Goal: Task Accomplishment & Management: Manage account settings

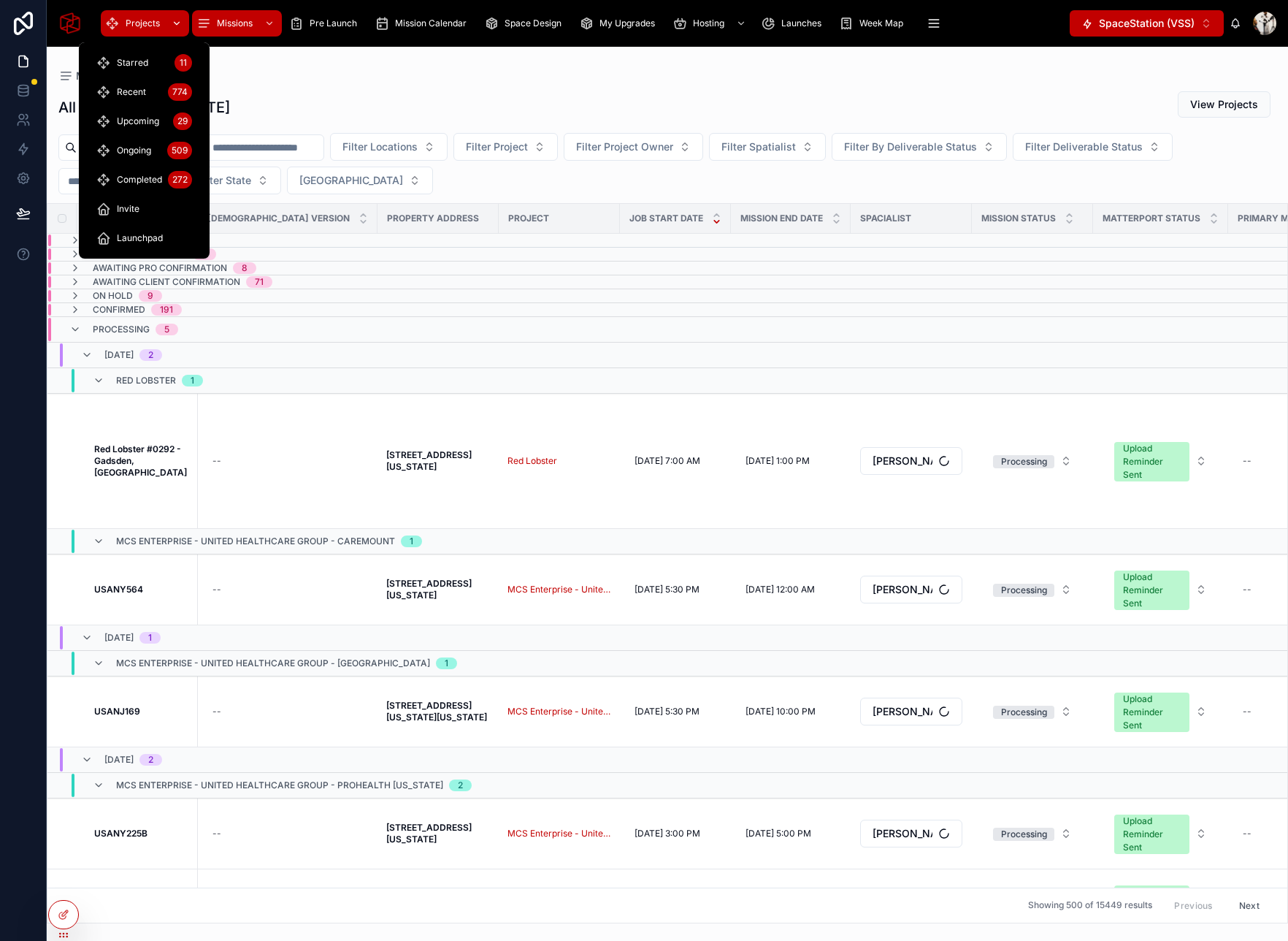
click at [120, 27] on div "Projects" at bounding box center [145, 23] width 79 height 23
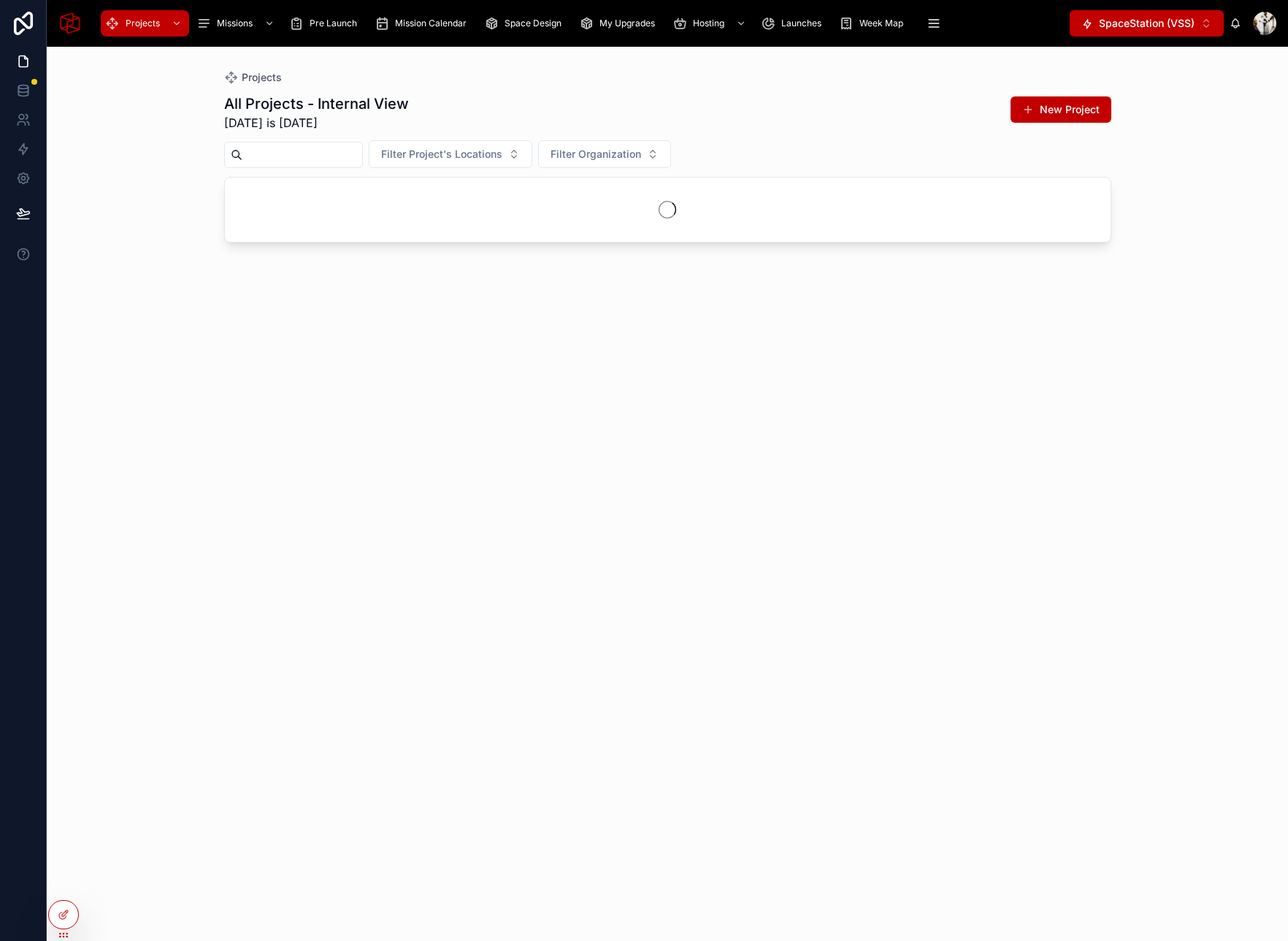
click at [314, 161] on input "text" at bounding box center [303, 155] width 120 height 20
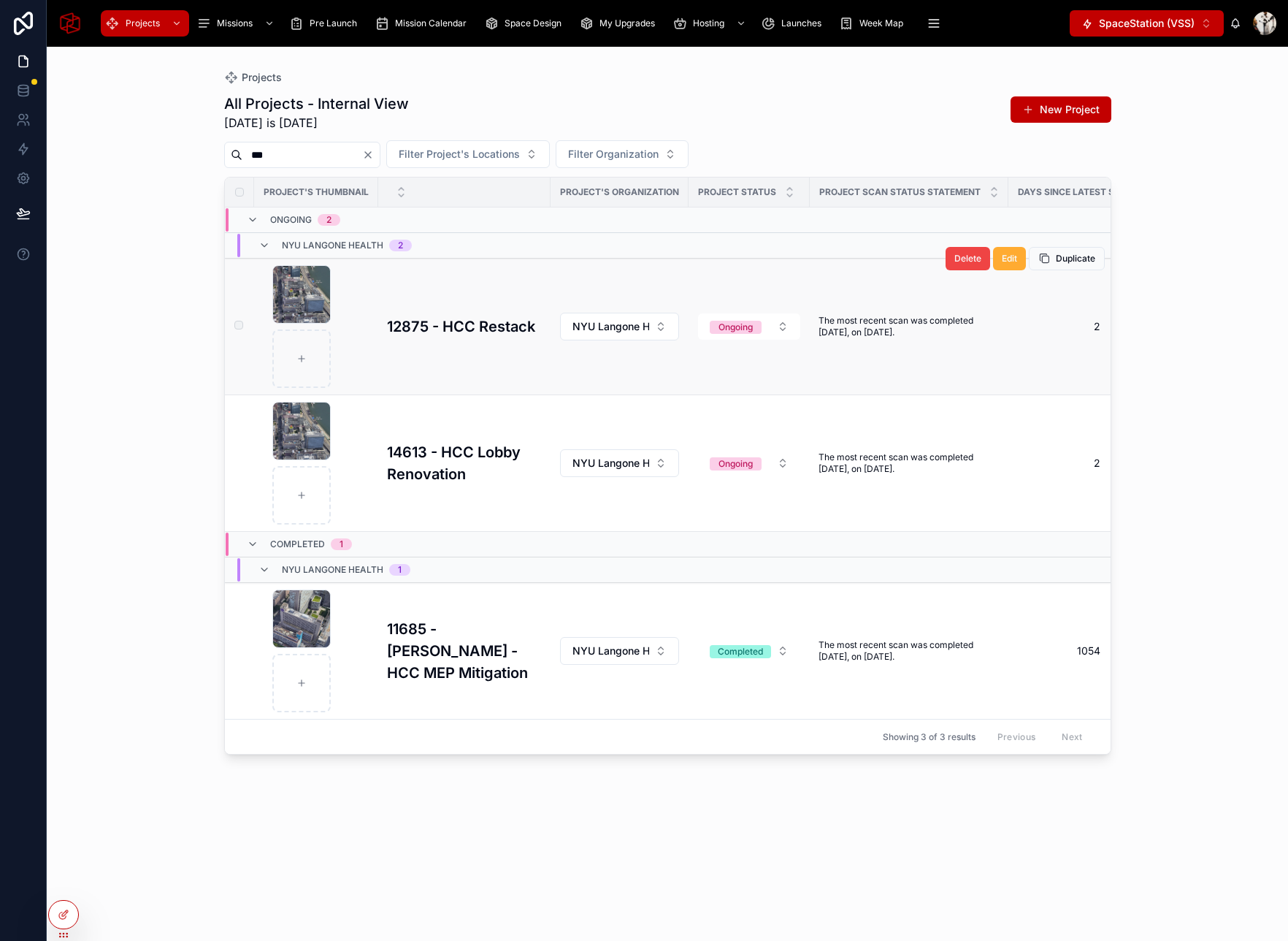
type input "***"
click at [460, 342] on td "12875 - HCC Restack 12875 - HCC Restack" at bounding box center [464, 327] width 173 height 137
click at [455, 332] on h3 "12875 - HCC Restack" at bounding box center [461, 327] width 149 height 22
click at [431, 459] on h3 "14613 - HCC Lobby Renovation" at bounding box center [464, 463] width 155 height 43
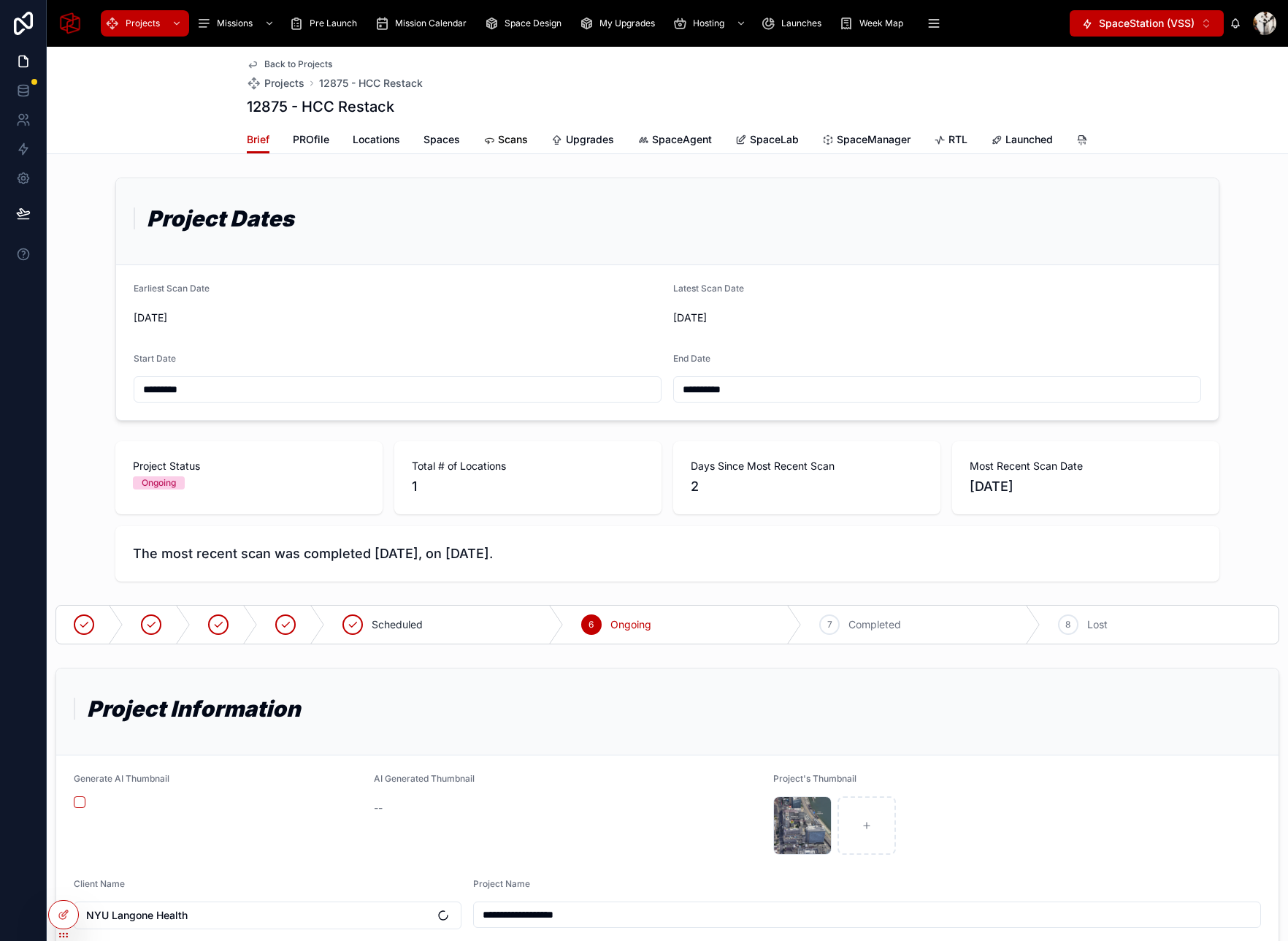
click at [515, 138] on span "Scans" at bounding box center [512, 139] width 30 height 15
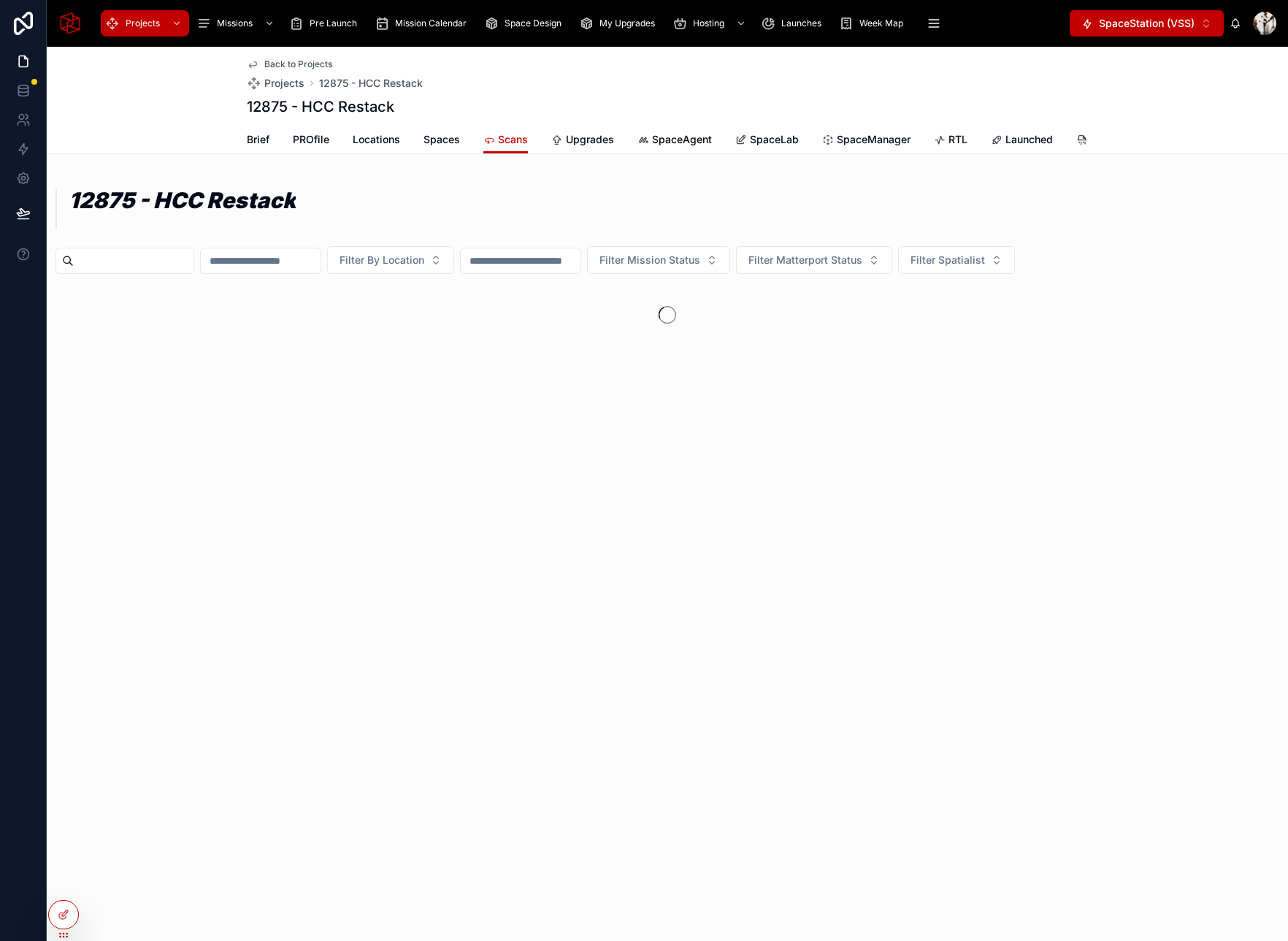
click at [681, 144] on span "SpaceAgent" at bounding box center [681, 139] width 60 height 15
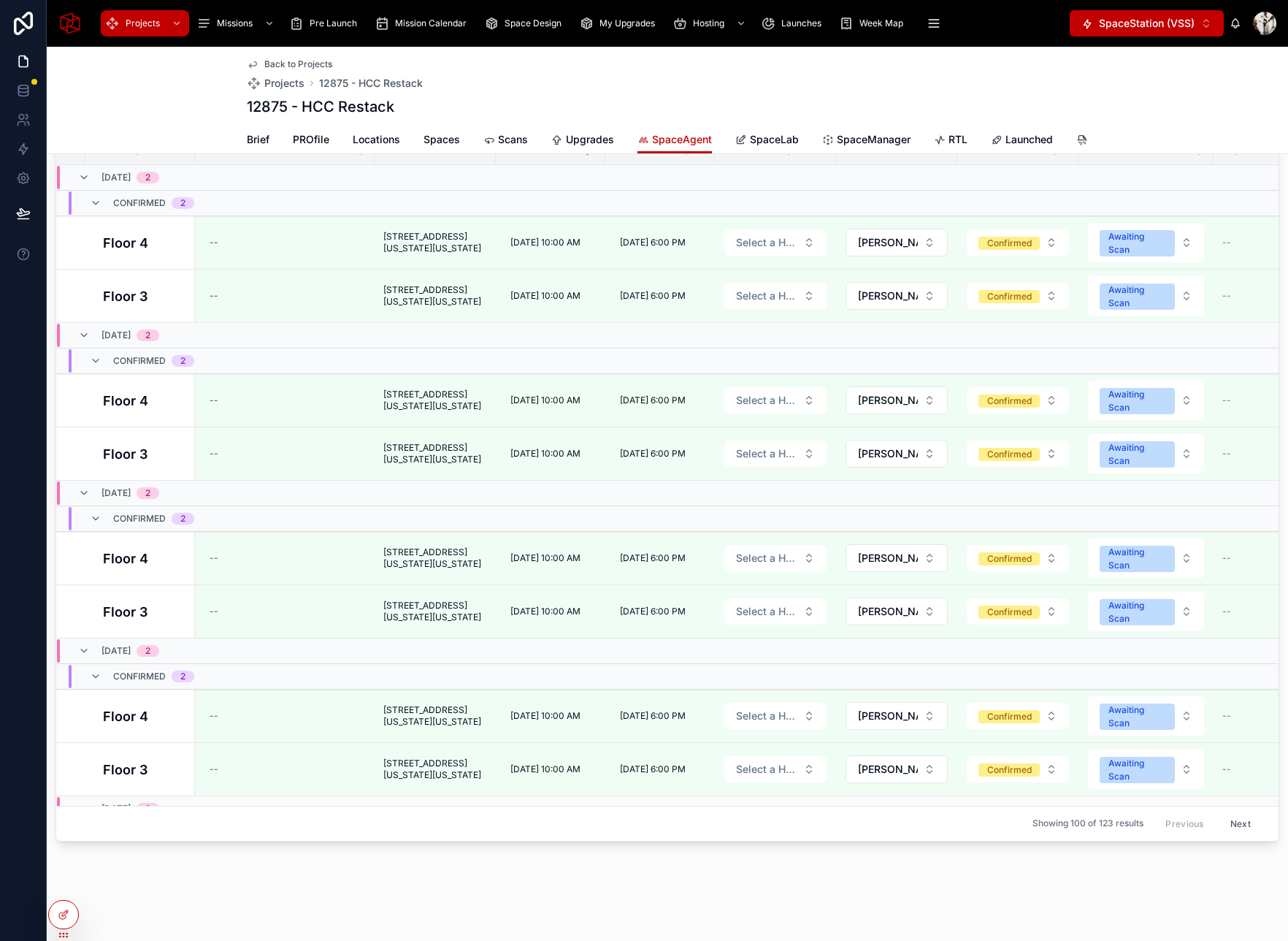
click at [283, 66] on span "Back to Projects" at bounding box center [298, 64] width 68 height 12
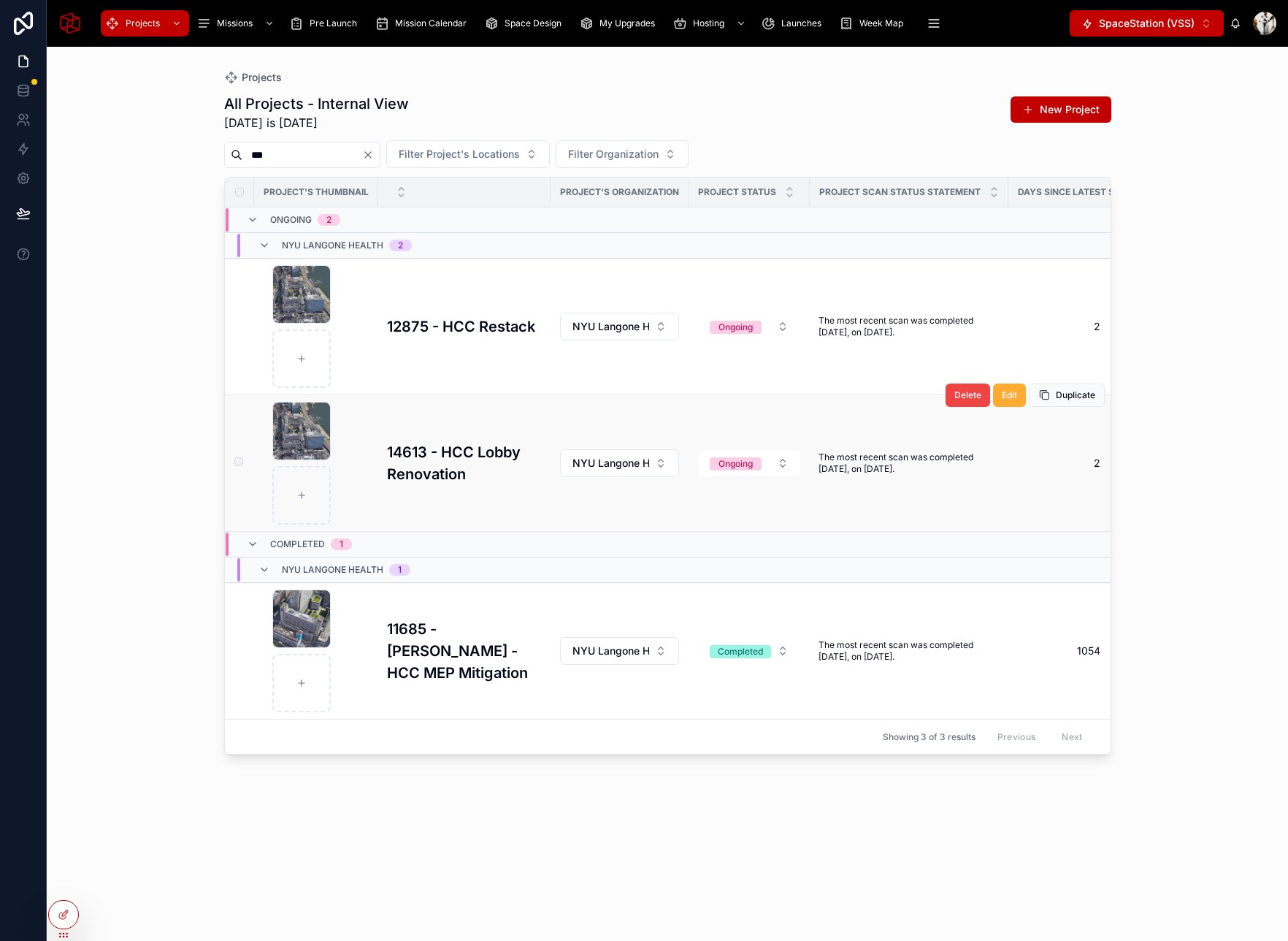
click at [441, 461] on h3 "14613 - HCC Lobby Renovation" at bounding box center [464, 463] width 155 height 43
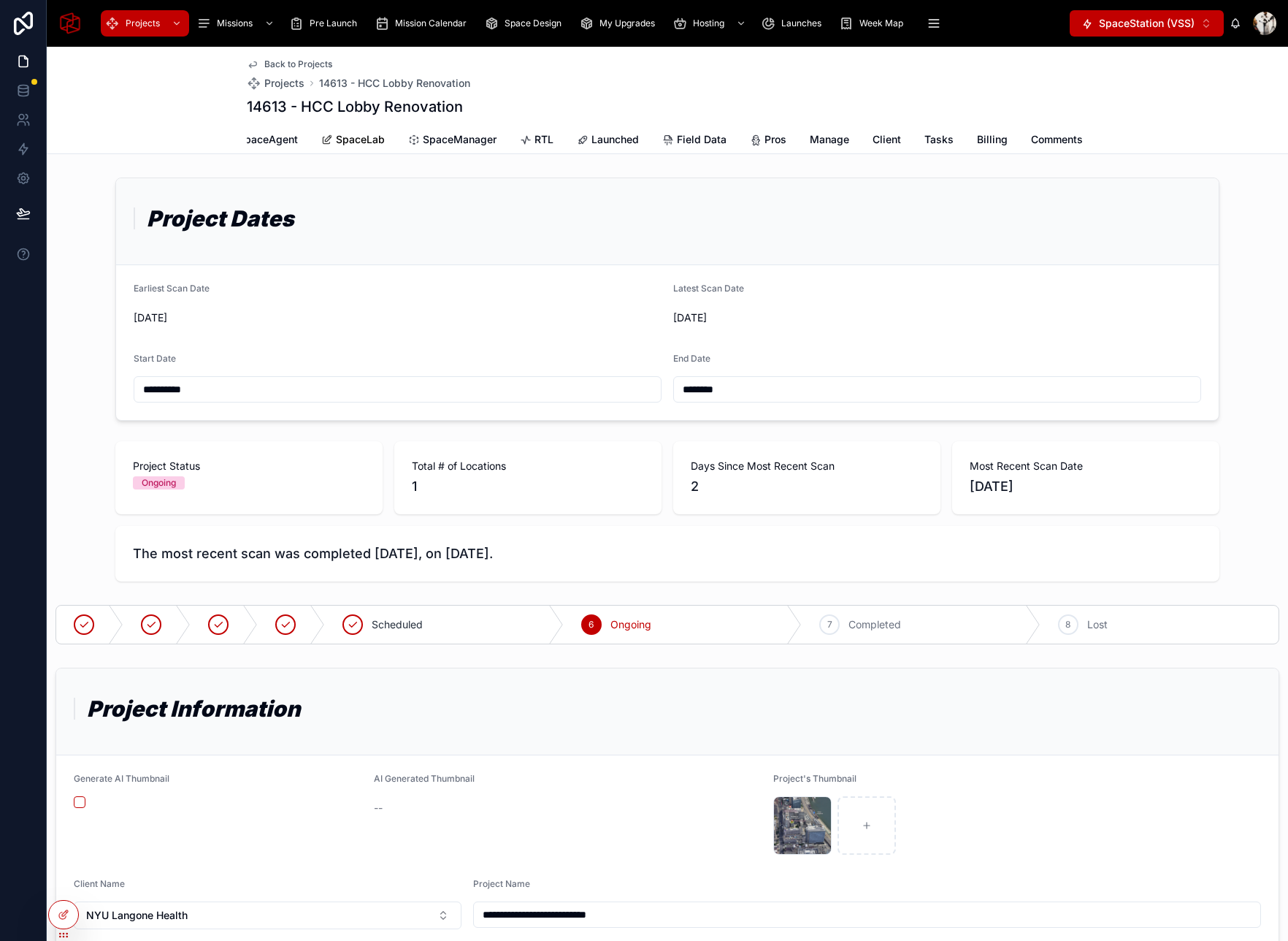
scroll to position [0, 522]
click at [873, 135] on span "Billing" at bounding box center [885, 139] width 30 height 15
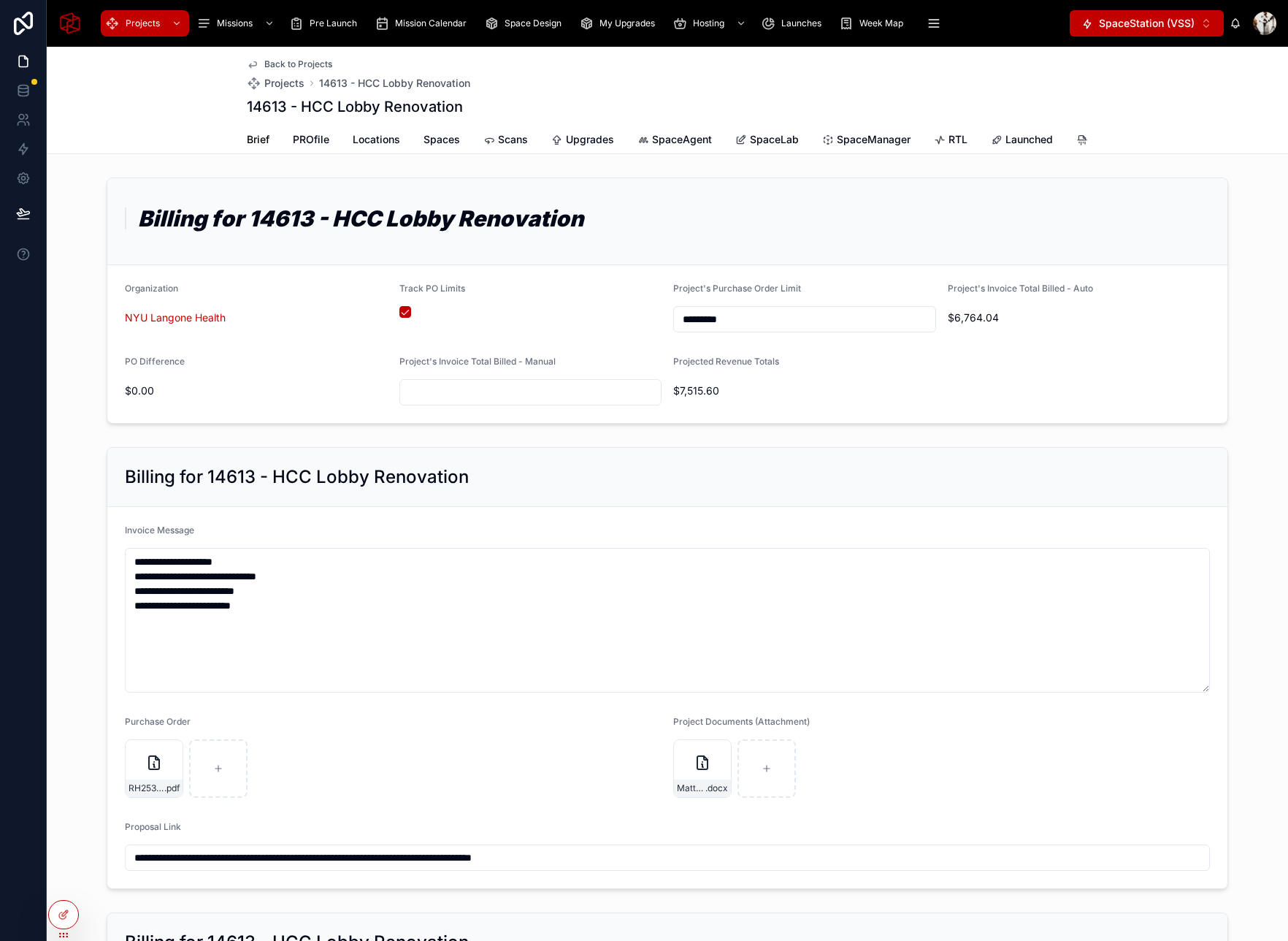
click at [259, 136] on span "Brief" at bounding box center [258, 139] width 23 height 15
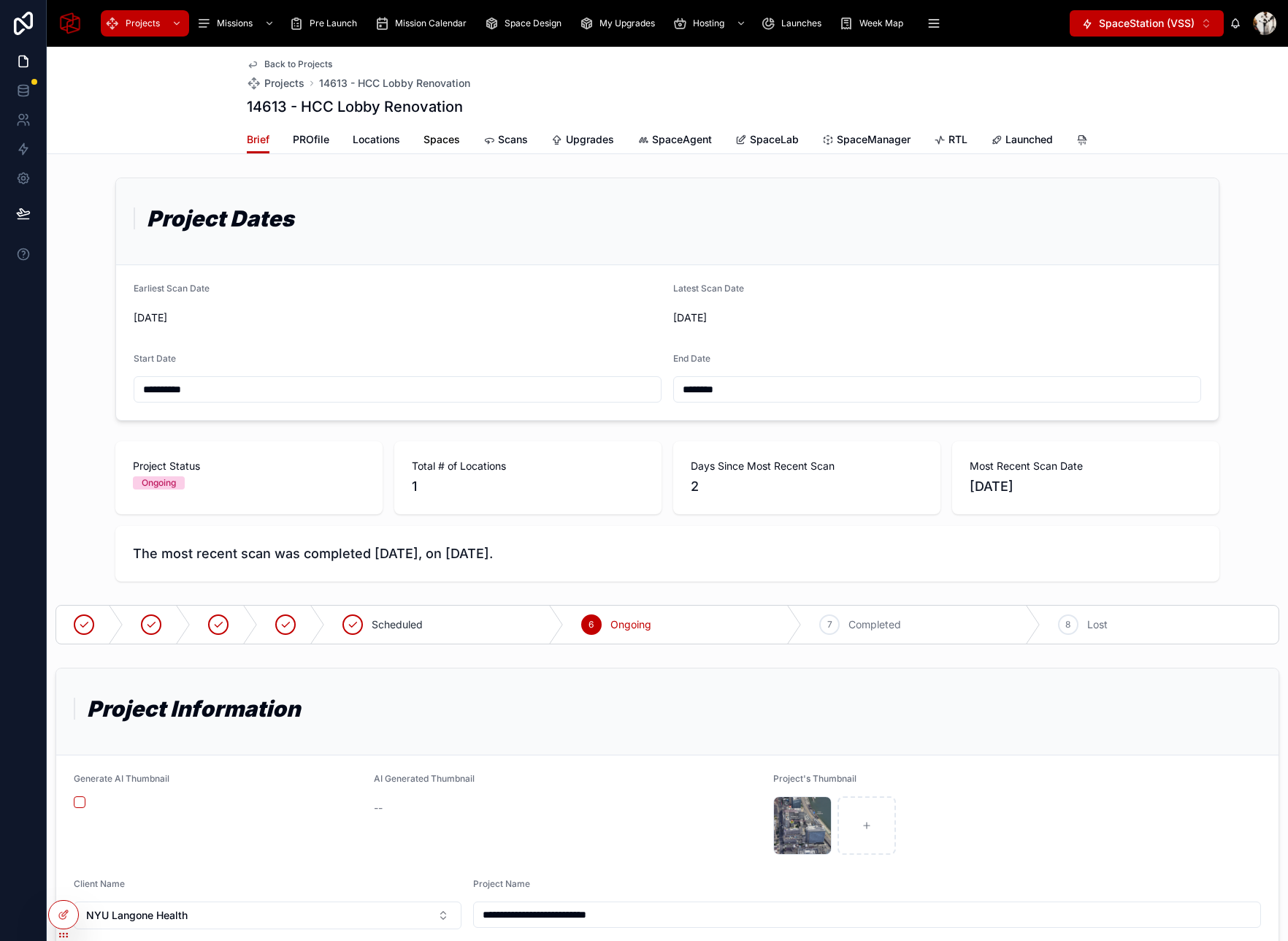
click at [451, 141] on span "Spaces" at bounding box center [442, 139] width 37 height 15
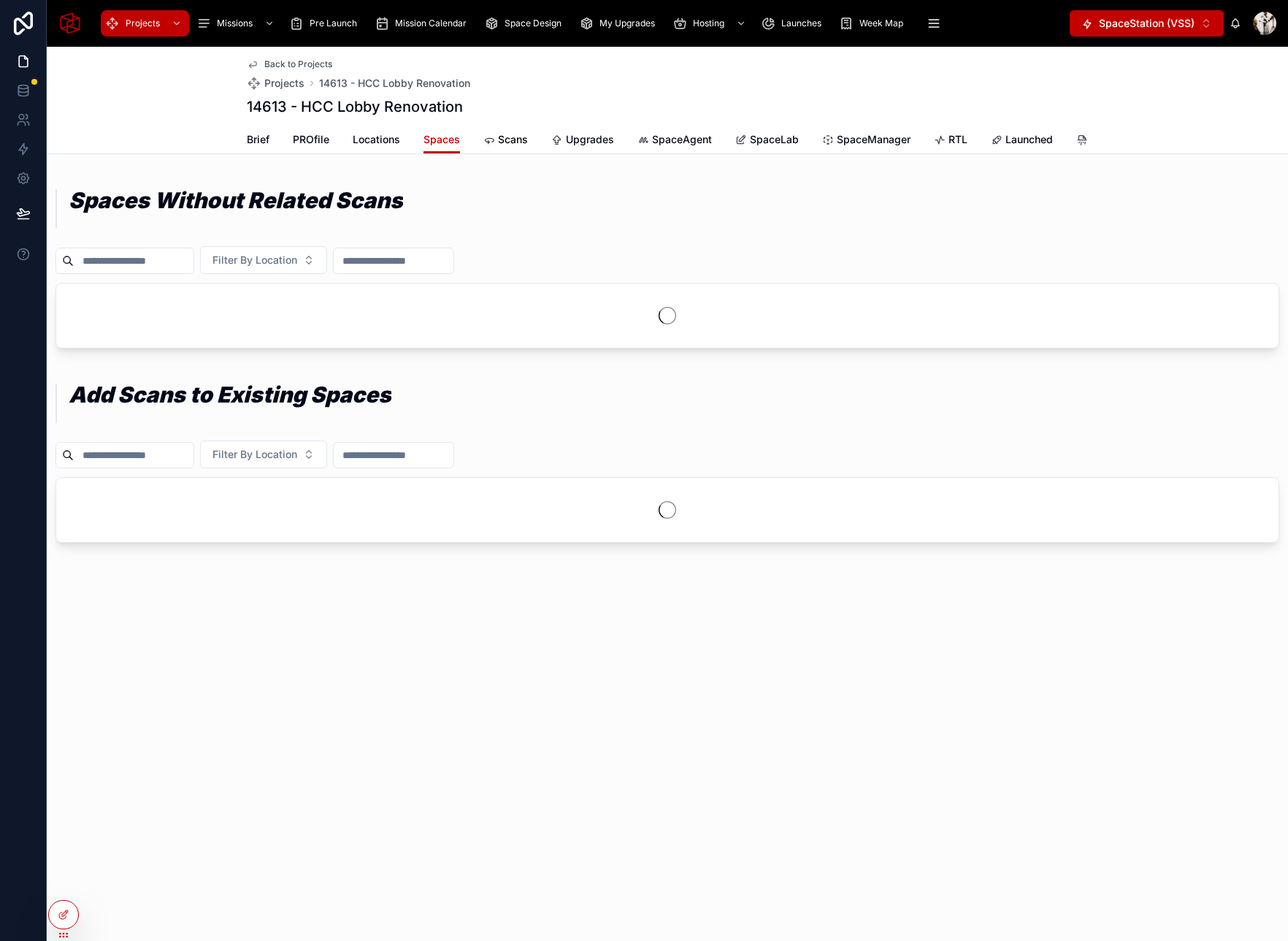
click at [495, 140] on div "Scans" at bounding box center [506, 139] width 44 height 15
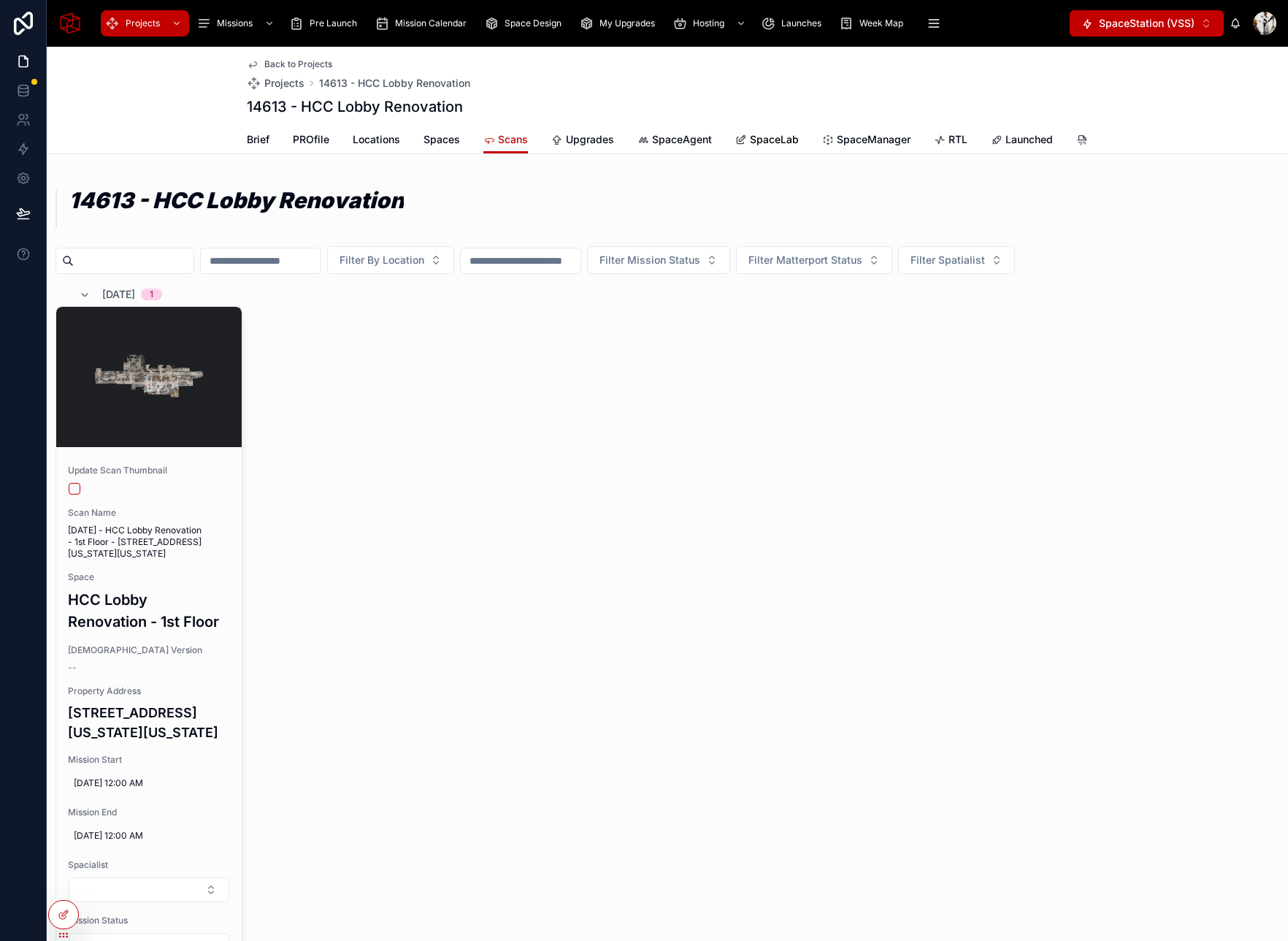
click at [778, 138] on span "SpaceLab" at bounding box center [774, 139] width 49 height 15
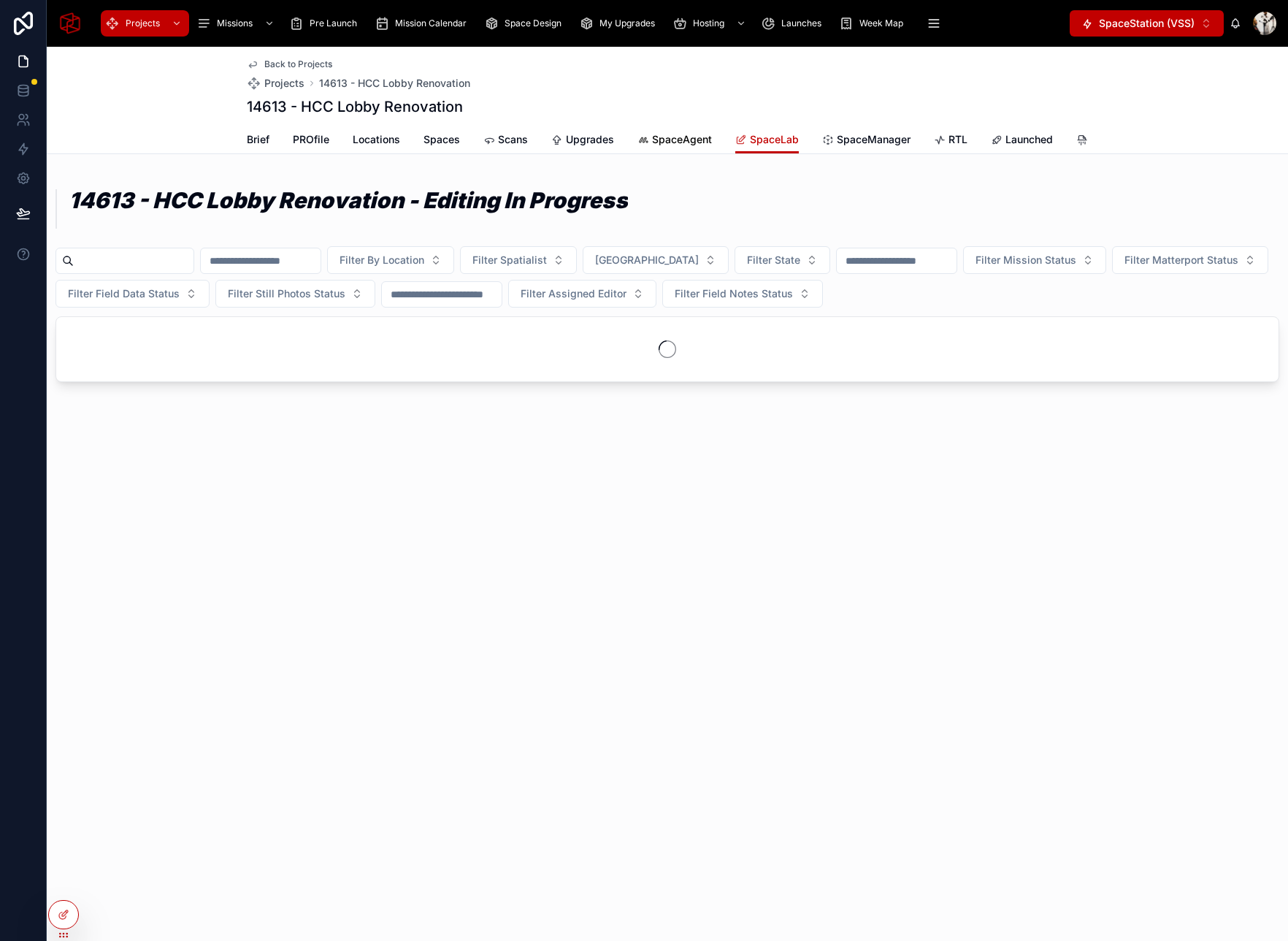
click at [673, 134] on span "SpaceAgent" at bounding box center [681, 139] width 60 height 15
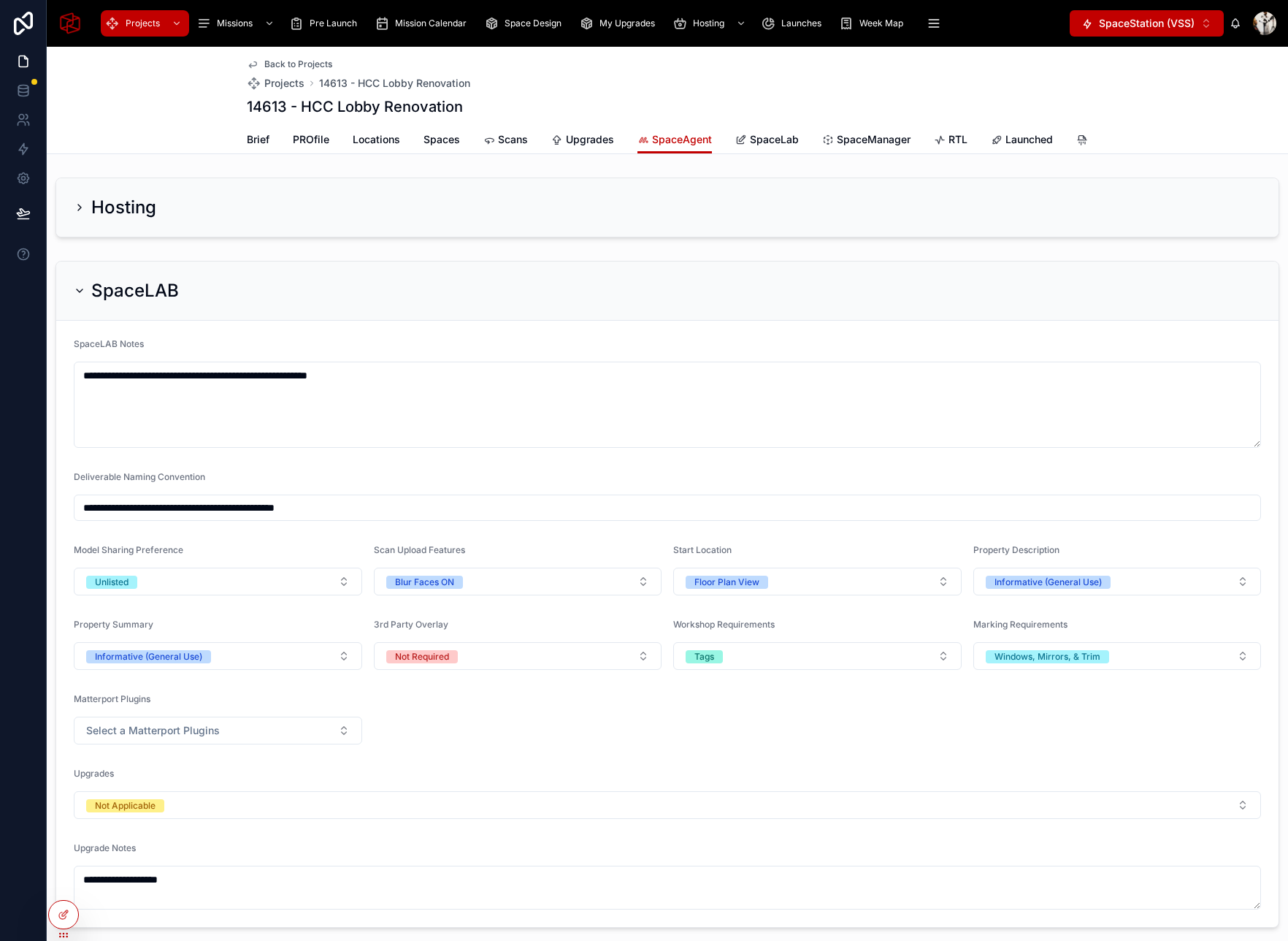
click at [96, 284] on h2 "SpaceLAB" at bounding box center [135, 290] width 88 height 23
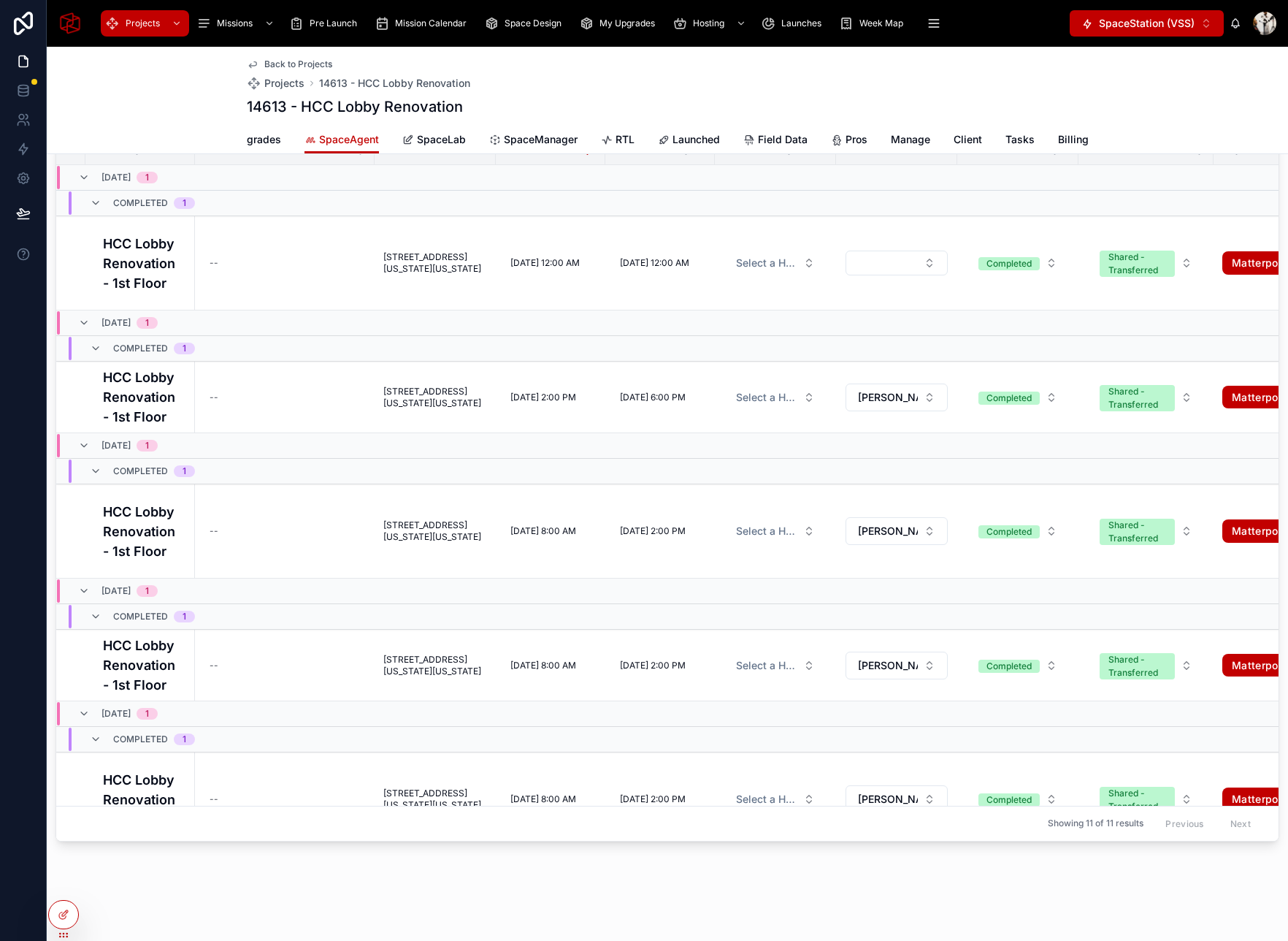
scroll to position [0, 335]
click at [1065, 135] on span "Billing" at bounding box center [1071, 139] width 30 height 15
click at [1065, 137] on span "Billing" at bounding box center [1071, 139] width 30 height 15
click at [961, 143] on span "Client" at bounding box center [966, 139] width 29 height 15
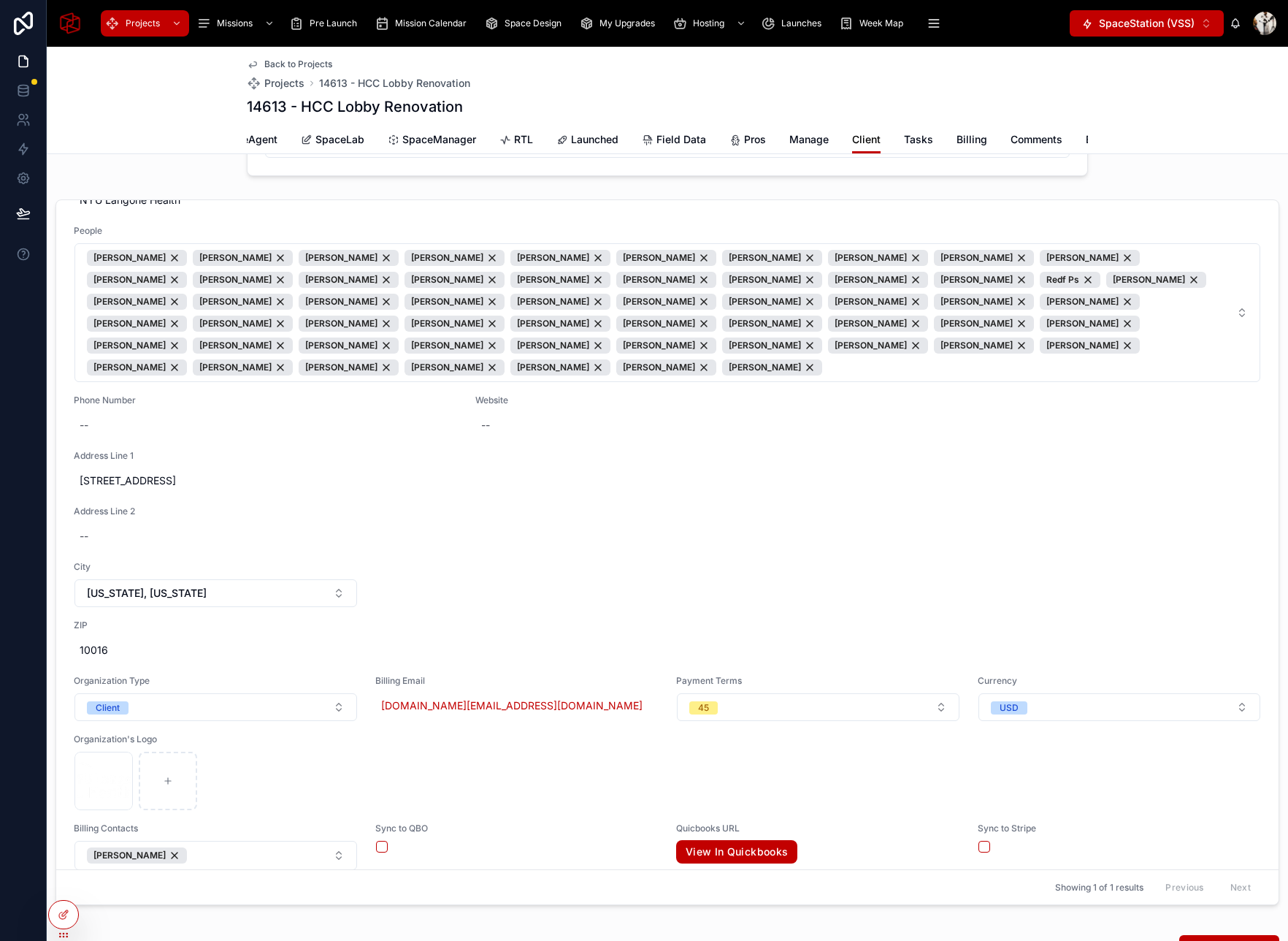
scroll to position [11, 0]
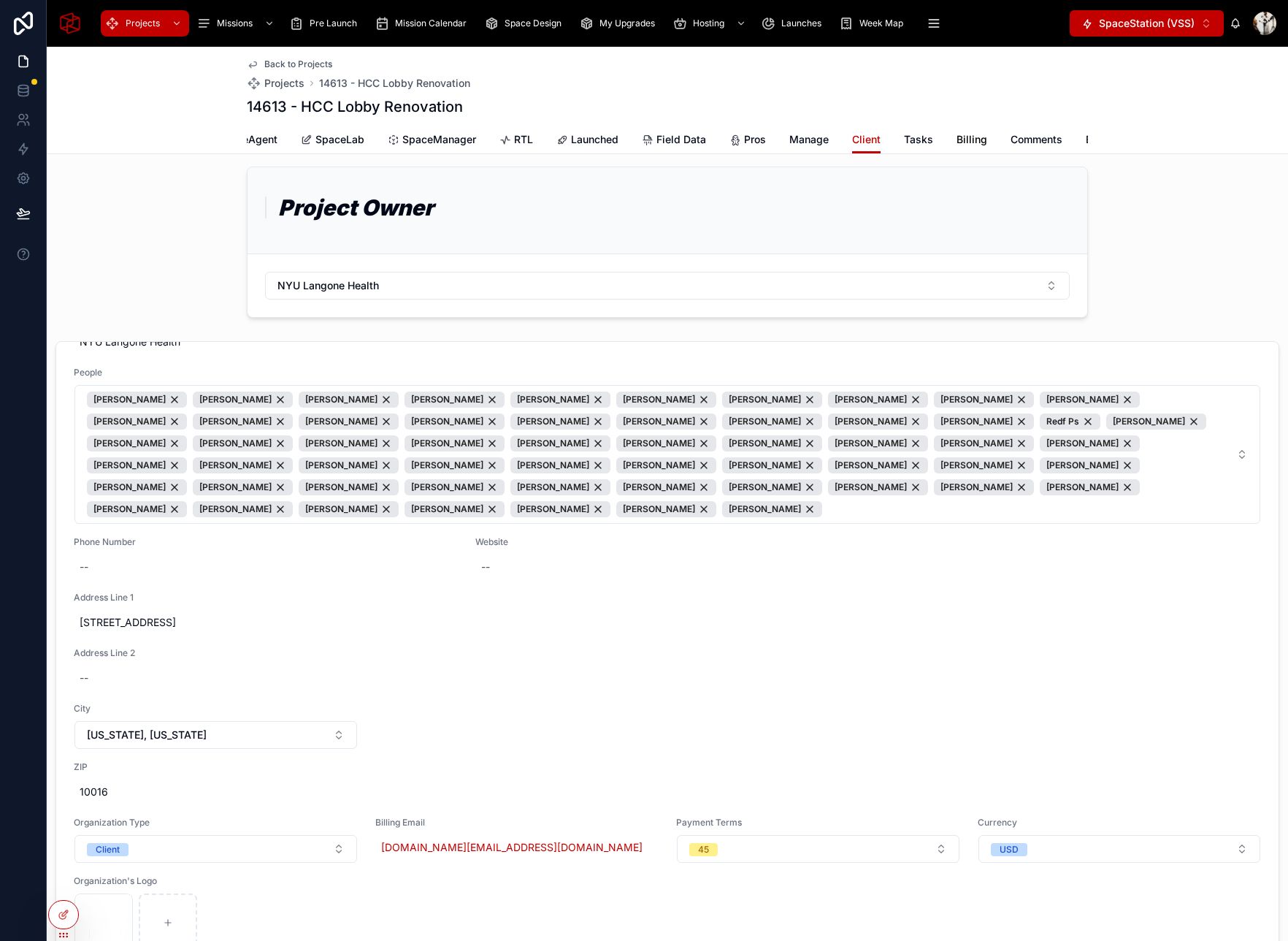
click at [962, 142] on span "Billing" at bounding box center [971, 139] width 30 height 15
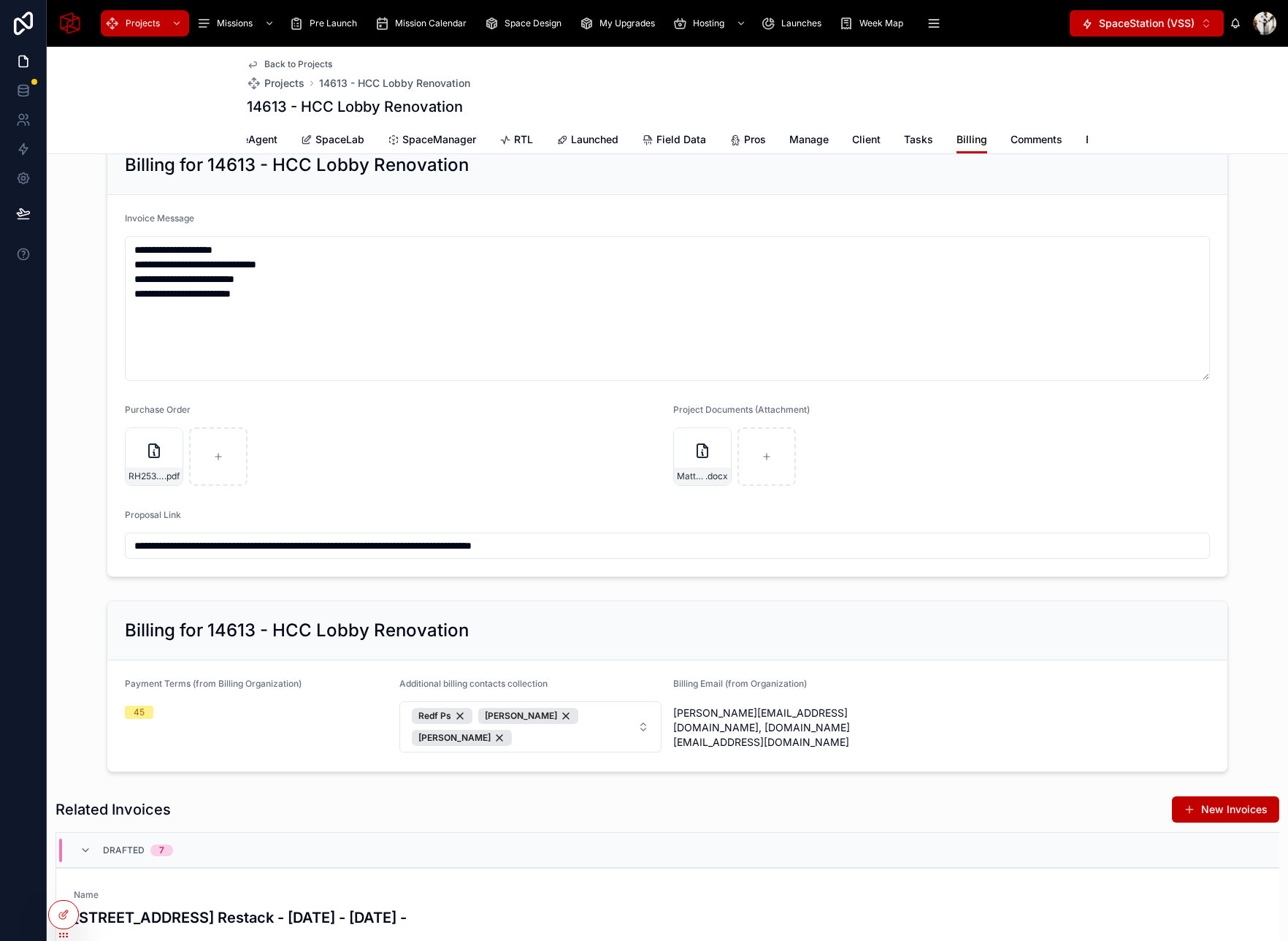
scroll to position [317, 0]
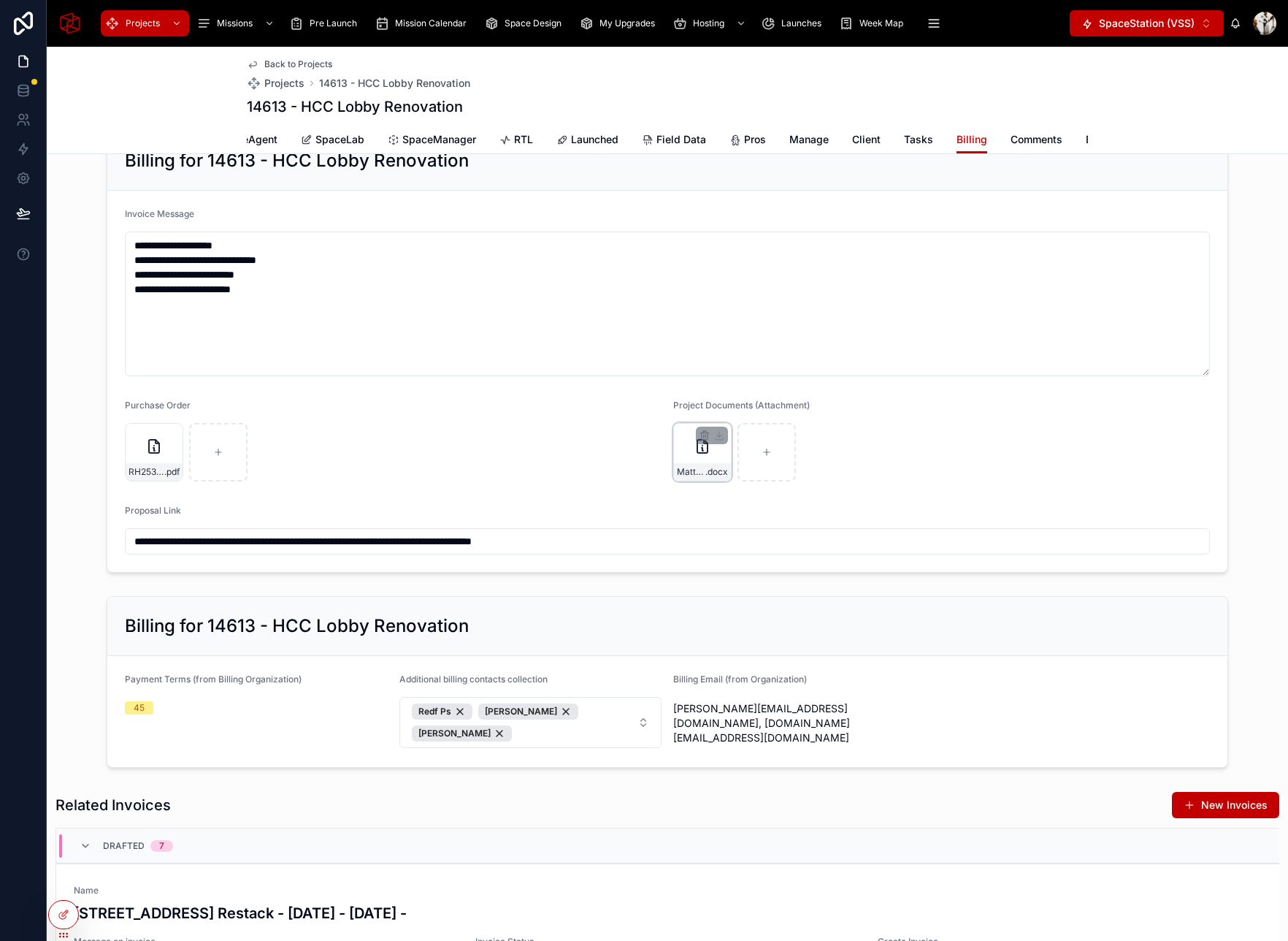
click at [697, 459] on div "Matterport-3D-Scanning-Service-Request-HCC-Lobby .docx" at bounding box center [702, 452] width 58 height 58
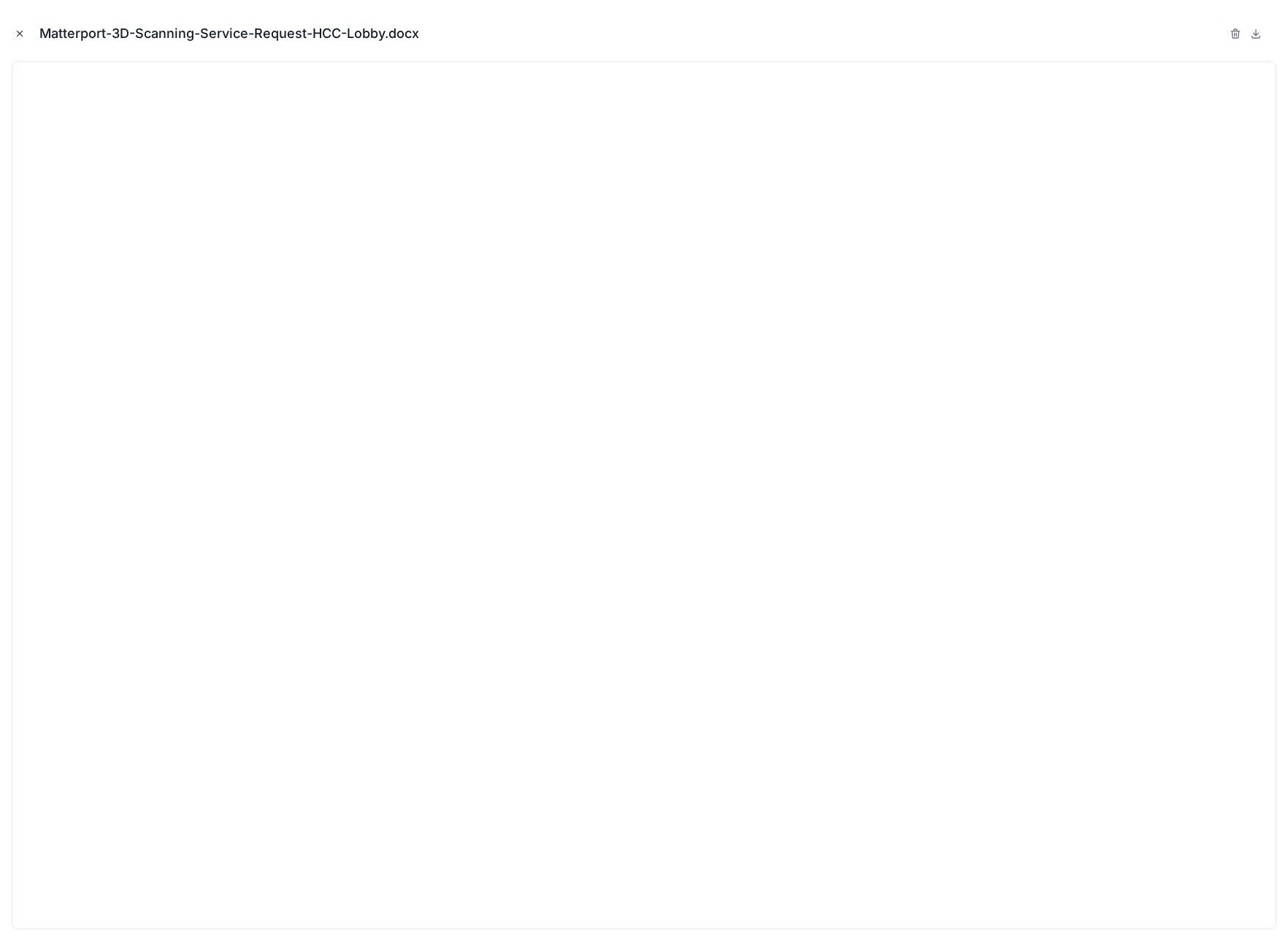
click at [19, 34] on icon "Close modal" at bounding box center [19, 33] width 10 height 10
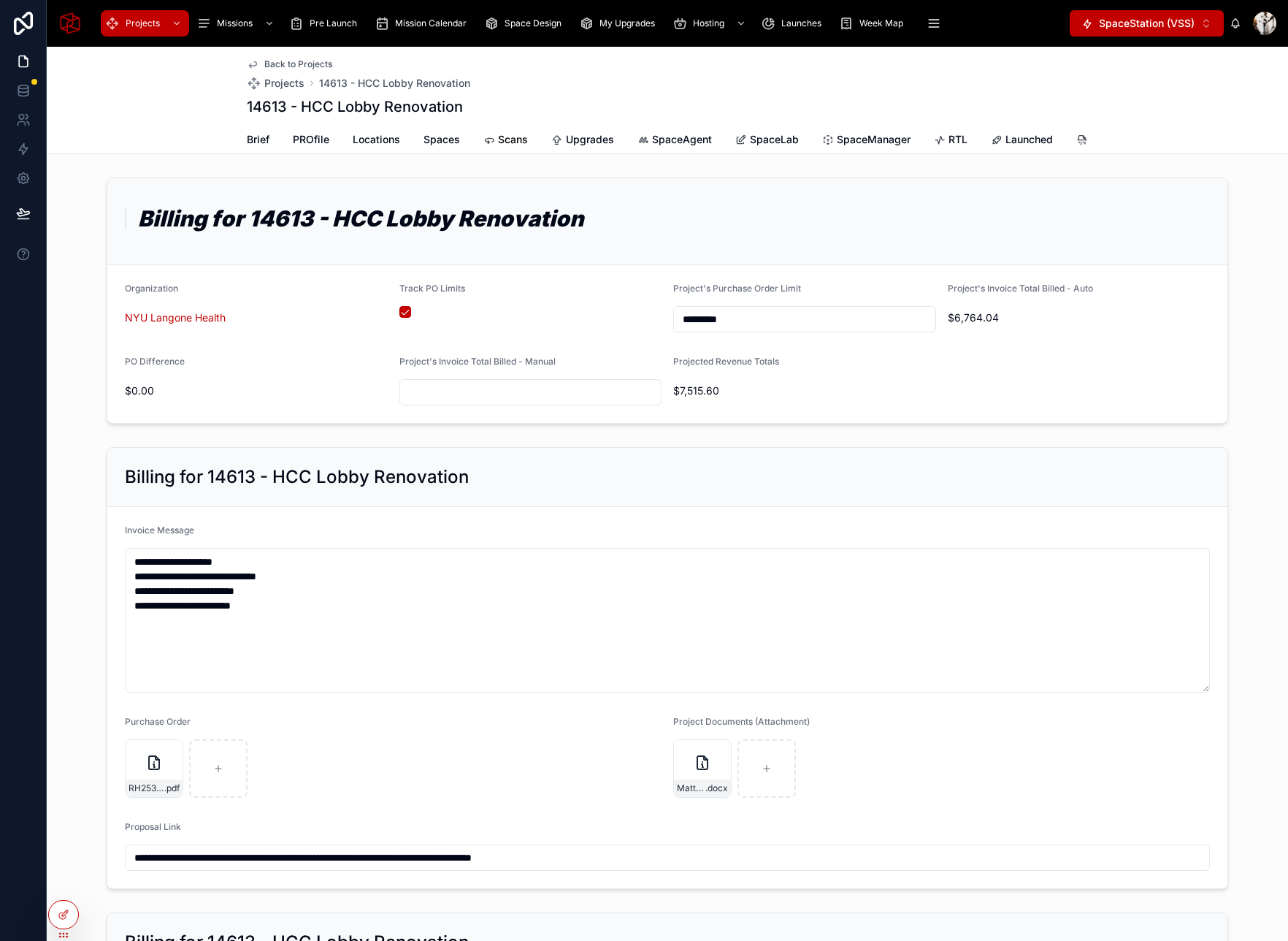
click at [509, 135] on span "Scans" at bounding box center [512, 139] width 30 height 15
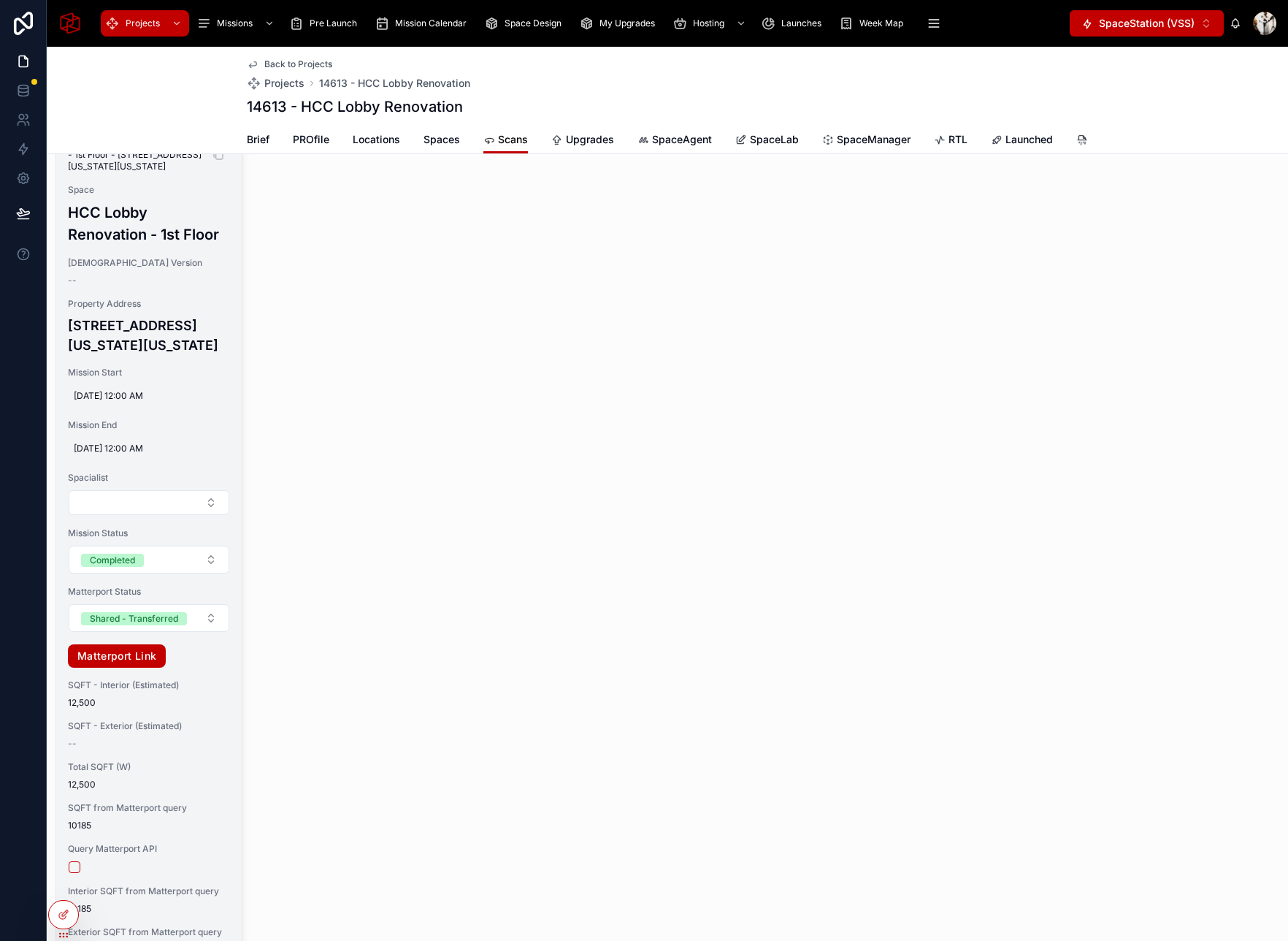
scroll to position [410, 0]
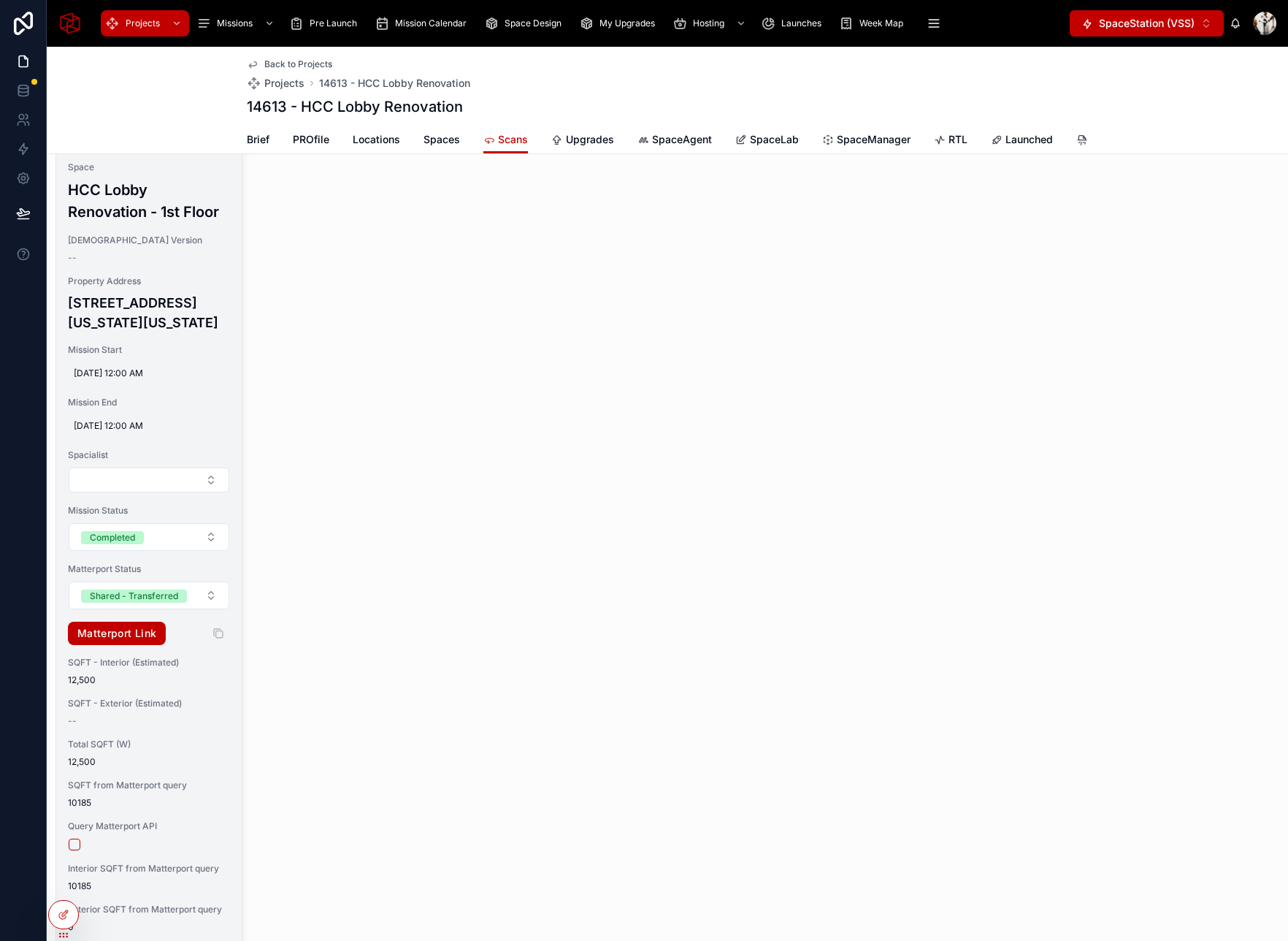
click at [125, 633] on link "Matterport Link" at bounding box center [117, 633] width 98 height 23
click at [149, 481] on button "Select Button" at bounding box center [149, 479] width 161 height 25
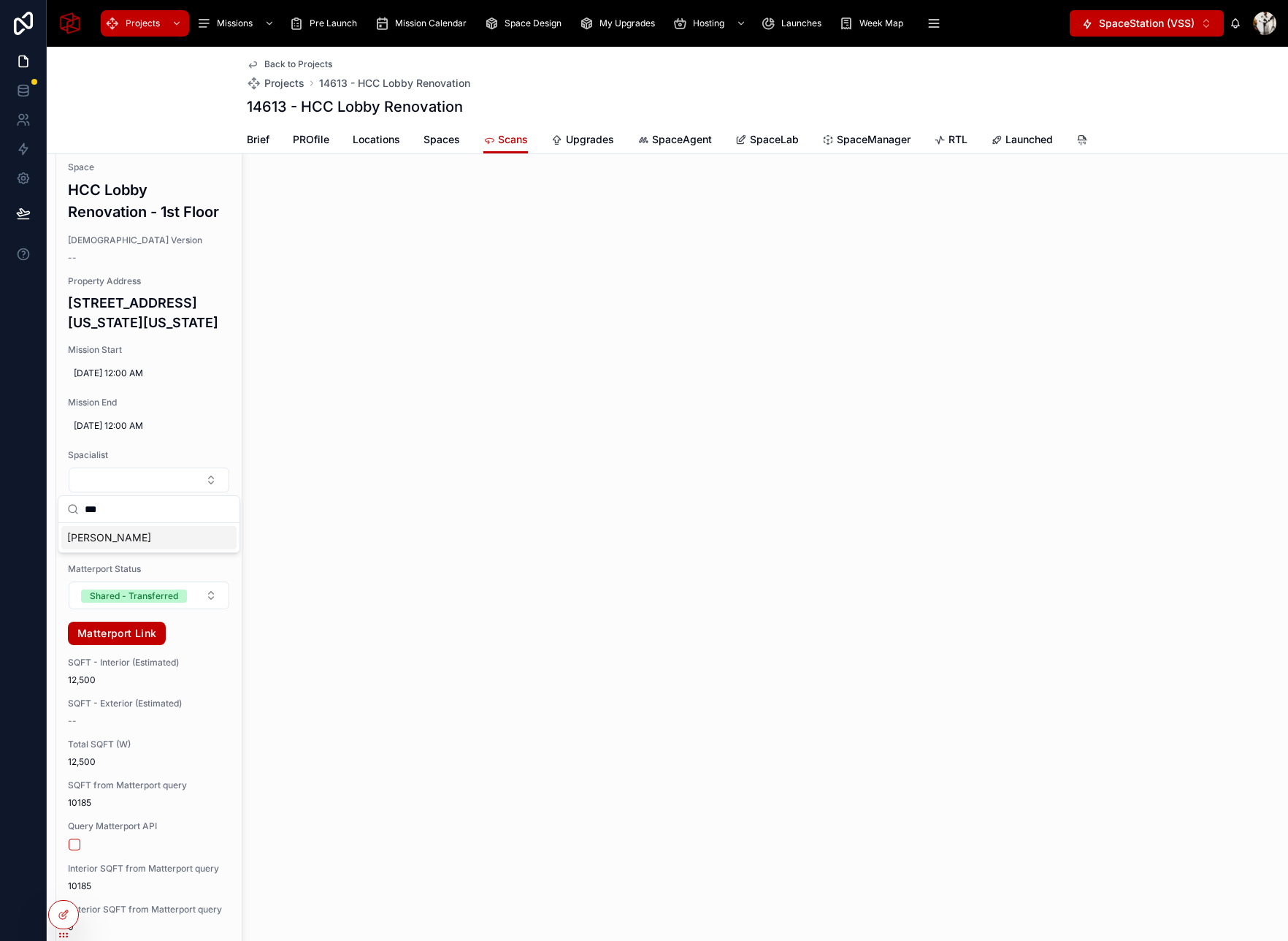
type input "***"
click at [138, 539] on div "Najeeb Khalil" at bounding box center [149, 537] width 175 height 23
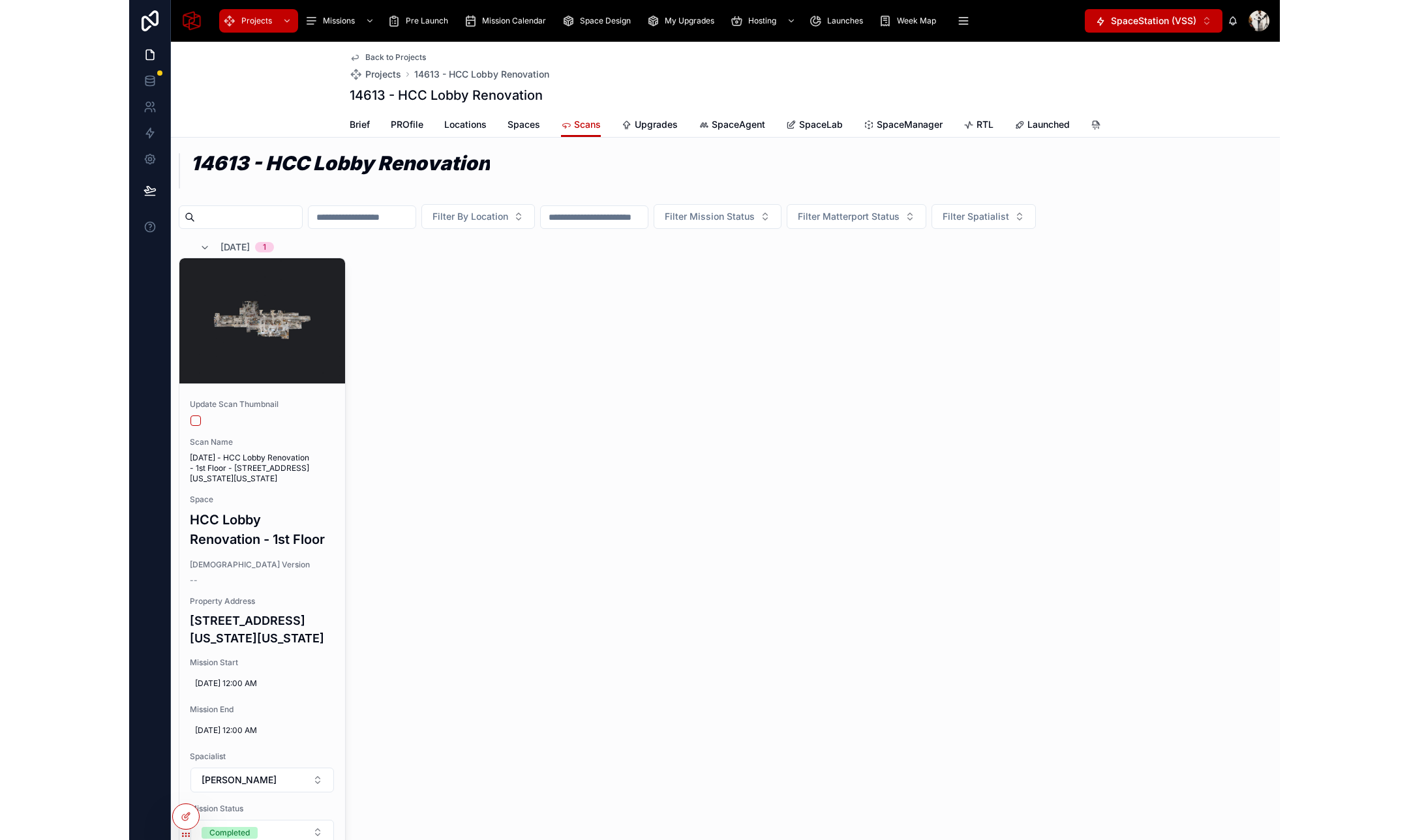
scroll to position [0, 0]
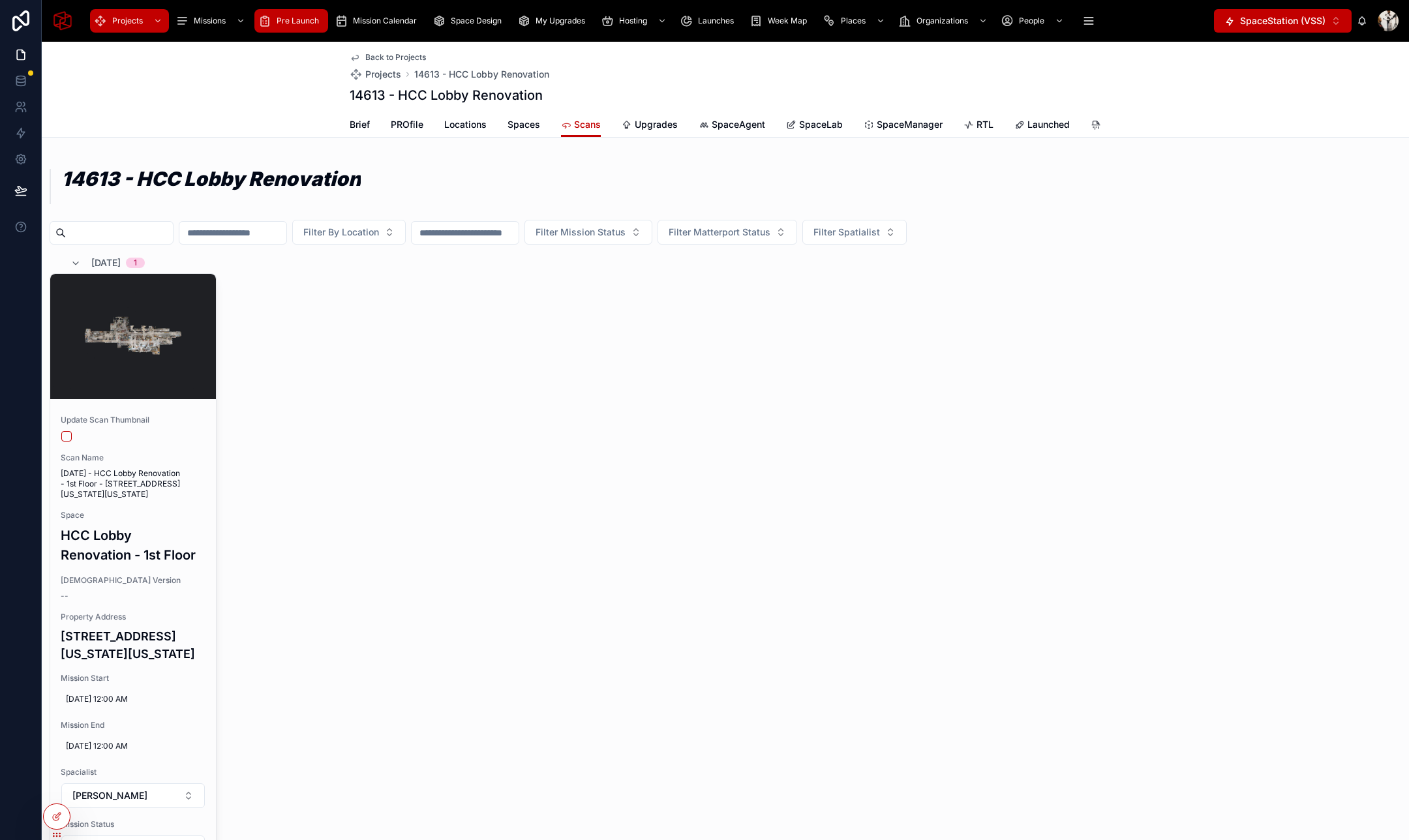
click at [301, 12] on div "Pre Launch" at bounding box center [291, 21] width 66 height 21
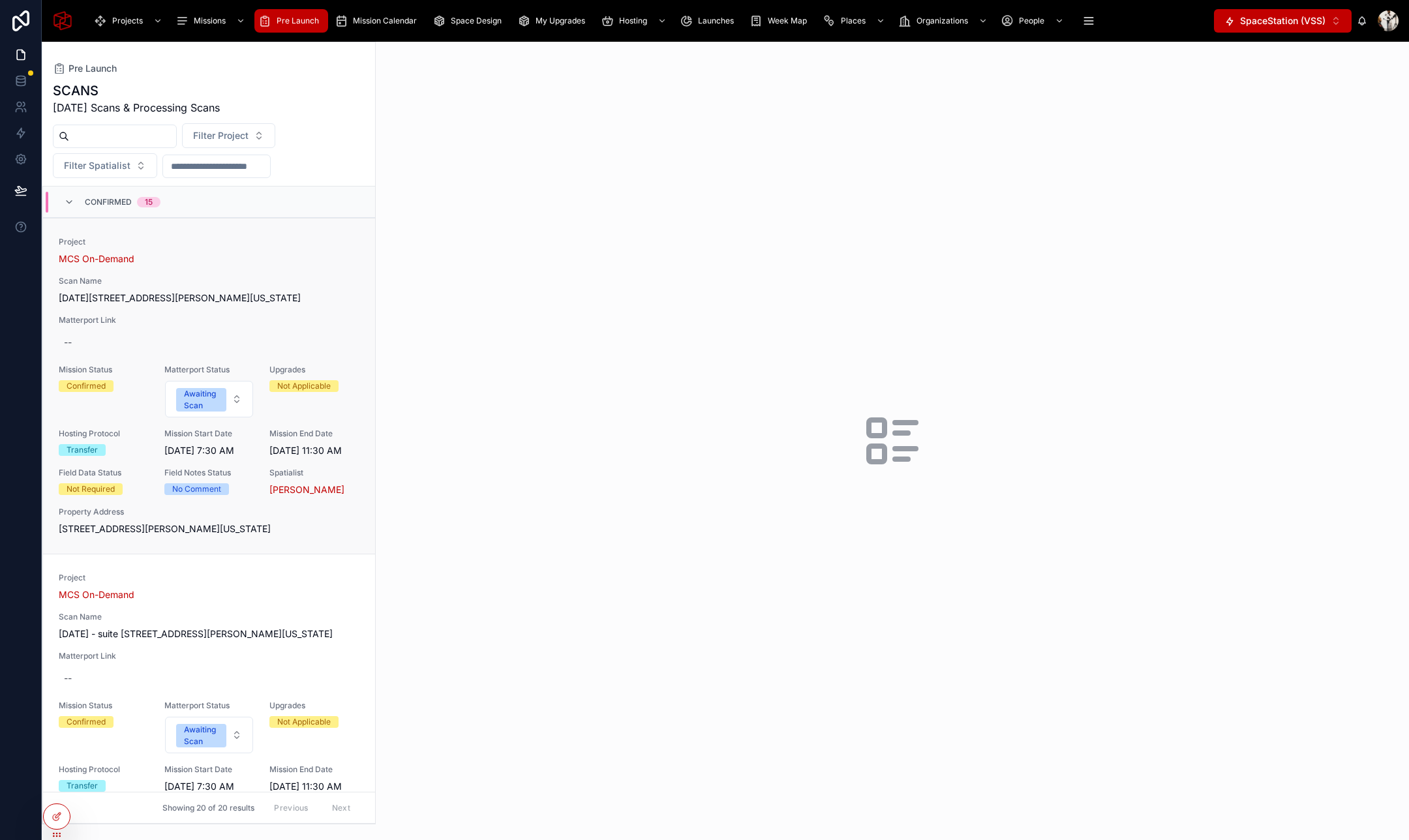
click at [167, 282] on span "Scan Name" at bounding box center [209, 281] width 301 height 11
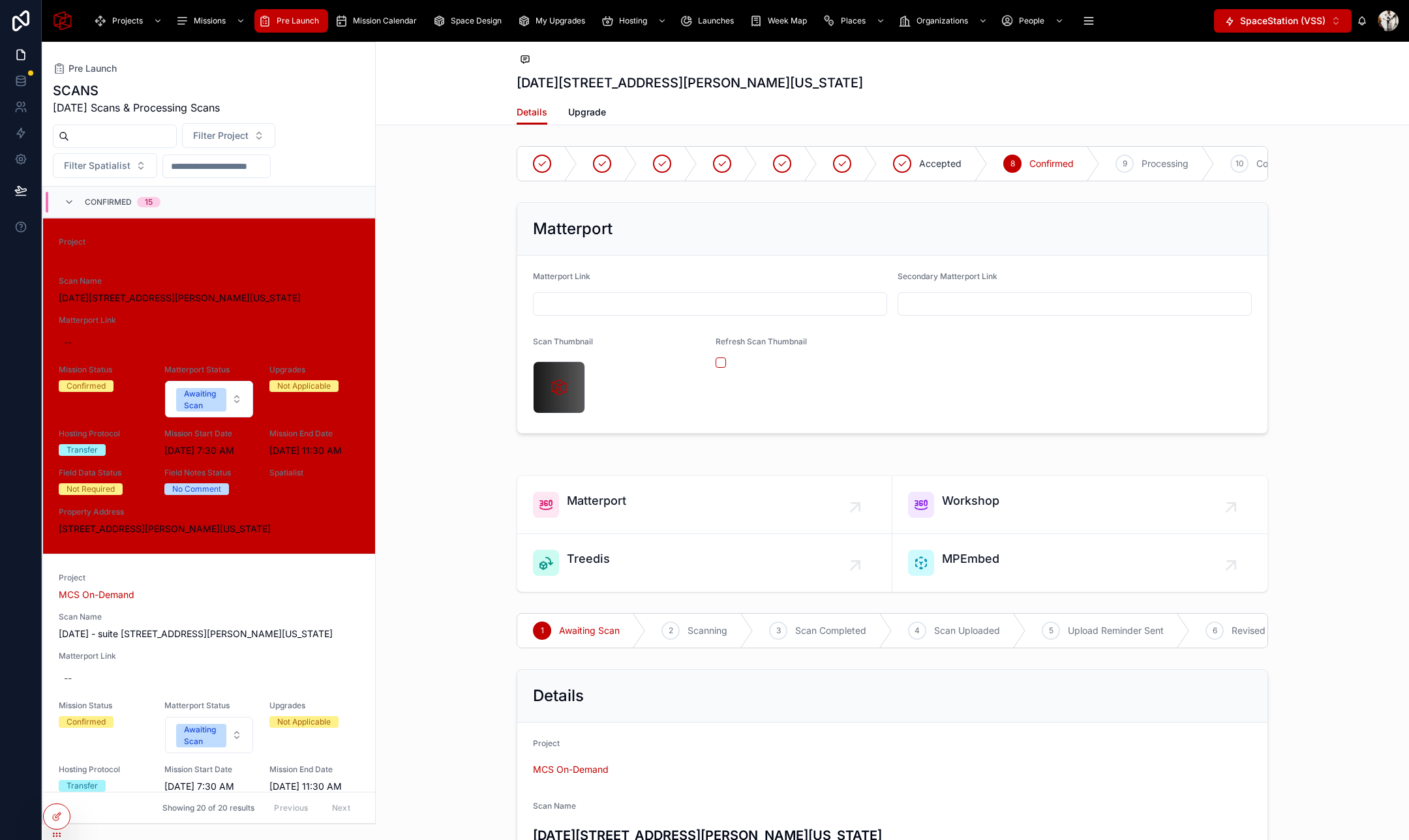
click at [651, 307] on input "text" at bounding box center [710, 304] width 353 height 18
paste input "**********"
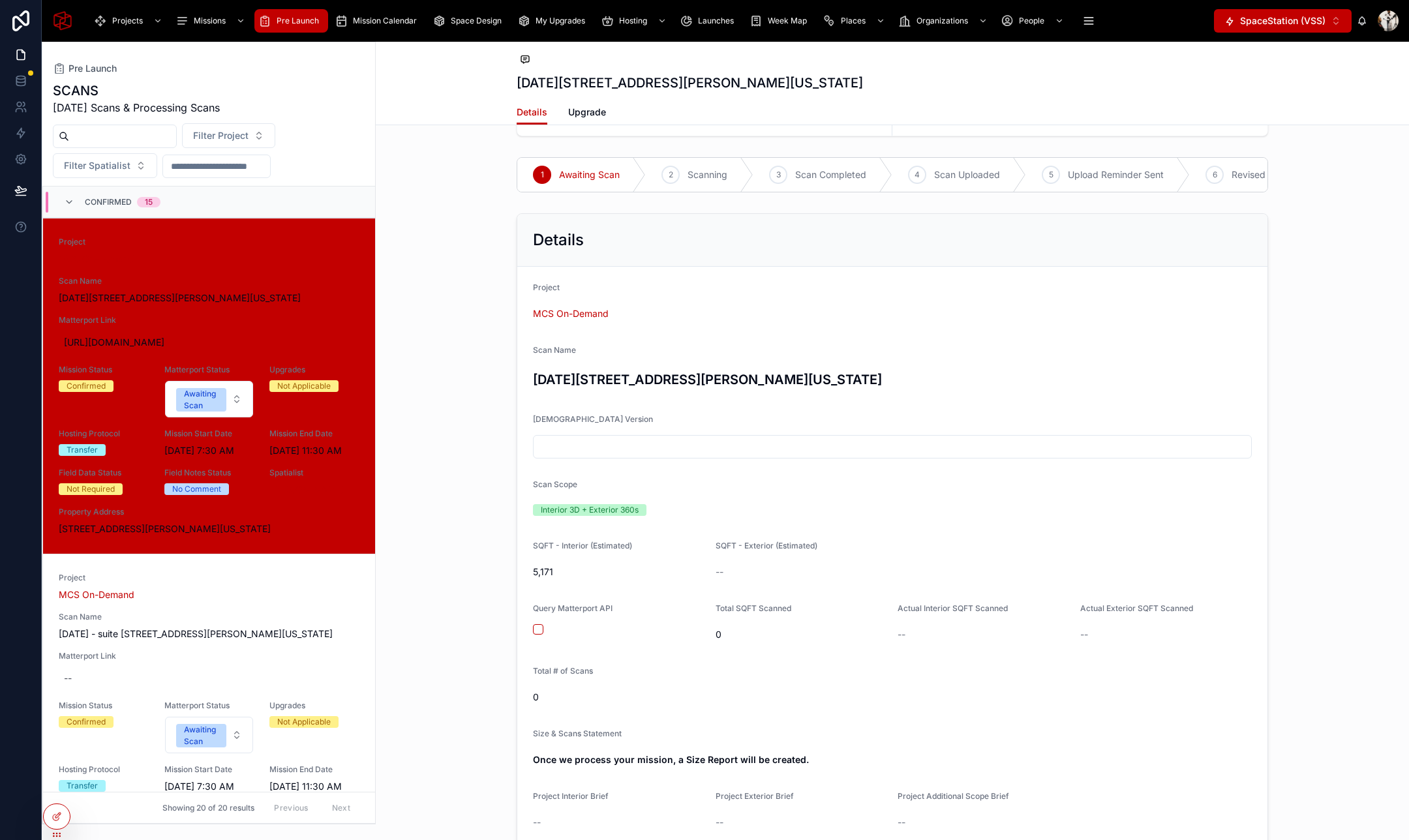
scroll to position [881, 0]
type input "**********"
click at [538, 627] on button "button" at bounding box center [538, 624] width 11 height 11
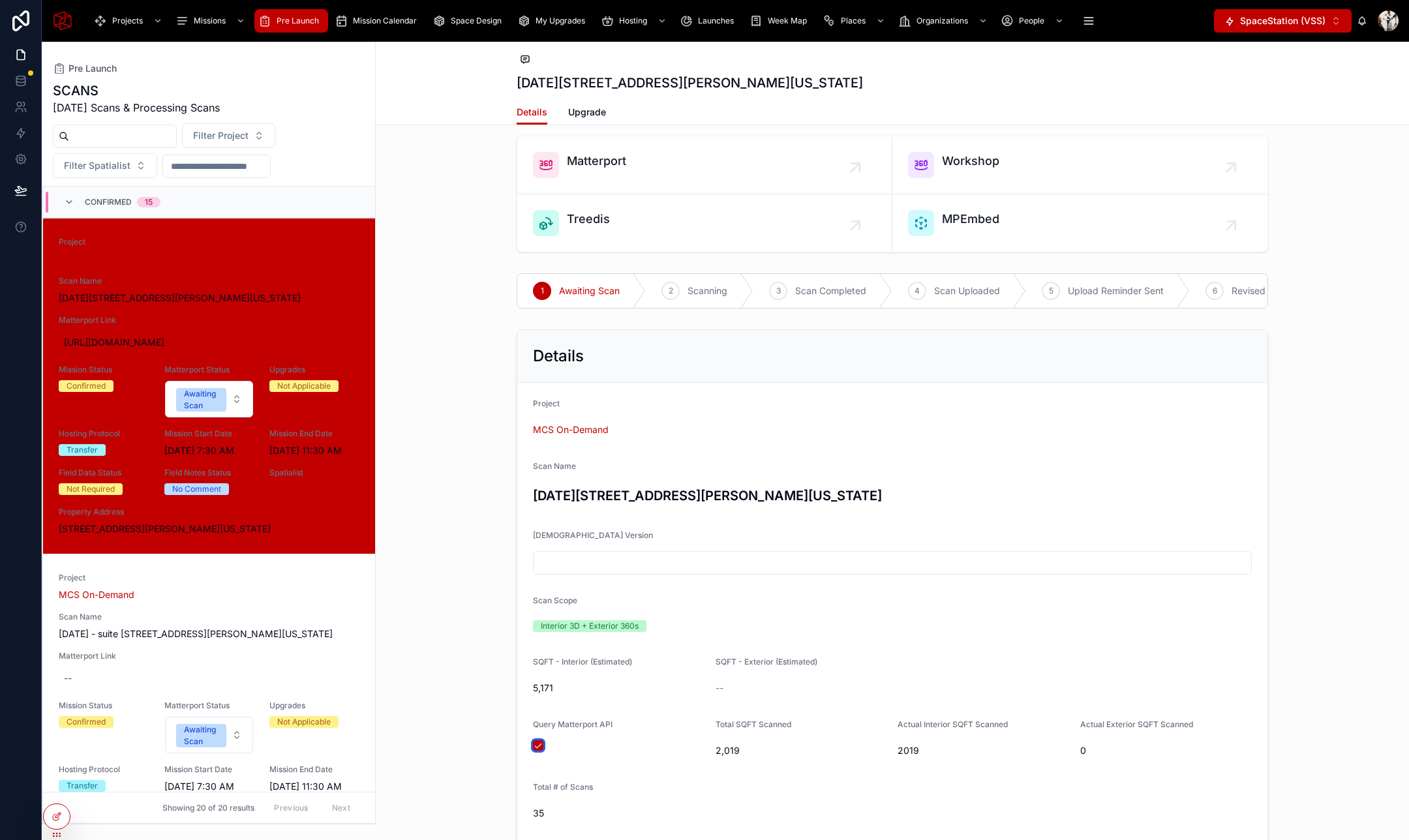
scroll to position [760, 0]
type button "on"
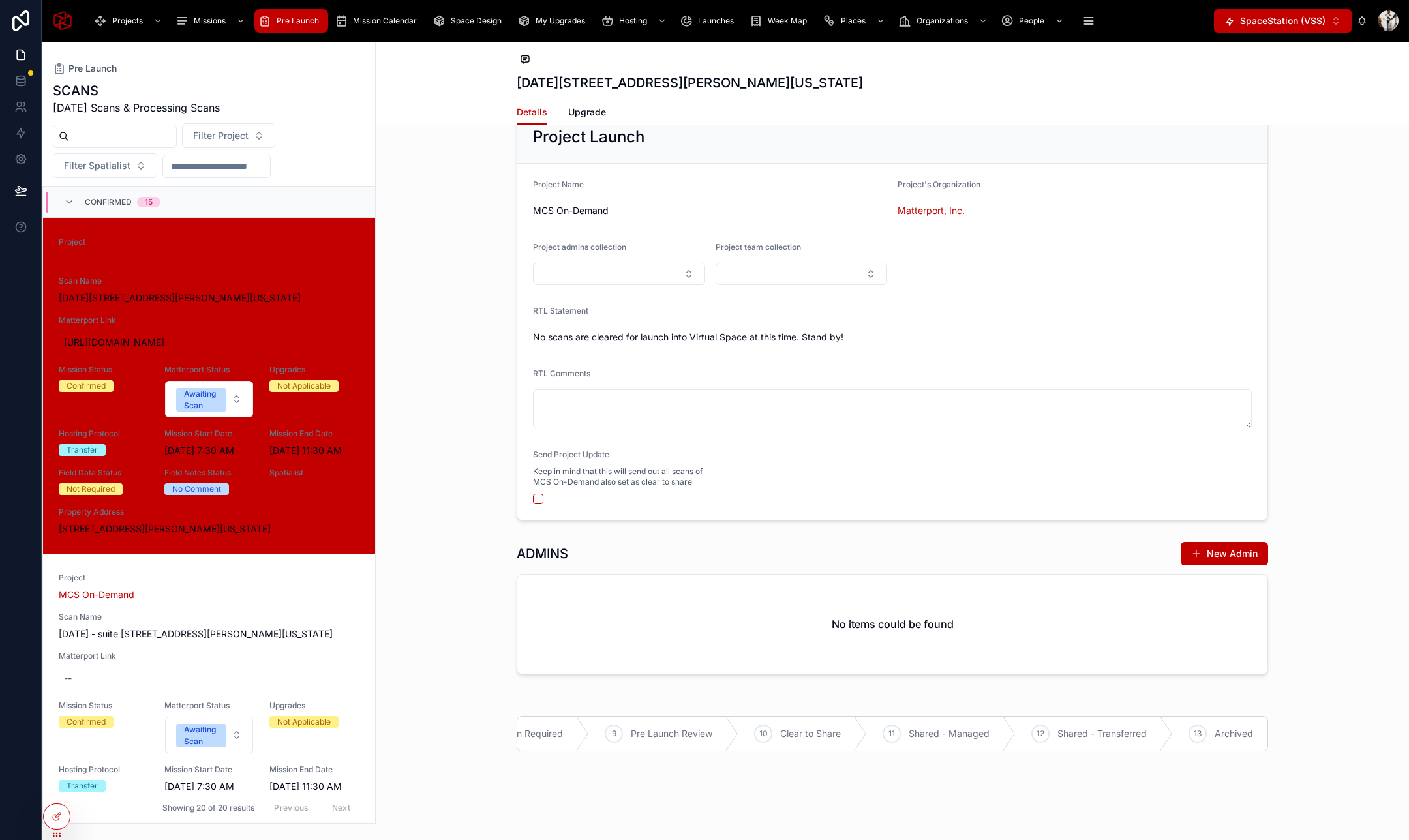
scroll to position [0, 1059]
click at [1057, 735] on icon at bounding box center [1053, 734] width 11 height 11
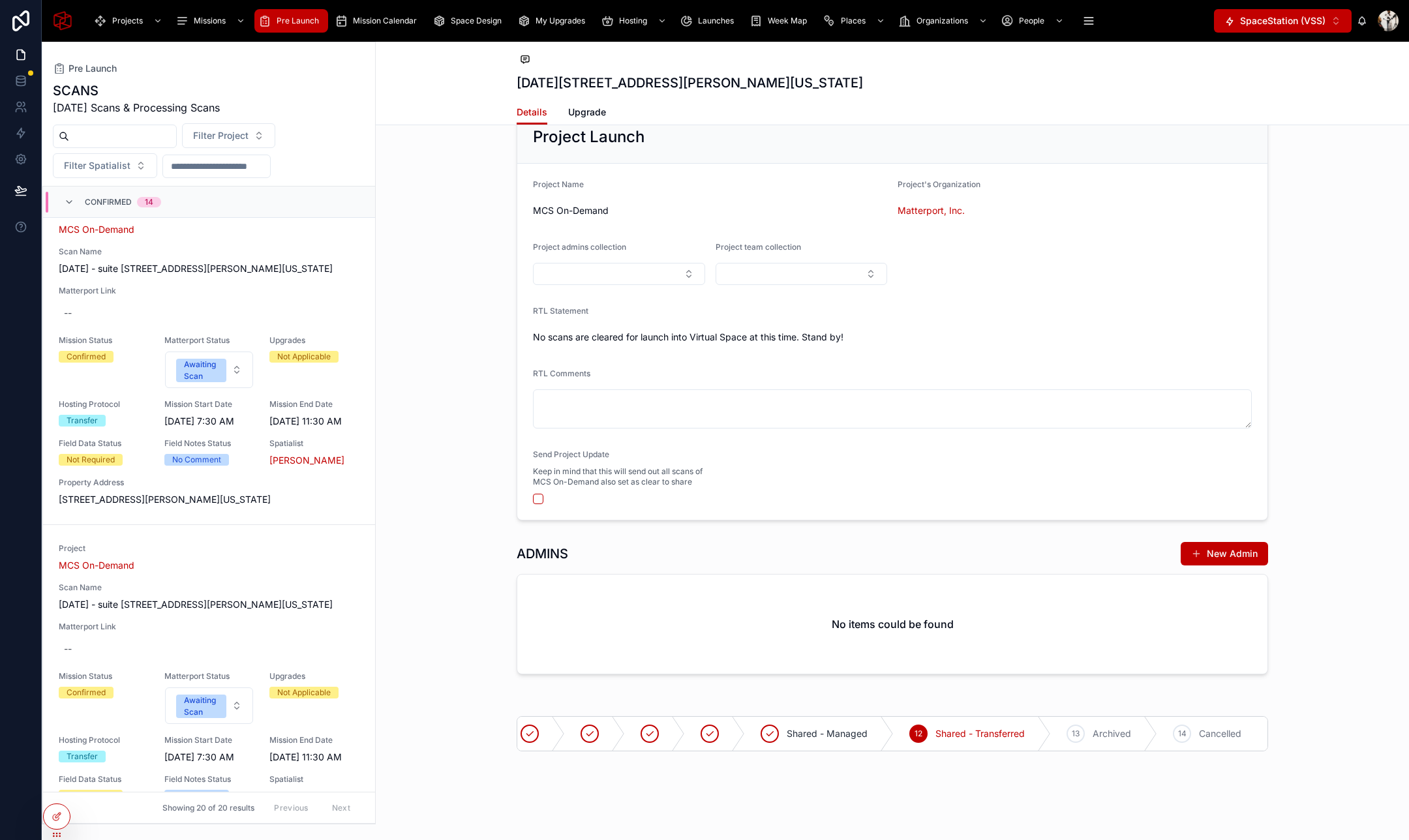
scroll to position [31, 0]
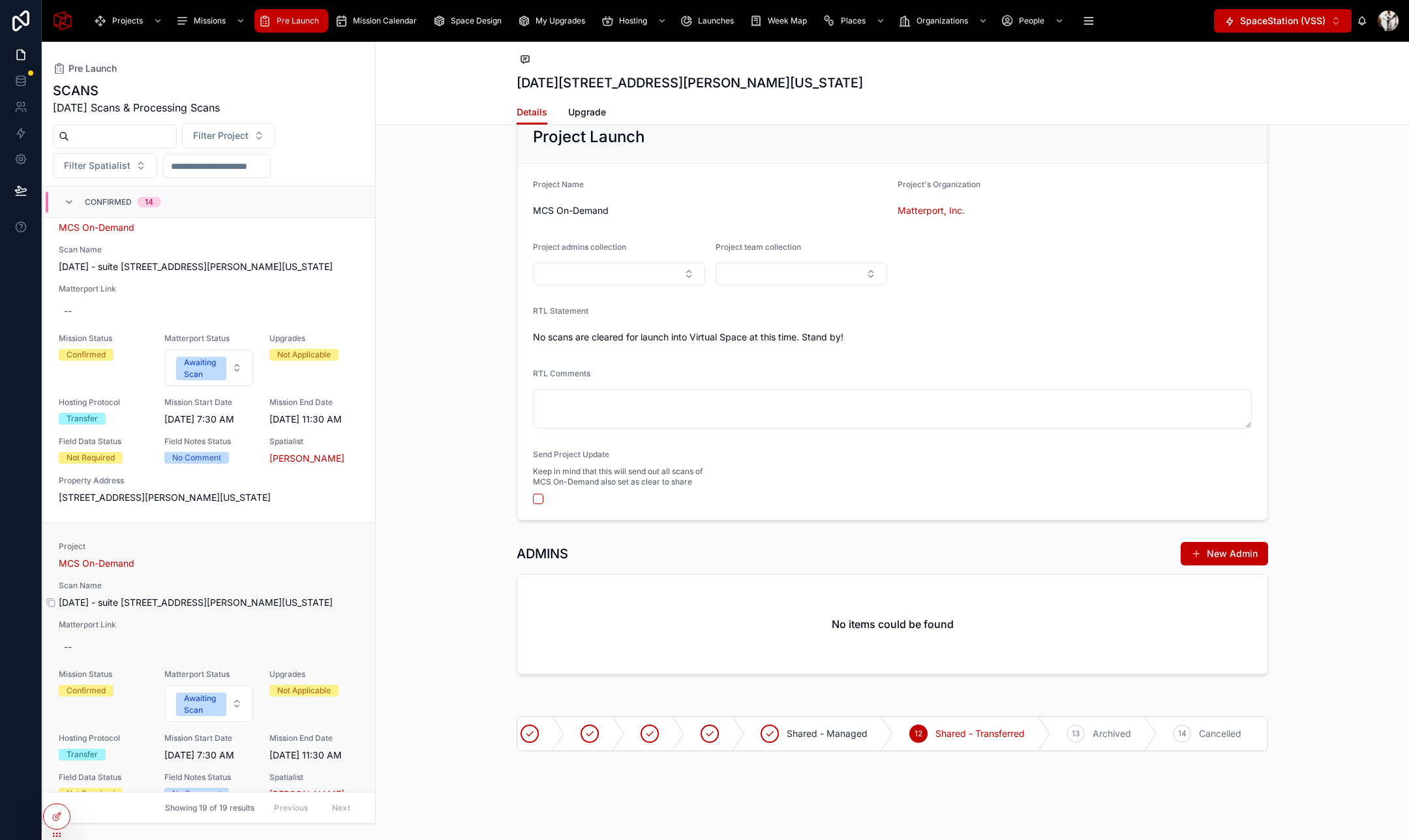
click at [193, 609] on span "September 2, 2025 - suite 1040 - 78 John Miller Way, Kearny, New Jersey, 7032" at bounding box center [209, 603] width 301 height 13
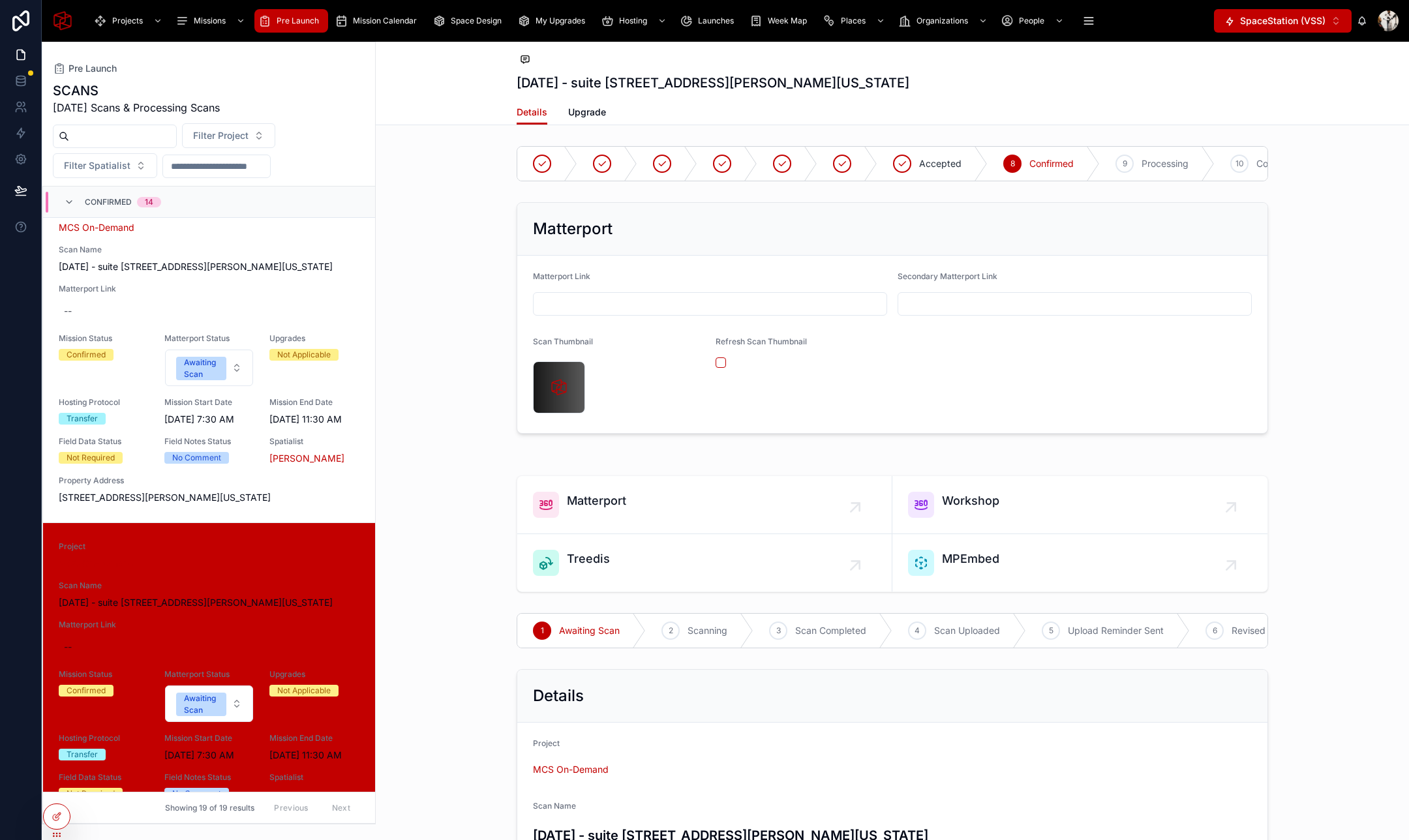
click at [655, 311] on input "text" at bounding box center [710, 304] width 353 height 18
paste input "**********"
type input "**********"
click at [735, 240] on div "Matterport" at bounding box center [892, 229] width 750 height 53
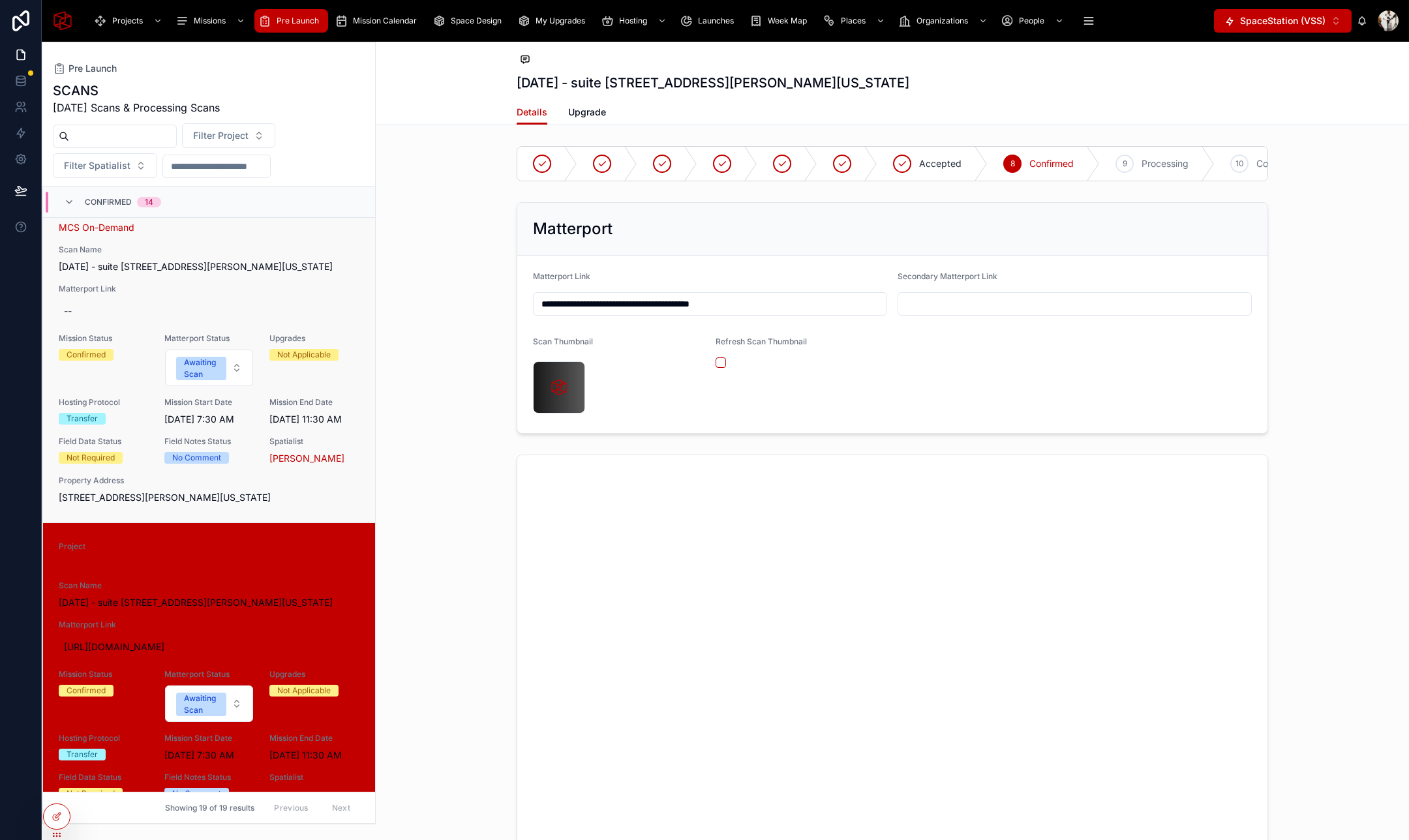
click at [152, 252] on span "Scan Name" at bounding box center [209, 250] width 301 height 11
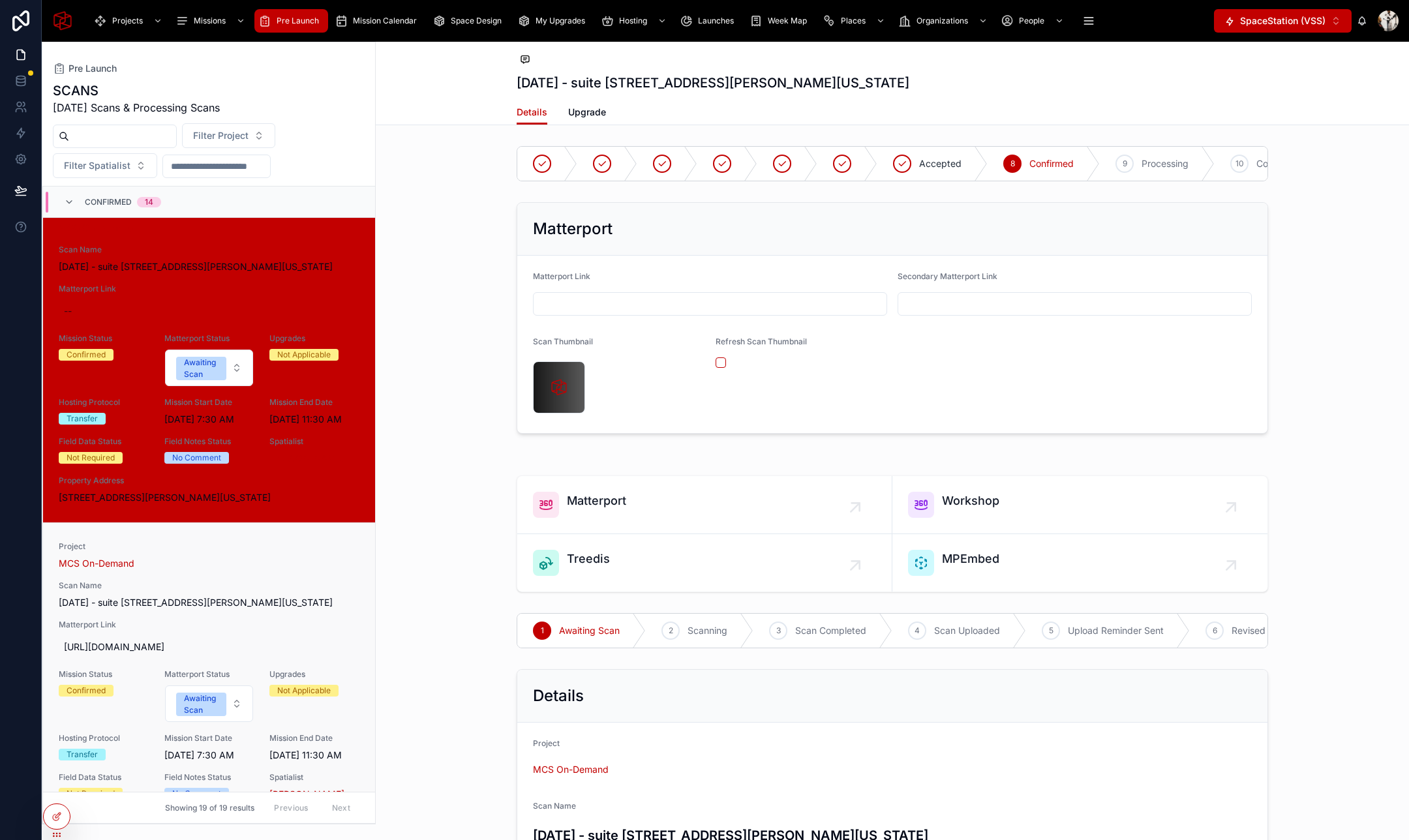
click at [294, 570] on div "MCS On-Demand" at bounding box center [209, 564] width 301 height 13
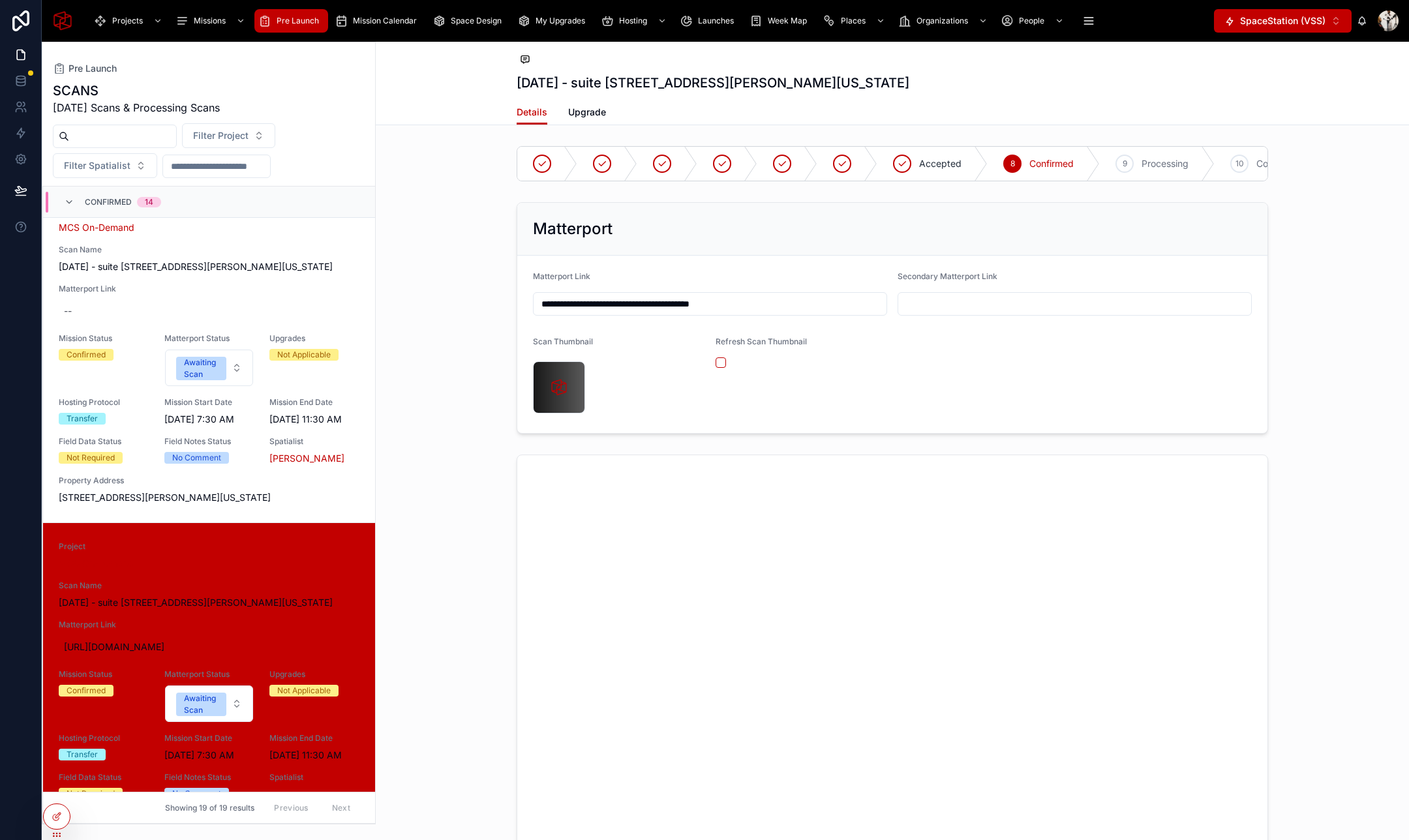
click at [651, 299] on input "**********" at bounding box center [710, 304] width 353 height 18
click at [679, 230] on div "Matterport" at bounding box center [892, 228] width 719 height 21
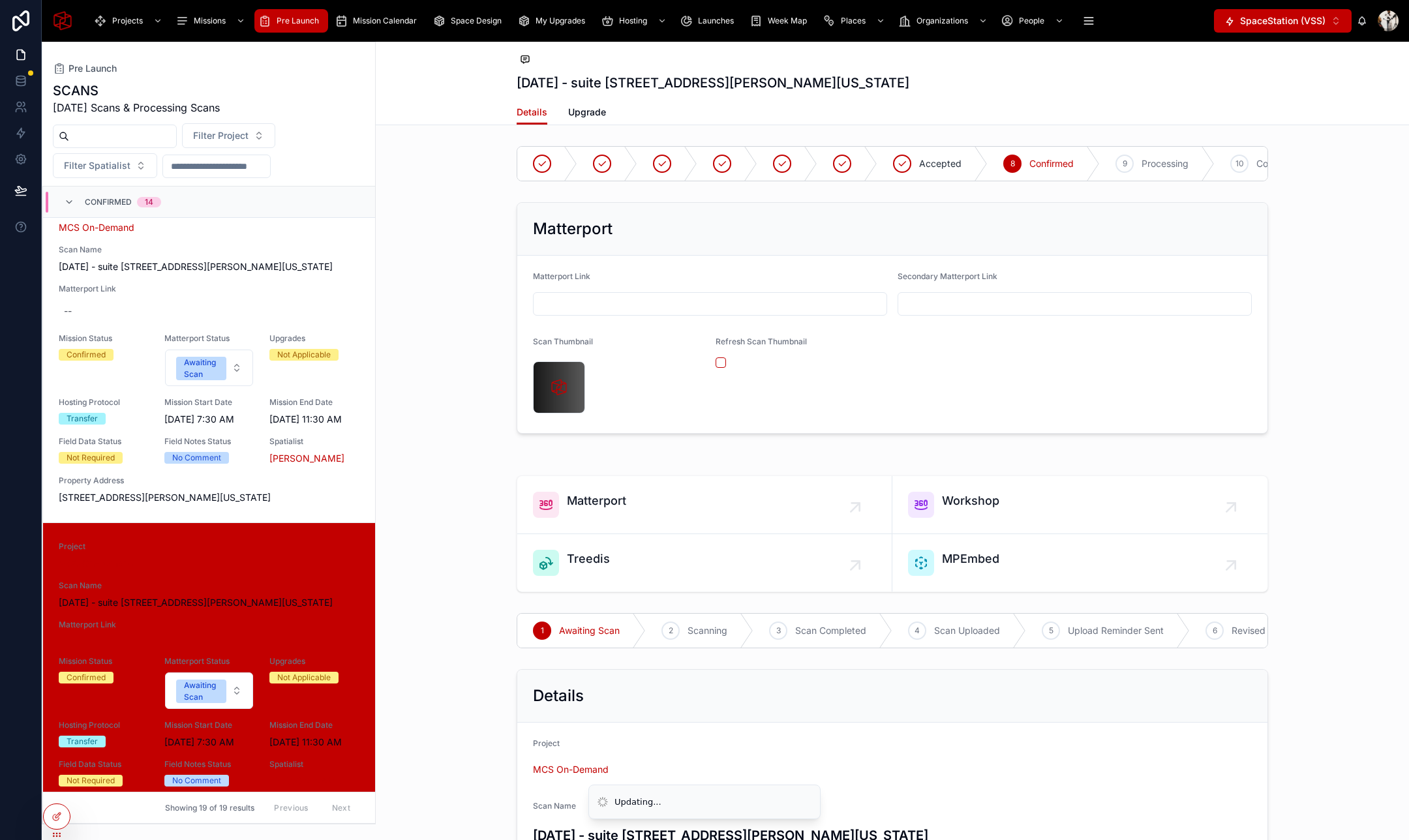
click at [200, 290] on div "Project MCS On-Demand Scan Name September 2, 2025 - suite 2100 - 78 John Miller…" at bounding box center [209, 354] width 301 height 298
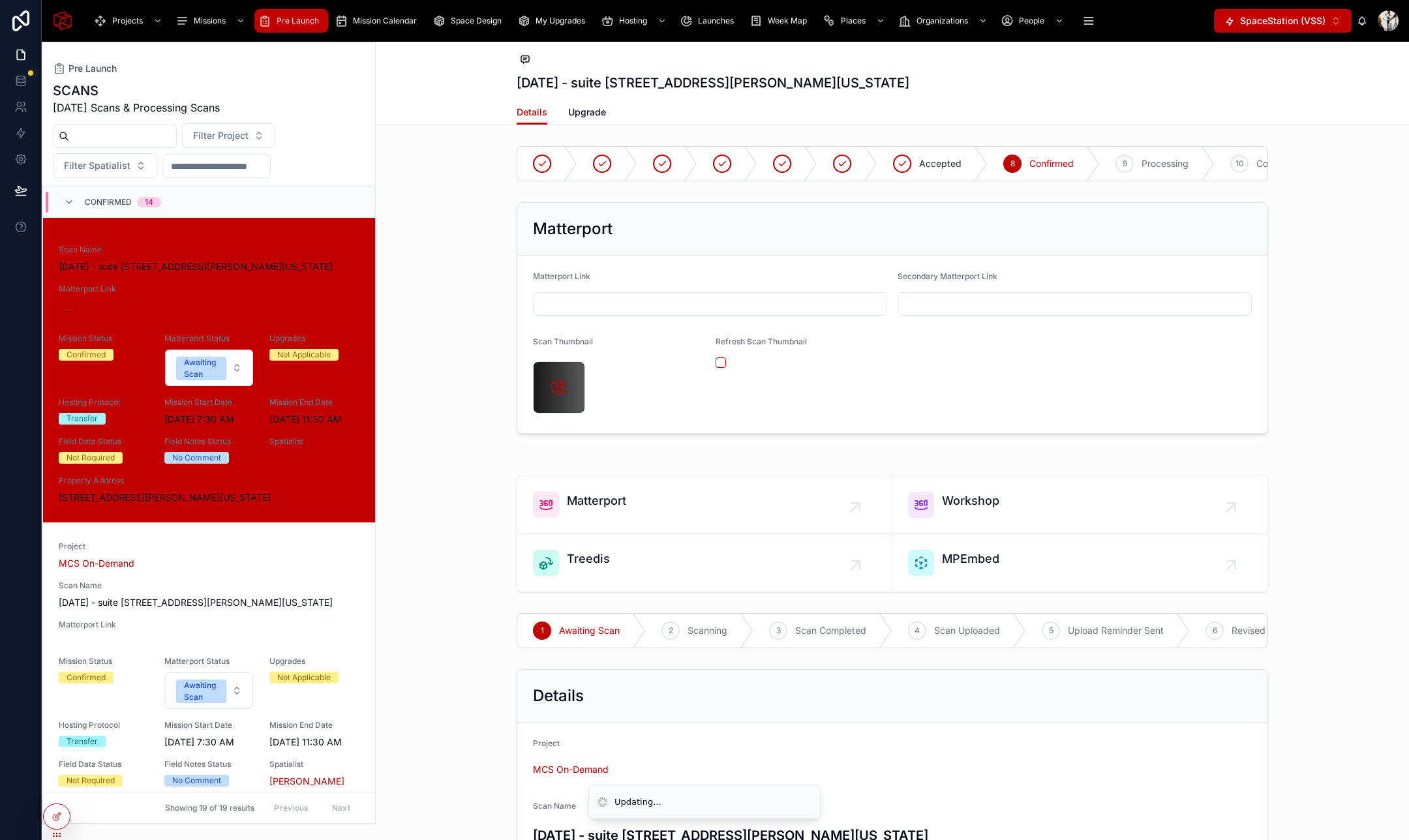
click at [641, 298] on input "text" at bounding box center [710, 304] width 353 height 18
paste input "**********"
type input "**********"
click at [738, 236] on div "Matterport" at bounding box center [892, 228] width 719 height 21
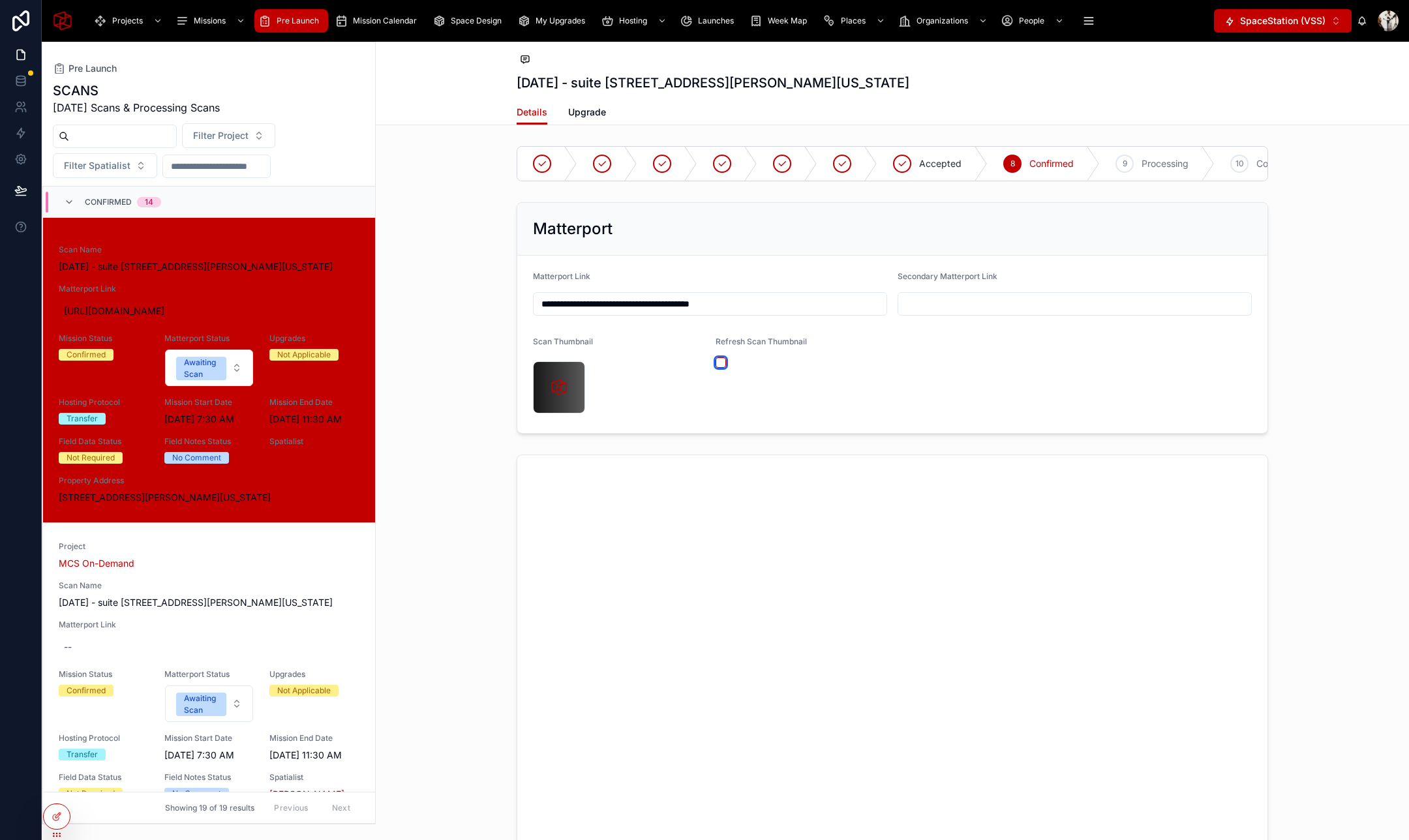
click at [722, 364] on button "button" at bounding box center [721, 362] width 11 height 11
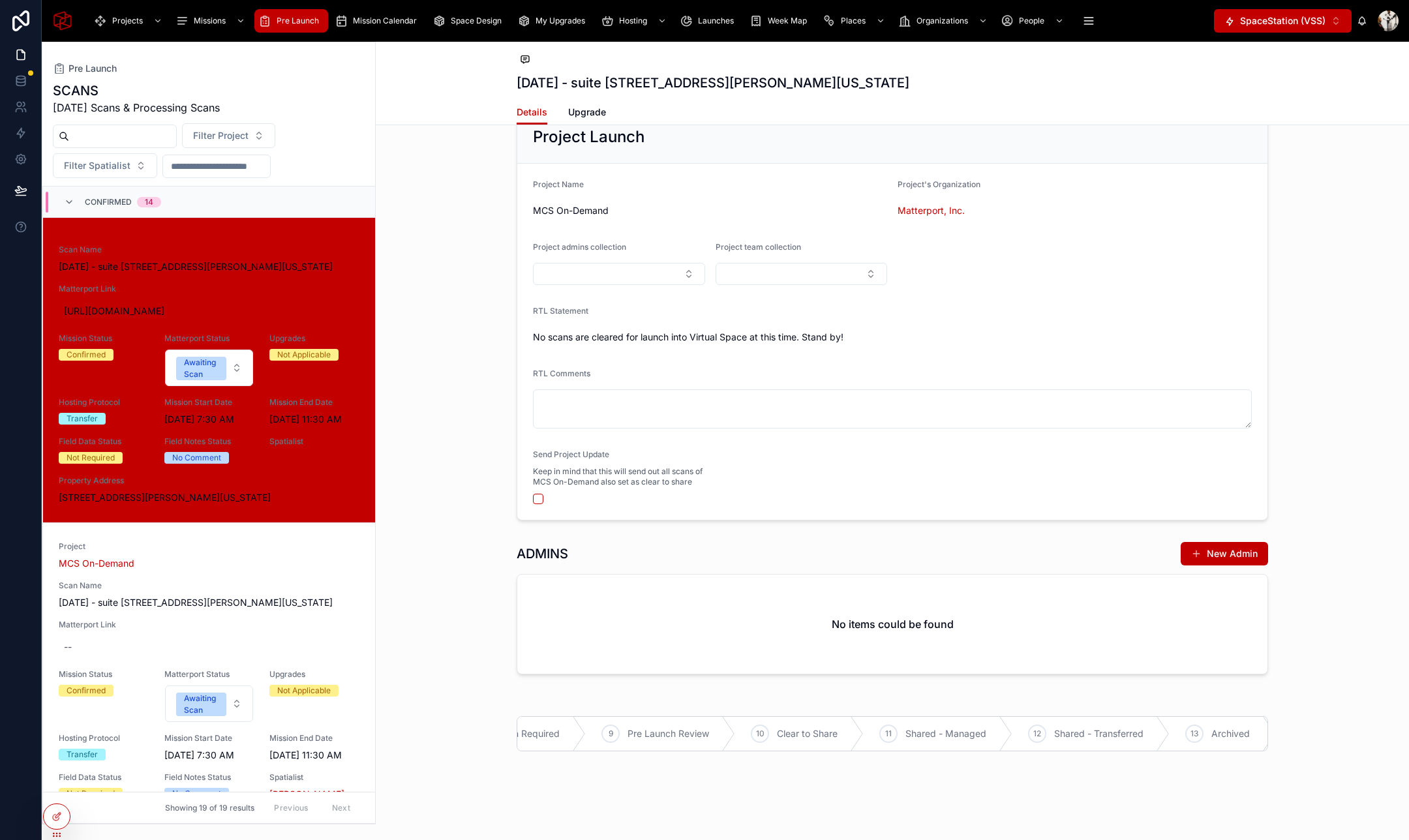
scroll to position [0, 1184]
click at [988, 732] on span "Shared - Transferred" at bounding box center [989, 734] width 89 height 13
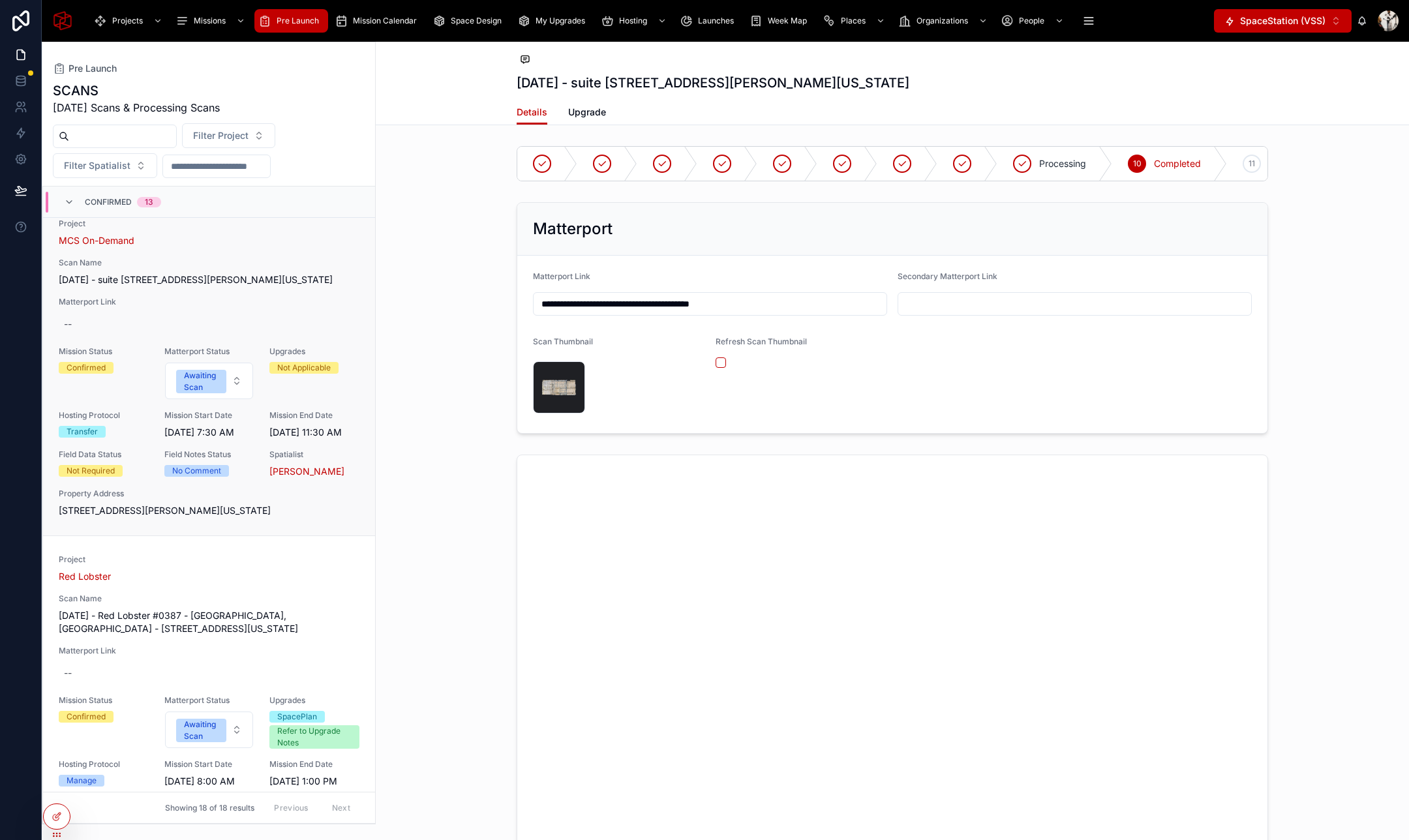
scroll to position [19, 0]
click at [198, 285] on span "September 2, 2025 - suite 1040 - 78 John Miller Way, Kearny, New Jersey, 7032" at bounding box center [209, 279] width 301 height 13
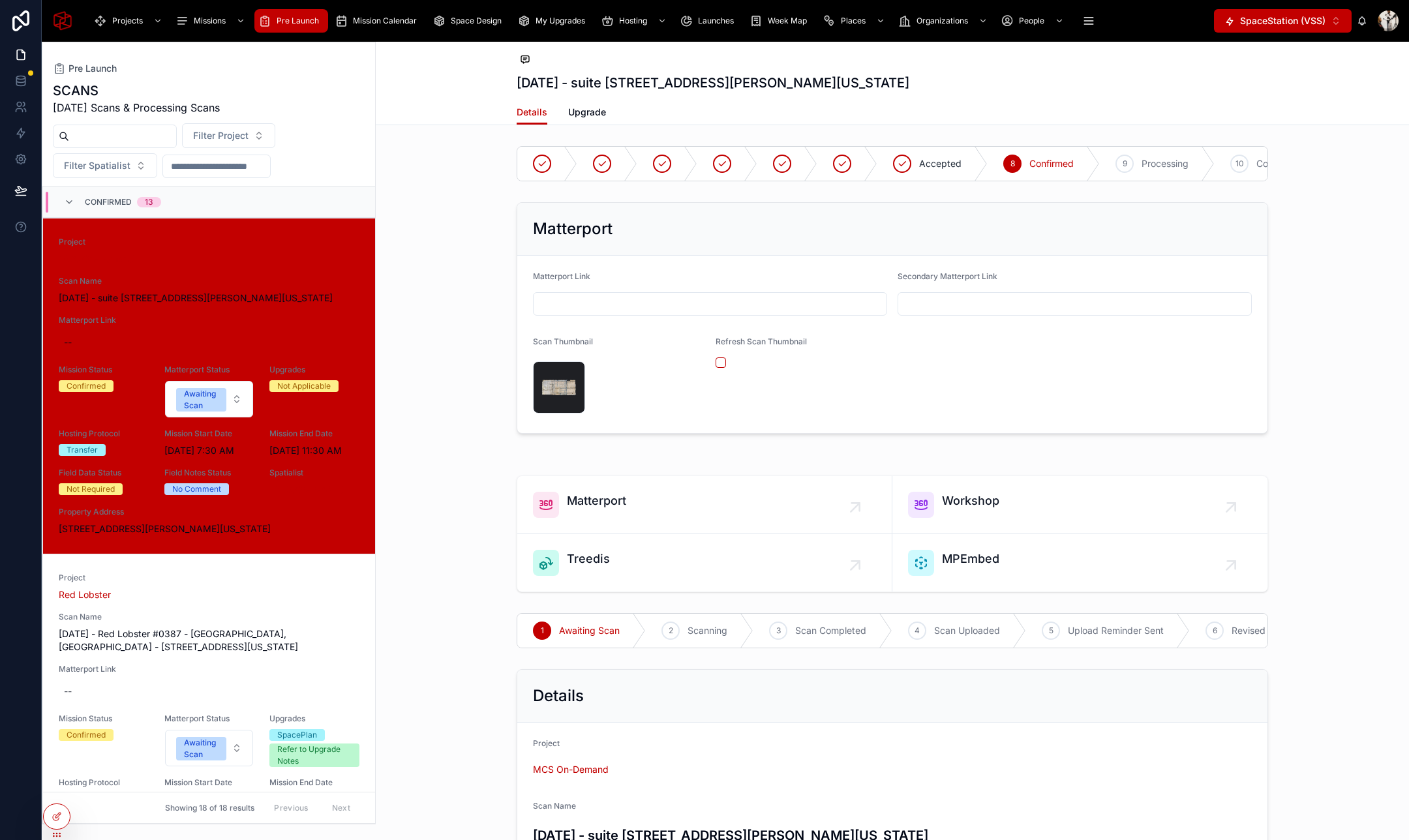
click at [114, 136] on input "text" at bounding box center [123, 136] width 107 height 18
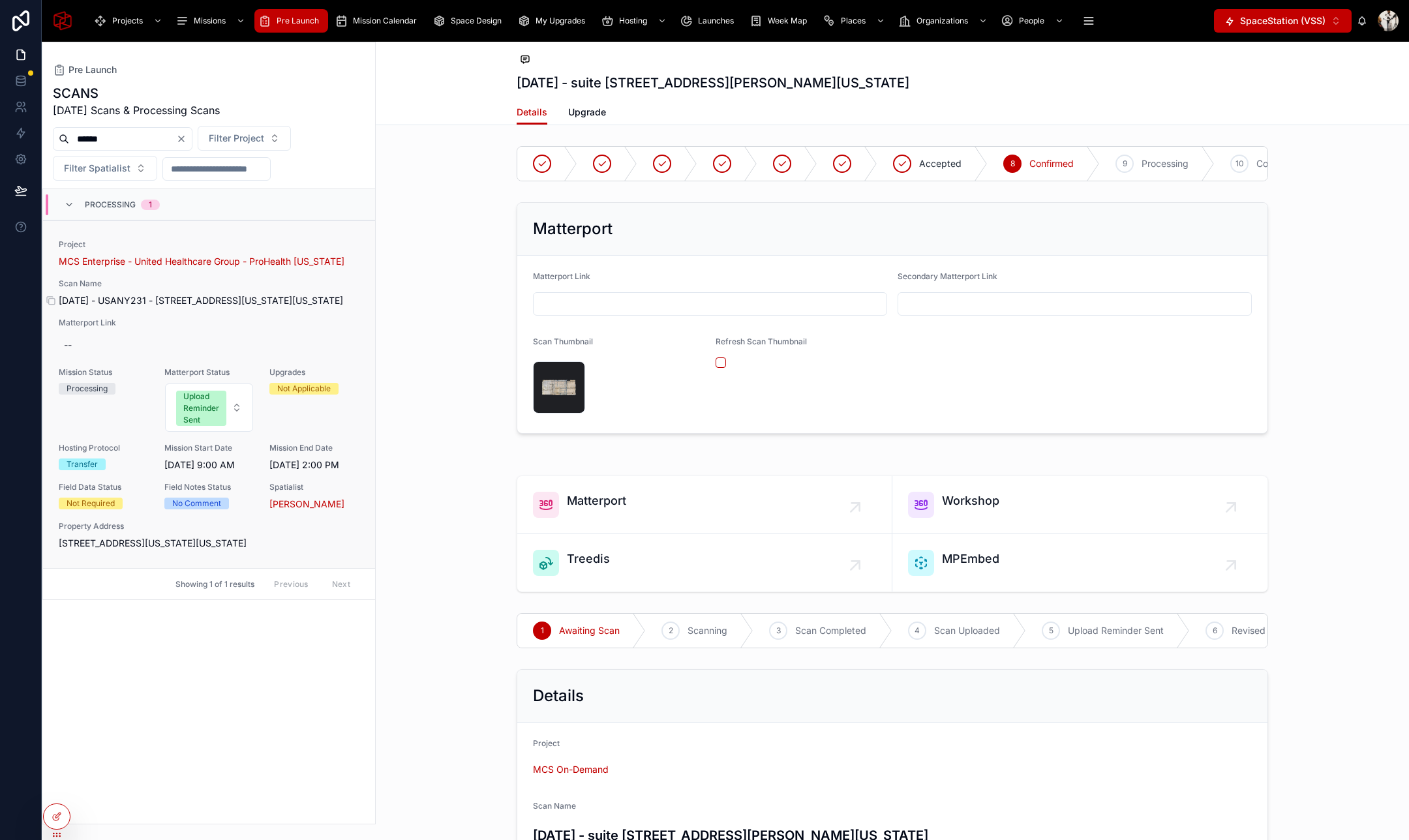
type input "******"
click at [208, 307] on span "August 30, 2025 - USANY231 - 2 Ohio Drive, New Hyde Park, New York, 11042" at bounding box center [209, 301] width 301 height 13
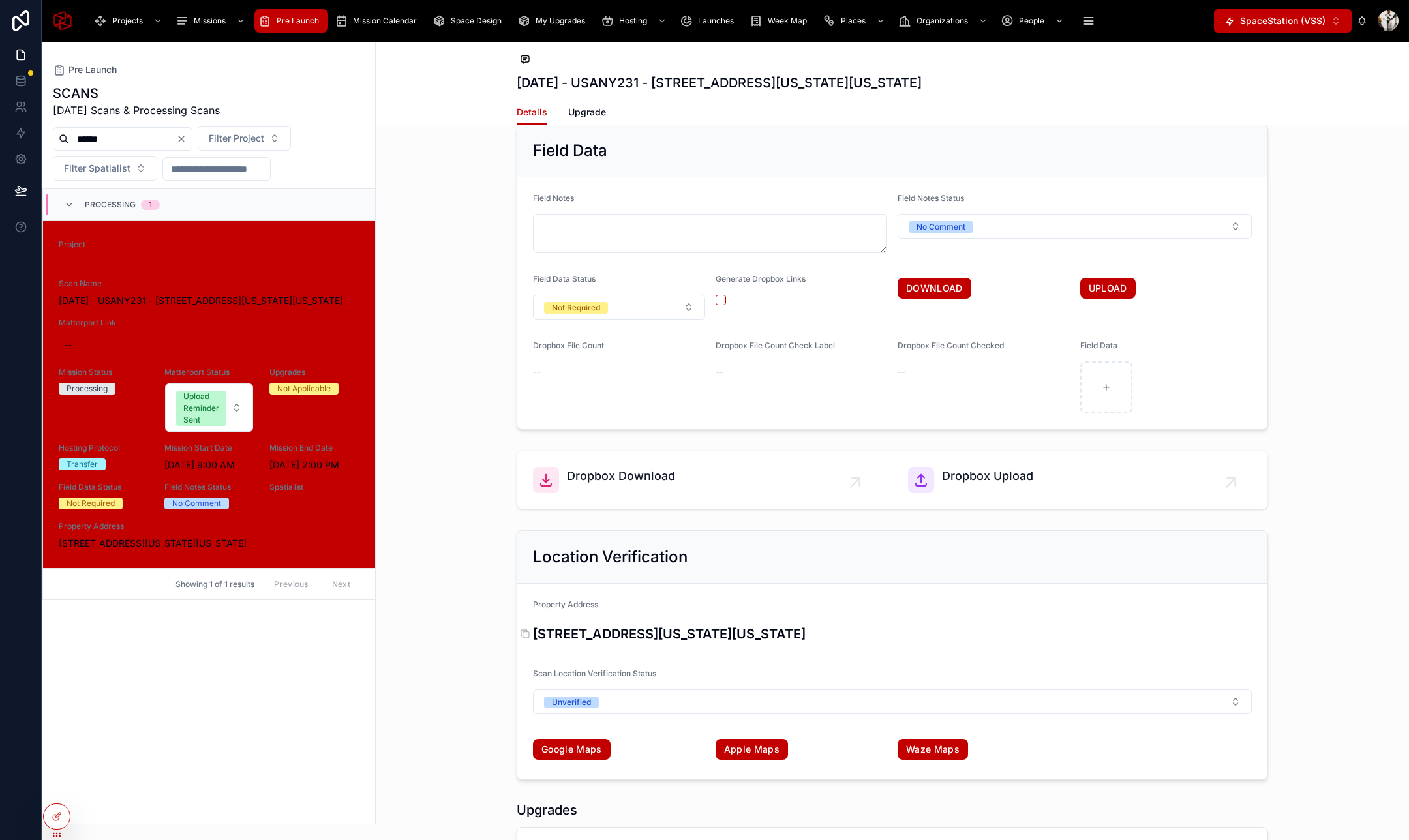
scroll to position [1801, 0]
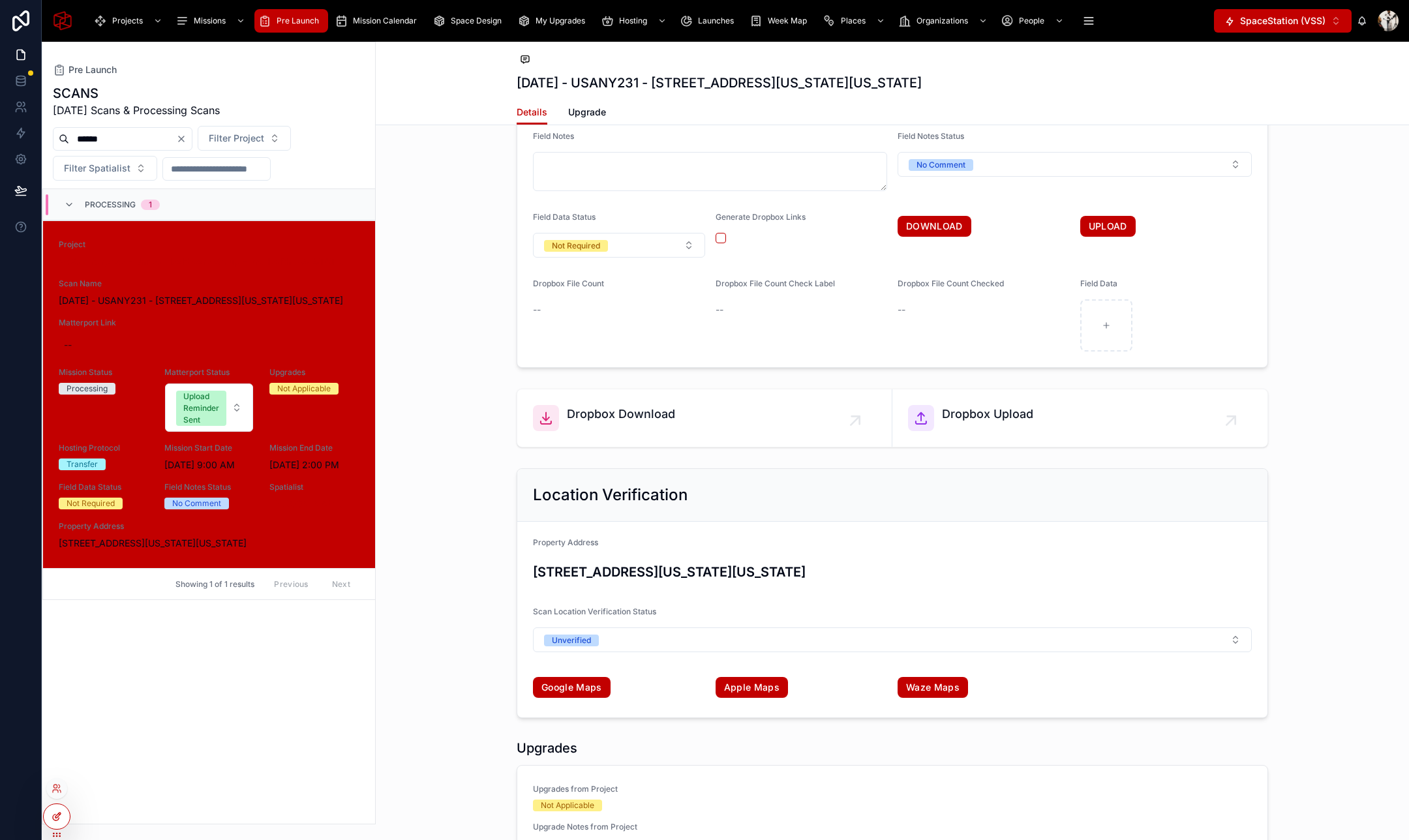
click at [57, 816] on icon at bounding box center [56, 816] width 11 height 11
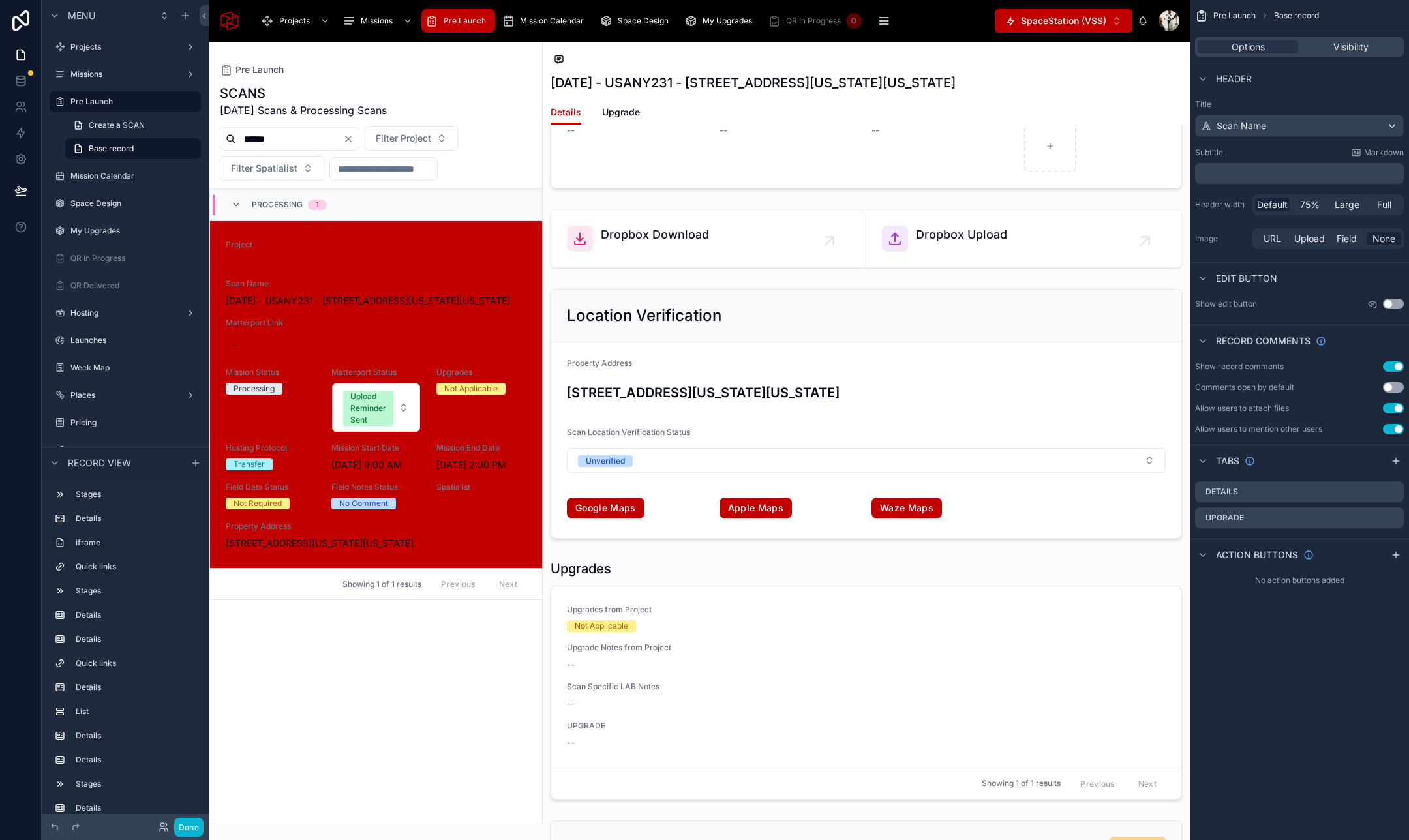
scroll to position [2226, 0]
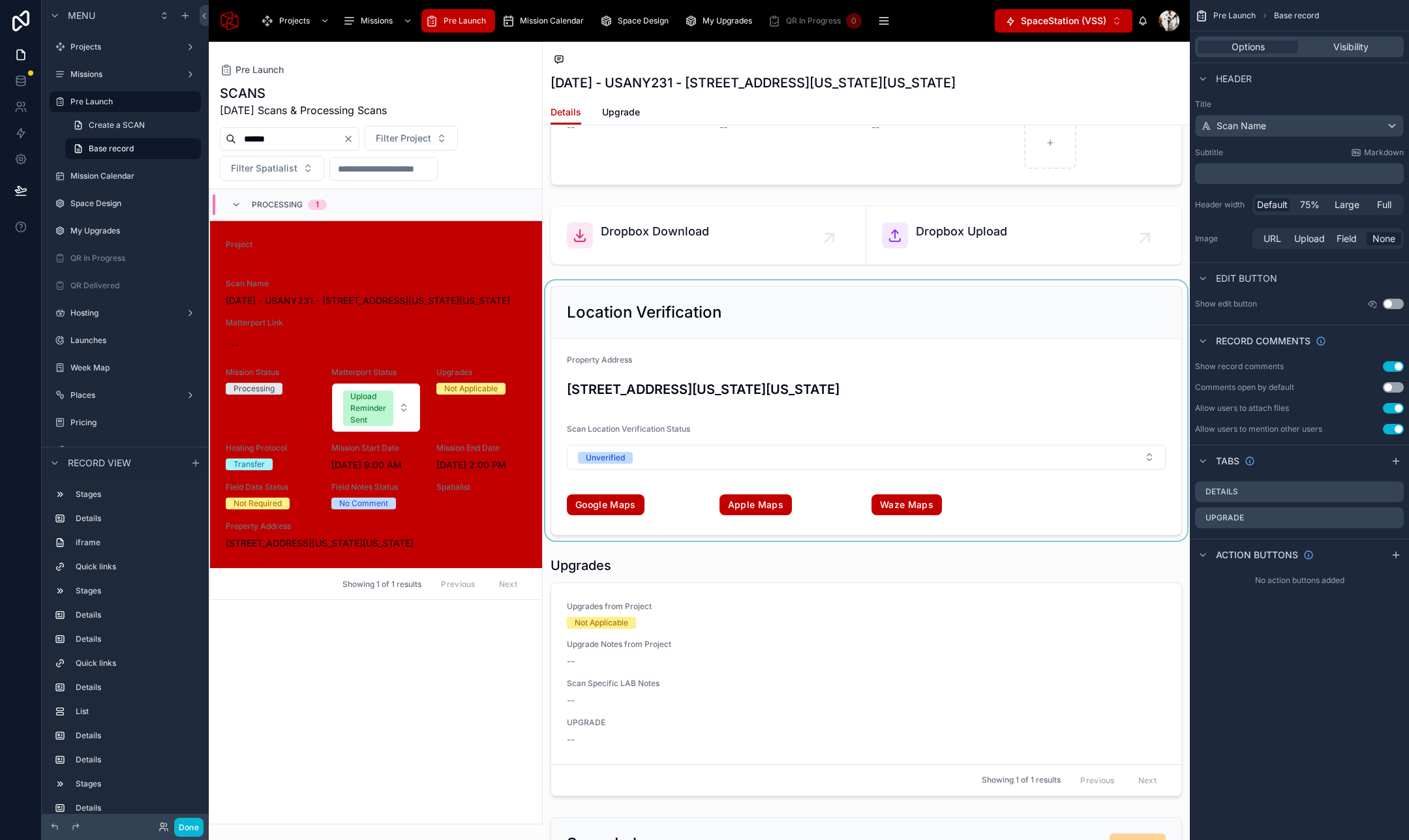
click at [753, 343] on div at bounding box center [866, 411] width 647 height 260
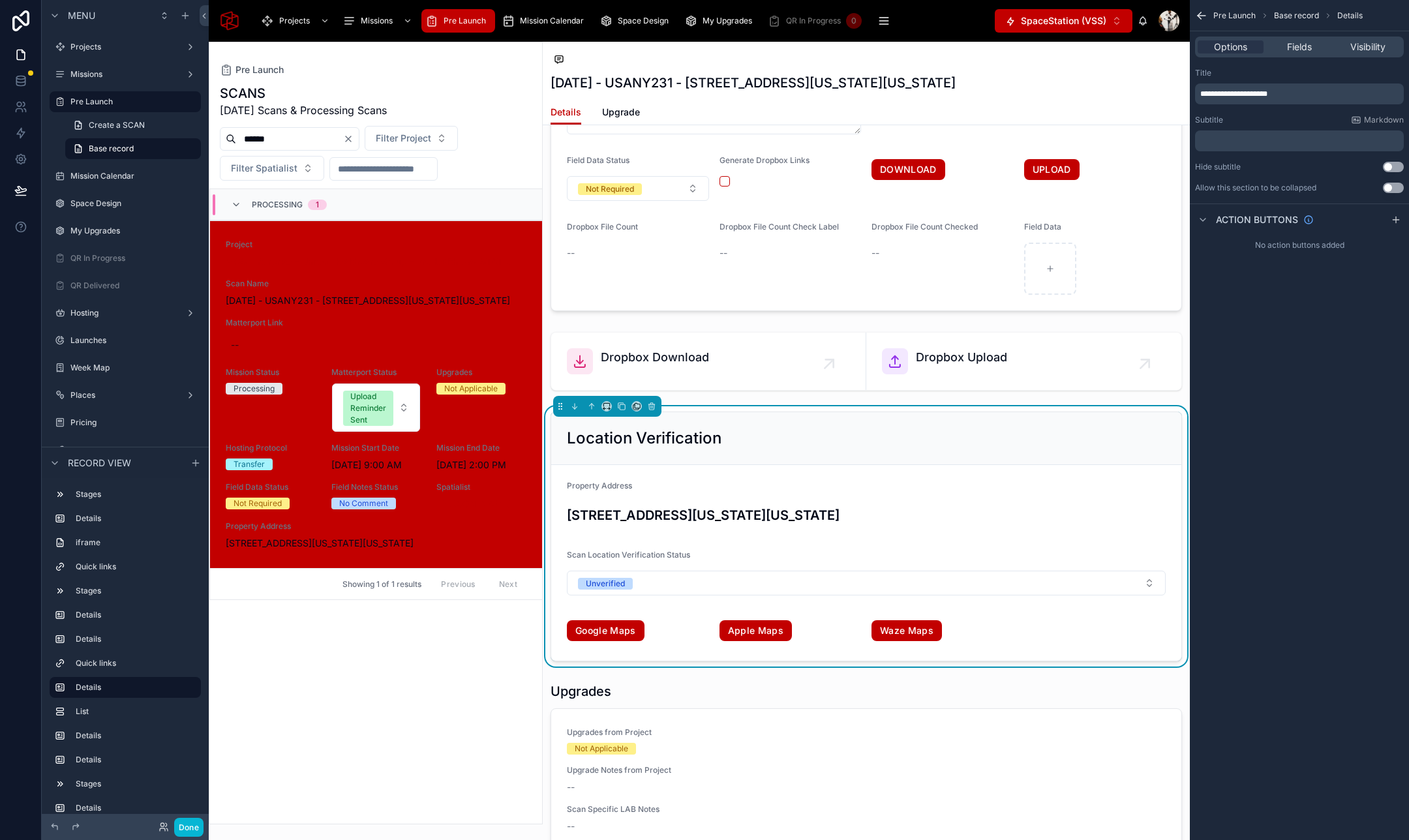
scroll to position [2140, 0]
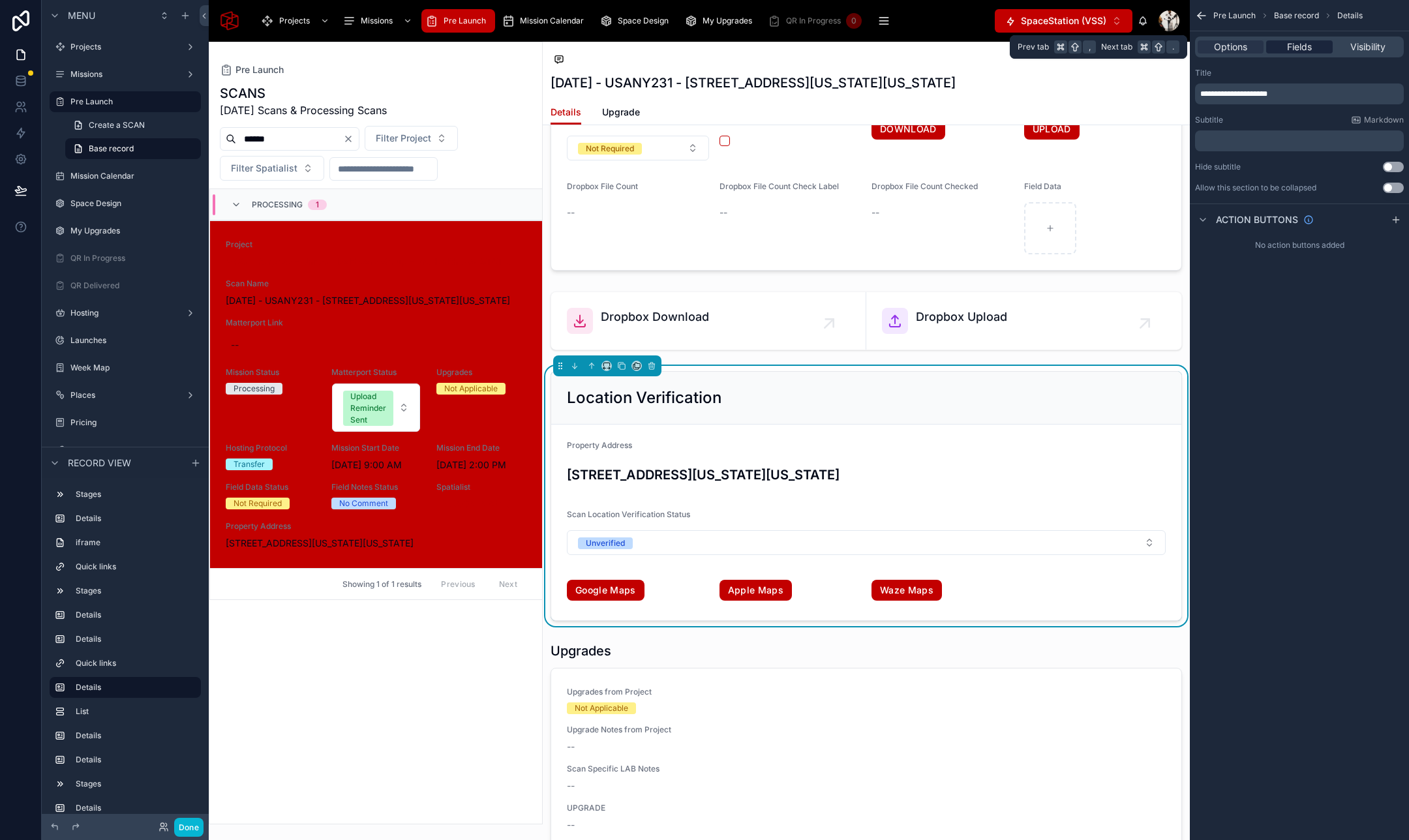
click at [1150, 47] on span "Fields" at bounding box center [1299, 47] width 25 height 13
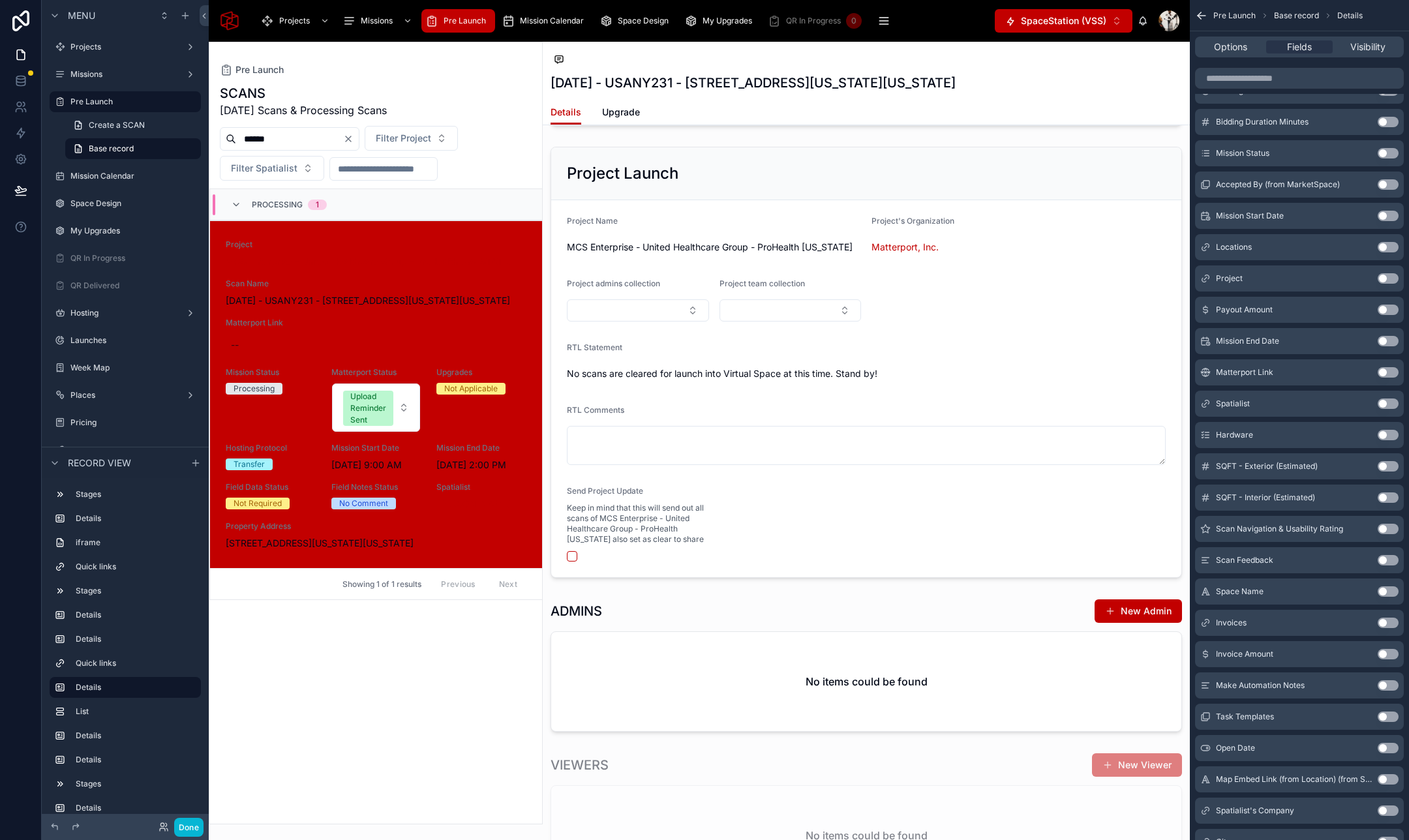
scroll to position [4272, 0]
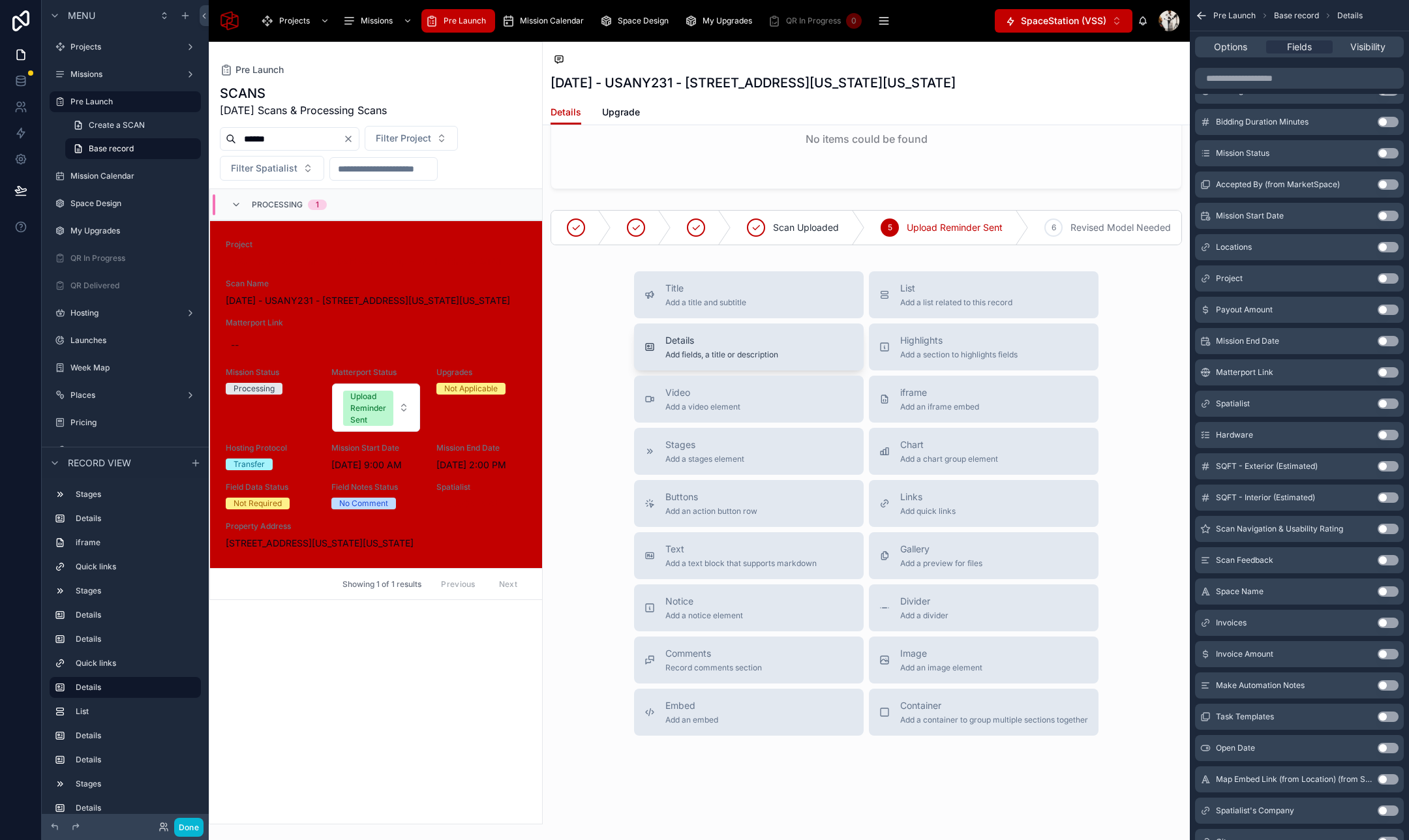
click at [782, 336] on div "Details Add fields, a title or description" at bounding box center [749, 347] width 209 height 26
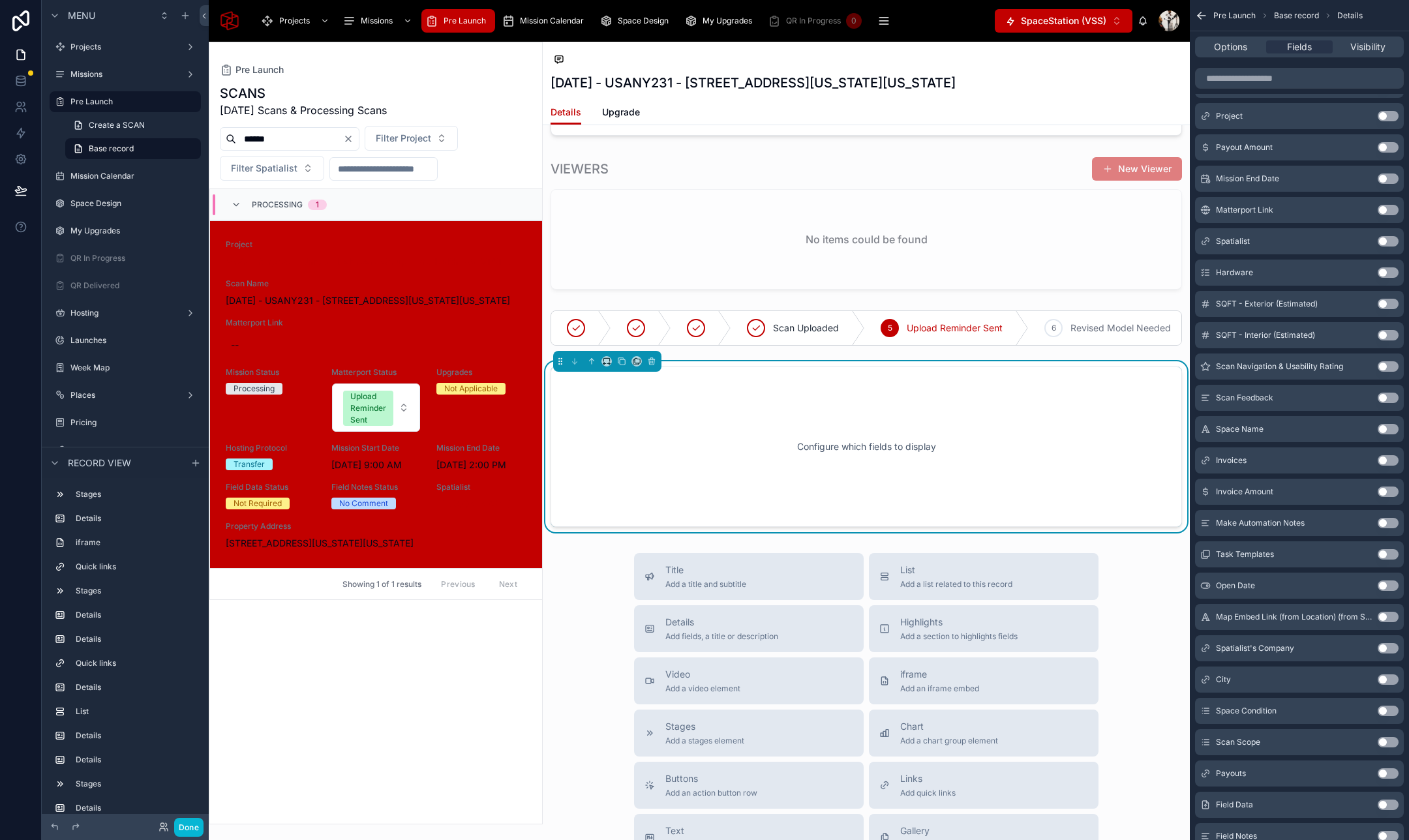
scroll to position [4177, 0]
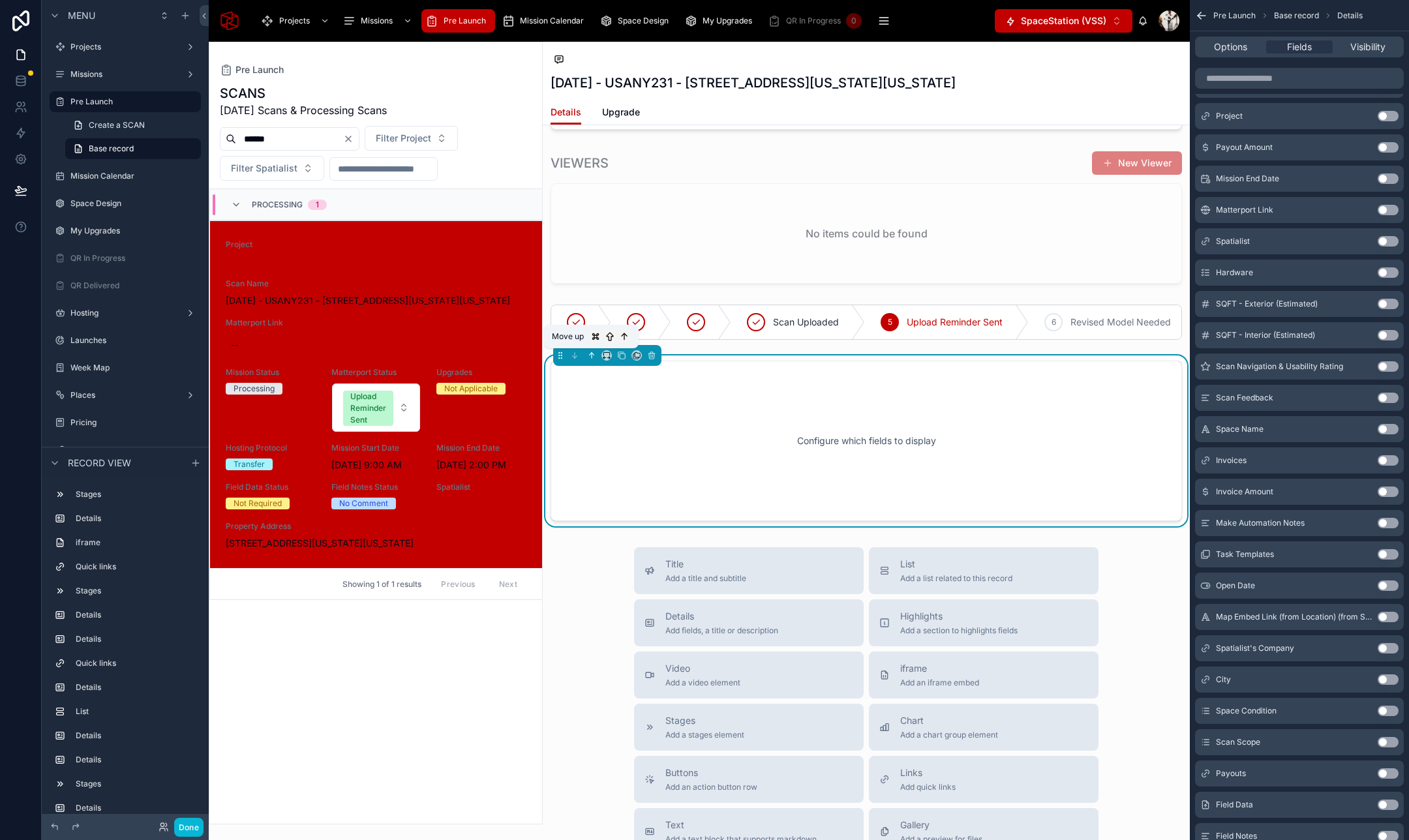
click at [592, 351] on icon at bounding box center [591, 355] width 9 height 9
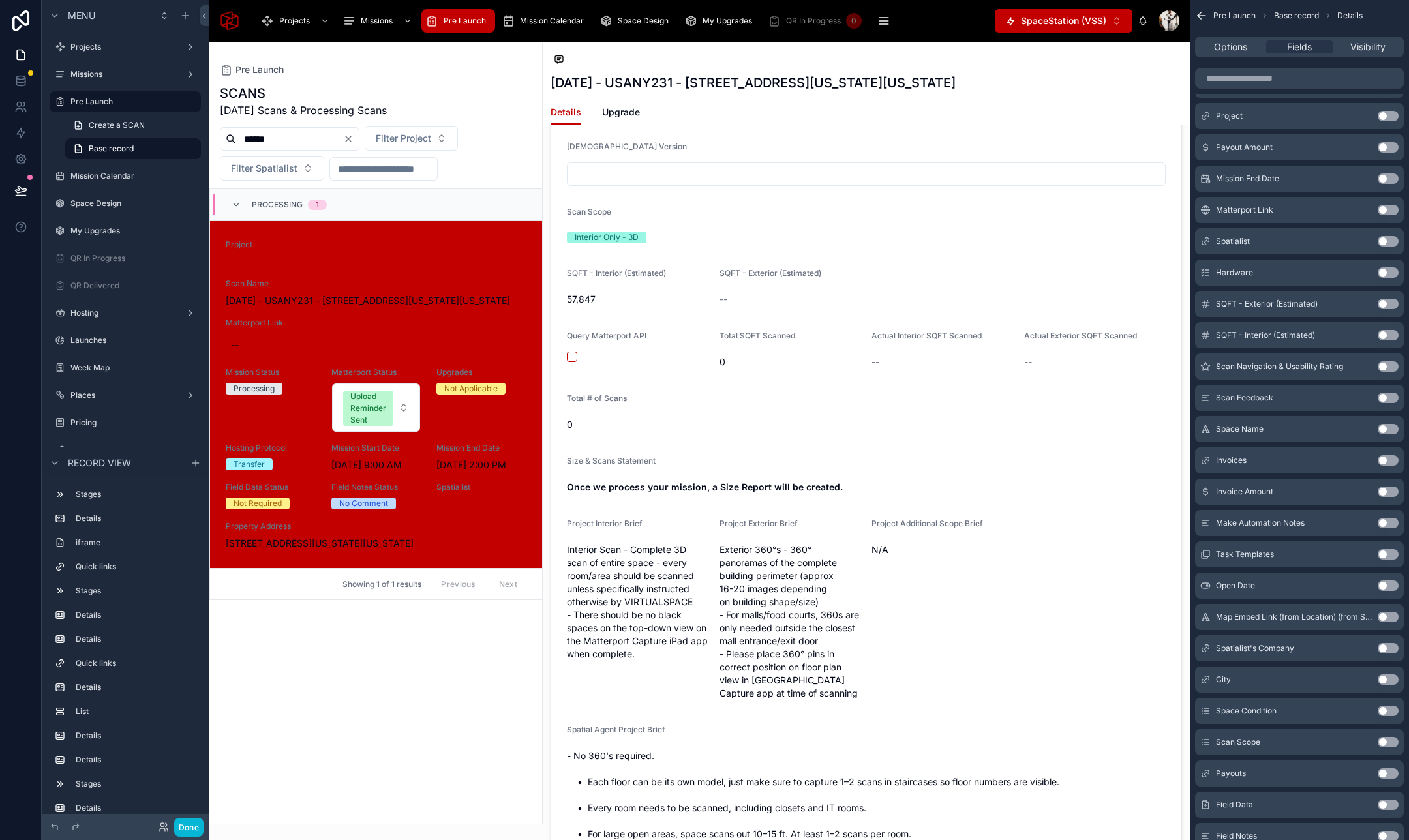
scroll to position [1030, 0]
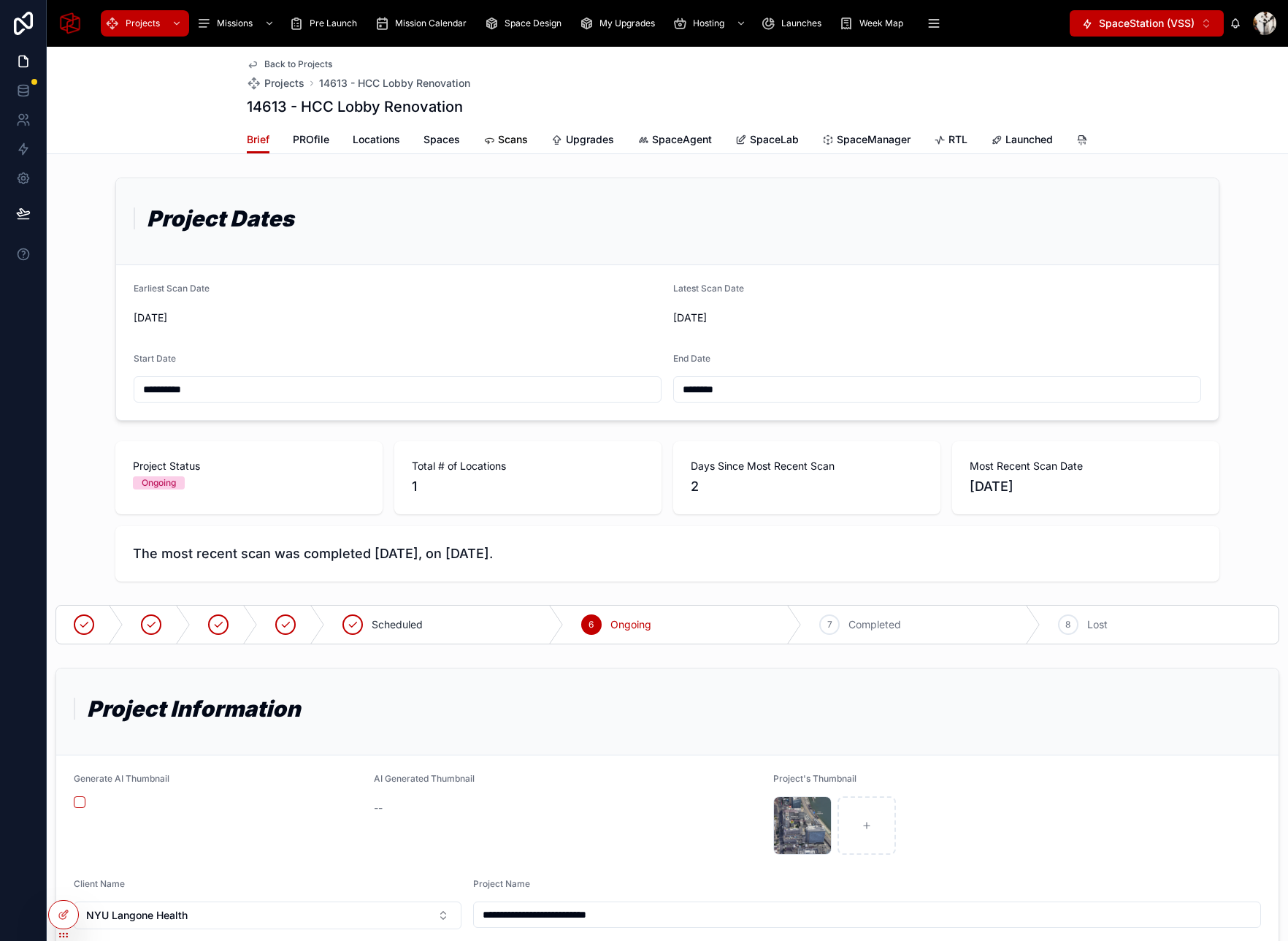
click at [514, 138] on span "Scans" at bounding box center [512, 139] width 30 height 15
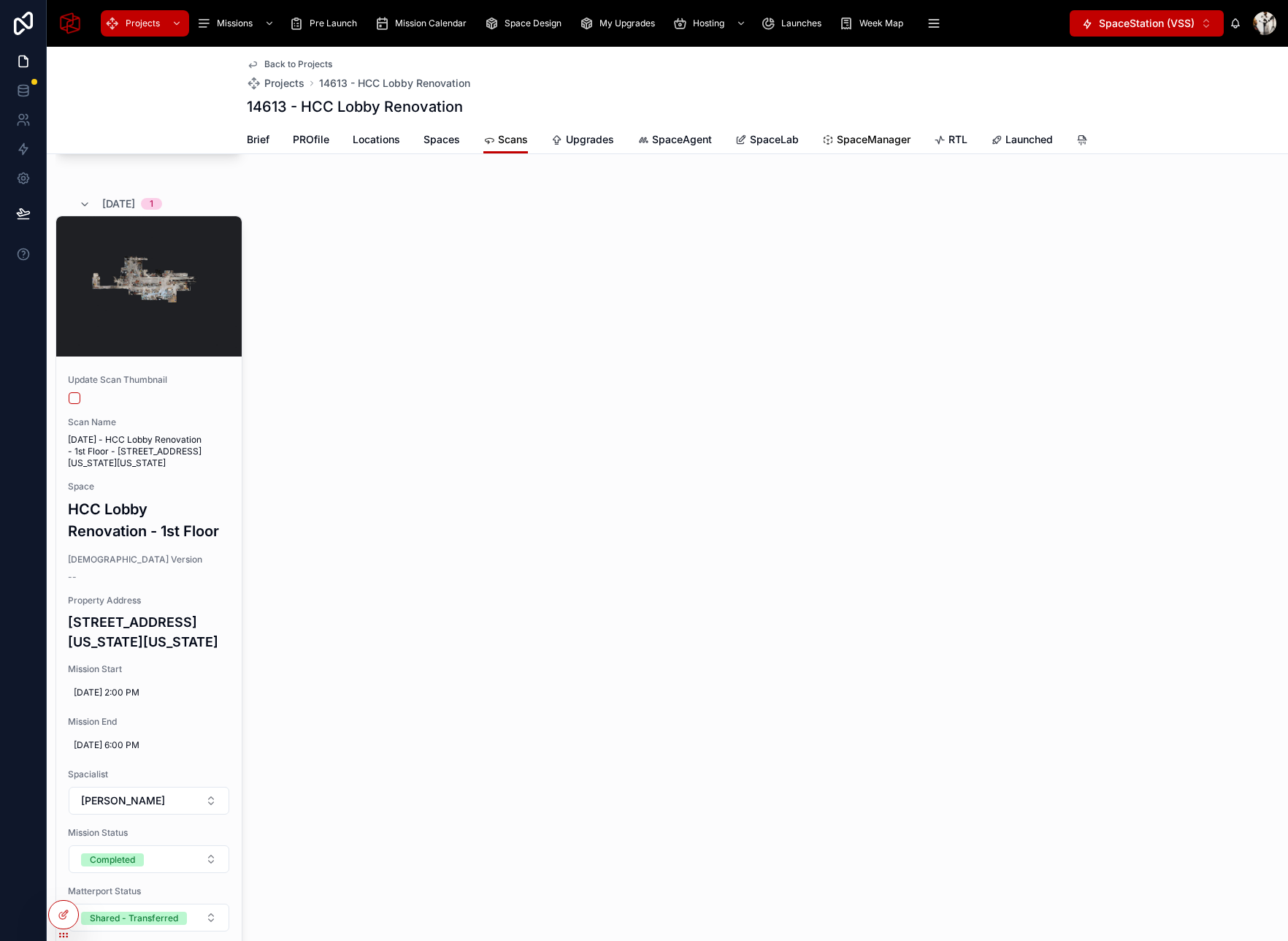
scroll to position [0, 522]
click at [877, 135] on span "Billing" at bounding box center [885, 139] width 30 height 15
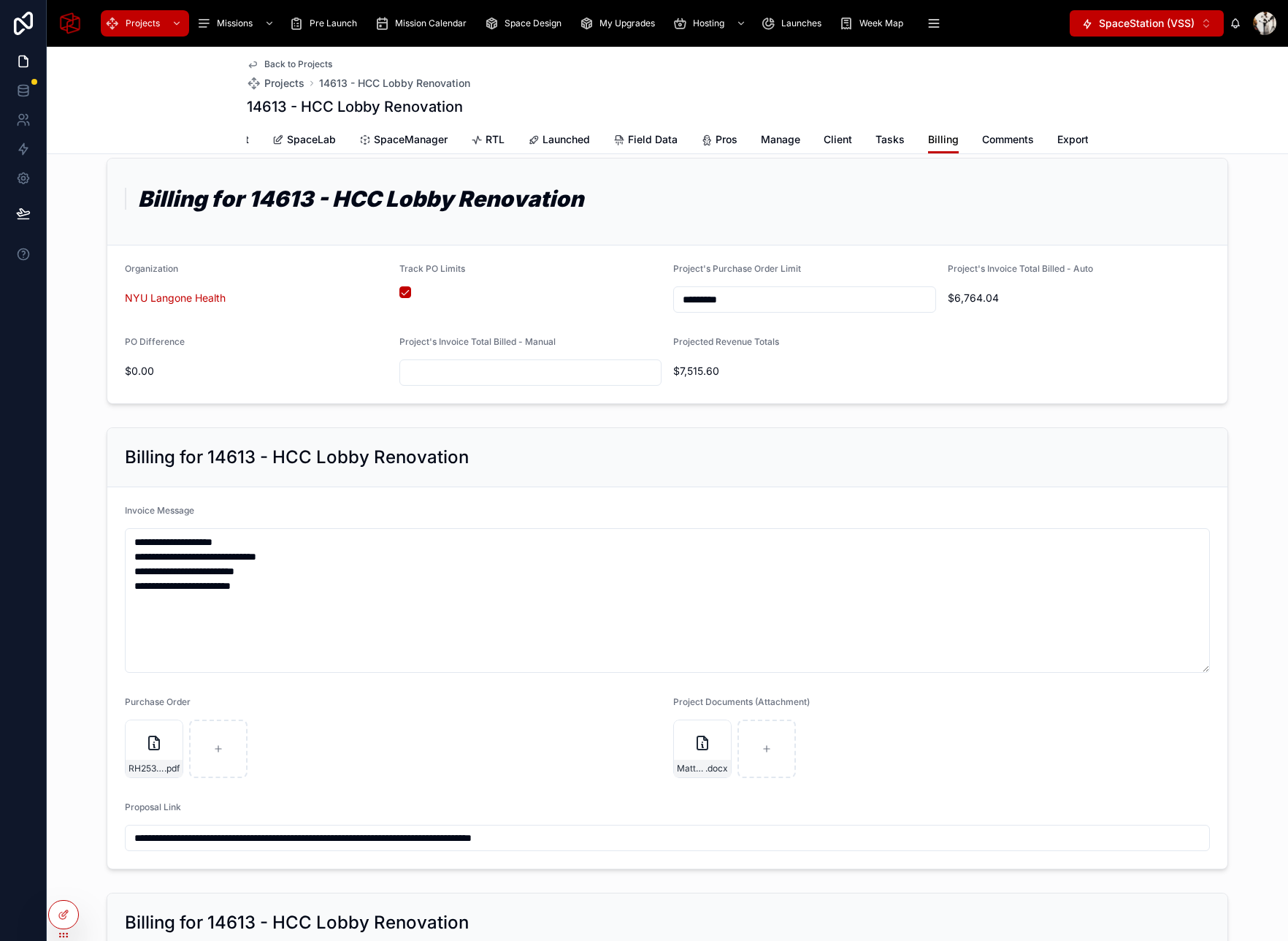
scroll to position [66, 0]
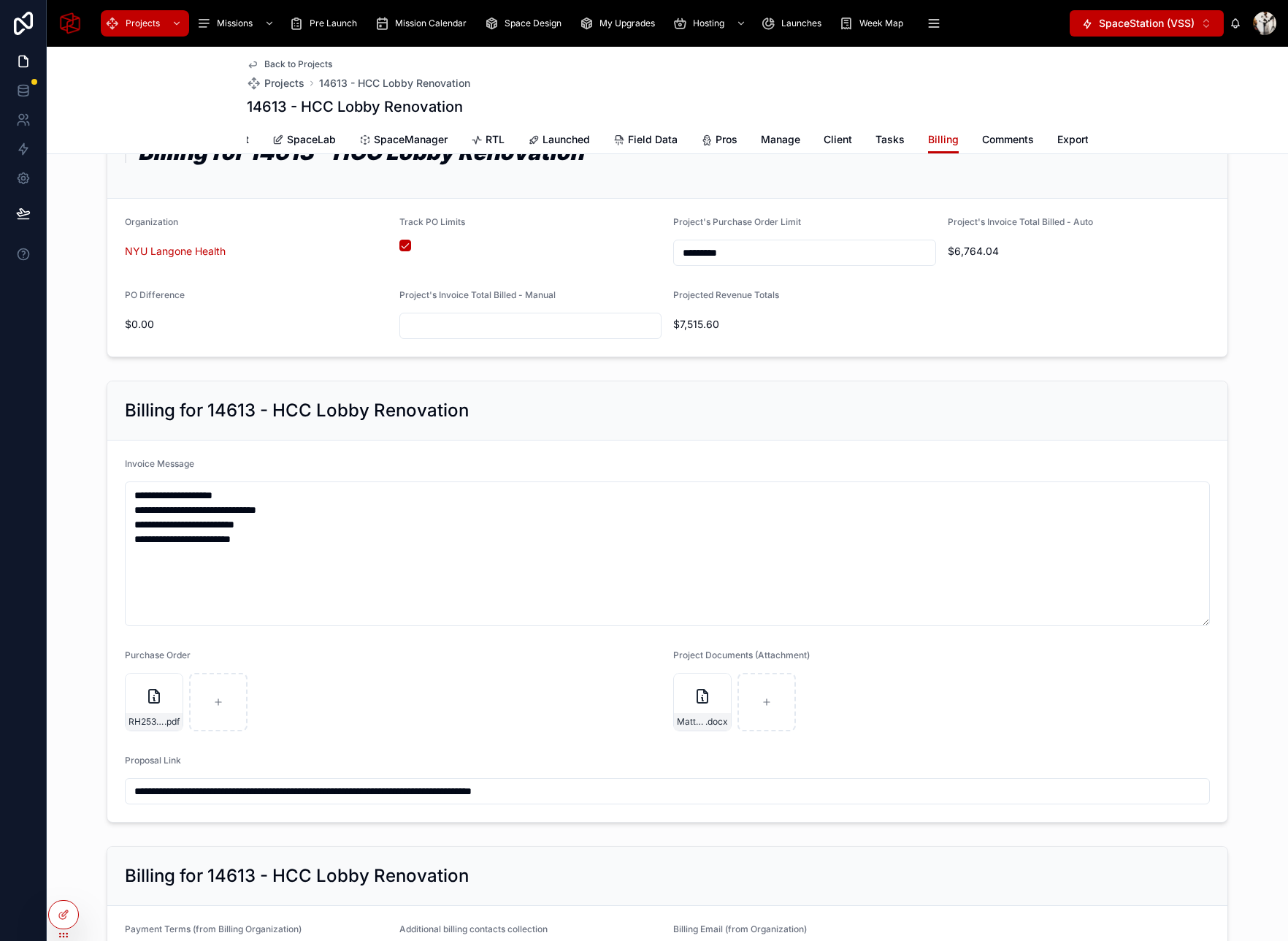
click at [141, 673] on div "RH25326539_HOS01_20241122_121811 .pdf" at bounding box center [153, 702] width 58 height 58
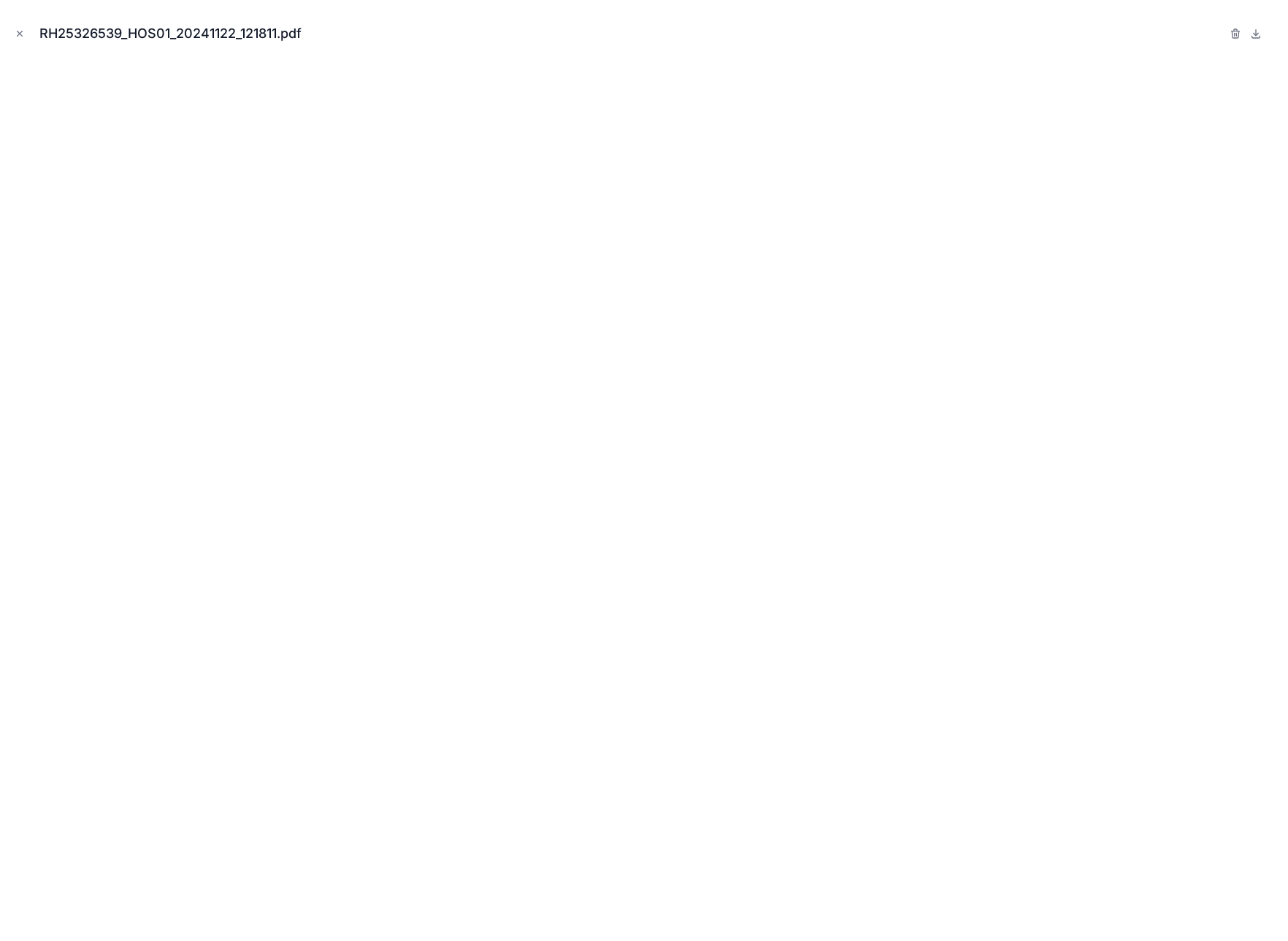
scroll to position [151, 0]
click at [19, 31] on icon "Close modal" at bounding box center [19, 33] width 10 height 10
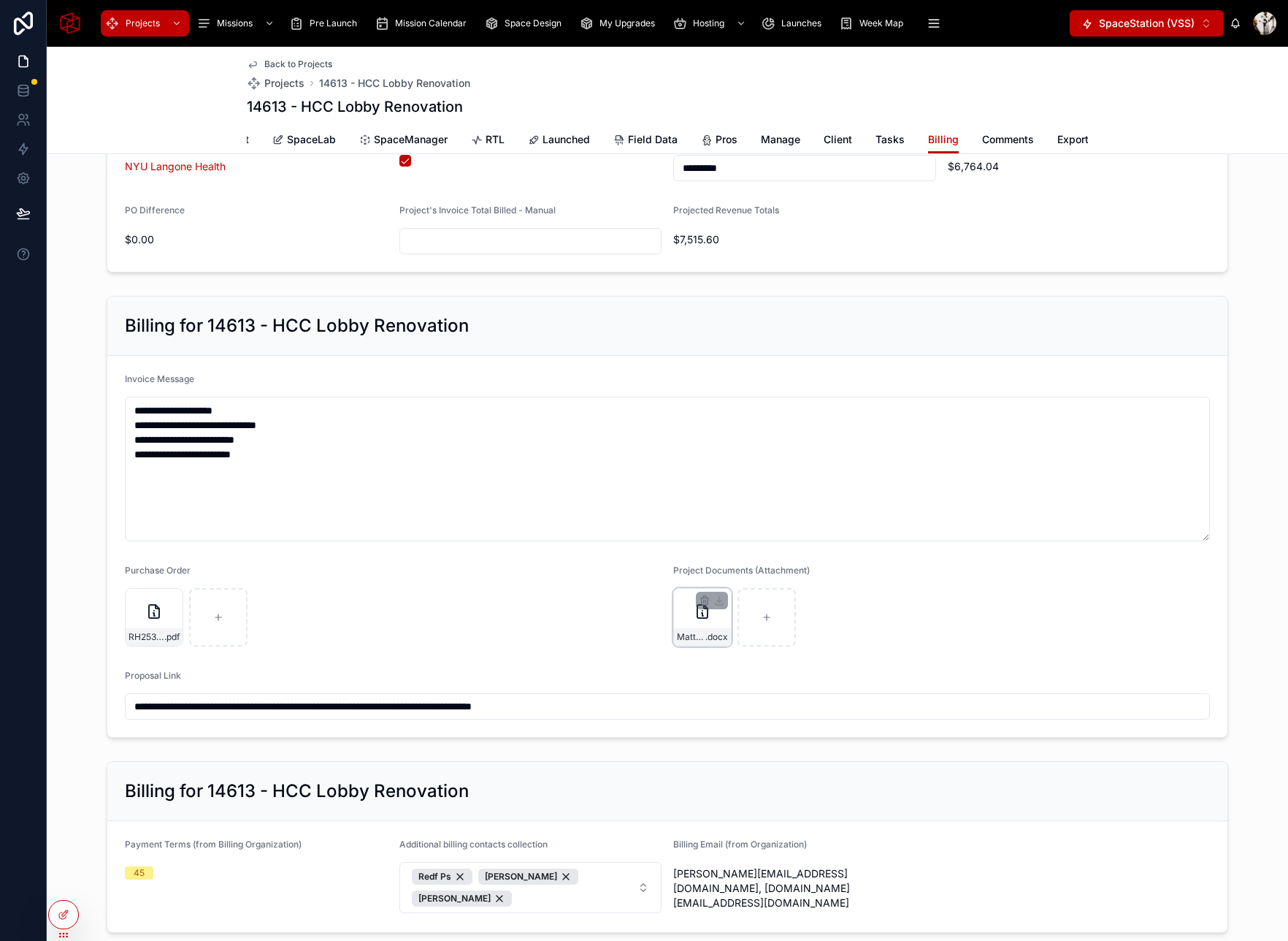
click at [698, 609] on icon at bounding box center [702, 611] width 18 height 18
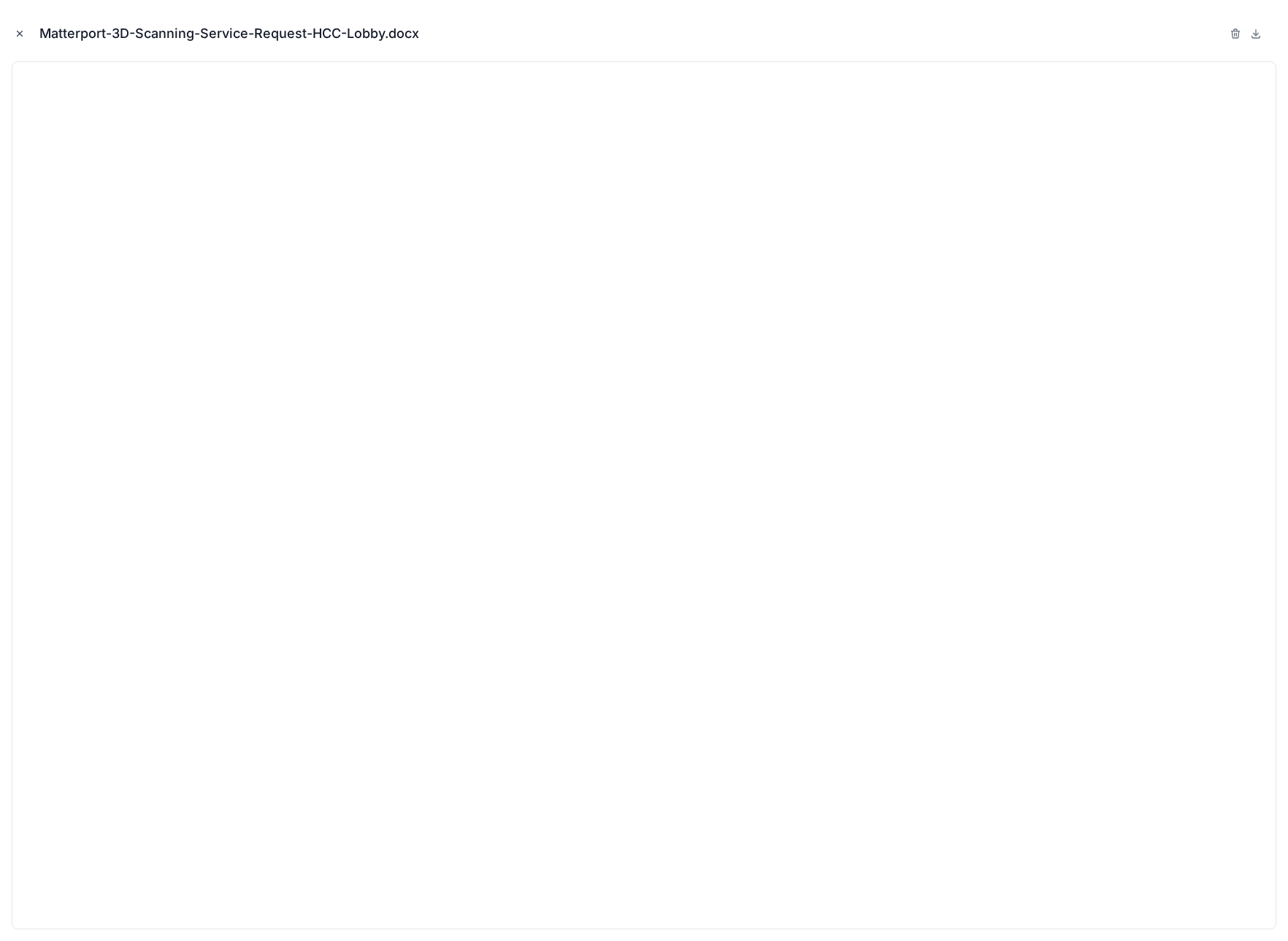
click at [16, 29] on icon "Close modal" at bounding box center [19, 33] width 10 height 10
click at [20, 34] on icon at bounding box center [23, 23] width 30 height 23
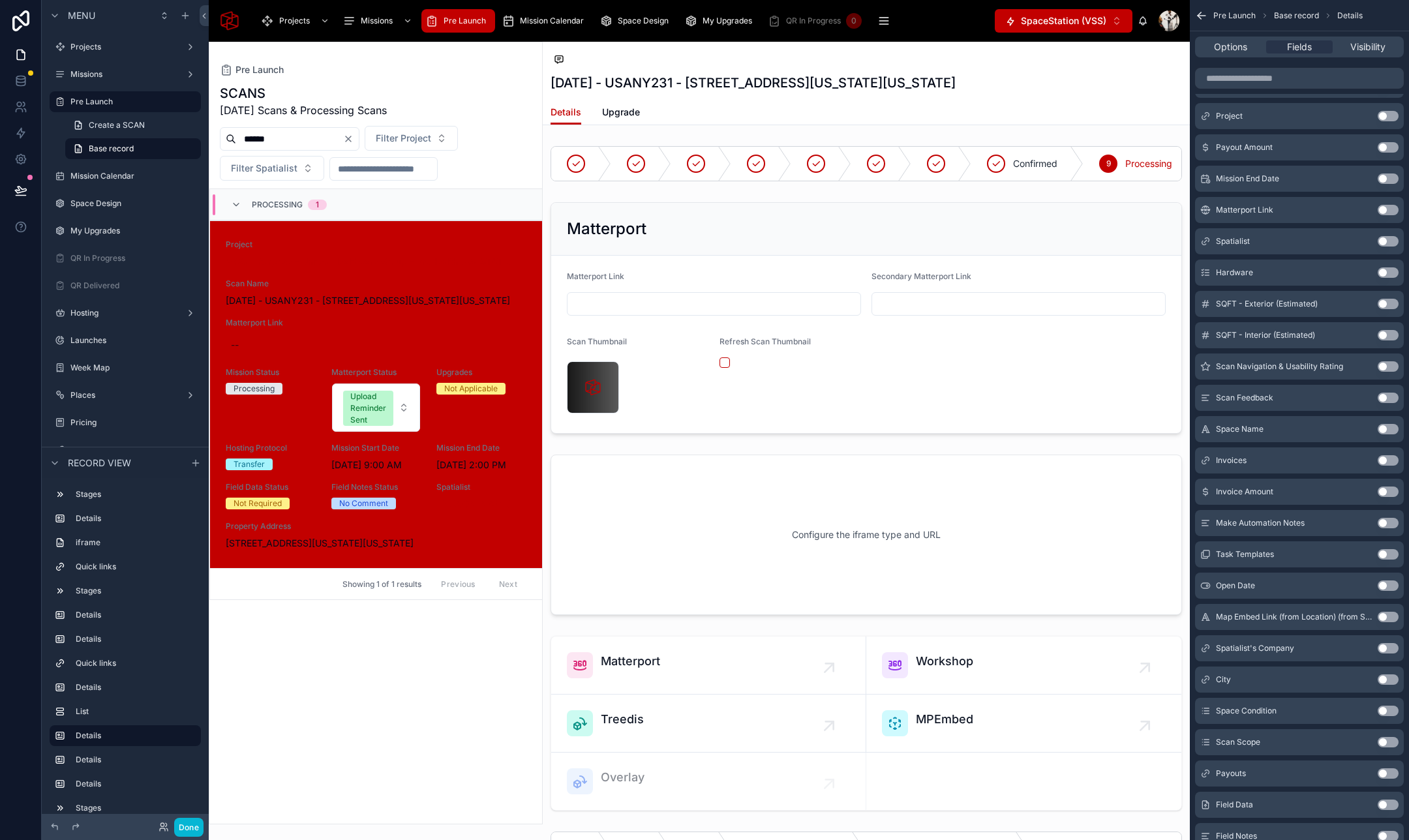
scroll to position [6, 0]
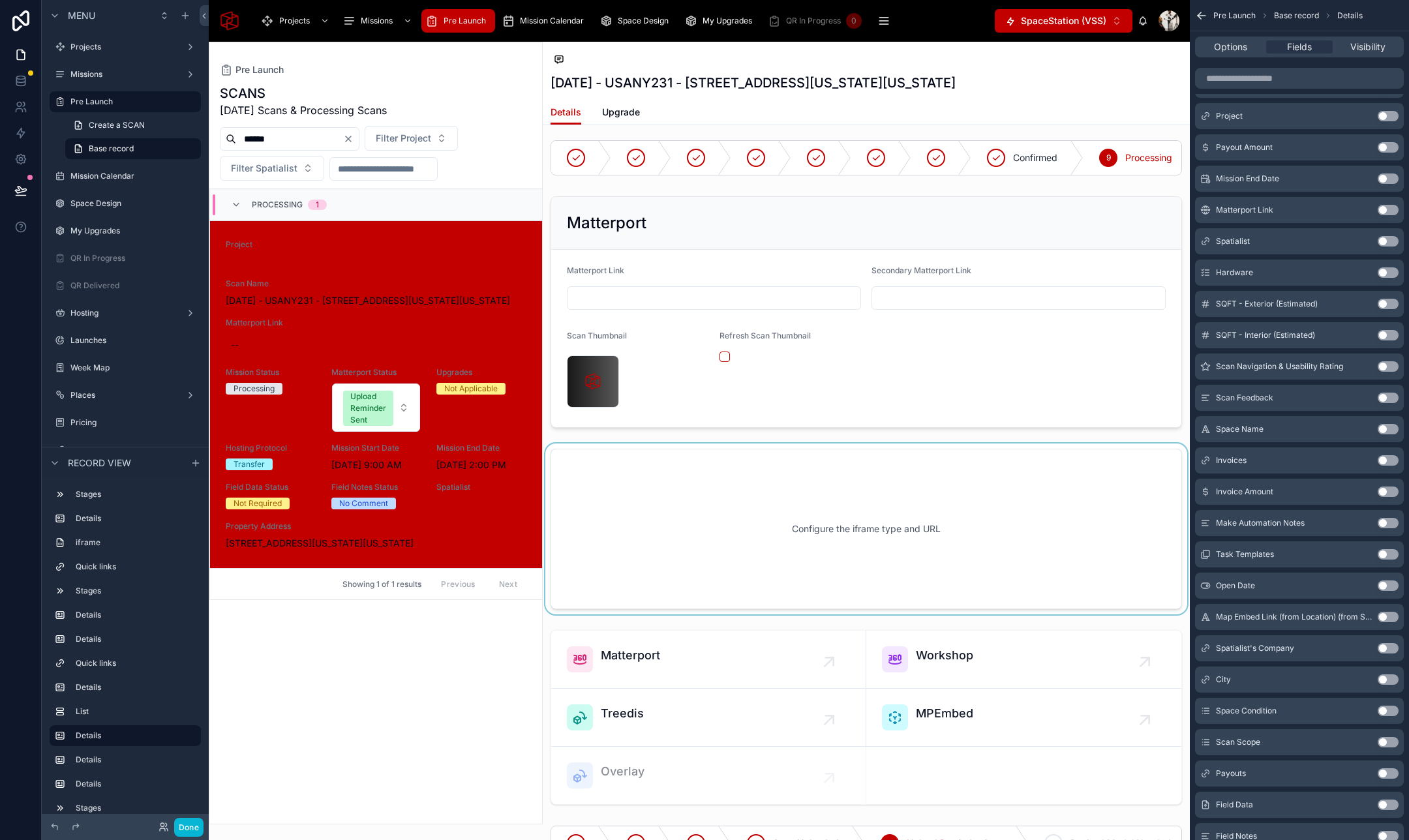
click at [975, 460] on div at bounding box center [866, 528] width 647 height 171
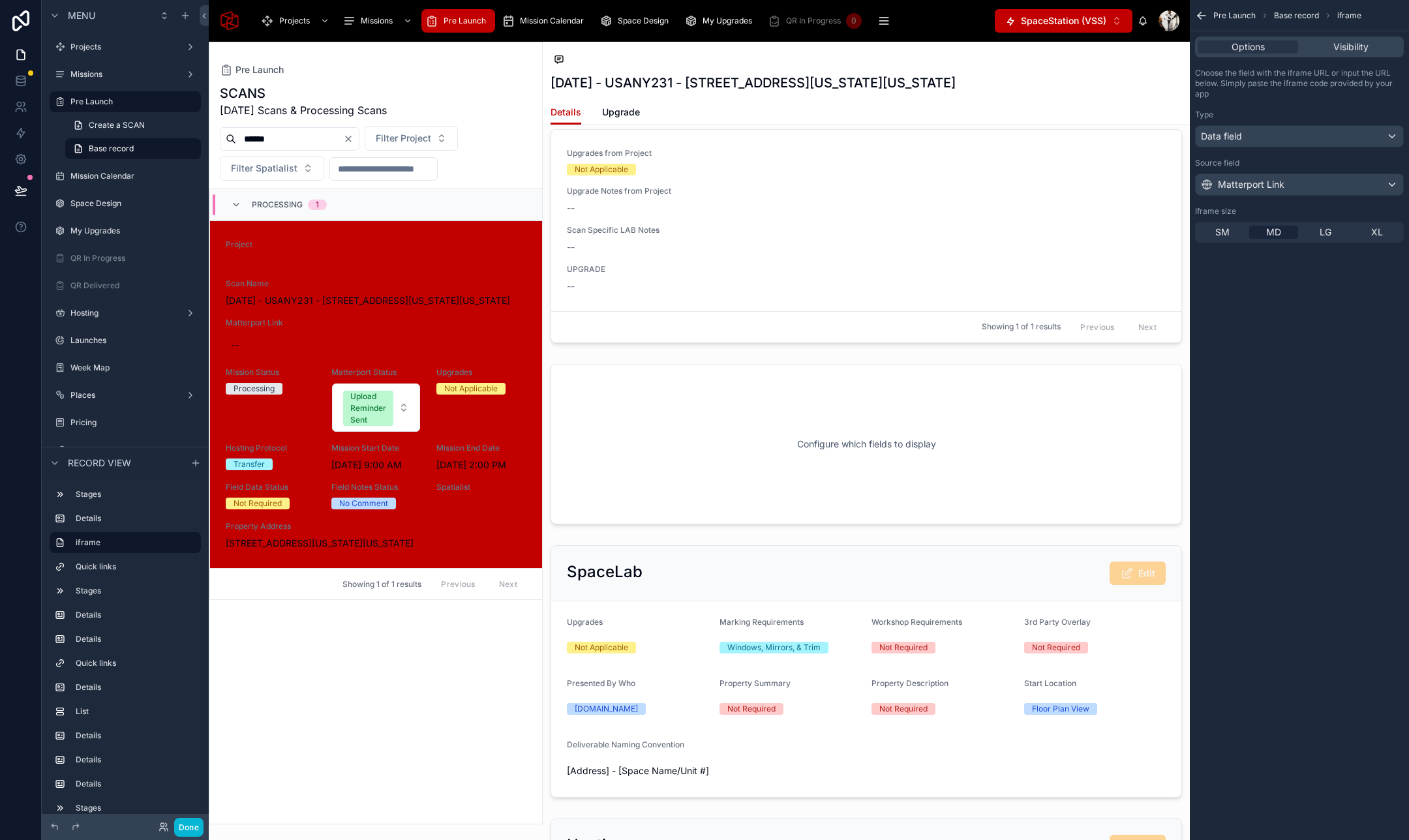
scroll to position [2681, 0]
click at [920, 443] on div at bounding box center [866, 442] width 647 height 171
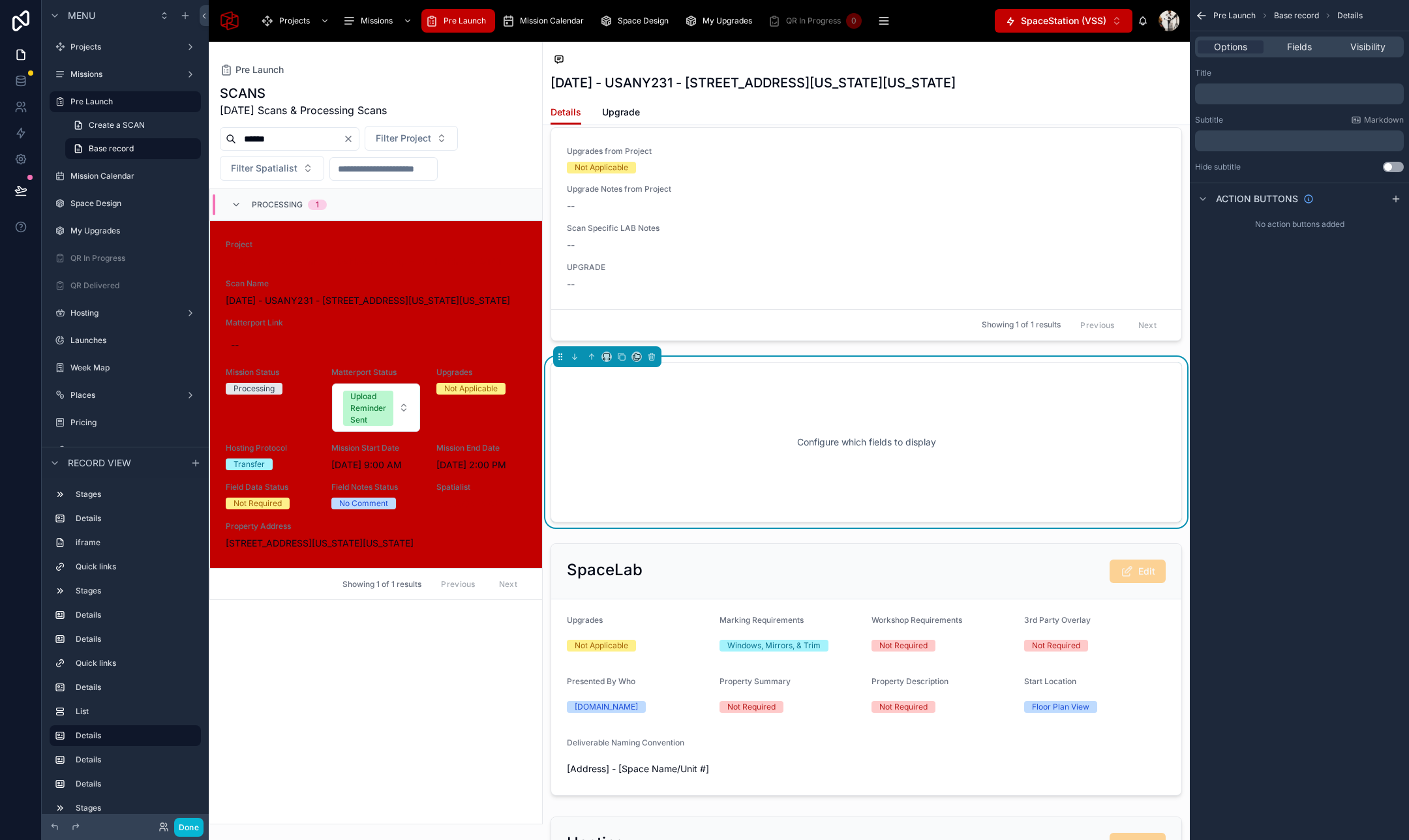
click at [975, 457] on div "Configure which fields to display" at bounding box center [866, 442] width 588 height 117
click at [1297, 42] on span "Fields" at bounding box center [1299, 47] width 25 height 13
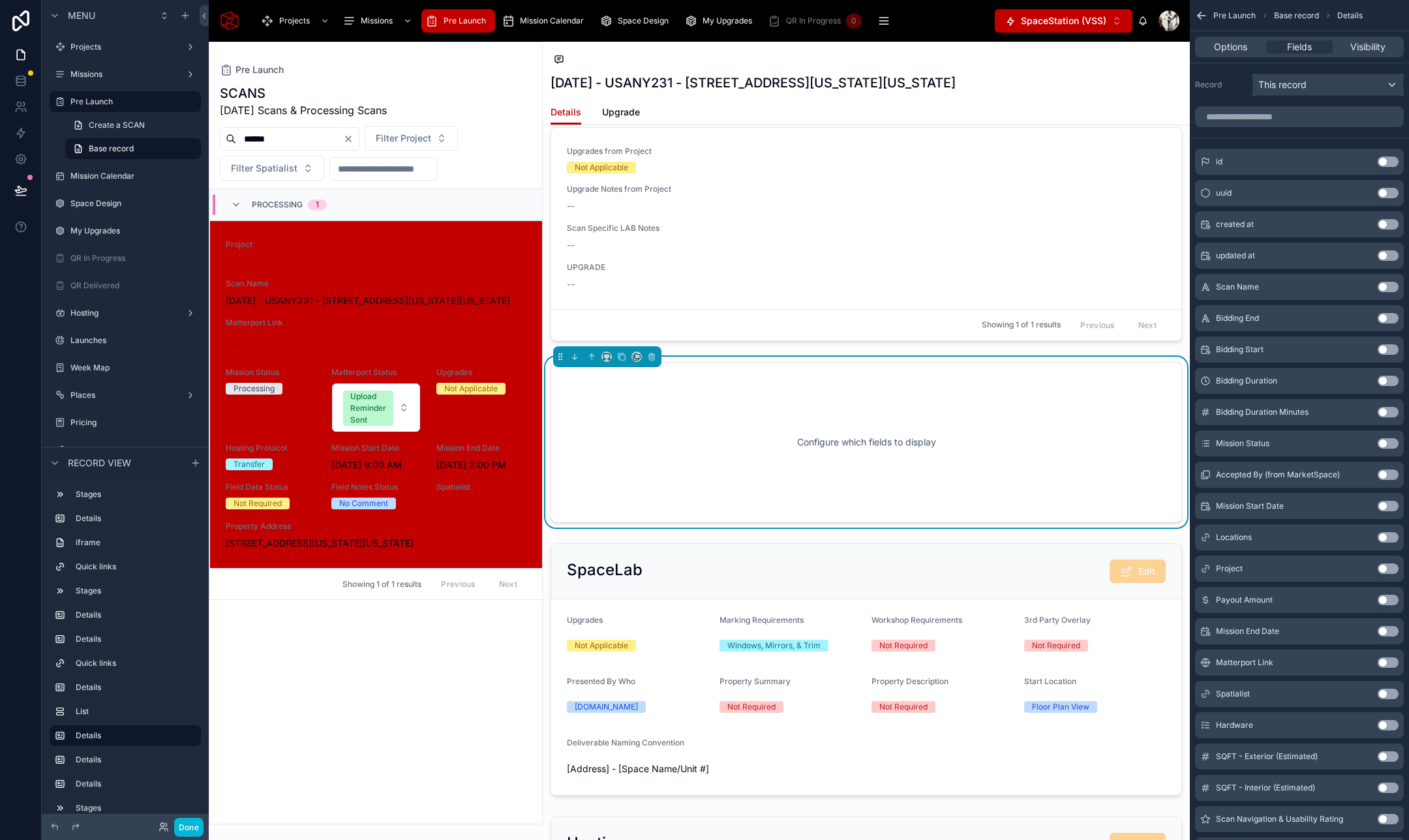
click at [1322, 92] on div "This record" at bounding box center [1328, 84] width 150 height 21
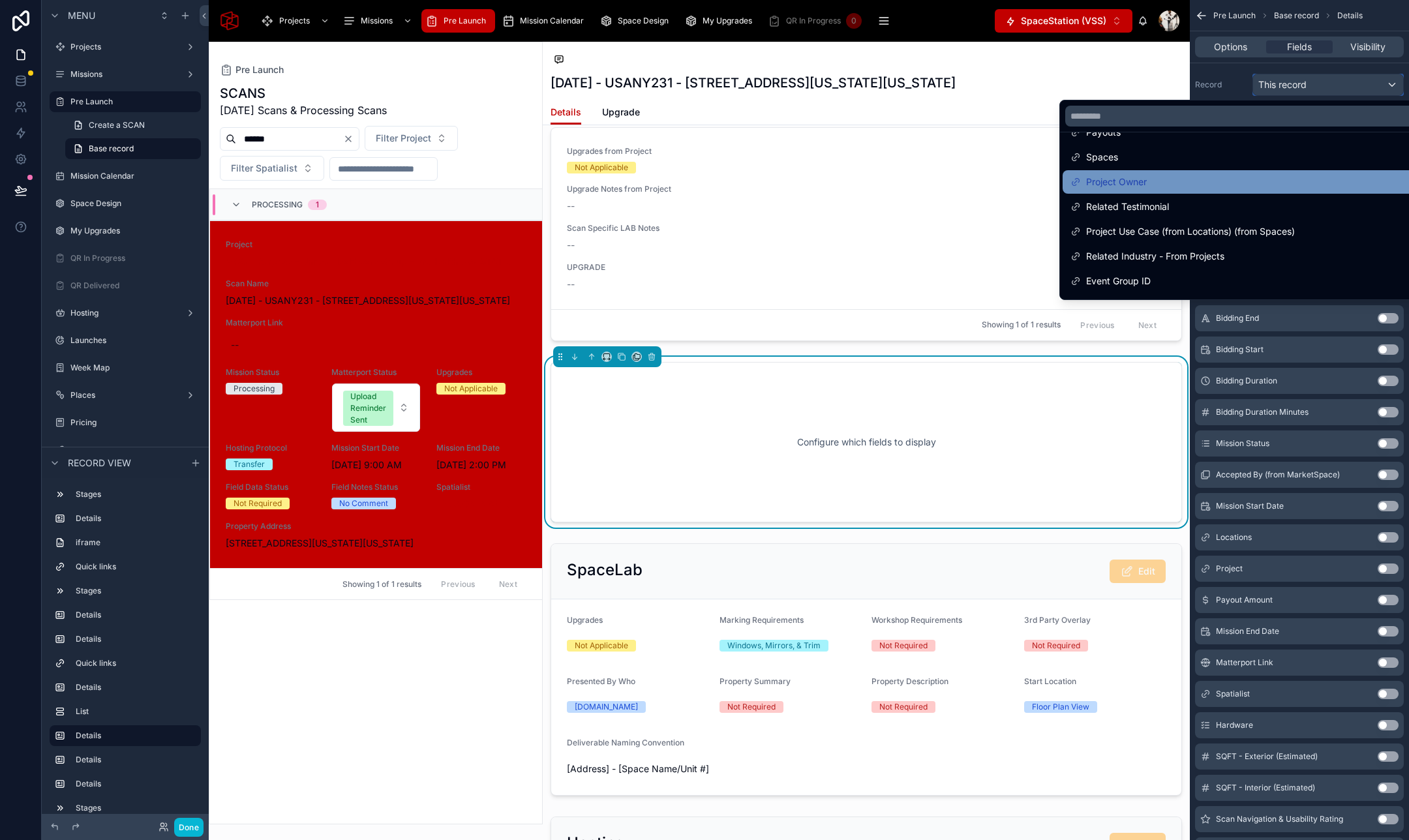
scroll to position [193, 0]
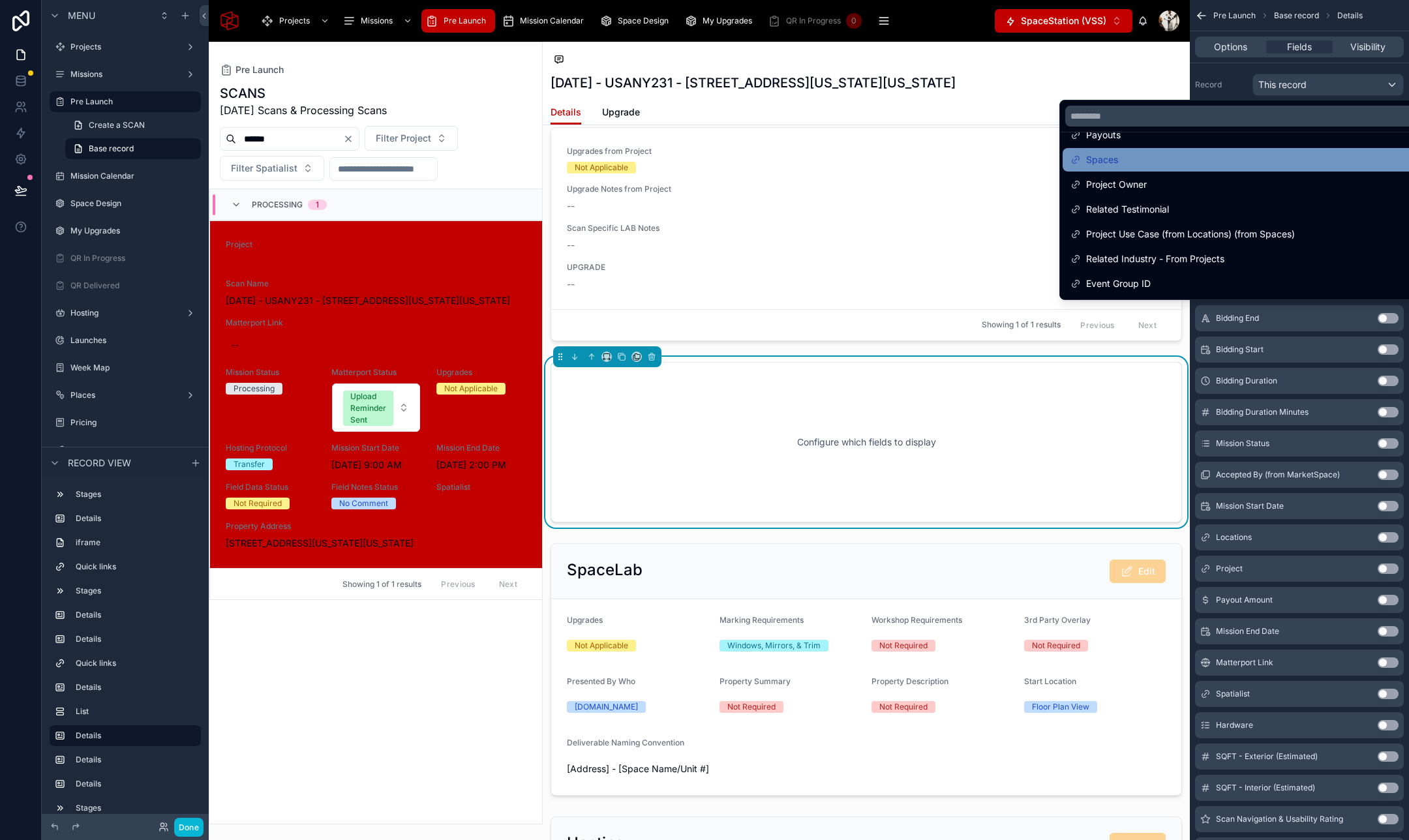
click at [1181, 158] on div "Spaces" at bounding box center [1247, 159] width 354 height 16
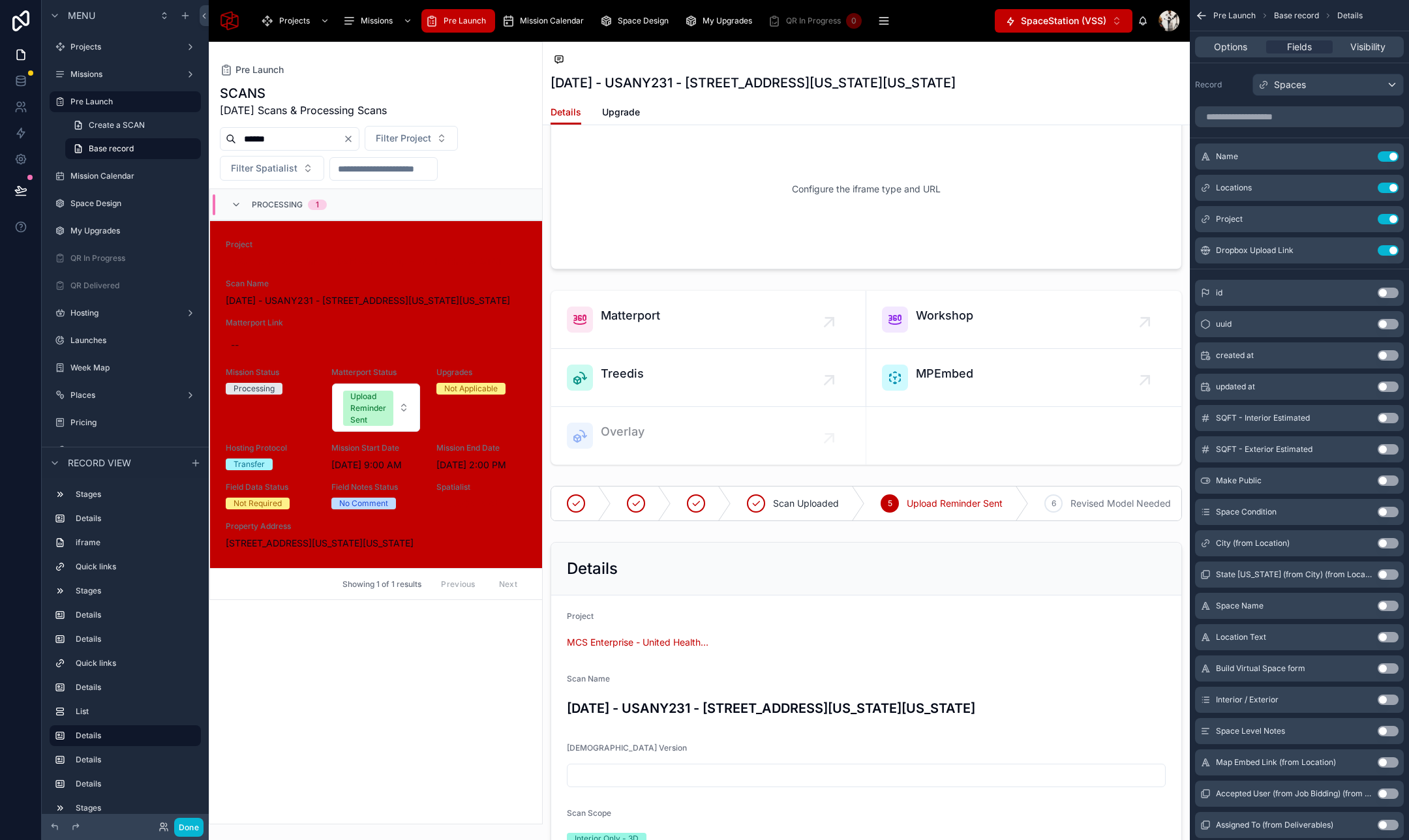
scroll to position [423, 0]
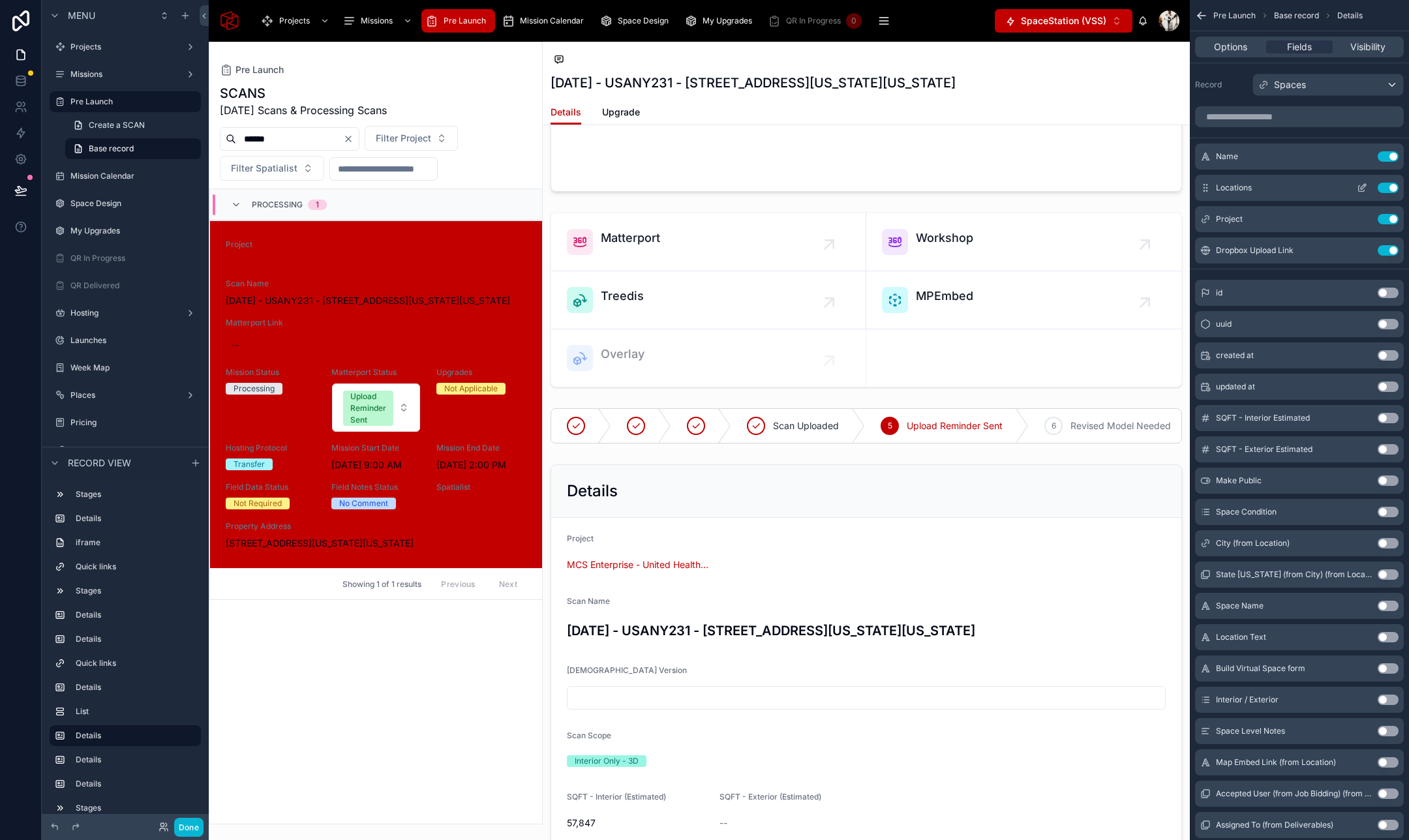
click at [1384, 190] on button "Use setting" at bounding box center [1388, 187] width 21 height 11
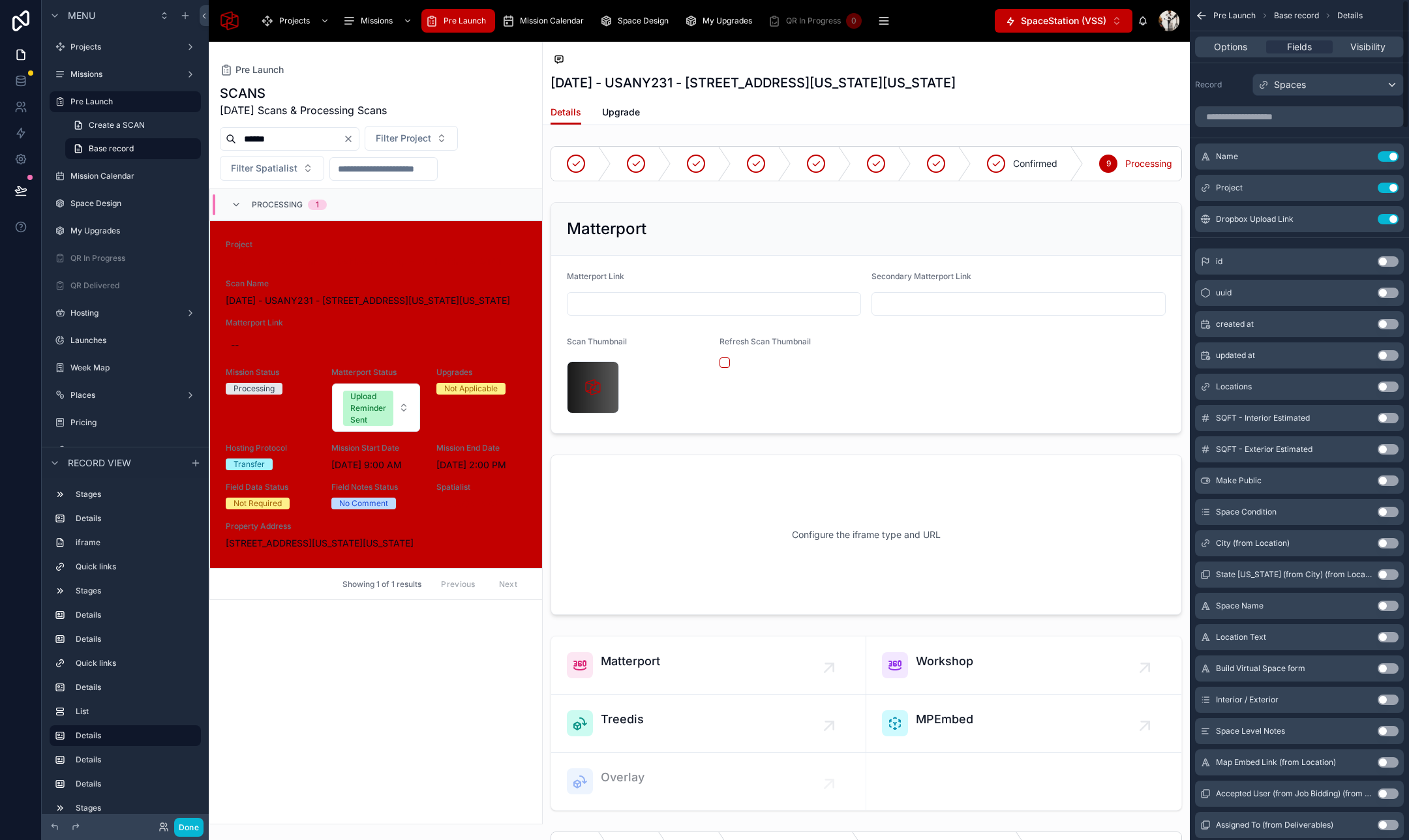
click at [1384, 190] on button "Use setting" at bounding box center [1388, 187] width 21 height 11
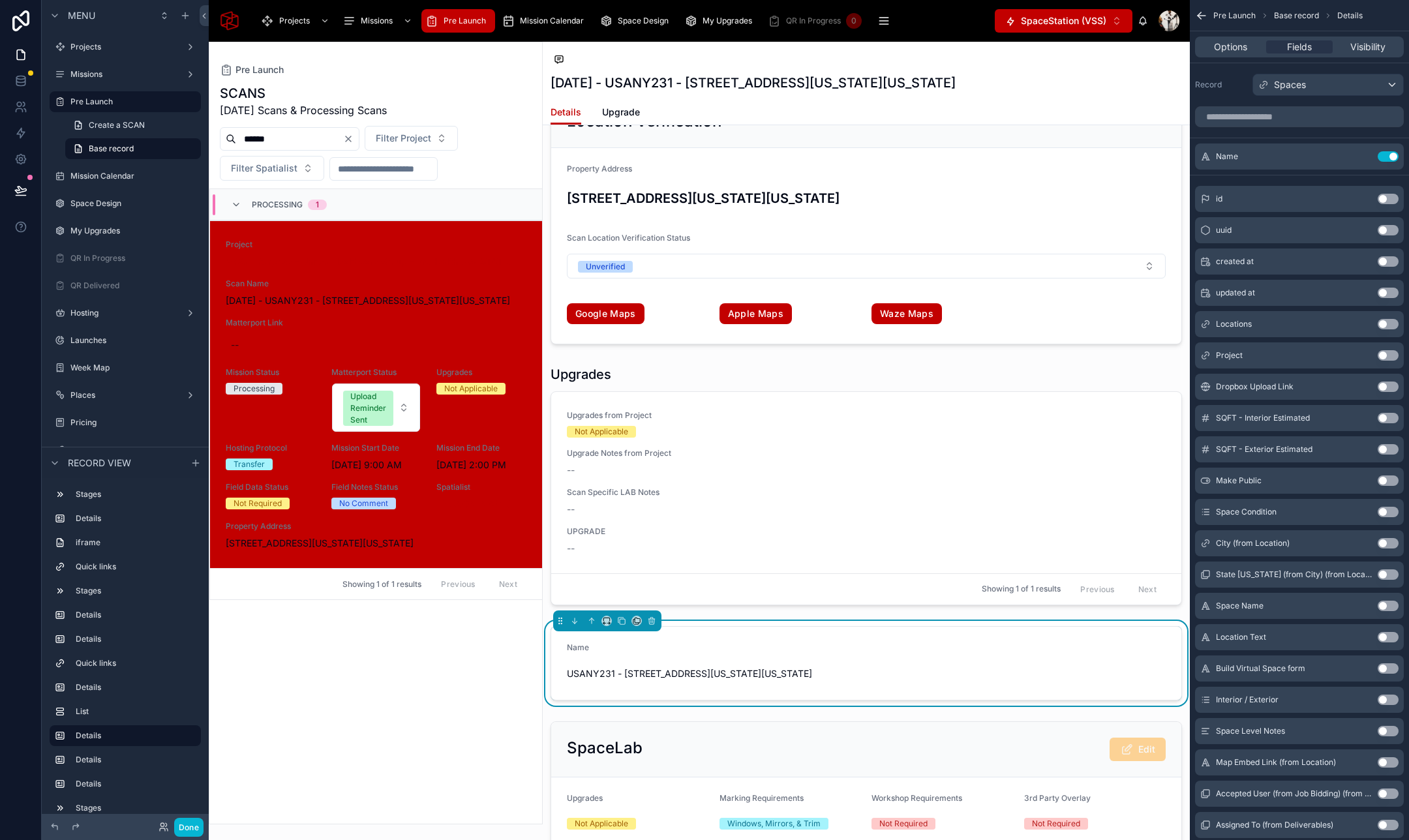
scroll to position [2419, 0]
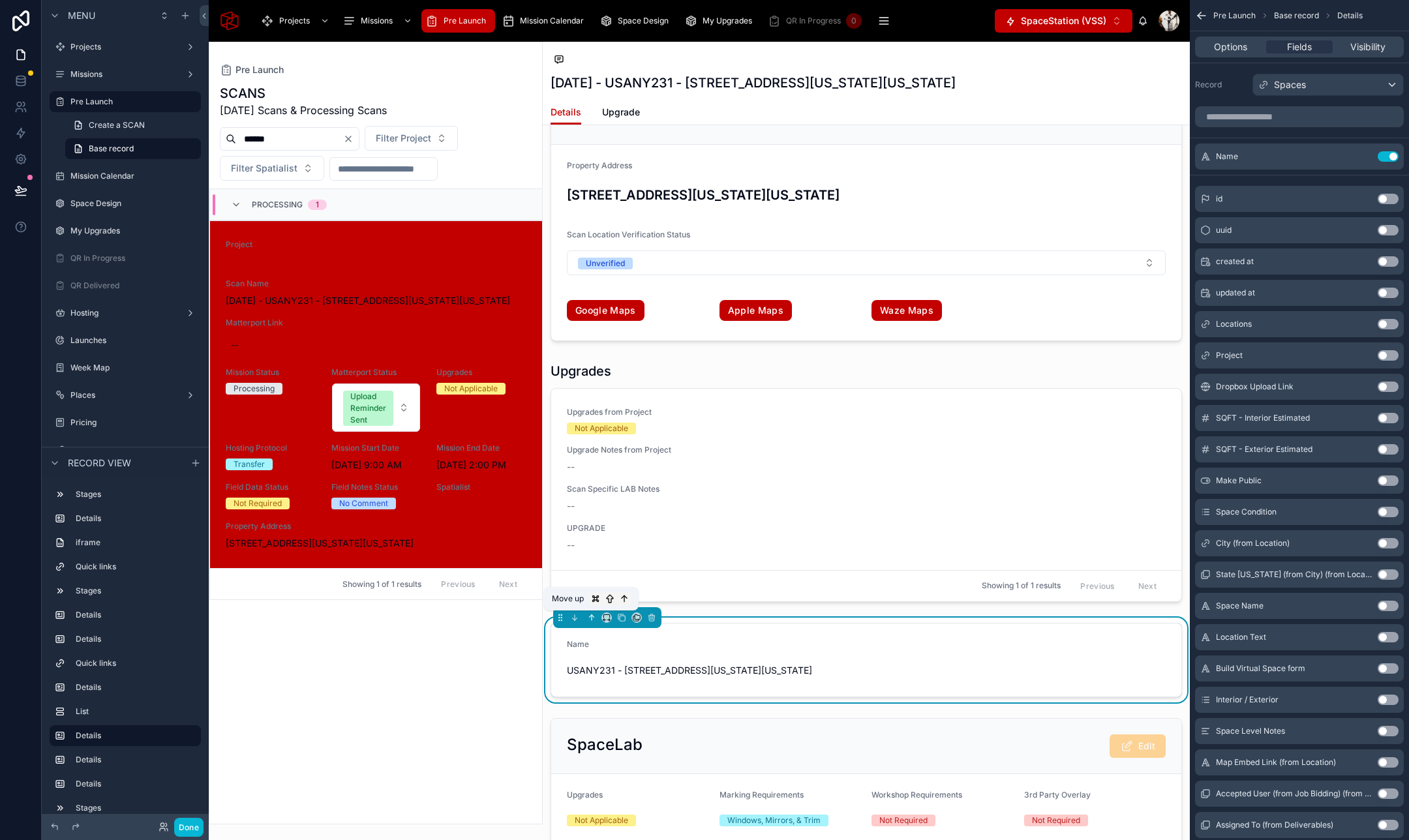
click at [589, 614] on icon at bounding box center [591, 617] width 9 height 9
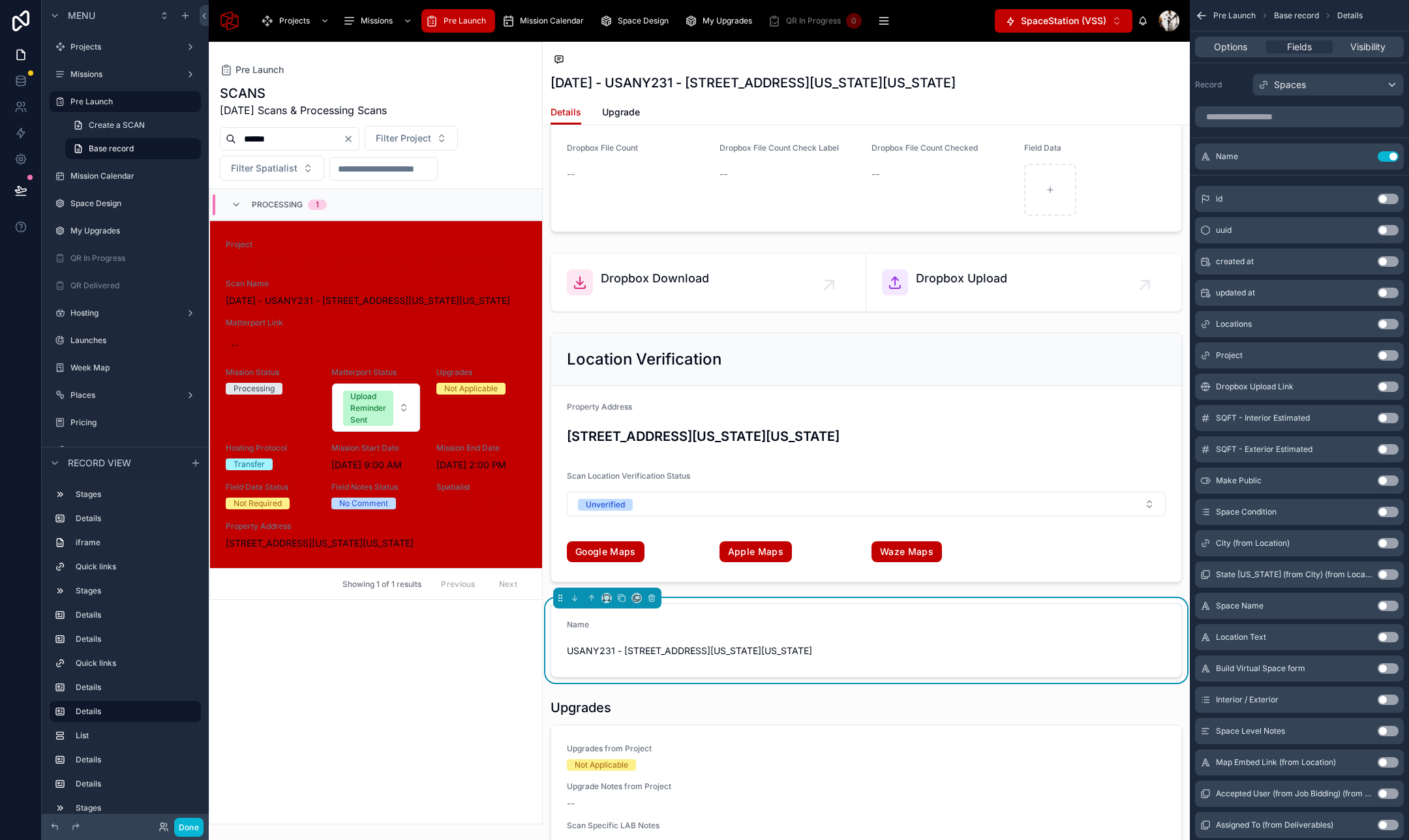
scroll to position [2189, 0]
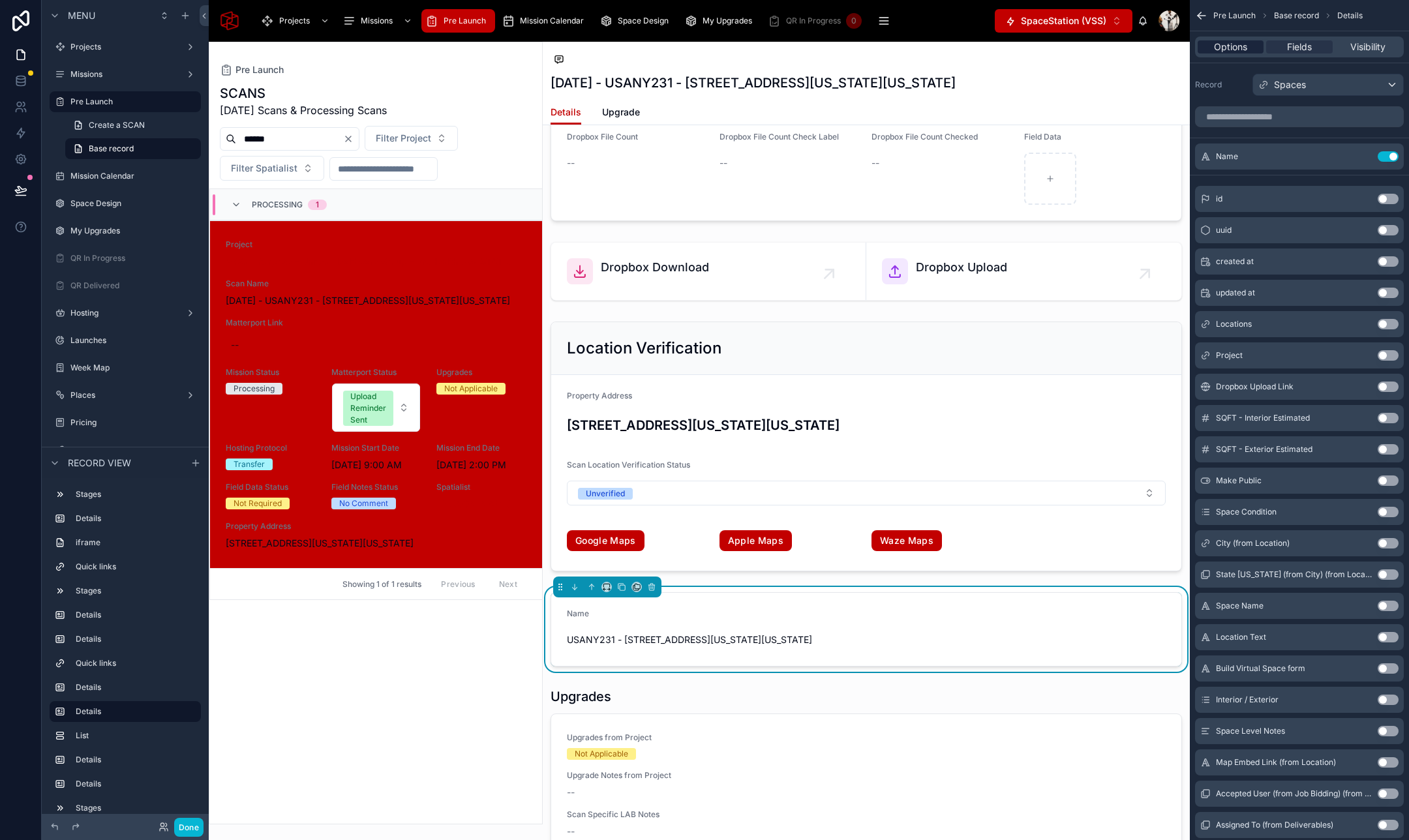
click at [1237, 46] on span "Options" at bounding box center [1230, 47] width 33 height 13
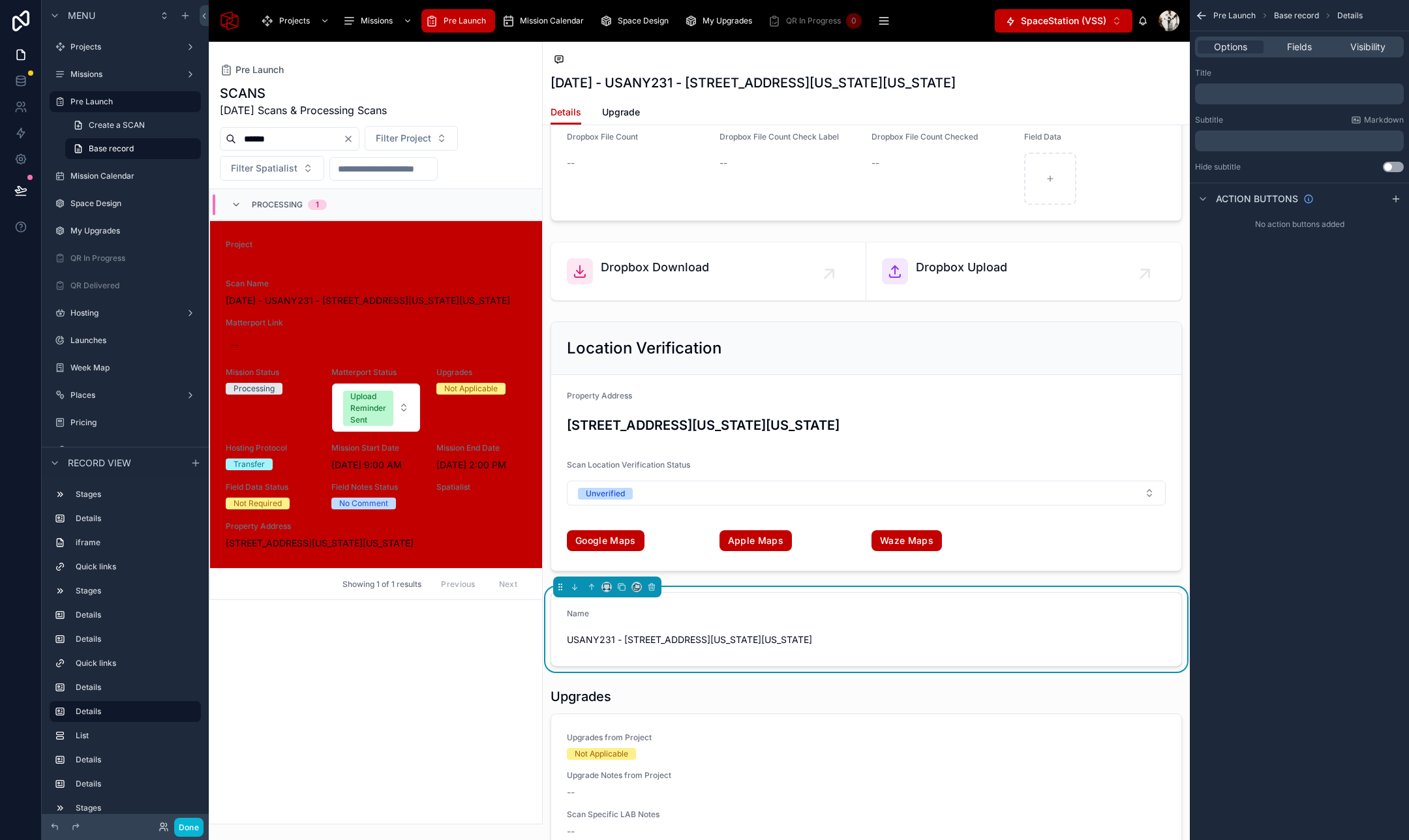
click at [1234, 138] on p "﻿" at bounding box center [1300, 141] width 201 height 11
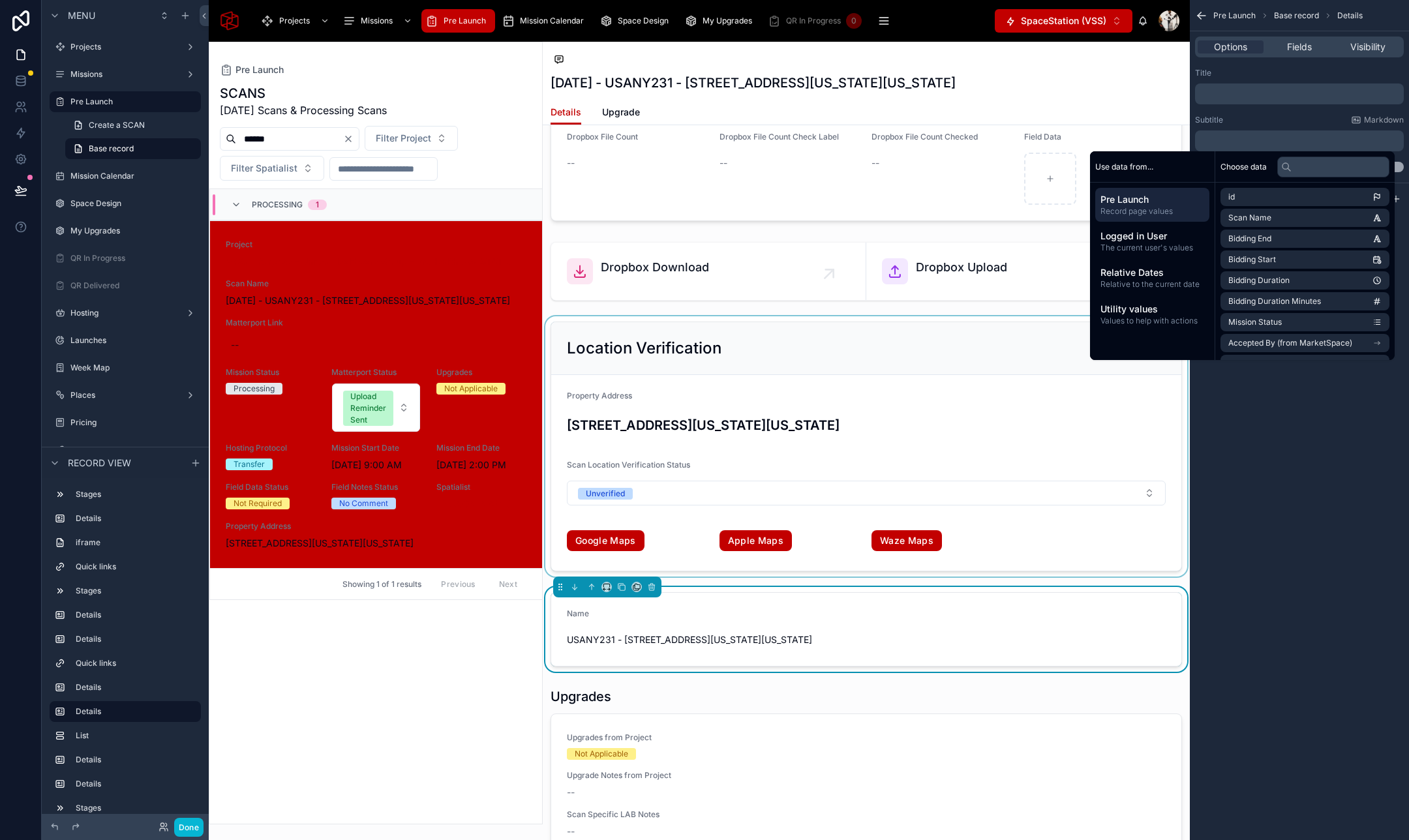
click at [759, 353] on div at bounding box center [866, 447] width 647 height 260
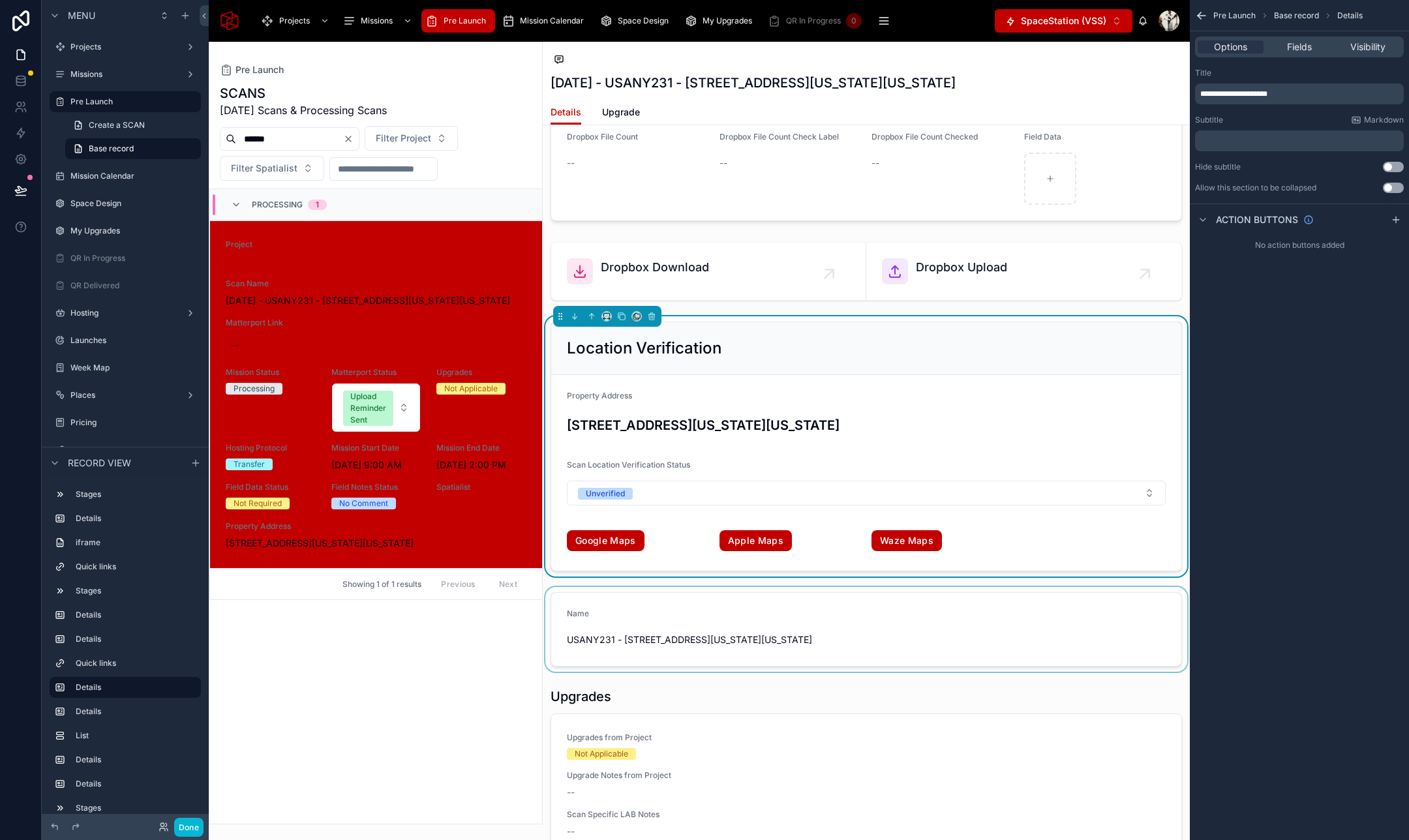
click at [656, 616] on div at bounding box center [866, 629] width 647 height 85
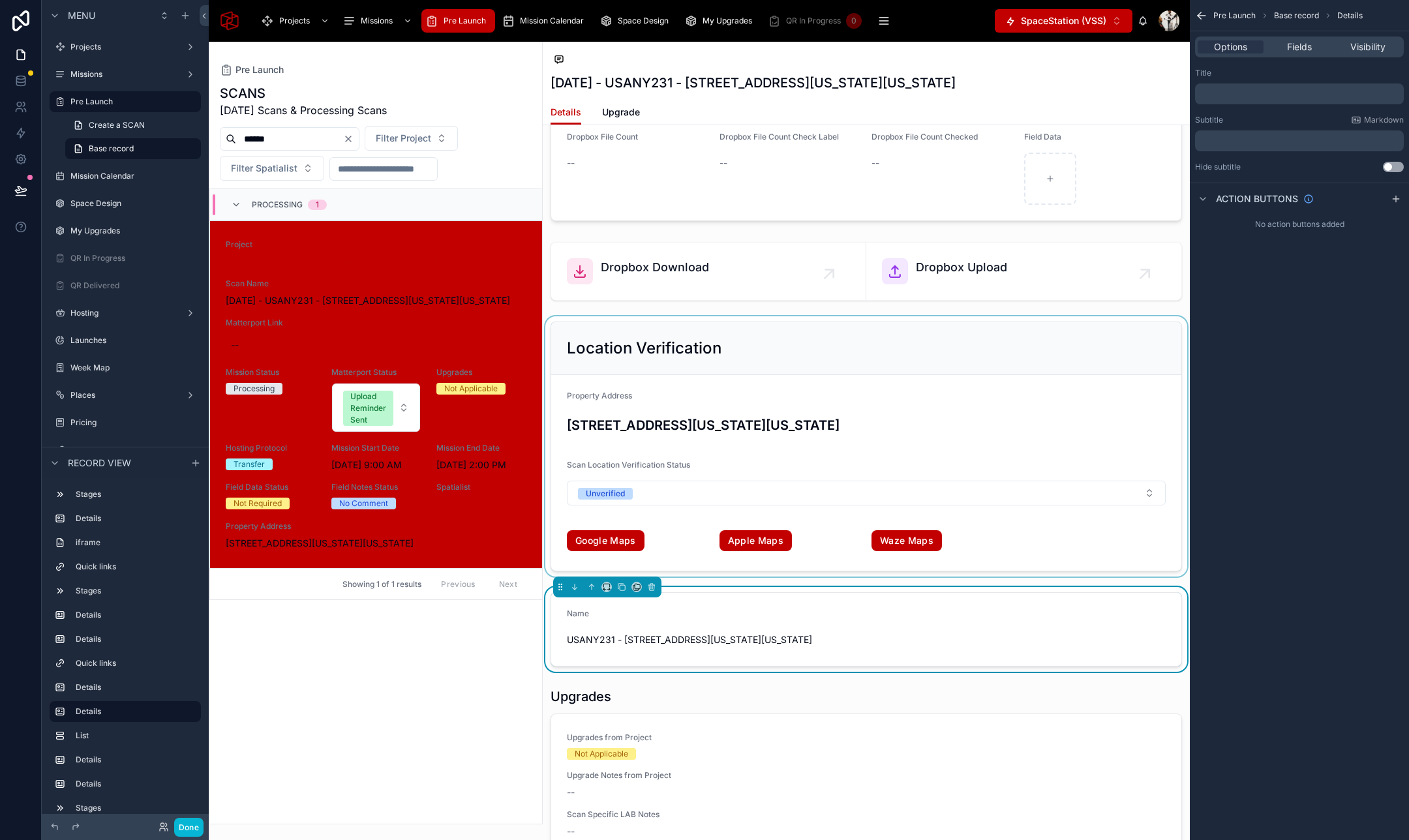
click at [1259, 92] on p "﻿" at bounding box center [1300, 94] width 201 height 11
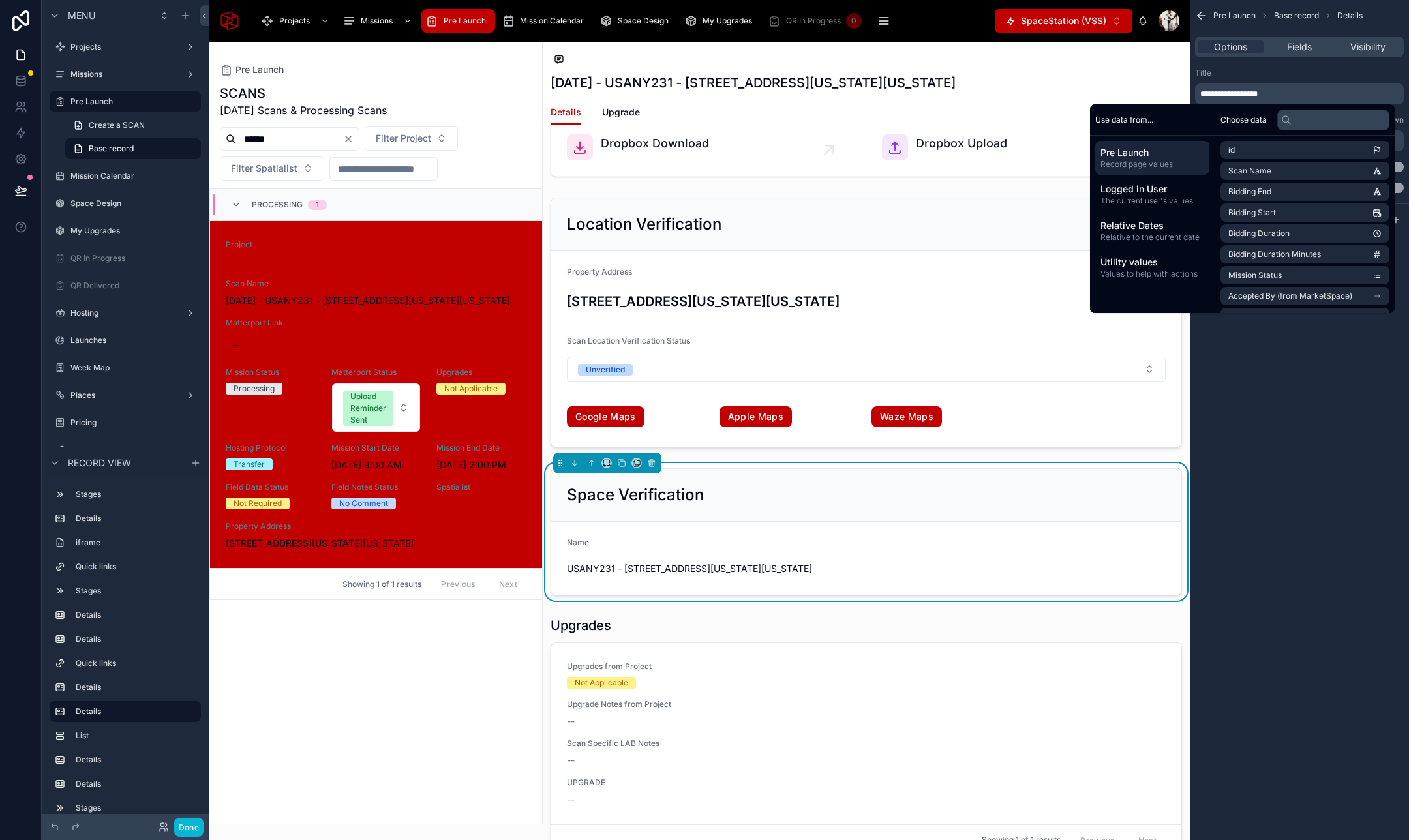
scroll to position [2326, 0]
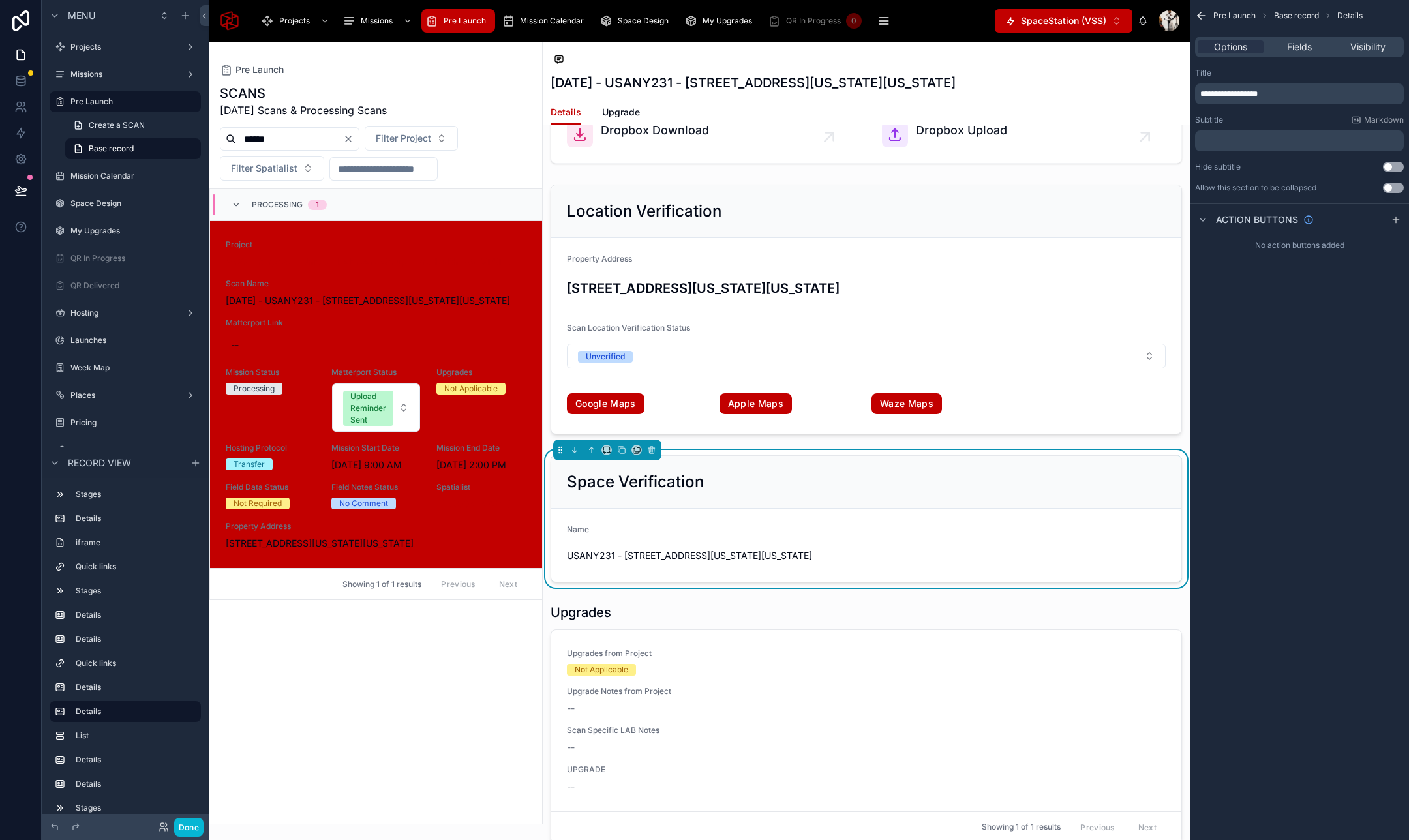
click at [1301, 439] on div "**********" at bounding box center [1299, 420] width 219 height 840
click at [1289, 46] on span "Fields" at bounding box center [1299, 47] width 25 height 13
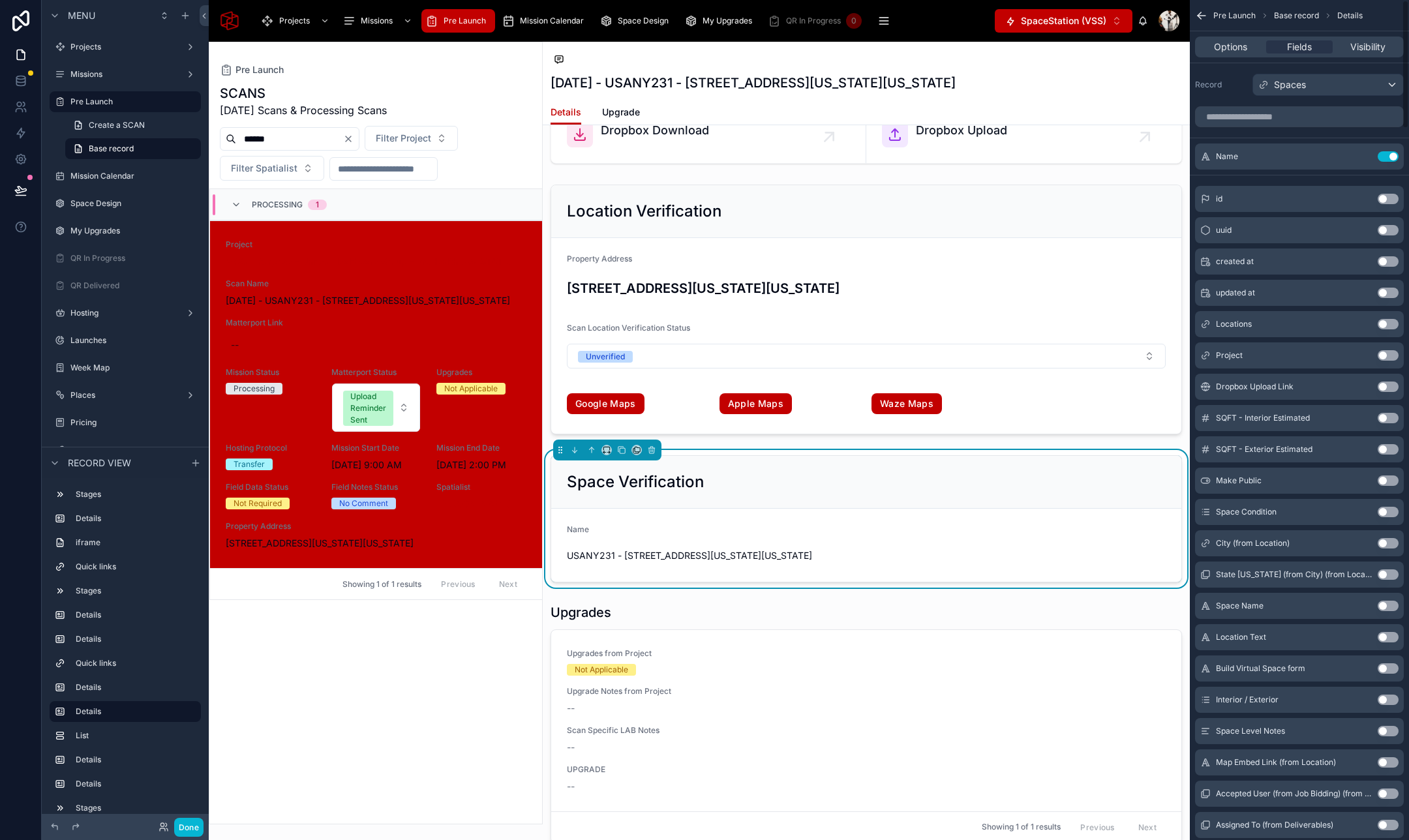
scroll to position [5, 0]
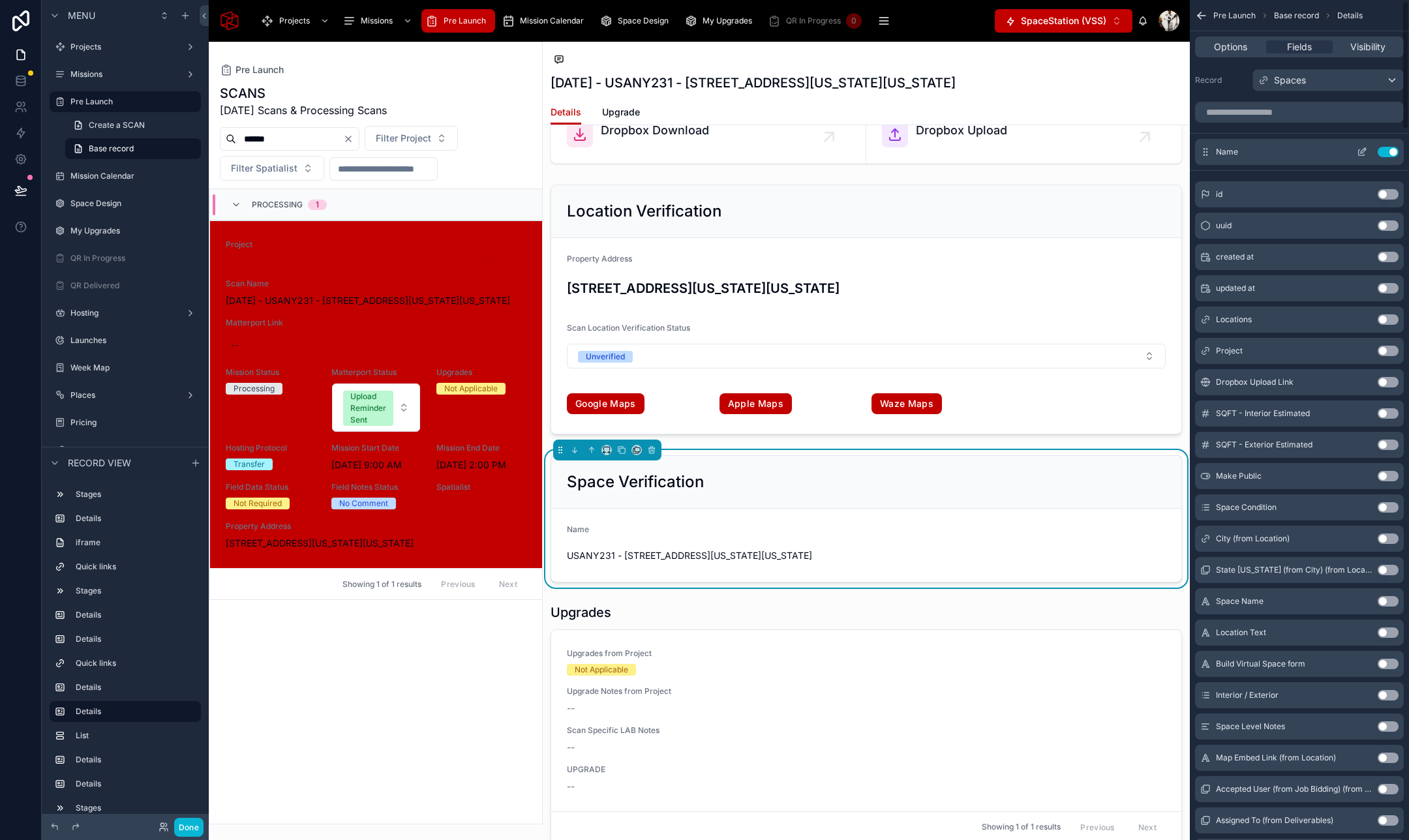
click at [1361, 145] on div "Name Use setting" at bounding box center [1299, 152] width 209 height 26
click at [1361, 150] on icon "scrollable content" at bounding box center [1361, 152] width 11 height 11
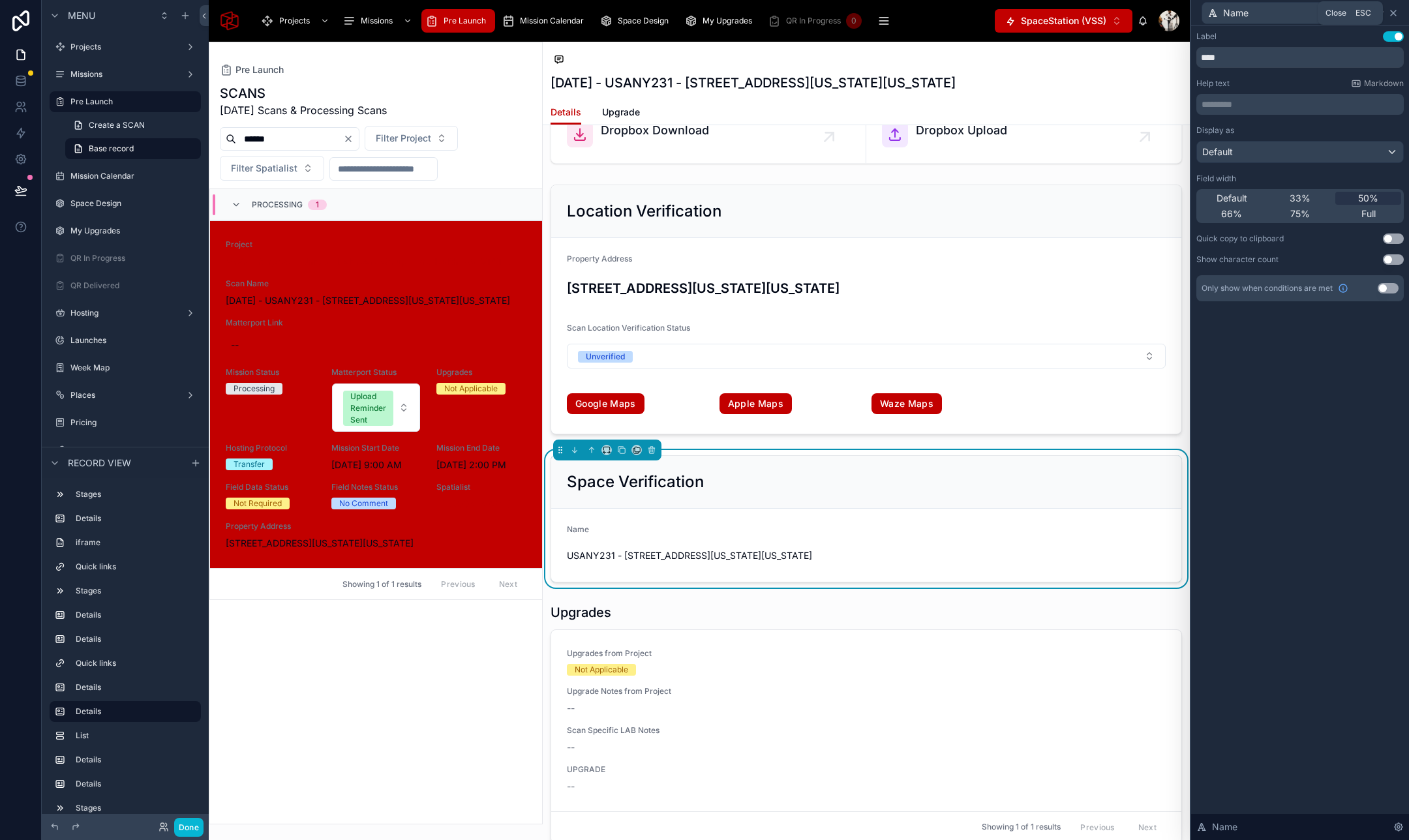
click at [1393, 14] on icon at bounding box center [1393, 13] width 5 height 5
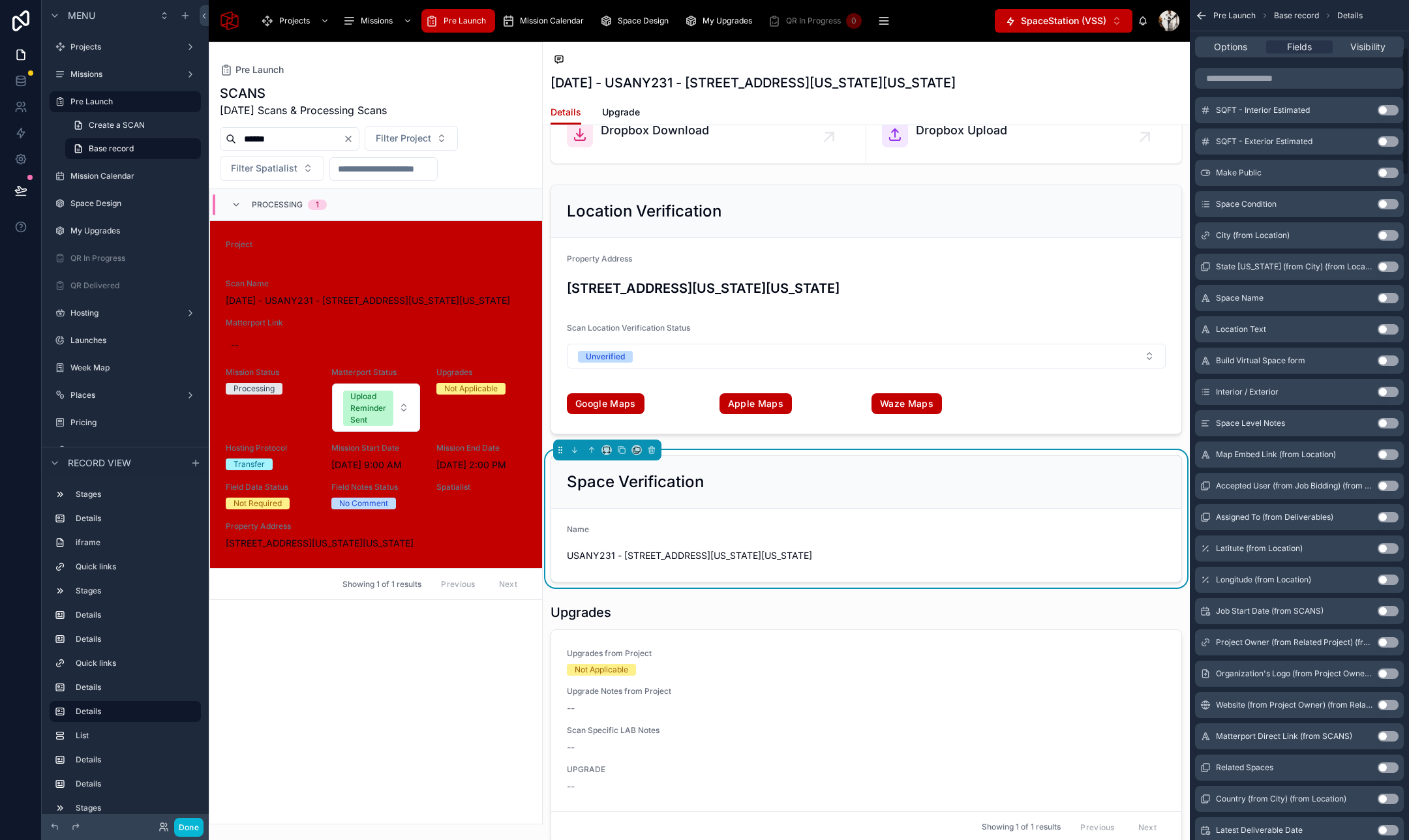
scroll to position [308, 0]
click at [1387, 297] on button "Use setting" at bounding box center [1388, 297] width 21 height 11
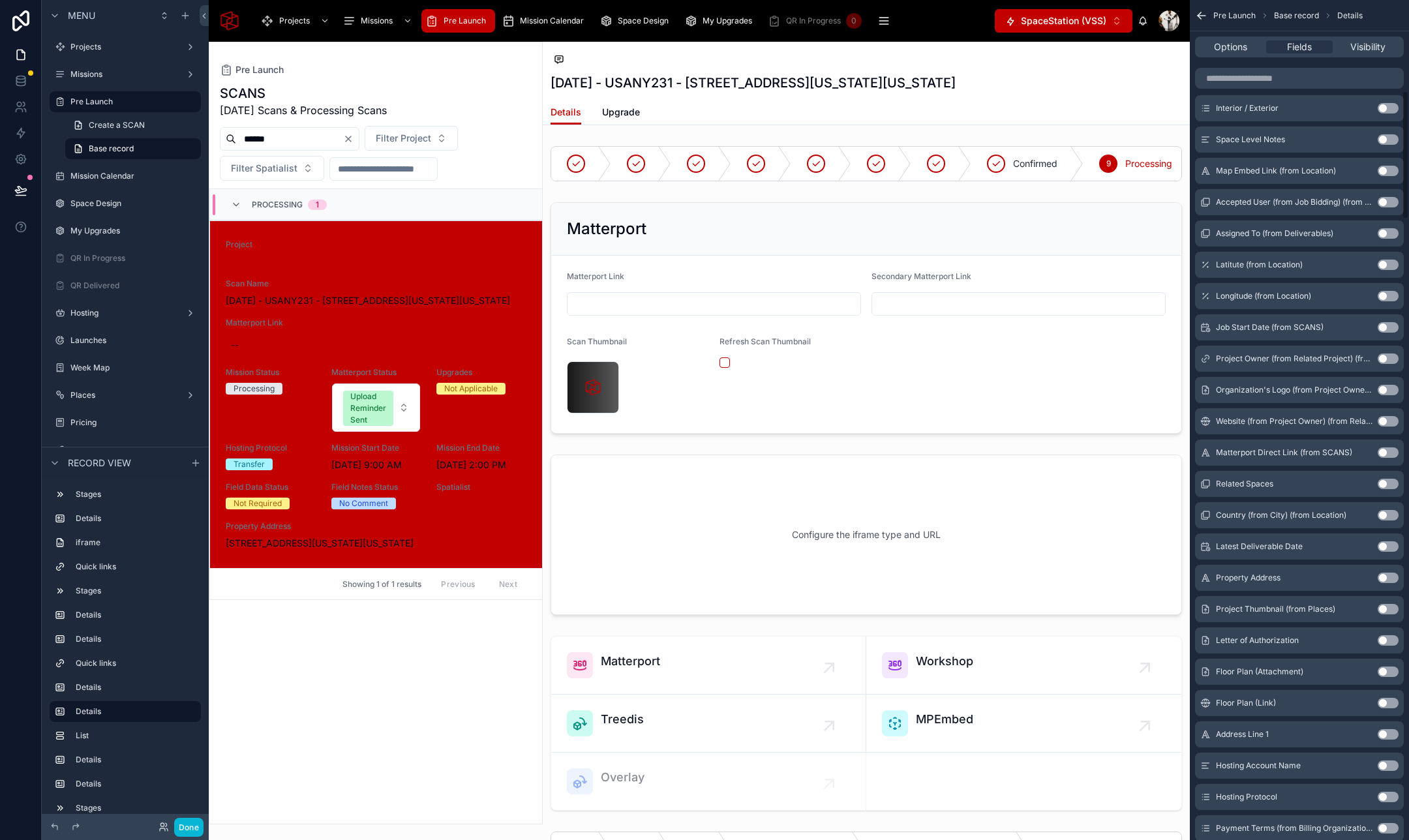
scroll to position [603, 0]
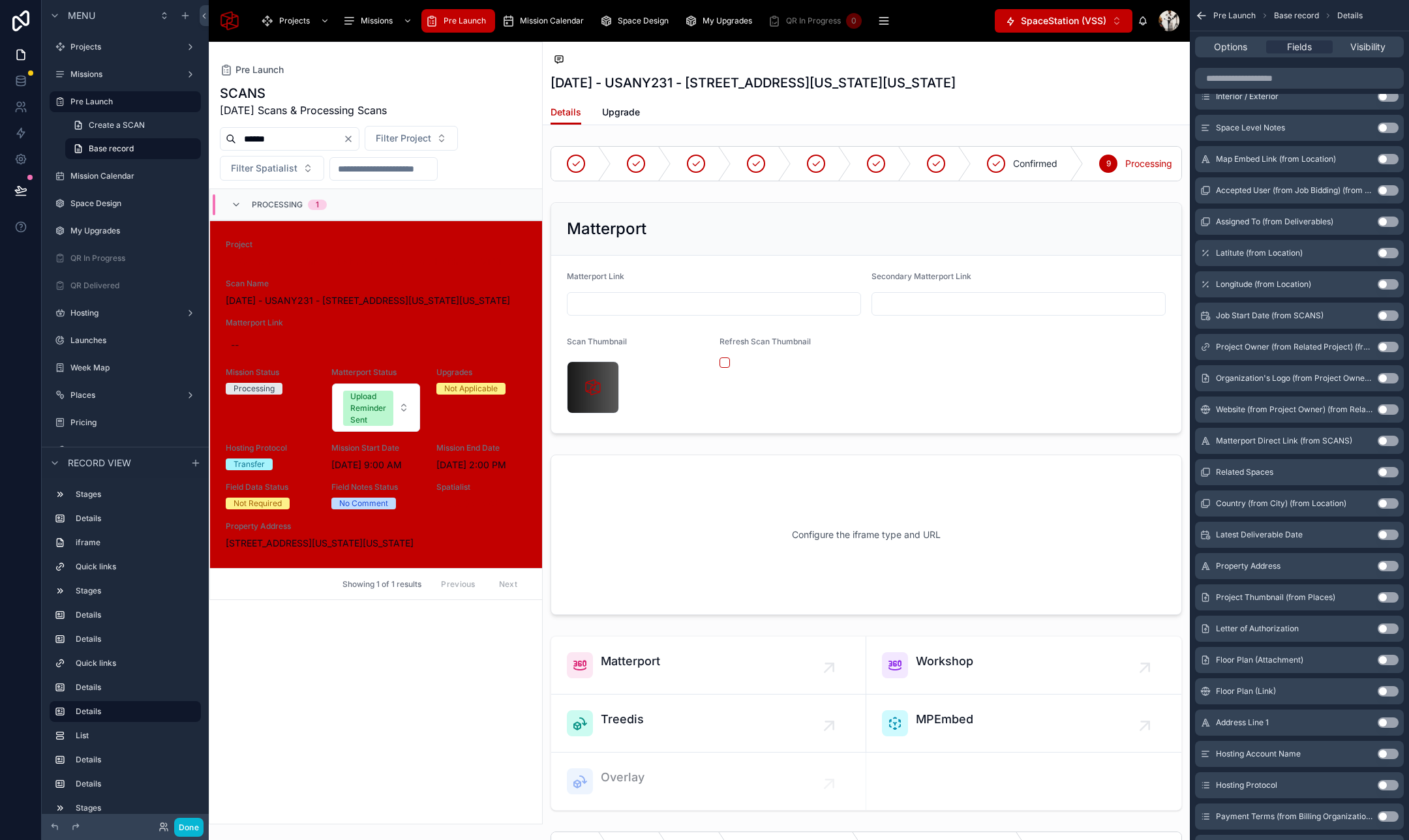
click at [1385, 472] on button "Use setting" at bounding box center [1388, 472] width 21 height 11
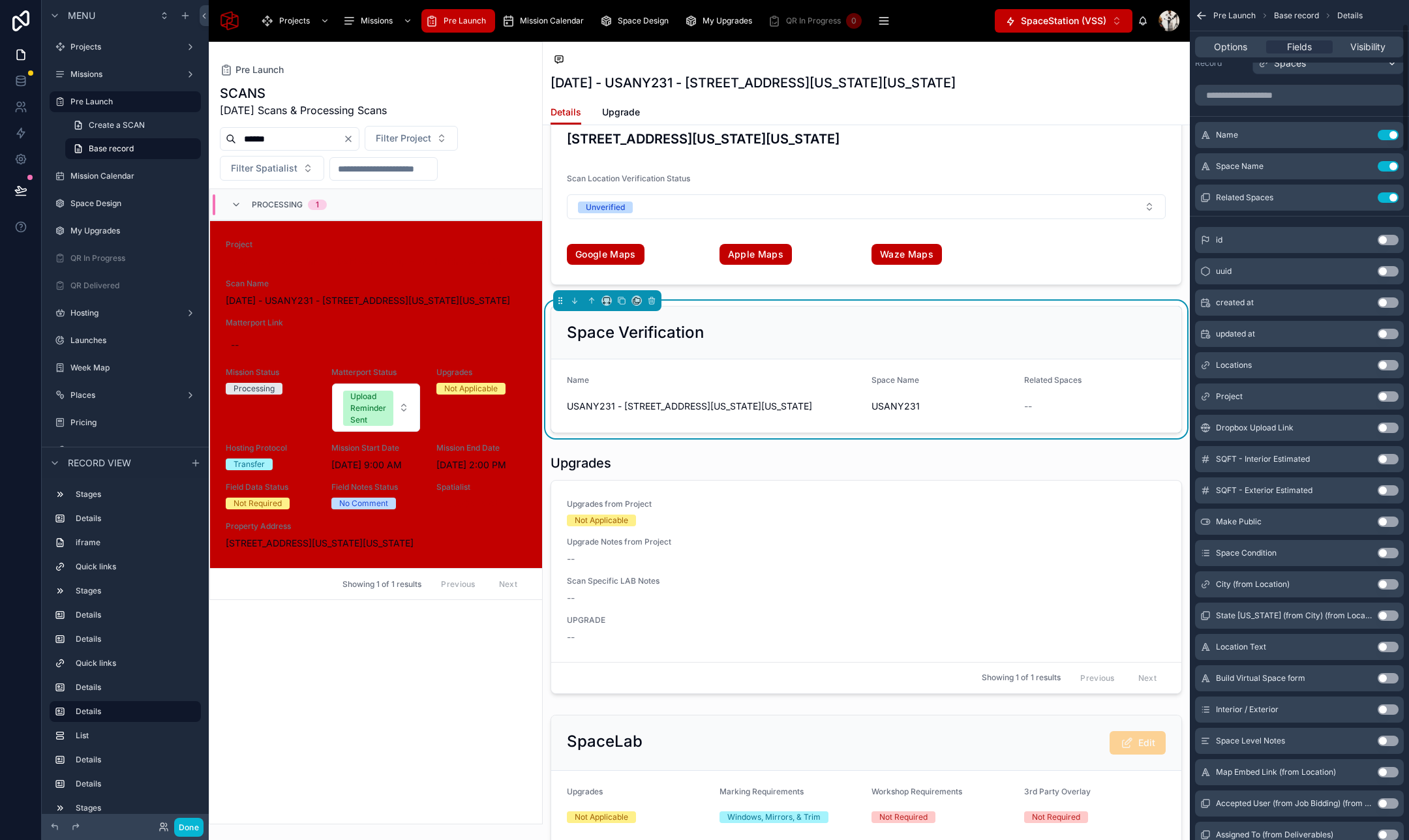
scroll to position [0, 0]
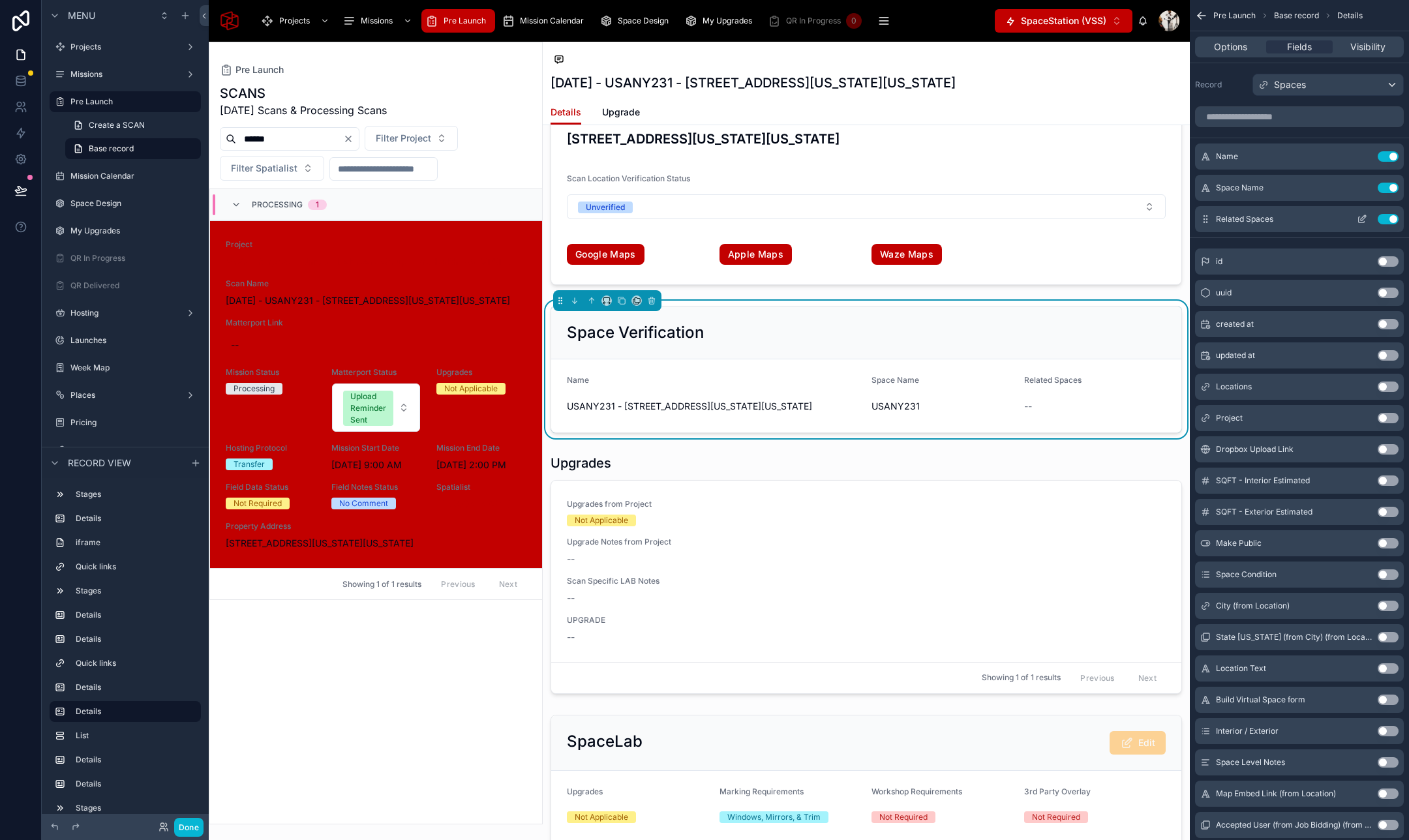
click at [1392, 218] on button "Use setting" at bounding box center [1388, 218] width 21 height 11
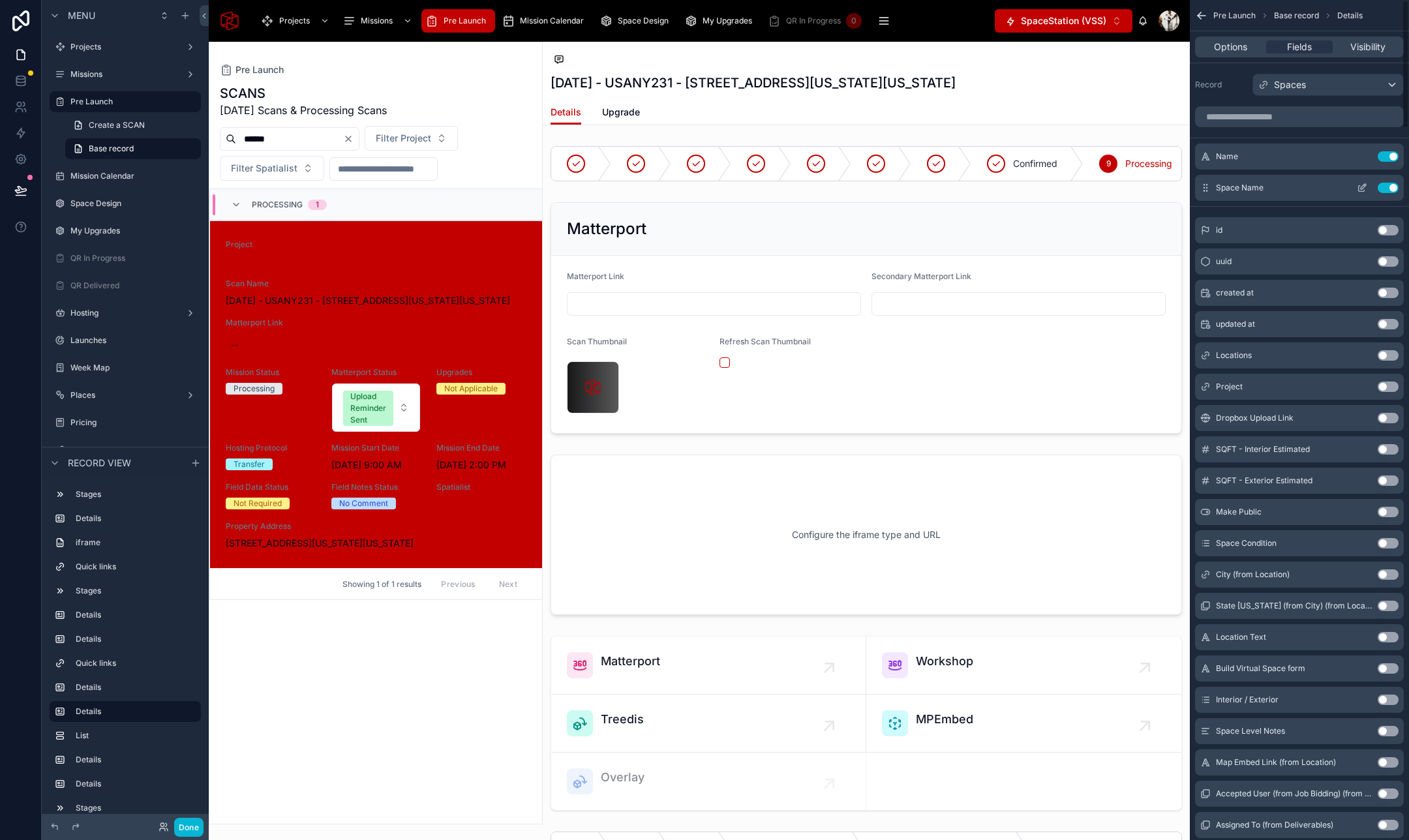
click at [1361, 185] on icon "scrollable content" at bounding box center [1363, 186] width 5 height 5
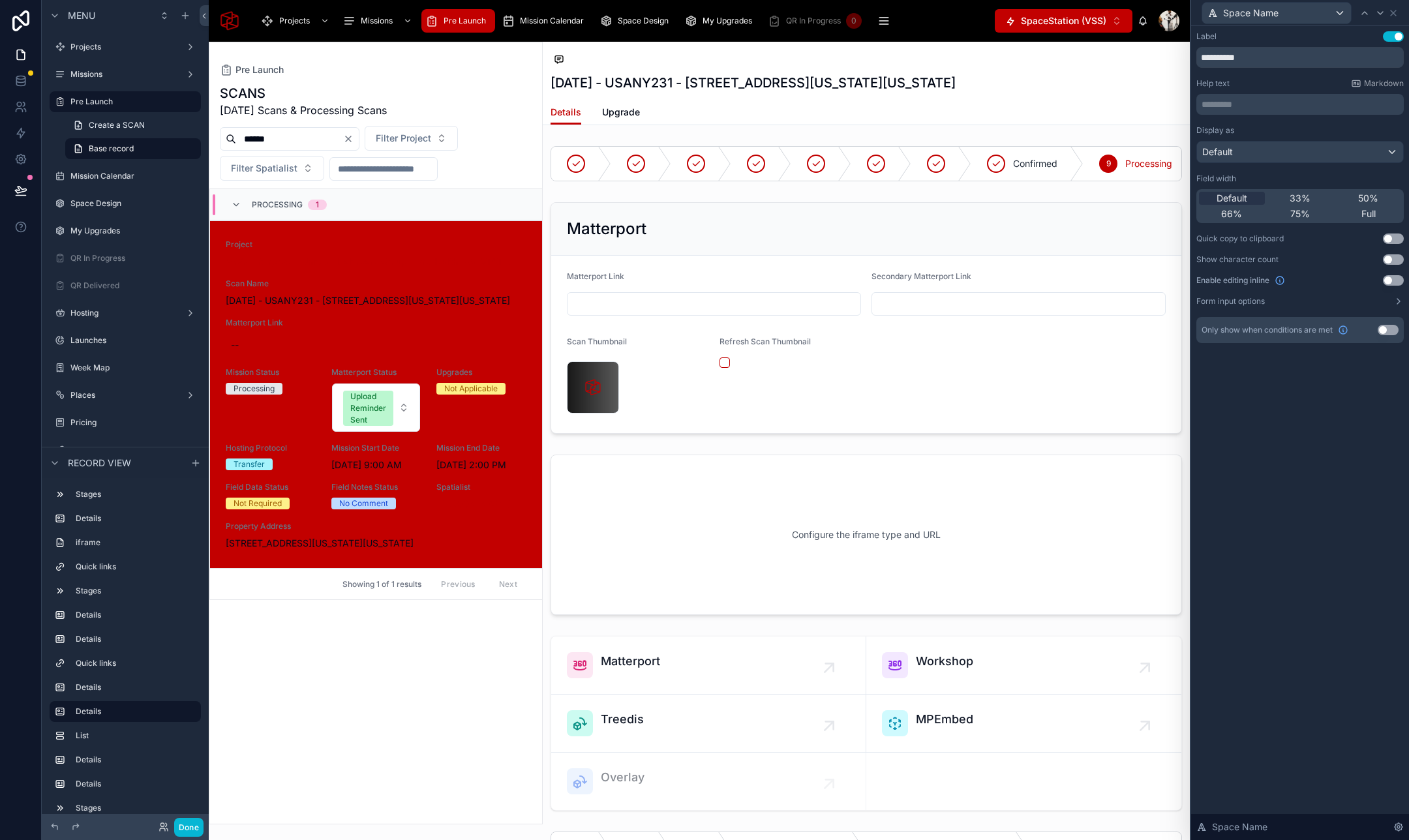
click at [1392, 281] on button "Use setting" at bounding box center [1393, 280] width 21 height 11
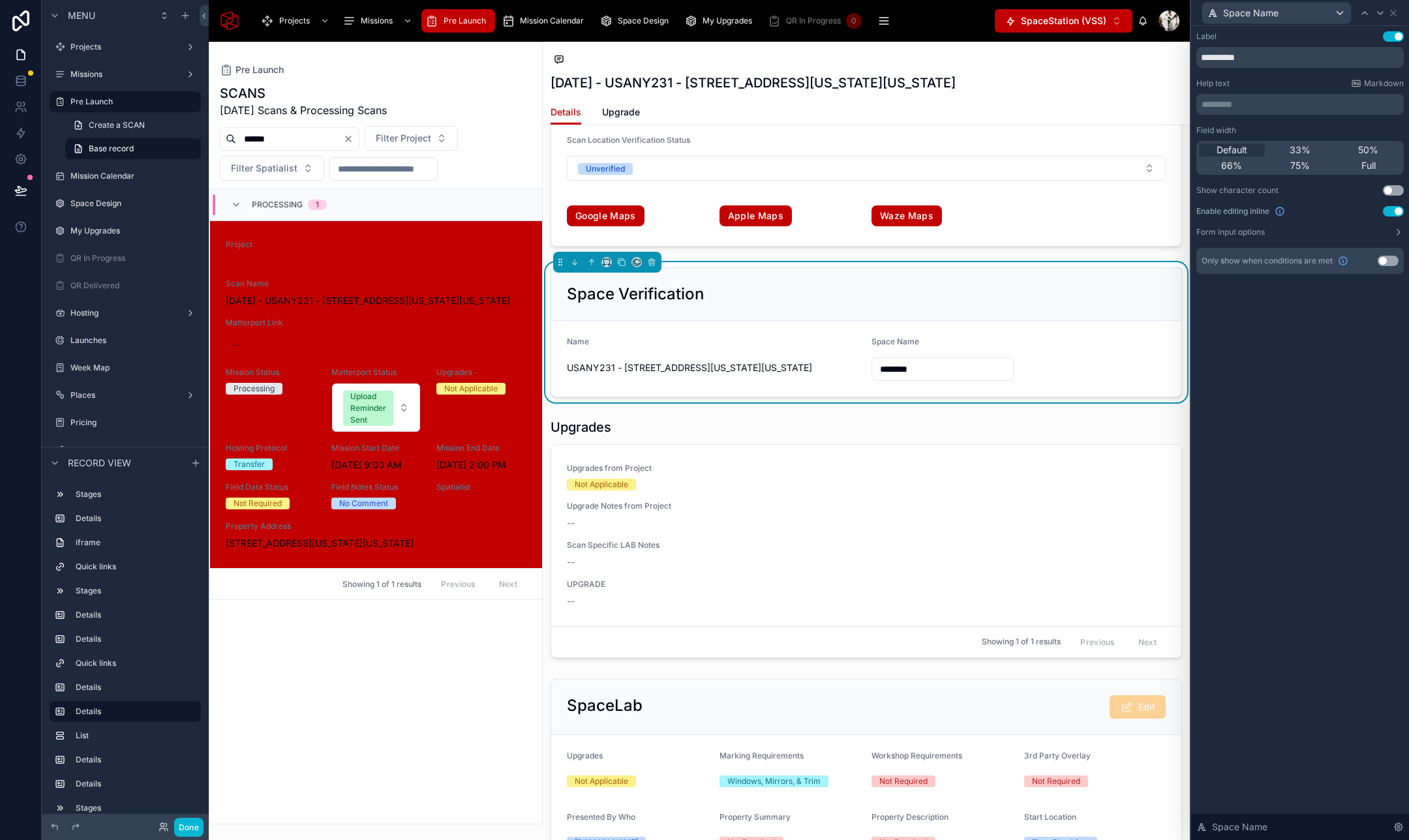
scroll to position [2516, 0]
click at [1294, 228] on button "Form input options" at bounding box center [1300, 232] width 208 height 11
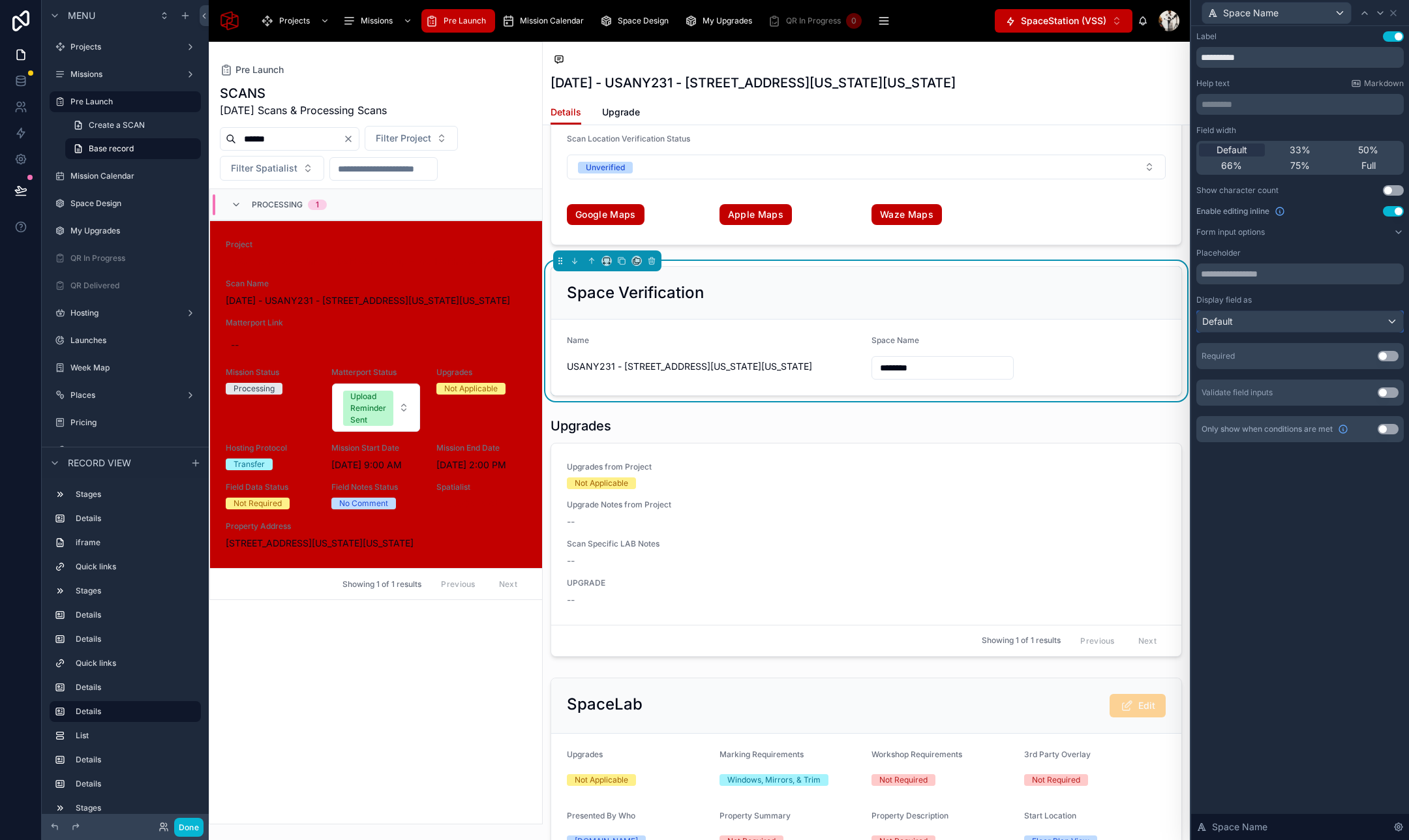
click at [1318, 320] on div "Default" at bounding box center [1299, 321] width 206 height 21
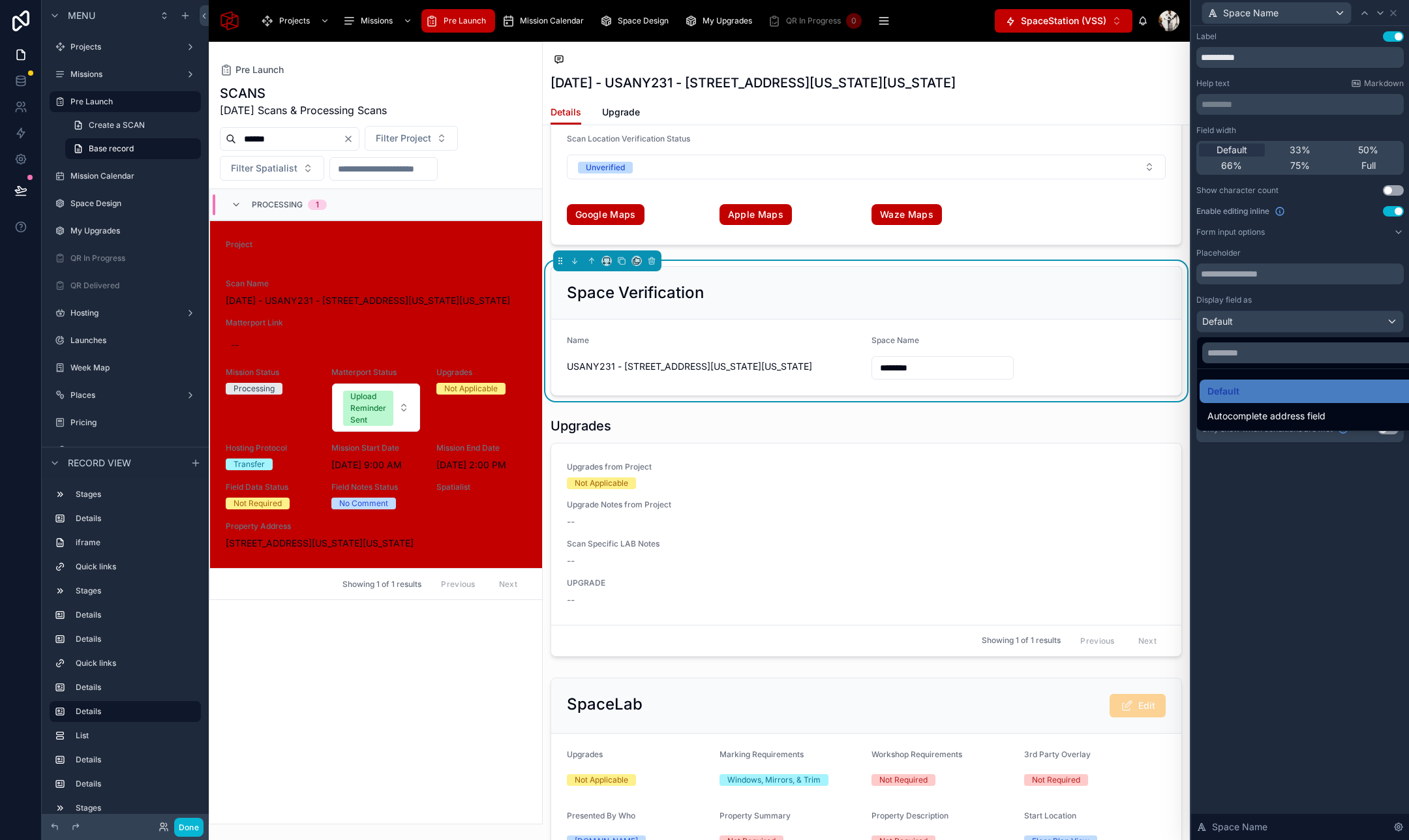
click at [1318, 320] on div at bounding box center [1299, 420] width 218 height 840
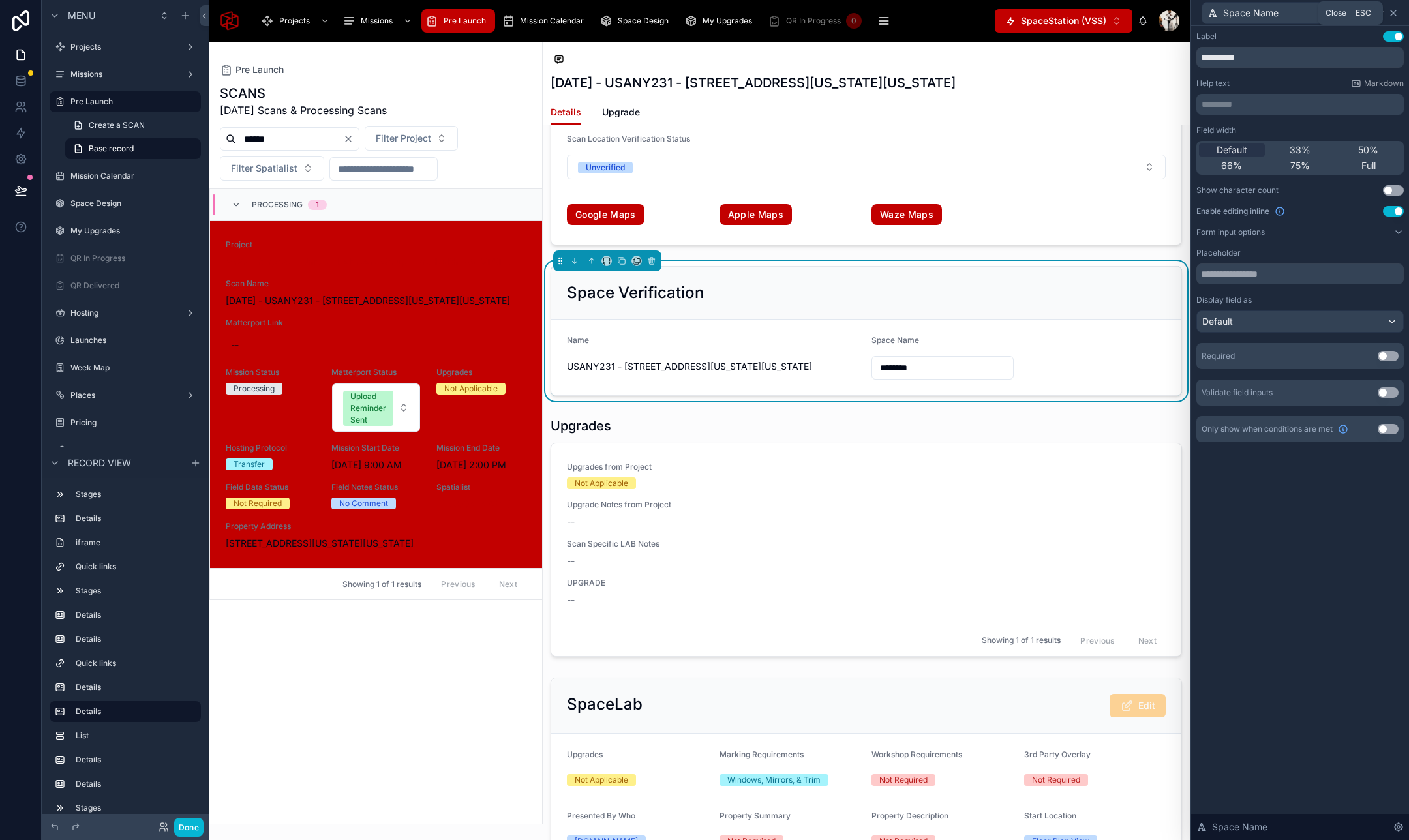
click at [1397, 12] on icon at bounding box center [1393, 12] width 11 height 11
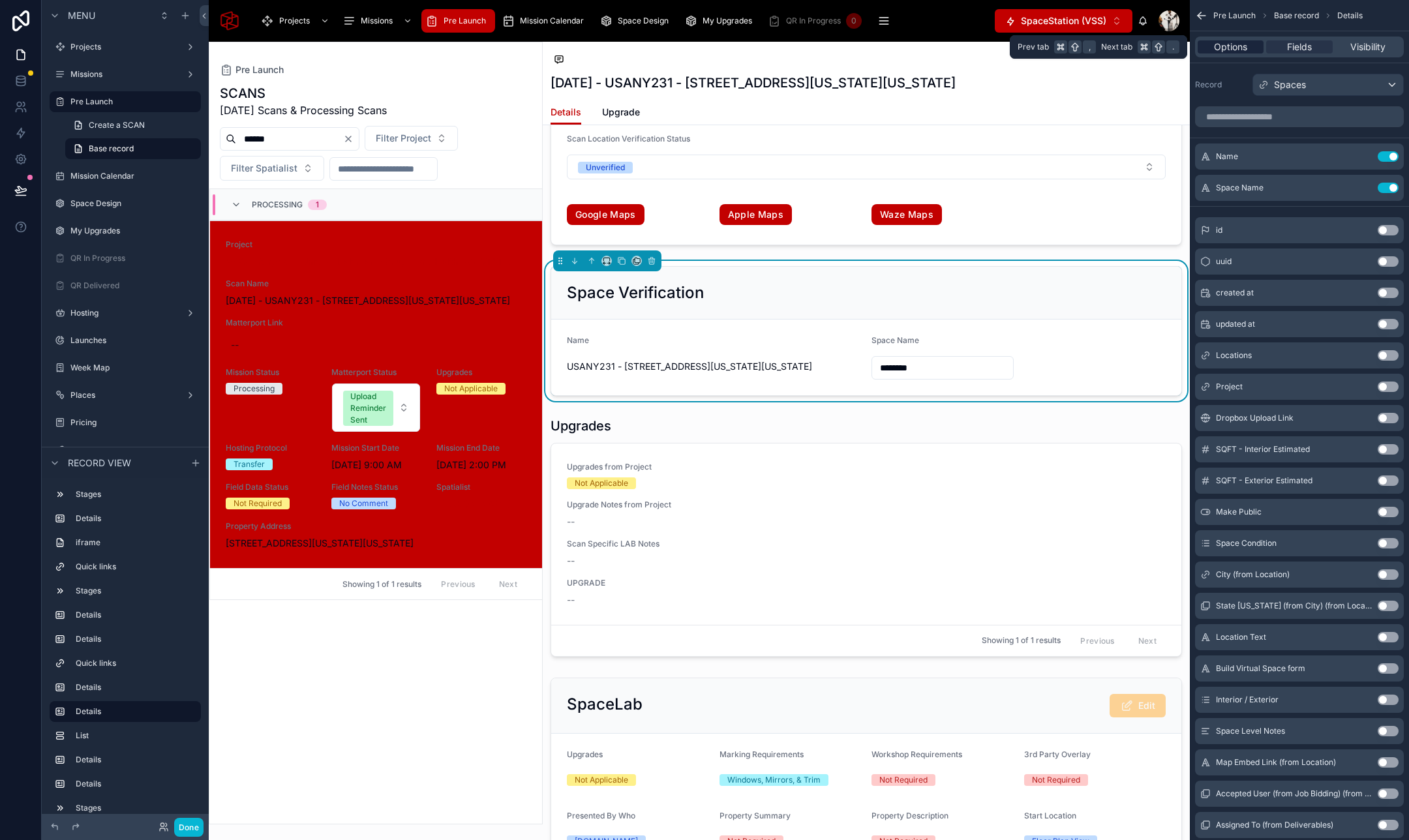
click at [1224, 44] on span "Options" at bounding box center [1230, 47] width 33 height 13
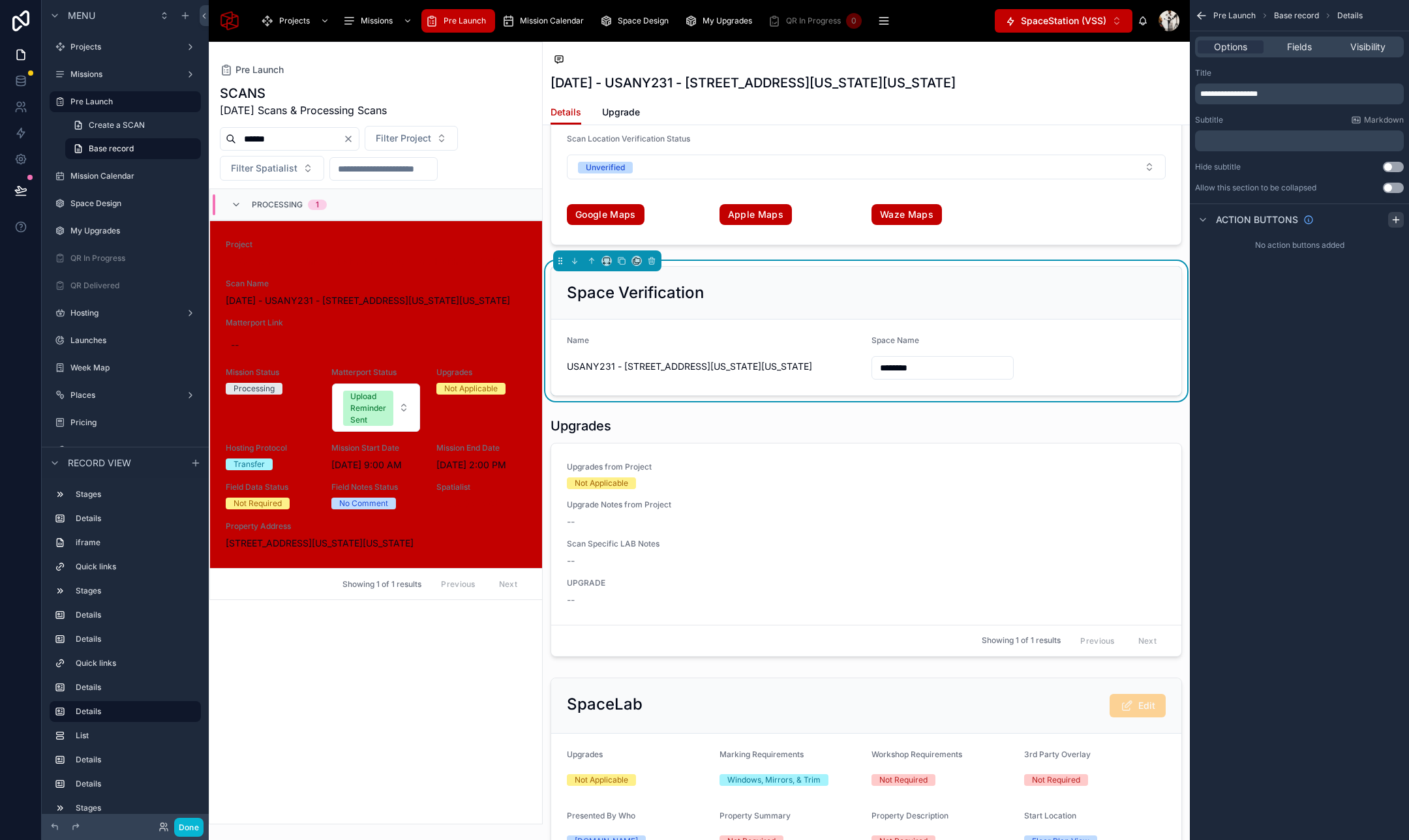
click at [1394, 220] on icon "scrollable content" at bounding box center [1395, 220] width 6 height 0
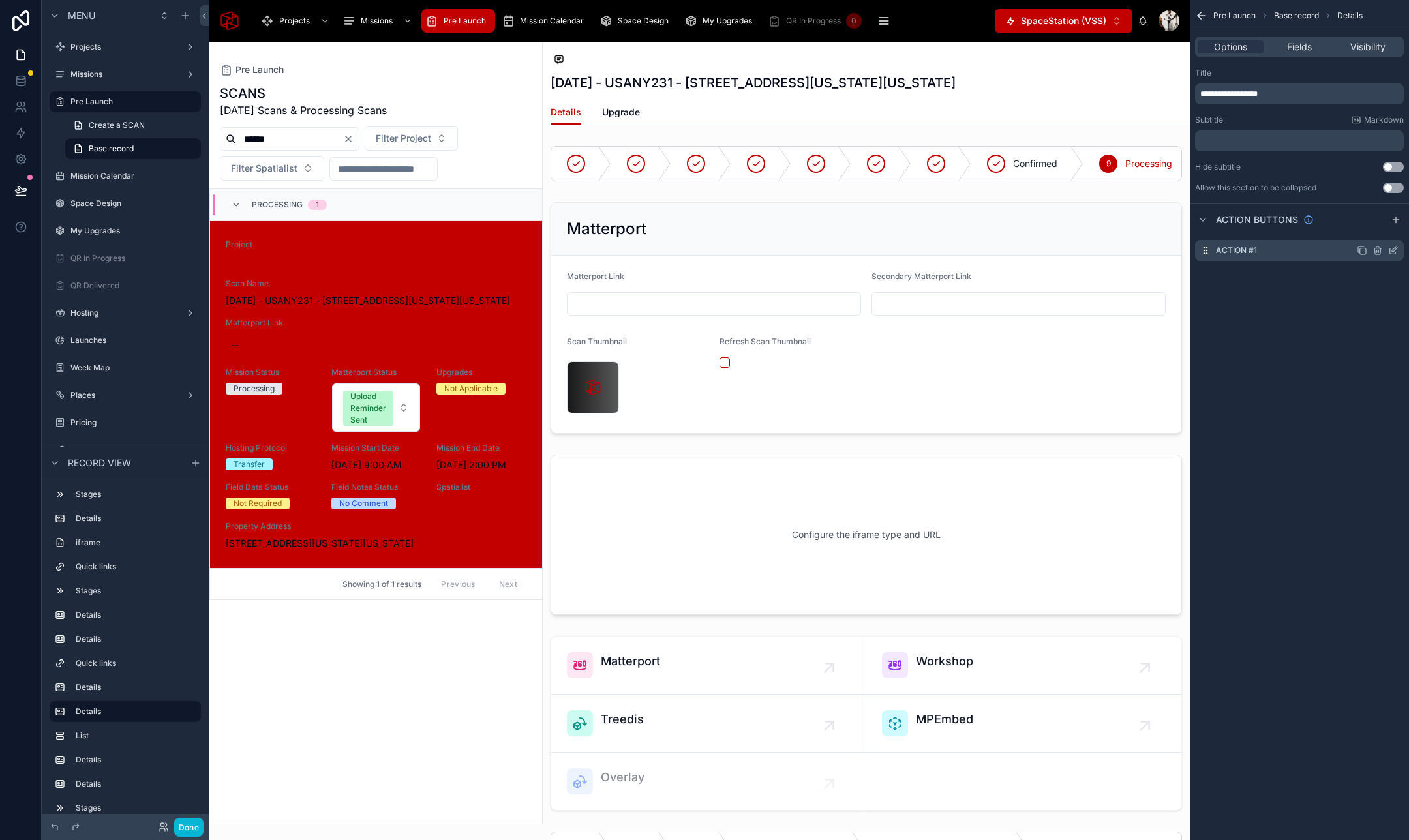
click at [1393, 251] on icon "scrollable content" at bounding box center [1394, 249] width 5 height 5
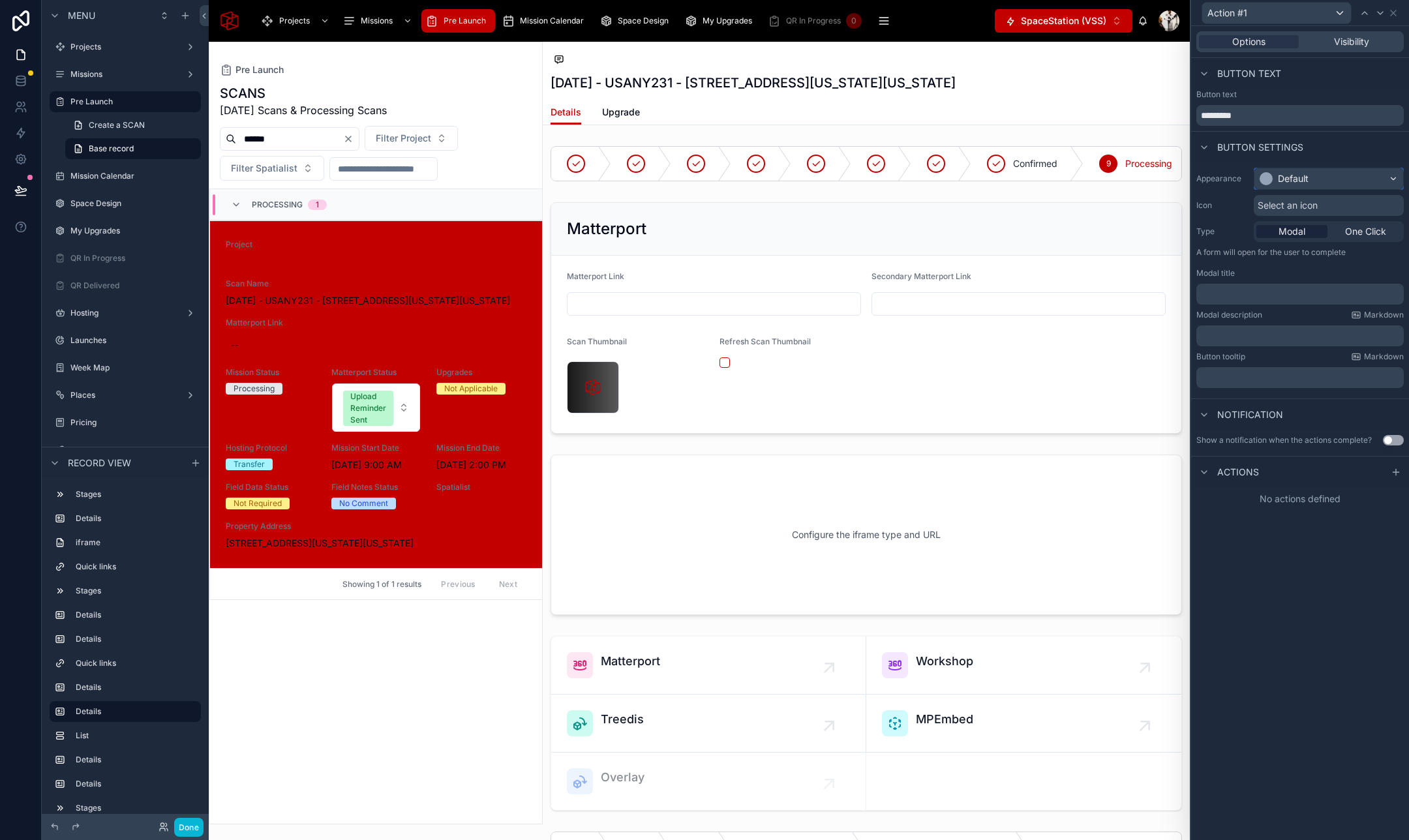
click at [1308, 173] on div "Default" at bounding box center [1293, 179] width 31 height 13
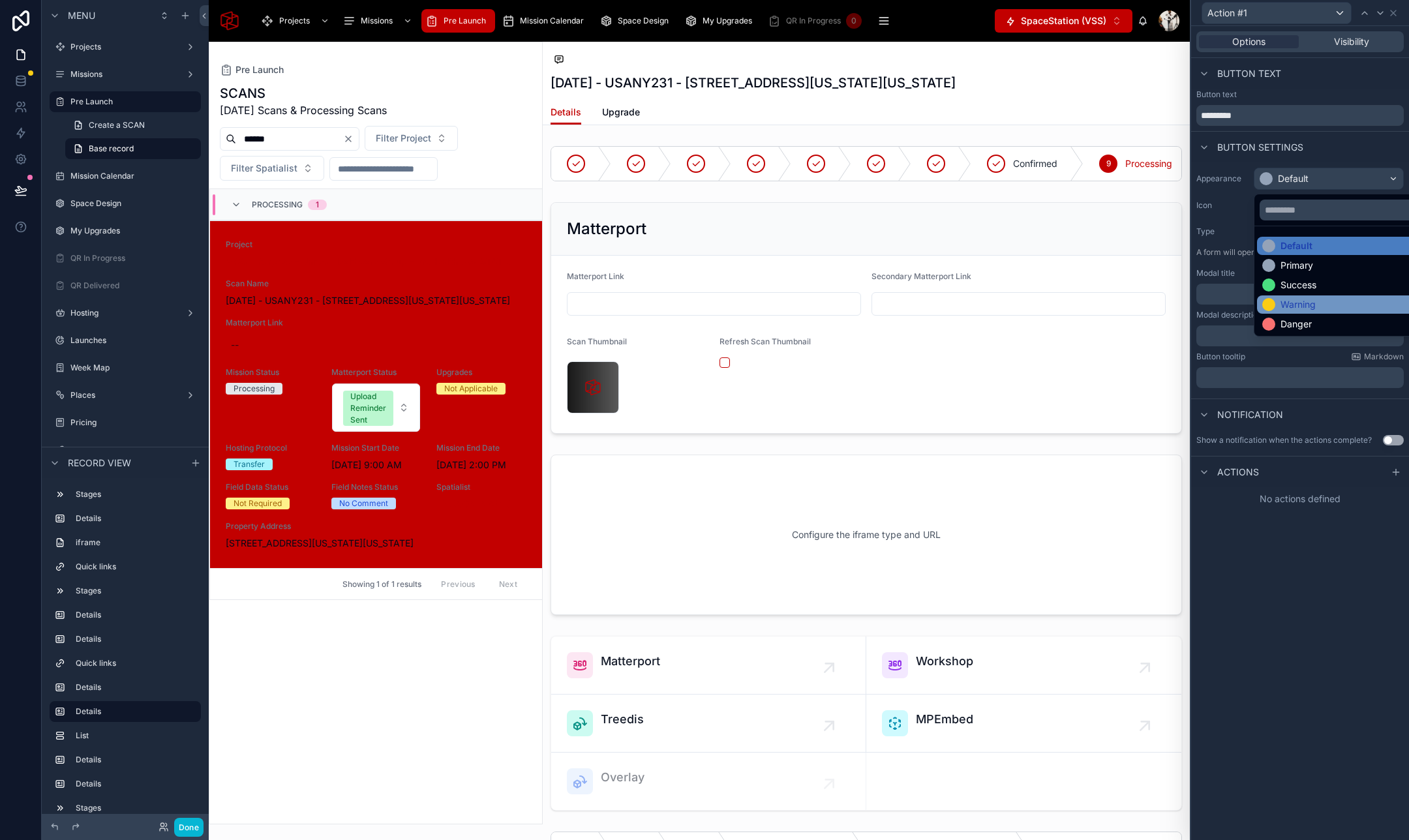
click at [1295, 300] on div "Warning" at bounding box center [1298, 304] width 35 height 13
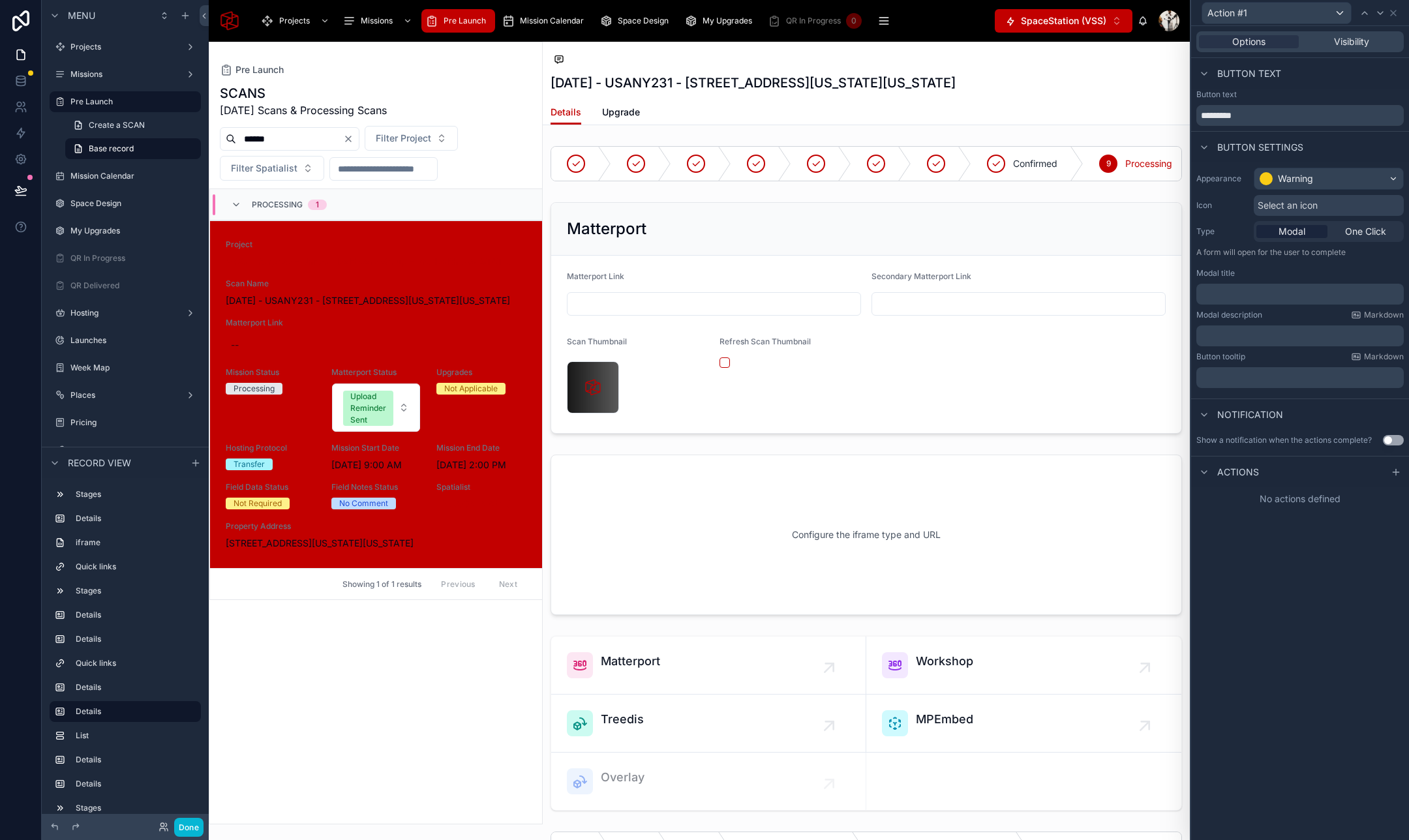
click at [1250, 303] on div "﻿" at bounding box center [1300, 293] width 208 height 21
click at [1250, 295] on p "﻿" at bounding box center [1301, 294] width 200 height 13
click at [1289, 585] on div "**********" at bounding box center [1299, 433] width 218 height 814
click at [1394, 472] on icon at bounding box center [1395, 472] width 6 height 0
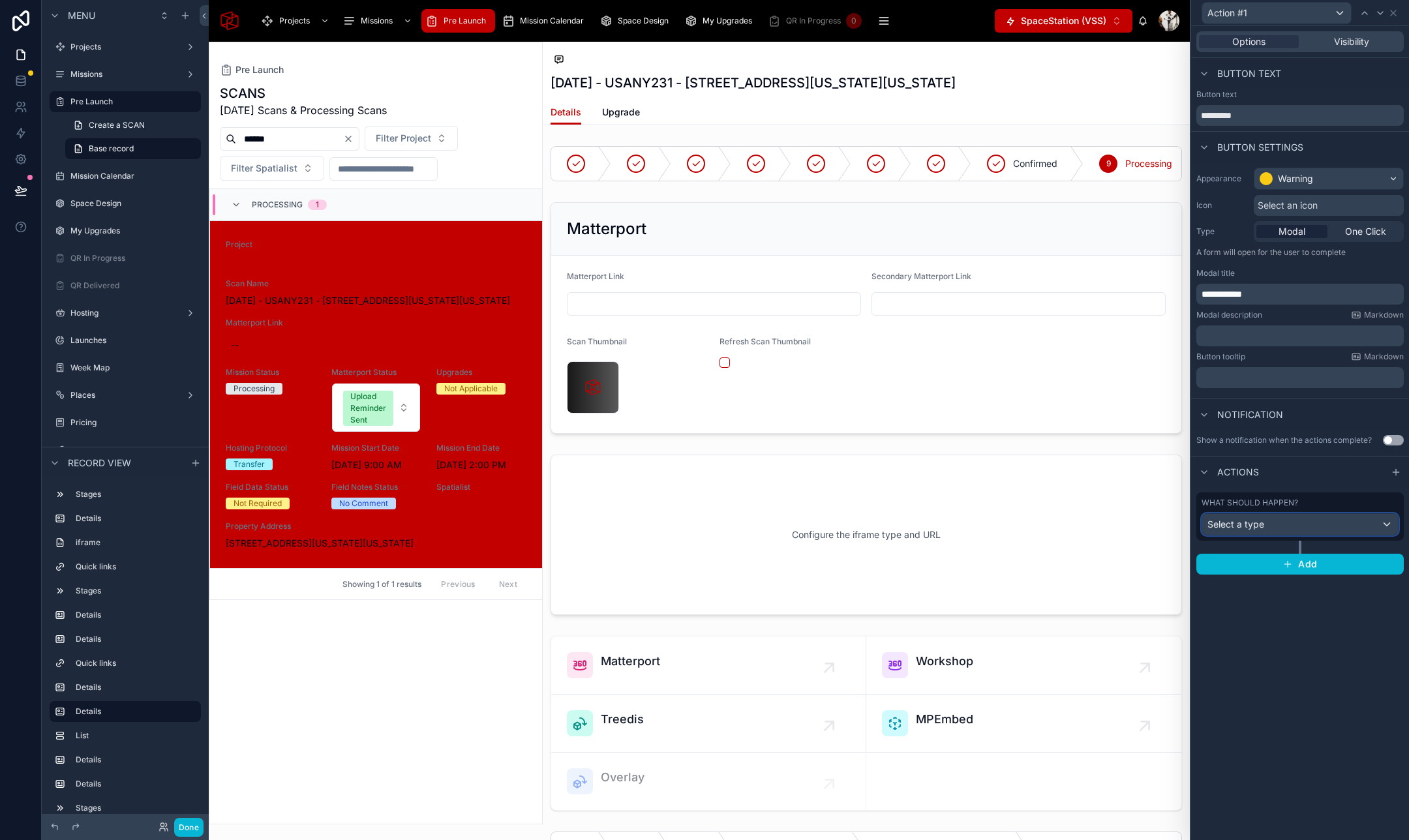
click at [1312, 529] on div "Select a type" at bounding box center [1299, 523] width 195 height 21
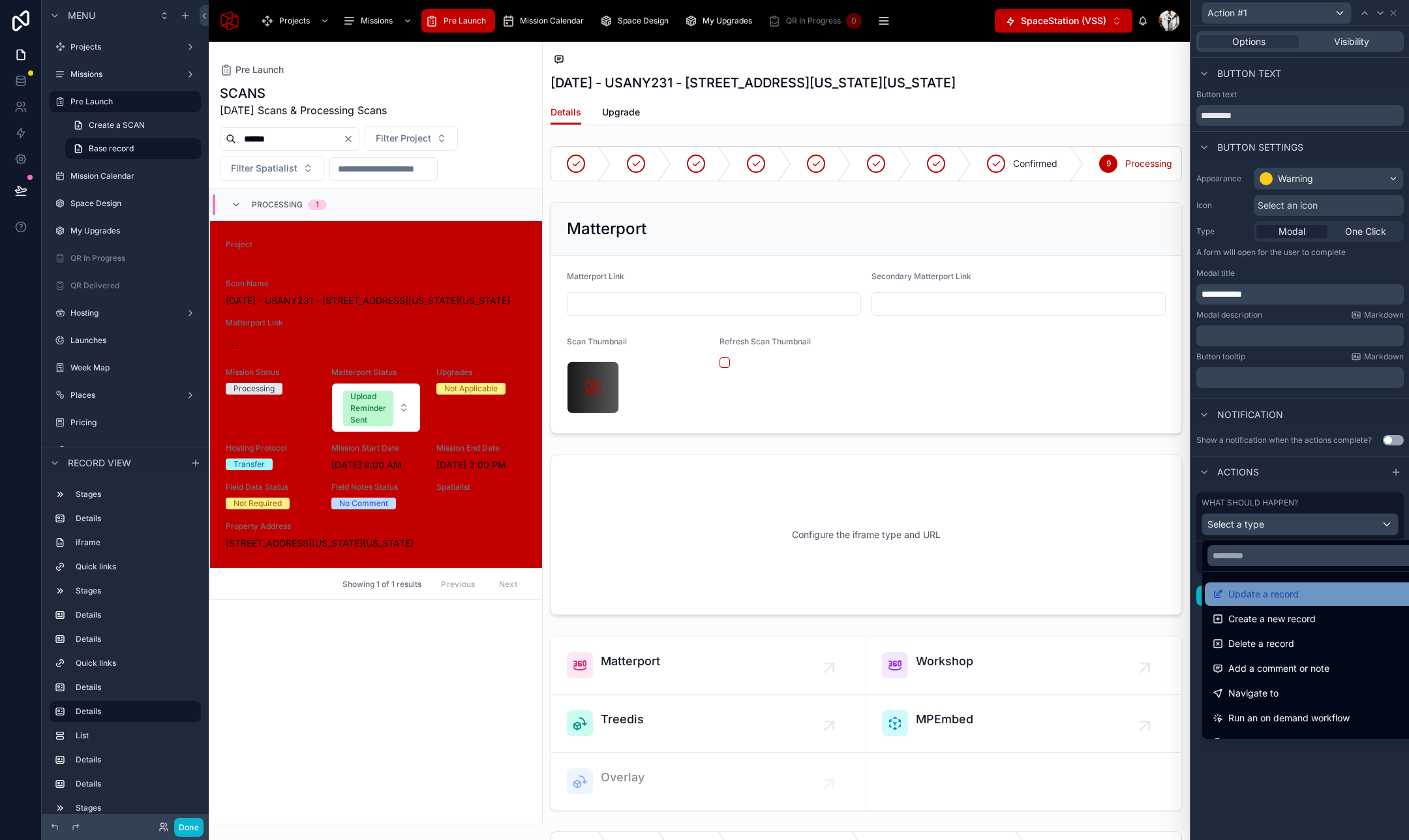
click at [1289, 598] on span "Update a record" at bounding box center [1262, 594] width 70 height 16
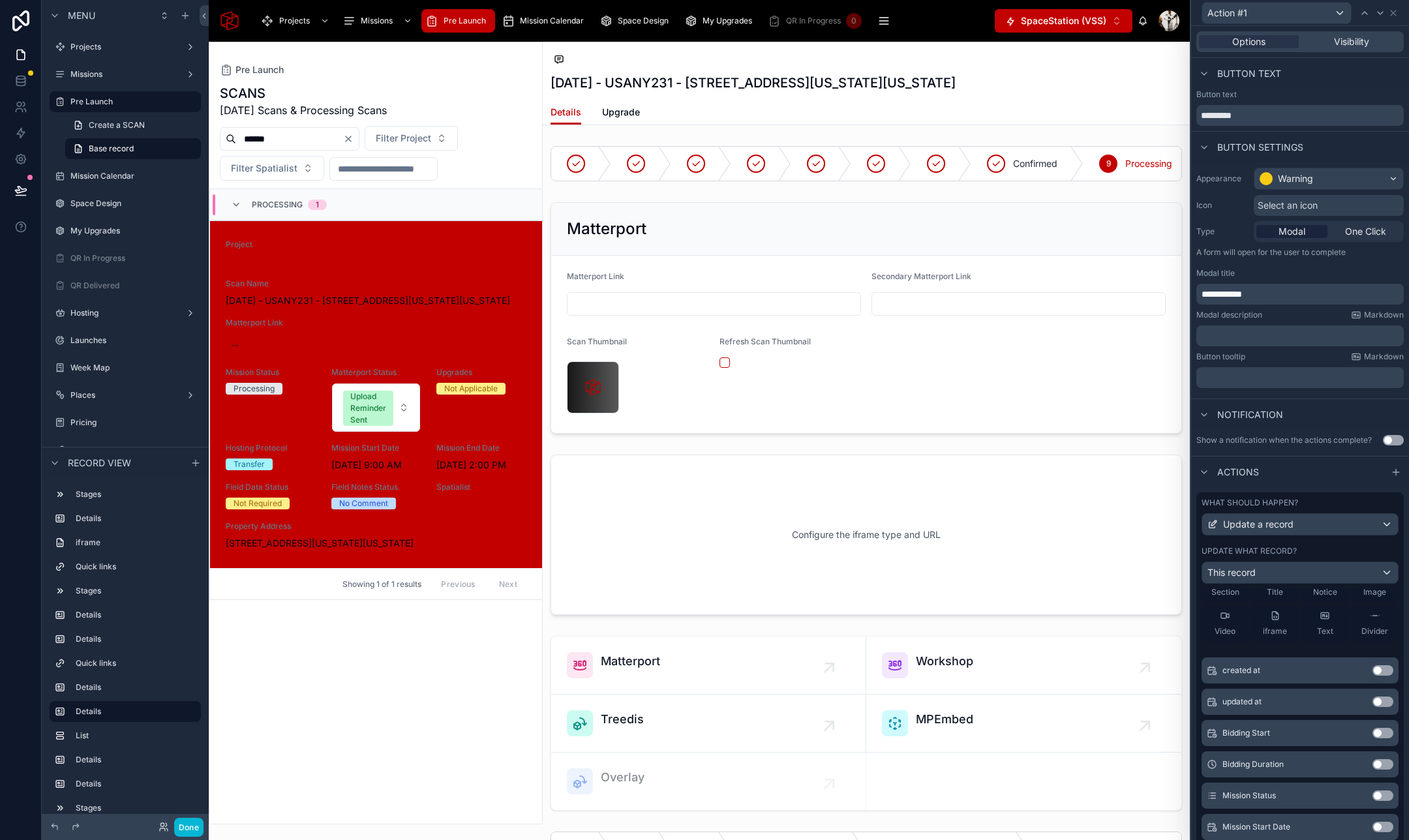
scroll to position [52, 0]
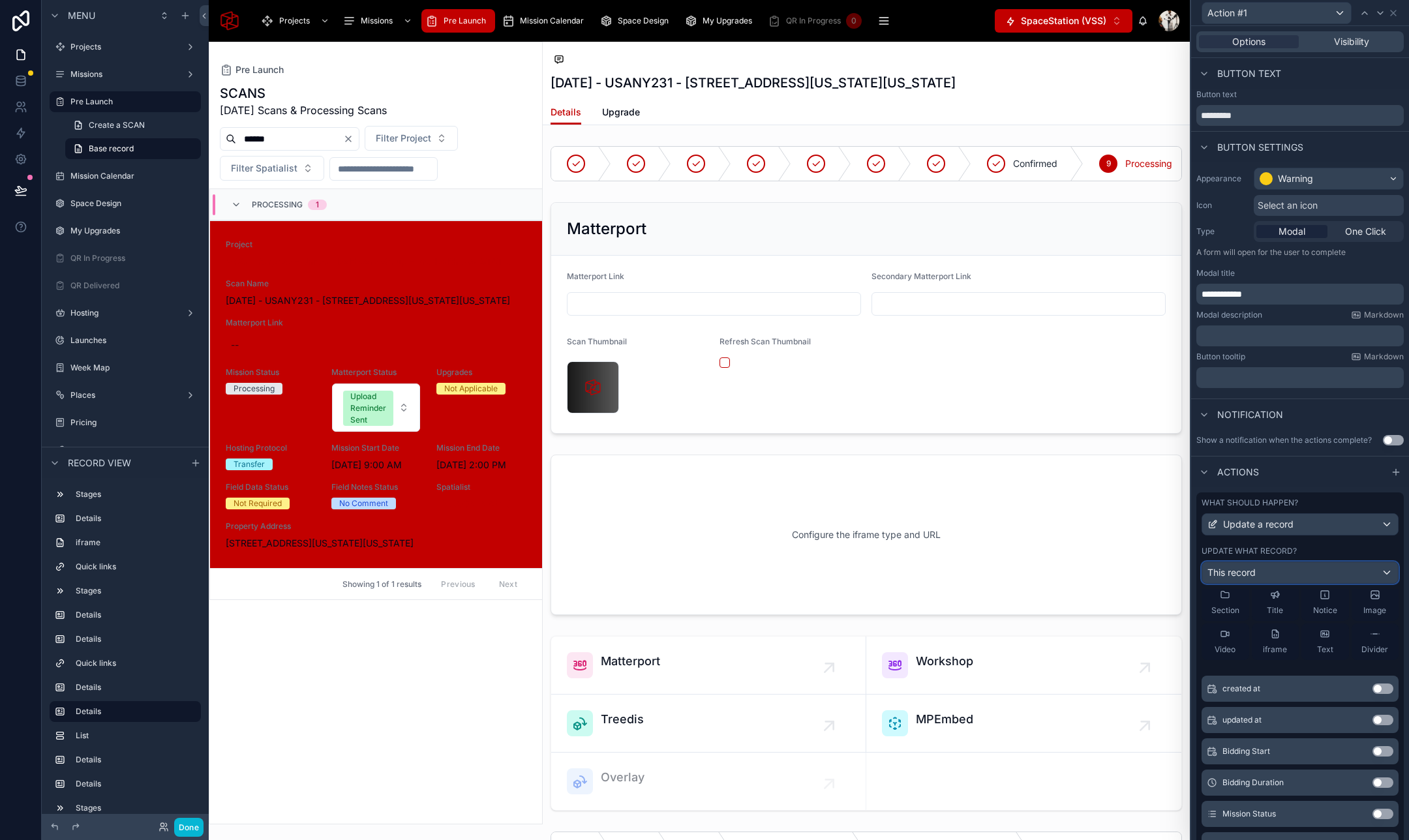
click at [1283, 569] on div "This record" at bounding box center [1299, 572] width 195 height 21
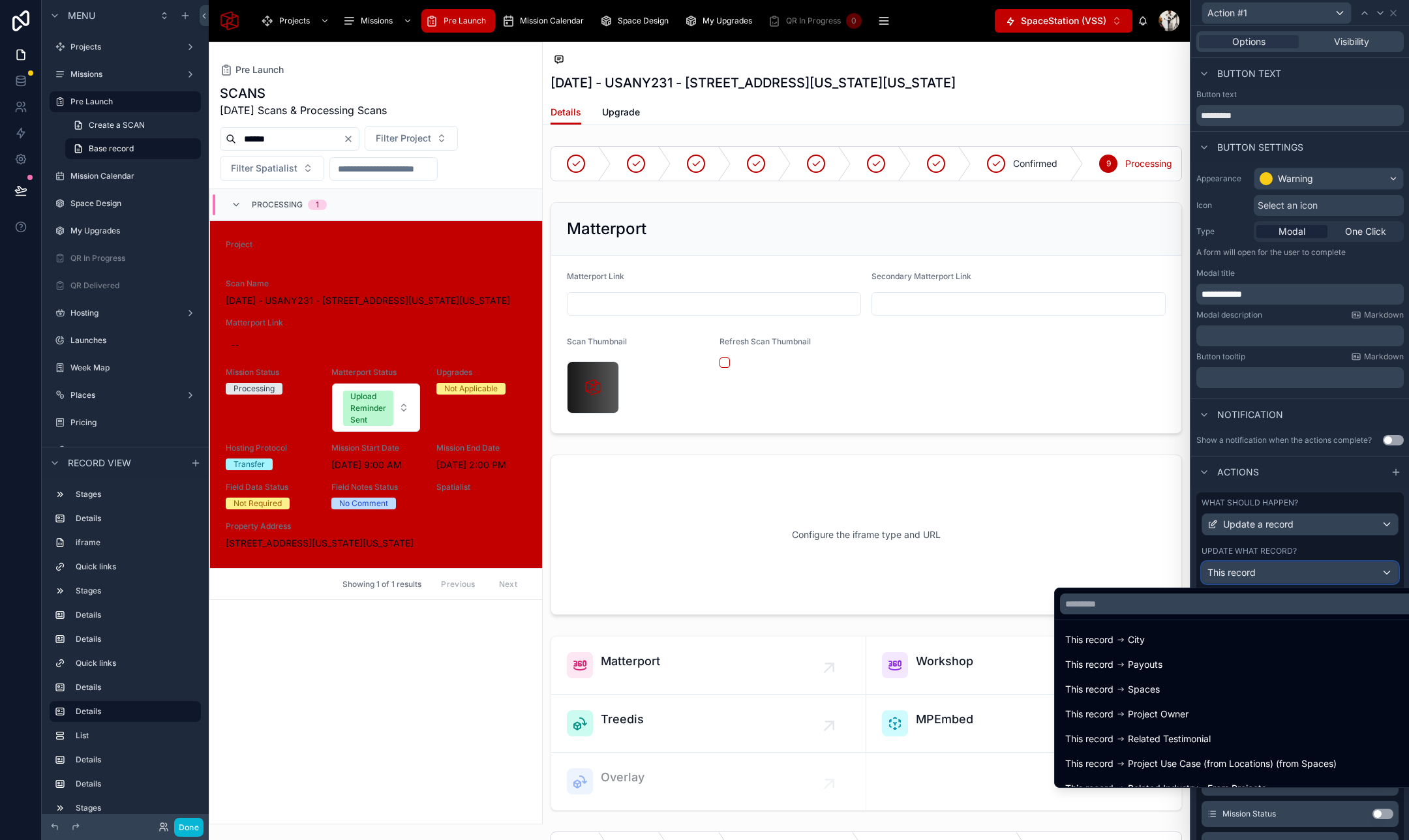
scroll to position [169, 0]
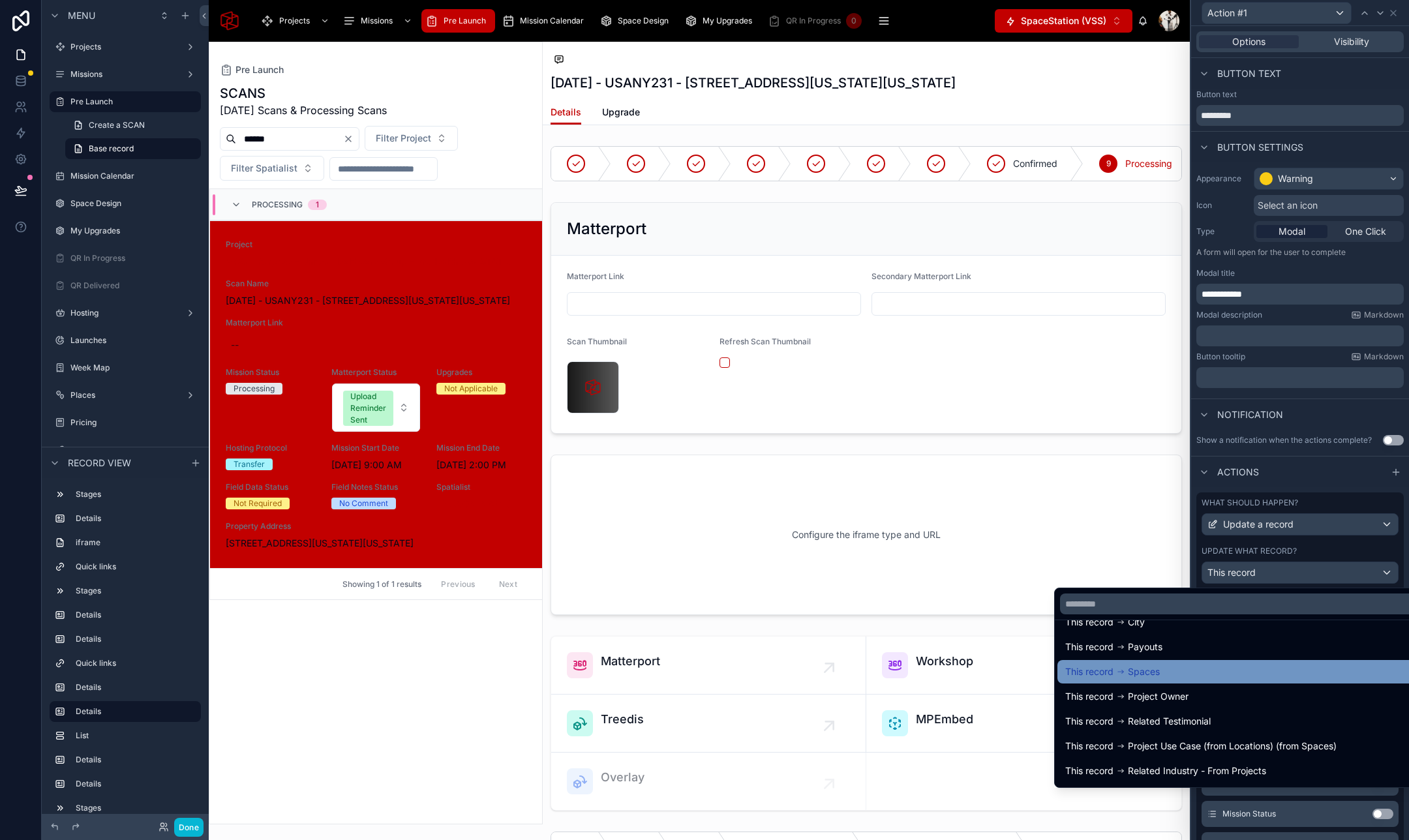
click at [1140, 681] on div "This record Spaces" at bounding box center [1242, 671] width 369 height 23
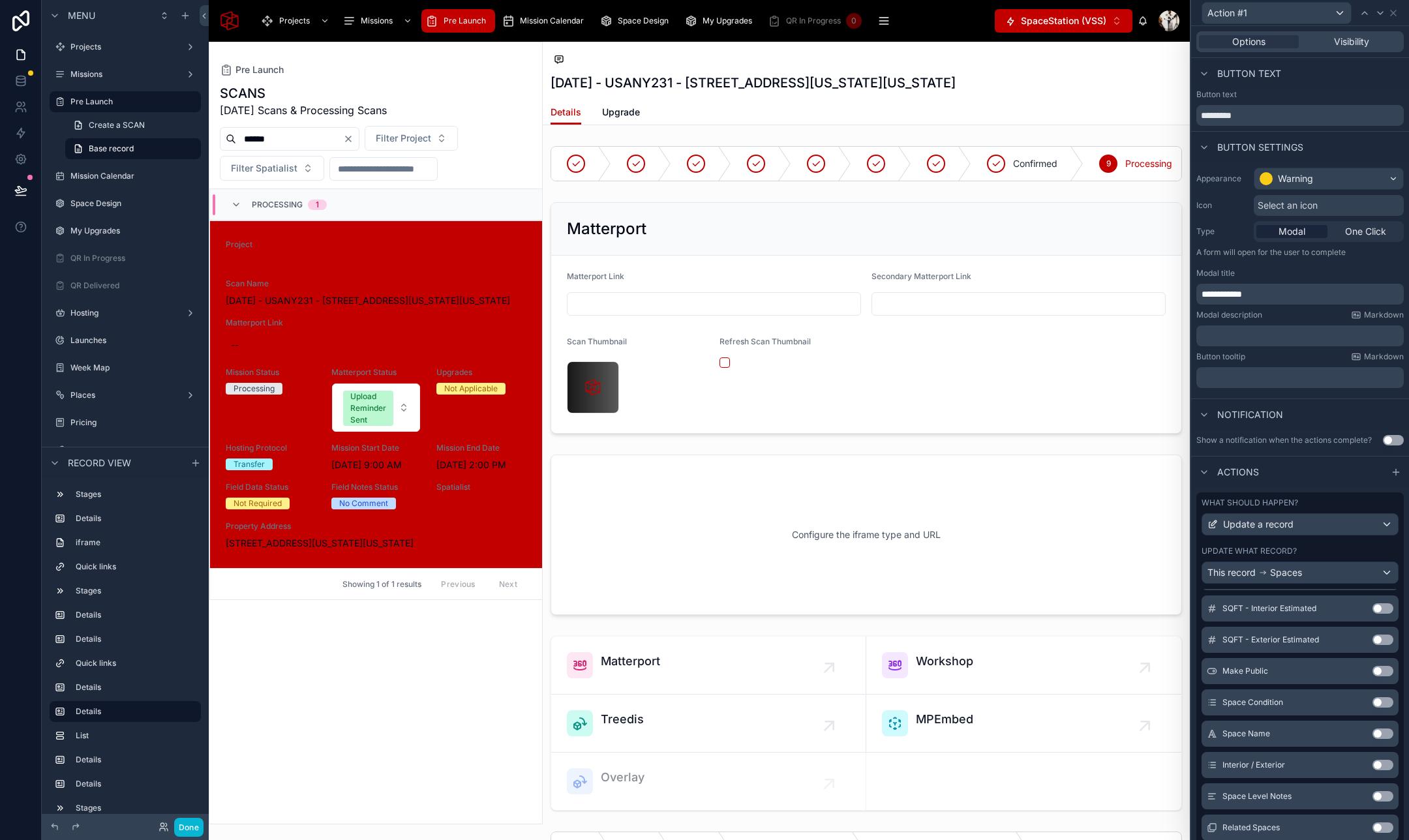
scroll to position [260, 0]
click at [1387, 730] on button "Use setting" at bounding box center [1382, 731] width 21 height 11
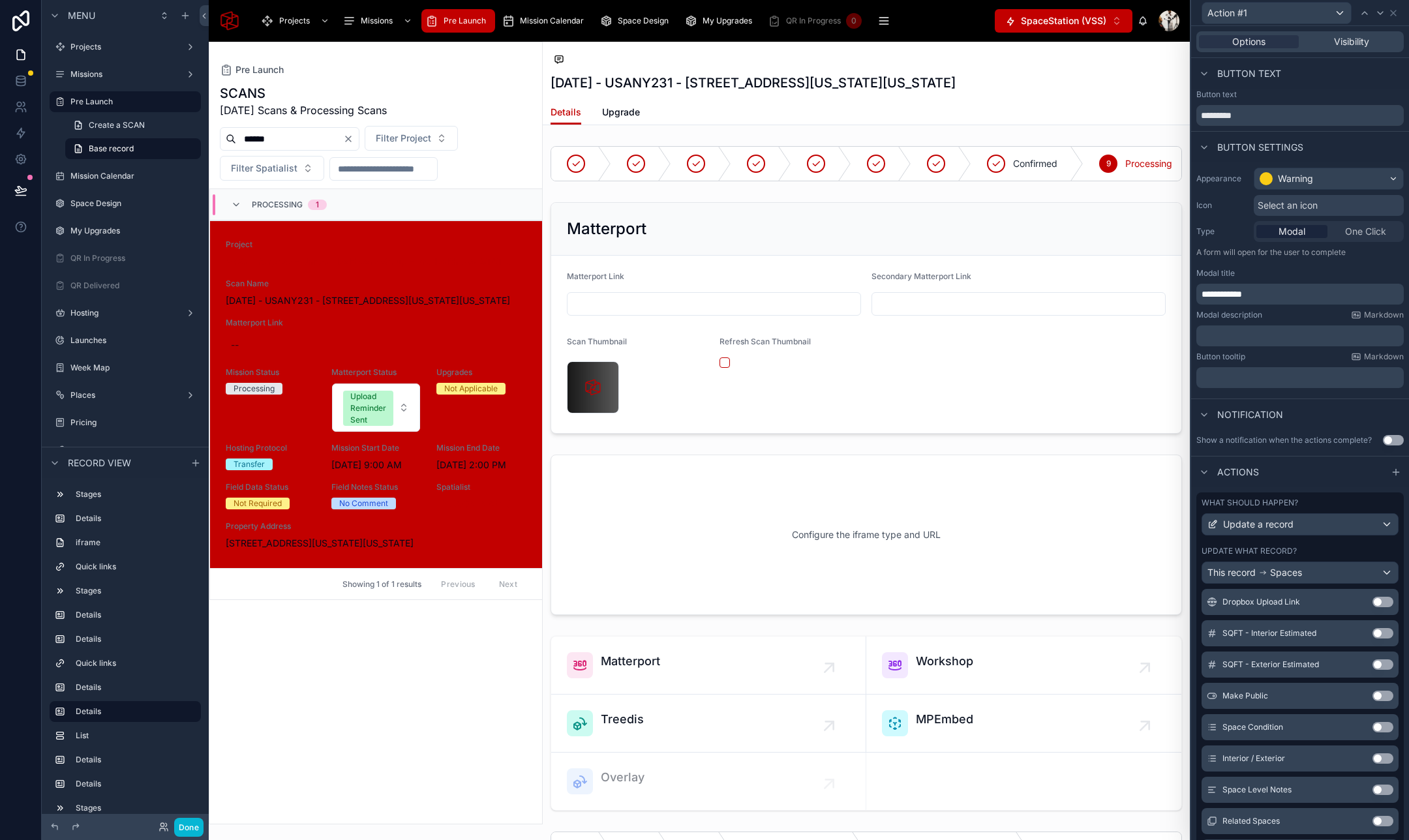
scroll to position [267, 0]
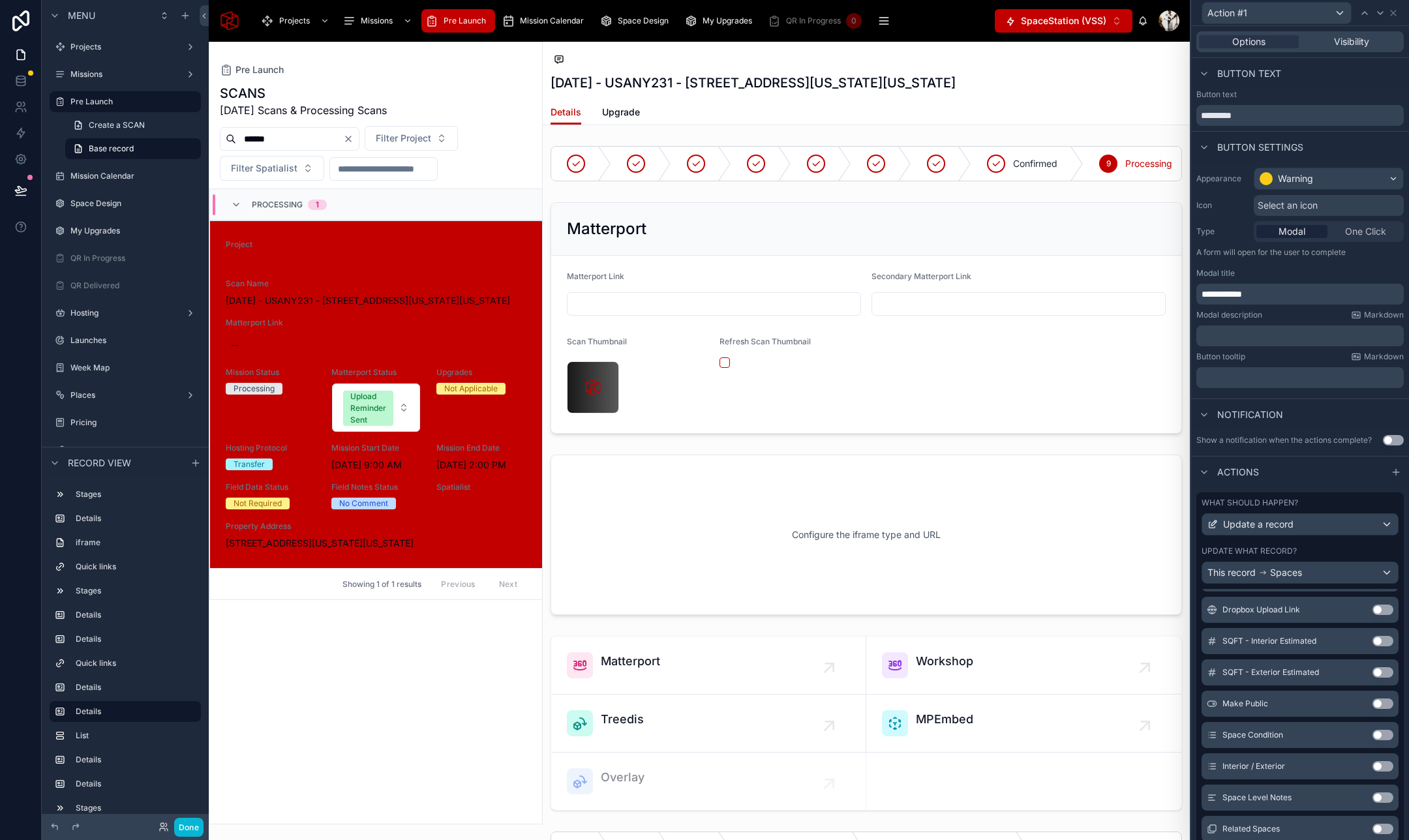
click at [1384, 638] on button "Use setting" at bounding box center [1382, 641] width 21 height 11
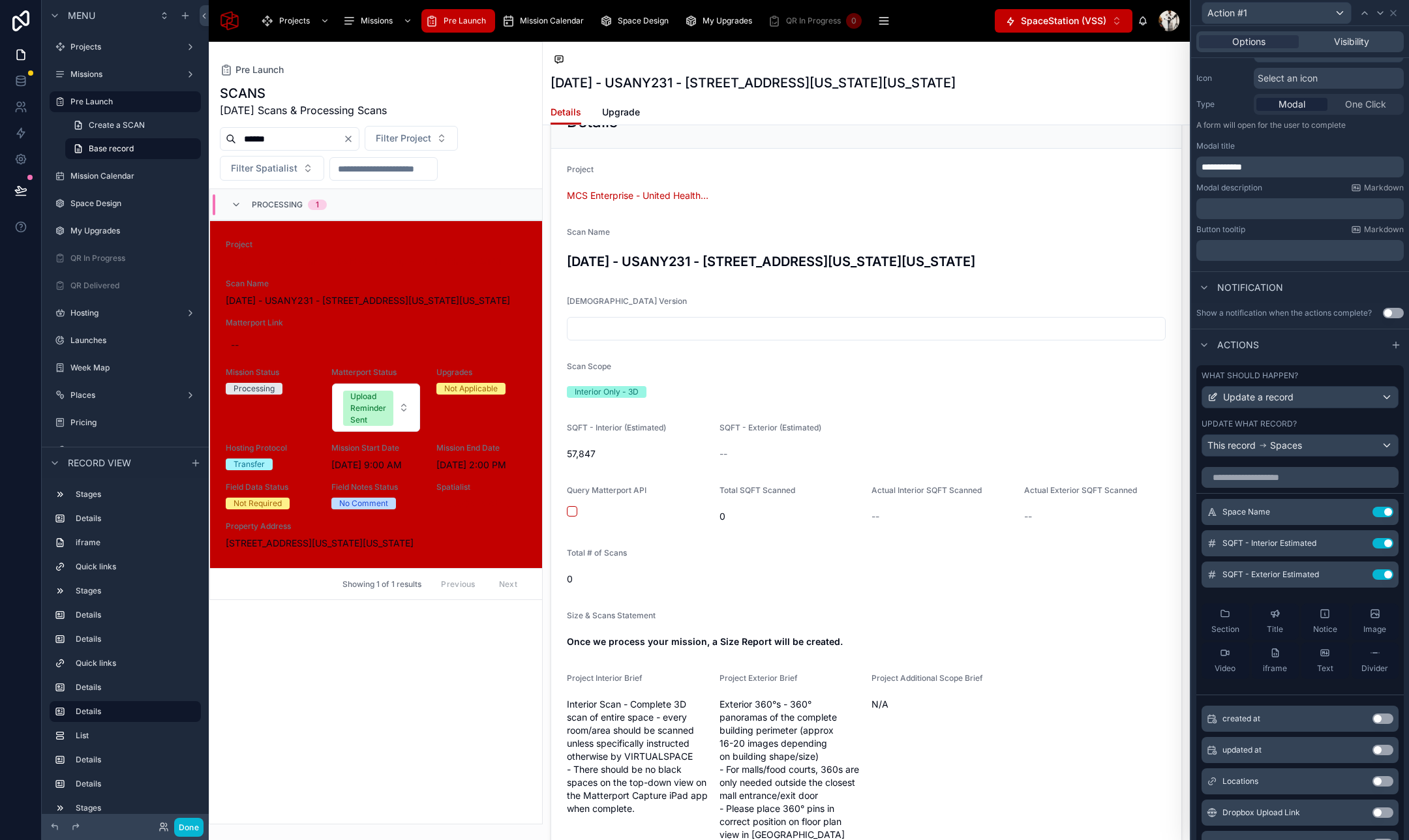
scroll to position [685, 0]
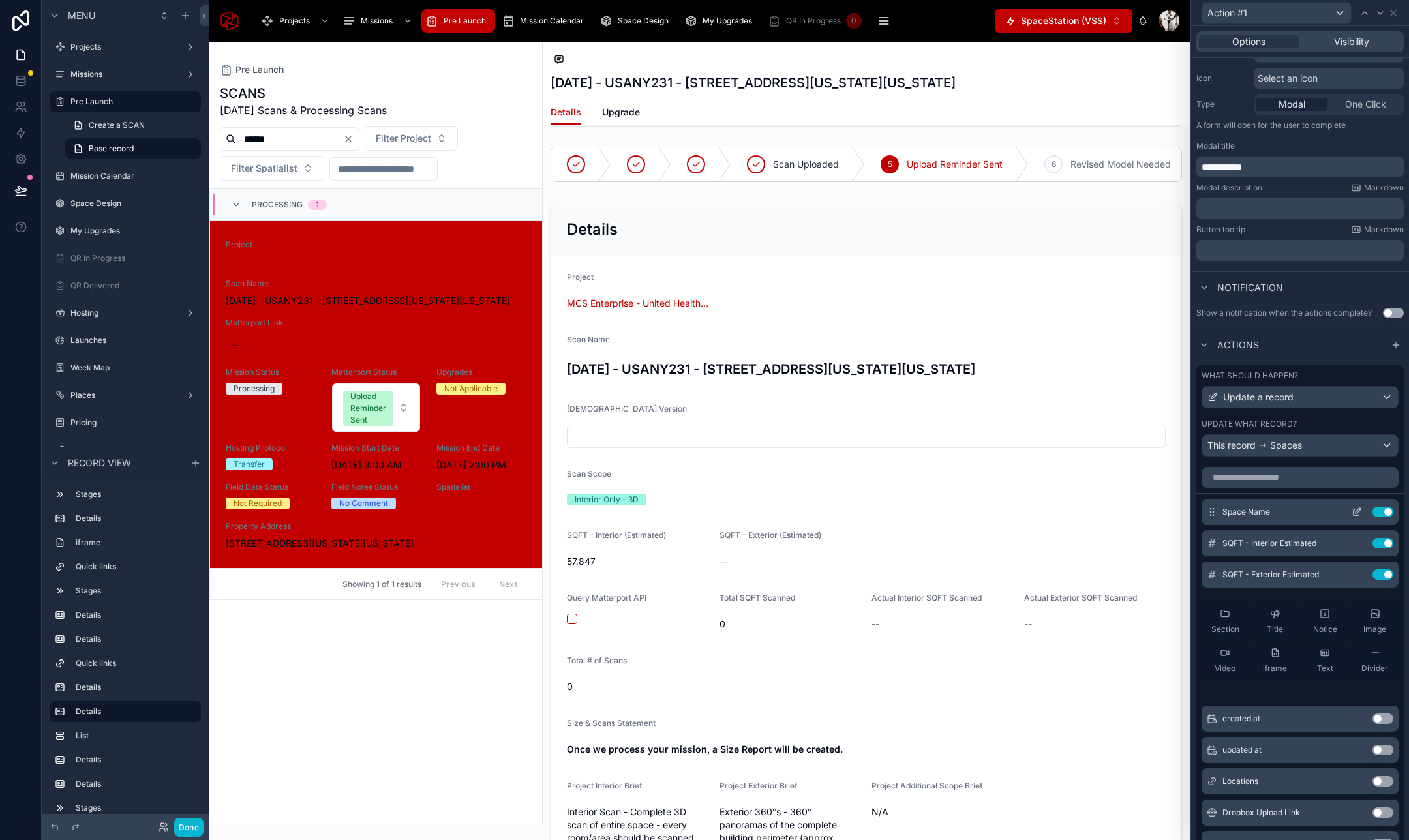
click at [1357, 507] on icon at bounding box center [1356, 512] width 11 height 11
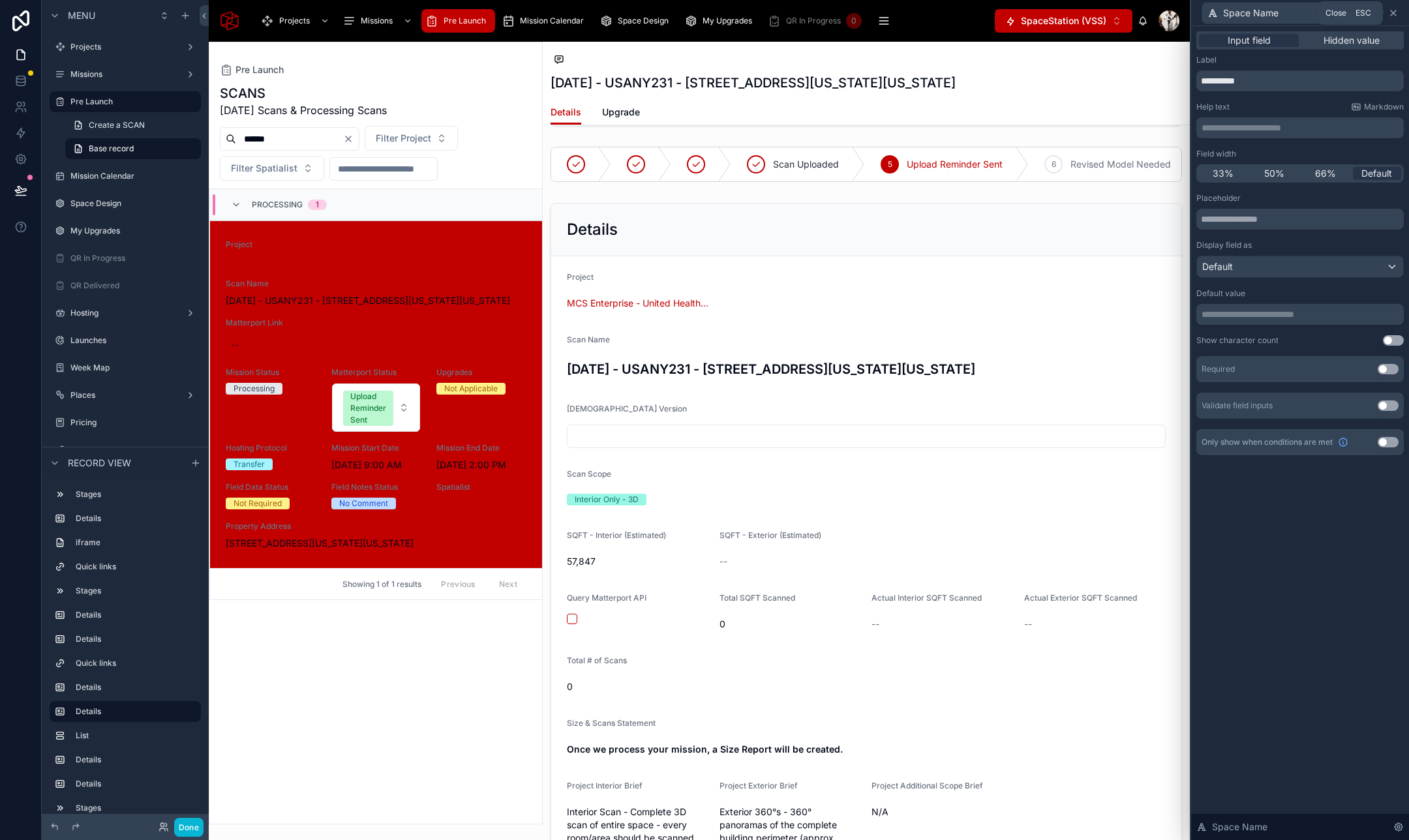
click at [1397, 12] on icon at bounding box center [1393, 12] width 11 height 11
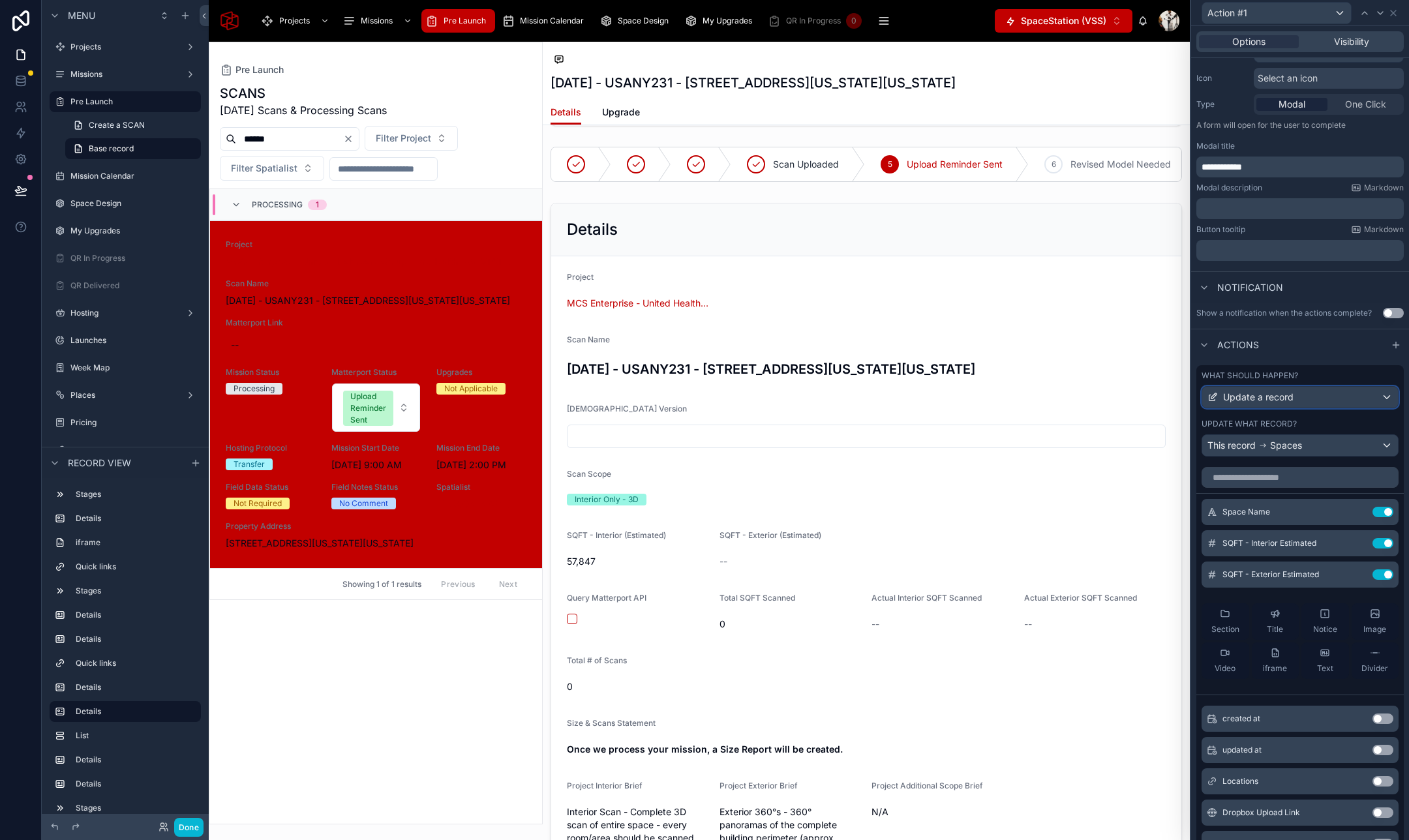
click at [1307, 401] on div "Update a record" at bounding box center [1299, 397] width 195 height 21
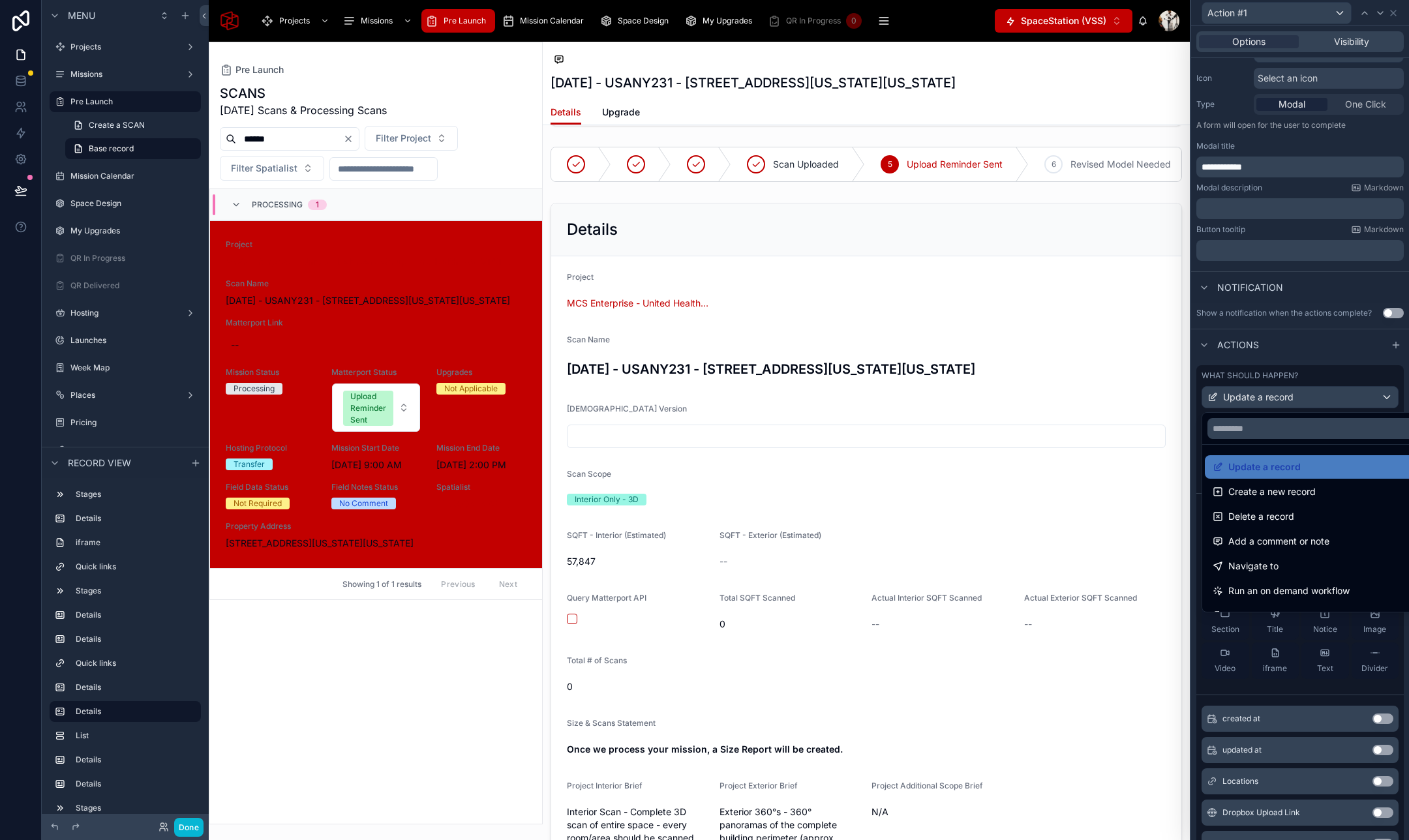
click at [1307, 401] on div at bounding box center [1299, 420] width 218 height 840
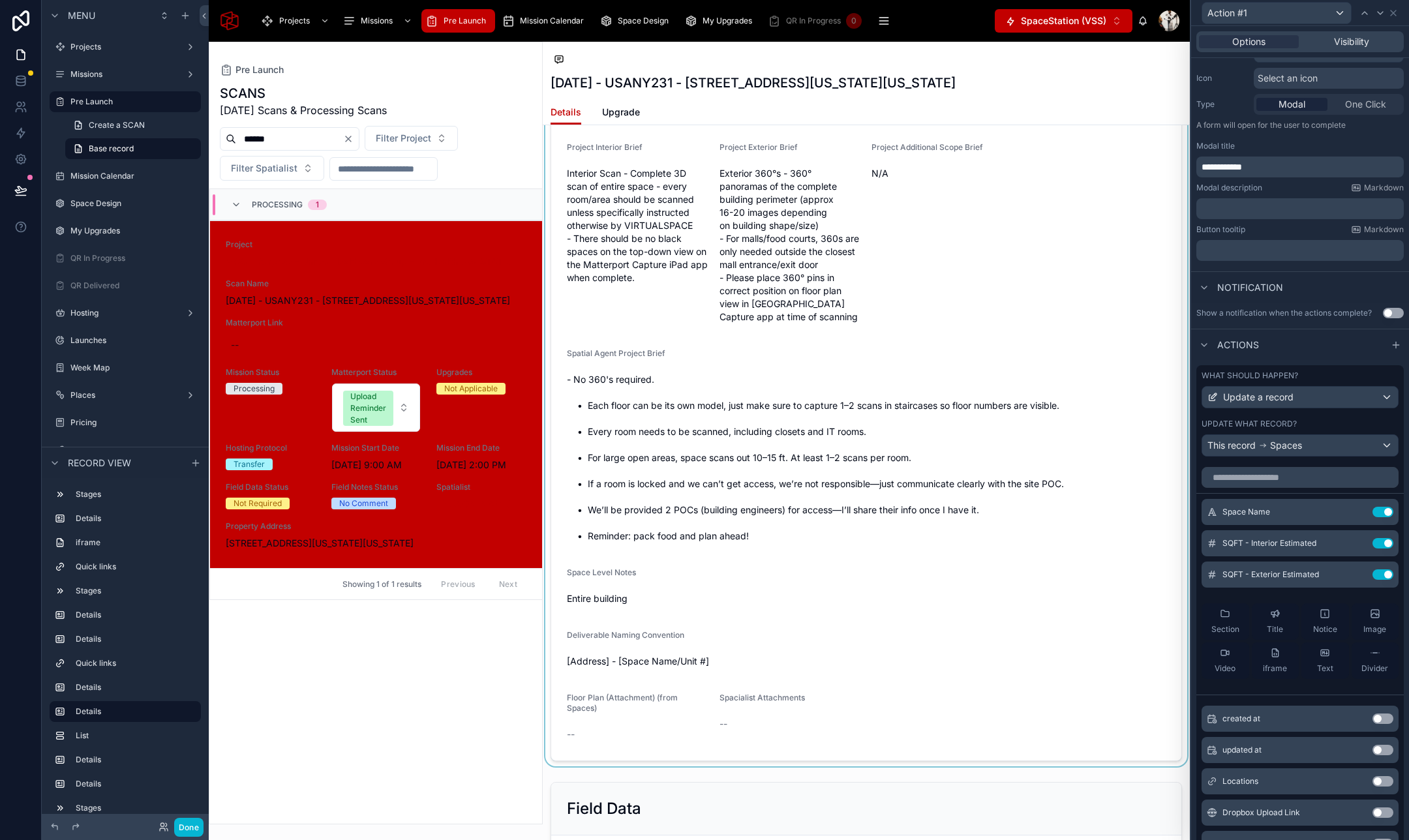
scroll to position [1354, 0]
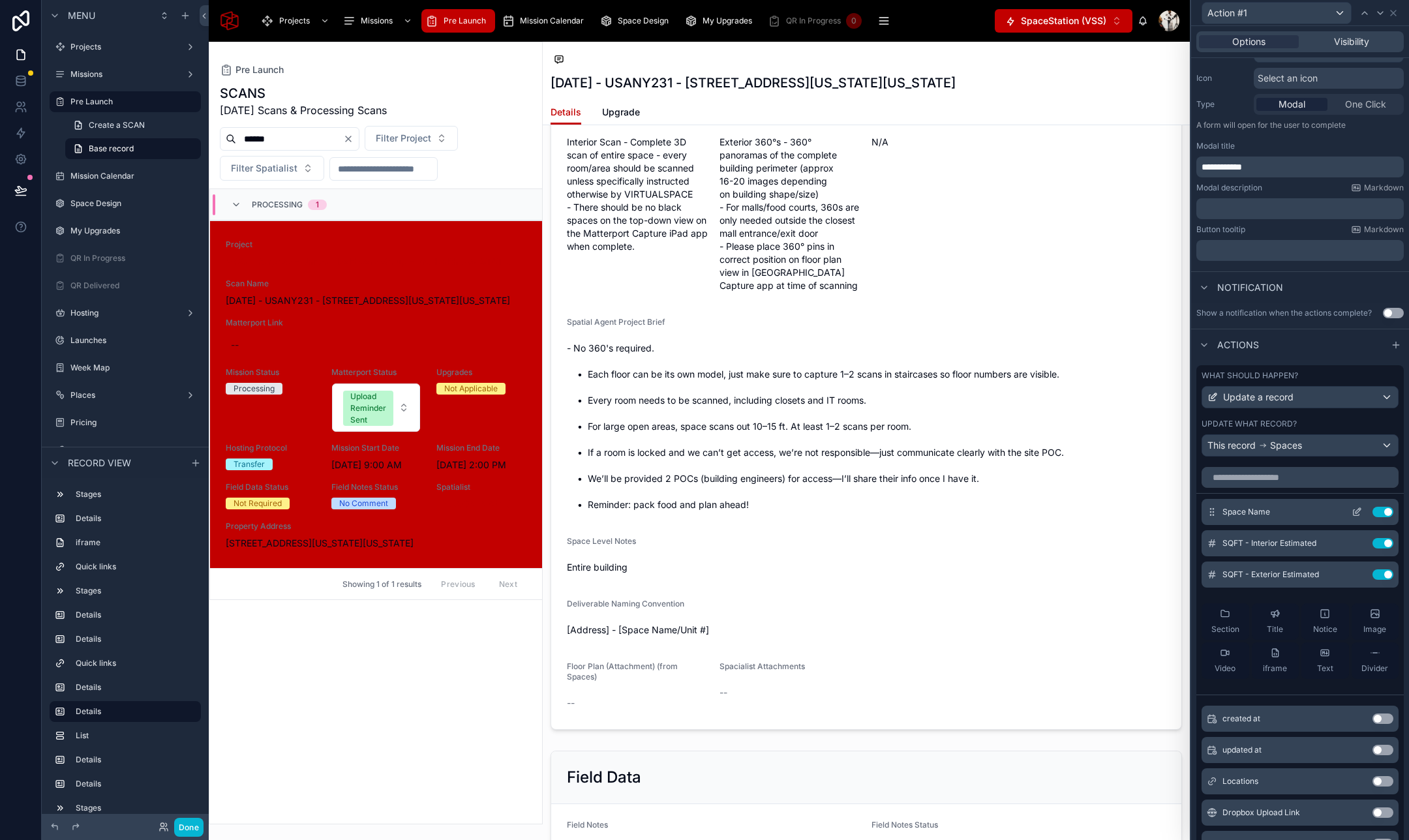
click at [1360, 509] on icon at bounding box center [1356, 512] width 11 height 11
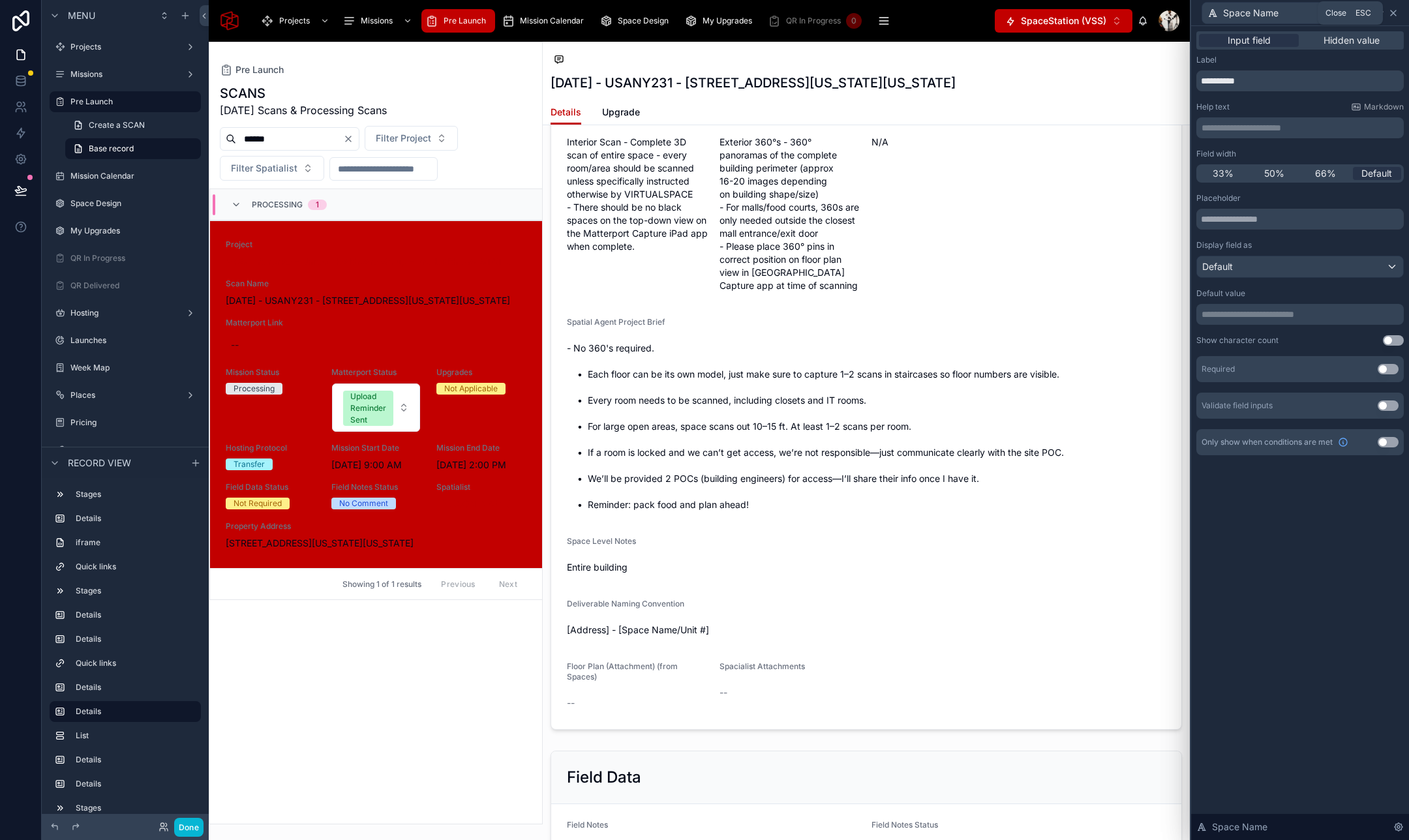
click at [1393, 11] on icon at bounding box center [1393, 13] width 5 height 5
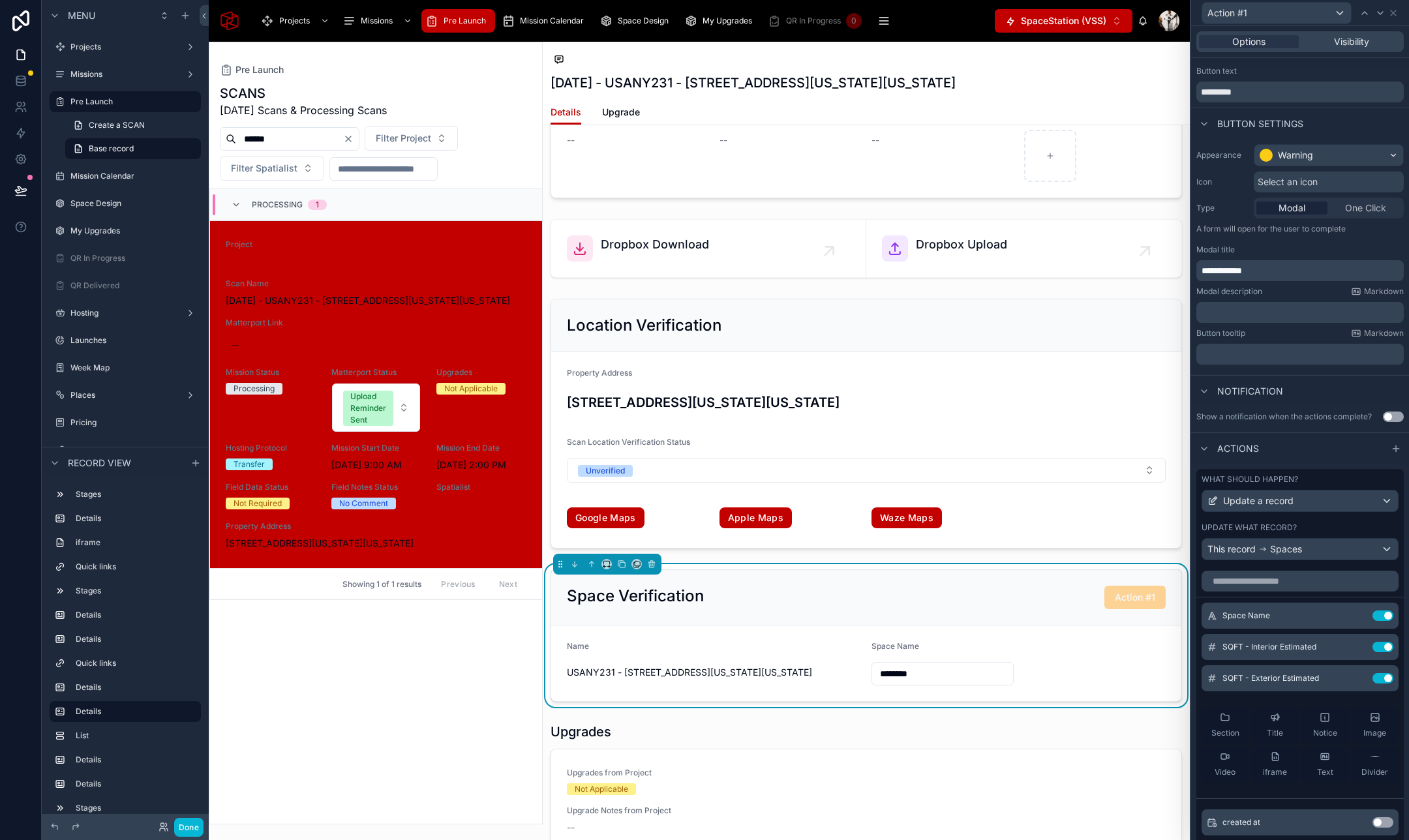
scroll to position [0, 0]
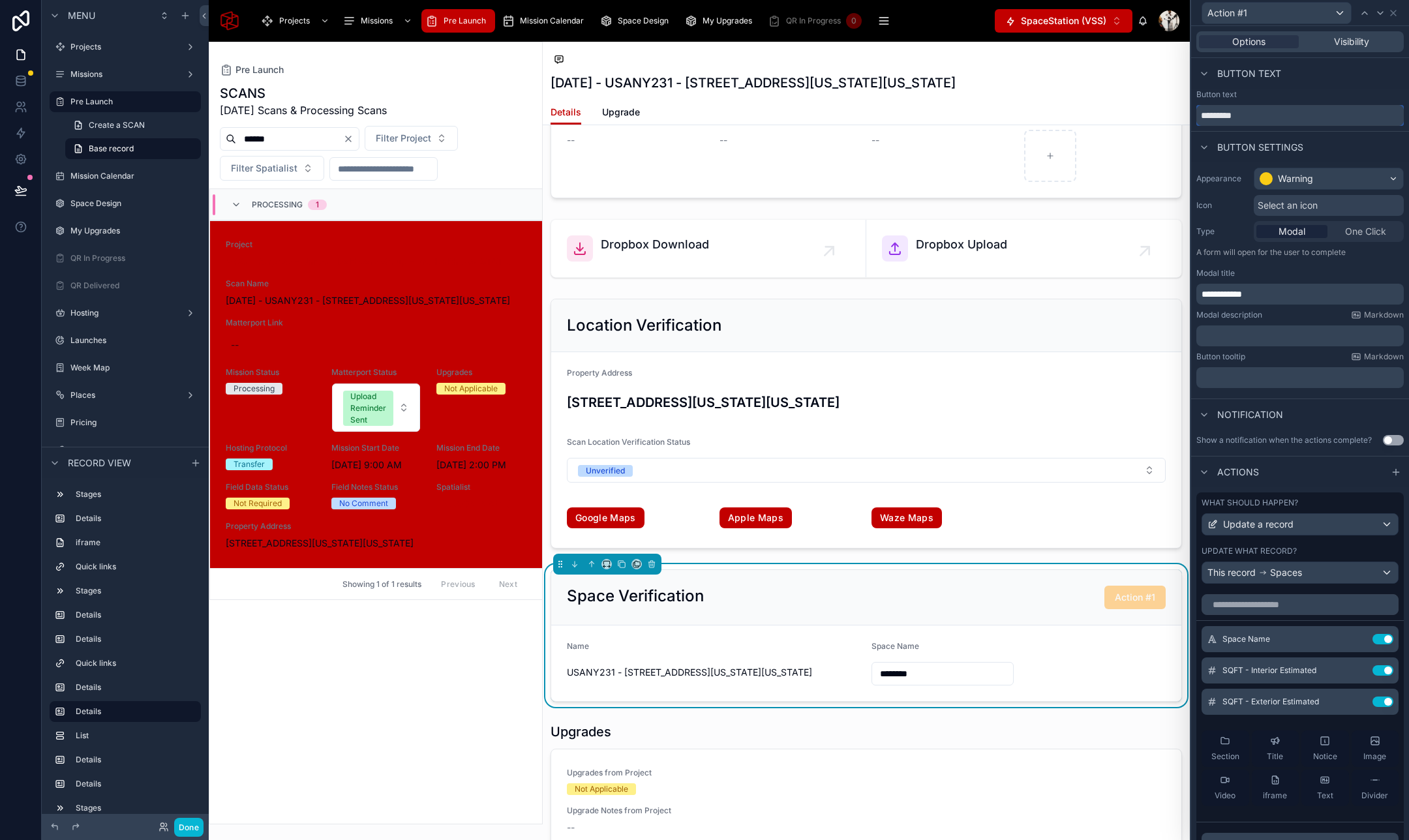
click at [1252, 112] on input "*********" at bounding box center [1300, 115] width 208 height 21
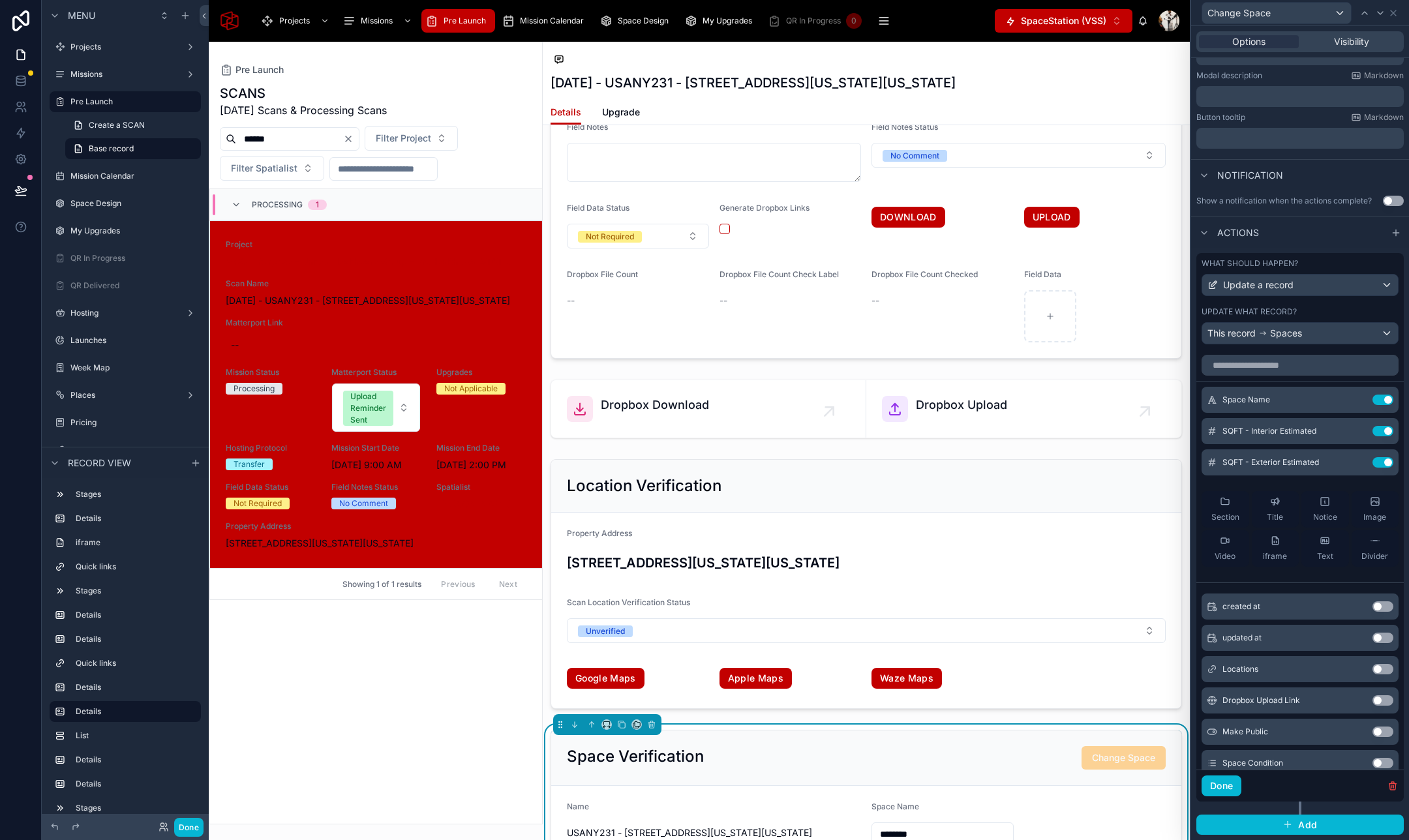
scroll to position [2099, 0]
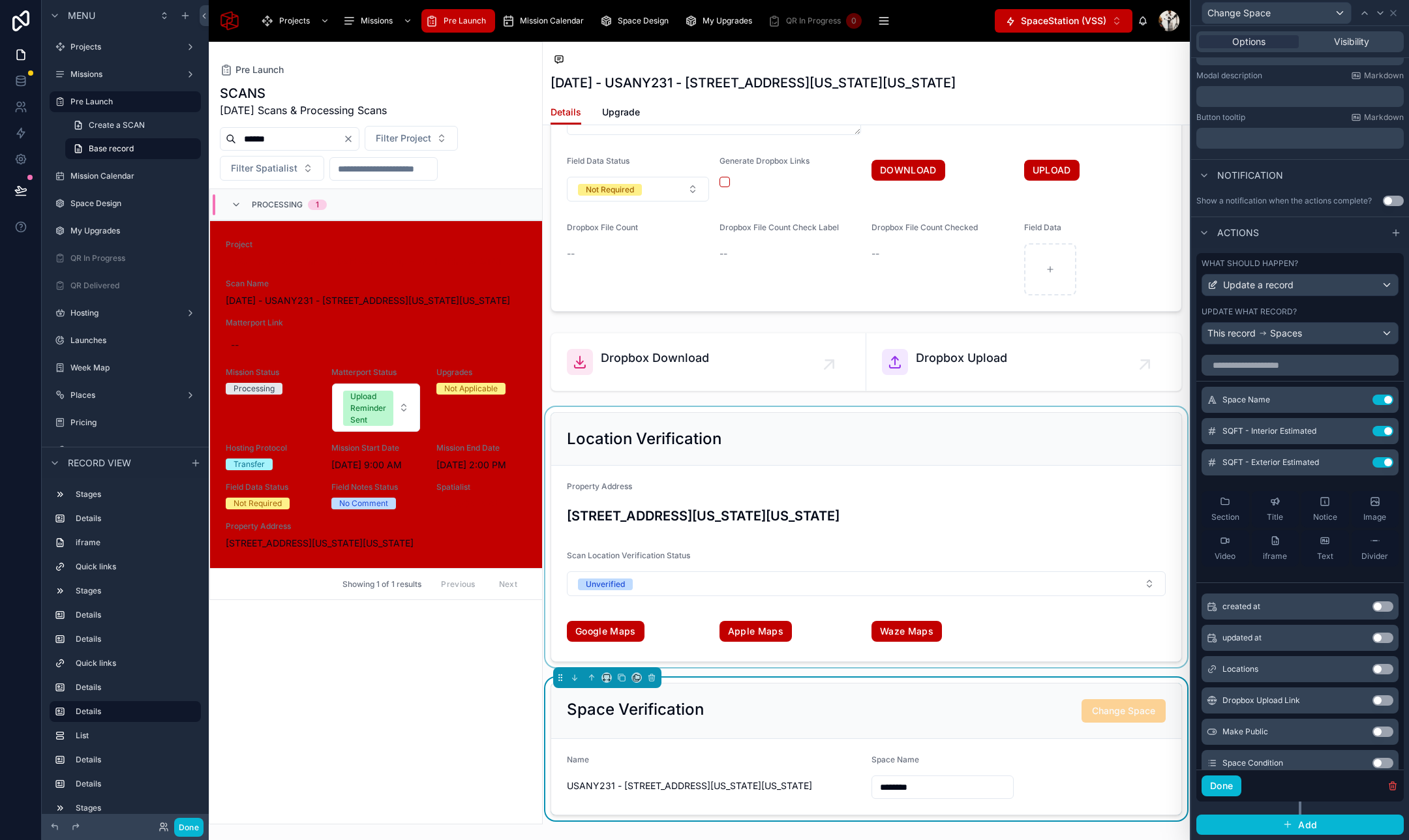
type input "**********"
click at [886, 514] on div at bounding box center [866, 537] width 647 height 260
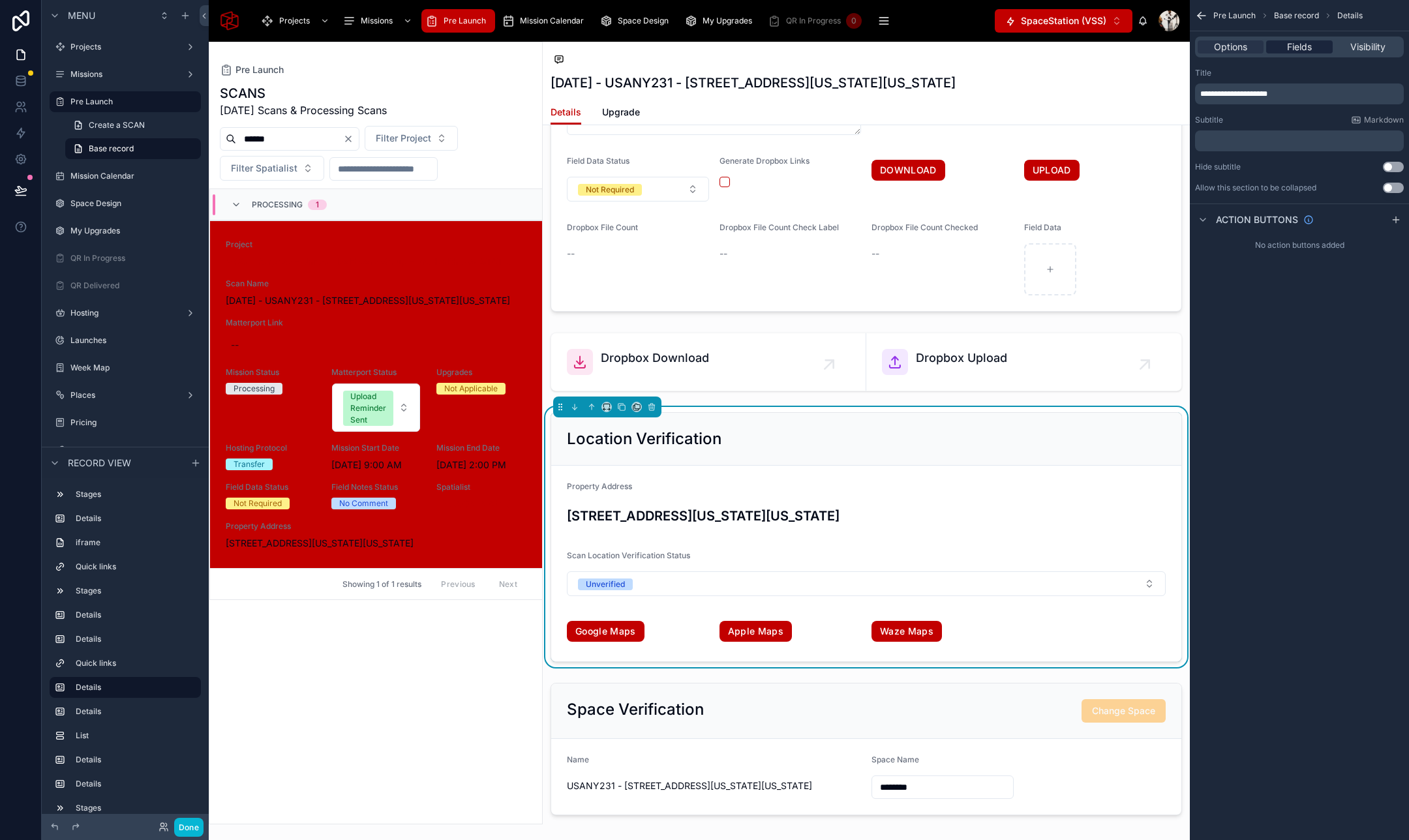
click at [1303, 45] on span "Fields" at bounding box center [1299, 47] width 25 height 13
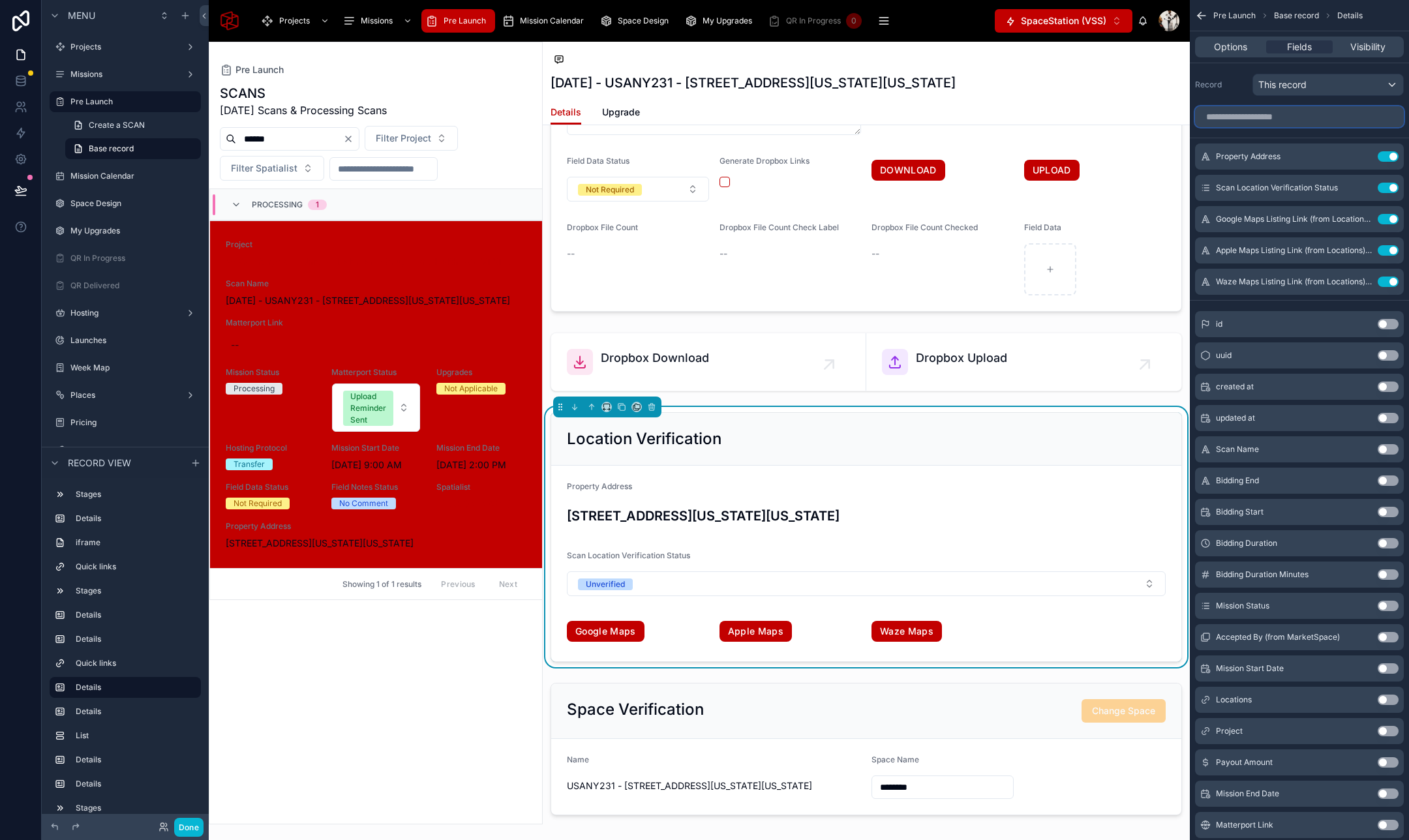
click at [1270, 120] on input "scrollable content" at bounding box center [1299, 116] width 209 height 21
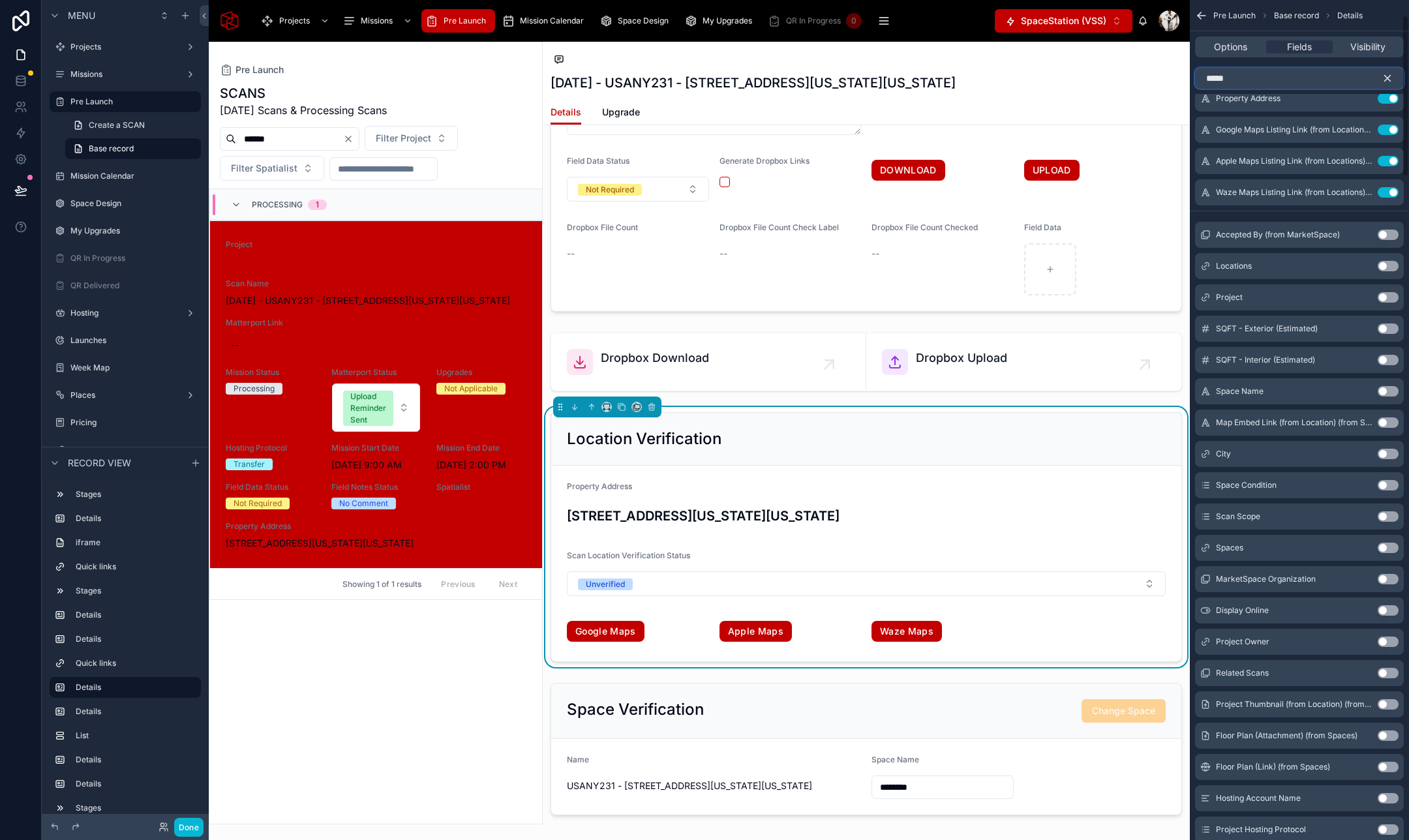
scroll to position [80, 0]
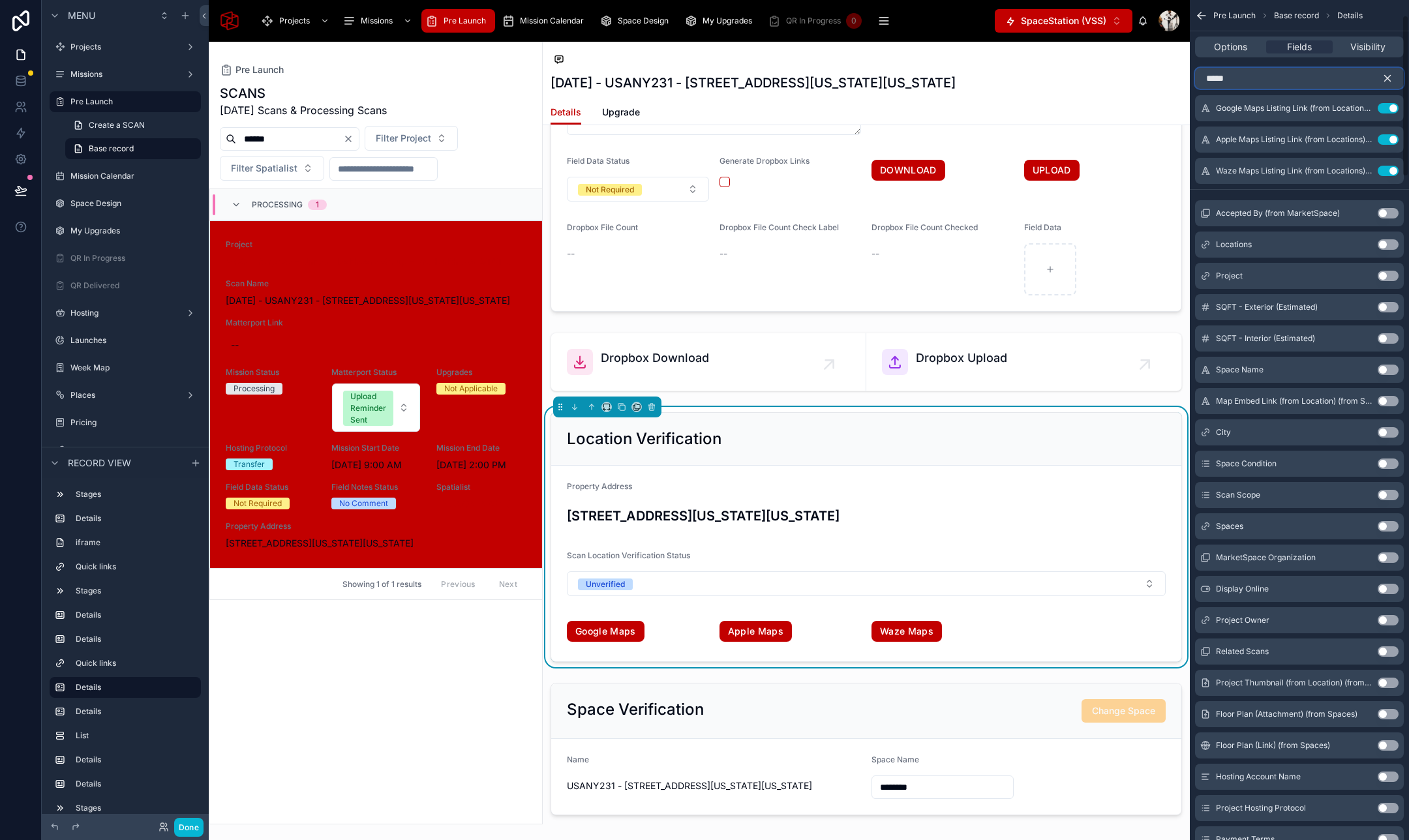
type input "*****"
click at [1387, 525] on button "Use setting" at bounding box center [1388, 526] width 21 height 11
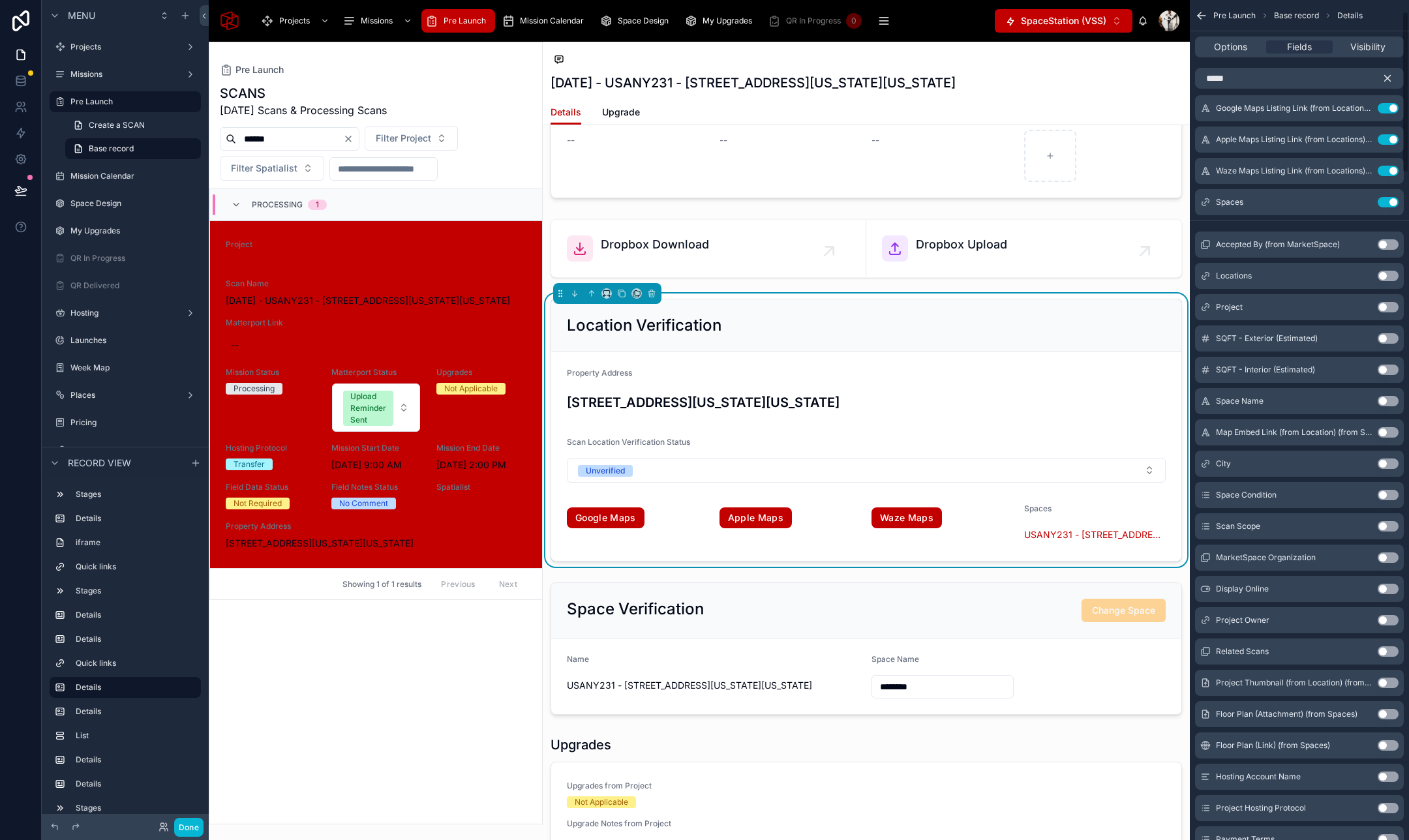
scroll to position [0, 0]
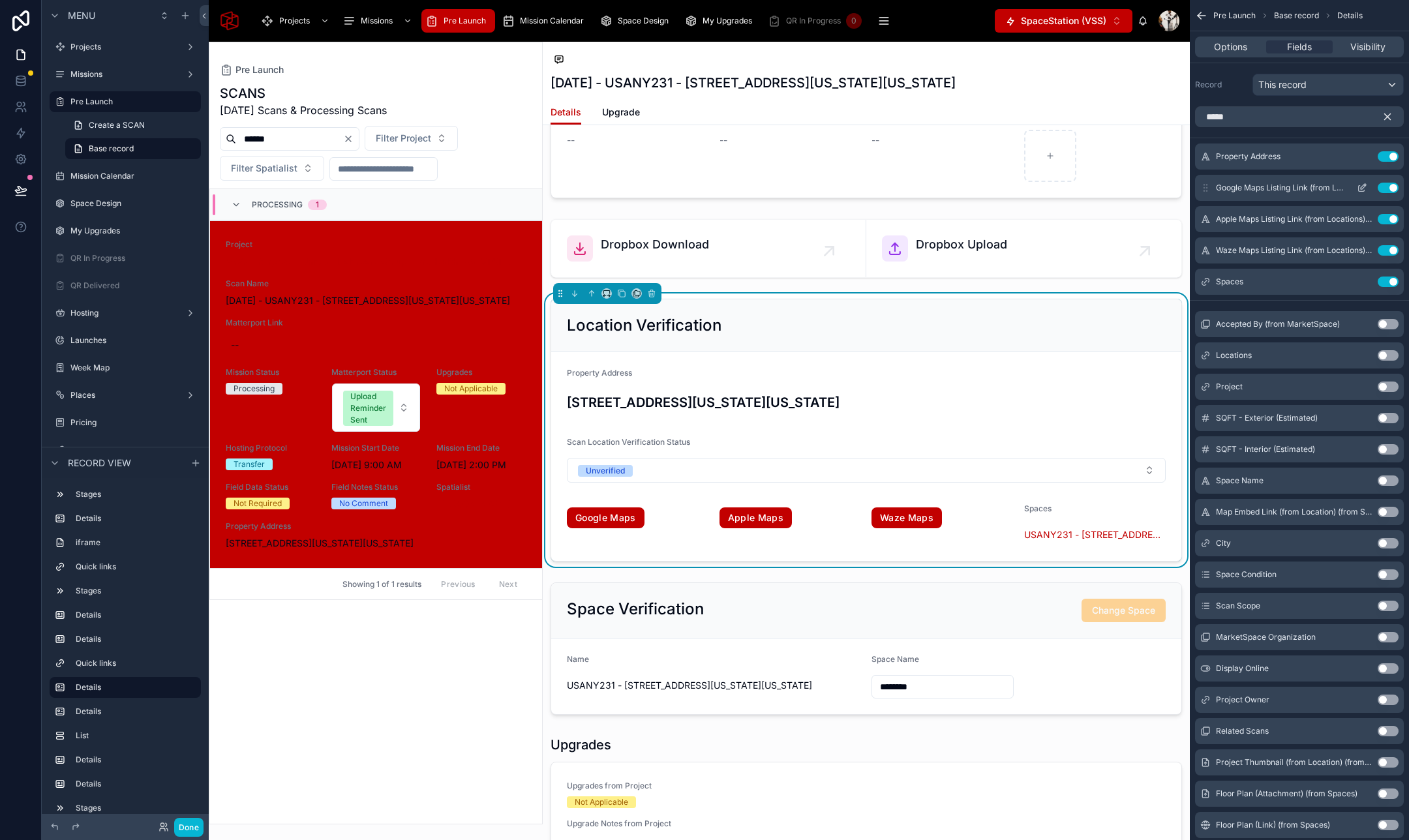
drag, startPoint x: 1204, startPoint y: 283, endPoint x: 1218, endPoint y: 181, distance: 103.0
click at [1219, 181] on div "Property Address Use setting Google Maps Listing Link (from Locations) (from Sp…" at bounding box center [1299, 219] width 219 height 152
drag, startPoint x: 1205, startPoint y: 285, endPoint x: 1208, endPoint y: 182, distance: 103.0
click at [1208, 182] on div "Property Address Use setting Google Maps Listing Link (from Locations) (from Sp…" at bounding box center [1299, 219] width 219 height 152
click at [1389, 115] on icon "scrollable content" at bounding box center [1387, 116] width 12 height 12
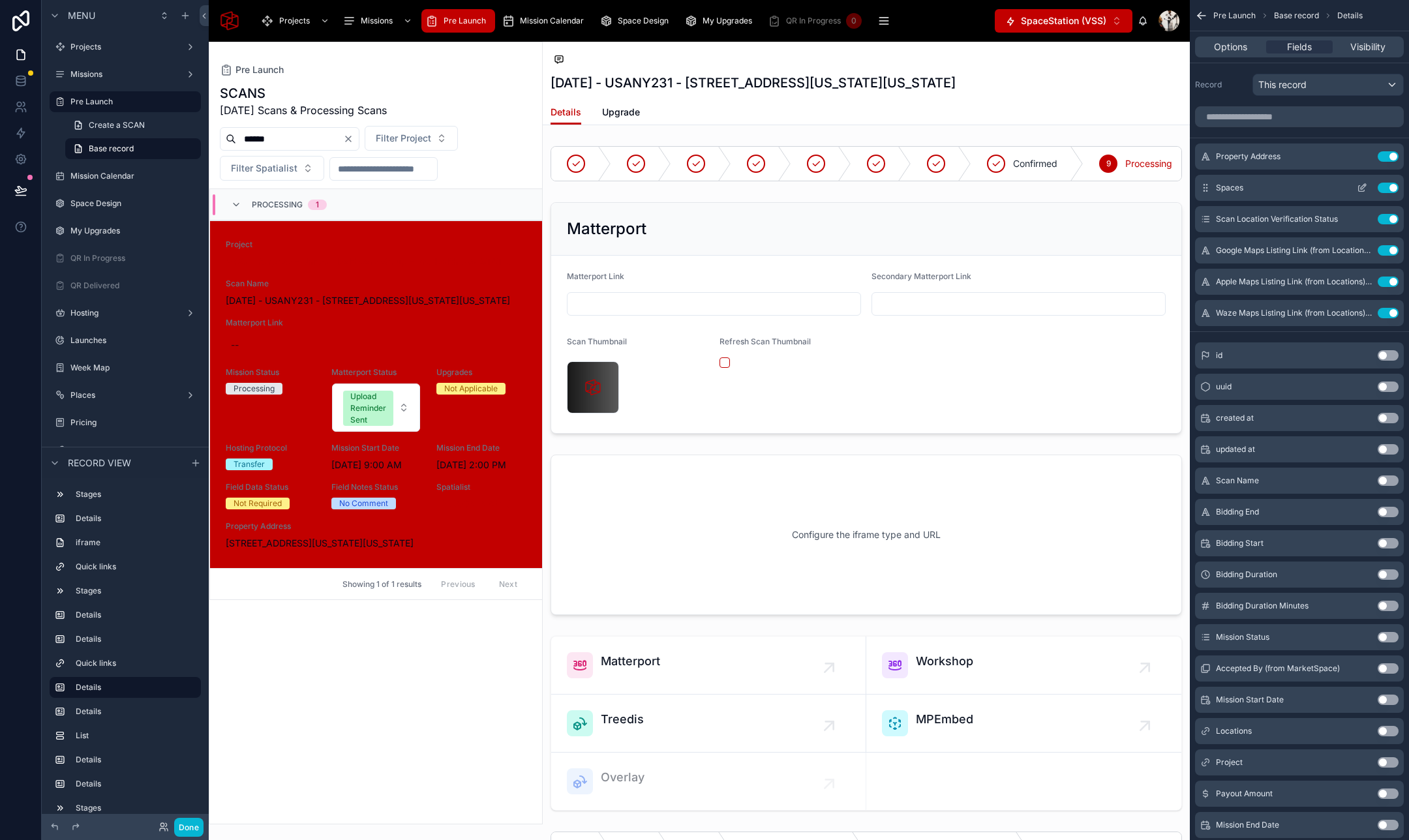
click at [1361, 185] on icon "scrollable content" at bounding box center [1361, 187] width 11 height 11
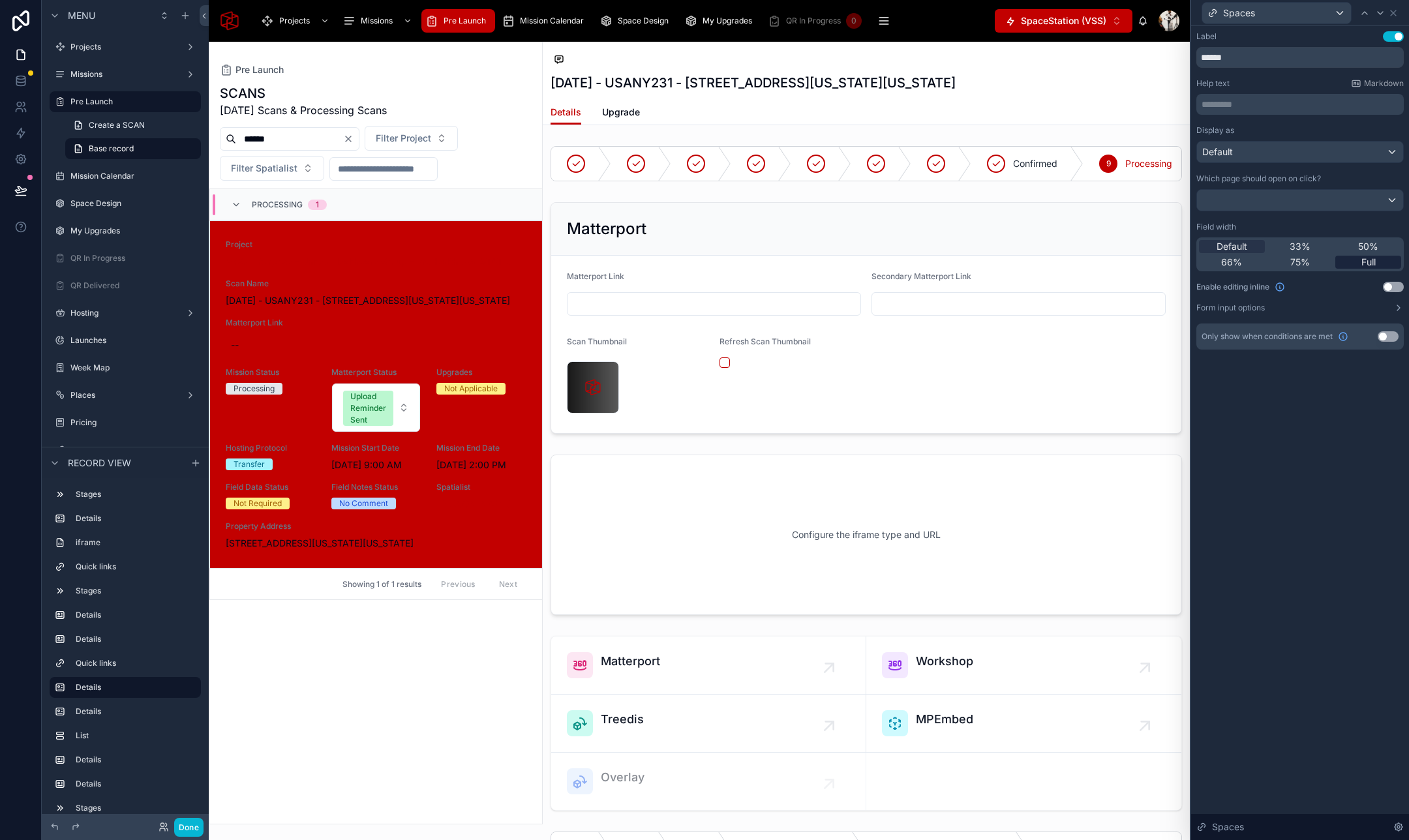
click at [1368, 262] on span "Full" at bounding box center [1368, 262] width 14 height 13
click at [1392, 285] on button "Use setting" at bounding box center [1393, 287] width 21 height 11
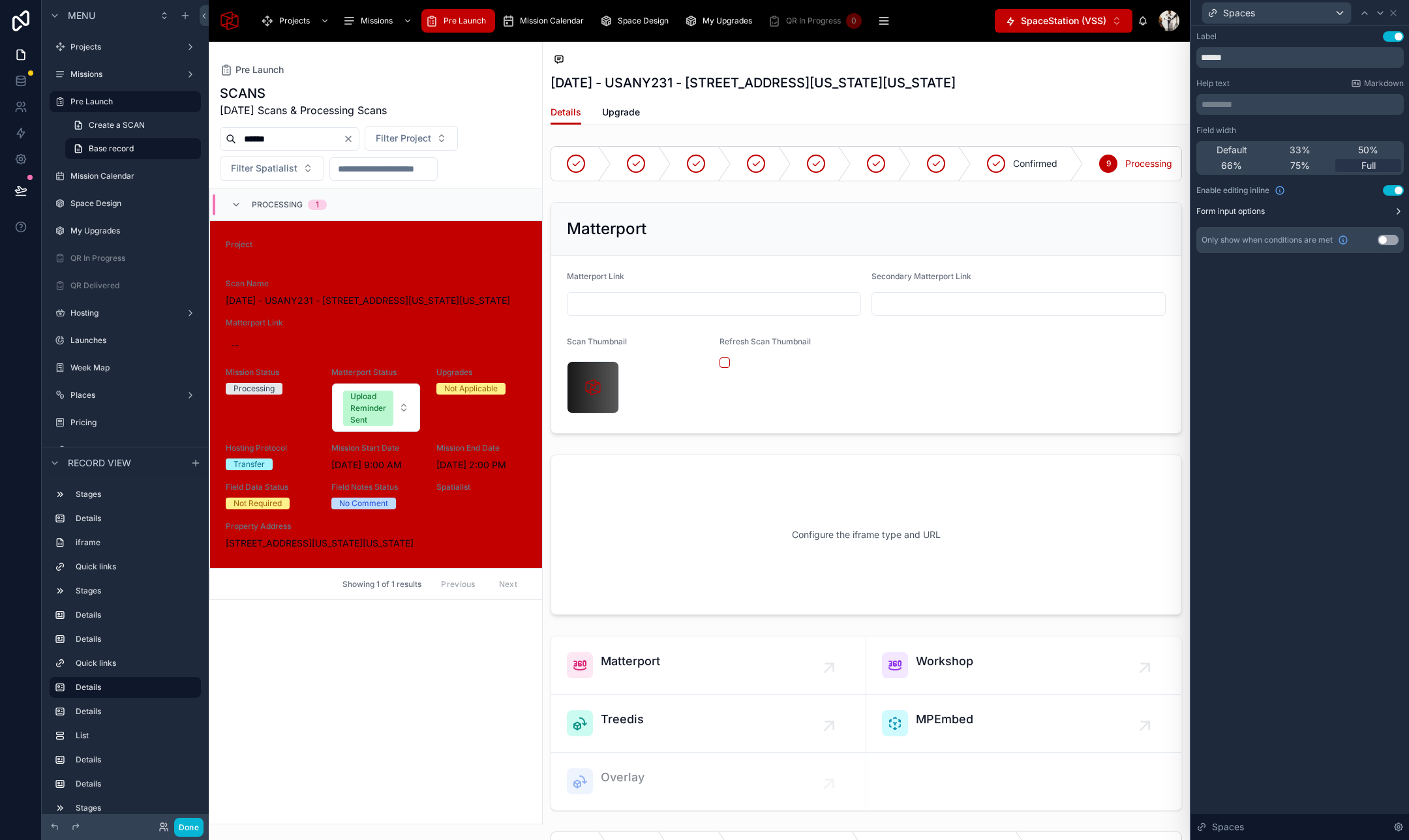
click at [1373, 212] on button "Form input options" at bounding box center [1300, 211] width 208 height 11
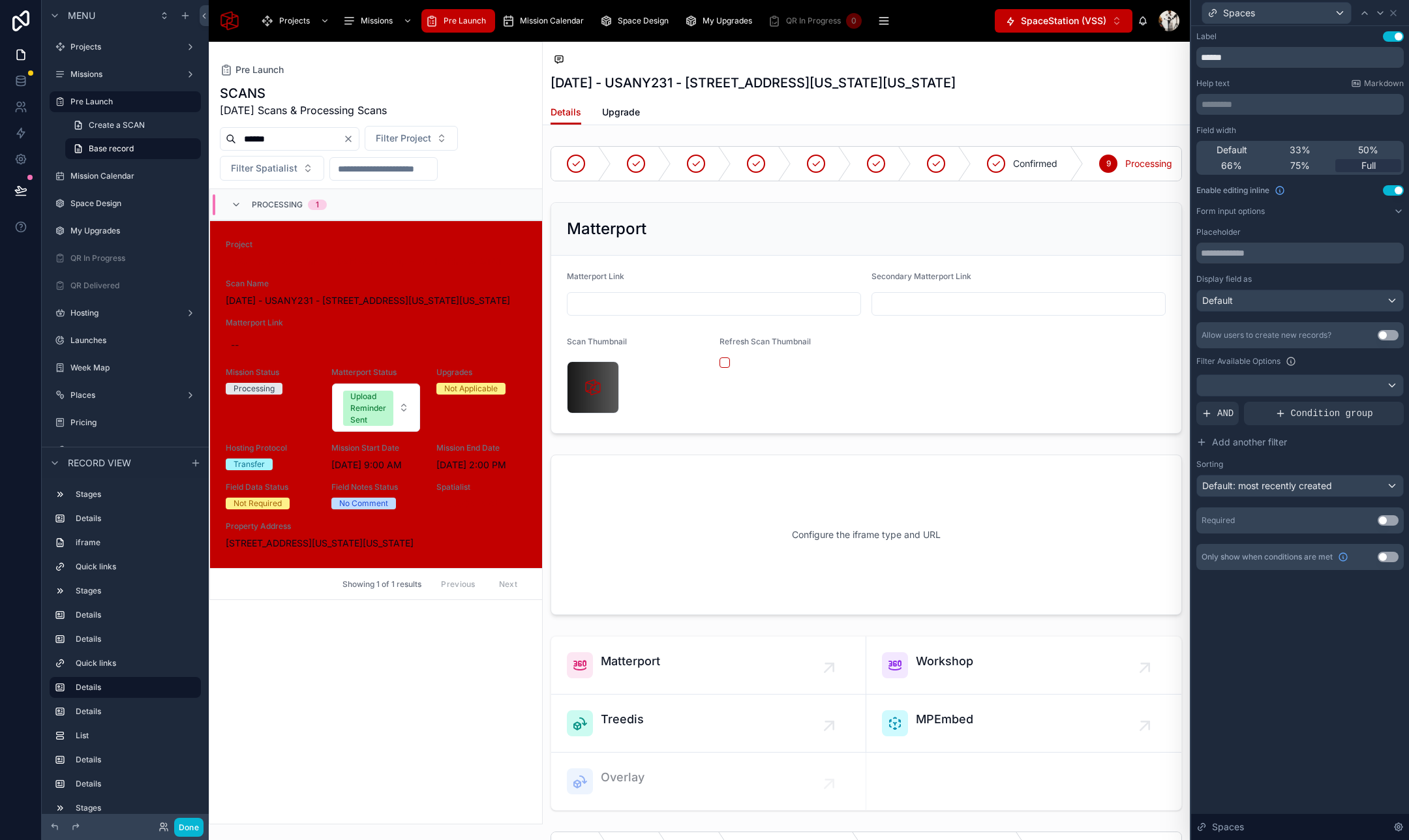
click at [1385, 339] on button "Use setting" at bounding box center [1388, 335] width 21 height 11
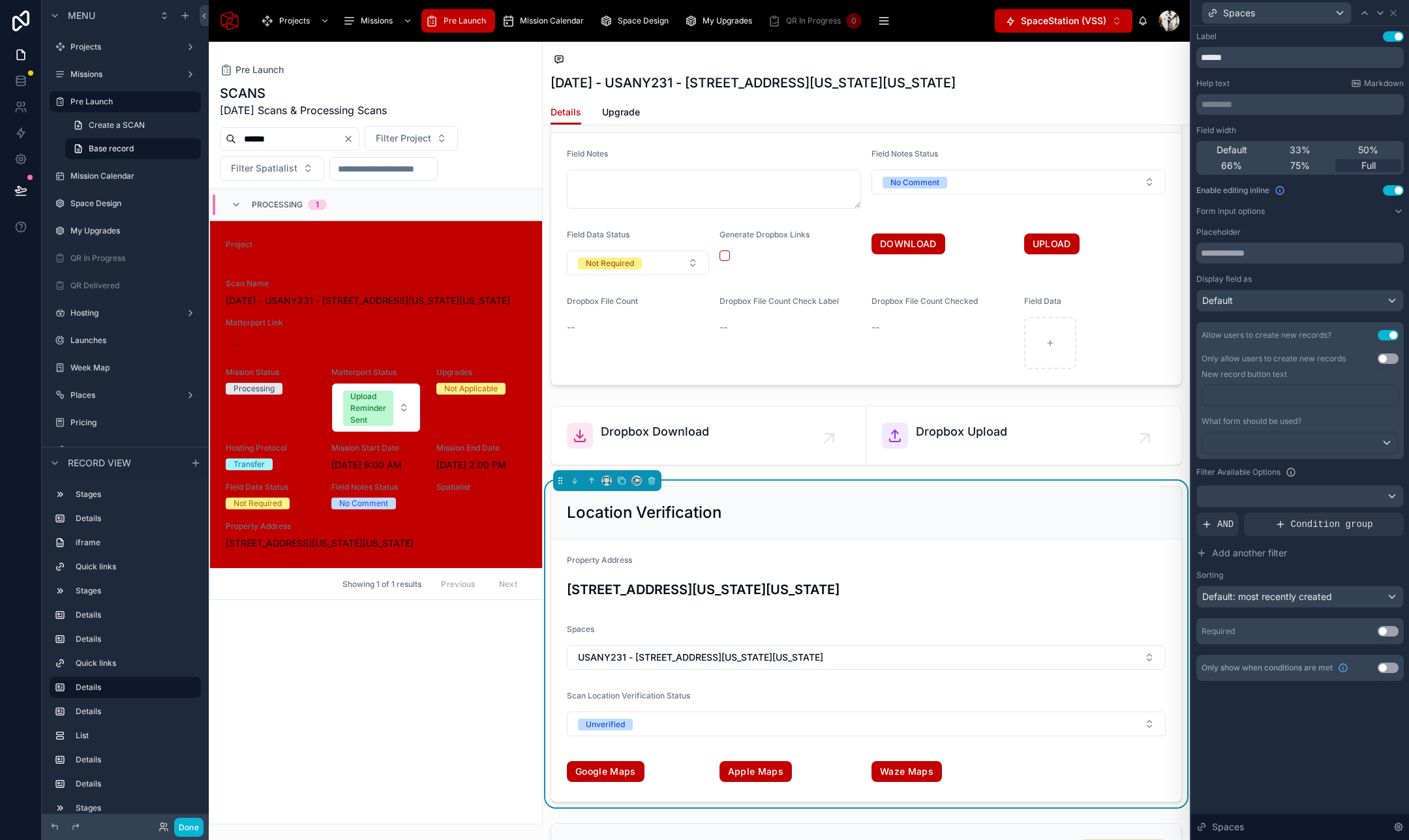
scroll to position [2030, 0]
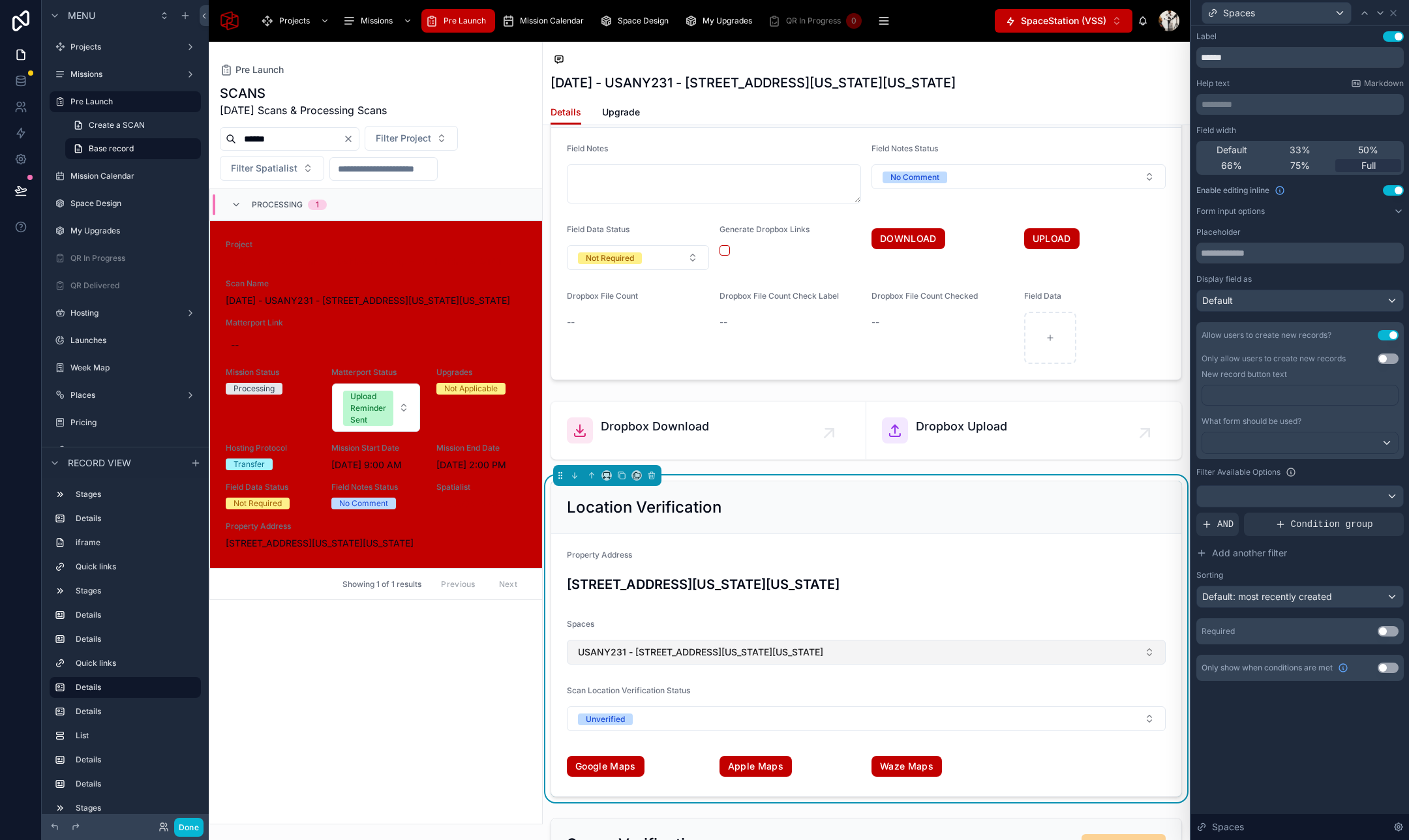
click at [928, 654] on button "USANY231 - 2 Ohio Drive, New Hyde Park, New York, 11042" at bounding box center [866, 652] width 599 height 25
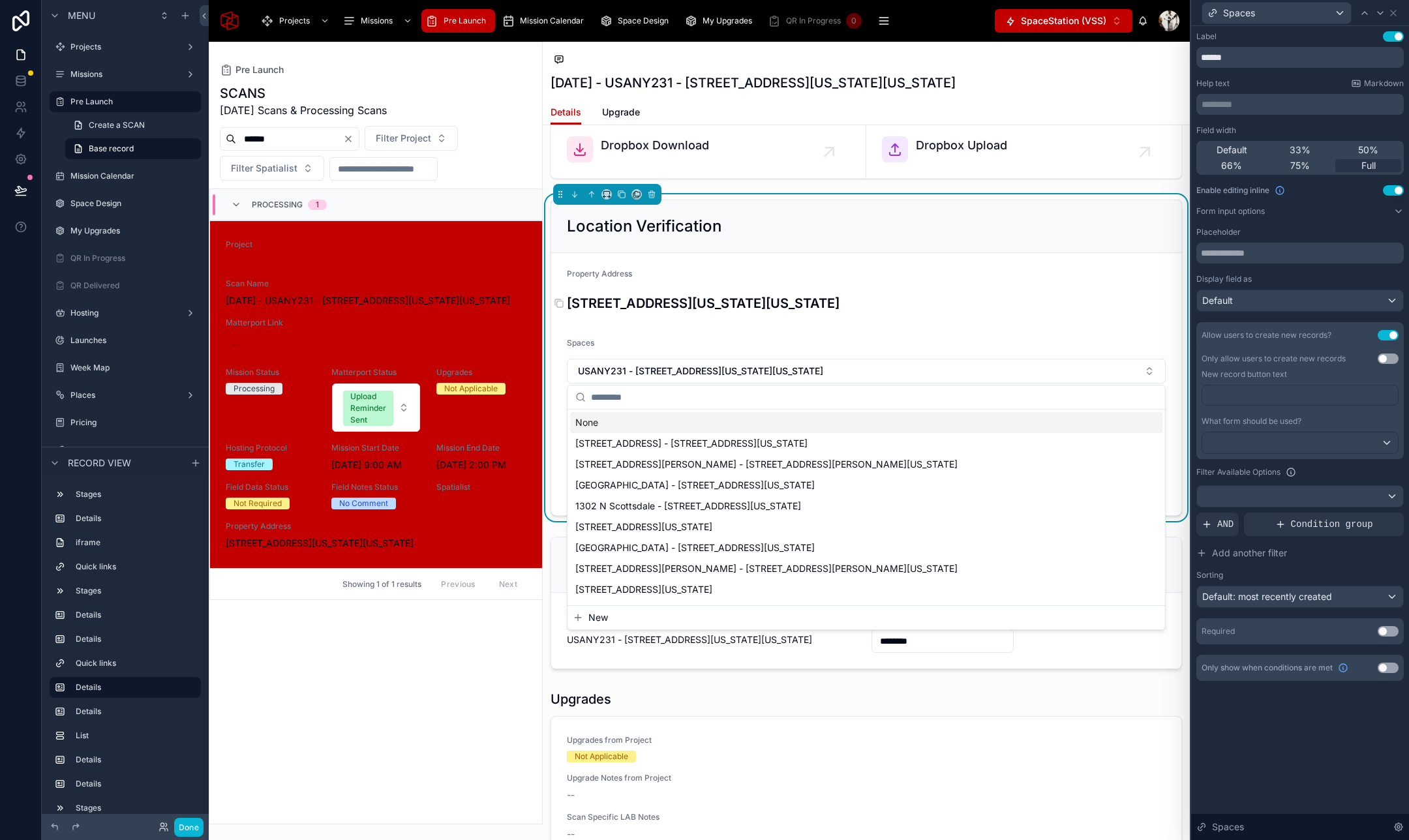
scroll to position [2313, 0]
click at [1317, 500] on div at bounding box center [1299, 495] width 206 height 21
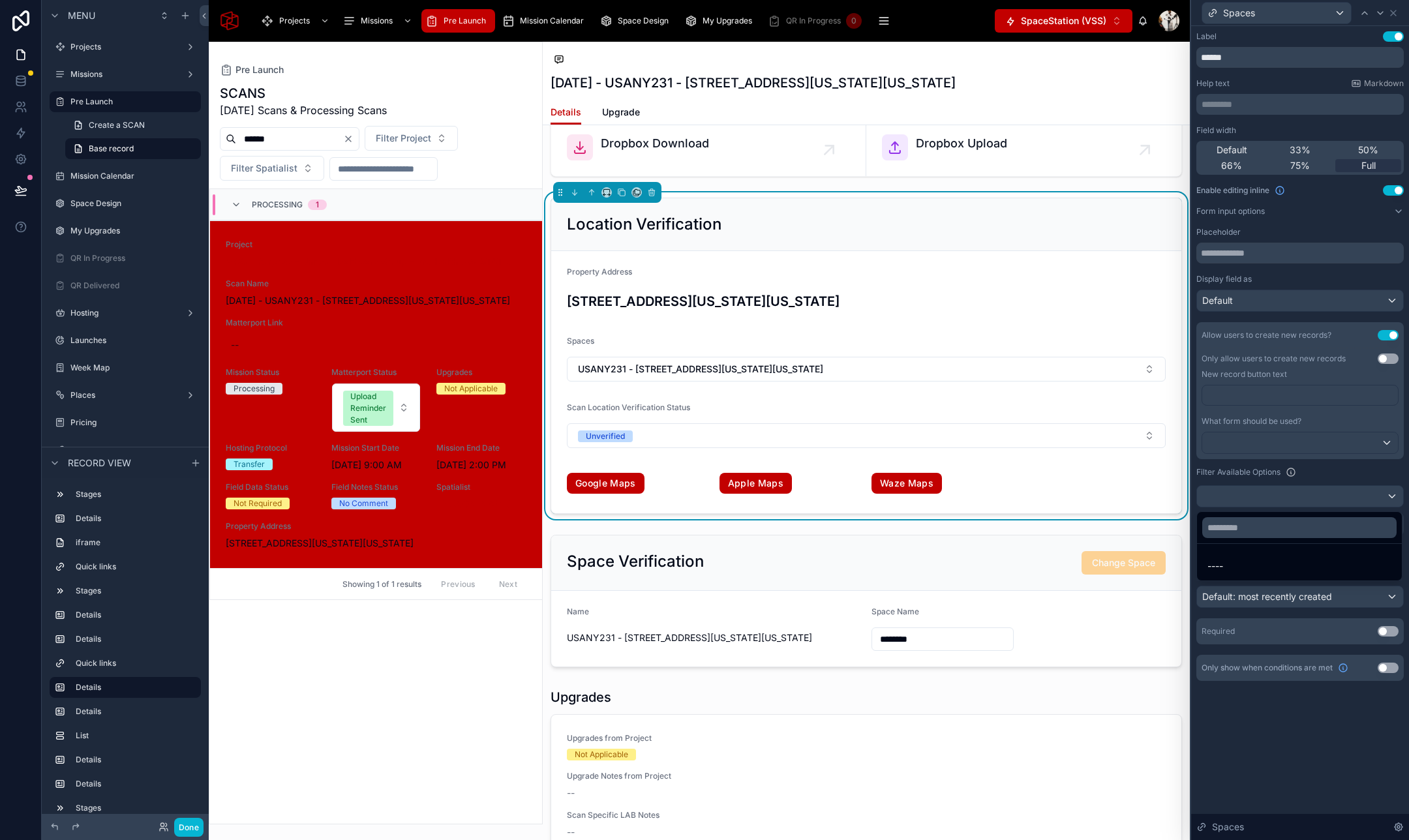
click at [1300, 481] on div at bounding box center [1299, 420] width 218 height 840
click at [1225, 528] on span "AND" at bounding box center [1225, 524] width 16 height 13
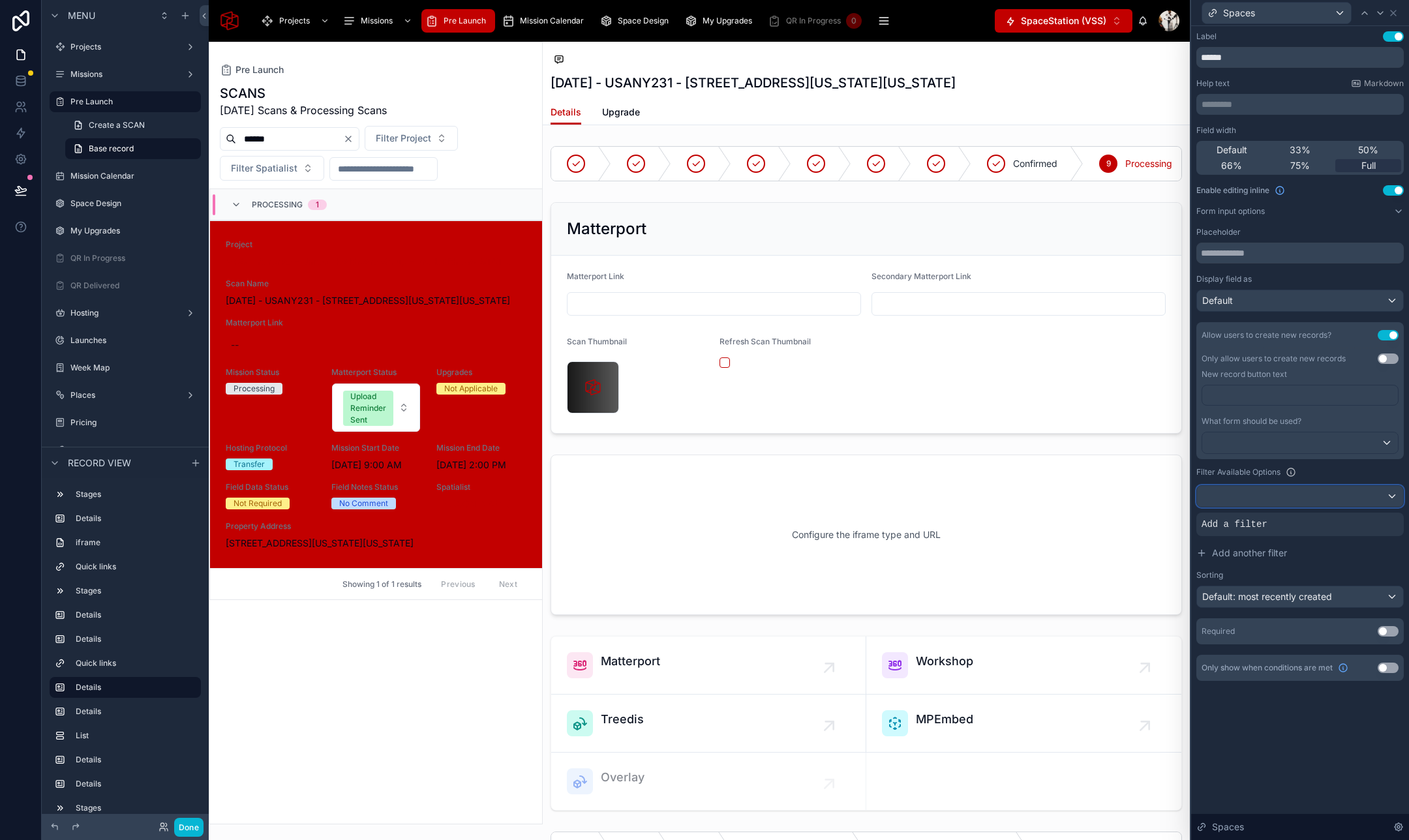
click at [1381, 488] on div at bounding box center [1299, 495] width 206 height 21
click at [1247, 570] on div "----" at bounding box center [1299, 565] width 184 height 16
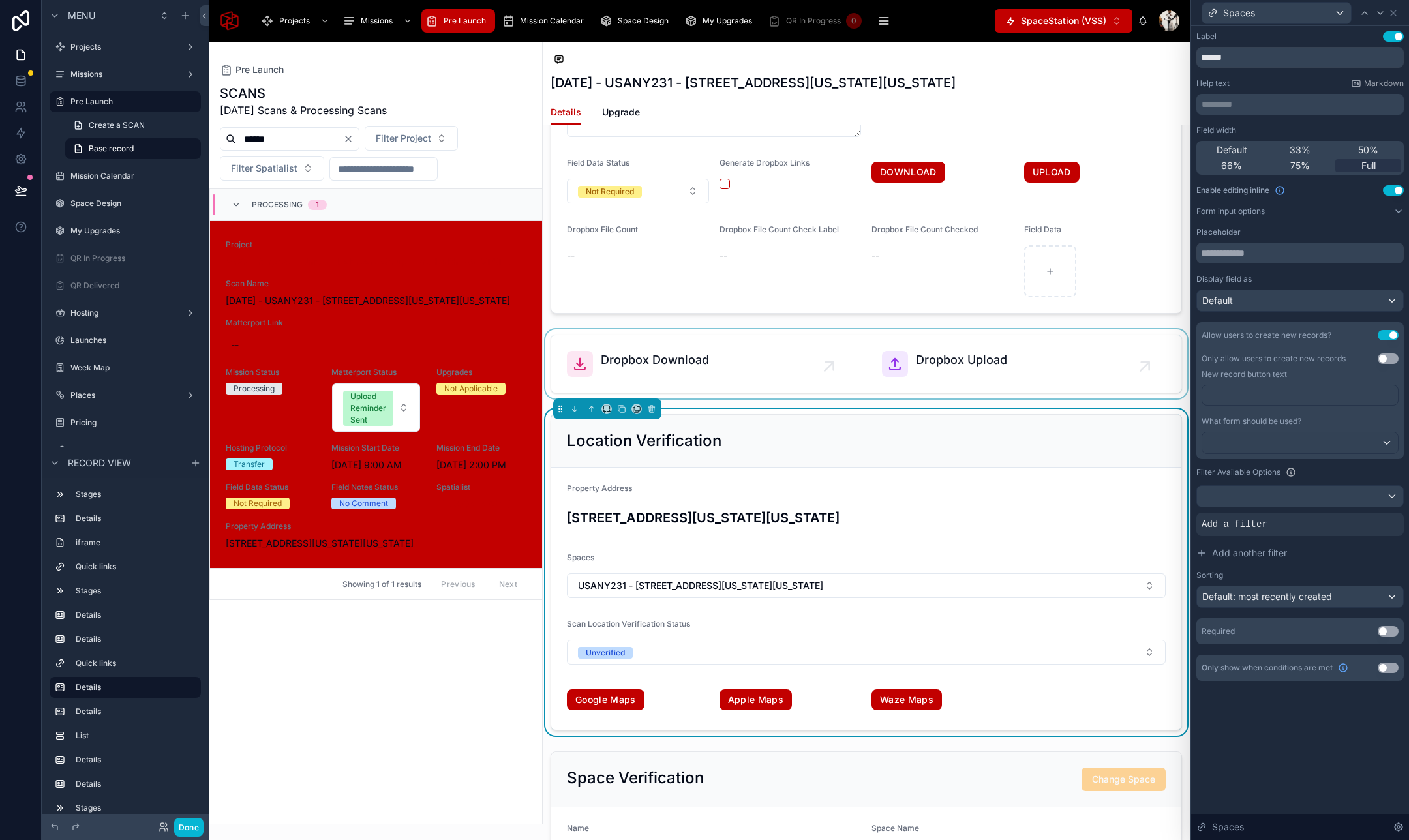
scroll to position [2124, 0]
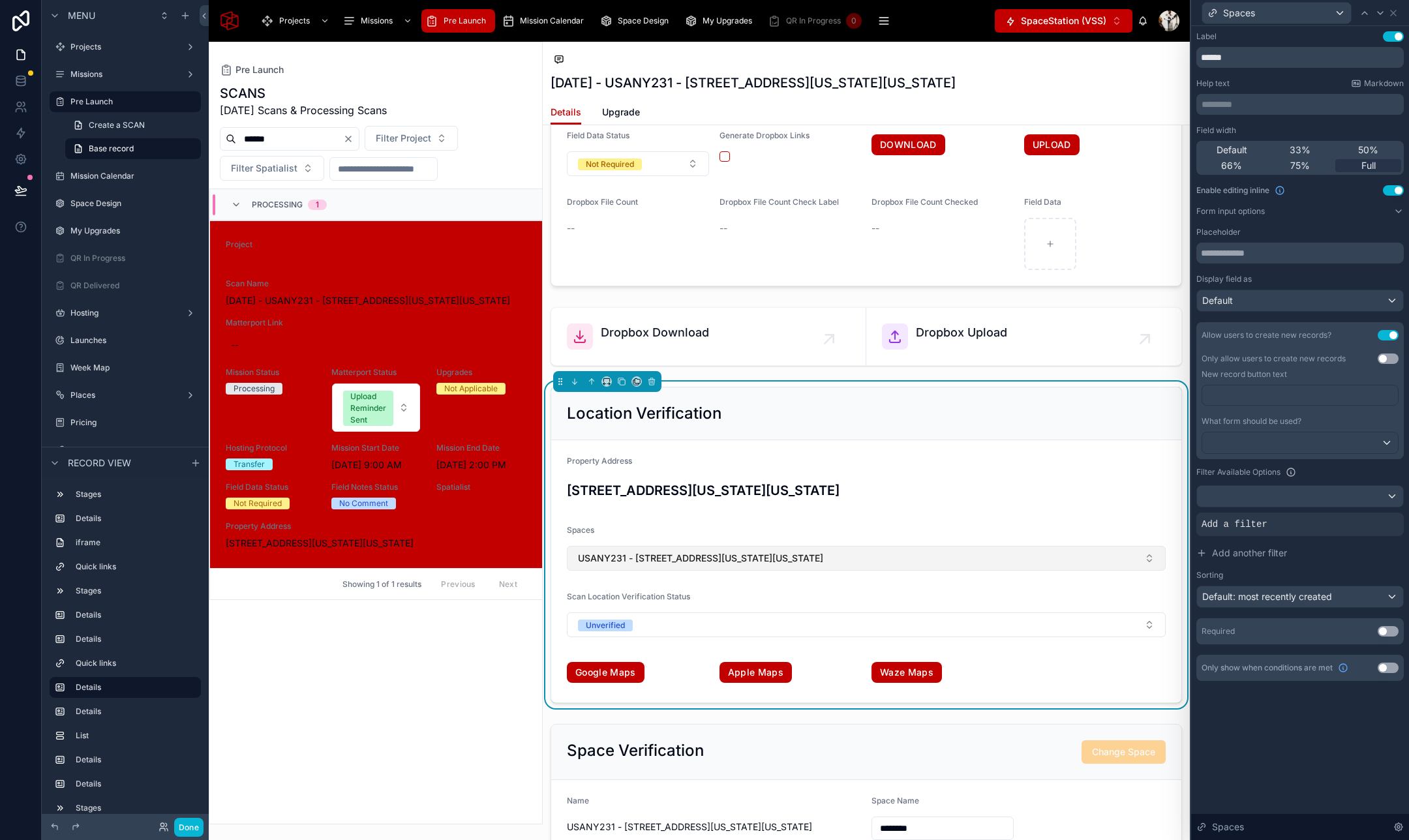
click at [944, 561] on button "USANY231 - 2 Ohio Drive, New Hyde Park, New York, 11042" at bounding box center [866, 558] width 599 height 25
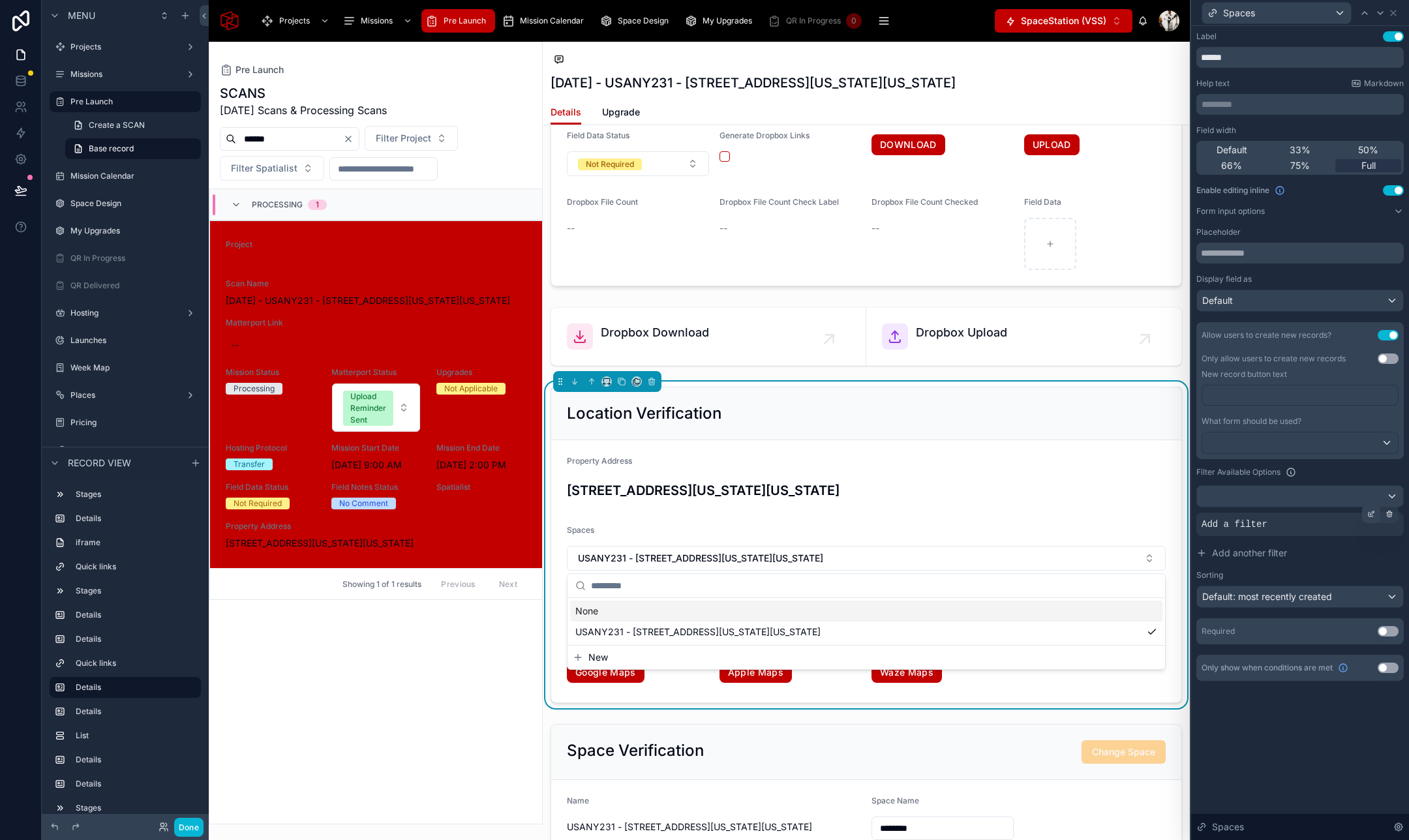
click at [1369, 512] on icon at bounding box center [1370, 514] width 7 height 7
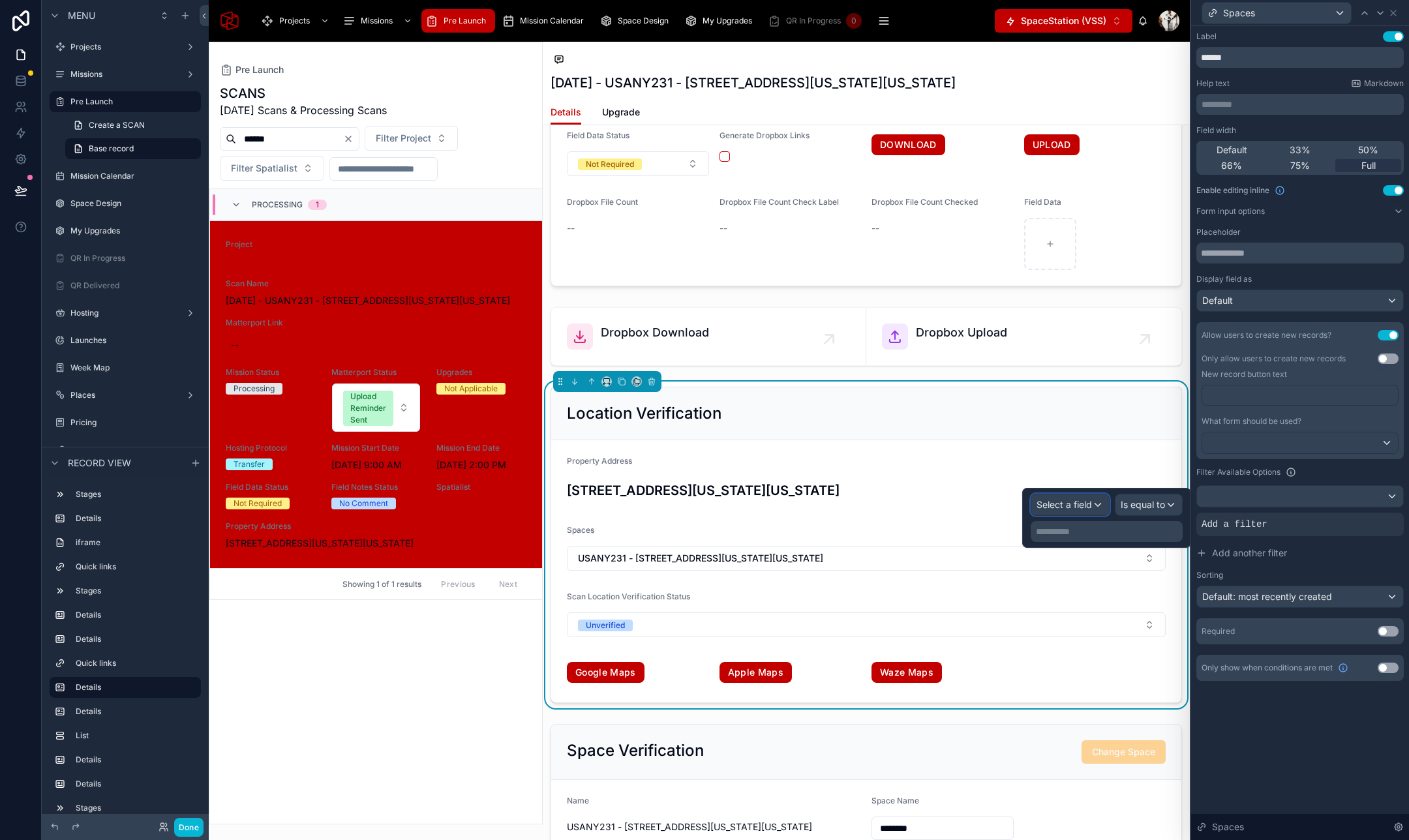
click at [1056, 504] on span "Select a field" at bounding box center [1064, 504] width 55 height 11
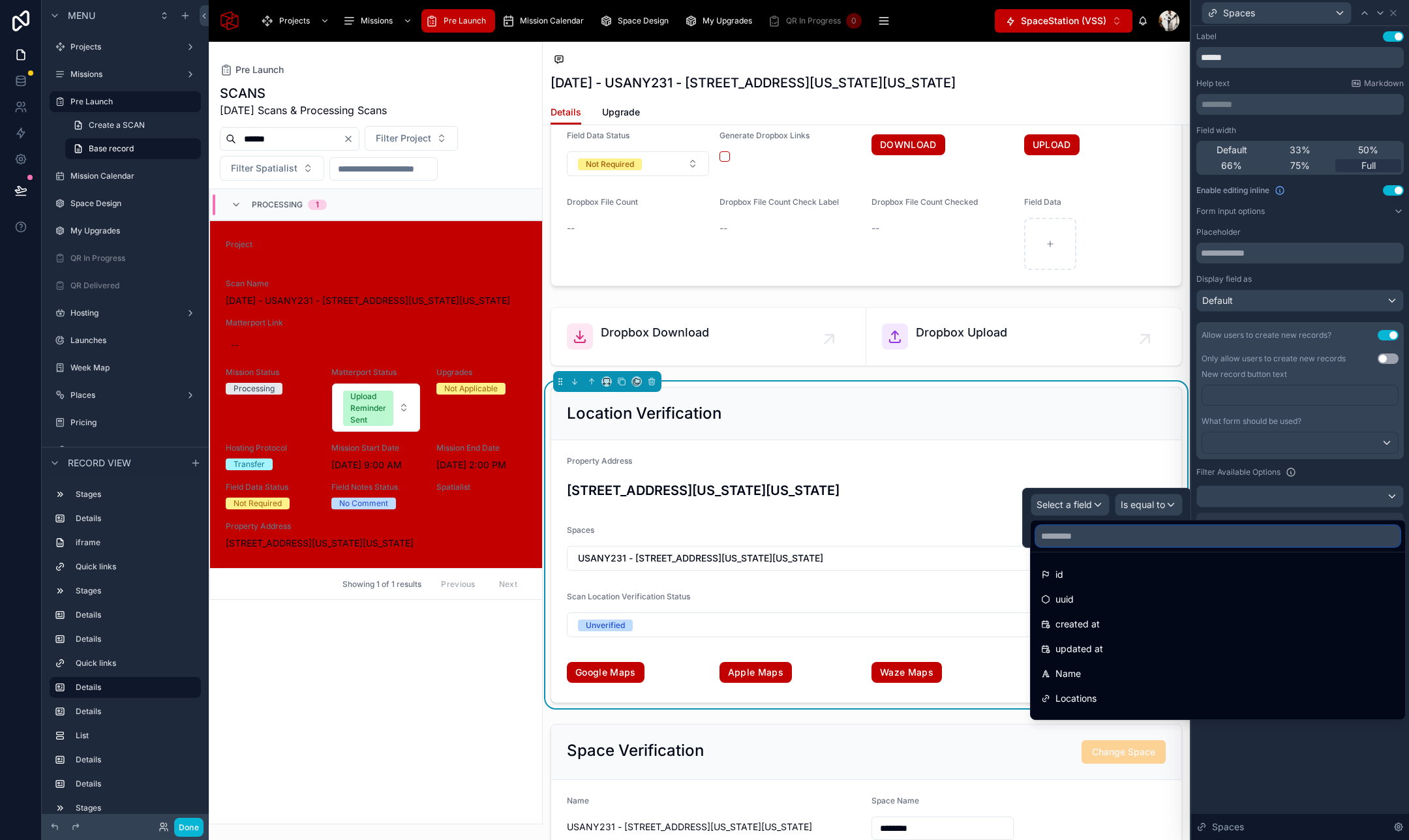
click at [1073, 532] on input "text" at bounding box center [1217, 536] width 364 height 21
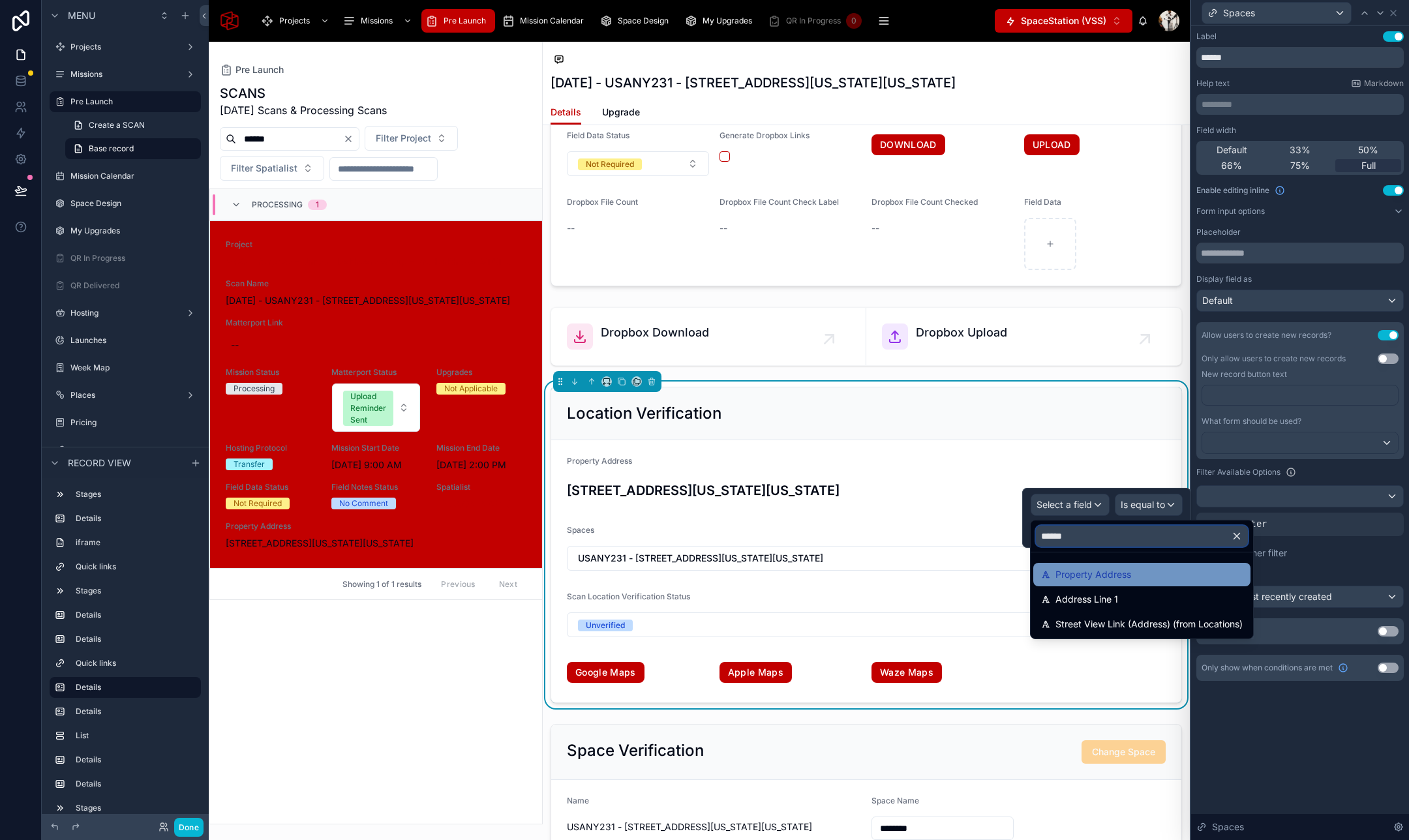
type input "******"
click at [1101, 579] on span "Property Address" at bounding box center [1093, 574] width 76 height 16
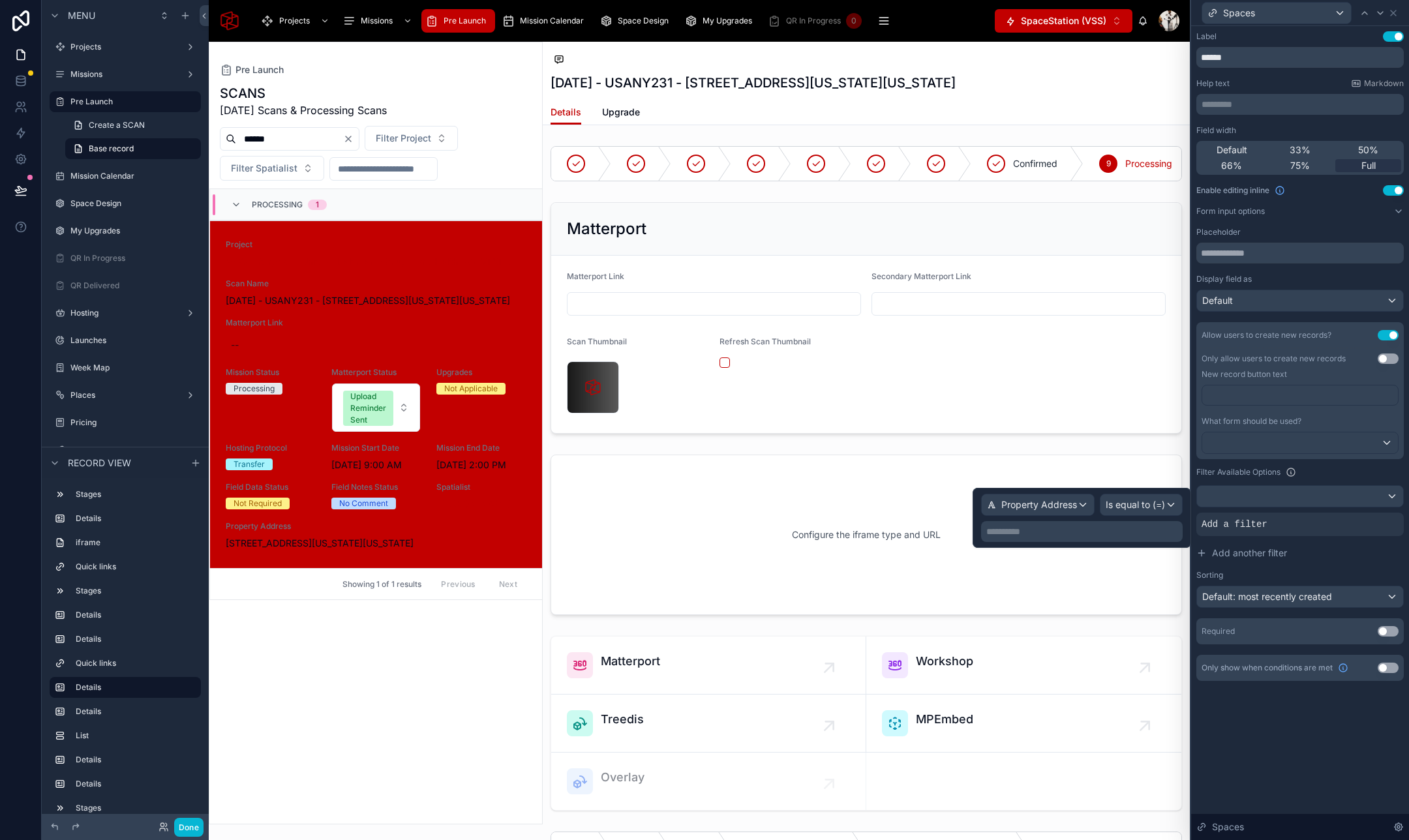
click at [1054, 533] on p "**********" at bounding box center [1083, 532] width 194 height 13
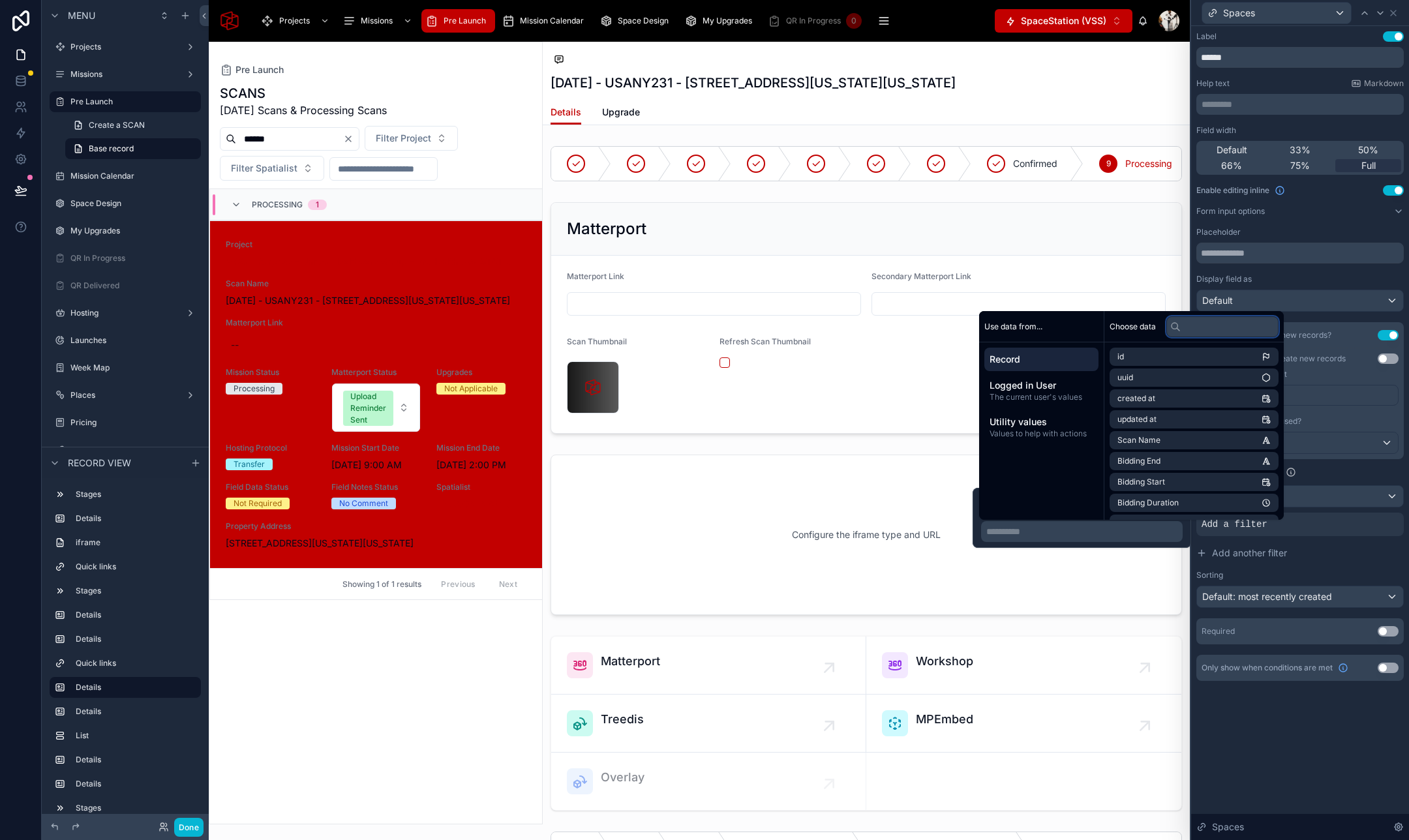
click at [1202, 326] on input "text" at bounding box center [1222, 326] width 112 height 21
type input "*******"
click at [1191, 360] on li "Locations" at bounding box center [1193, 357] width 169 height 18
click at [1186, 374] on li "Property Address" at bounding box center [1193, 380] width 169 height 18
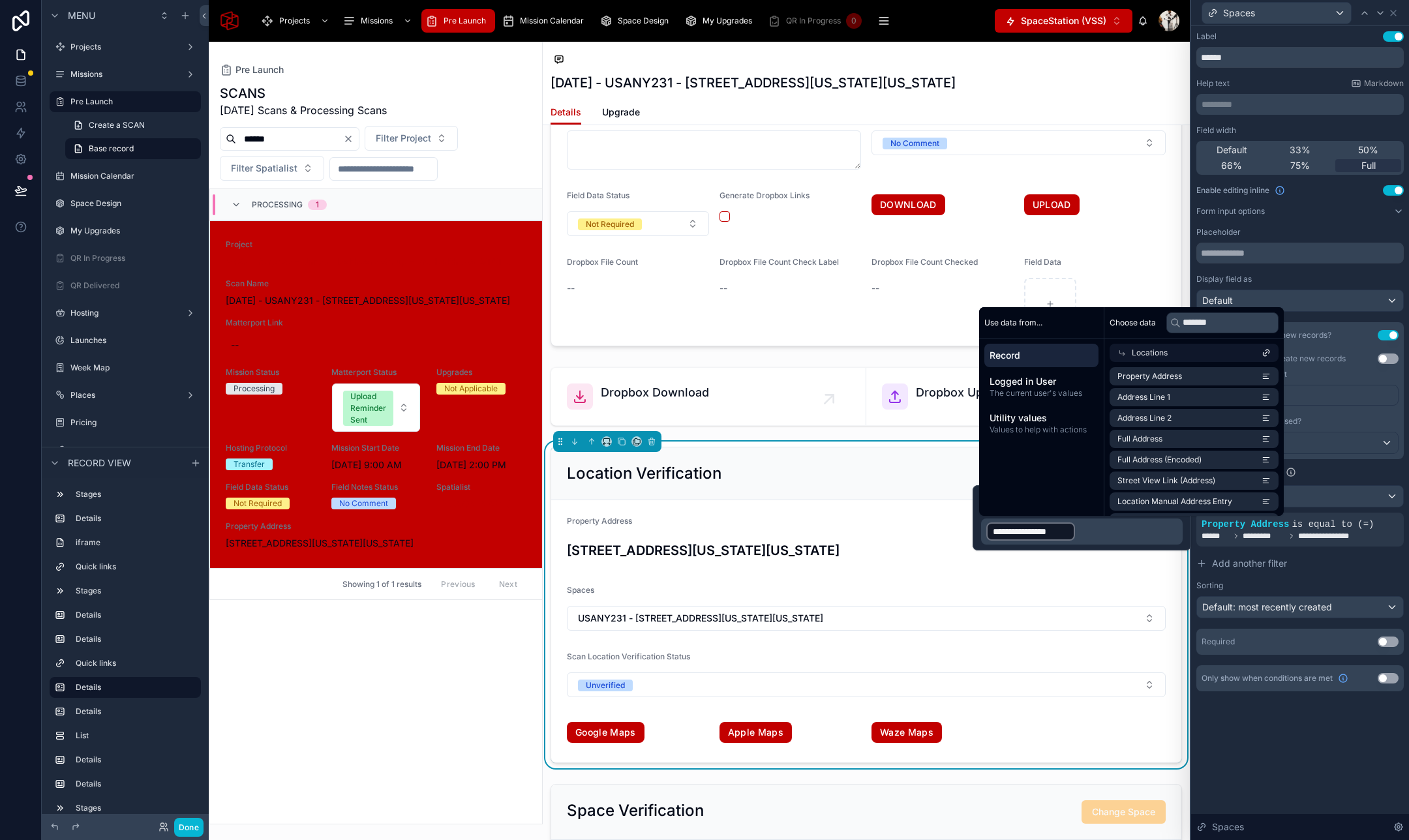
scroll to position [2108, 0]
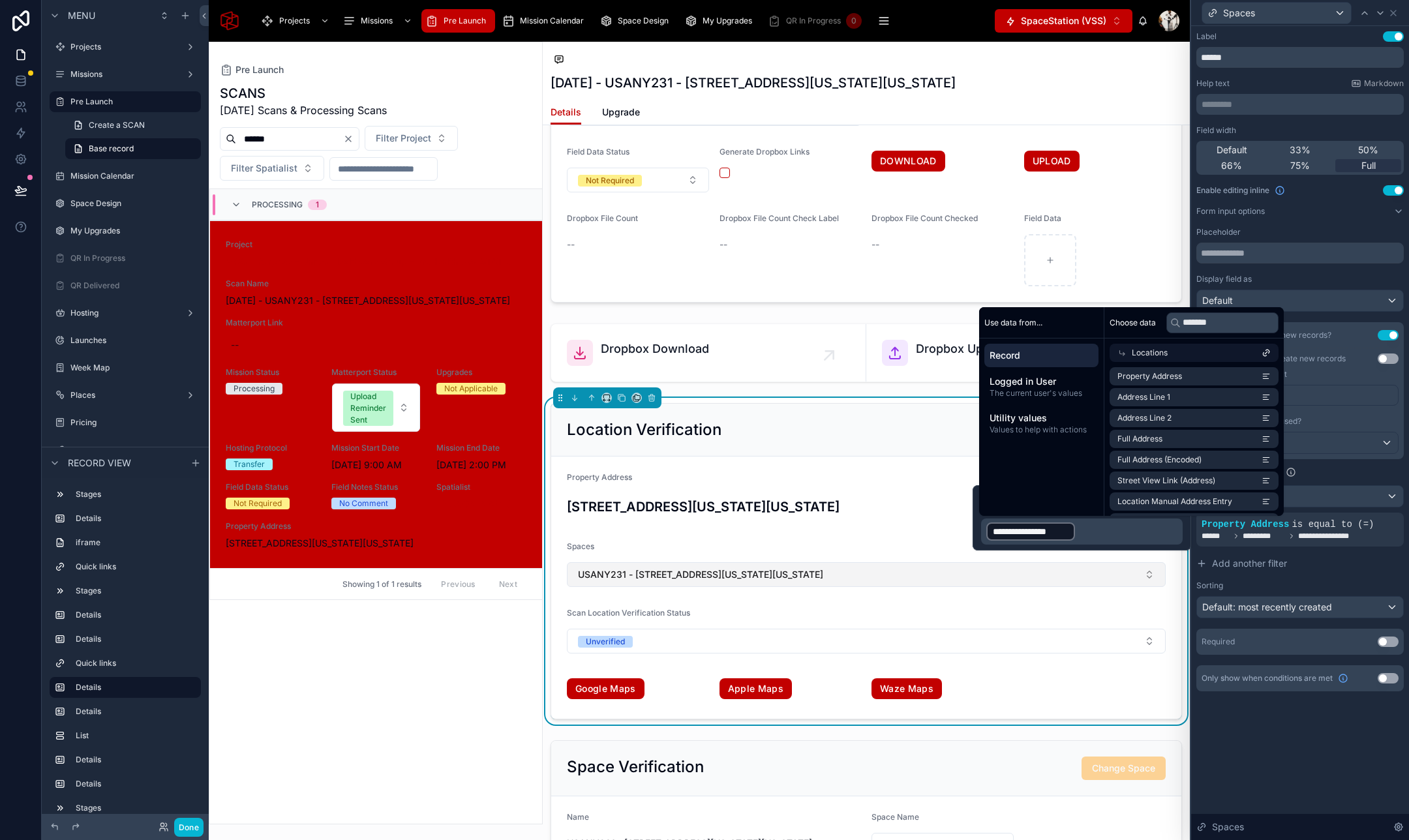
click at [894, 582] on button "USANY231 - 2 Ohio Drive, New Hyde Park, New York, 11042" at bounding box center [866, 575] width 599 height 25
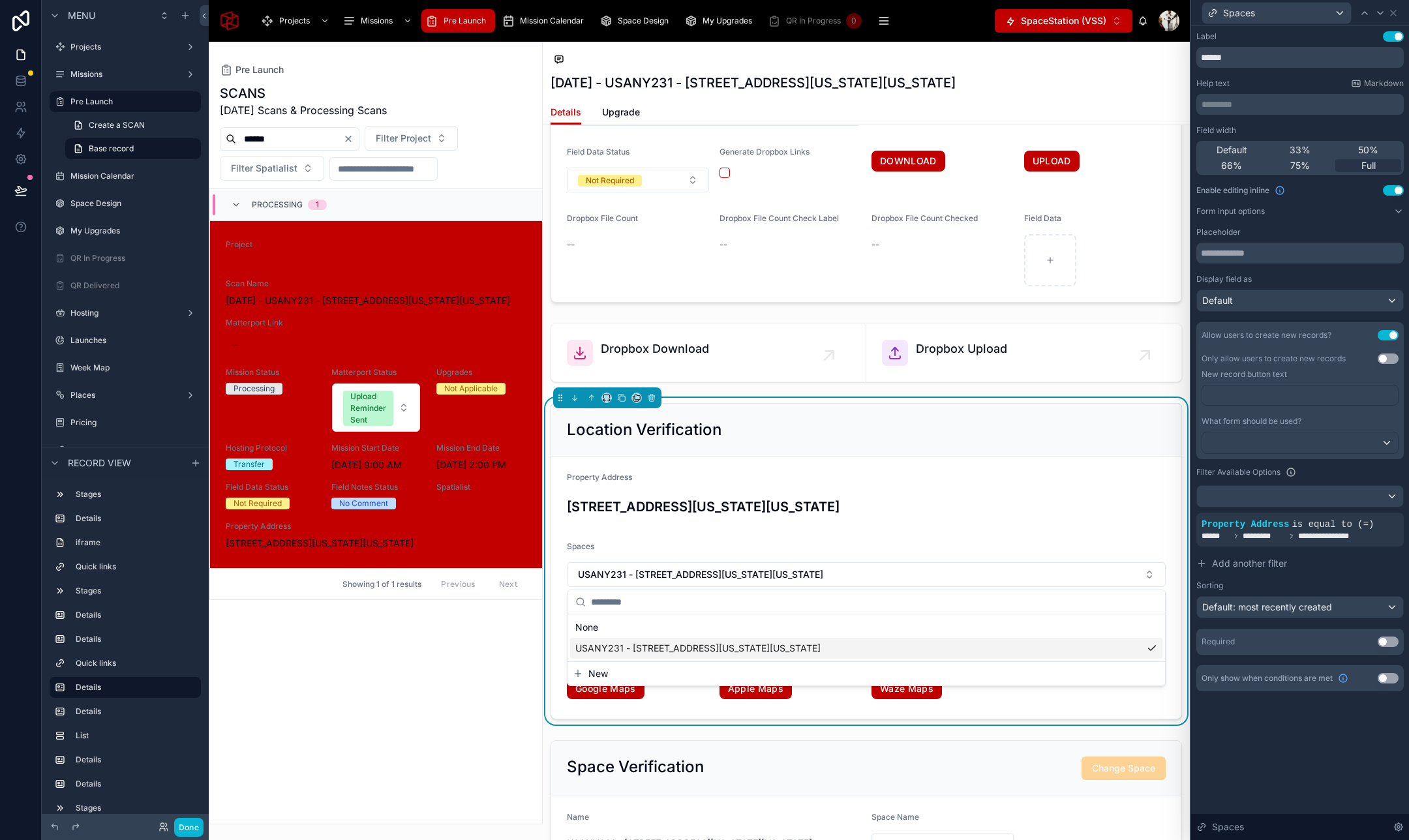
click at [591, 675] on span "New" at bounding box center [598, 673] width 20 height 13
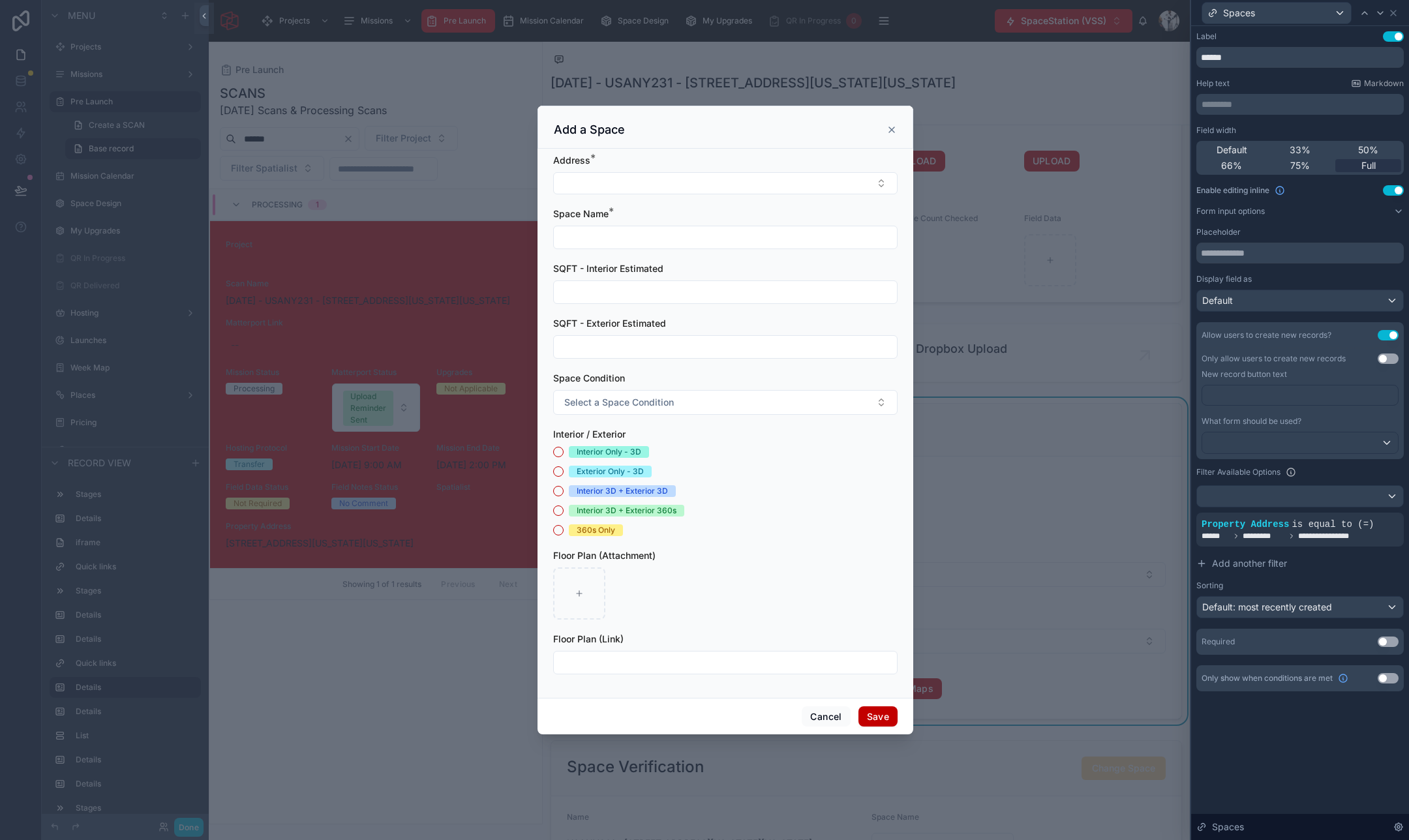
click at [891, 132] on icon at bounding box center [891, 129] width 11 height 11
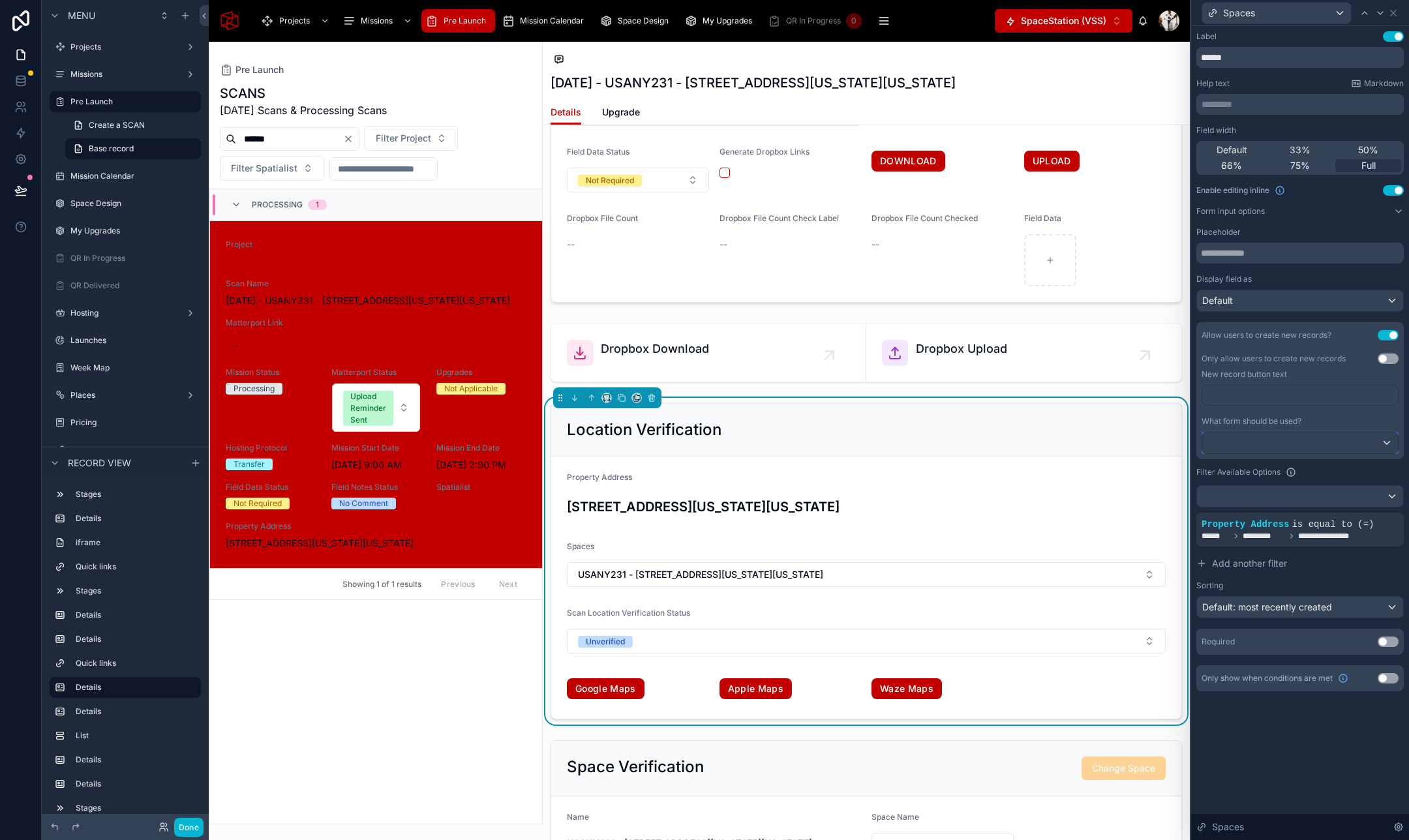
click at [1290, 443] on div at bounding box center [1299, 442] width 195 height 21
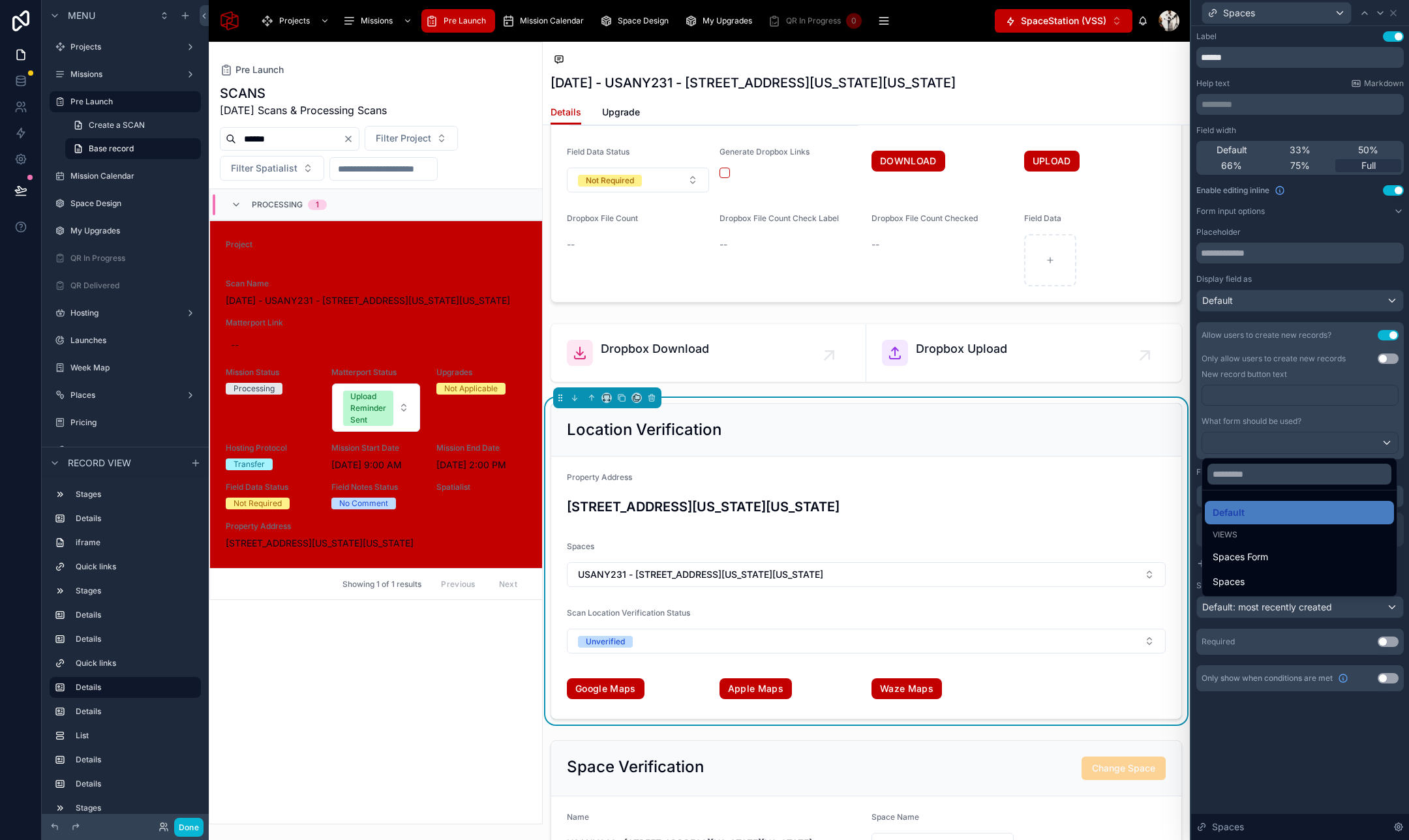
click at [1271, 418] on div at bounding box center [1299, 420] width 218 height 840
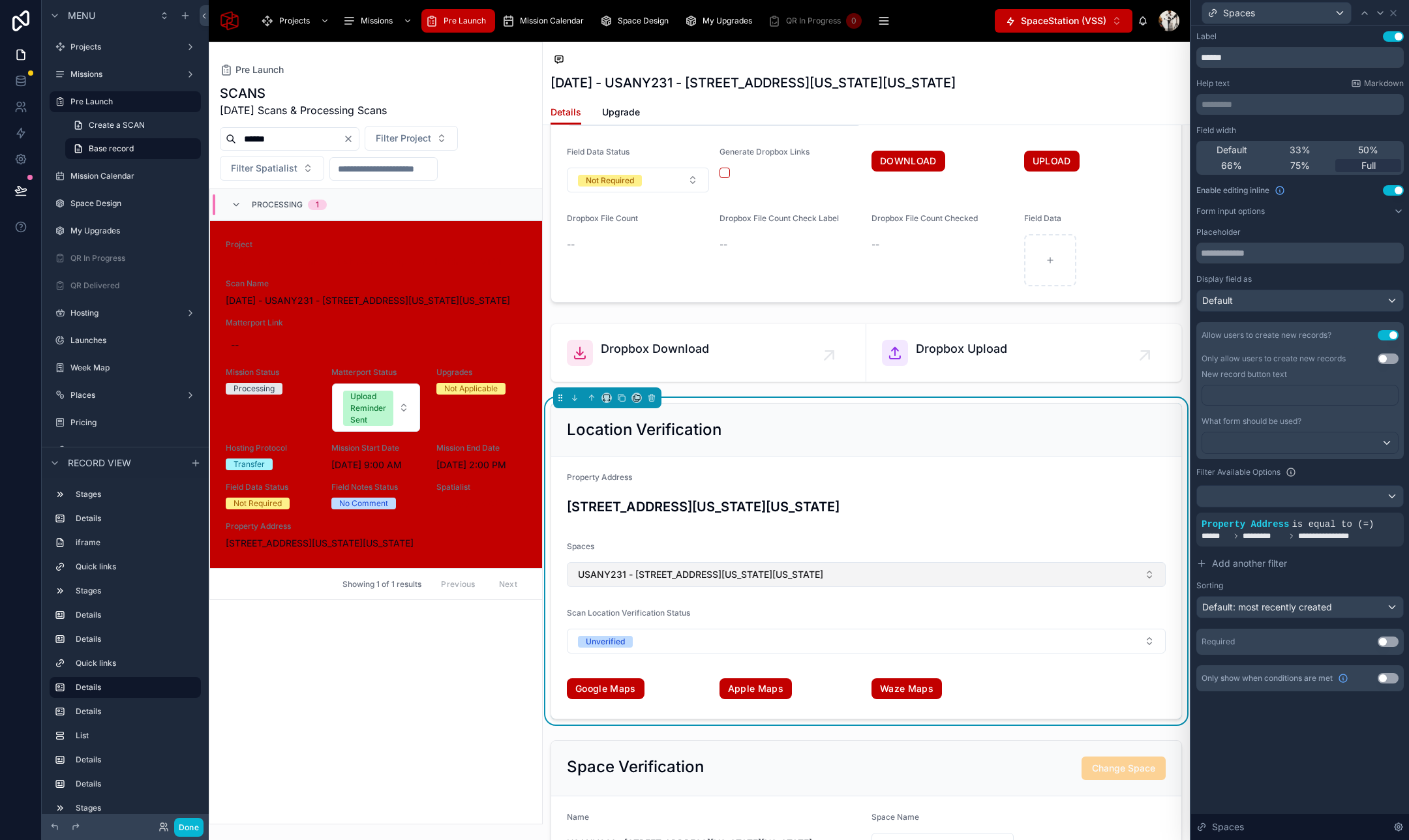
click at [917, 578] on button "USANY231 - 2 Ohio Drive, New Hyde Park, New York, 11042" at bounding box center [866, 575] width 599 height 25
click at [590, 669] on span "New" at bounding box center [598, 673] width 20 height 13
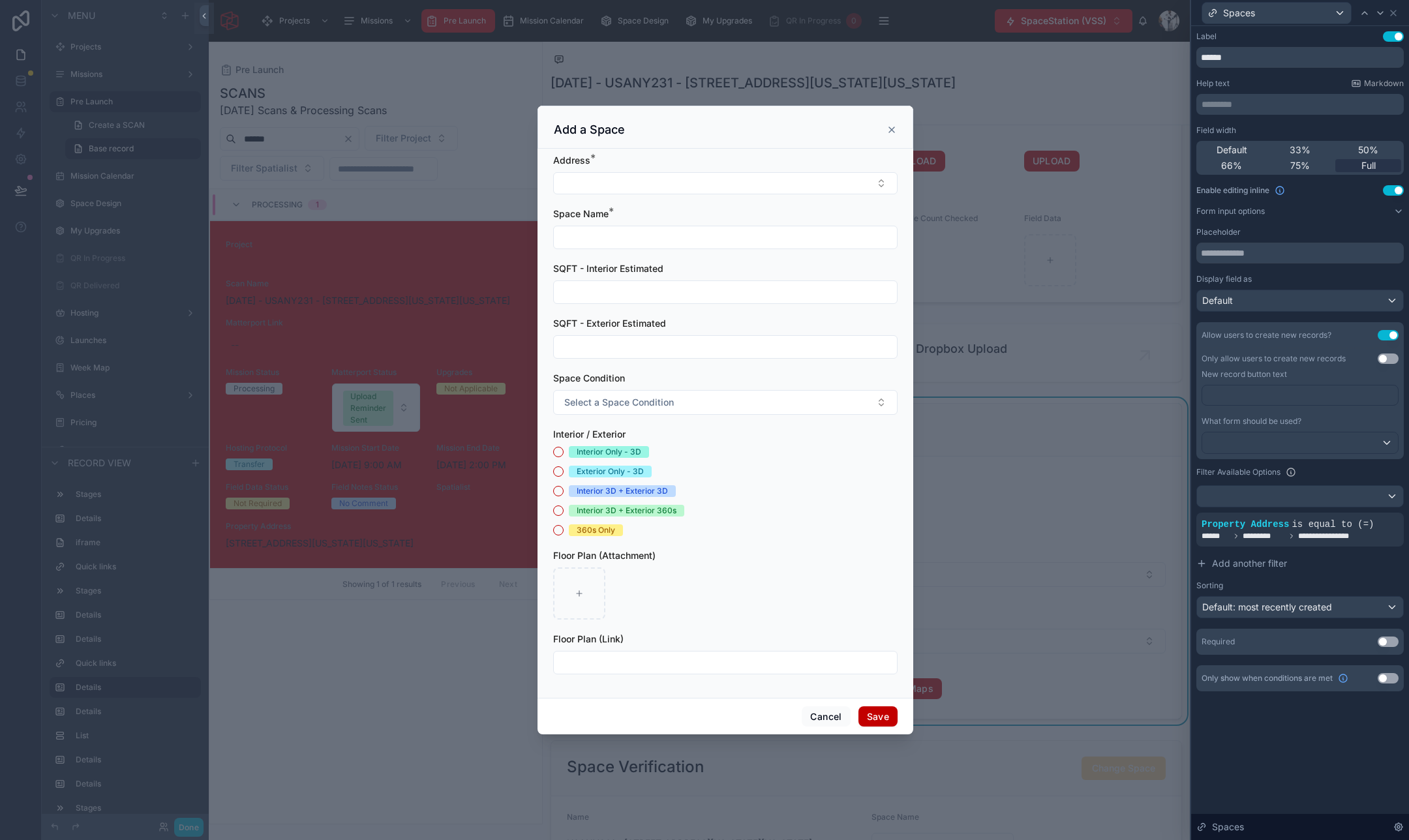
click at [794, 201] on form "Address * Space Name * SQFT - Interior Estimated SQFT - Exterior Estimated Spac…" at bounding box center [726, 420] width 345 height 533
click at [782, 182] on button "Select Button" at bounding box center [726, 183] width 345 height 22
click at [891, 131] on icon at bounding box center [891, 129] width 11 height 11
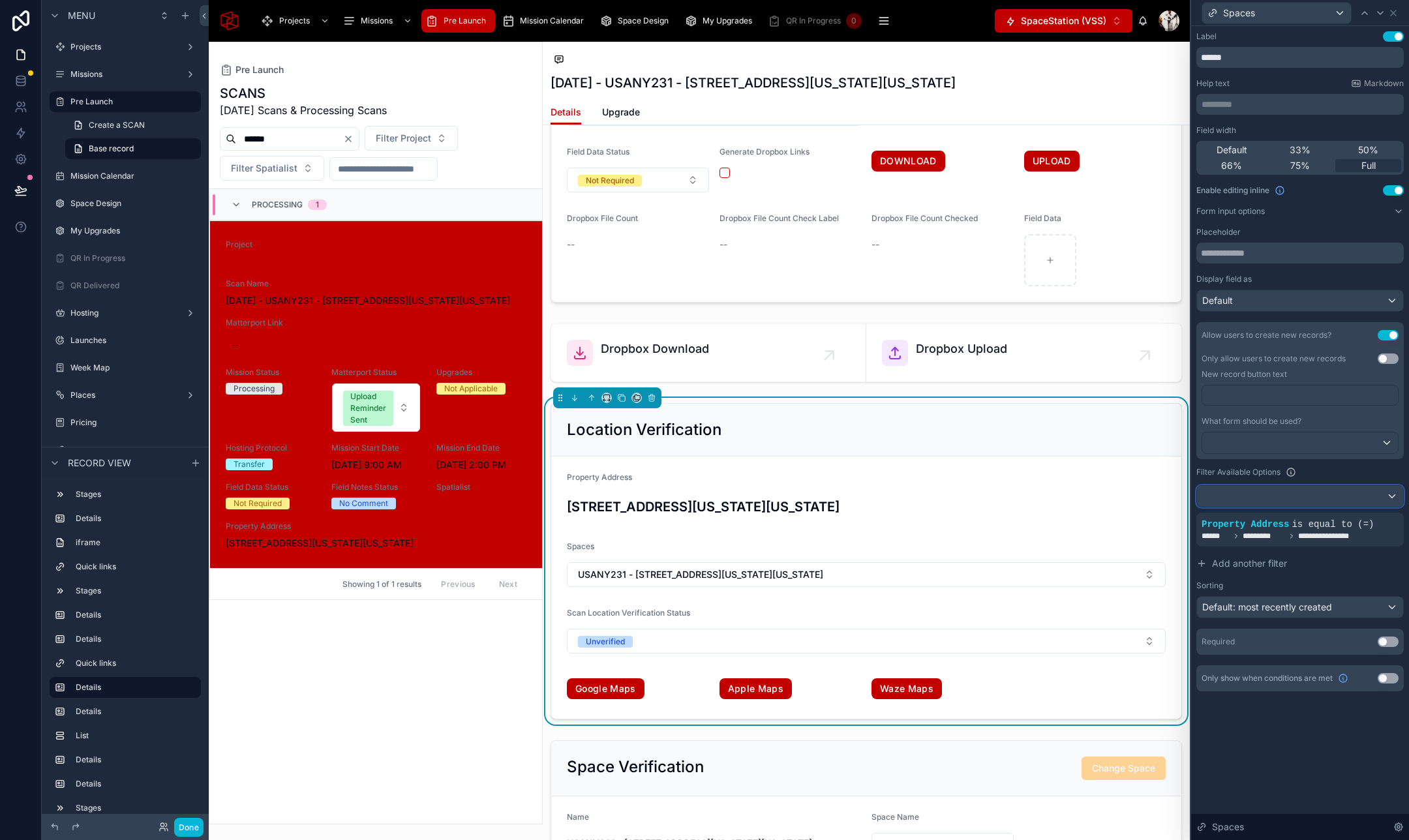
click at [1327, 494] on div at bounding box center [1299, 495] width 206 height 21
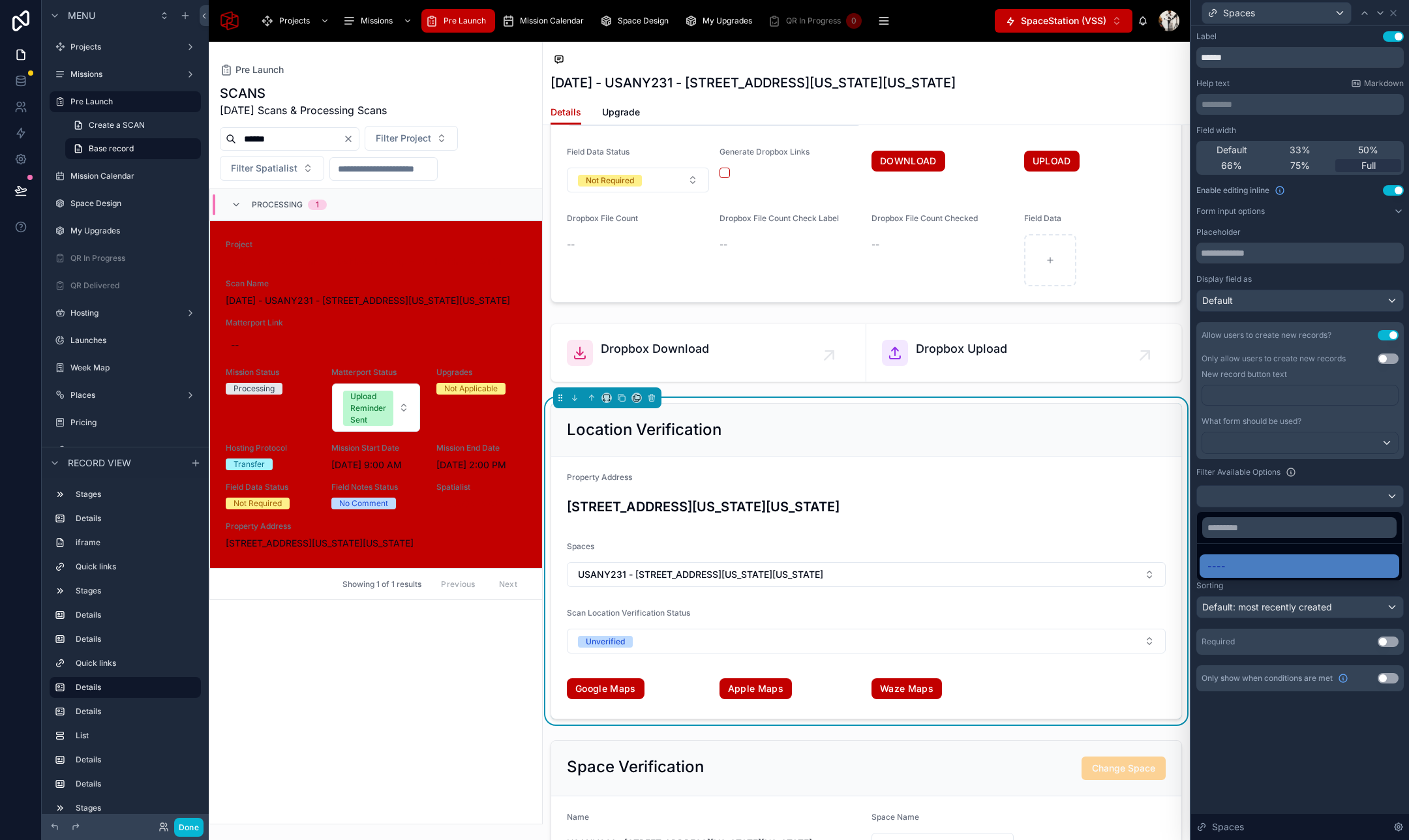
click at [1327, 494] on div at bounding box center [1299, 420] width 218 height 840
click at [1312, 304] on div "Default" at bounding box center [1299, 300] width 206 height 21
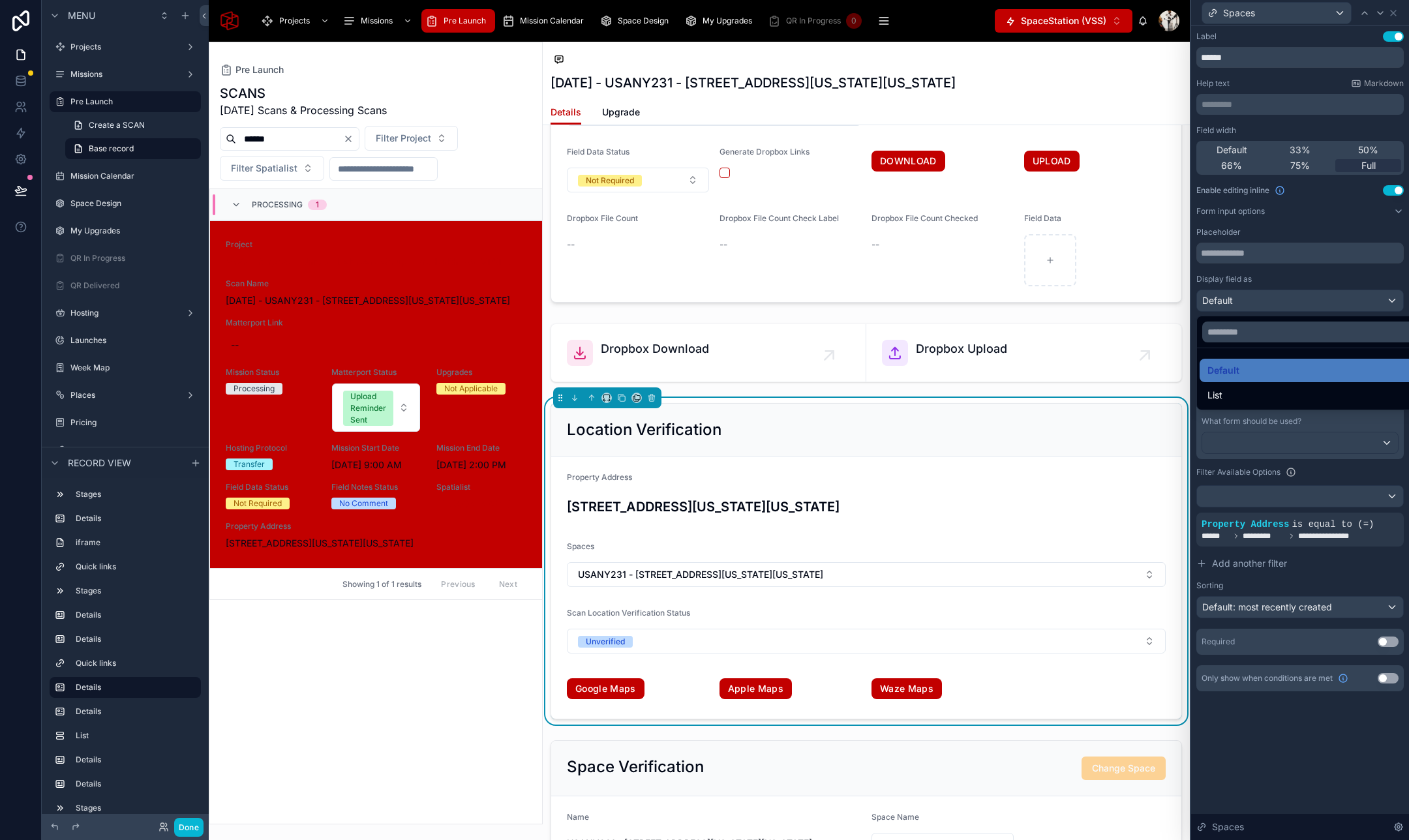
click at [1312, 304] on div at bounding box center [1299, 420] width 218 height 840
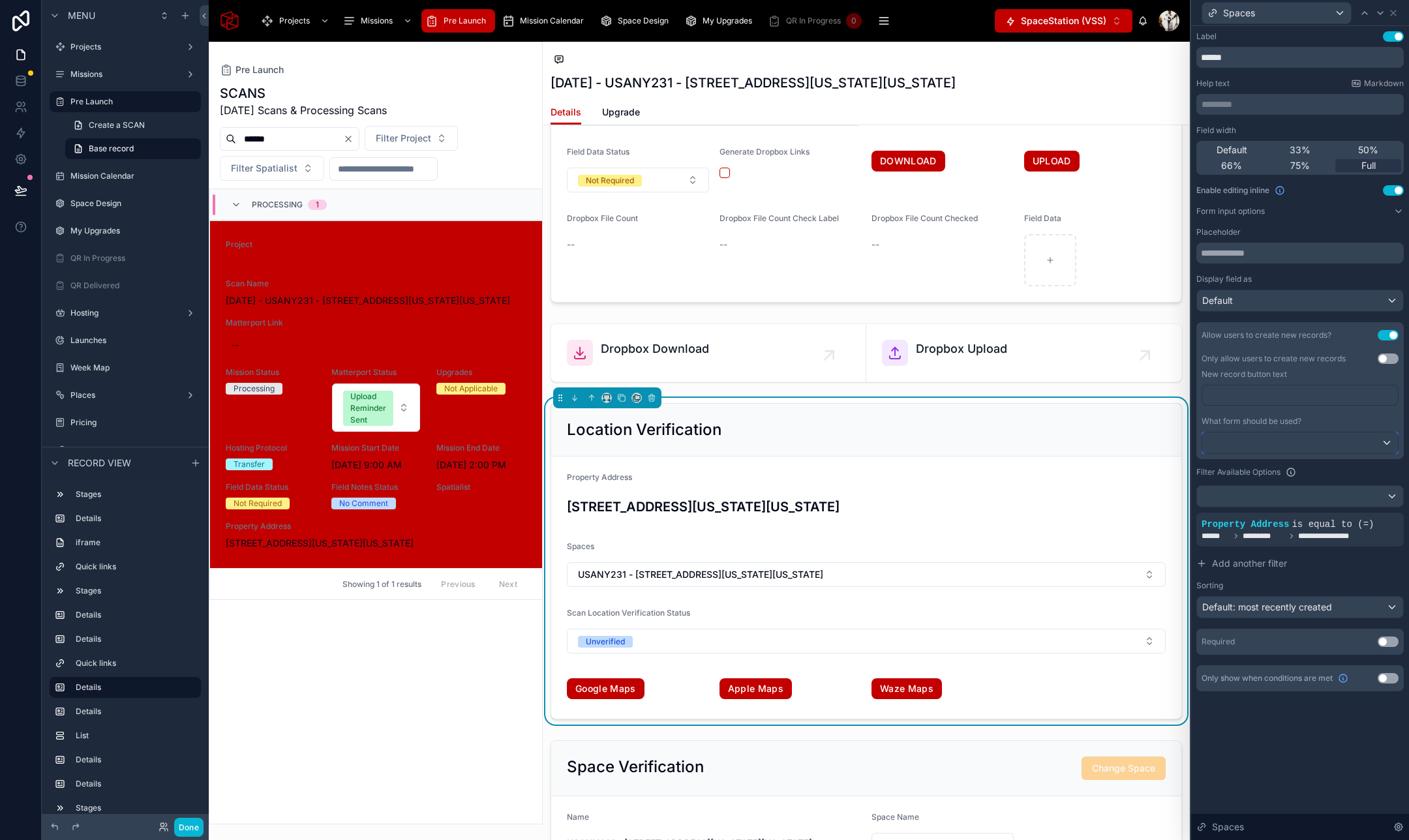
click at [1307, 440] on div at bounding box center [1299, 442] width 195 height 21
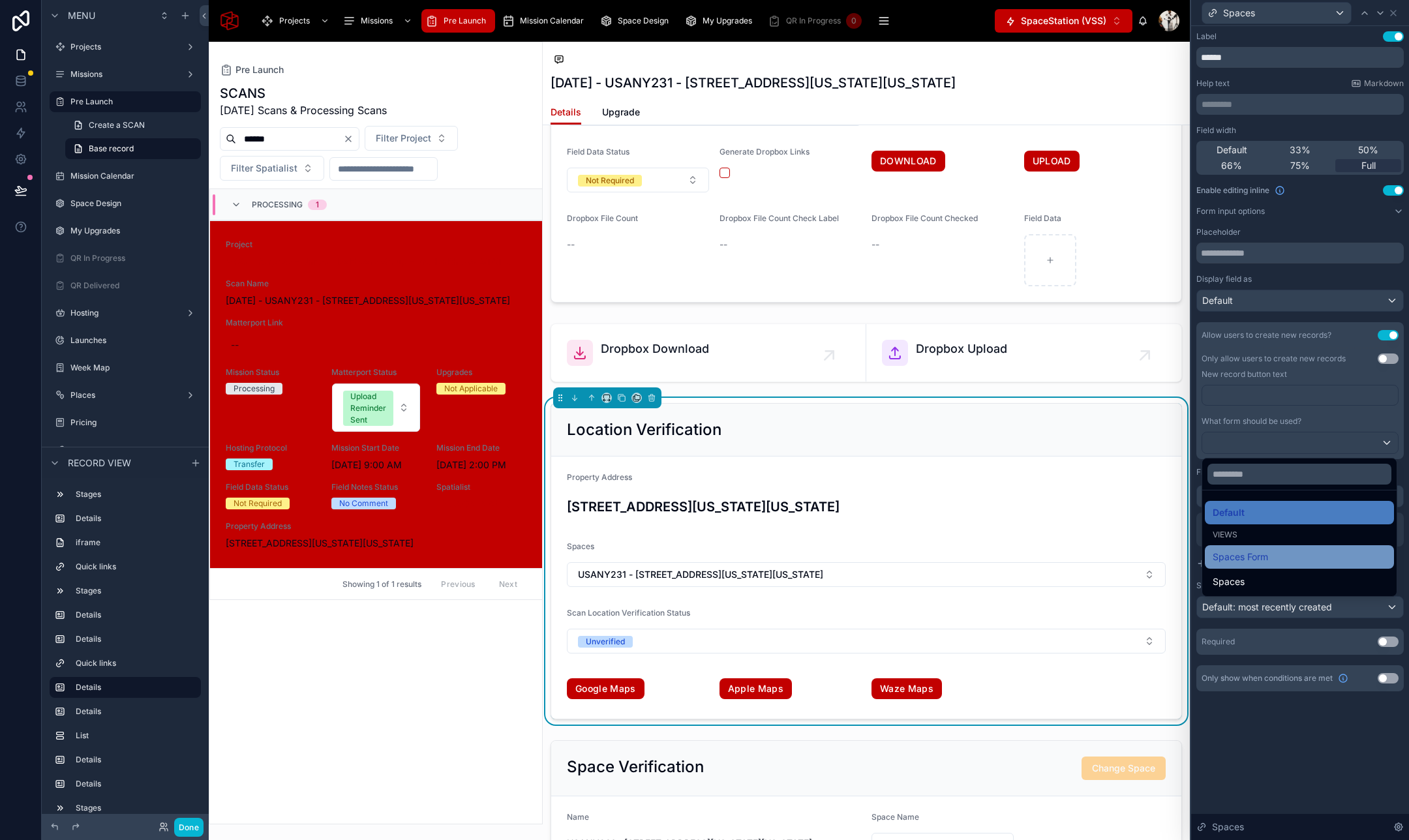
click at [1266, 562] on span "Spaces Form" at bounding box center [1239, 556] width 55 height 16
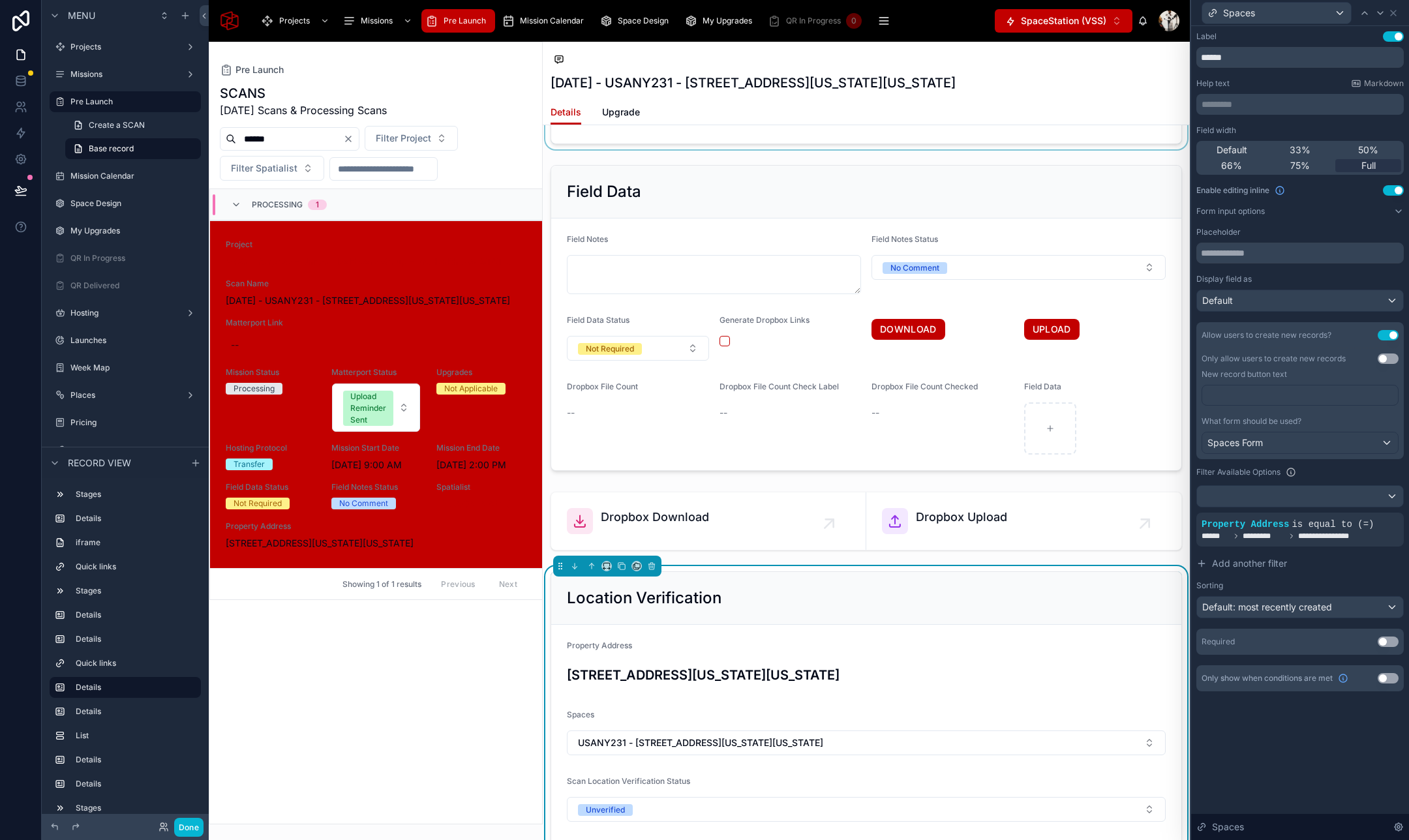
scroll to position [2038, 0]
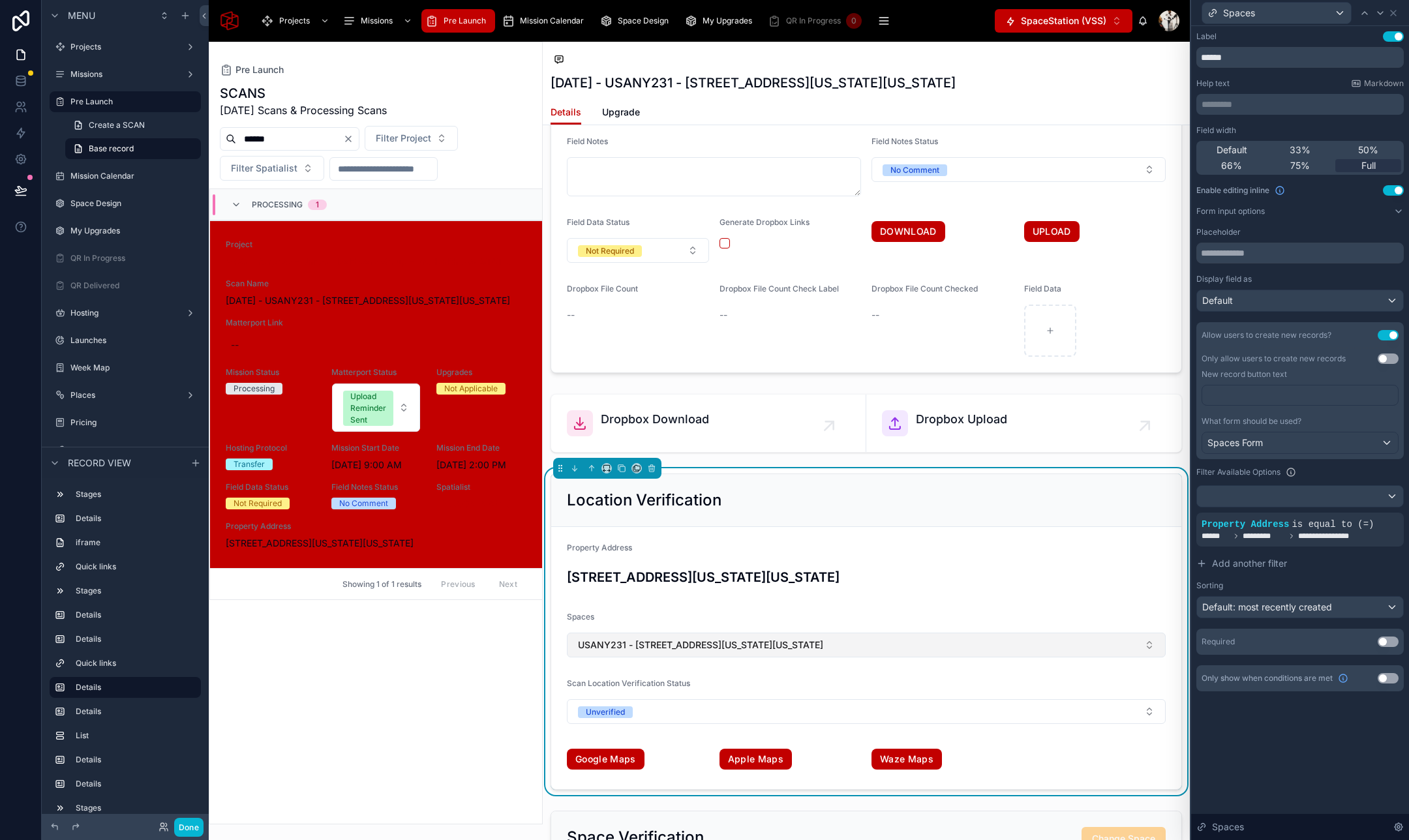
click at [872, 645] on button "USANY231 - 2 Ohio Drive, New Hyde Park, New York, 11042" at bounding box center [866, 645] width 599 height 25
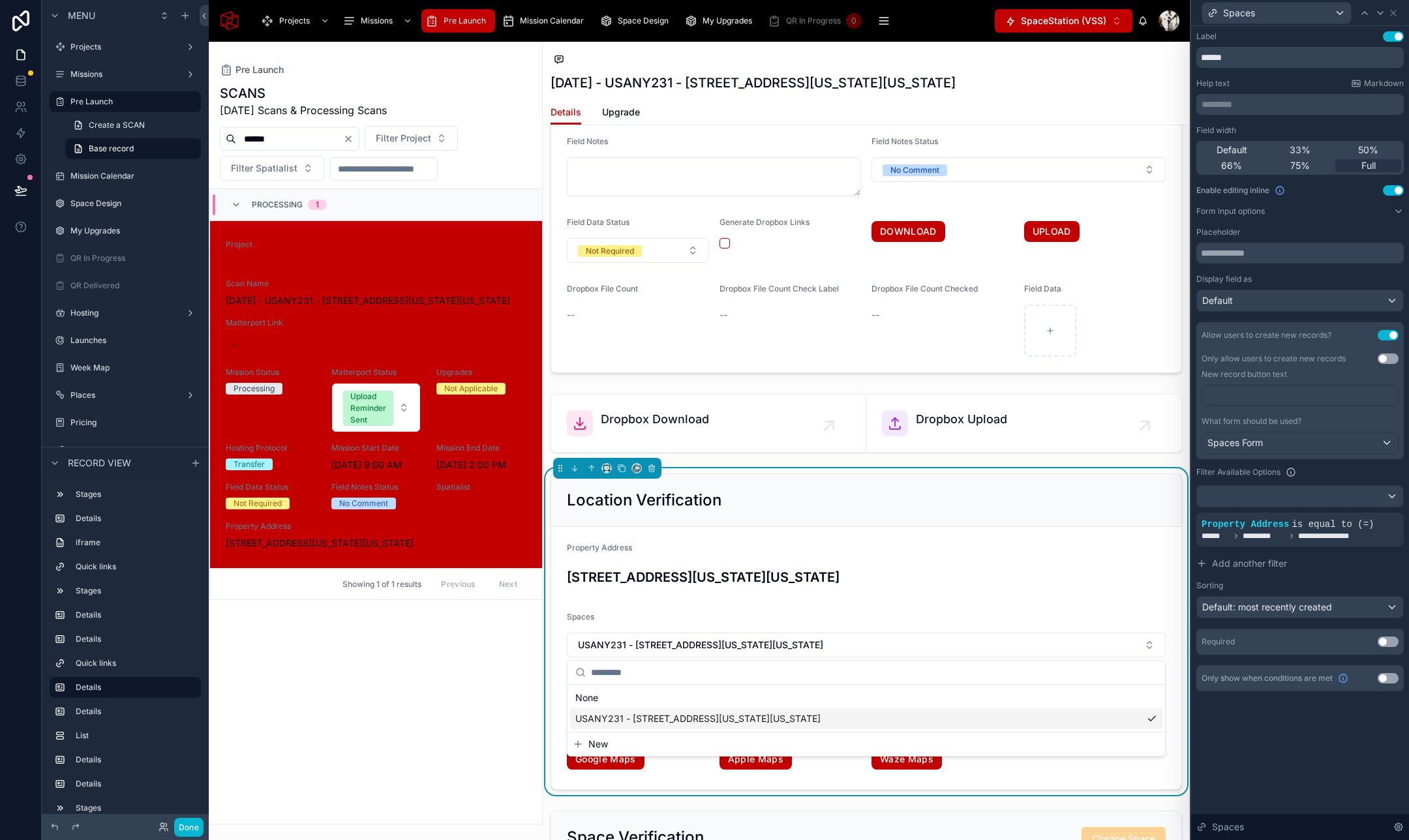
click at [599, 746] on span "New" at bounding box center [598, 744] width 20 height 13
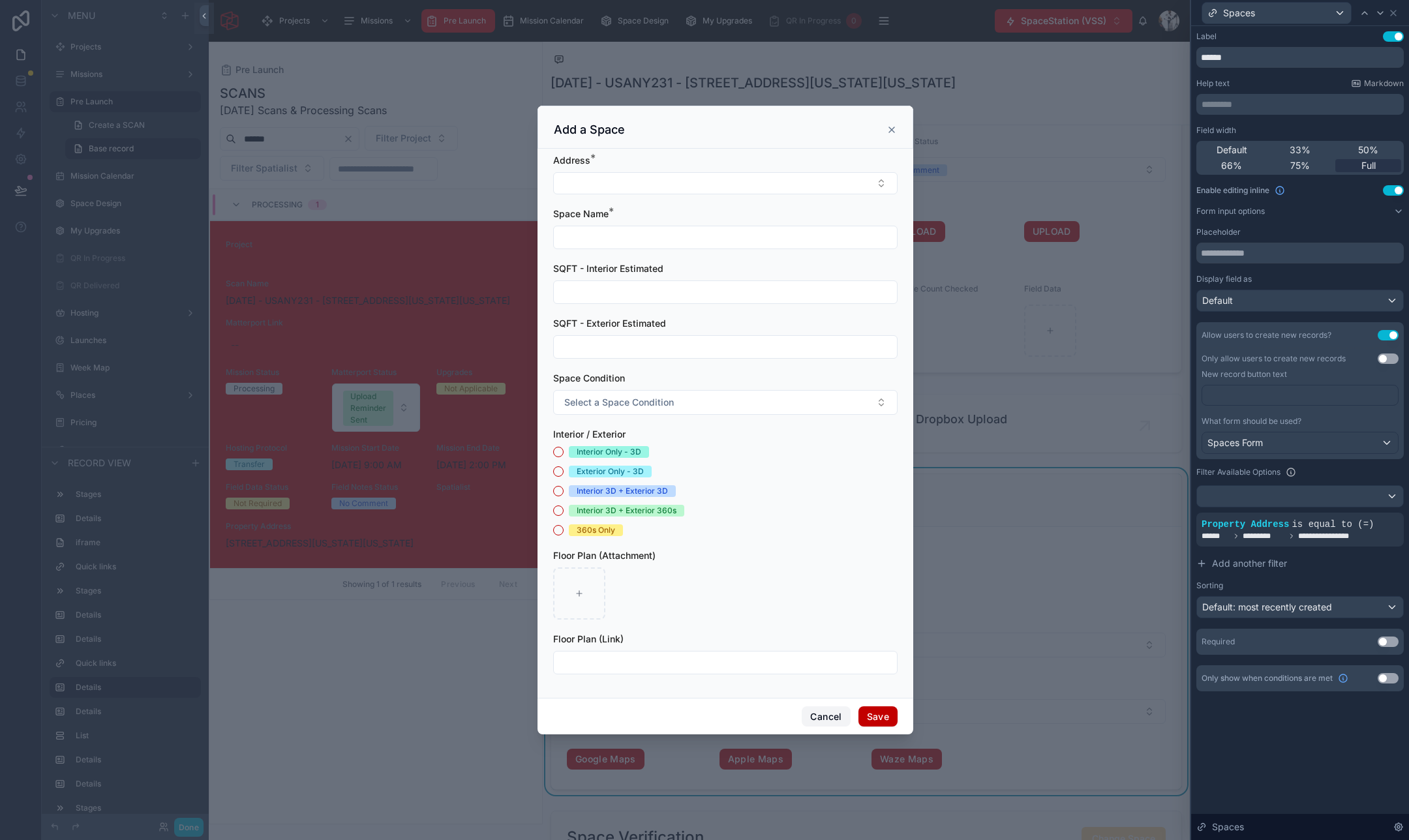
click at [824, 718] on button "Cancel" at bounding box center [825, 716] width 49 height 21
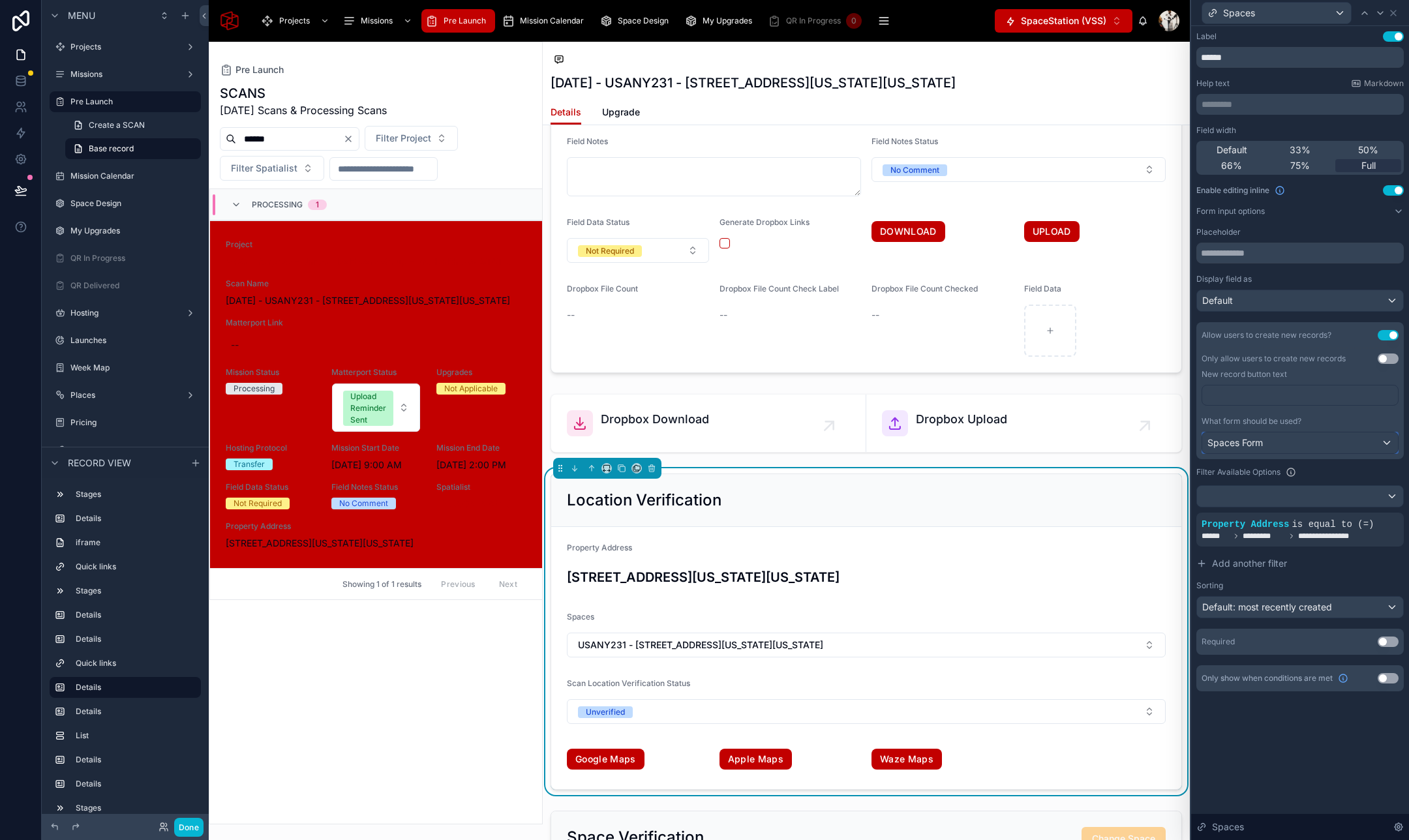
click at [1303, 440] on div "Spaces Form" at bounding box center [1299, 442] width 195 height 21
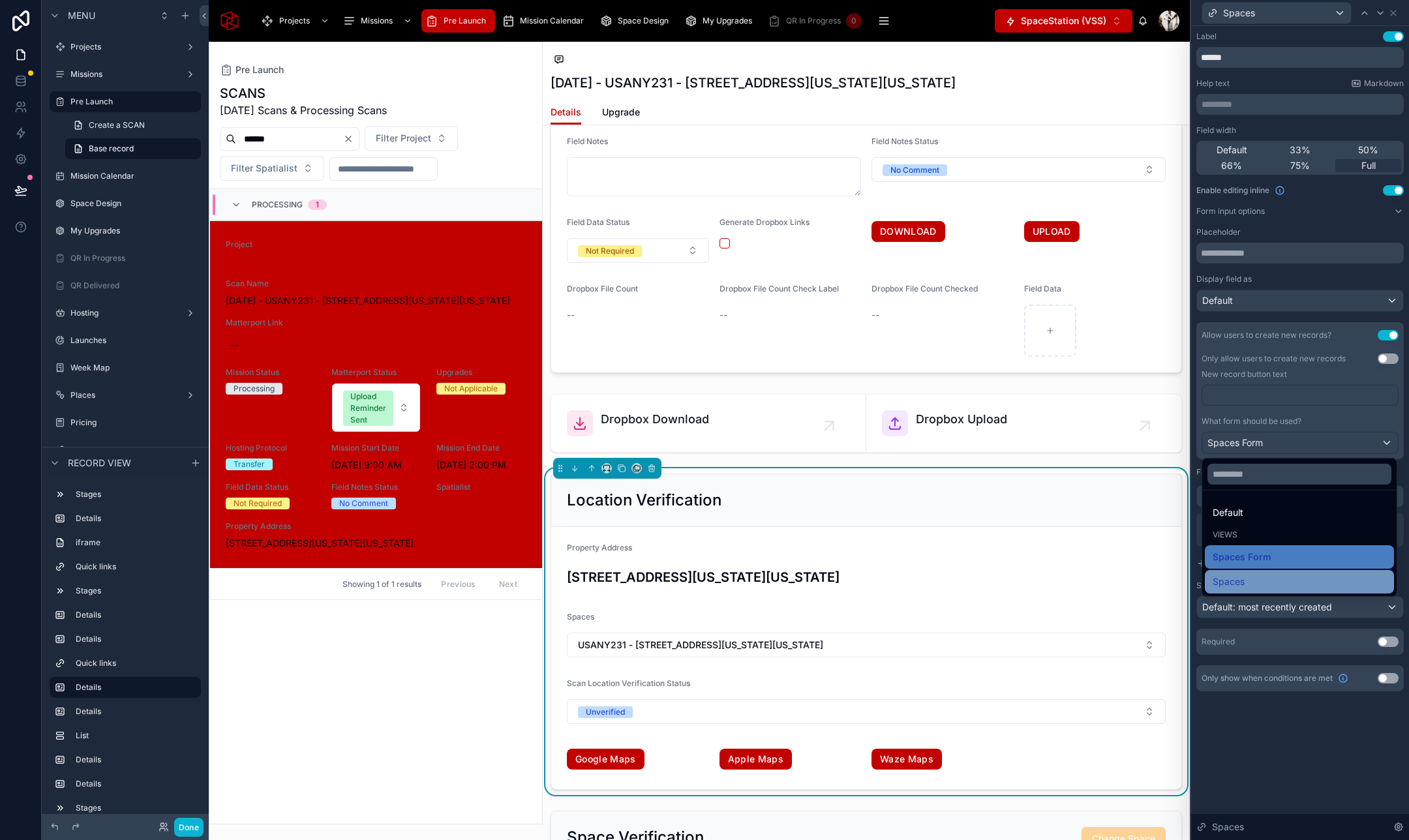
click at [1247, 581] on div "Spaces" at bounding box center [1299, 581] width 173 height 16
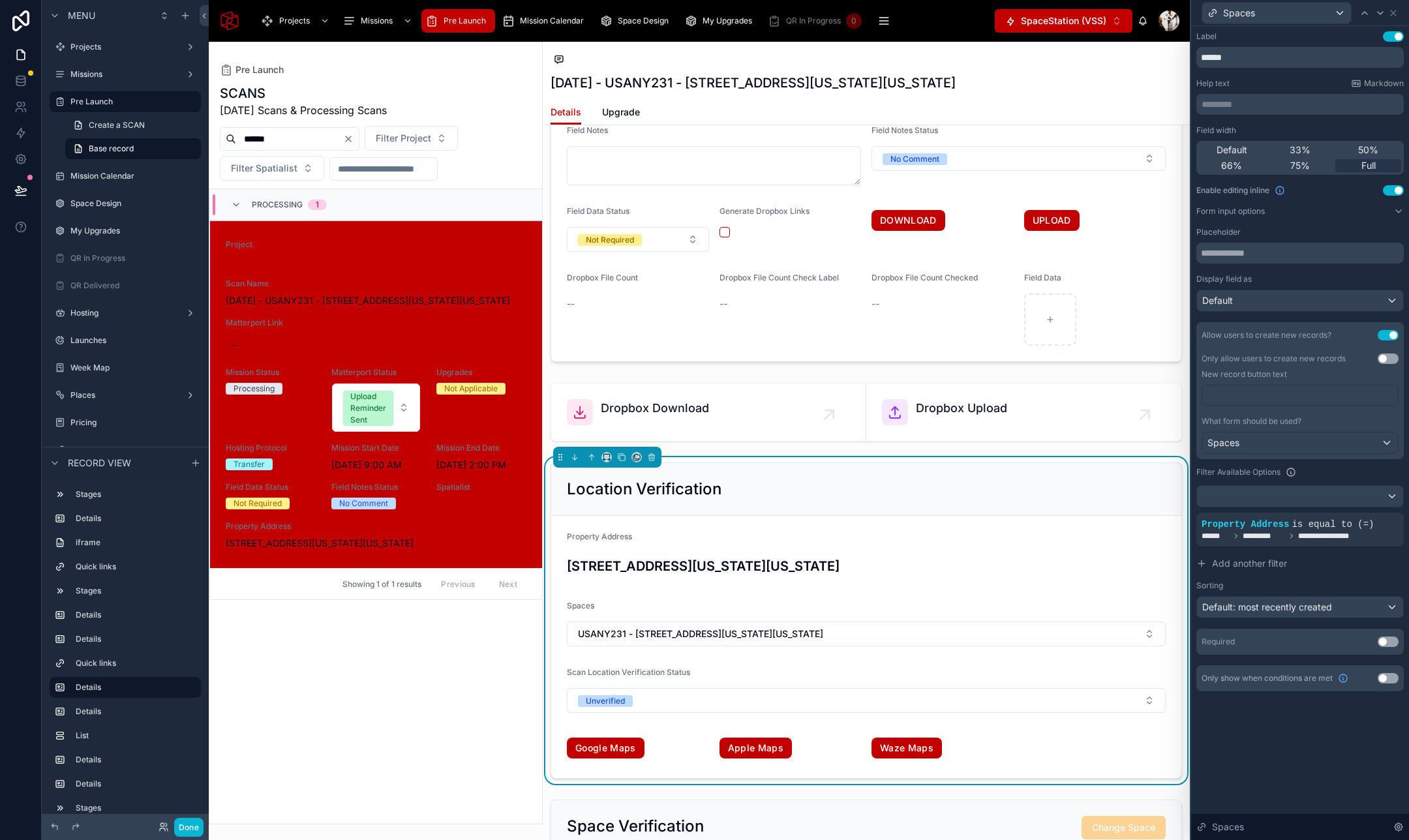
scroll to position [2204, 0]
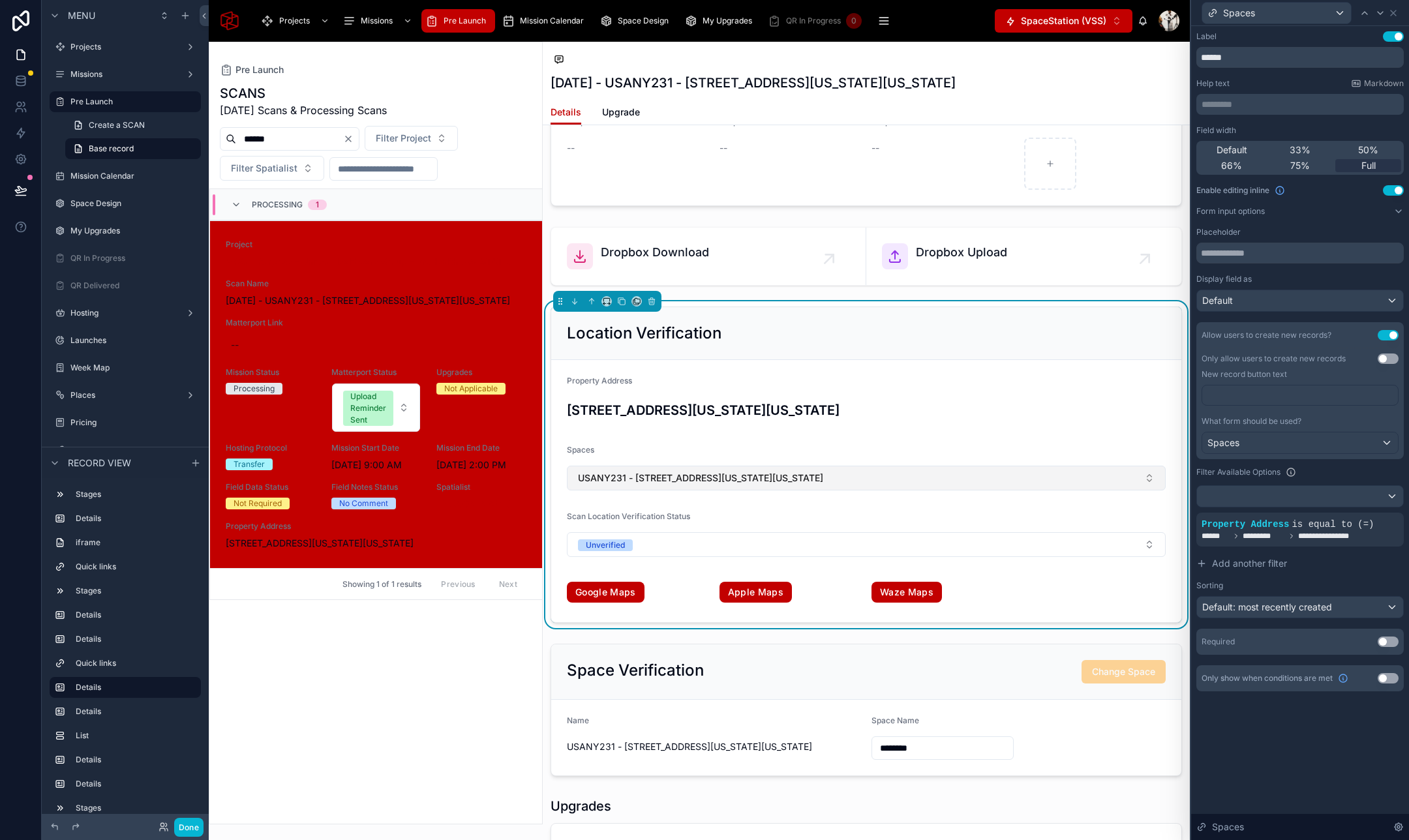
click at [806, 486] on button "USANY231 - 2 Ohio Drive, New Hyde Park, New York, 11042" at bounding box center [866, 478] width 599 height 25
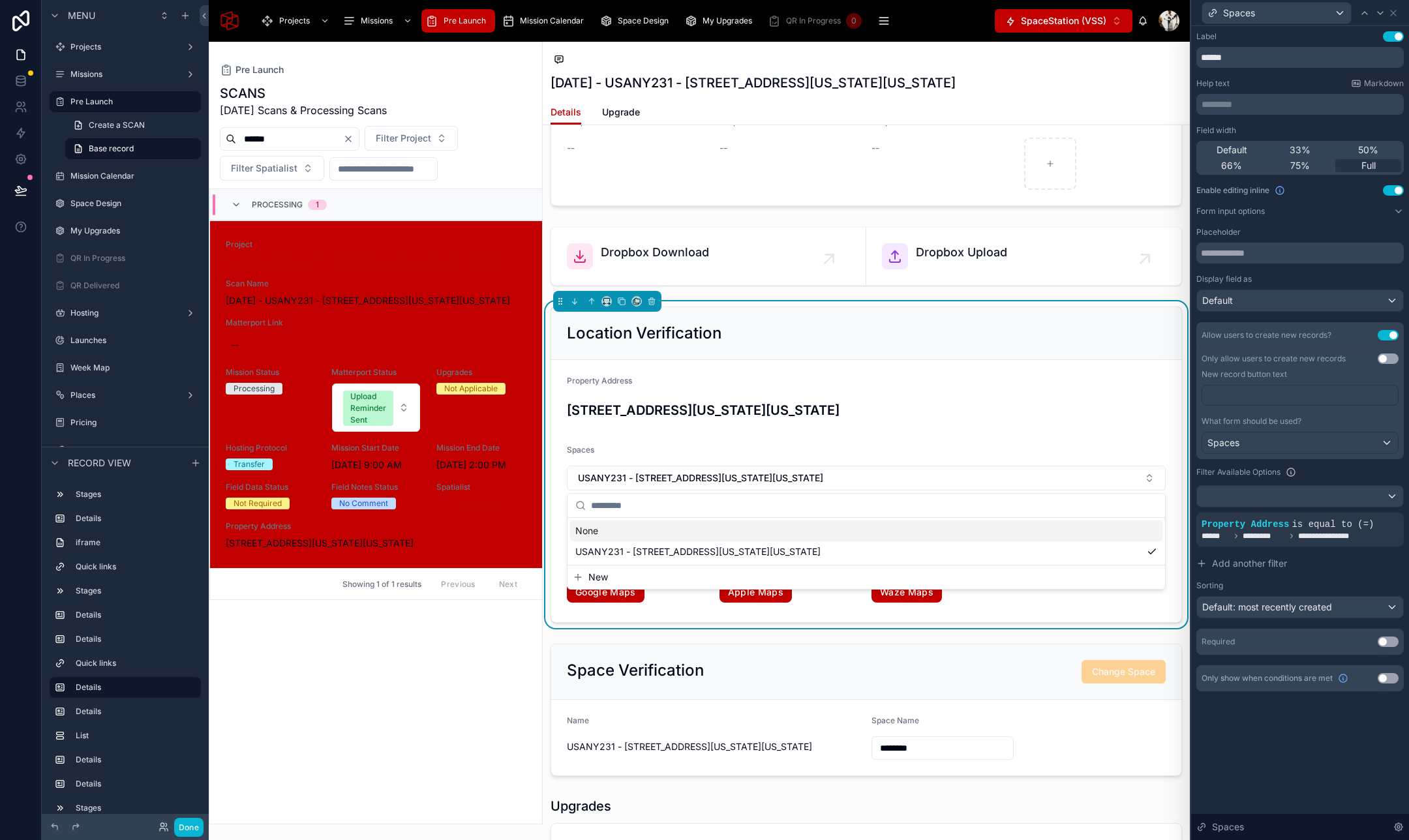
click at [721, 576] on button "New" at bounding box center [867, 577] width 587 height 13
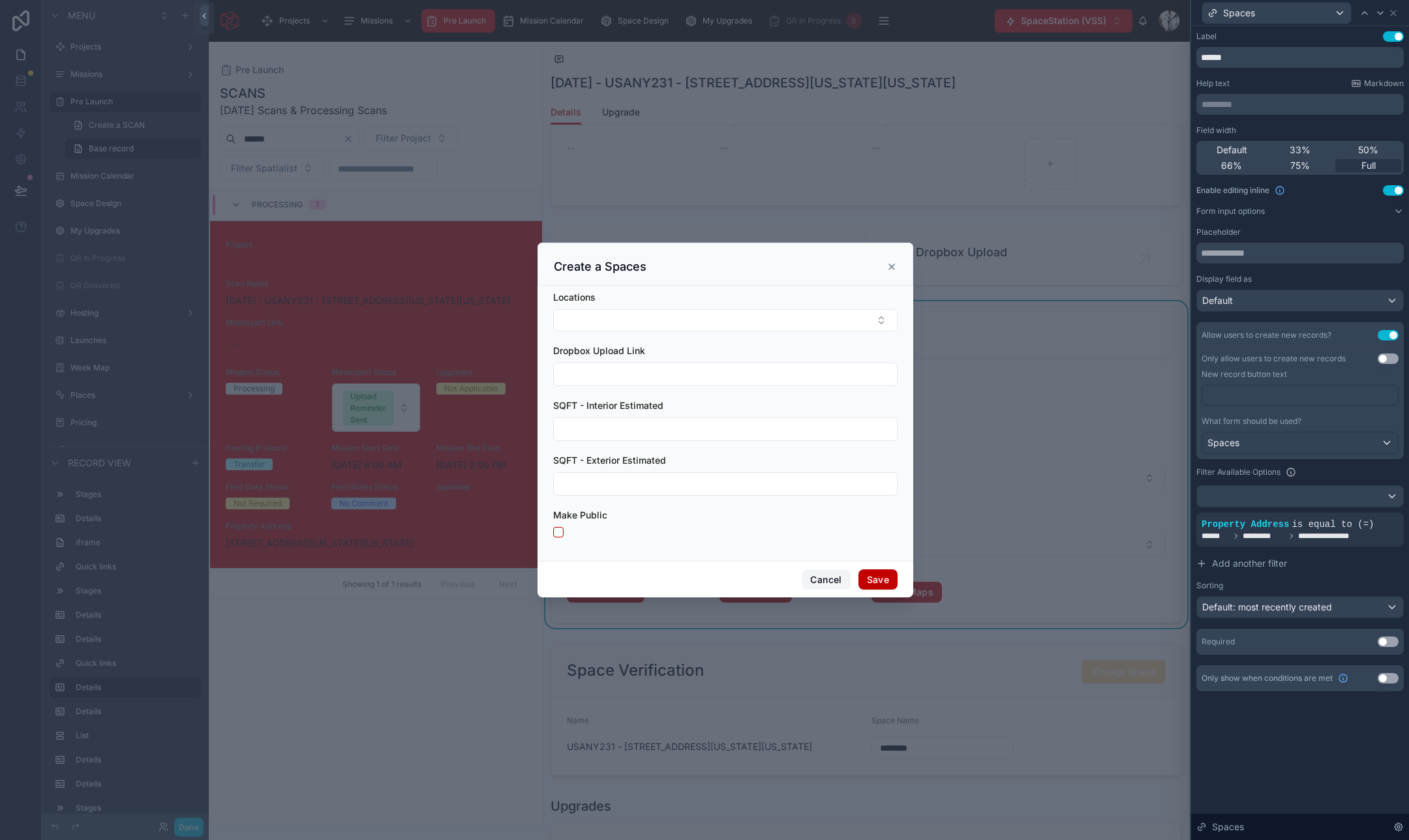
click at [824, 580] on button "Cancel" at bounding box center [825, 580] width 49 height 21
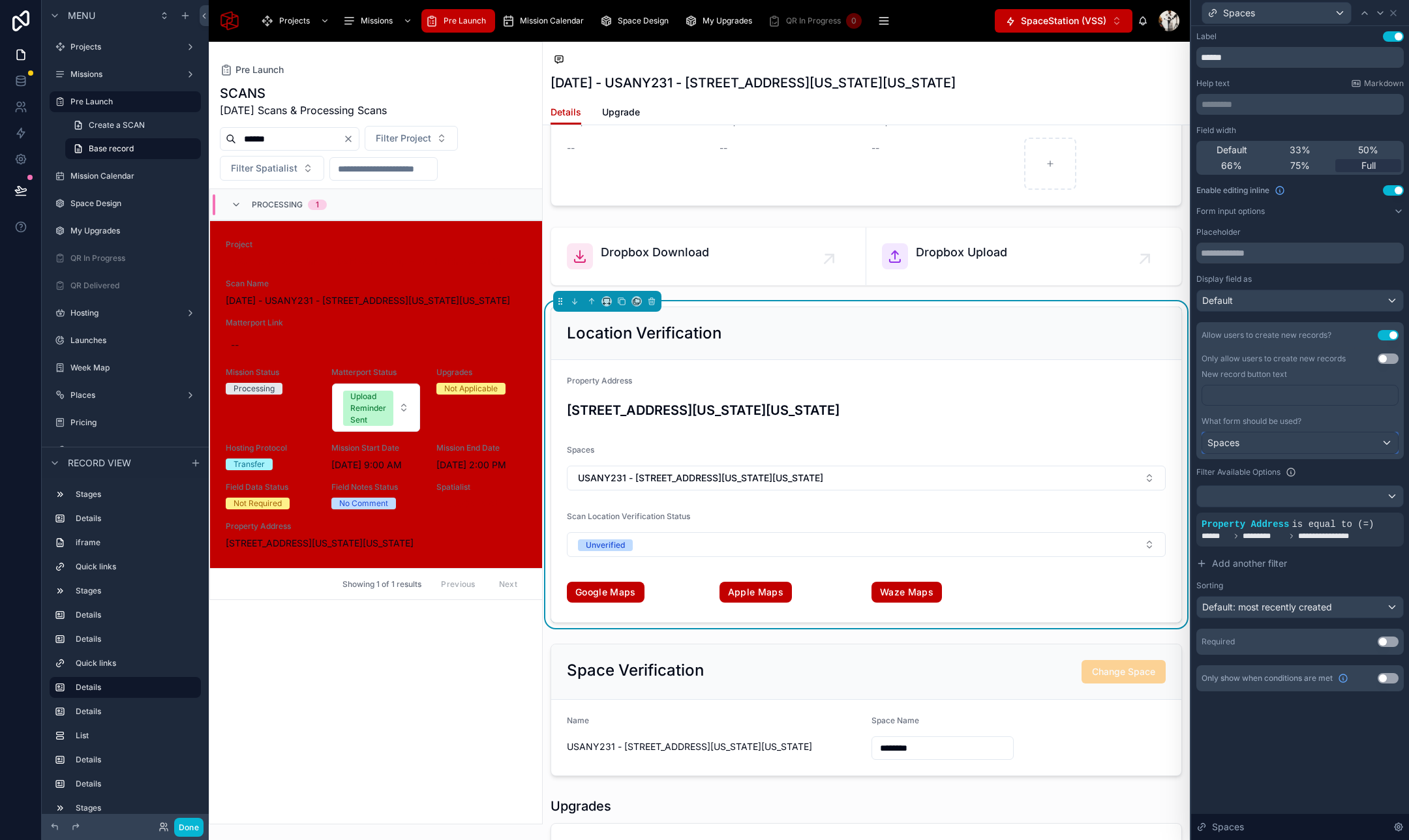
click at [1353, 432] on div "Spaces" at bounding box center [1299, 442] width 195 height 21
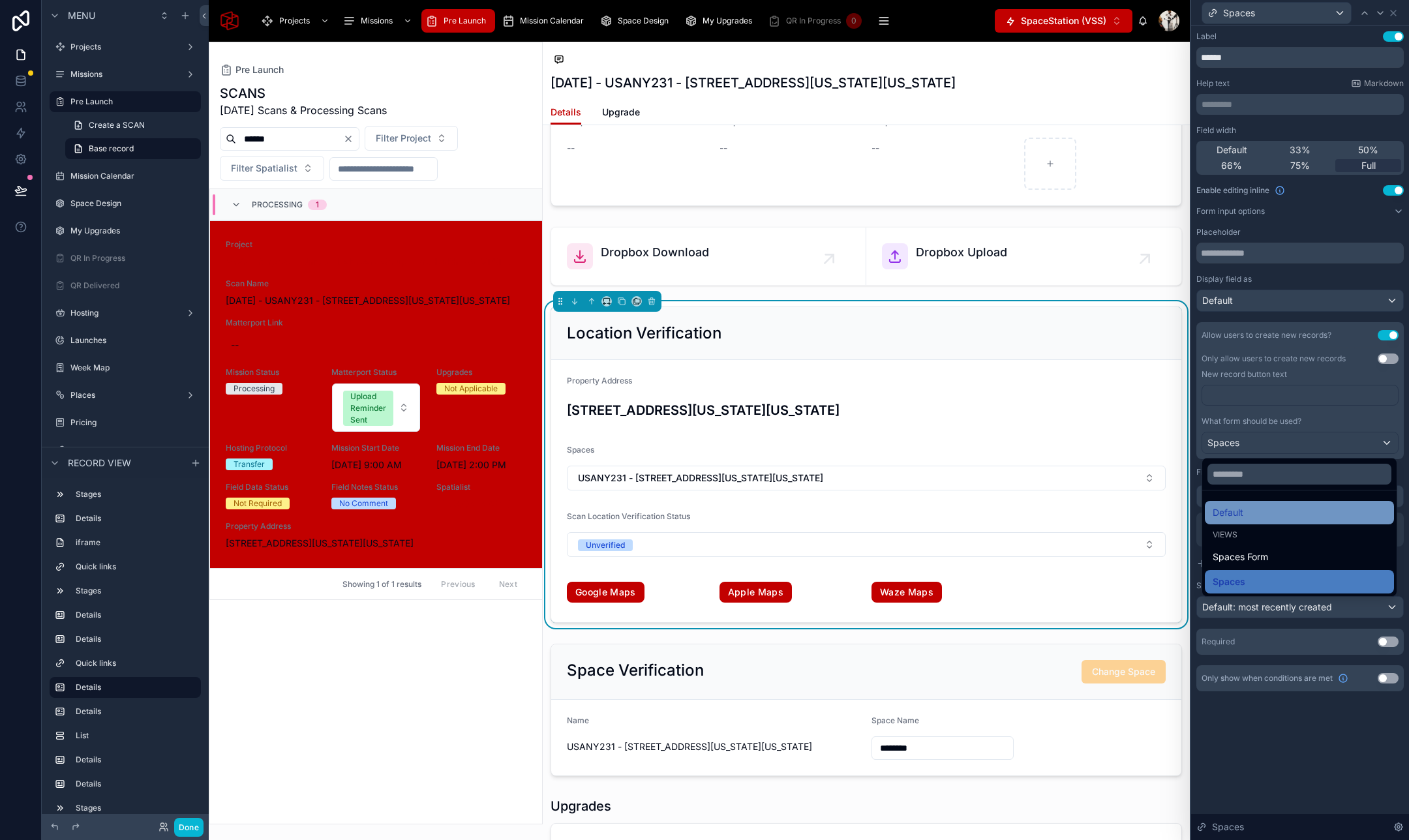
click at [1280, 506] on div "Default" at bounding box center [1299, 512] width 173 height 16
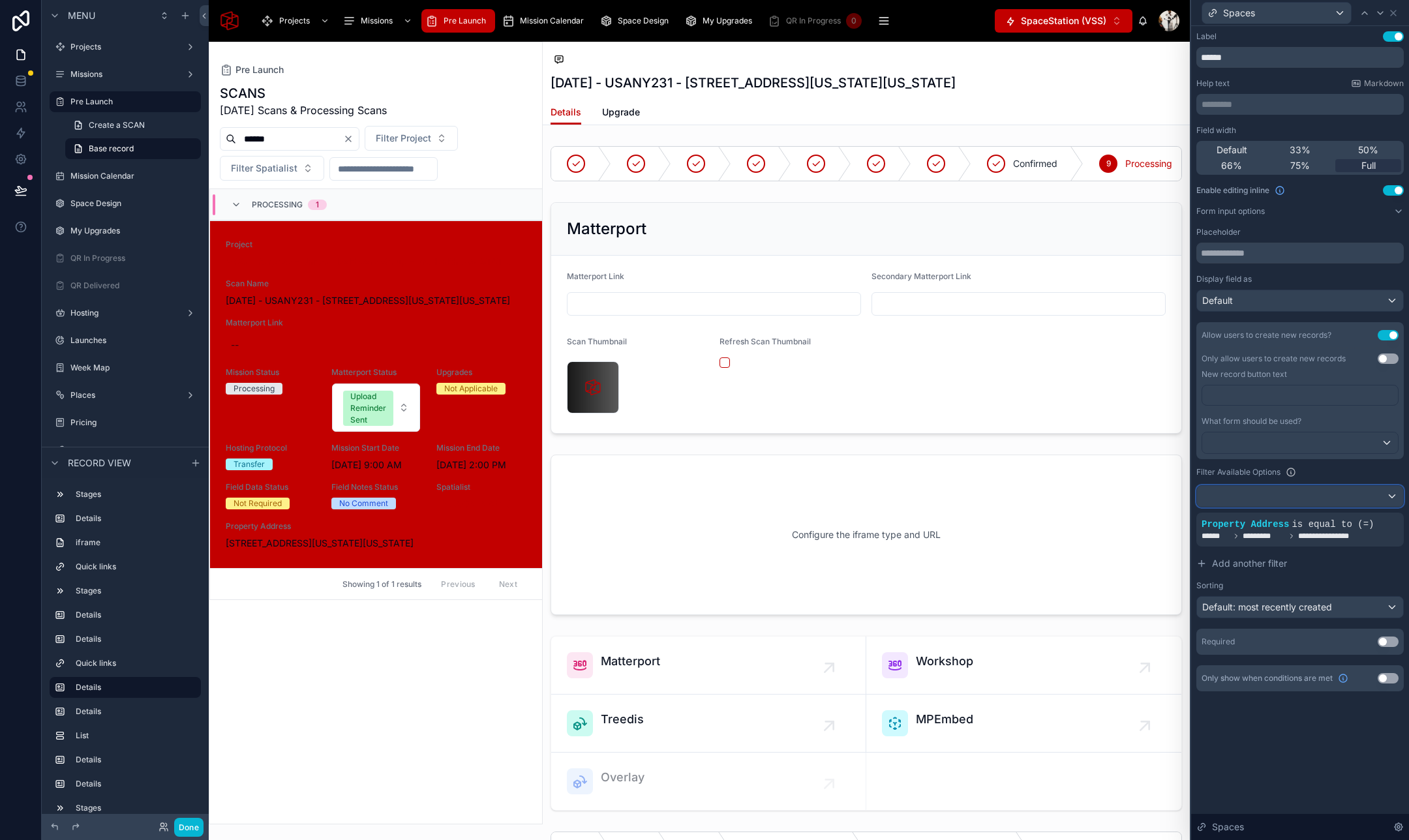
click at [1280, 490] on div at bounding box center [1299, 495] width 206 height 21
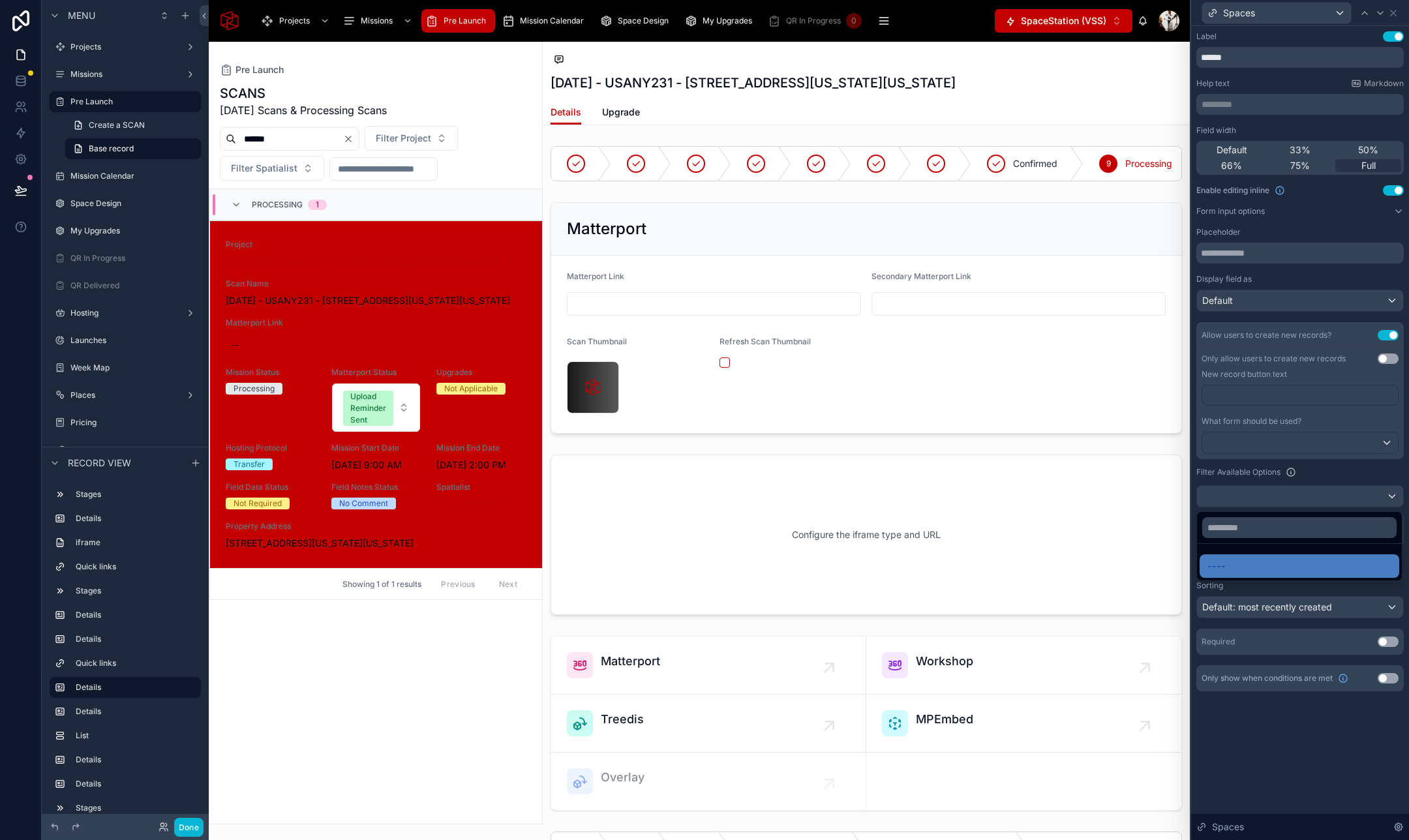
click at [1280, 490] on div at bounding box center [1299, 420] width 218 height 840
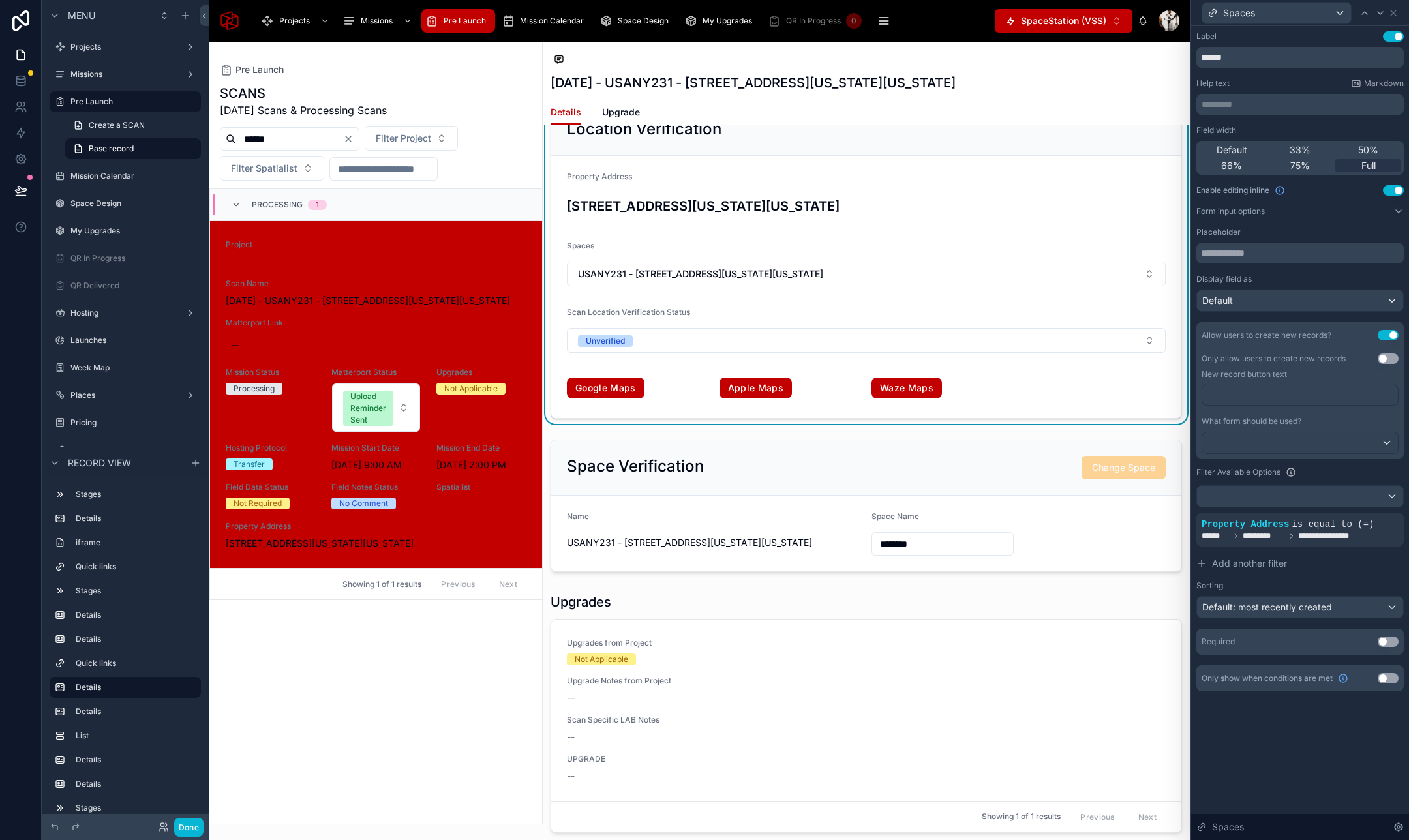
scroll to position [2419, 0]
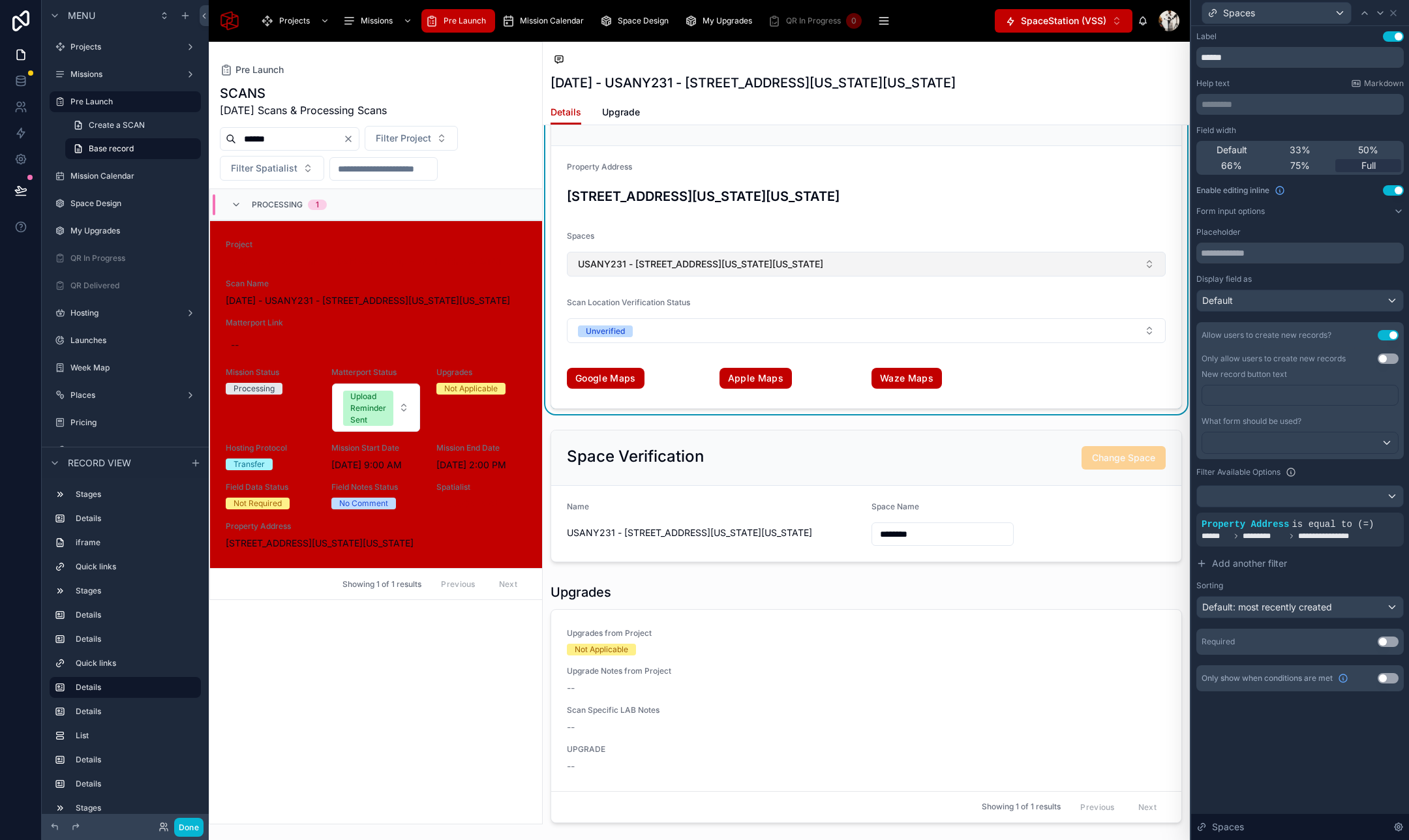
click at [869, 264] on button "USANY231 - 2 Ohio Drive, New Hyde Park, New York, 11042" at bounding box center [866, 264] width 599 height 25
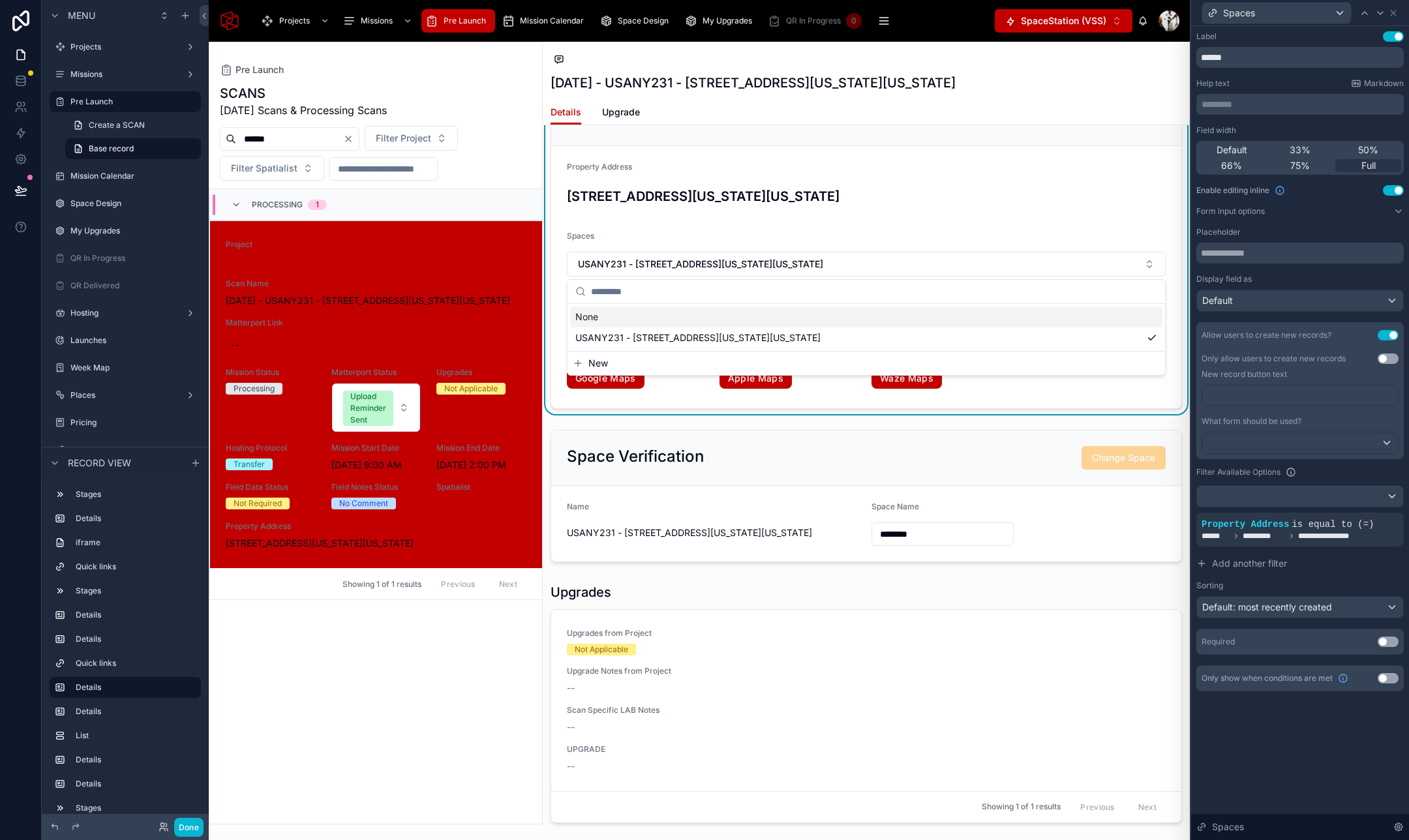
click at [606, 363] on span "New" at bounding box center [598, 364] width 20 height 13
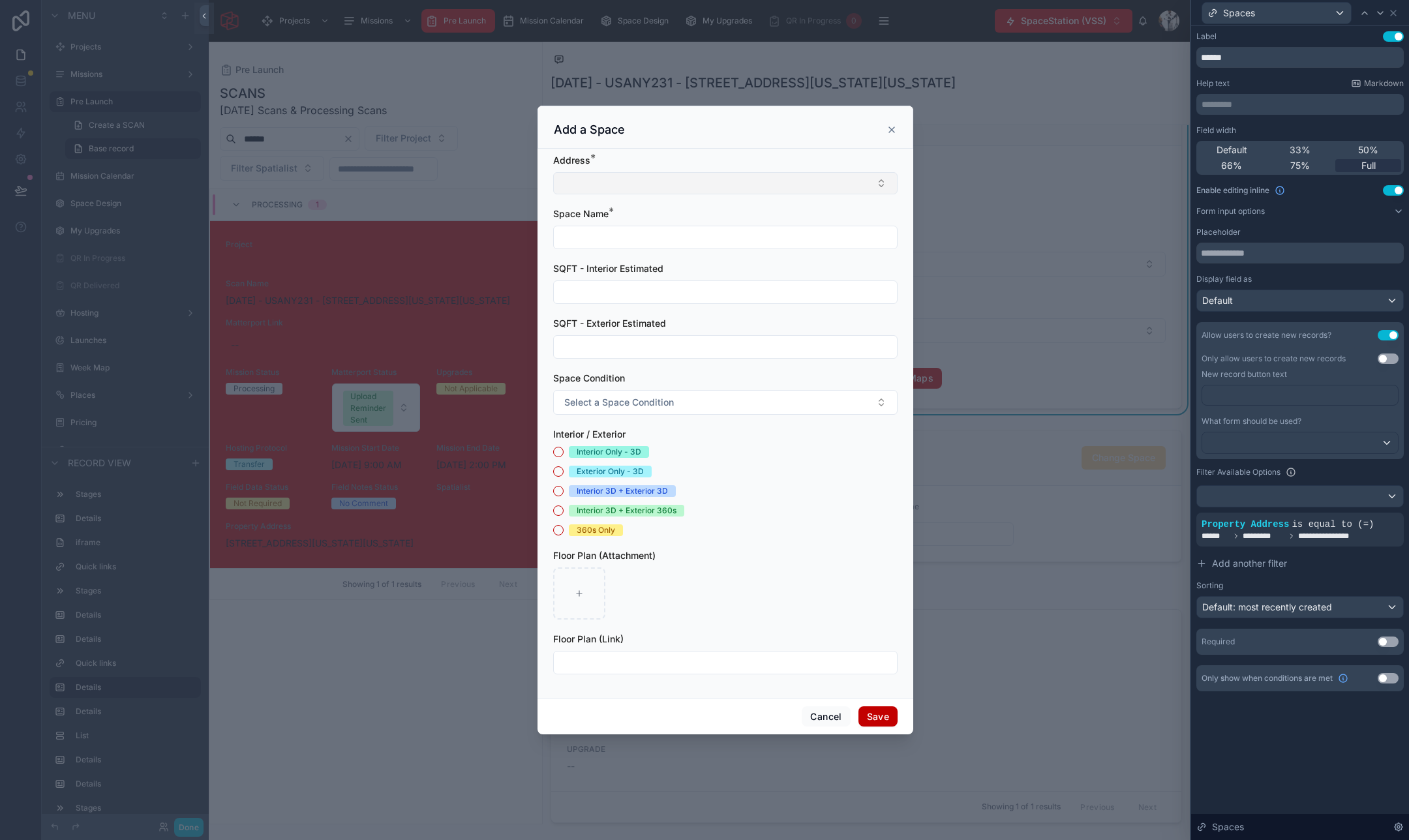
click at [650, 179] on button "Select Button" at bounding box center [726, 183] width 345 height 22
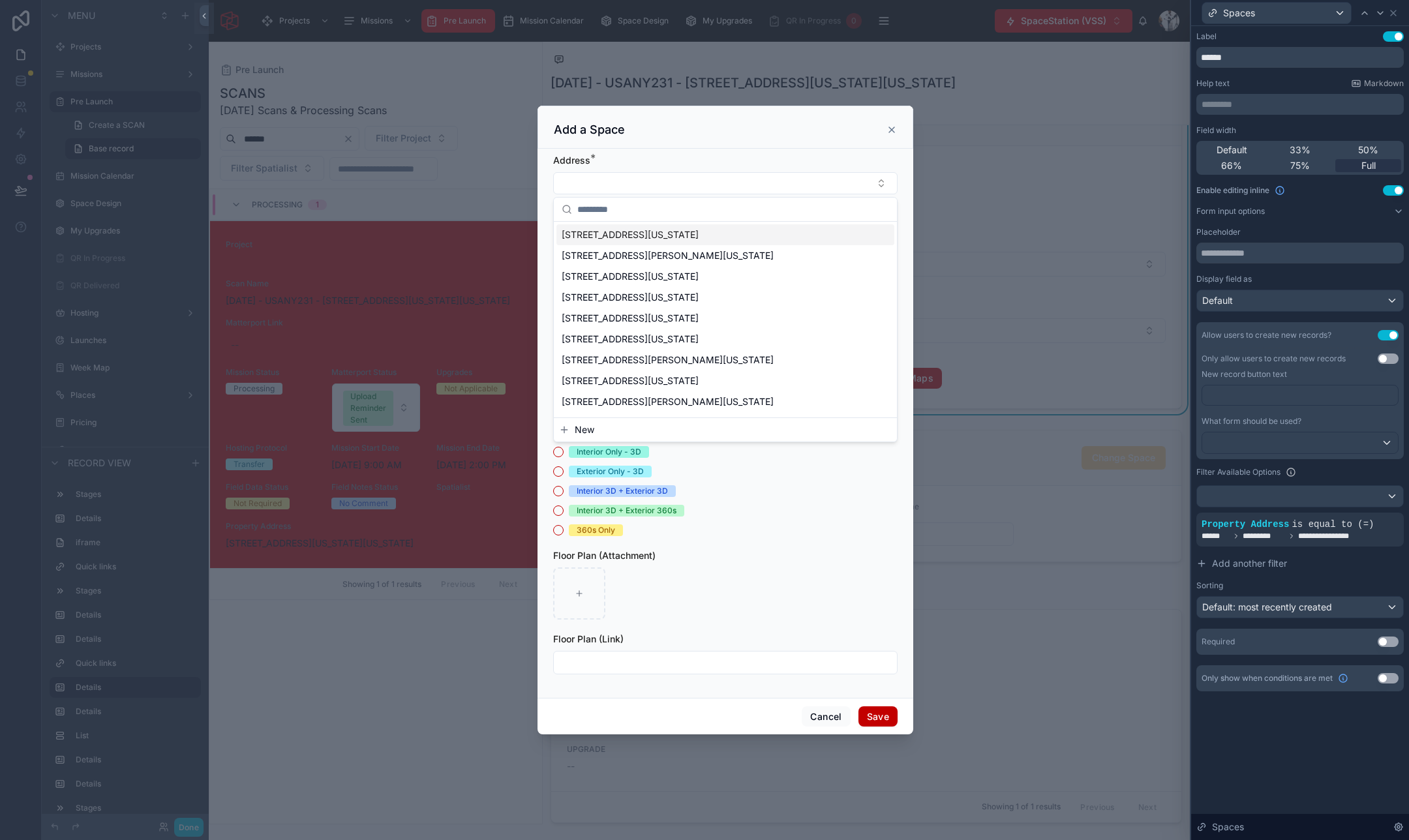
click at [649, 145] on div "Add a Space" at bounding box center [726, 127] width 376 height 43
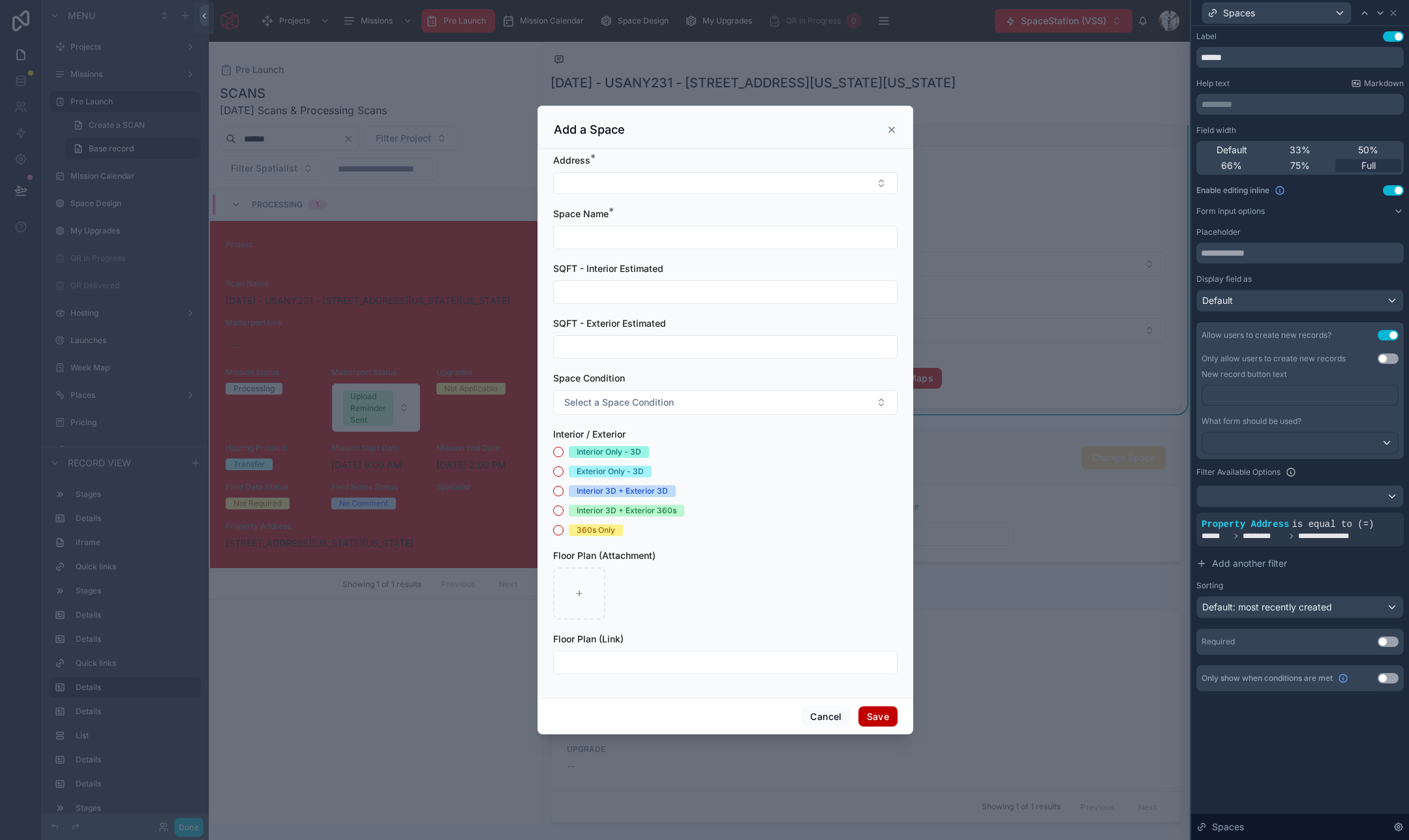
click at [894, 130] on icon at bounding box center [891, 129] width 11 height 11
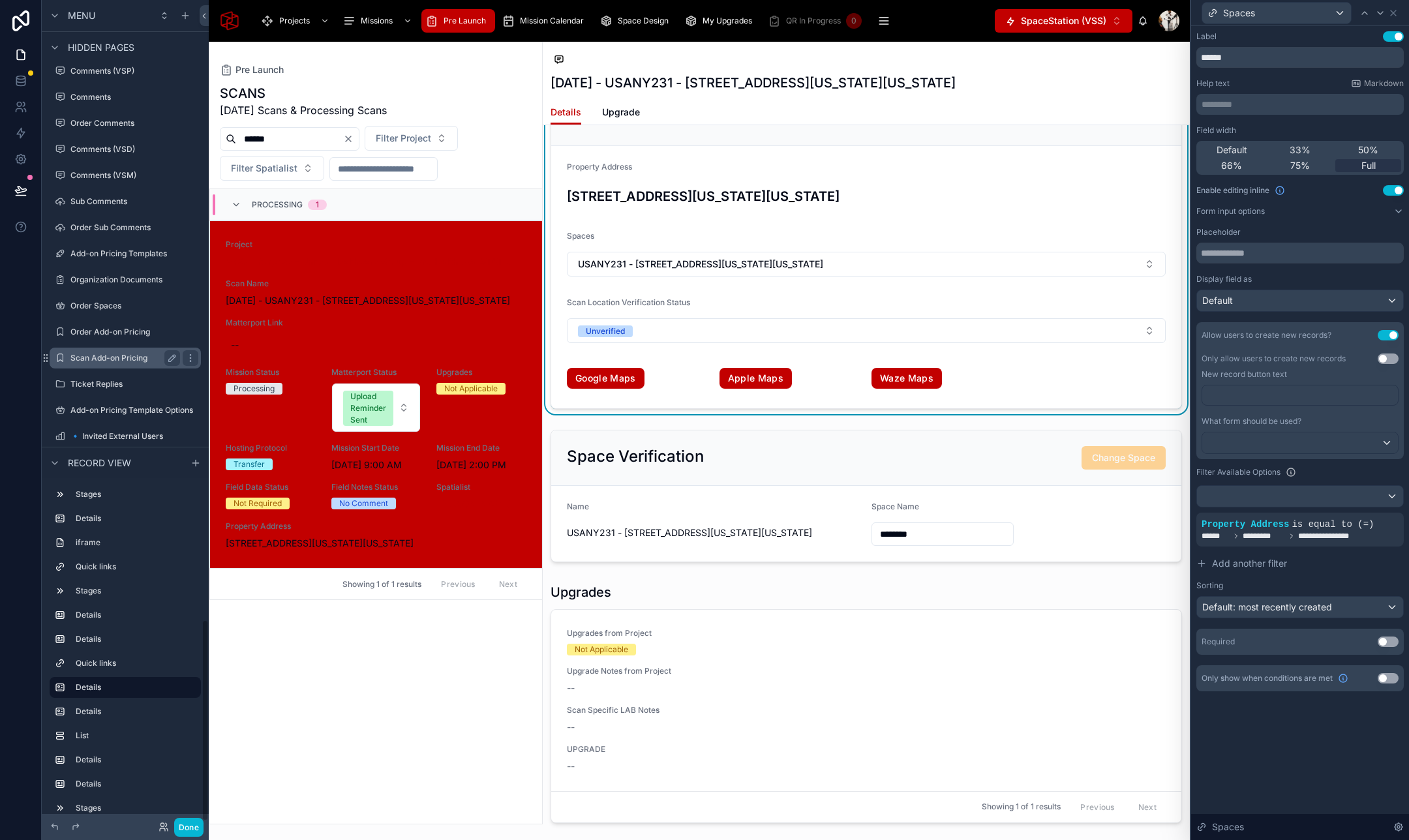
scroll to position [2526, 0]
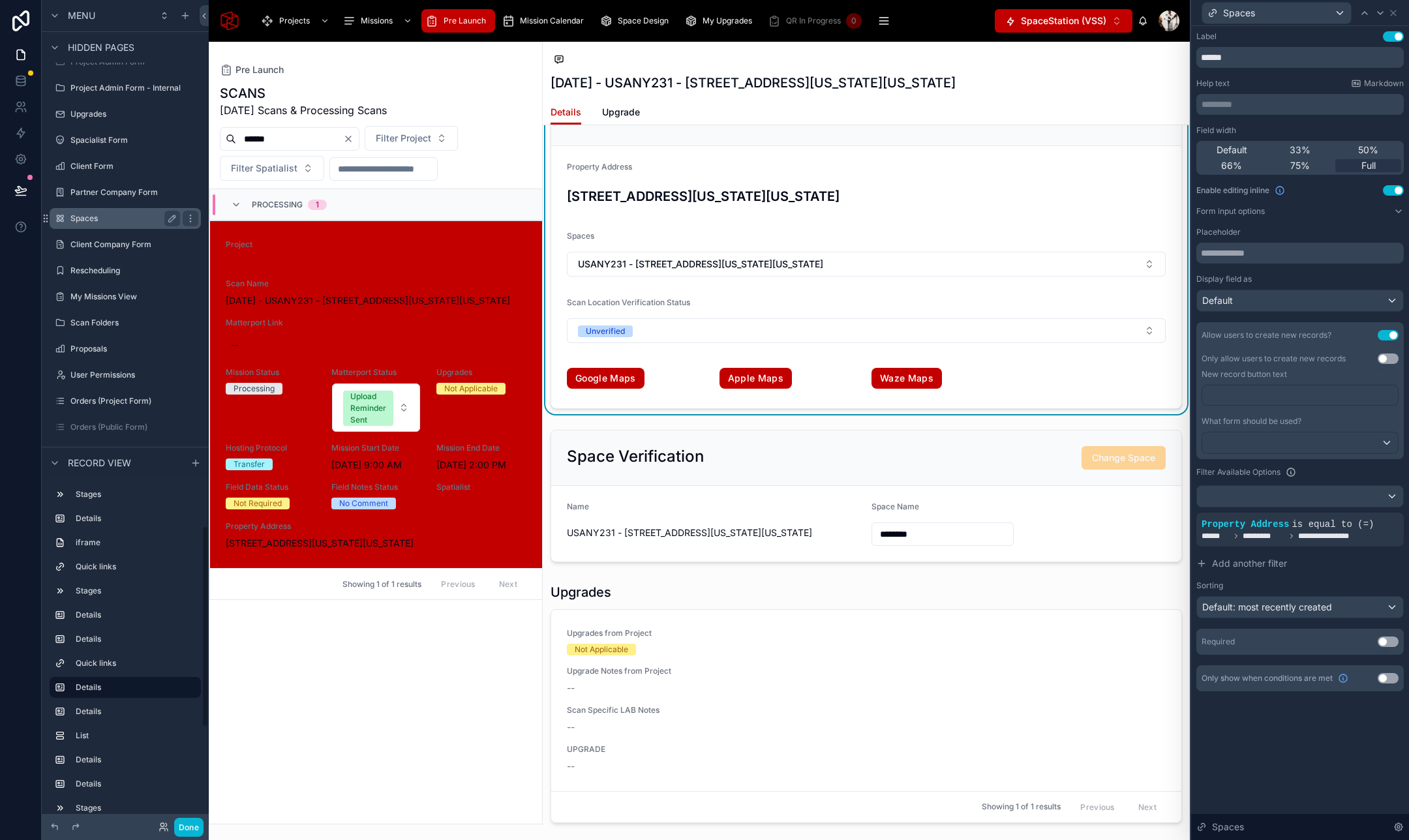
click at [96, 212] on div "Spaces" at bounding box center [124, 218] width 110 height 16
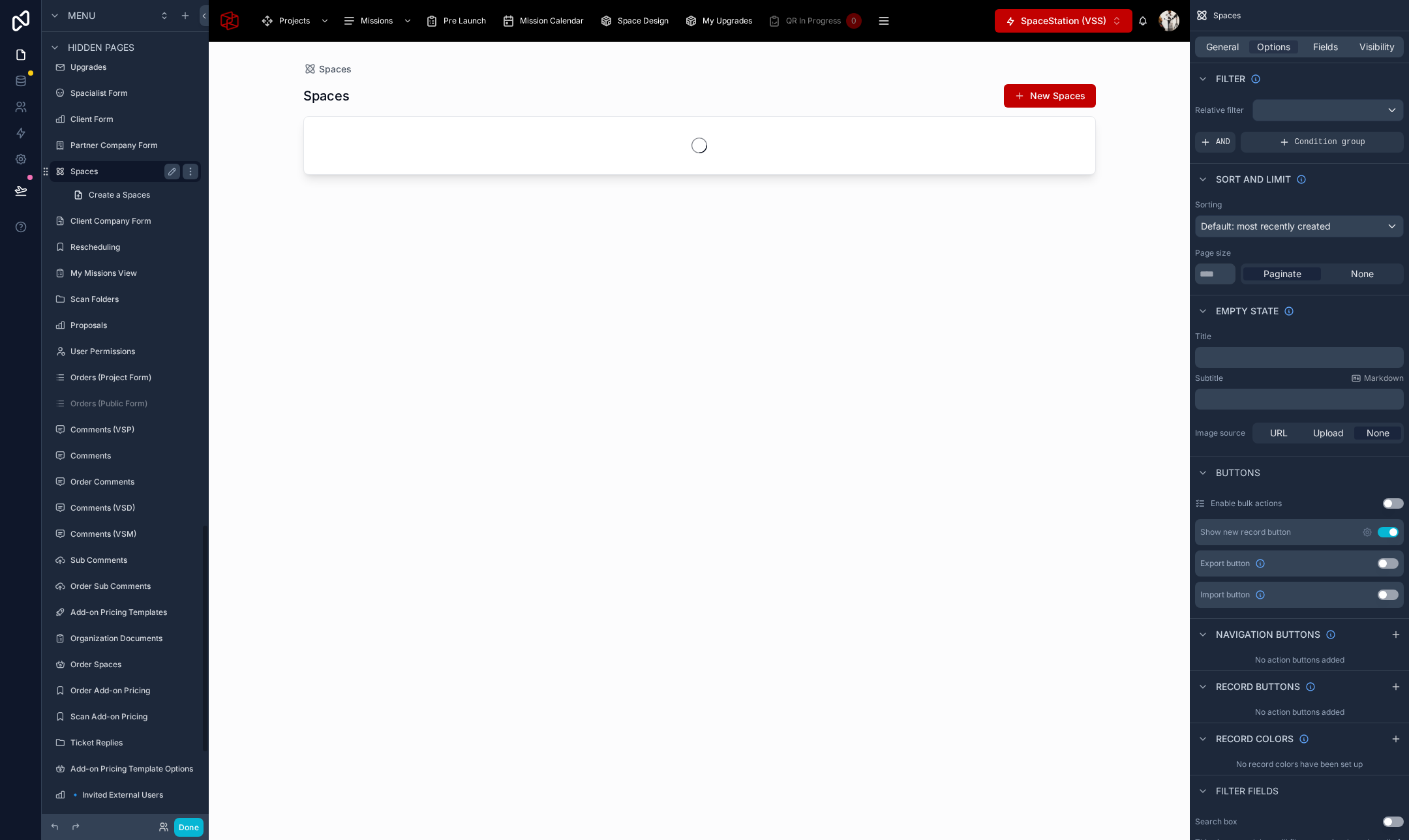
scroll to position [1891, 0]
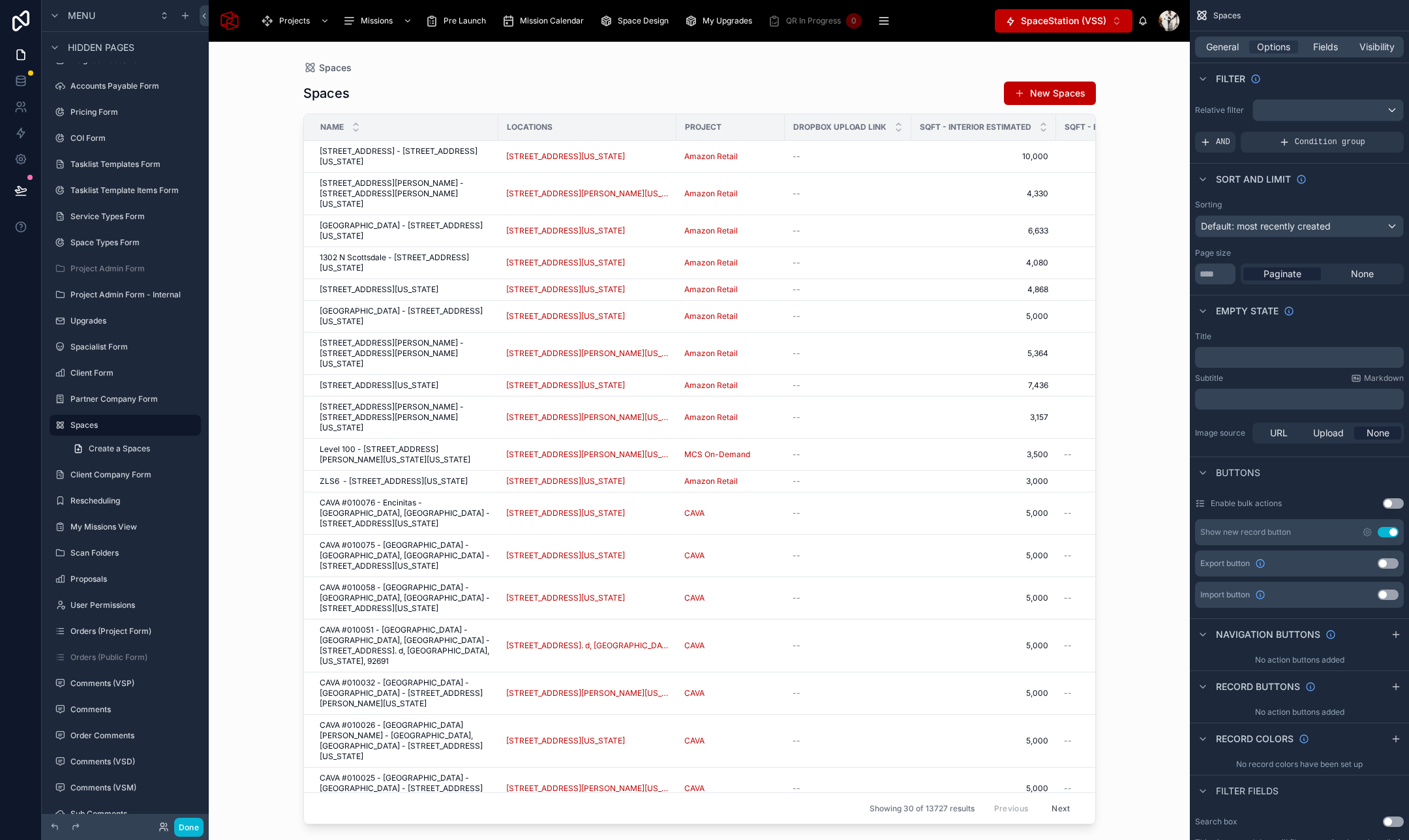
click at [1041, 92] on div at bounding box center [700, 433] width 834 height 782
click at [1026, 95] on button "New Spaces" at bounding box center [1050, 93] width 92 height 23
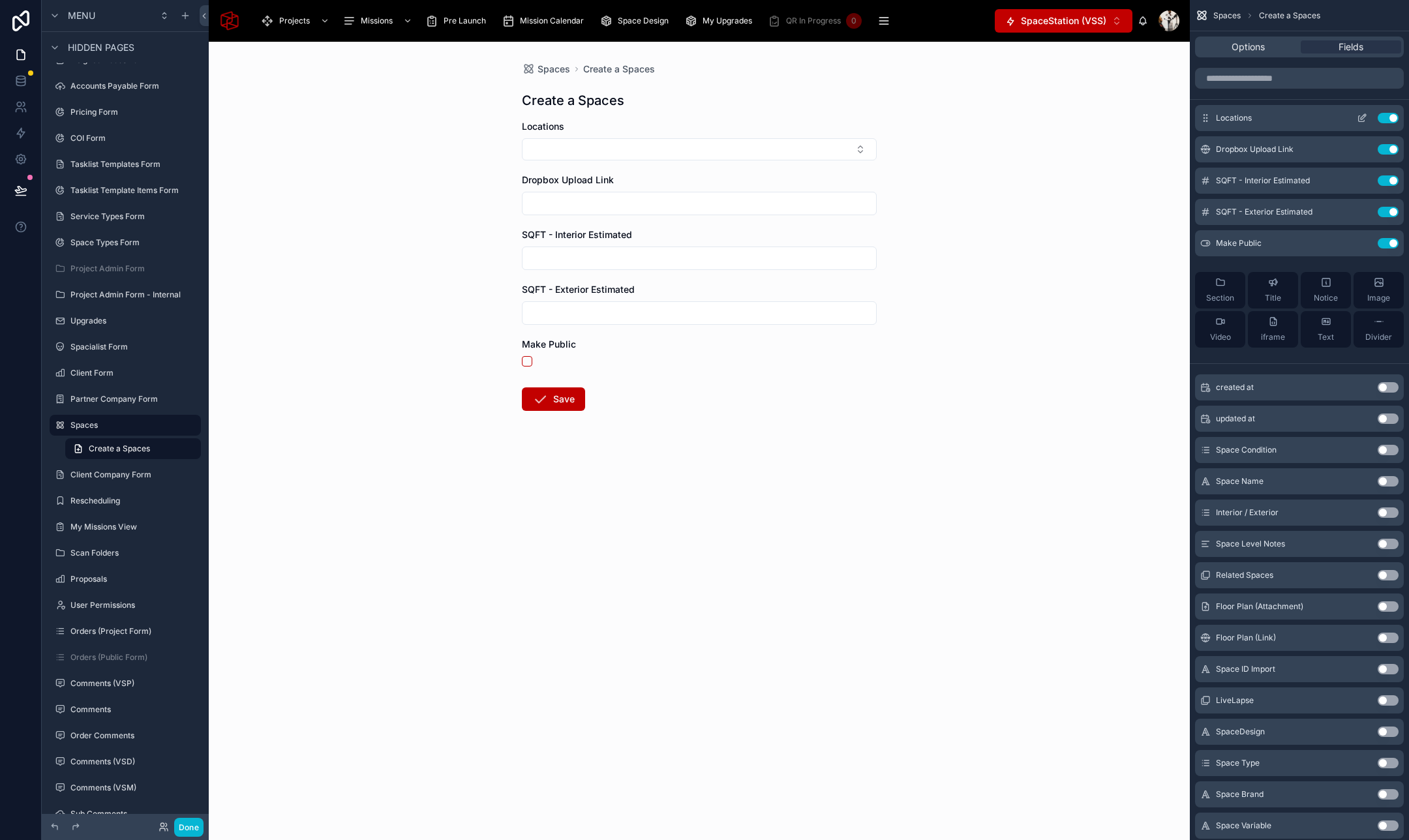
click at [1362, 118] on icon "scrollable content" at bounding box center [1363, 116] width 5 height 5
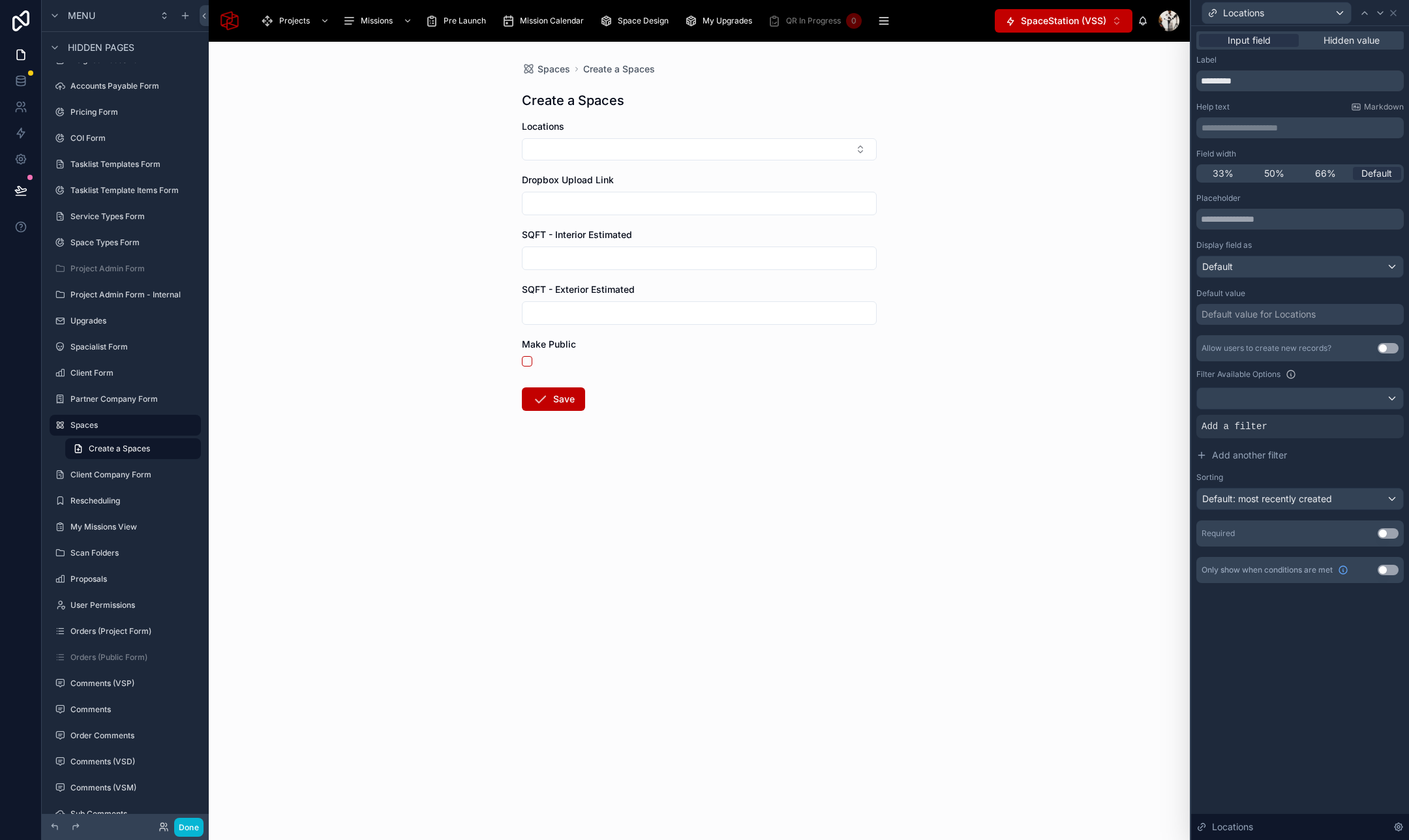
click at [1305, 320] on div "Default value for Locations" at bounding box center [1258, 314] width 114 height 13
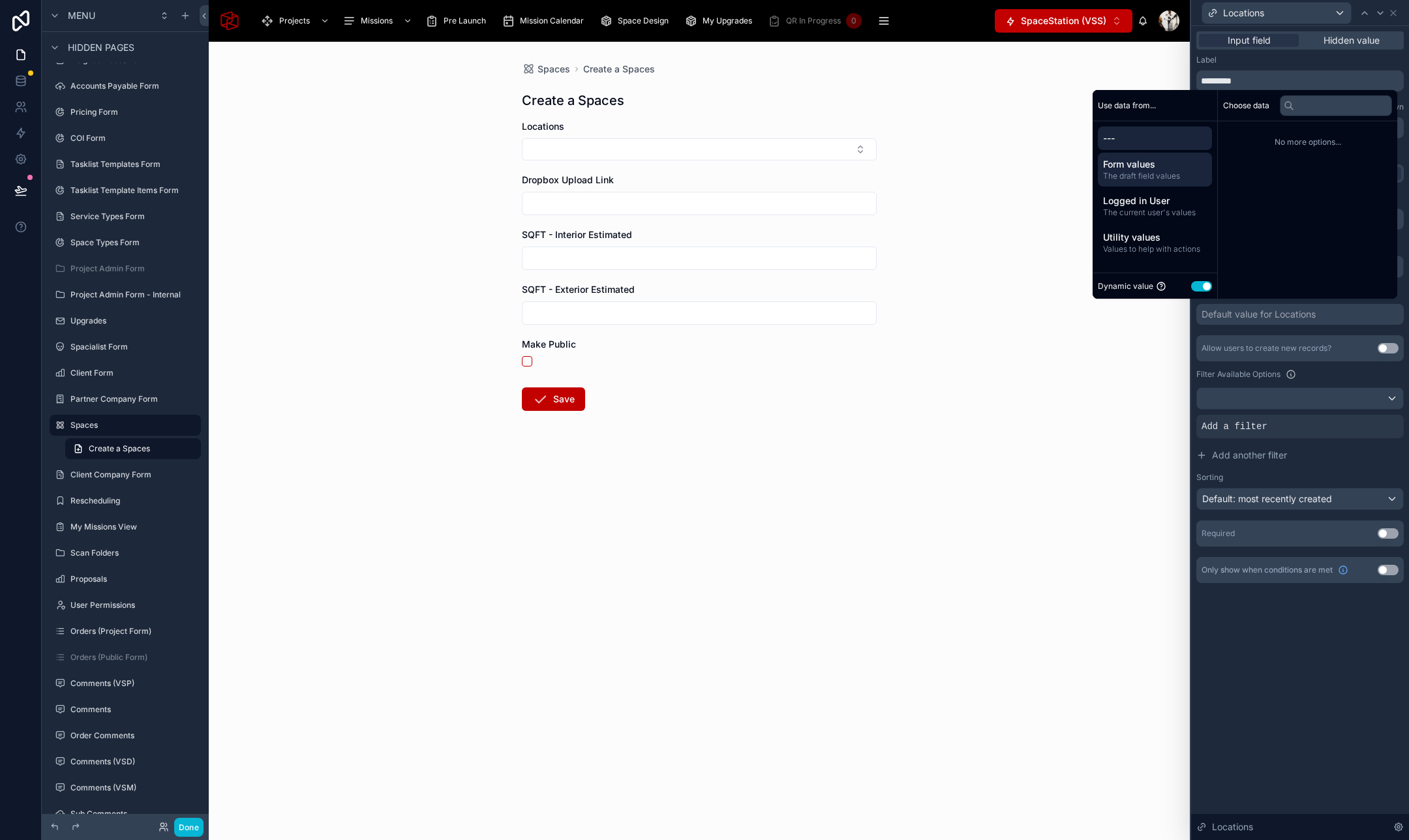
click at [1159, 171] on span "The draft field values" at bounding box center [1155, 176] width 104 height 11
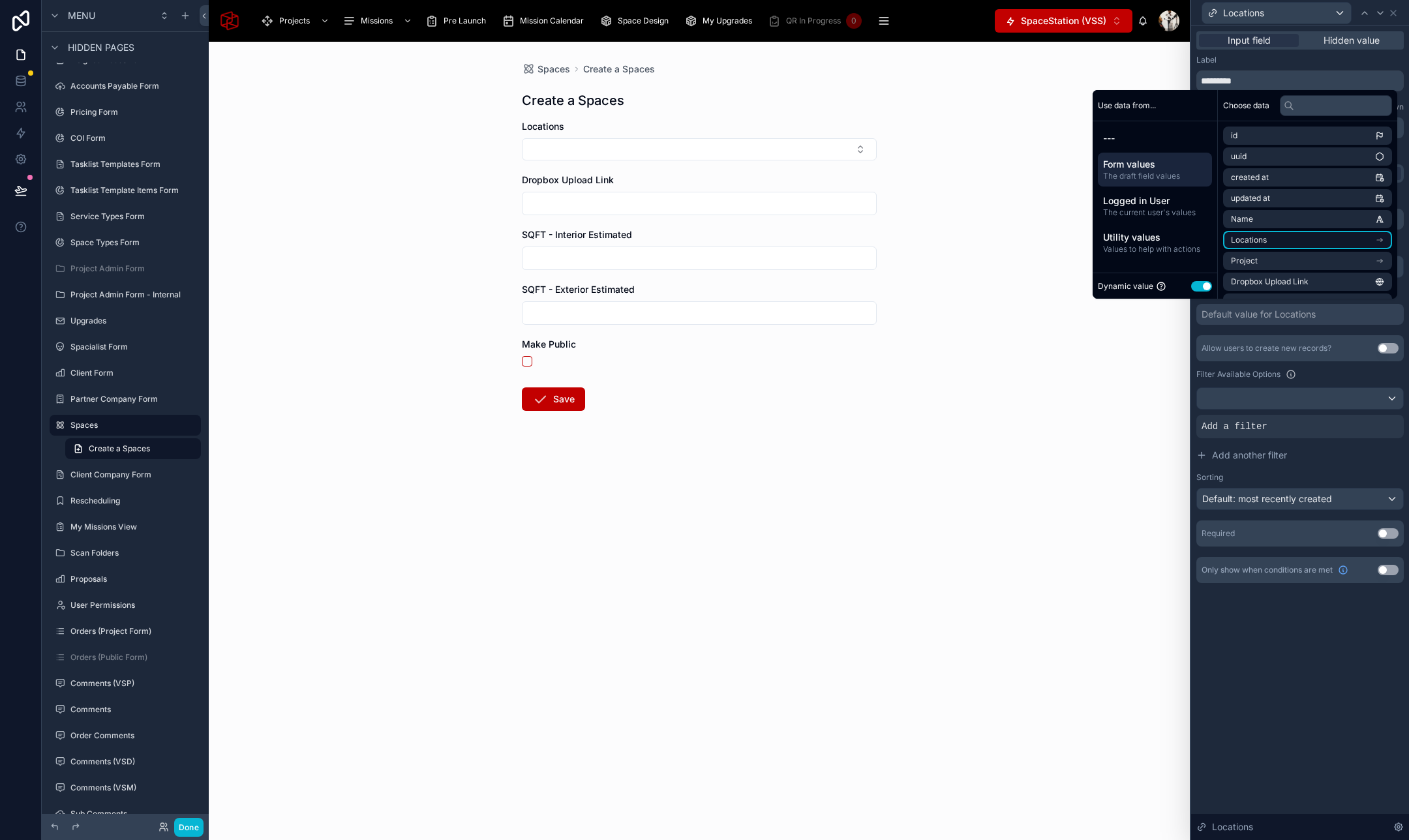
click at [1284, 248] on li "Locations" at bounding box center [1307, 240] width 169 height 18
click at [1273, 242] on span "Property Address" at bounding box center [1263, 242] width 64 height 11
click at [1275, 256] on li "Address Line 1" at bounding box center [1307, 263] width 169 height 18
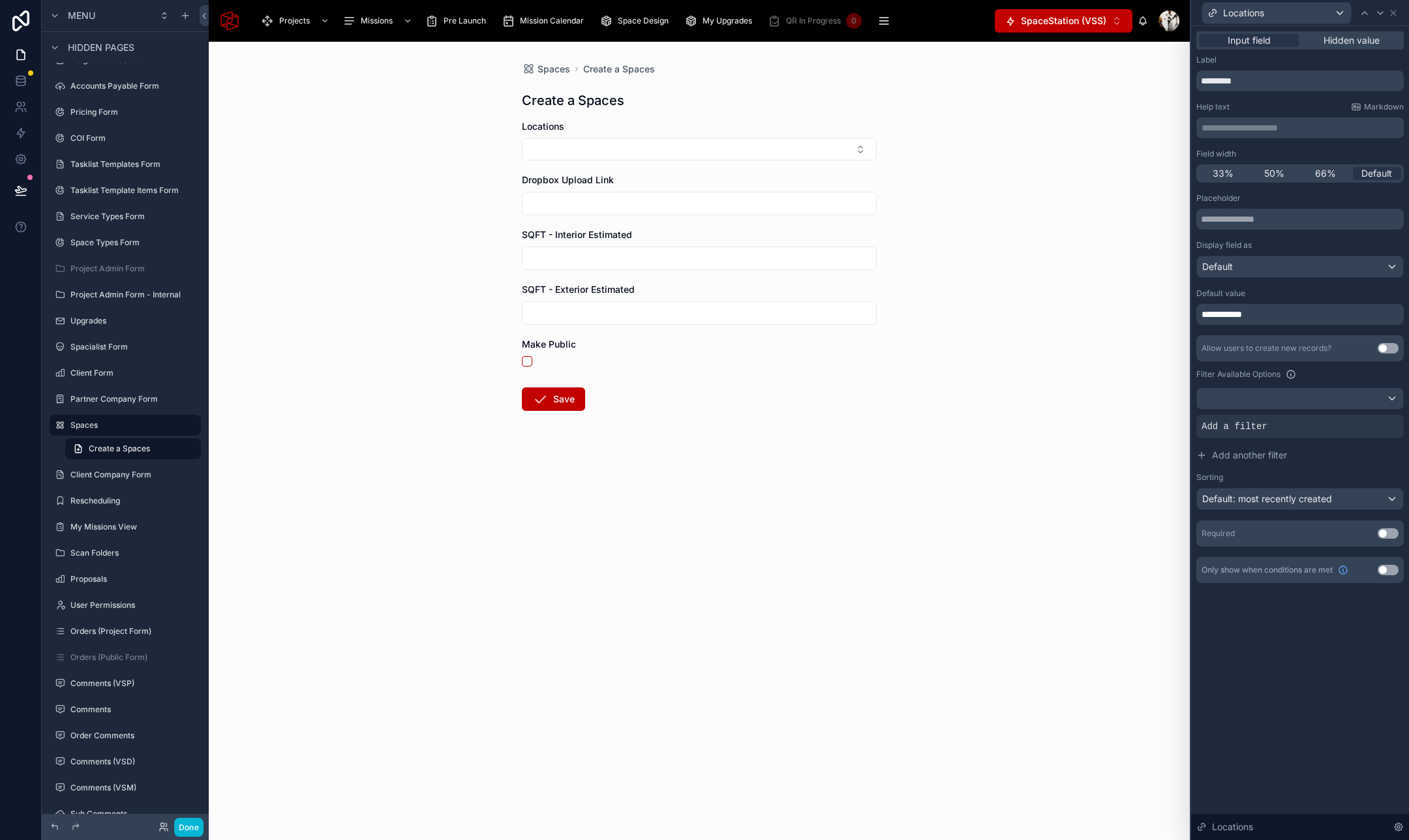
click at [1302, 309] on div "**********" at bounding box center [1300, 314] width 208 height 21
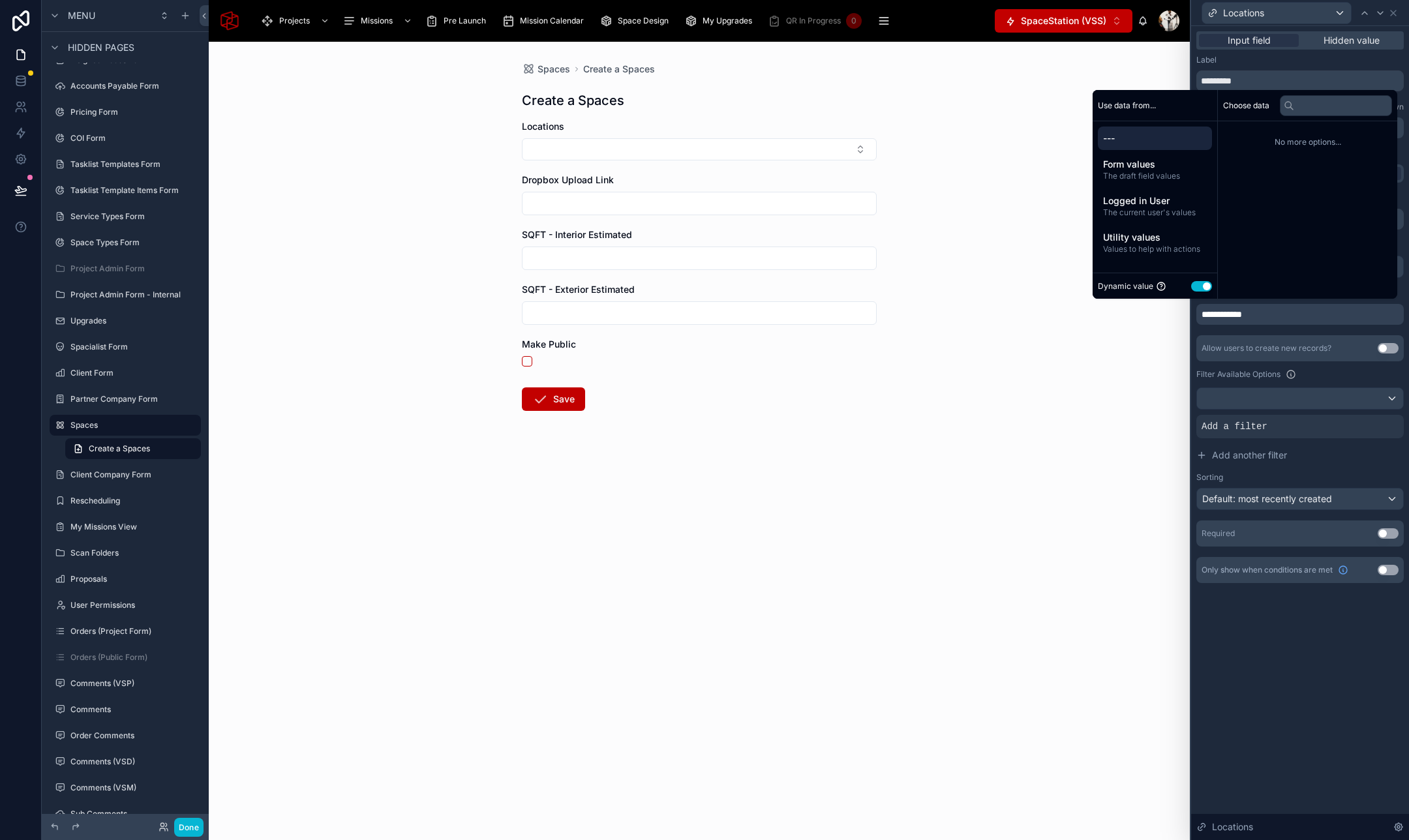
click at [1195, 284] on button "Use setting" at bounding box center [1200, 286] width 21 height 11
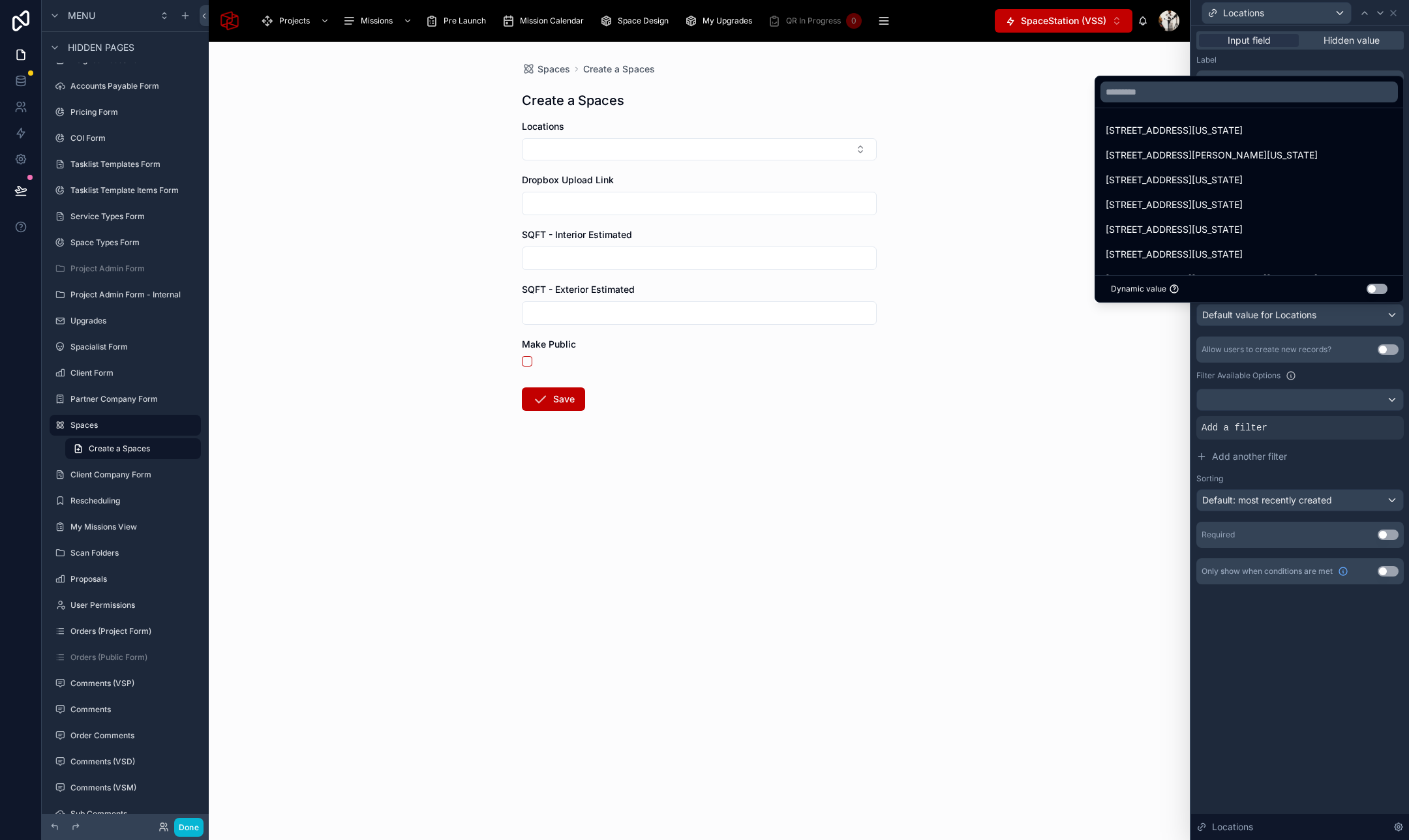
click at [1378, 289] on button "Use setting" at bounding box center [1376, 289] width 21 height 11
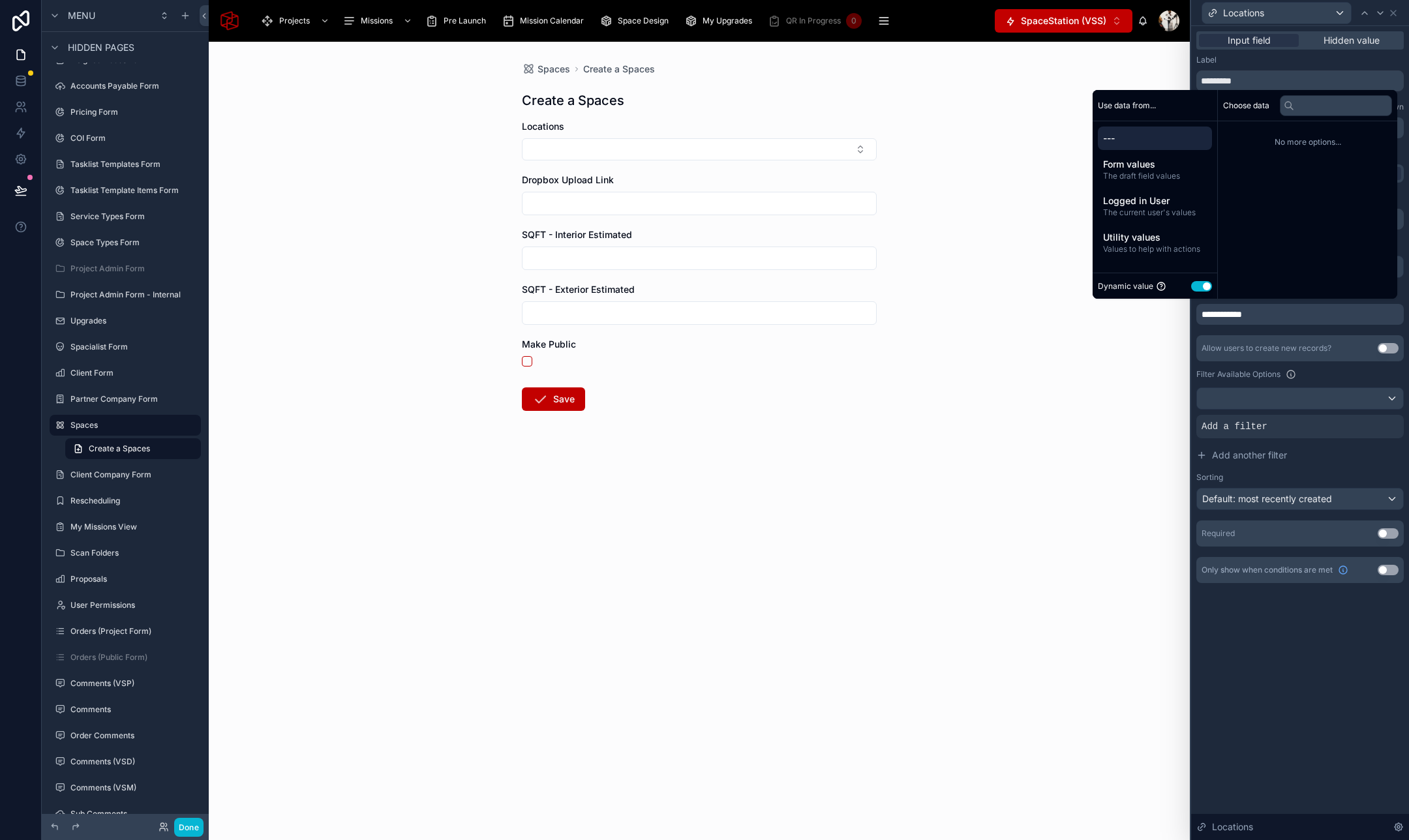
click at [1180, 138] on span "---" at bounding box center [1155, 138] width 104 height 13
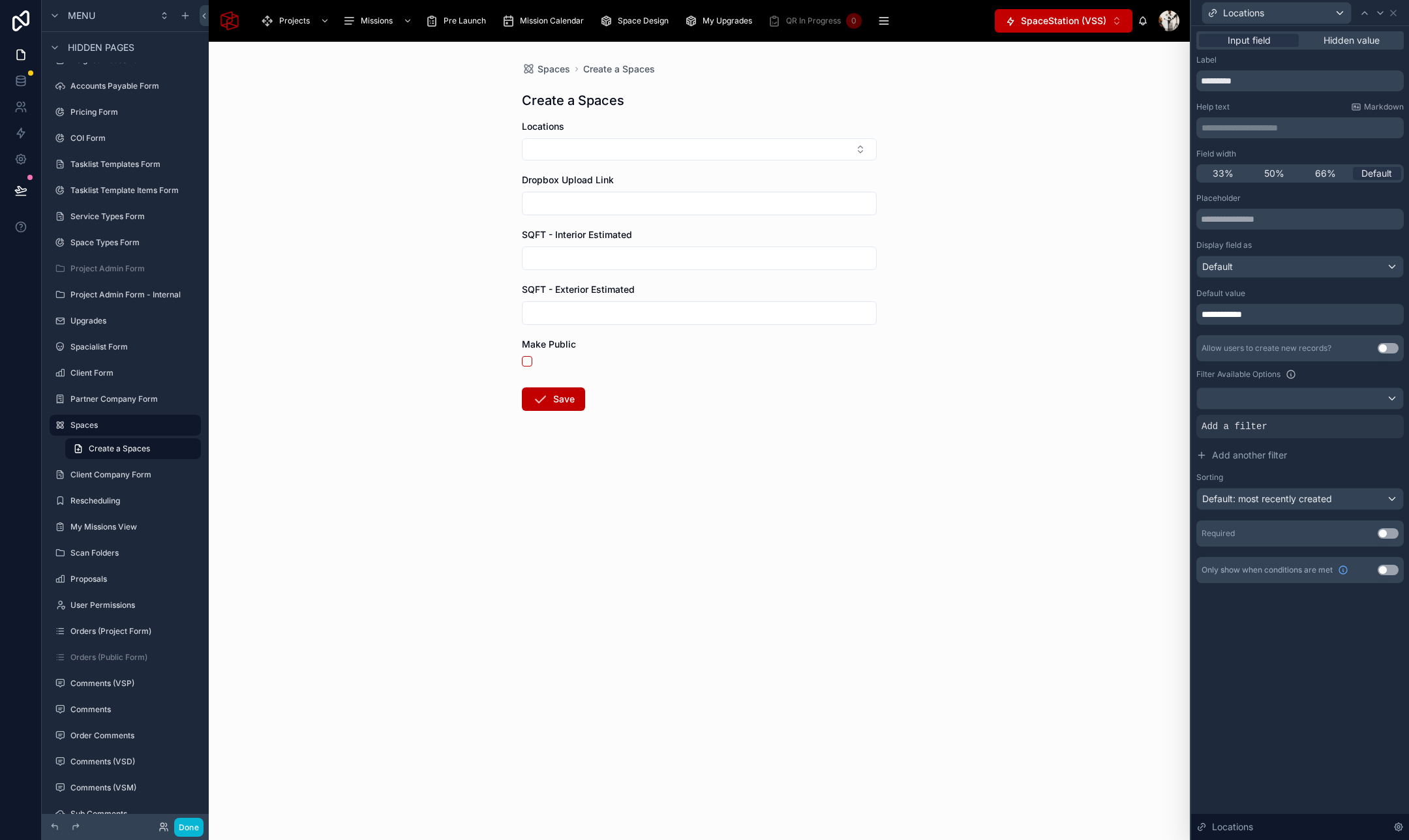
click at [1295, 660] on div "**********" at bounding box center [1299, 433] width 218 height 814
click at [1383, 313] on div "**********" at bounding box center [1300, 314] width 208 height 21
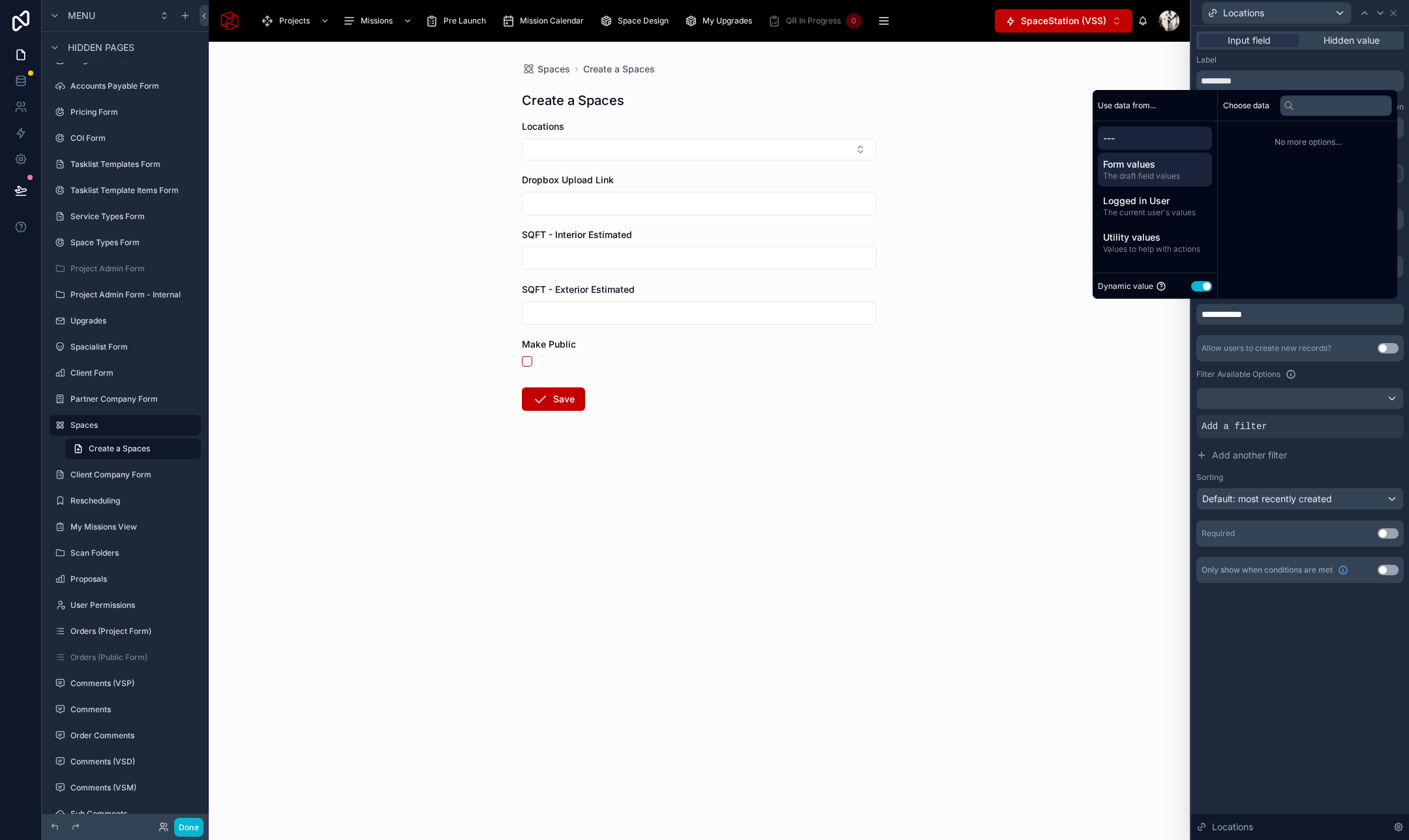
click at [1133, 165] on span "Form values" at bounding box center [1155, 164] width 104 height 13
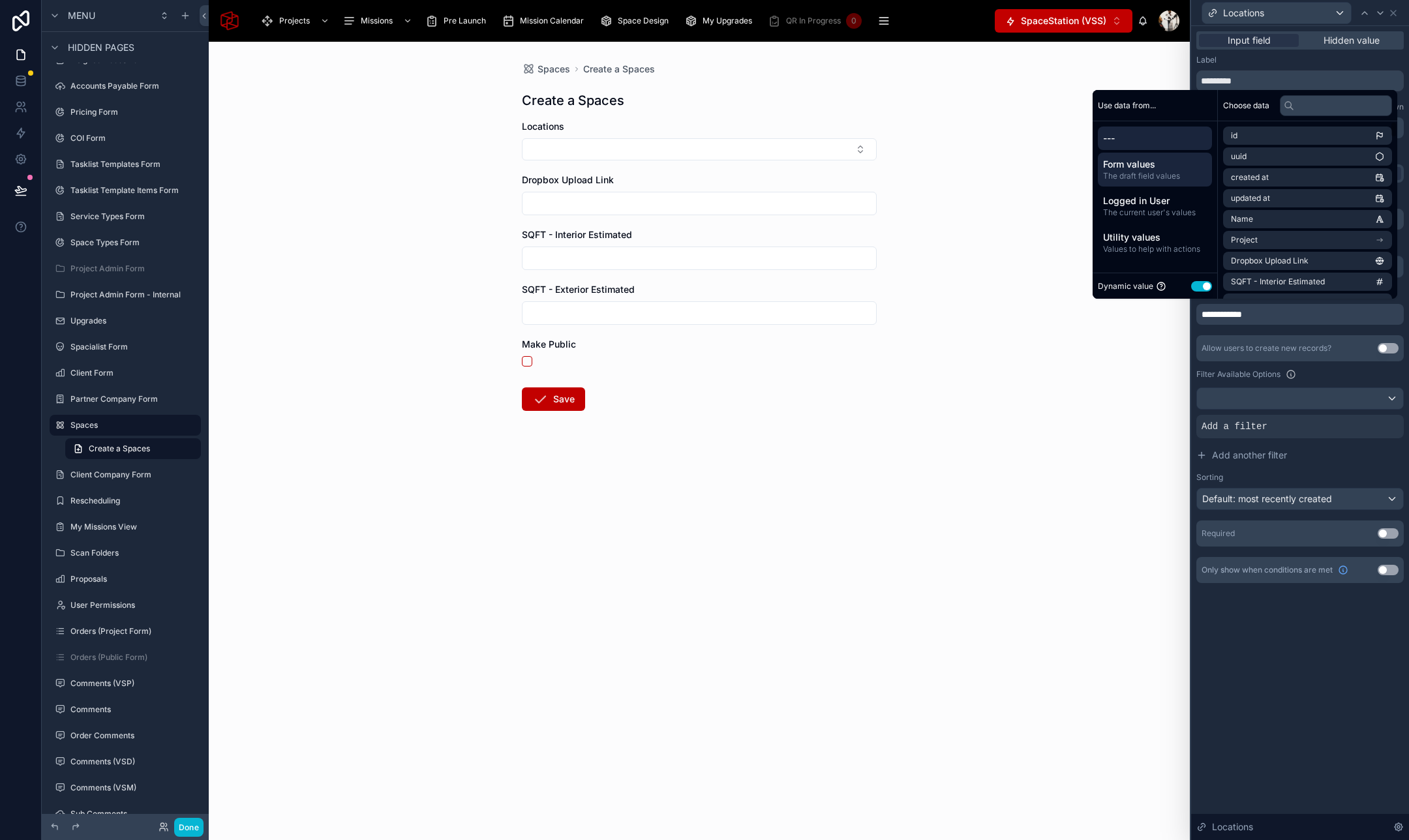
click at [1127, 134] on span "---" at bounding box center [1155, 138] width 104 height 13
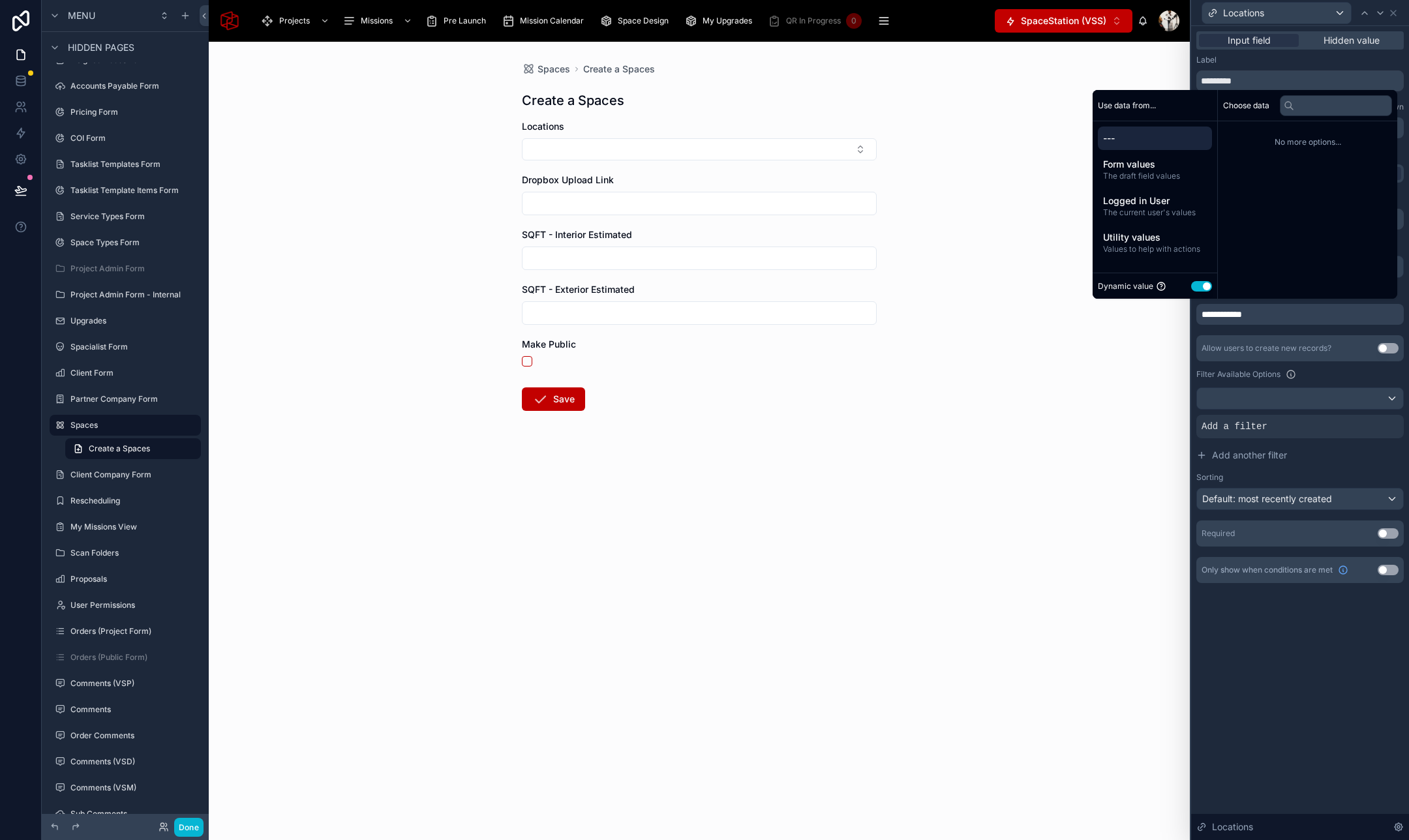
click at [1299, 131] on div "No more options..." at bounding box center [1308, 142] width 180 height 42
click at [1299, 140] on span "No more options..." at bounding box center [1307, 142] width 169 height 11
click at [1159, 174] on span "The draft field values" at bounding box center [1155, 176] width 104 height 11
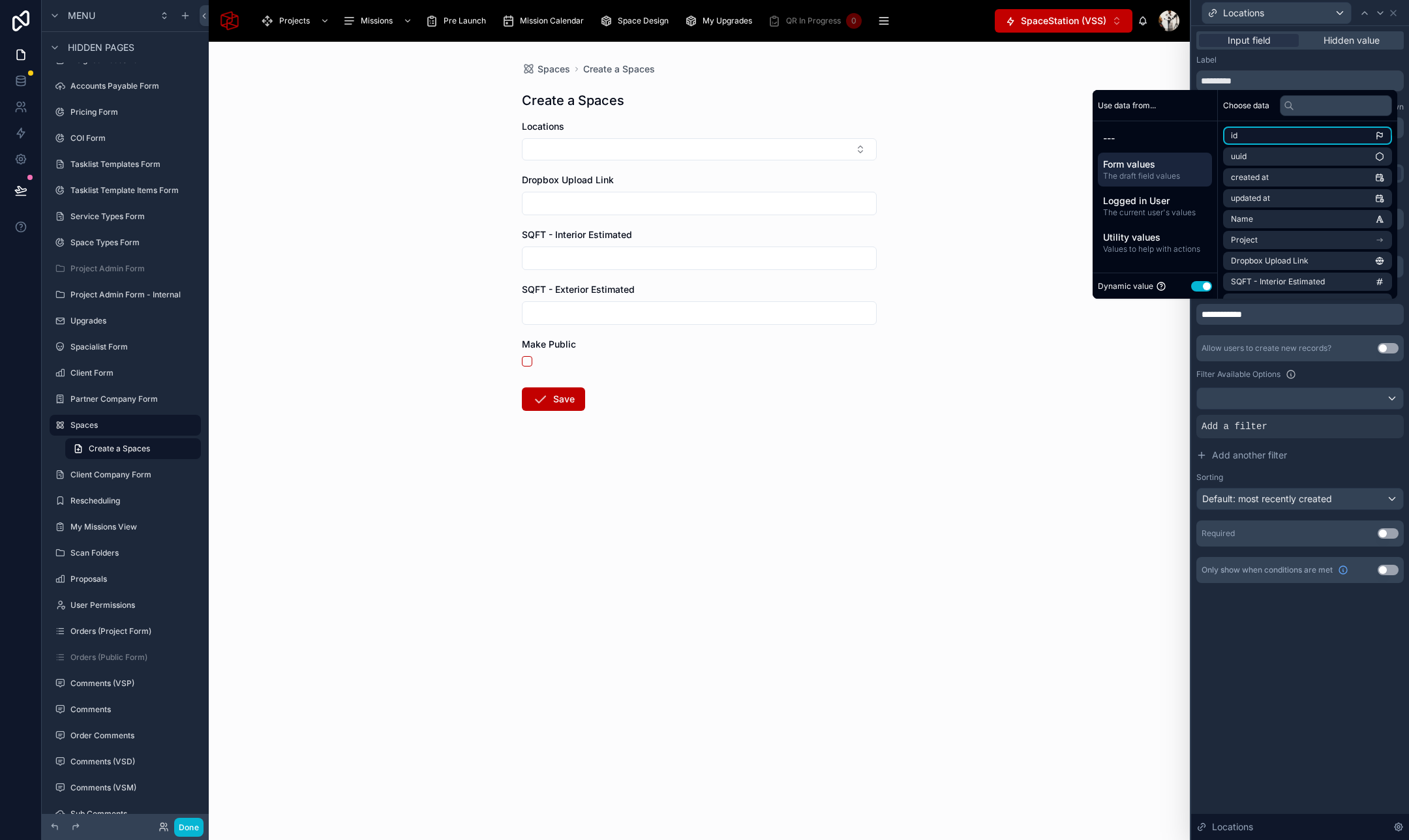
click at [1260, 133] on li "id" at bounding box center [1307, 135] width 169 height 18
click at [1138, 138] on span "---" at bounding box center [1155, 138] width 104 height 13
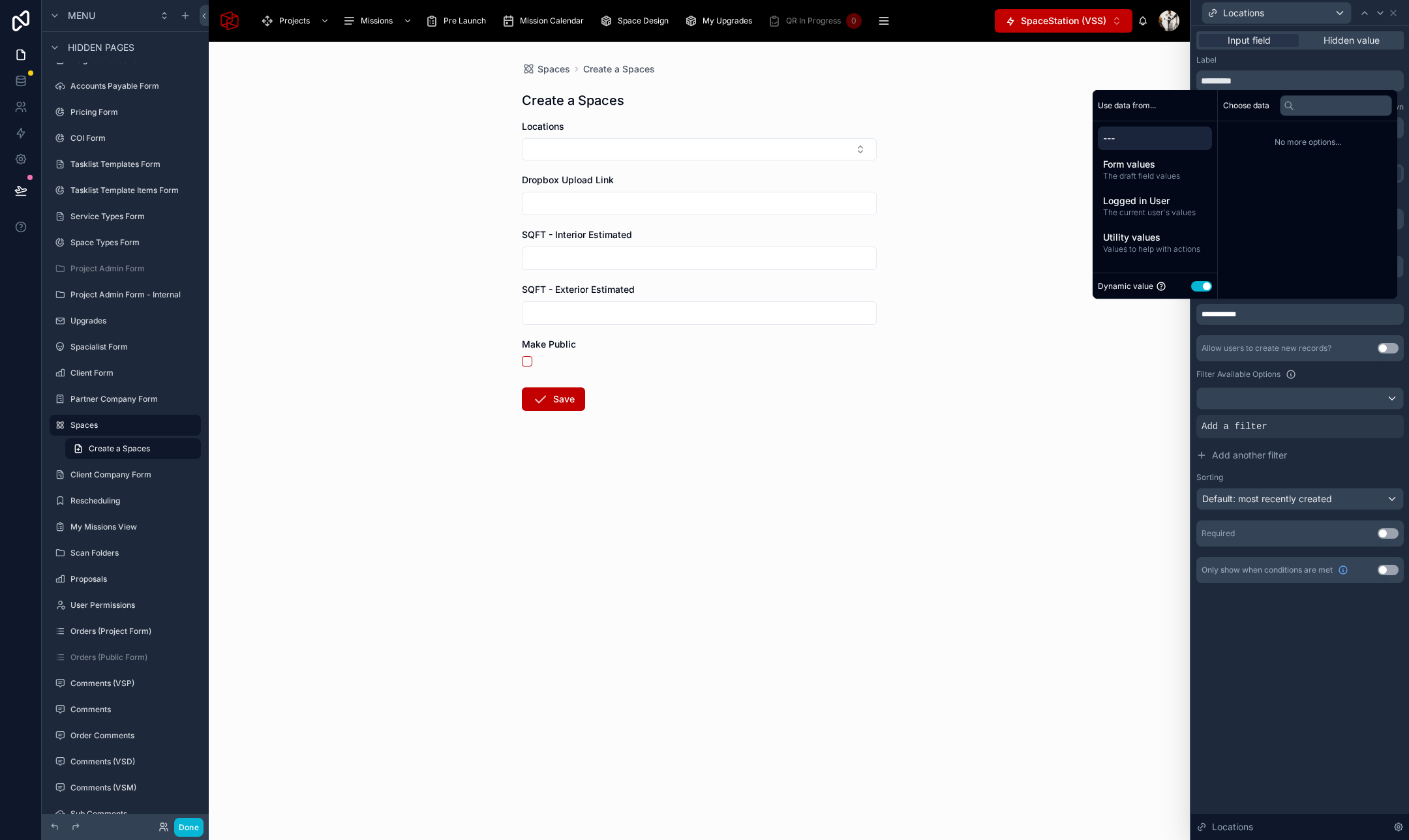
click at [1138, 138] on span "---" at bounding box center [1155, 138] width 104 height 13
click at [1287, 57] on div "Label" at bounding box center [1300, 59] width 208 height 11
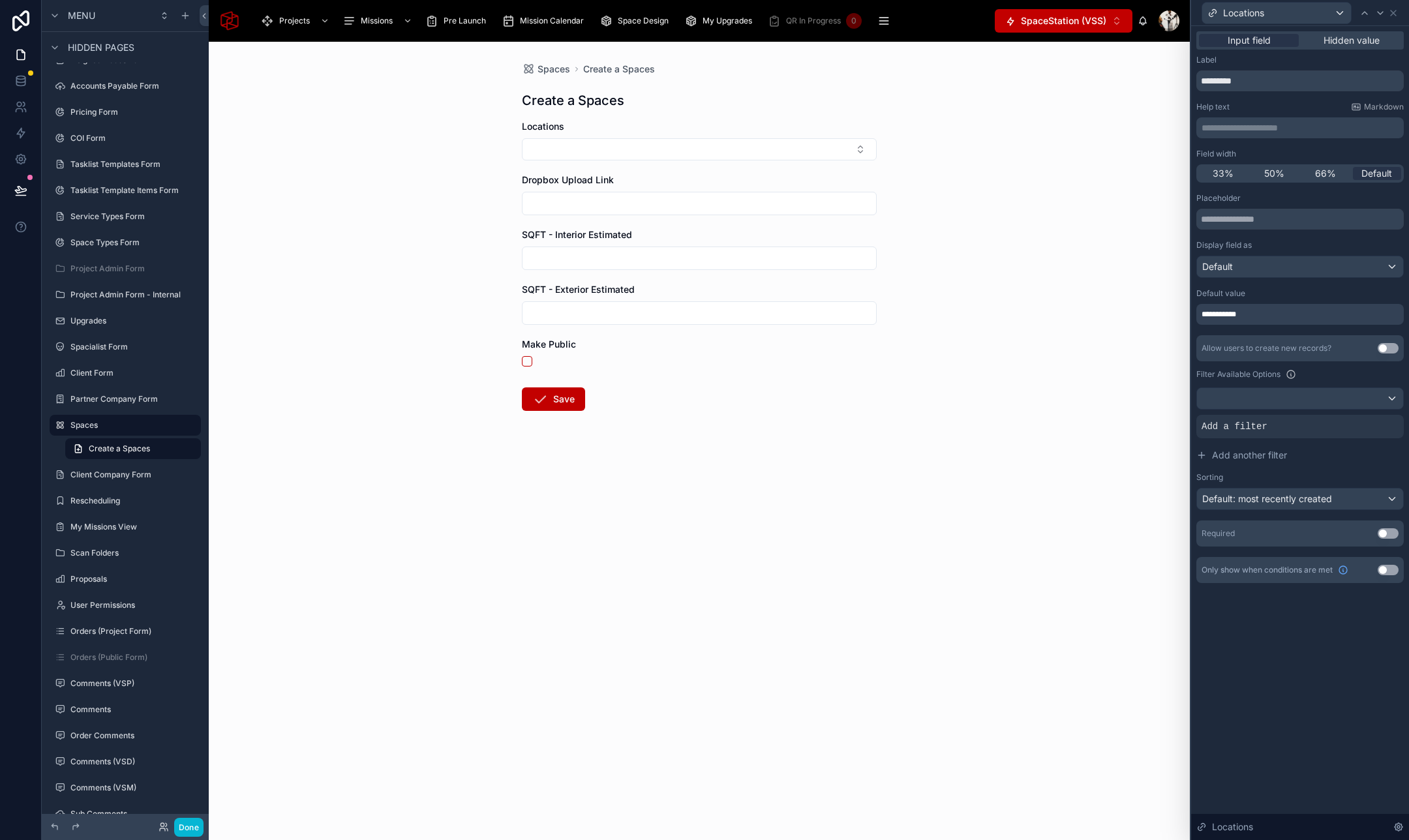
click at [1299, 312] on div "**********" at bounding box center [1300, 314] width 208 height 21
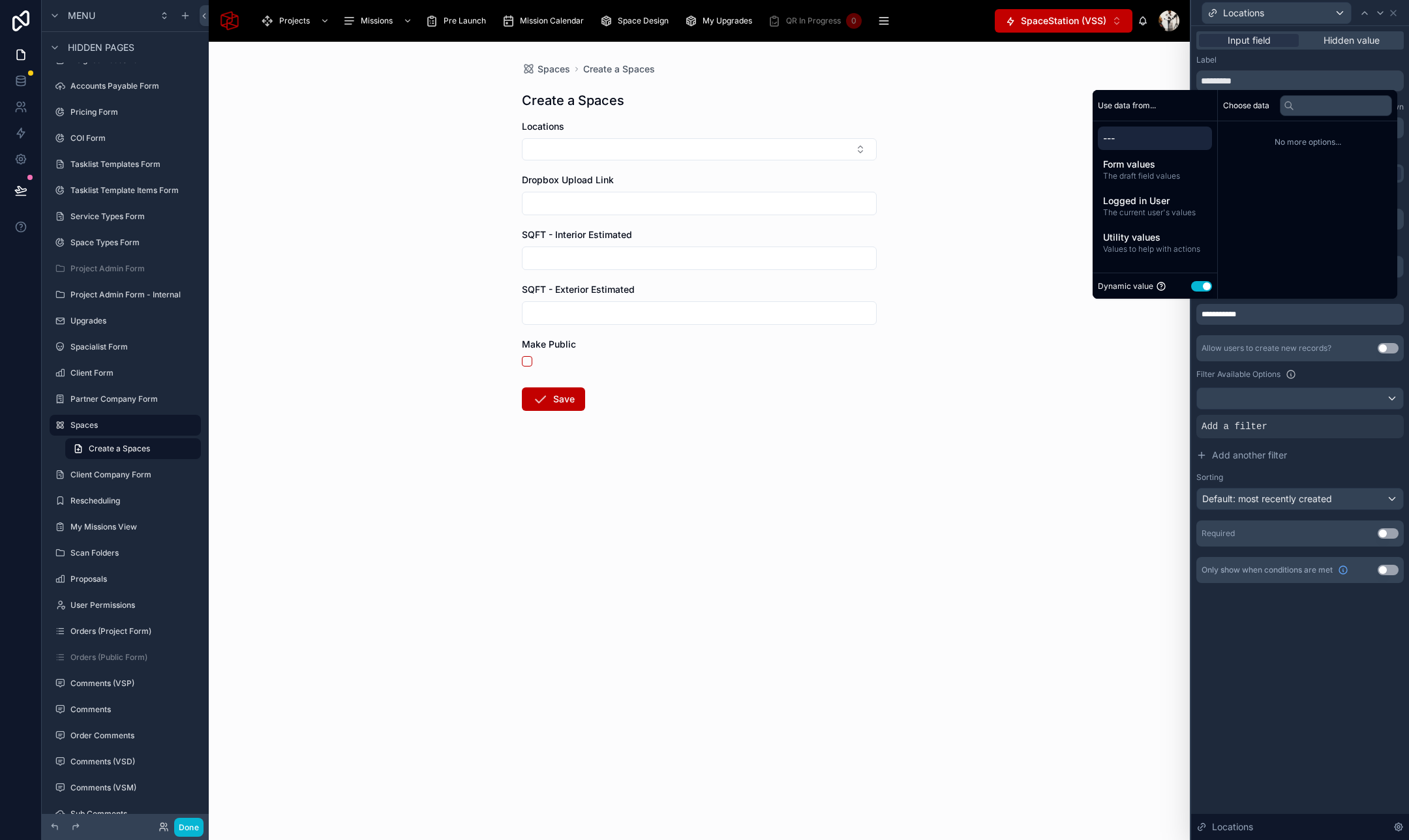
click at [1191, 285] on button "Use setting" at bounding box center [1200, 286] width 21 height 11
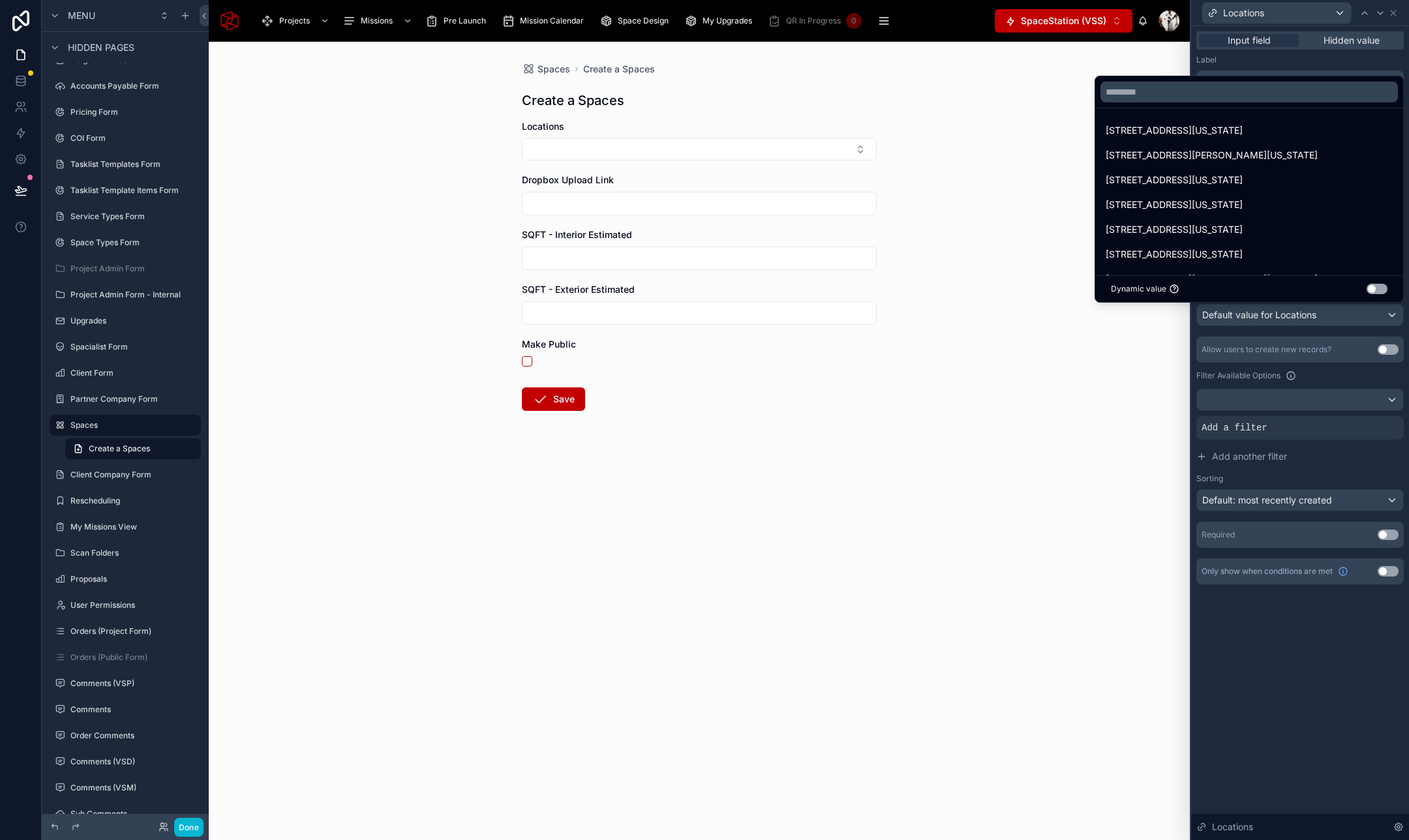
click at [1291, 685] on div at bounding box center [1299, 420] width 218 height 840
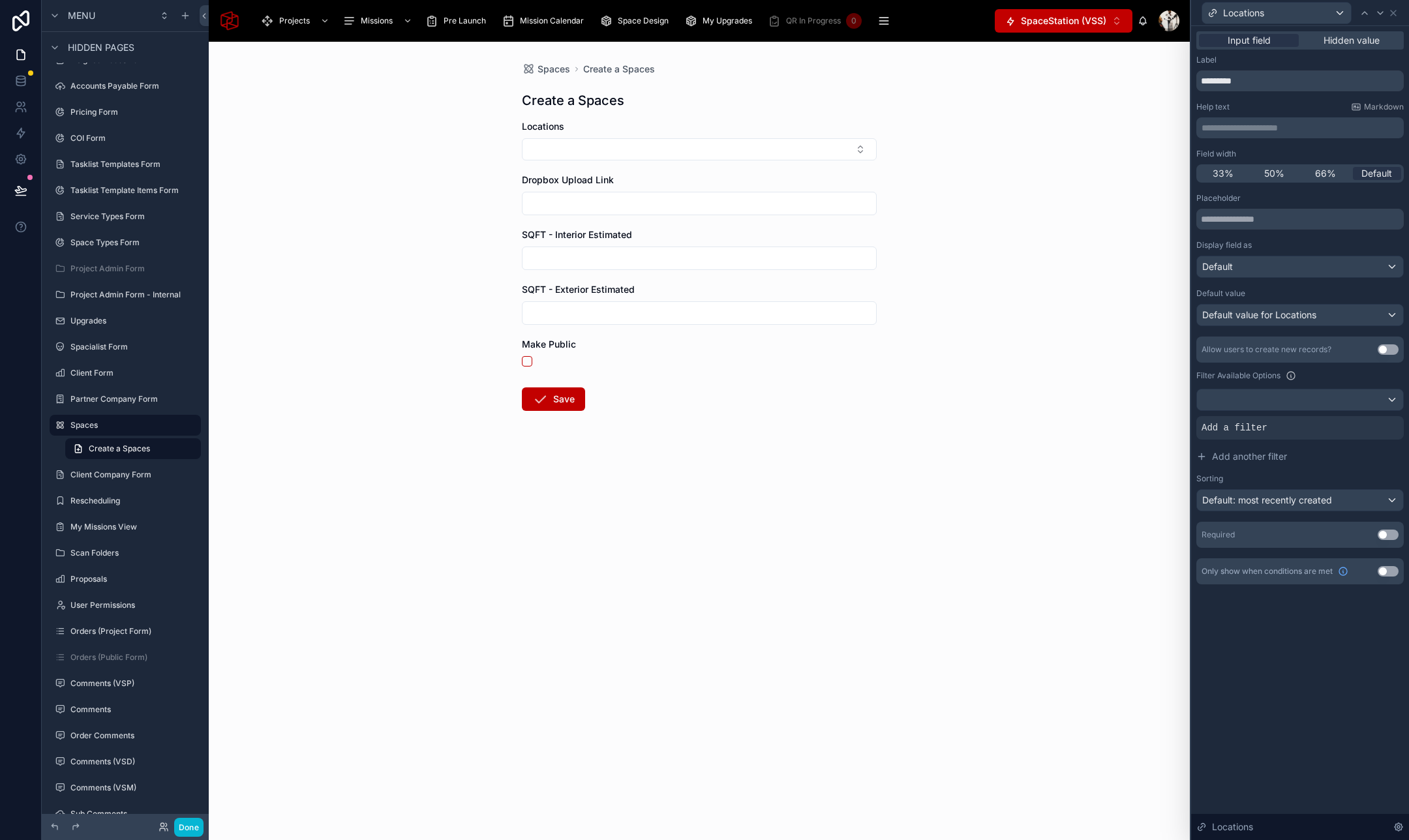
click at [1291, 303] on div "Default value Default value for Locations" at bounding box center [1300, 307] width 208 height 38
click at [1291, 316] on span "Default value for Locations" at bounding box center [1259, 314] width 114 height 11
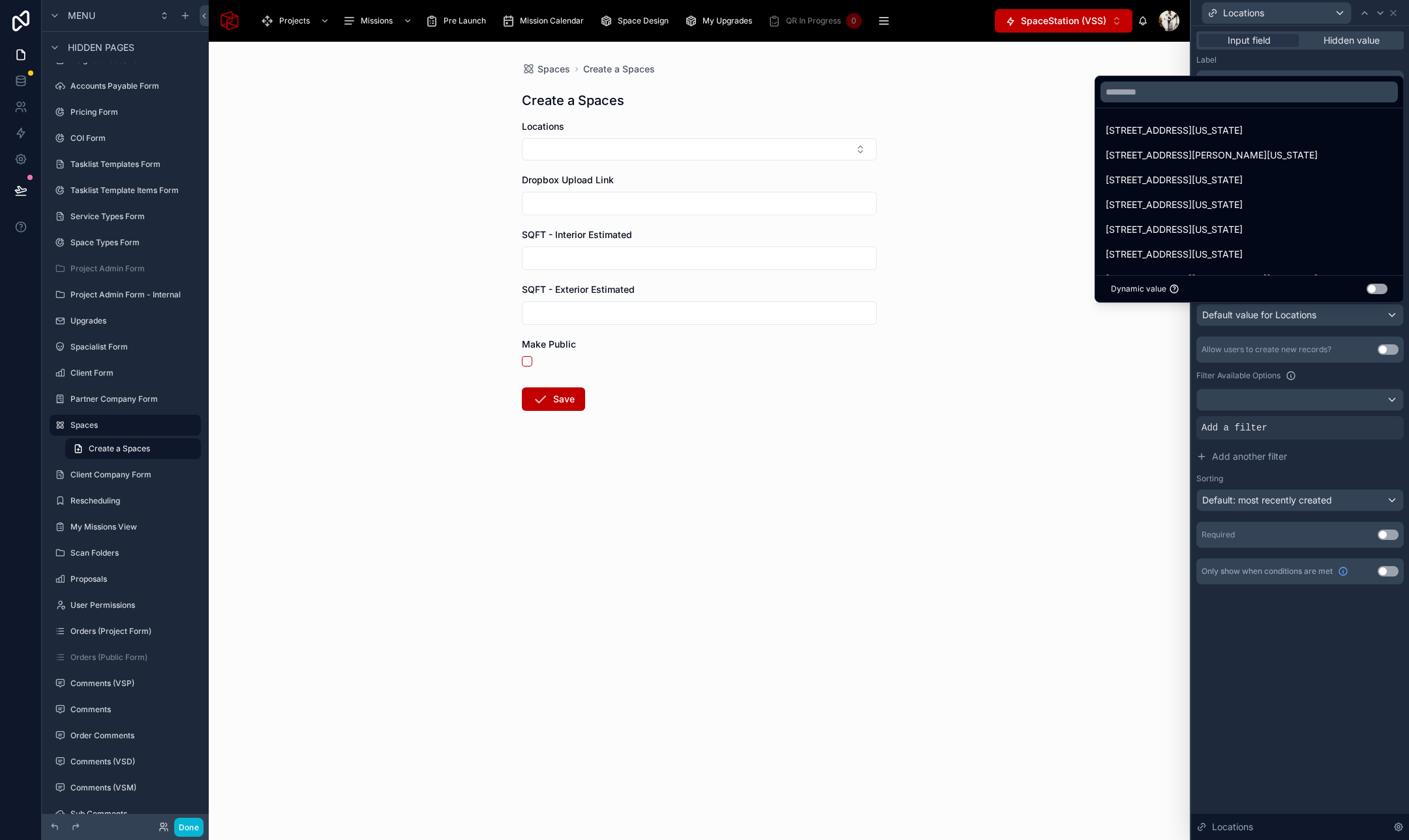
click at [1378, 287] on button "Use setting" at bounding box center [1376, 289] width 21 height 11
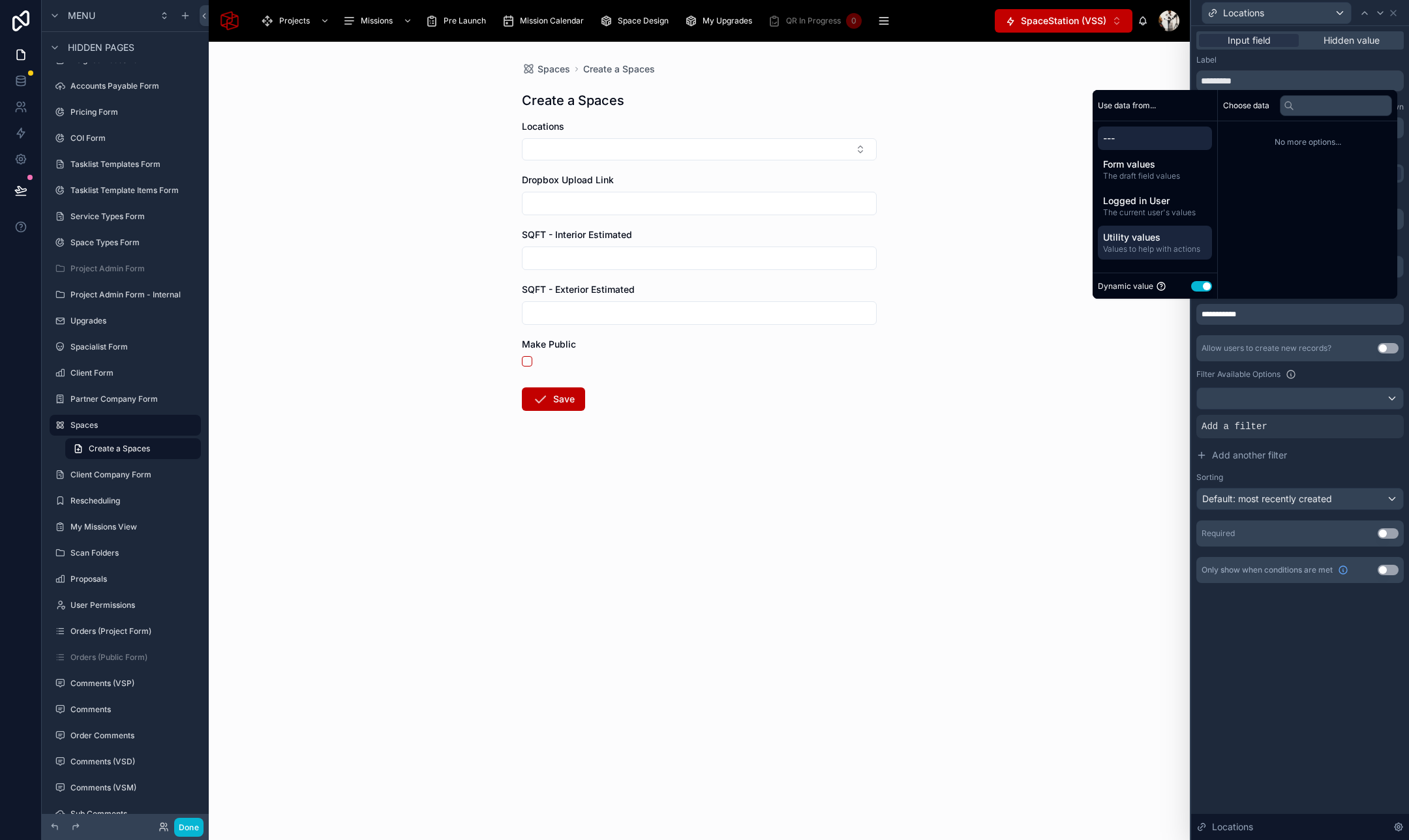
click at [1178, 242] on span "Utility values" at bounding box center [1155, 237] width 104 height 13
click at [1149, 204] on span "Logged in User" at bounding box center [1155, 201] width 104 height 13
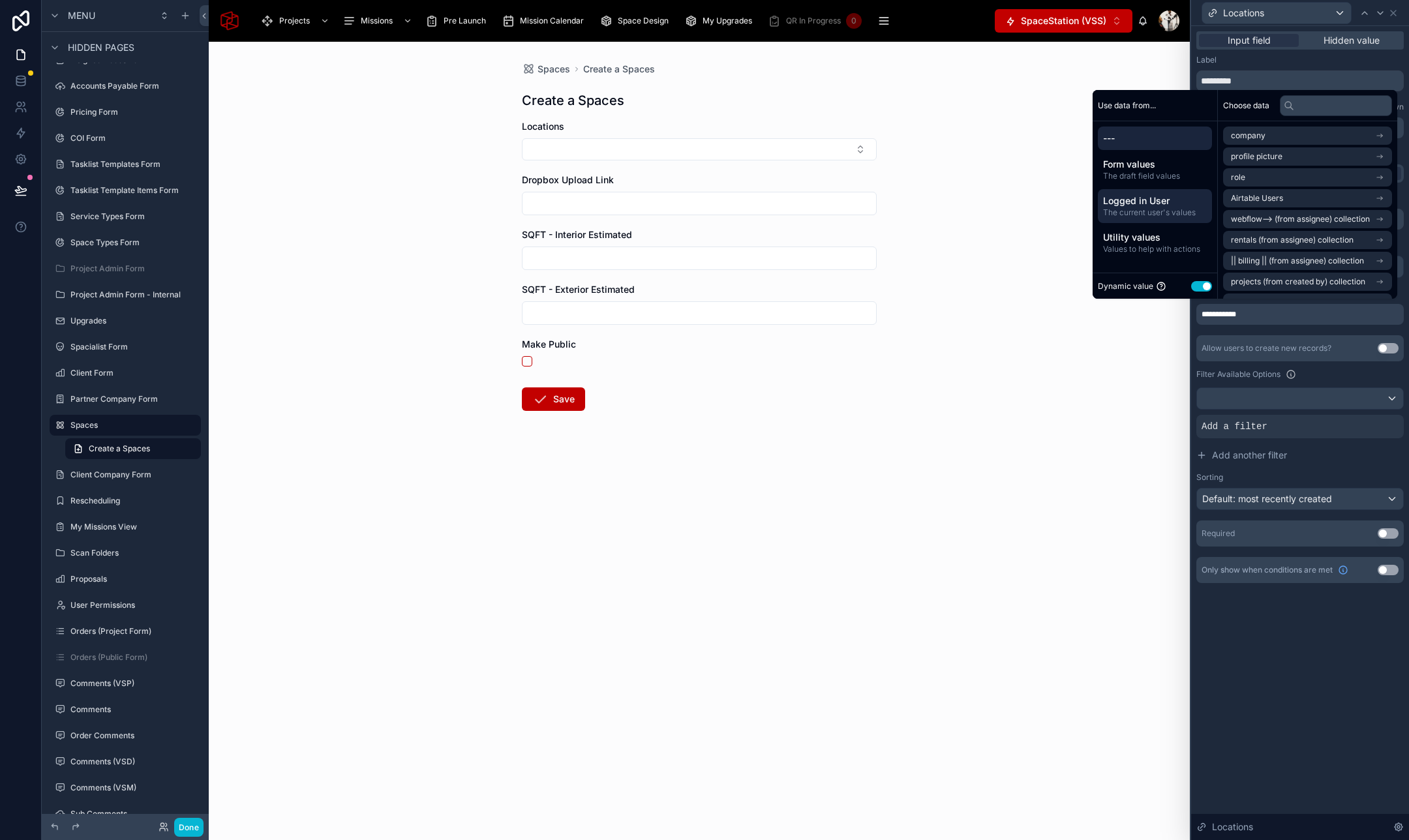
click at [1140, 149] on div "---" at bounding box center [1154, 138] width 114 height 23
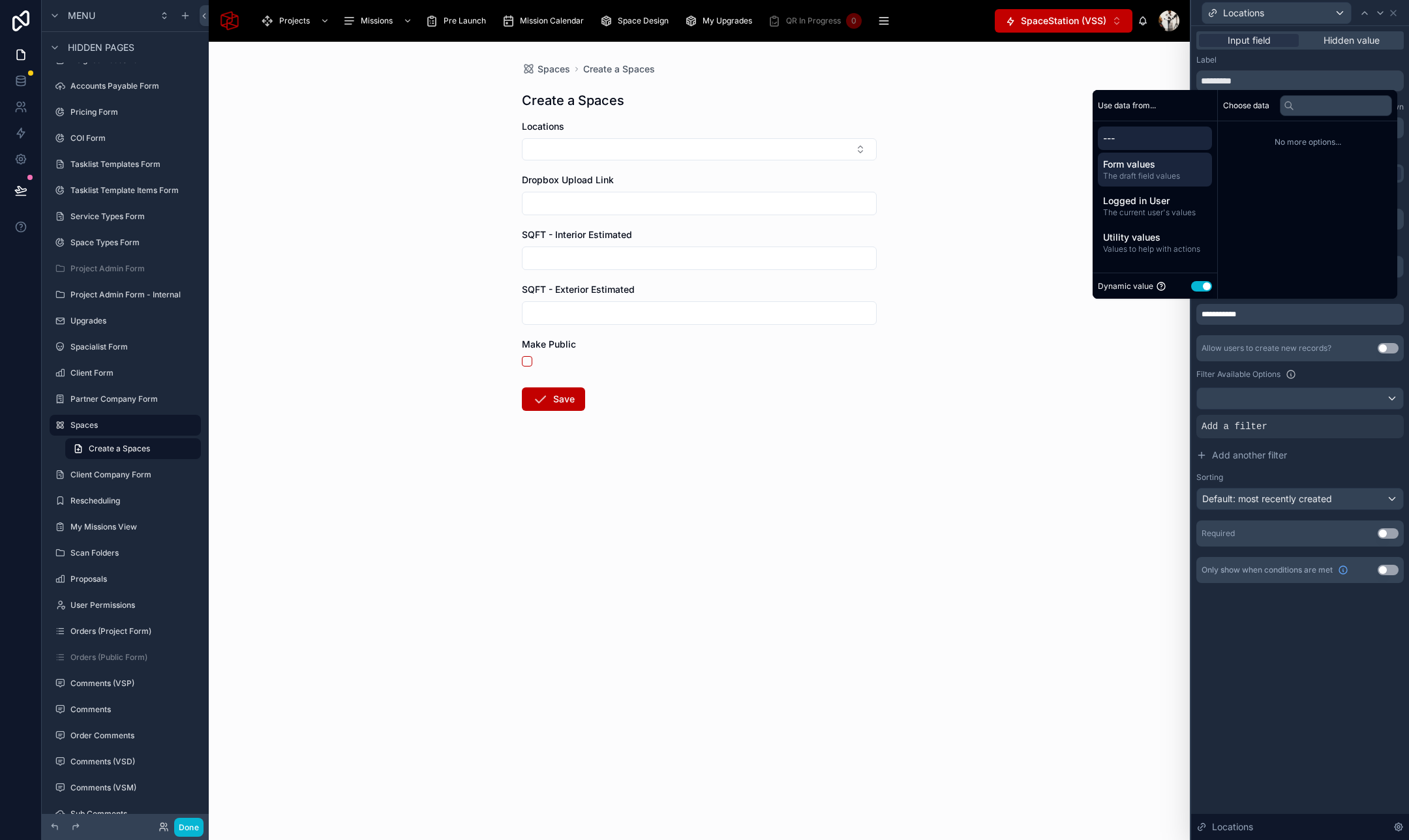
click at [1140, 160] on span "Form values" at bounding box center [1155, 164] width 104 height 13
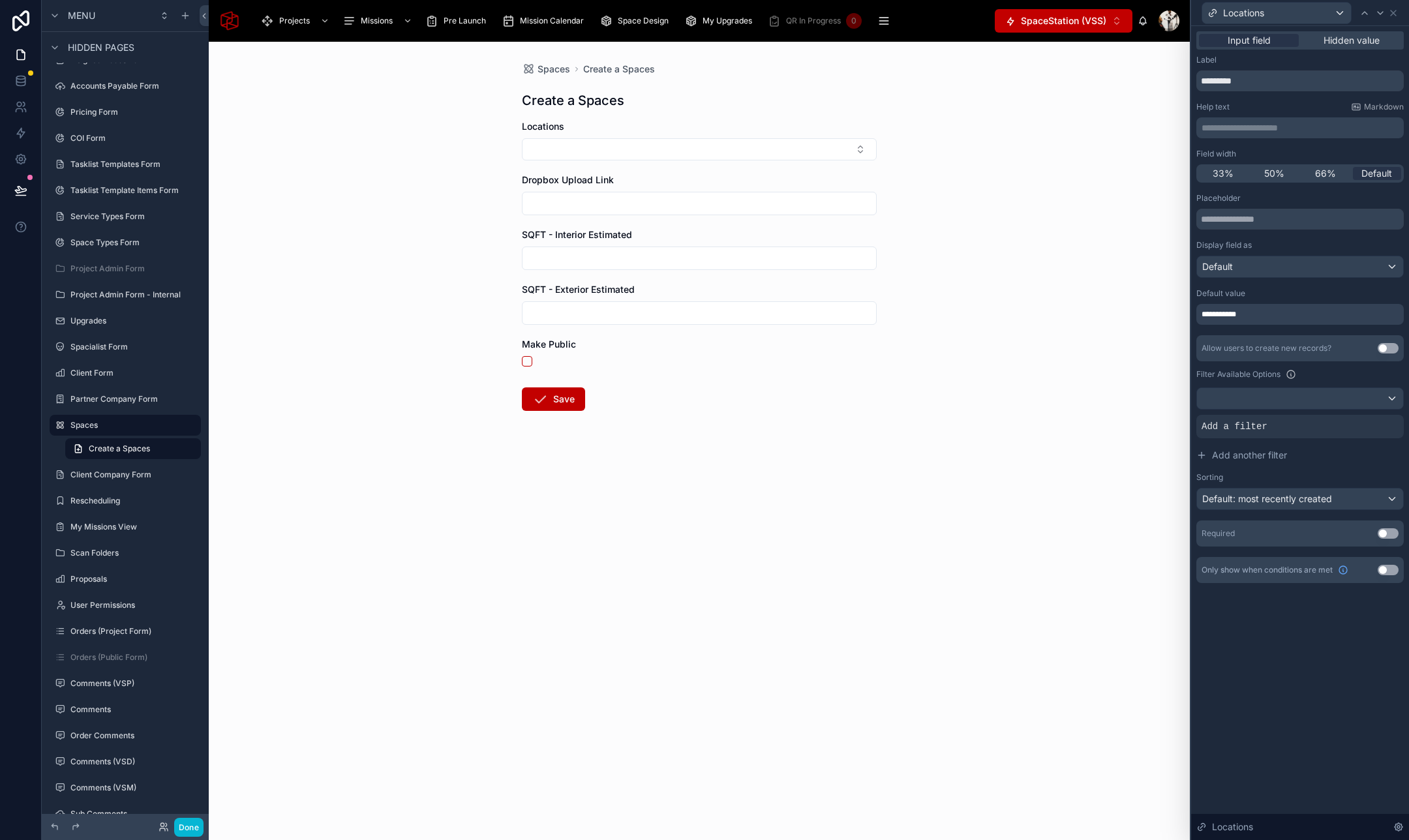
click at [1282, 711] on div "**********" at bounding box center [1299, 433] width 218 height 814
click at [1313, 393] on div at bounding box center [1299, 398] width 206 height 21
click at [1313, 393] on div at bounding box center [1299, 420] width 218 height 840
click at [1281, 39] on div "Input field" at bounding box center [1248, 40] width 100 height 13
click at [1337, 39] on span "Hidden value" at bounding box center [1351, 40] width 56 height 13
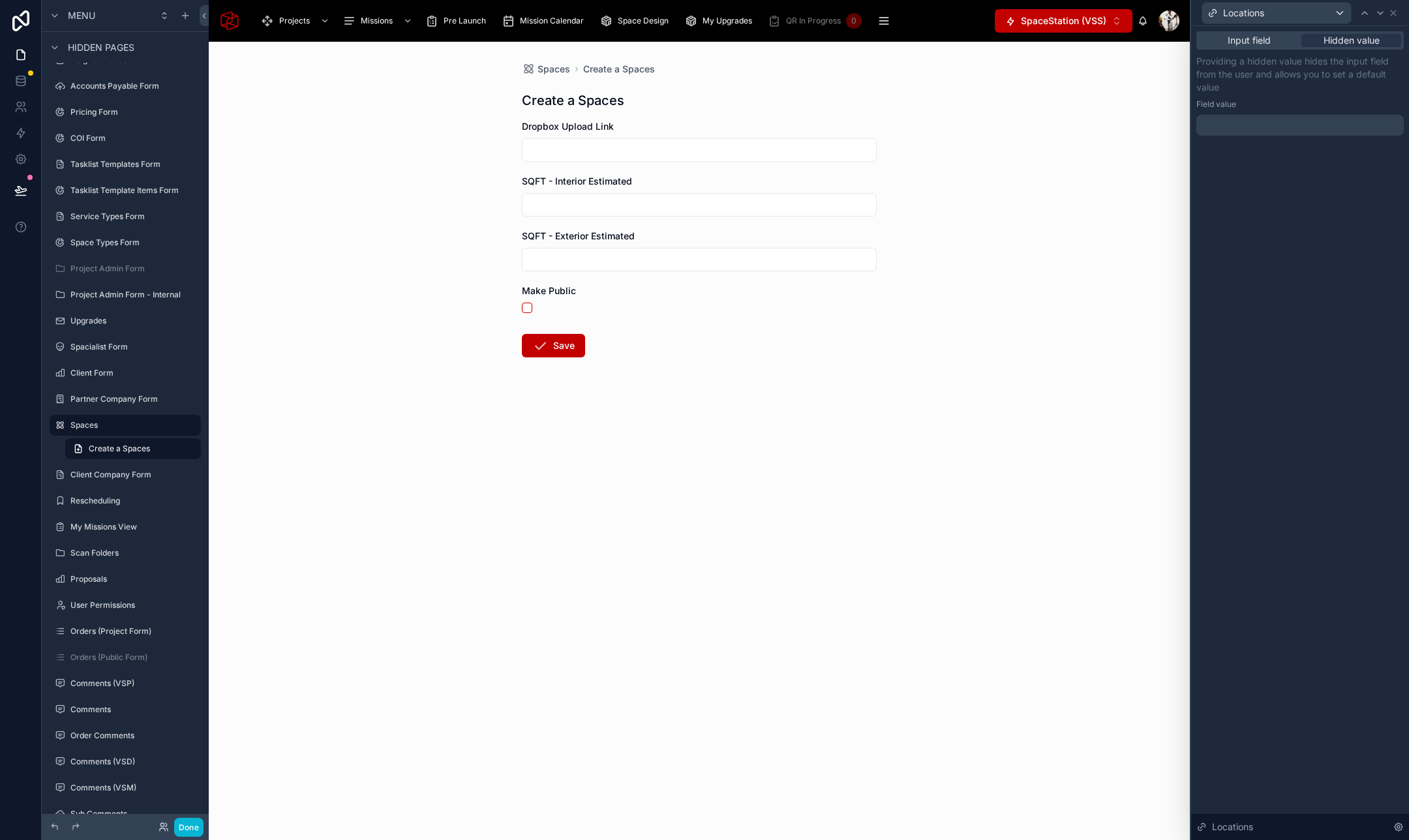
click at [1289, 125] on div at bounding box center [1300, 124] width 208 height 21
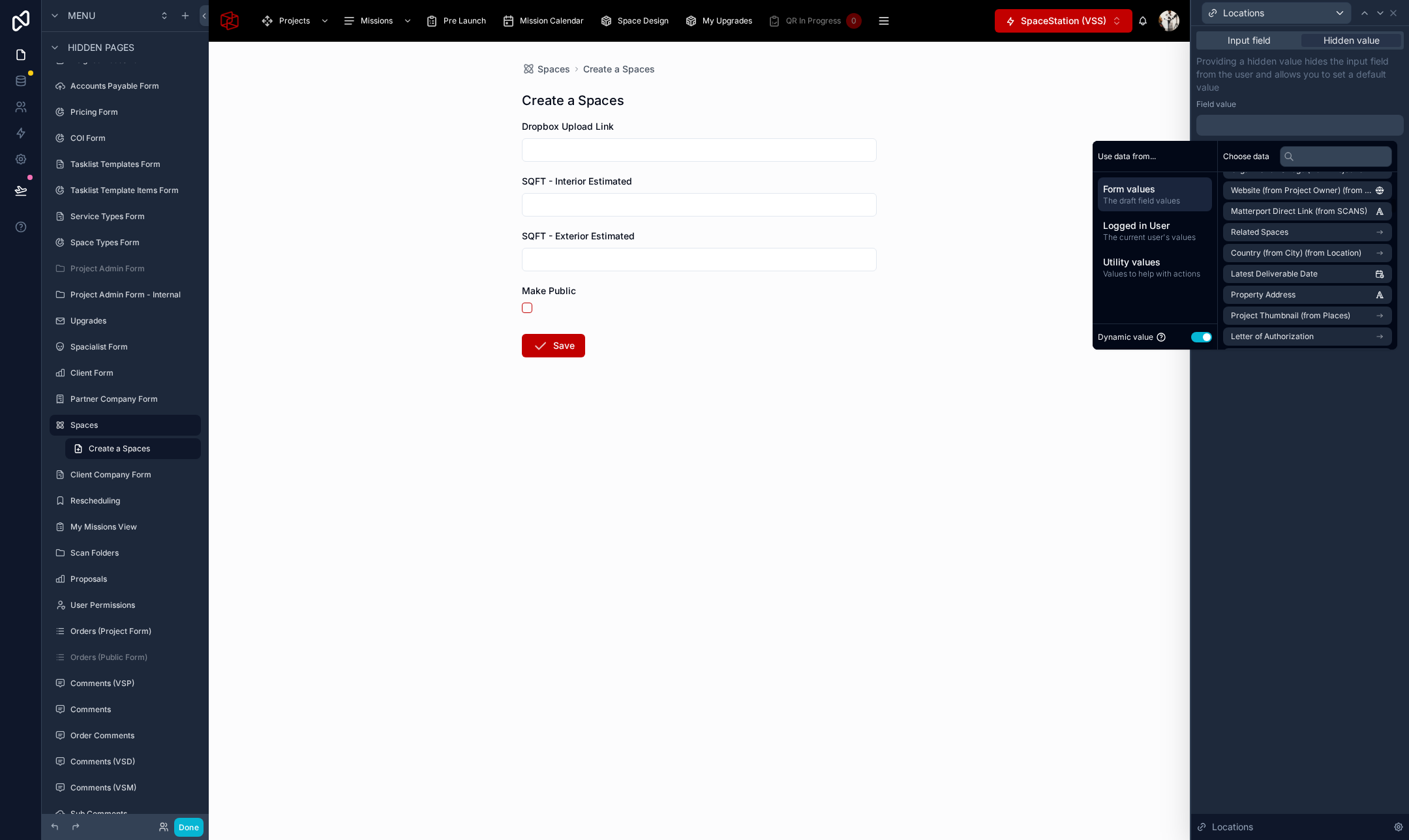
scroll to position [542, 0]
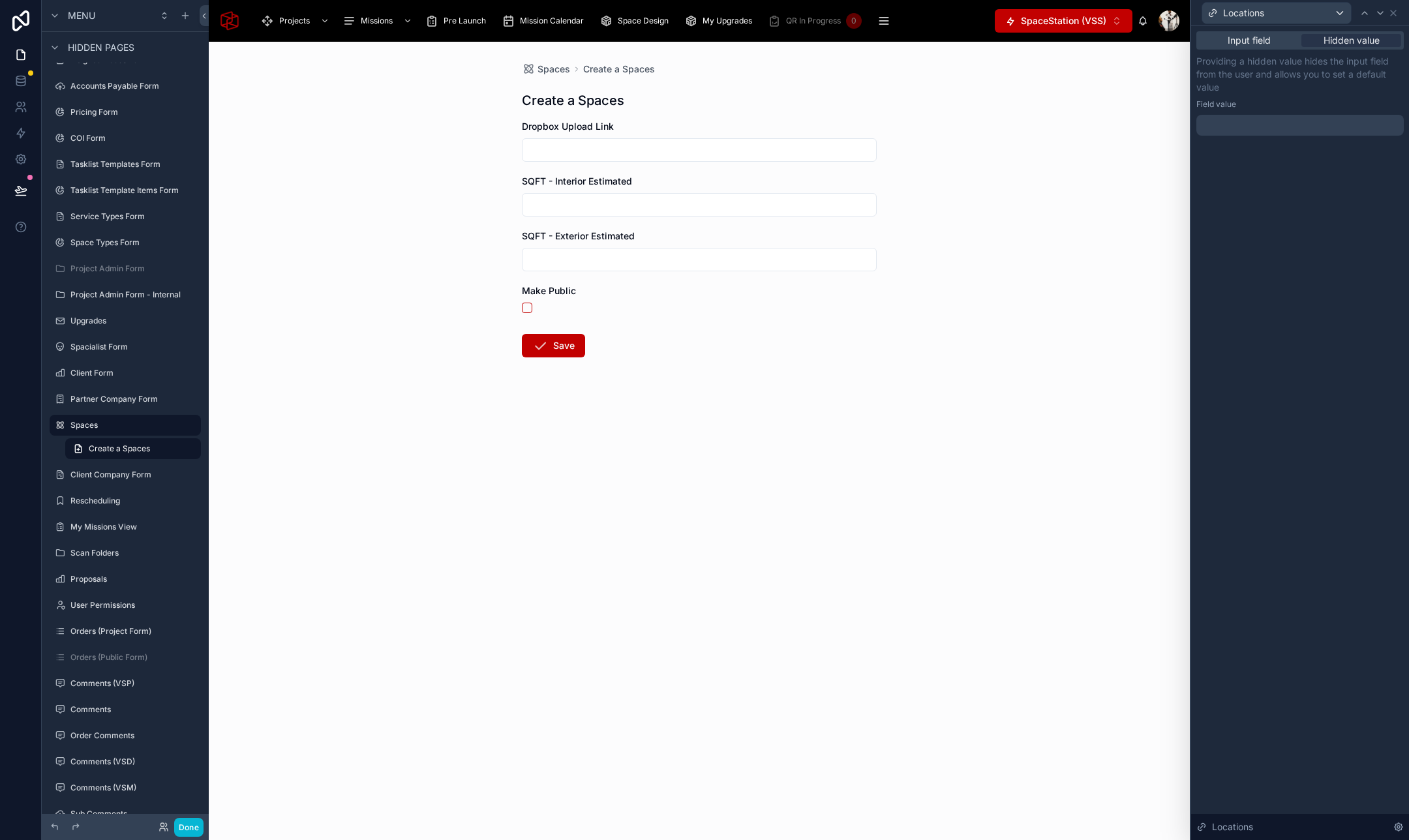
click at [1304, 453] on div "Input field Hidden value Providing a hidden value hides the input field from th…" at bounding box center [1299, 433] width 218 height 814
click at [1280, 44] on div "Input field" at bounding box center [1248, 40] width 100 height 13
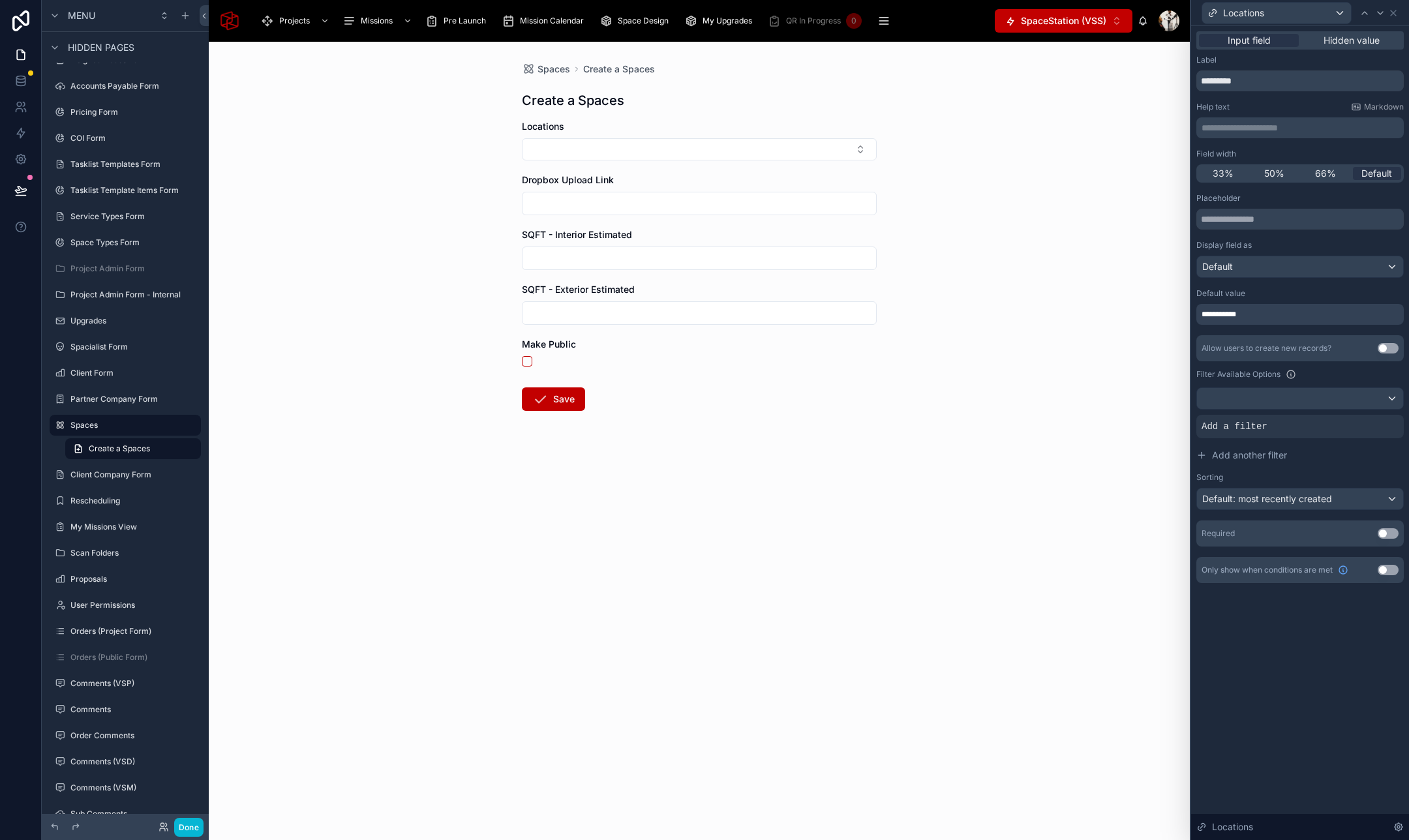
click at [1261, 314] on div "**********" at bounding box center [1300, 314] width 208 height 21
click at [703, 146] on button "Select Button" at bounding box center [699, 149] width 355 height 22
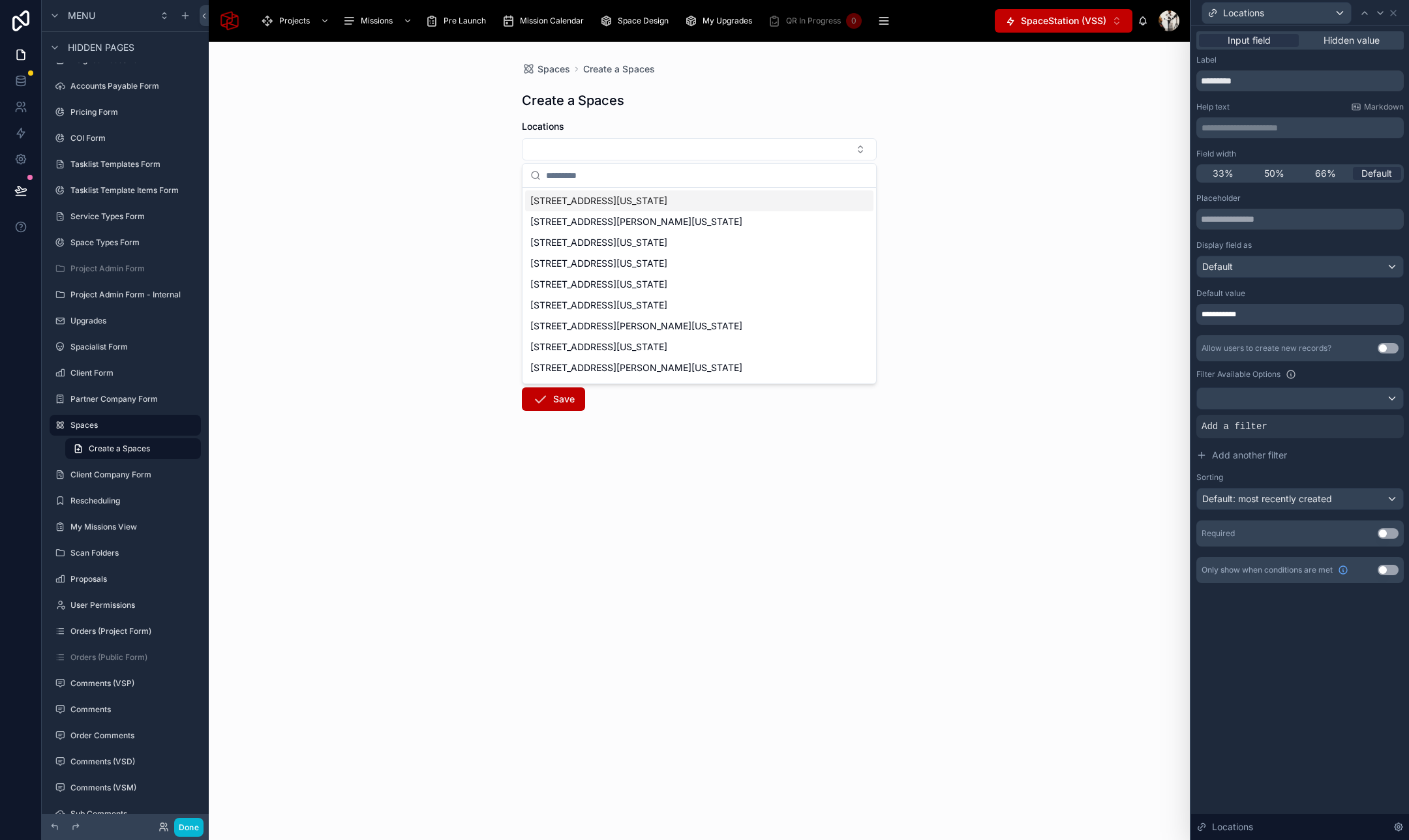
click at [952, 167] on div "Spaces Create a Spaces Create a Spaces Locations Dropbox Upload Link SQFT - Int…" at bounding box center [699, 441] width 981 height 798
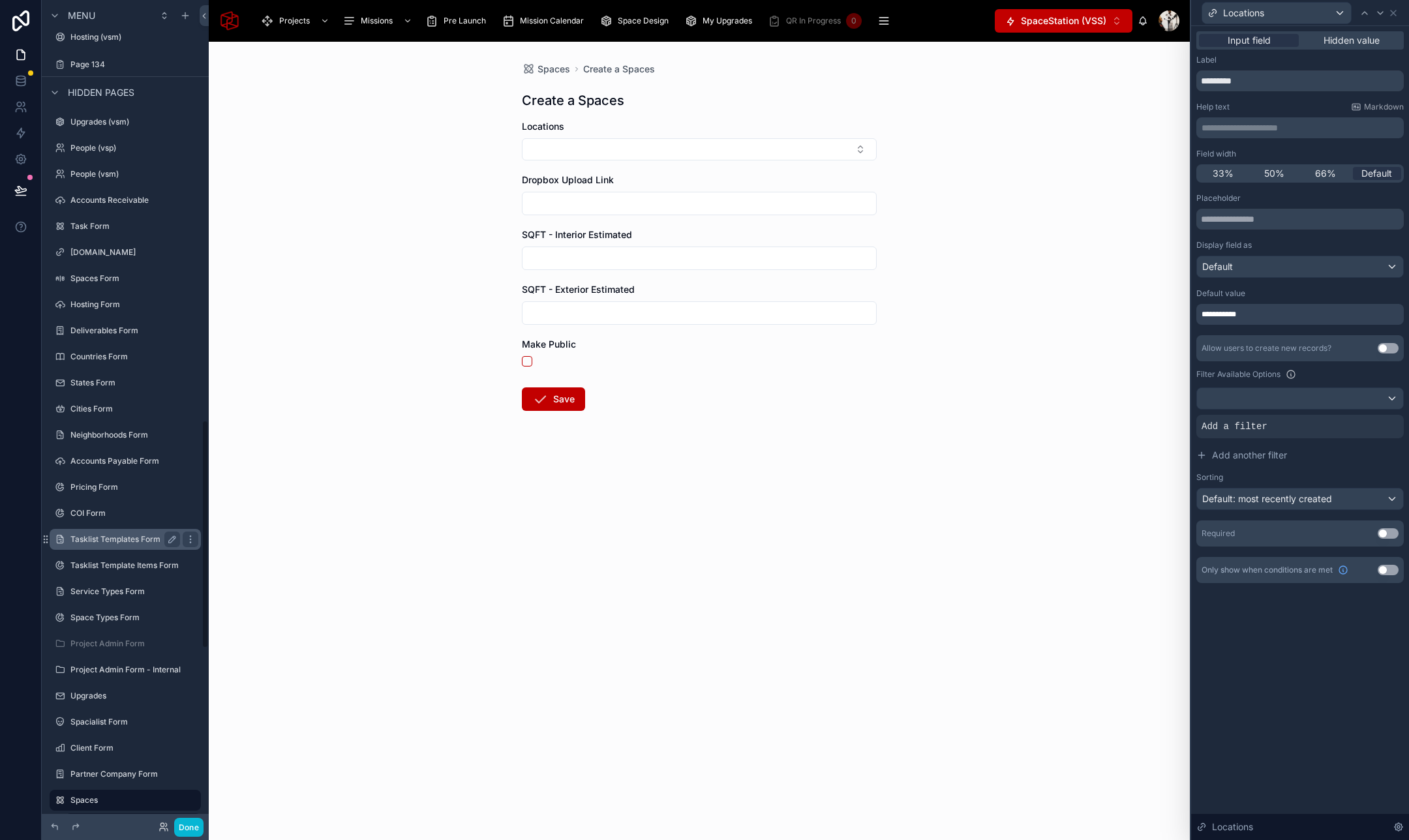
scroll to position [1514, 0]
click at [21, 58] on icon at bounding box center [21, 55] width 13 height 13
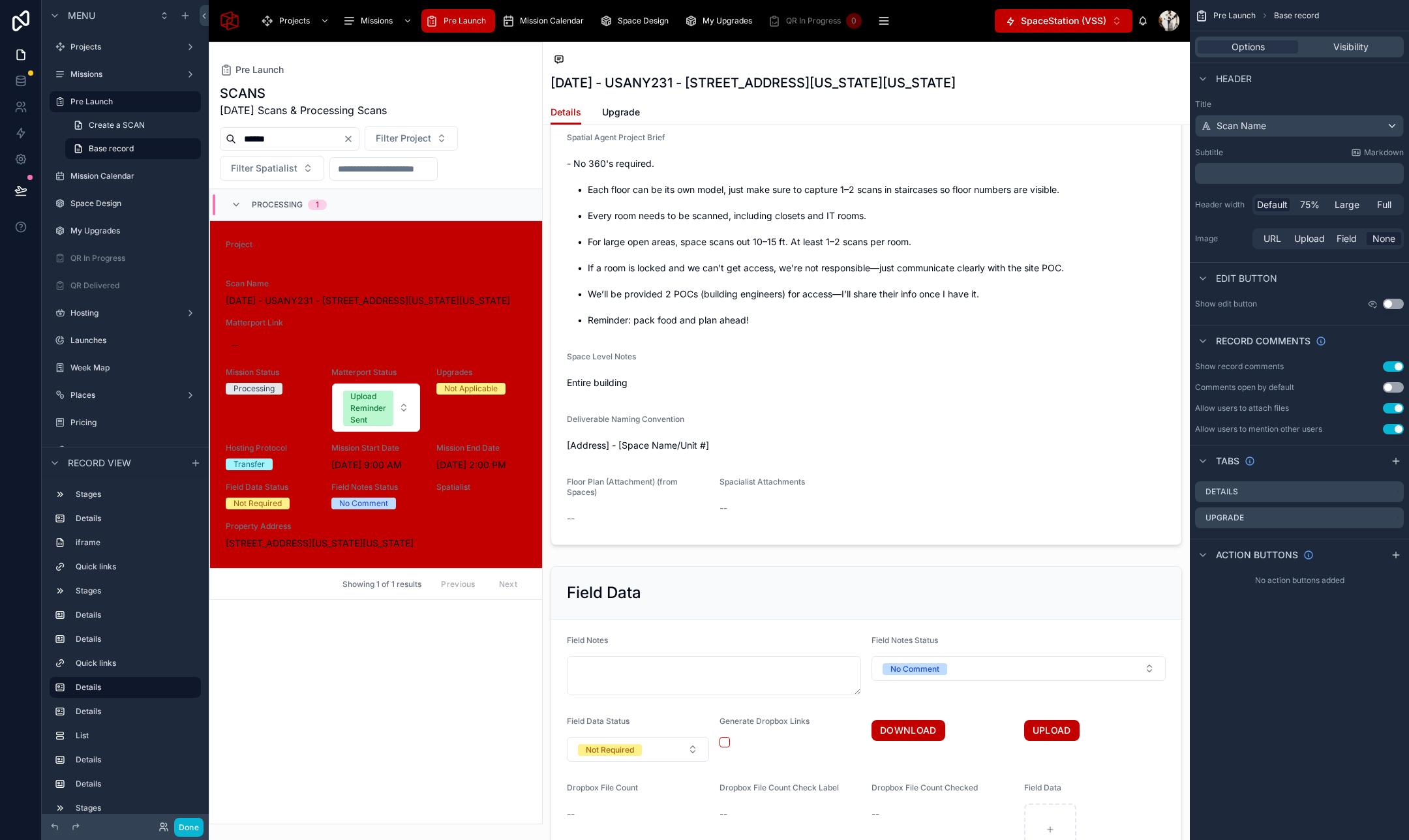
scroll to position [1561, 0]
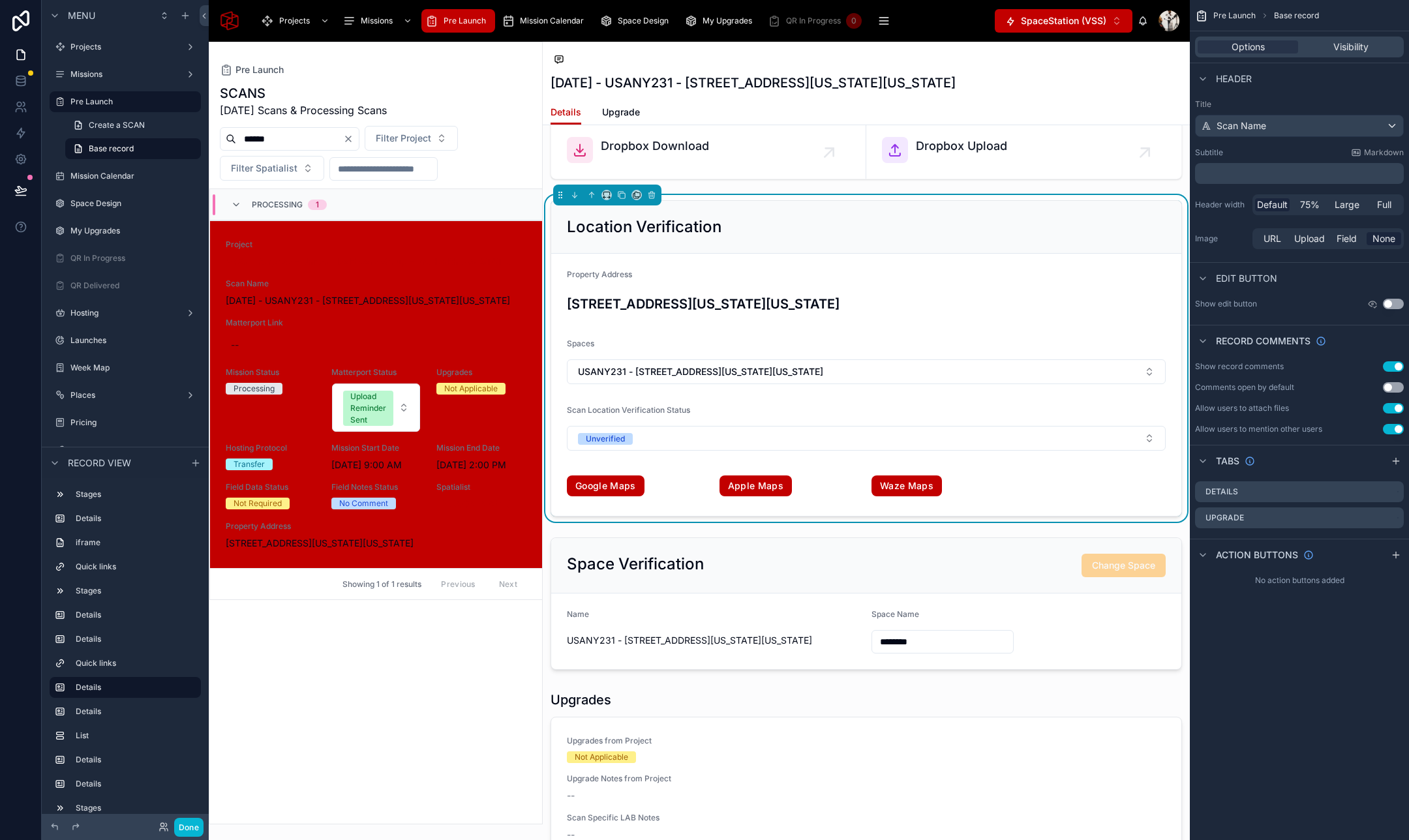
scroll to position [2323, 0]
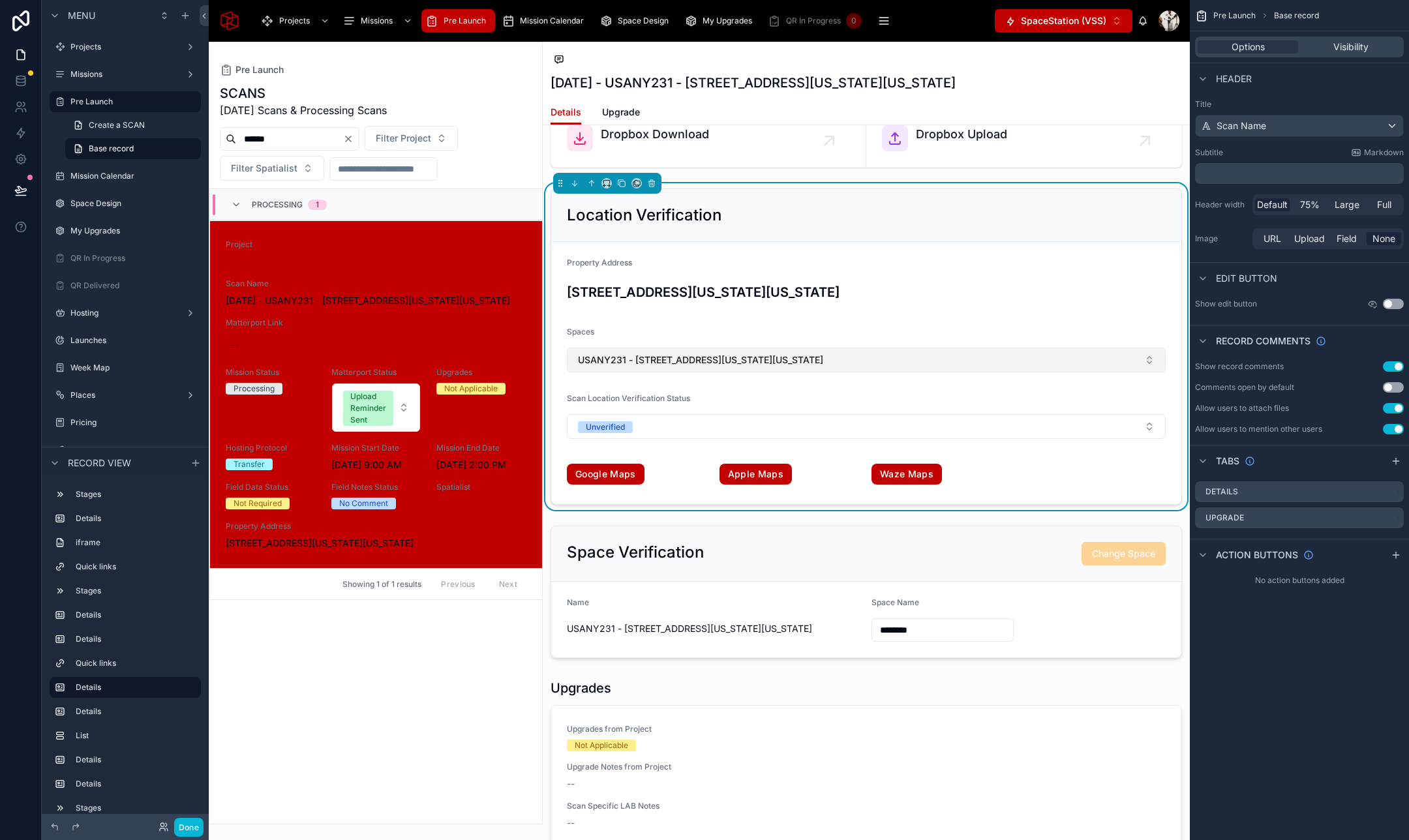
click at [912, 366] on button "USANY231 - [STREET_ADDRESS][US_STATE][US_STATE]" at bounding box center [866, 360] width 599 height 25
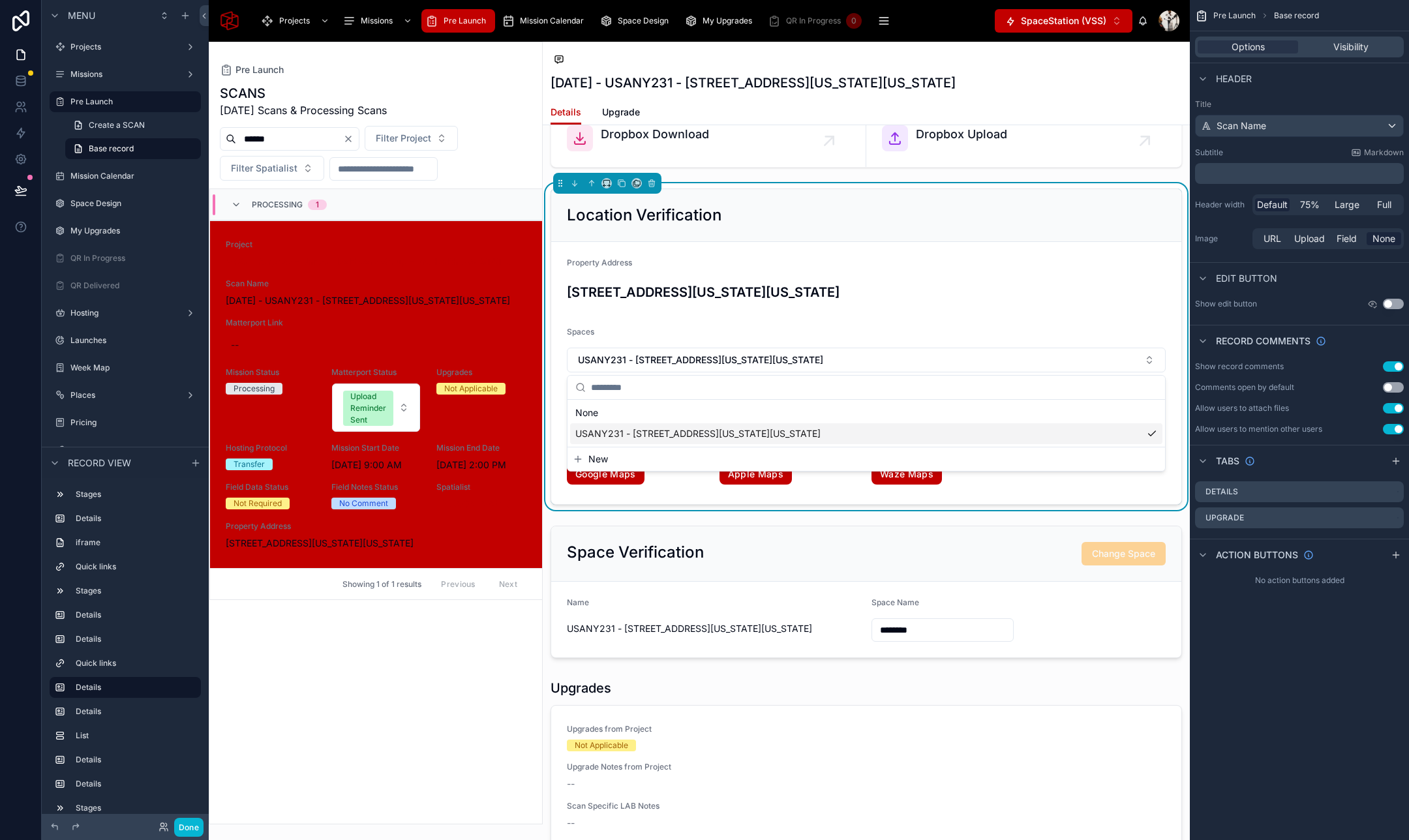
click at [597, 457] on span "New" at bounding box center [598, 459] width 20 height 13
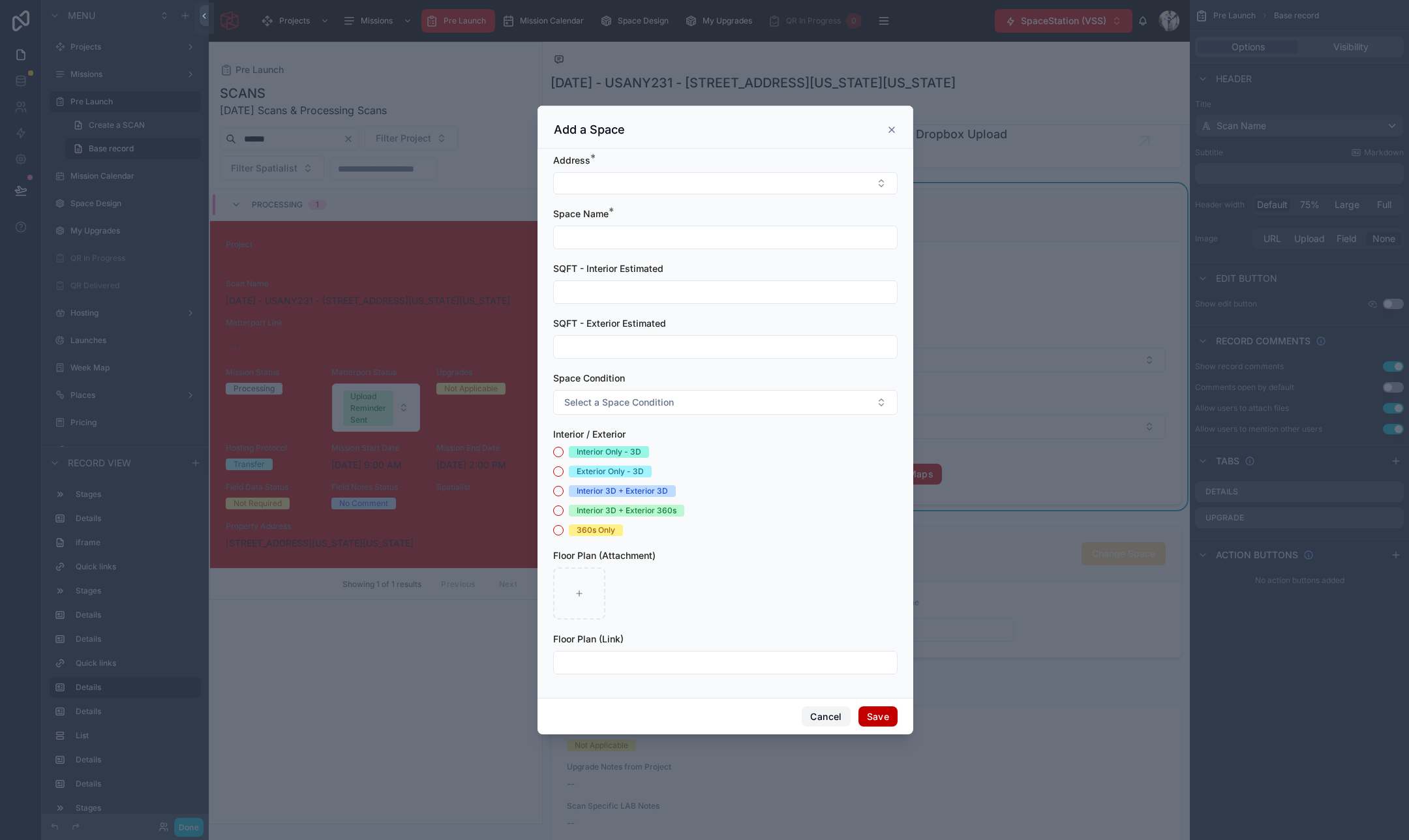
click at [816, 711] on button "Cancel" at bounding box center [825, 716] width 49 height 21
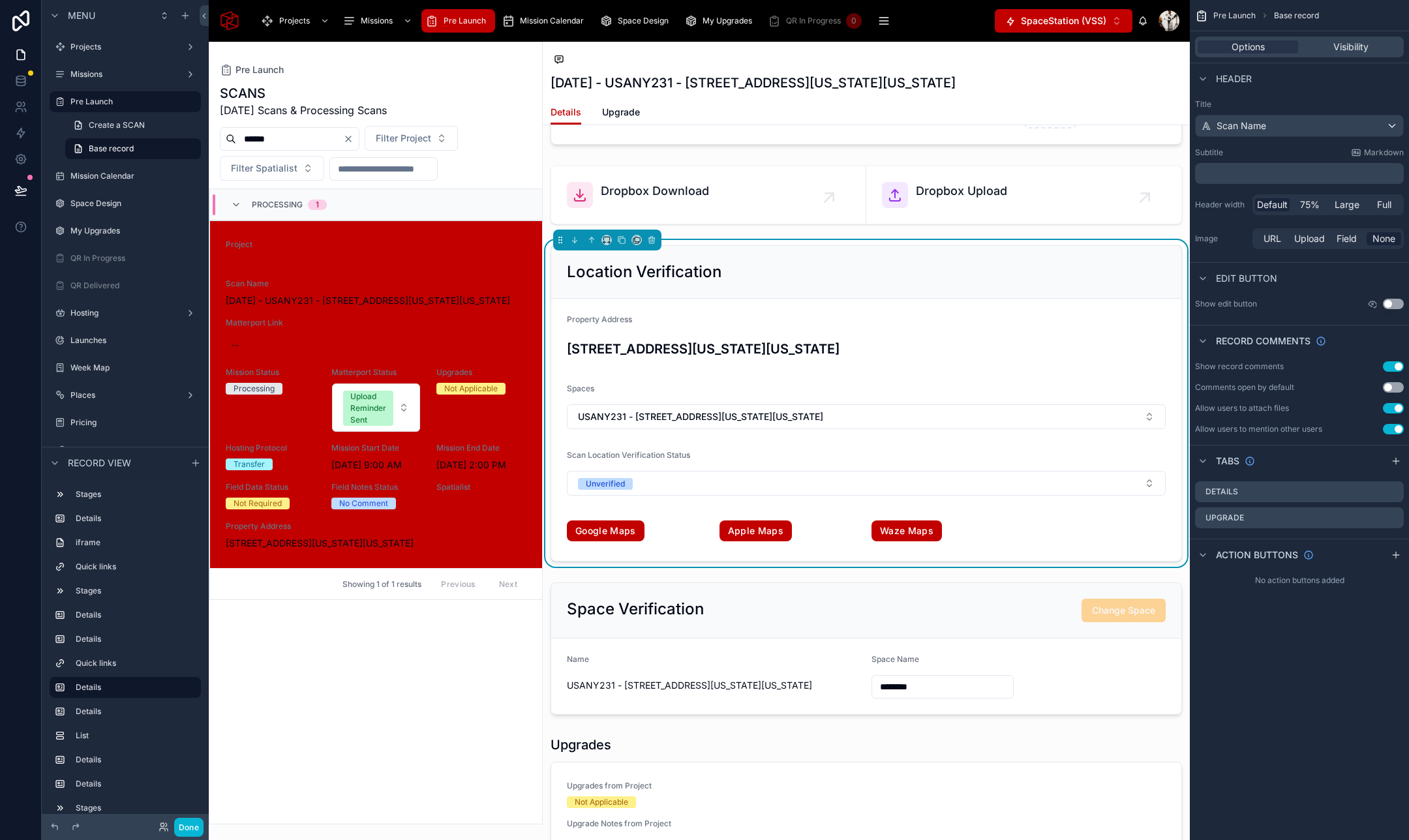
scroll to position [2260, 0]
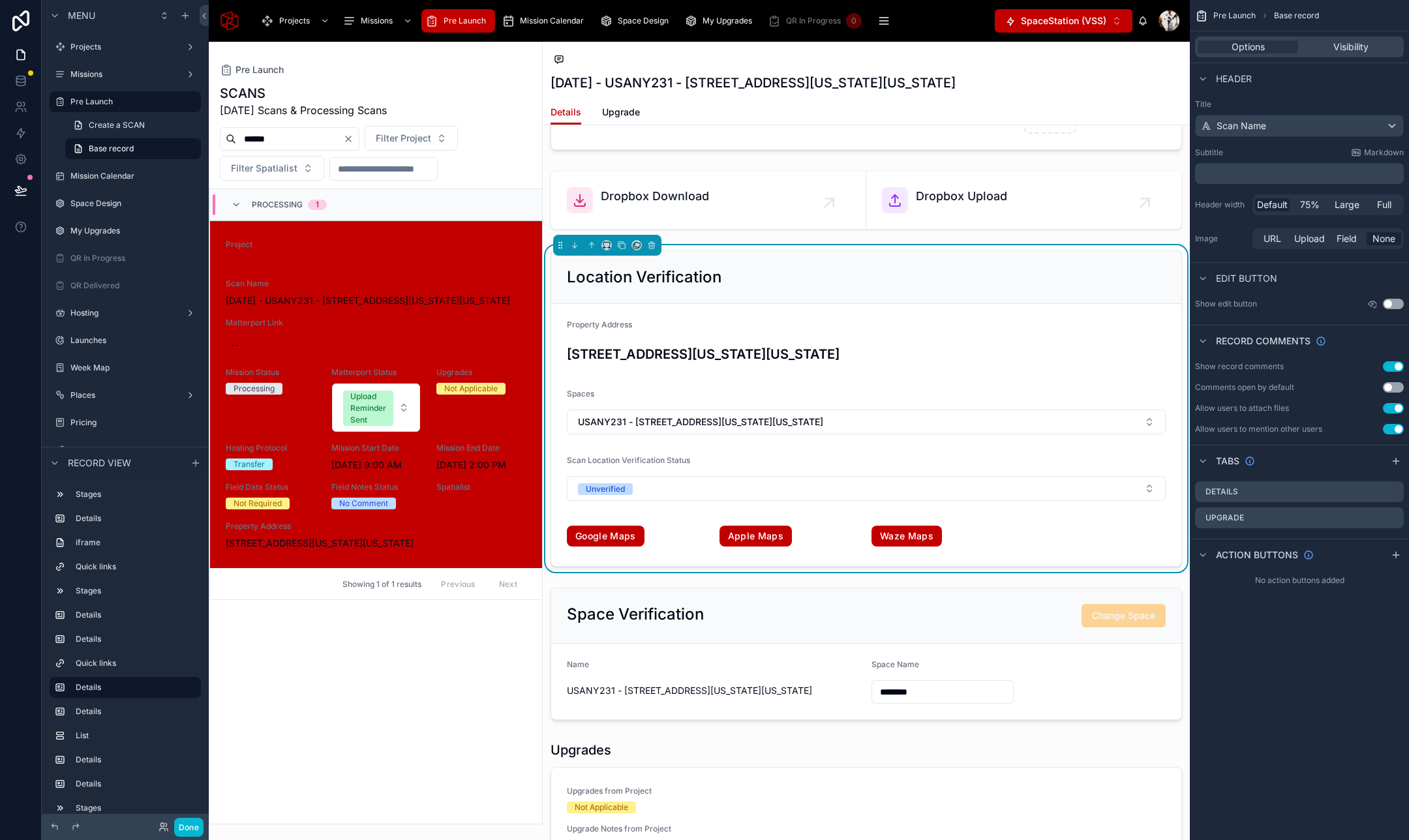
click at [949, 322] on div "Property Address" at bounding box center [866, 327] width 599 height 16
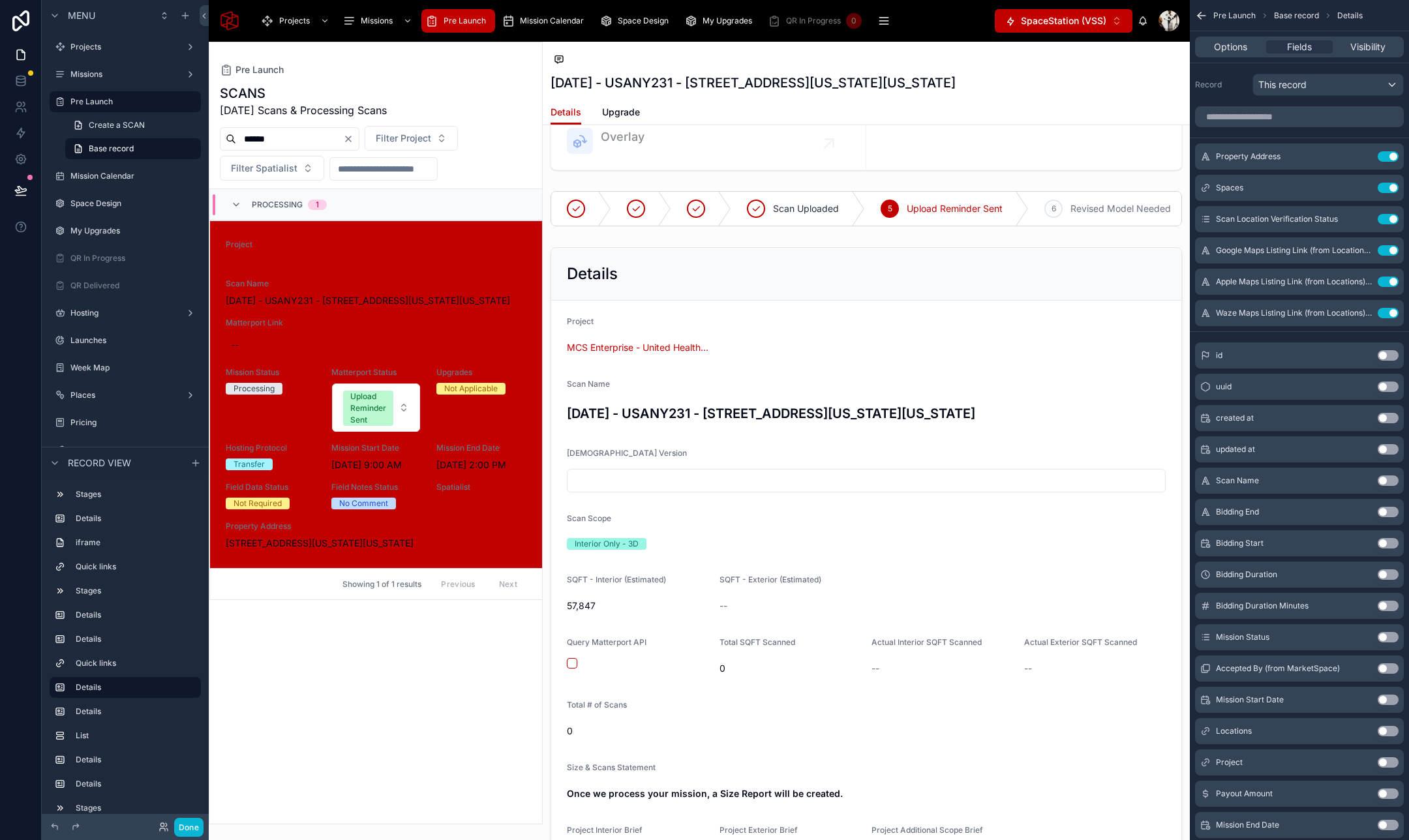
scroll to position [655, 0]
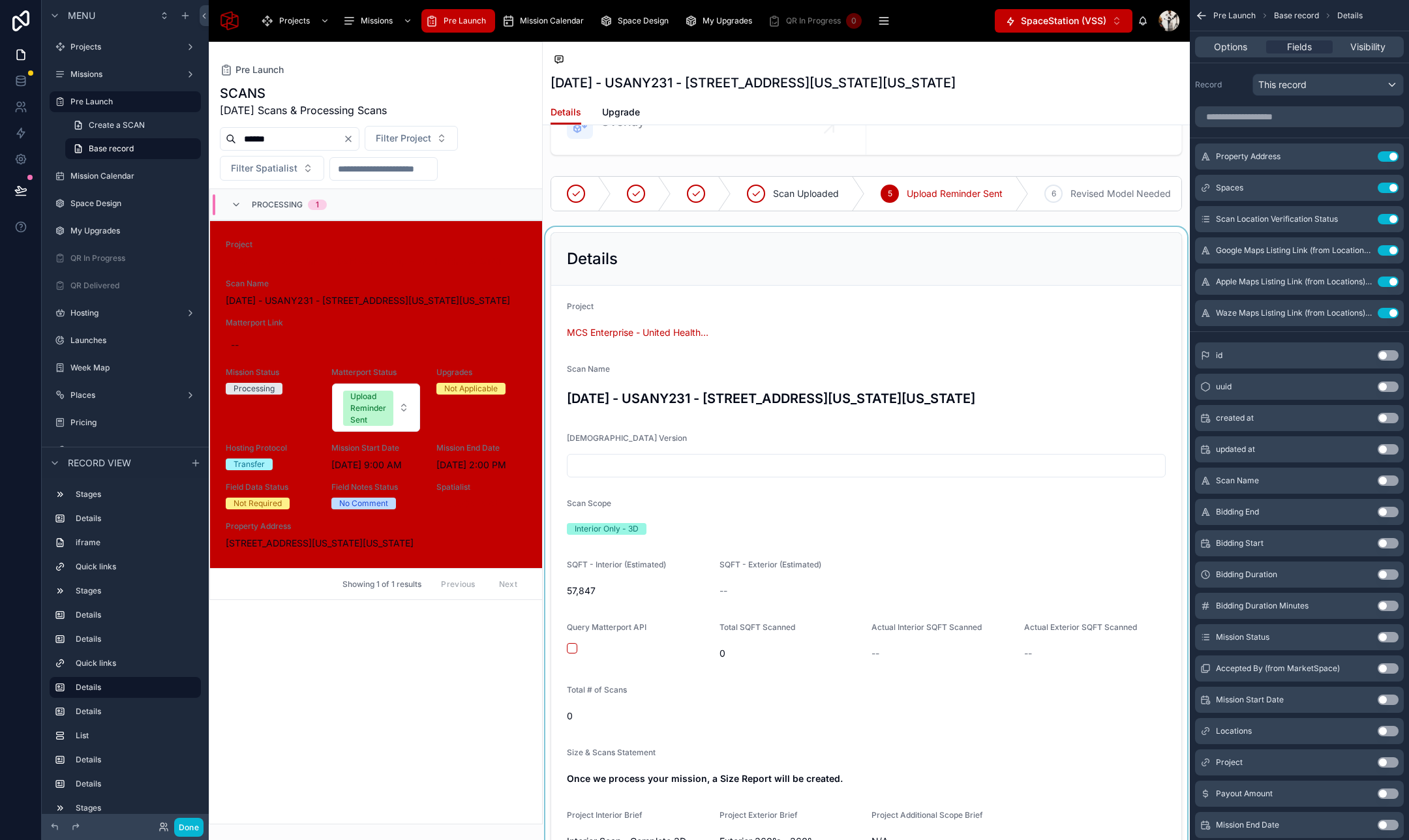
click at [939, 349] on div at bounding box center [866, 830] width 647 height 1207
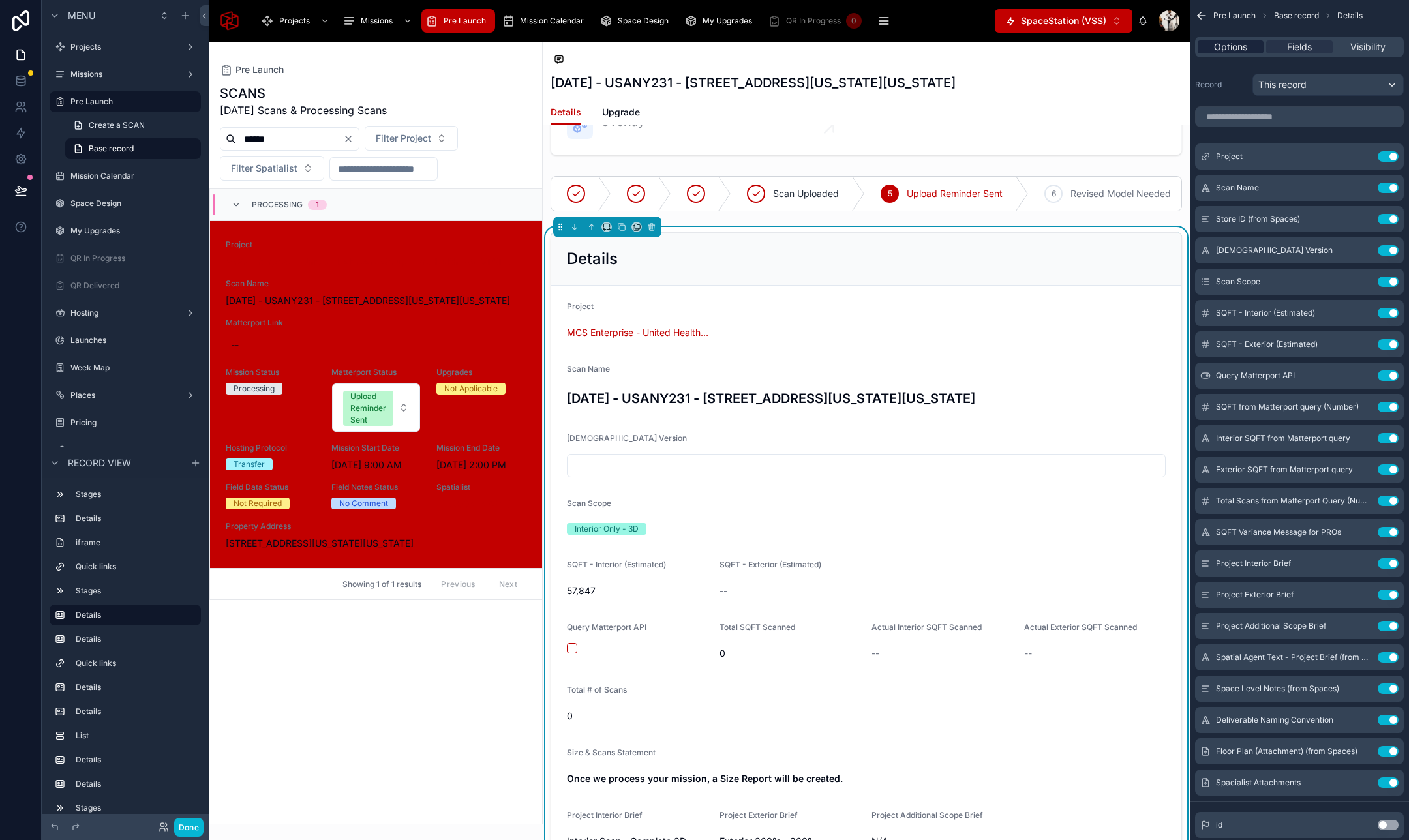
click at [1225, 44] on span "Options" at bounding box center [1230, 47] width 33 height 13
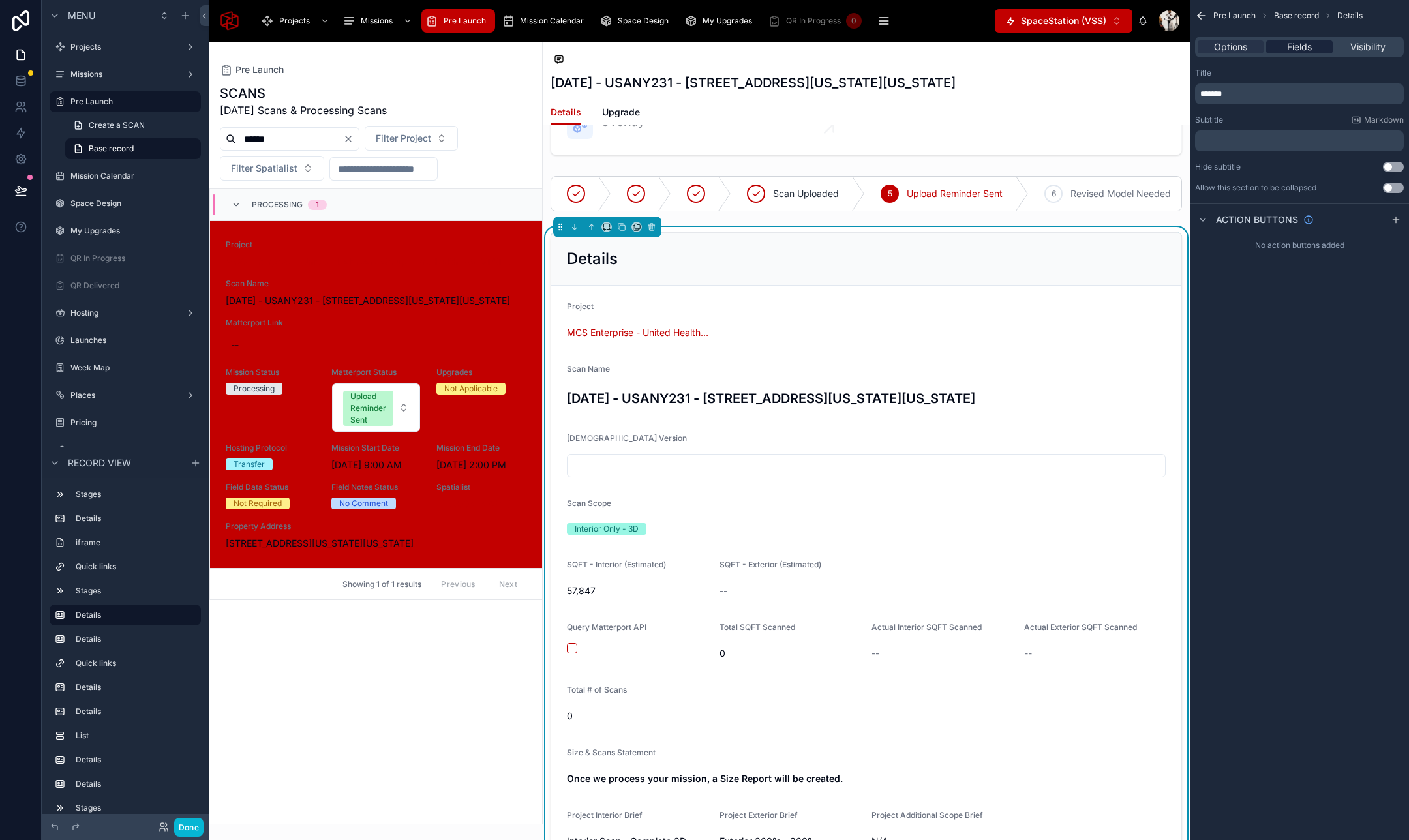
click at [1282, 50] on div "Fields" at bounding box center [1299, 47] width 66 height 13
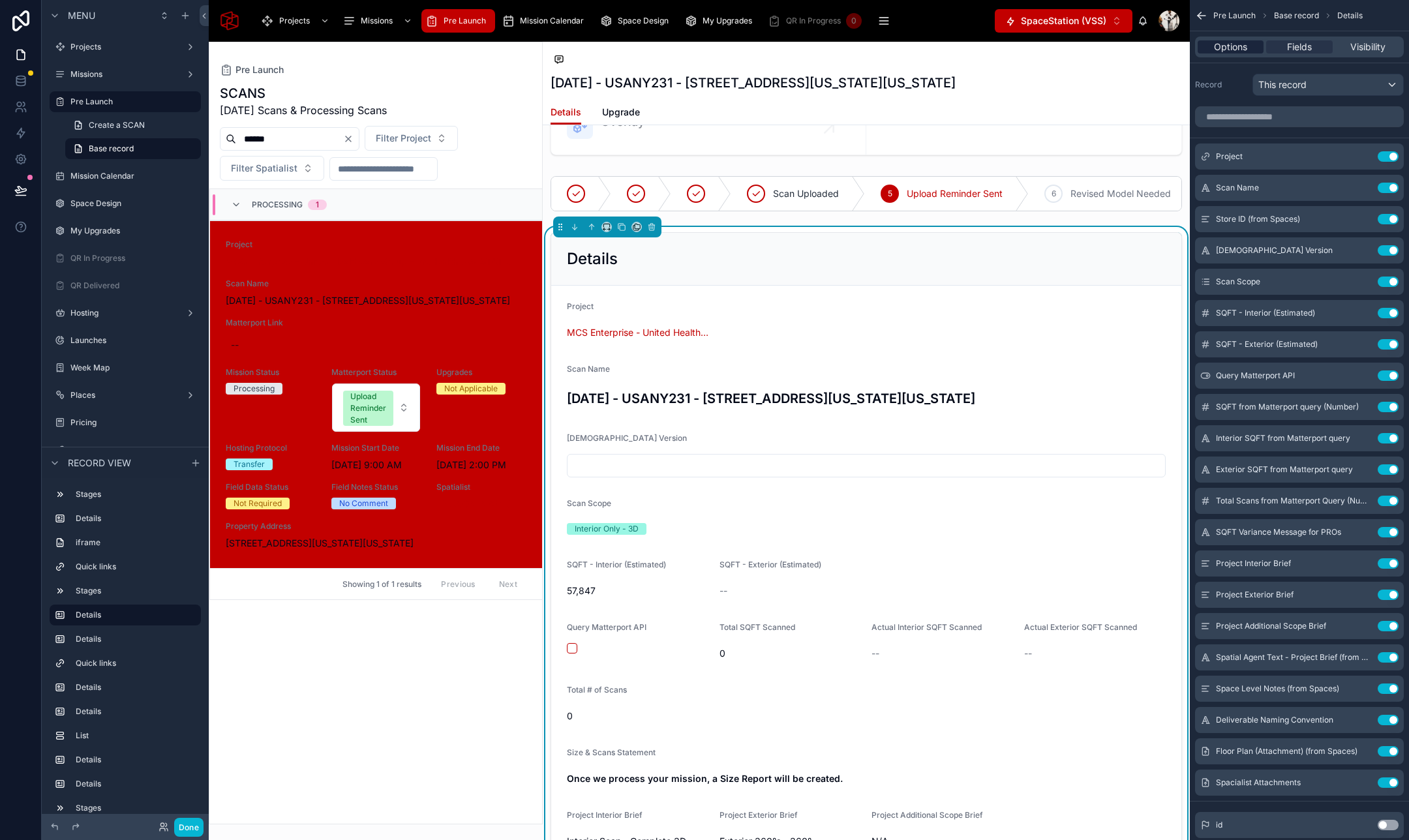
click at [1231, 49] on span "Options" at bounding box center [1230, 47] width 33 height 13
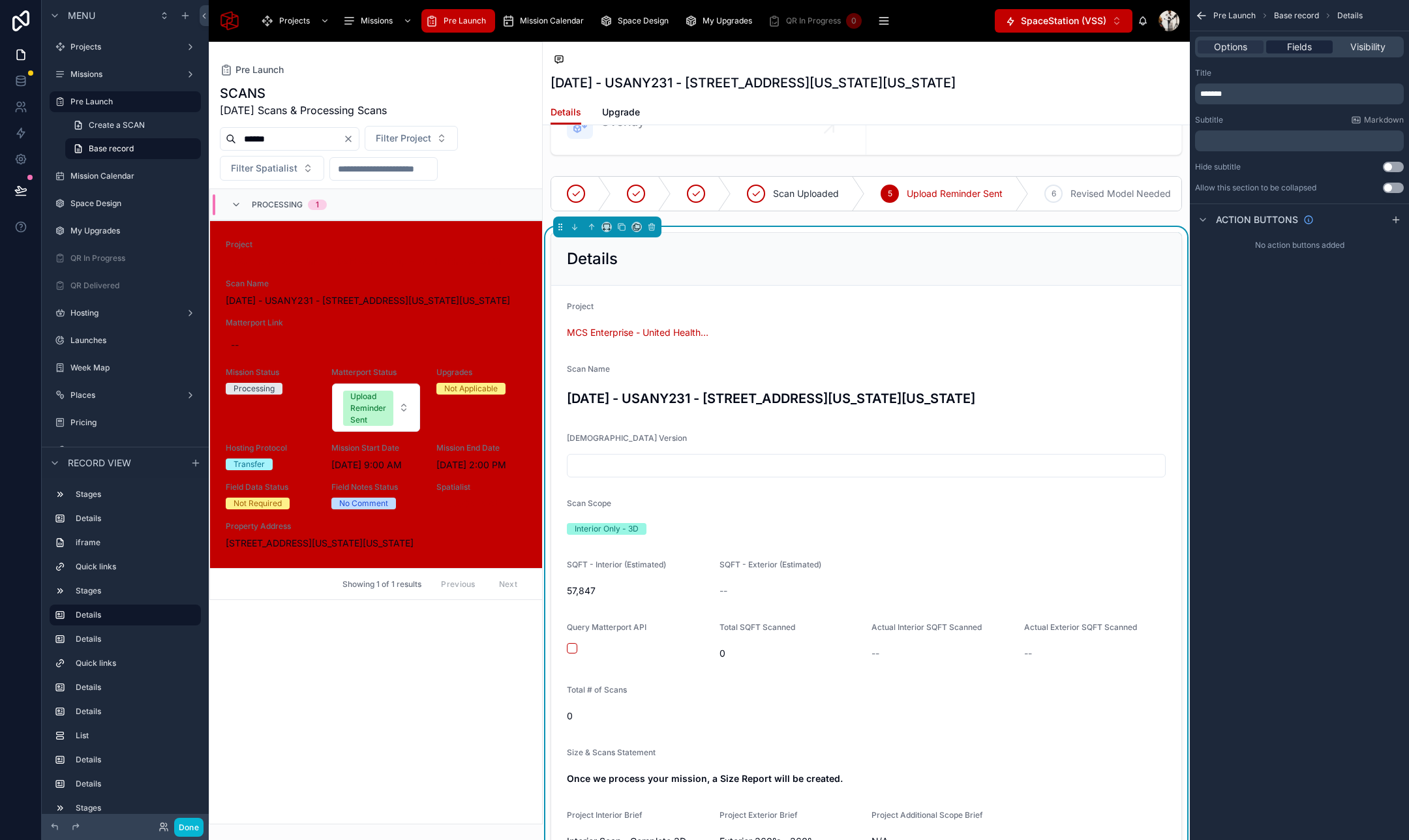
click at [1309, 48] on span "Fields" at bounding box center [1299, 47] width 25 height 13
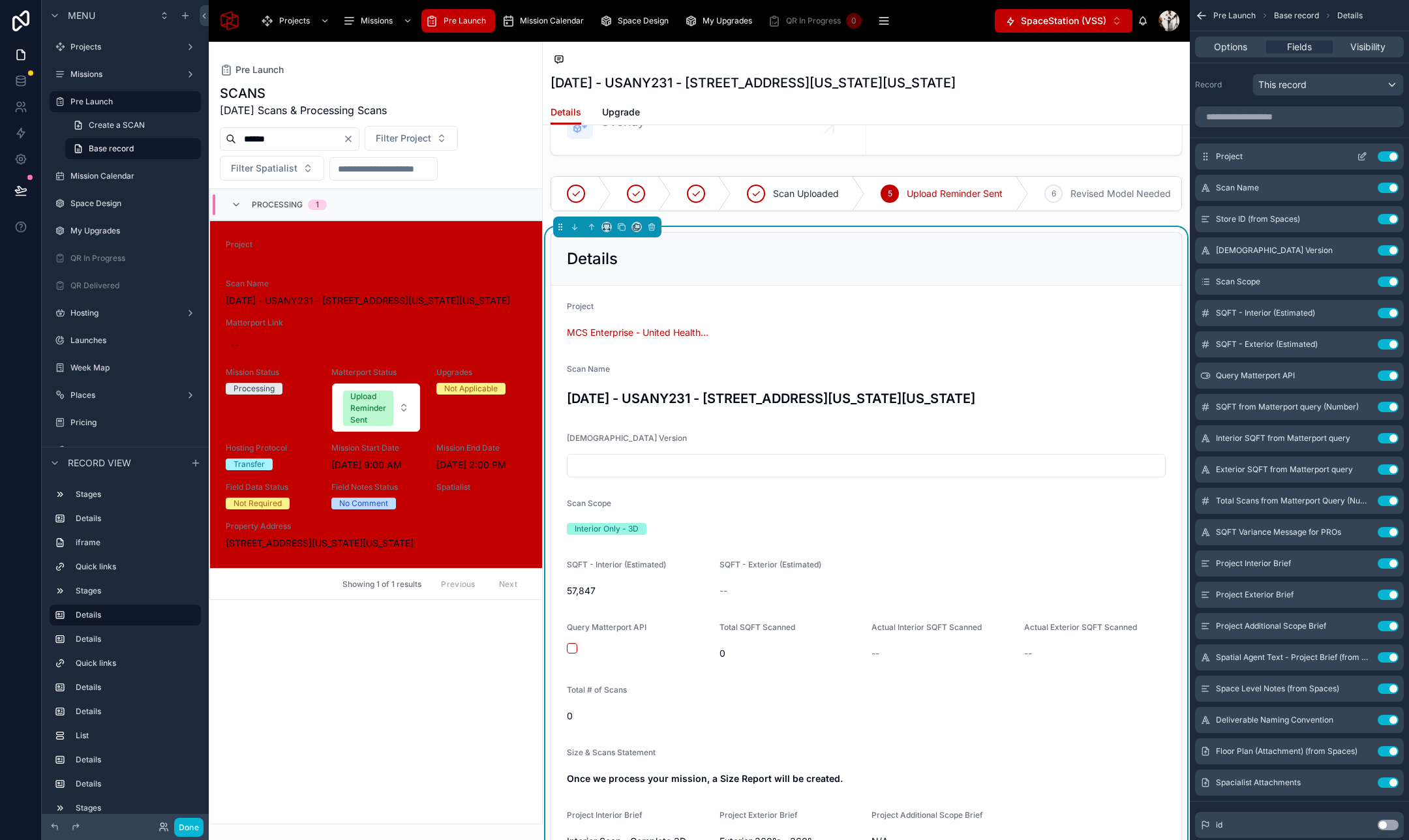
click at [1362, 155] on icon "scrollable content" at bounding box center [1361, 157] width 11 height 11
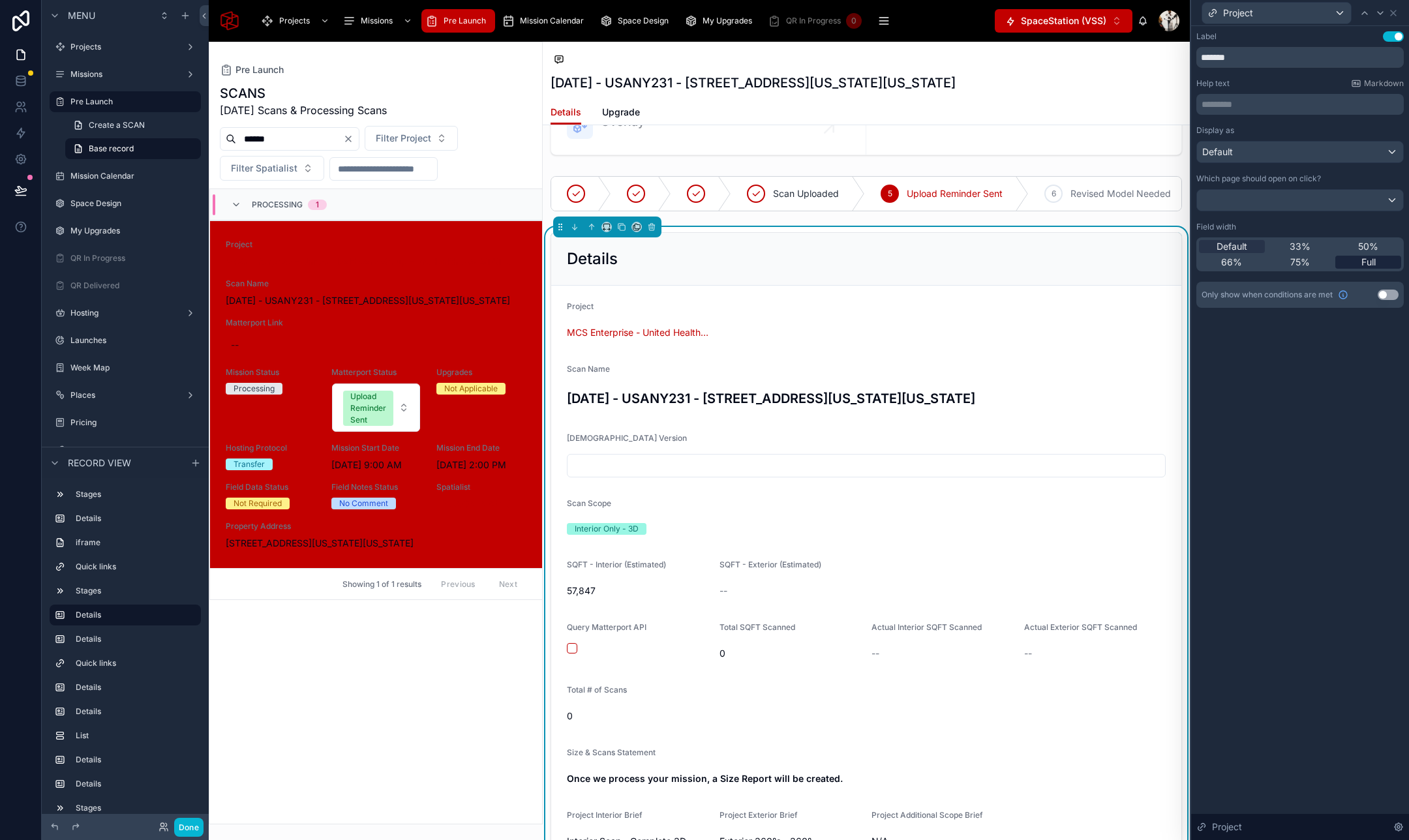
click at [1363, 262] on span "Full" at bounding box center [1368, 262] width 14 height 13
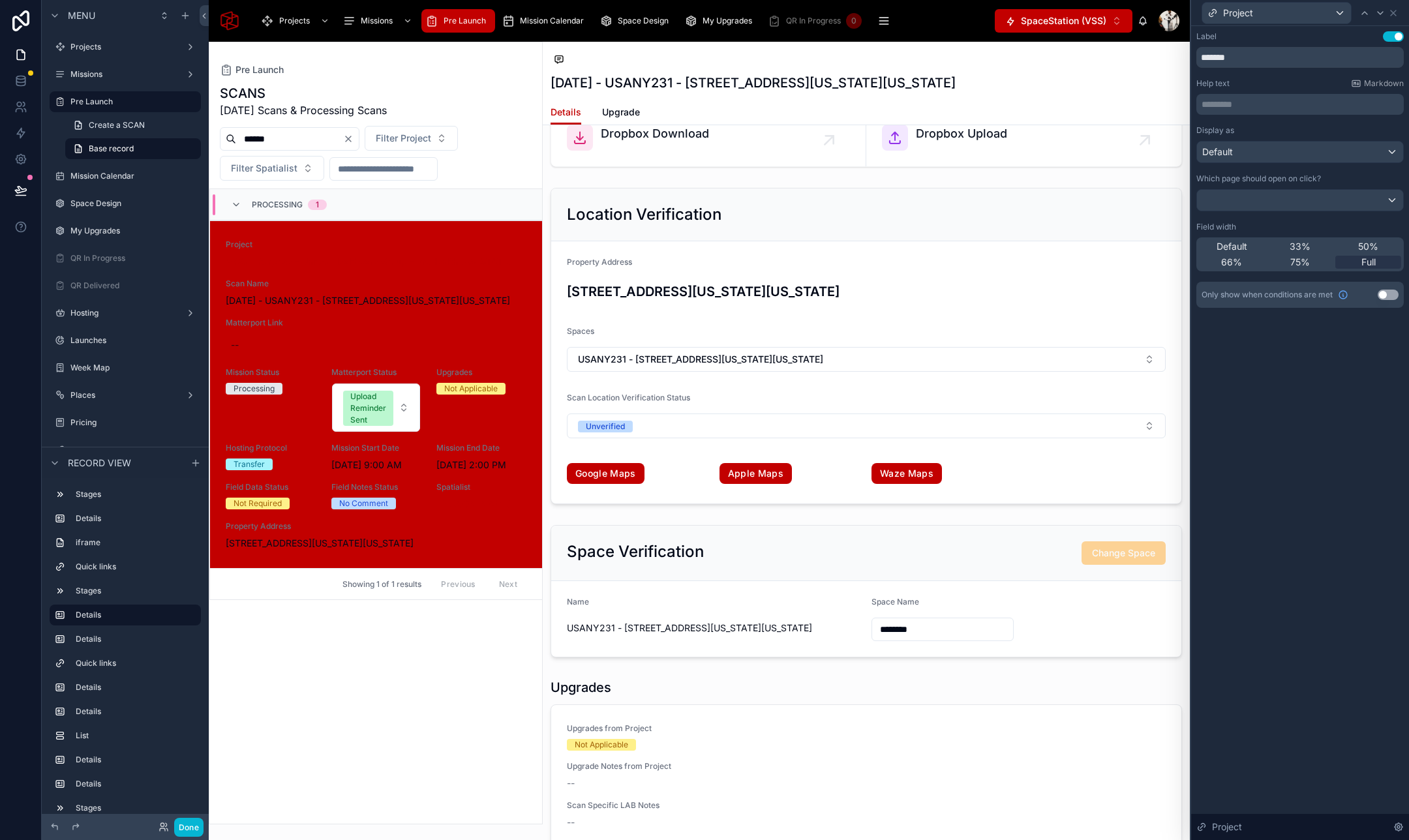
scroll to position [2332, 0]
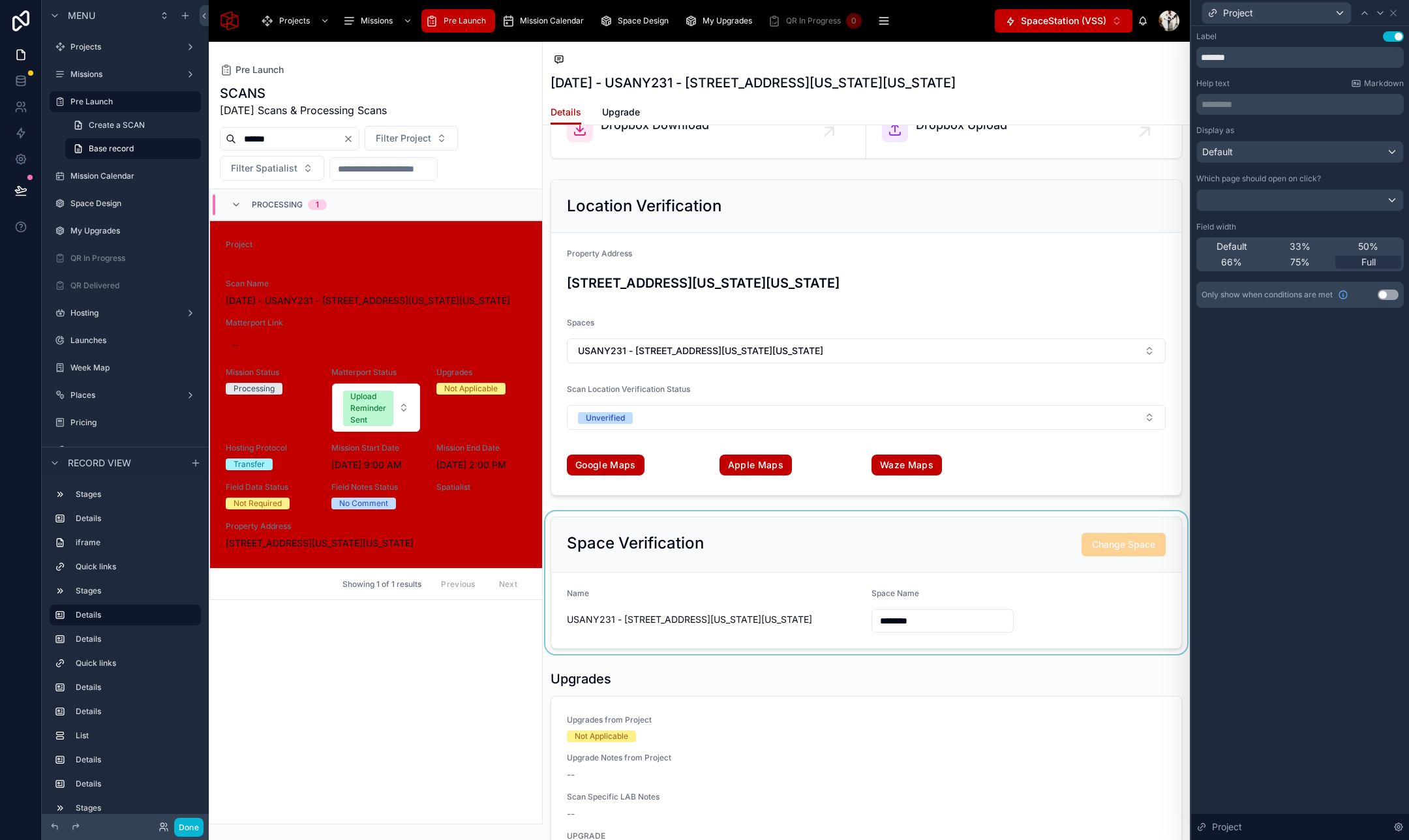
click at [998, 539] on div at bounding box center [866, 582] width 647 height 143
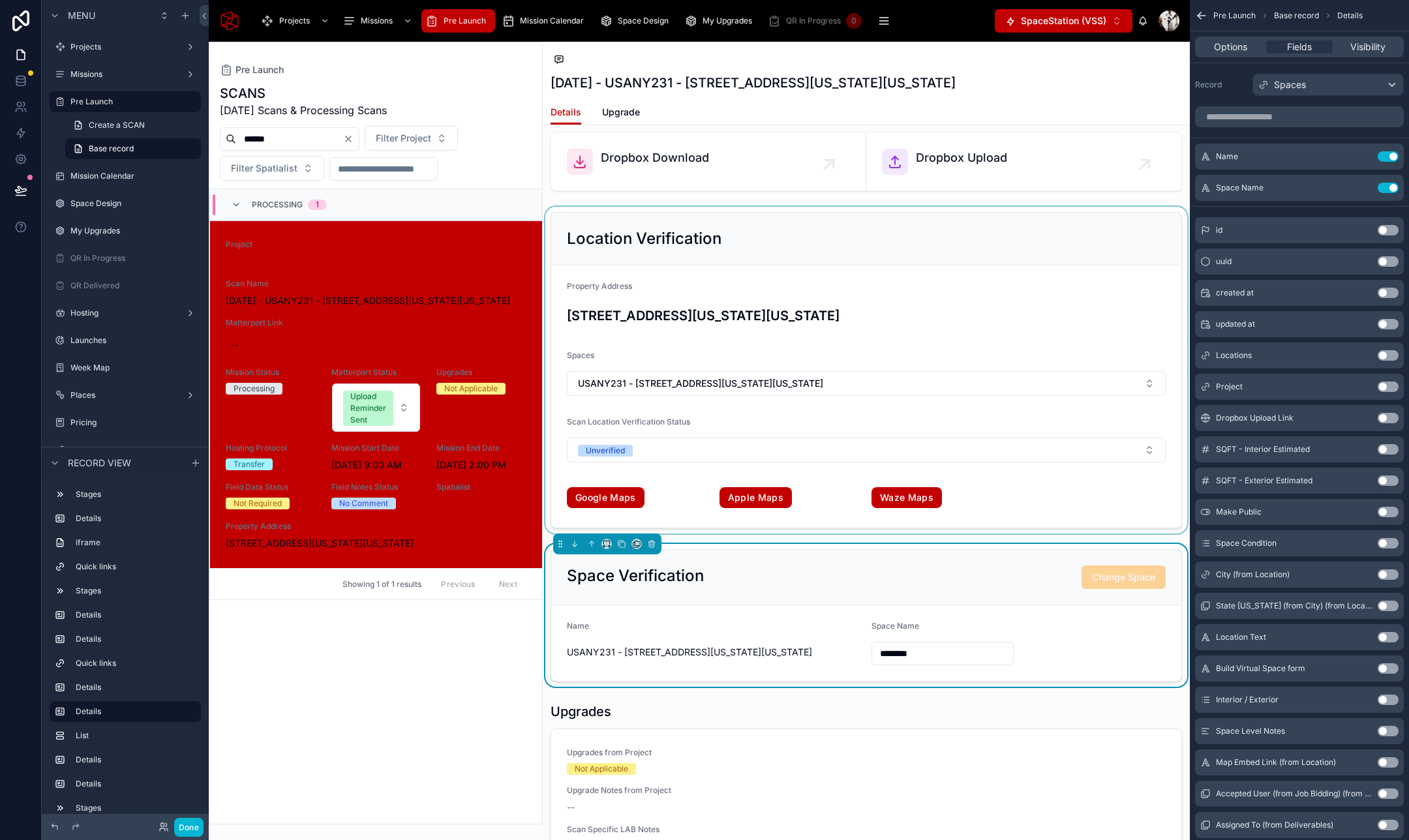
scroll to position [2297, 0]
click at [1012, 604] on div "Space Verification Change Space" at bounding box center [866, 578] width 630 height 55
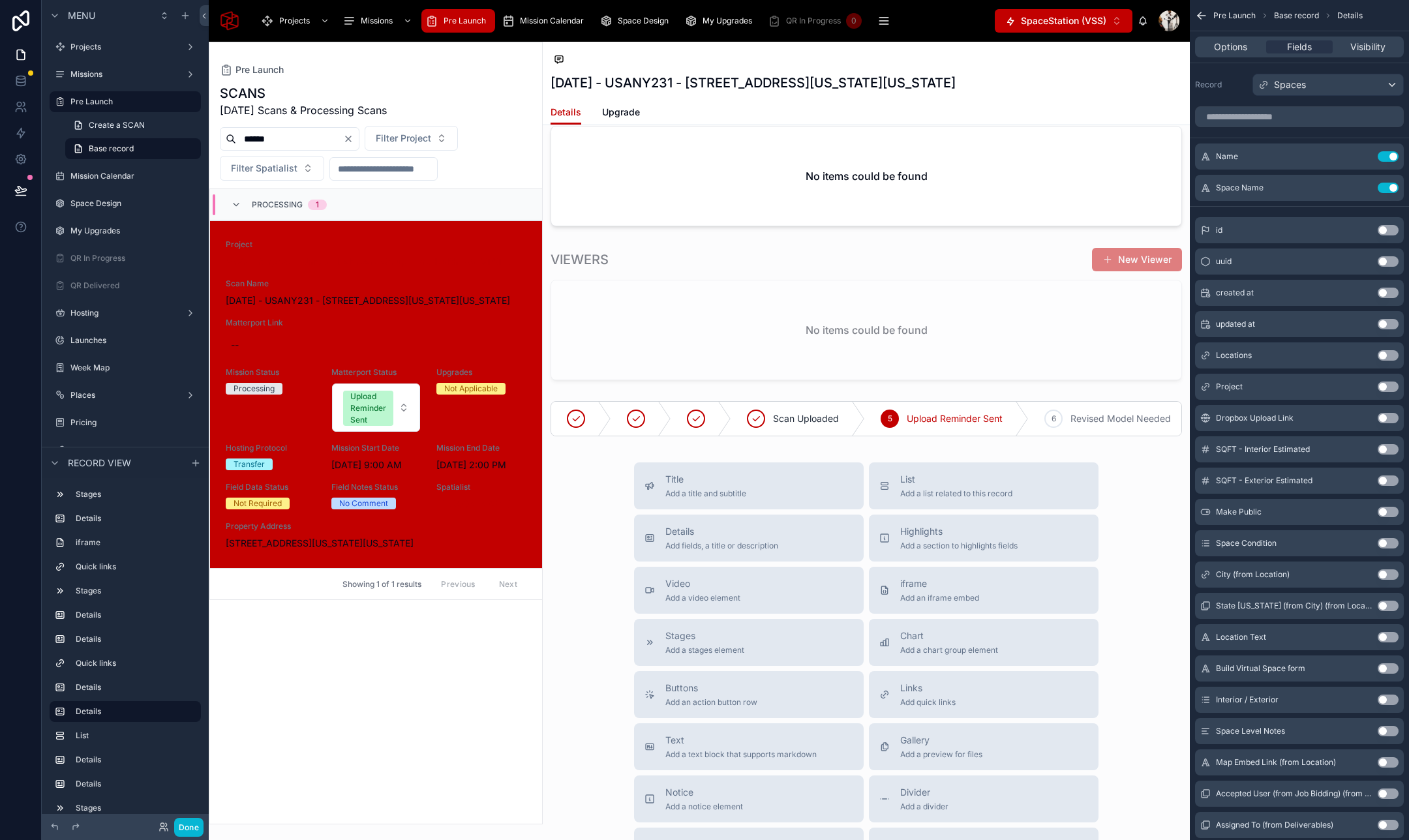
scroll to position [4491, 0]
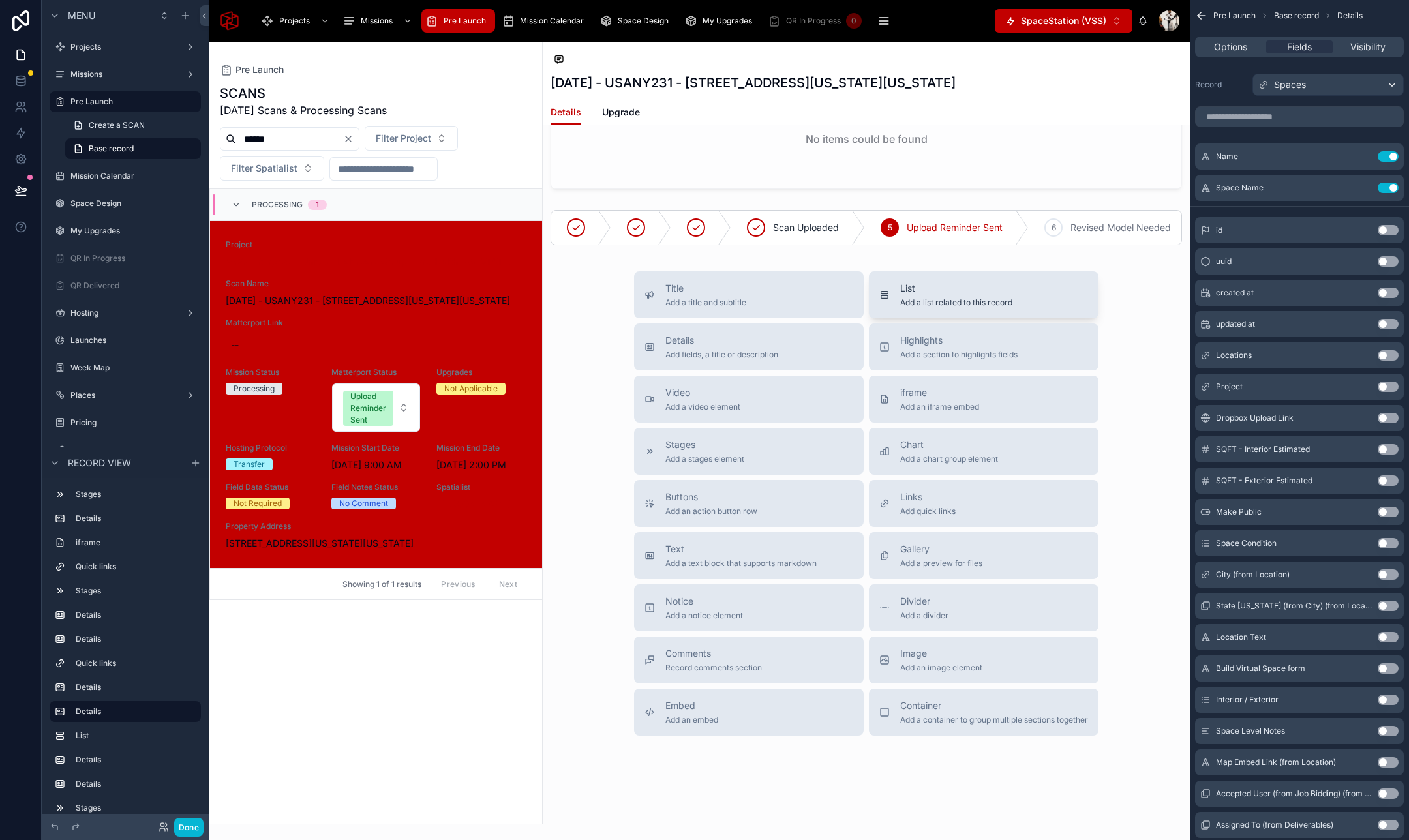
click at [918, 285] on span "List" at bounding box center [956, 289] width 112 height 13
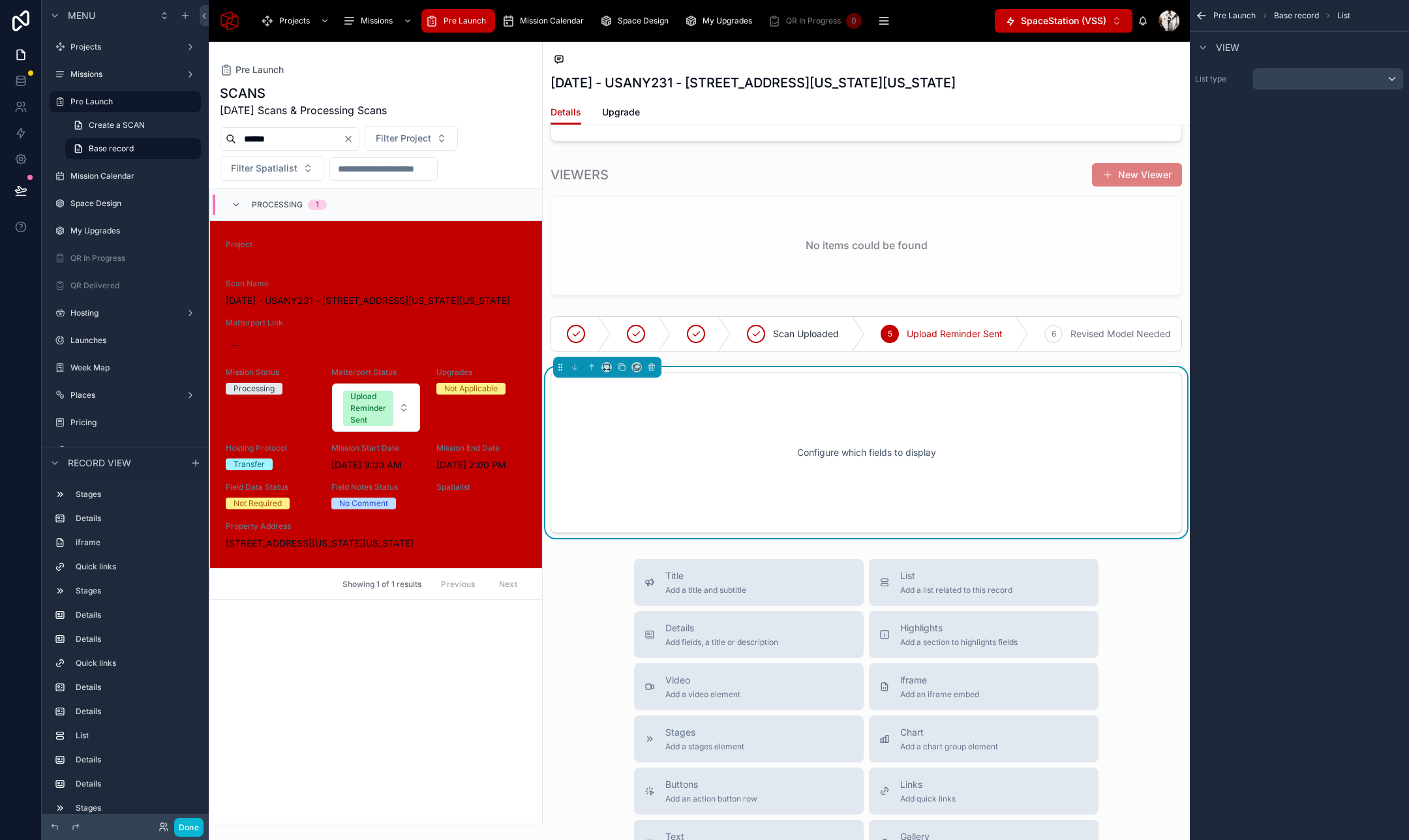
scroll to position [4397, 0]
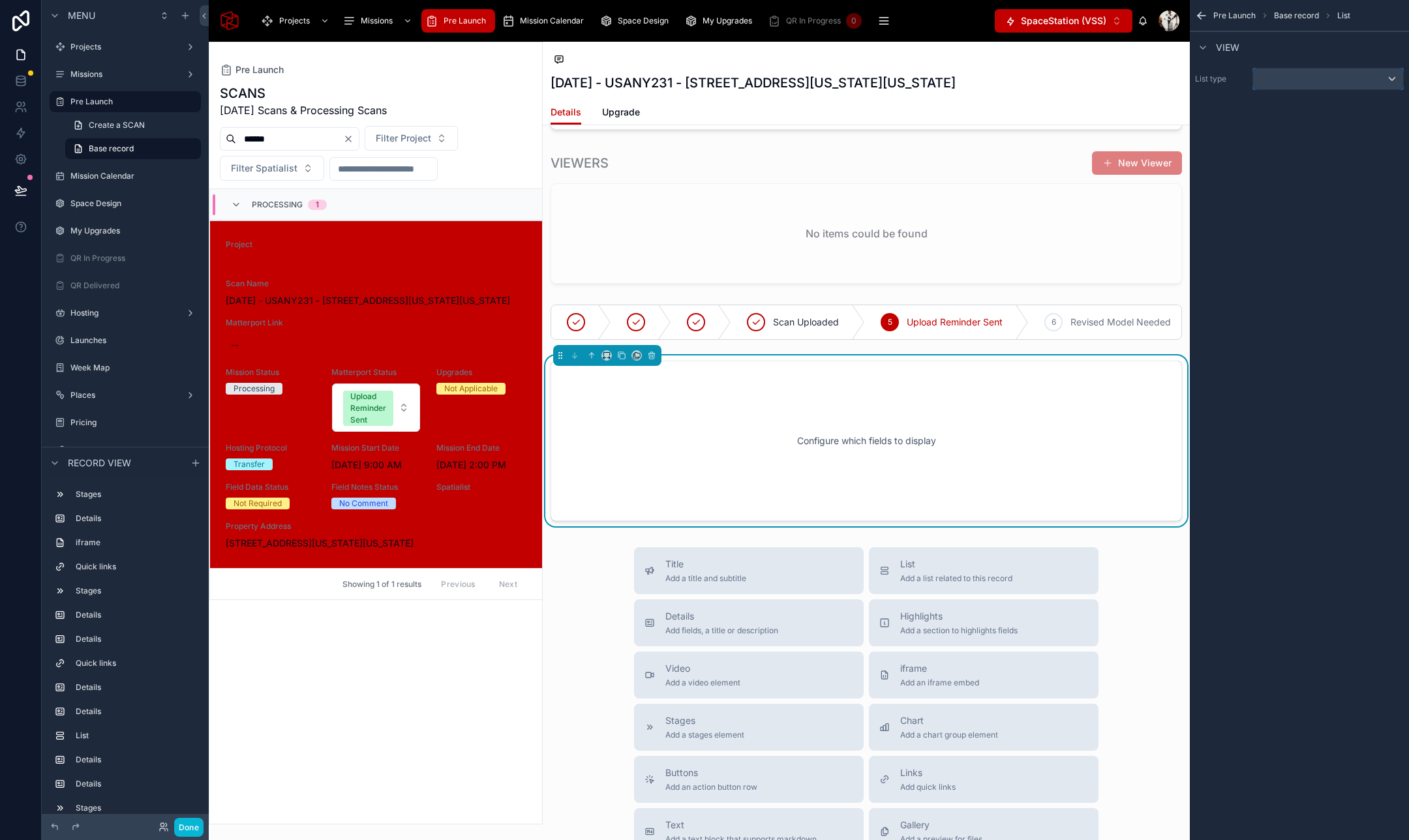
click at [1297, 80] on div "scrollable content" at bounding box center [1328, 78] width 150 height 21
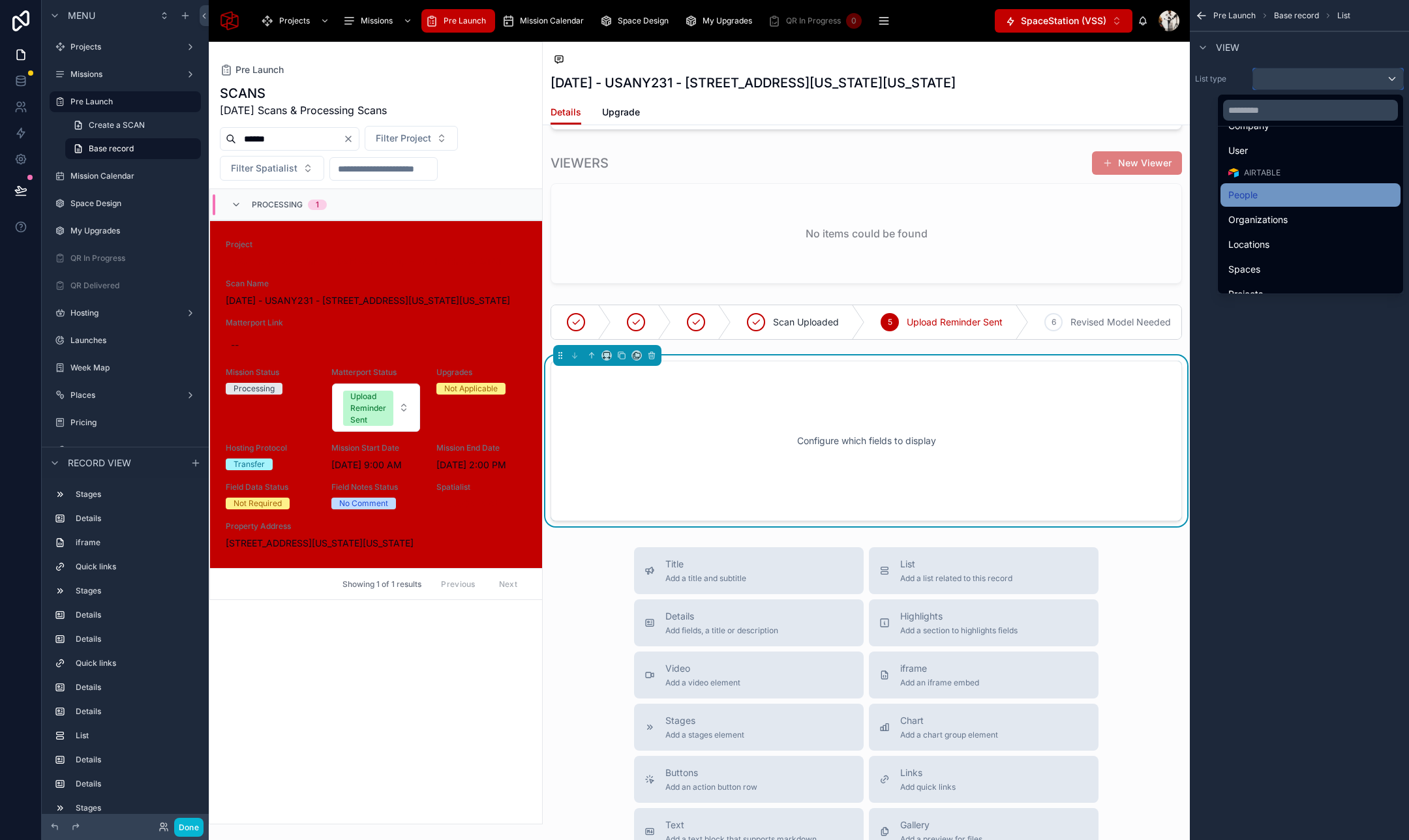
scroll to position [45, 0]
click at [1261, 260] on div "Spaces" at bounding box center [1309, 267] width 164 height 16
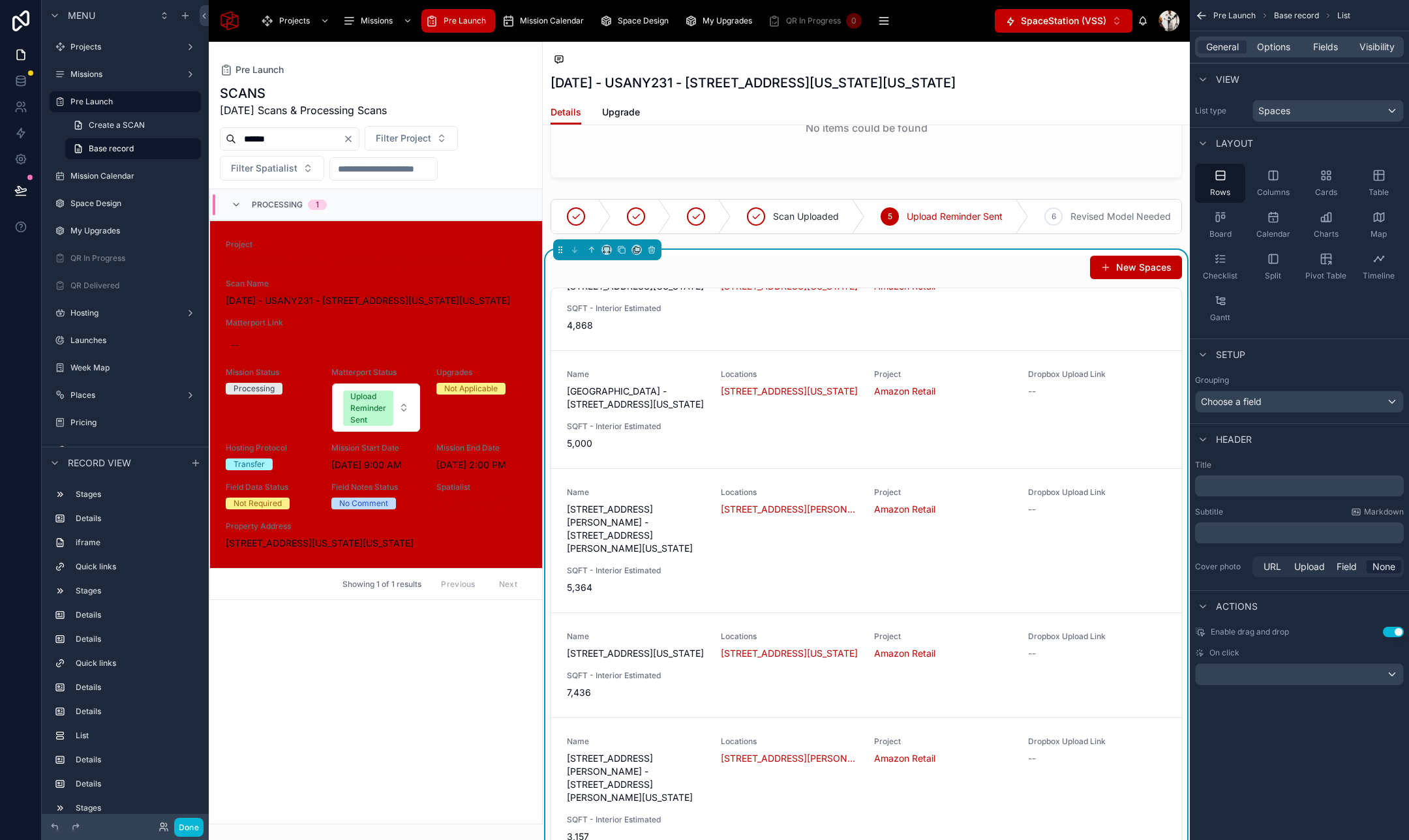
scroll to position [700, 0]
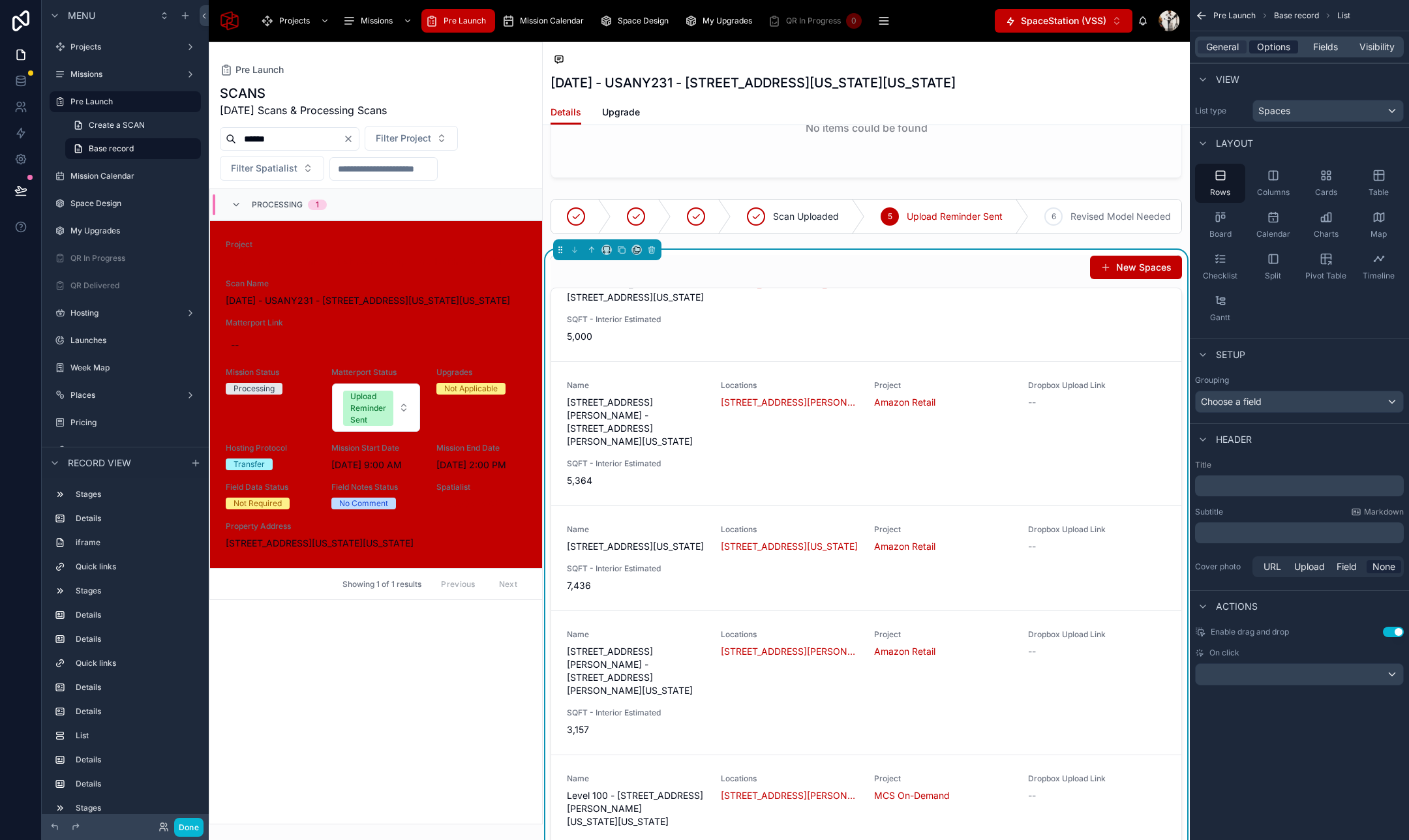
click at [1292, 49] on div "Options" at bounding box center [1273, 47] width 49 height 13
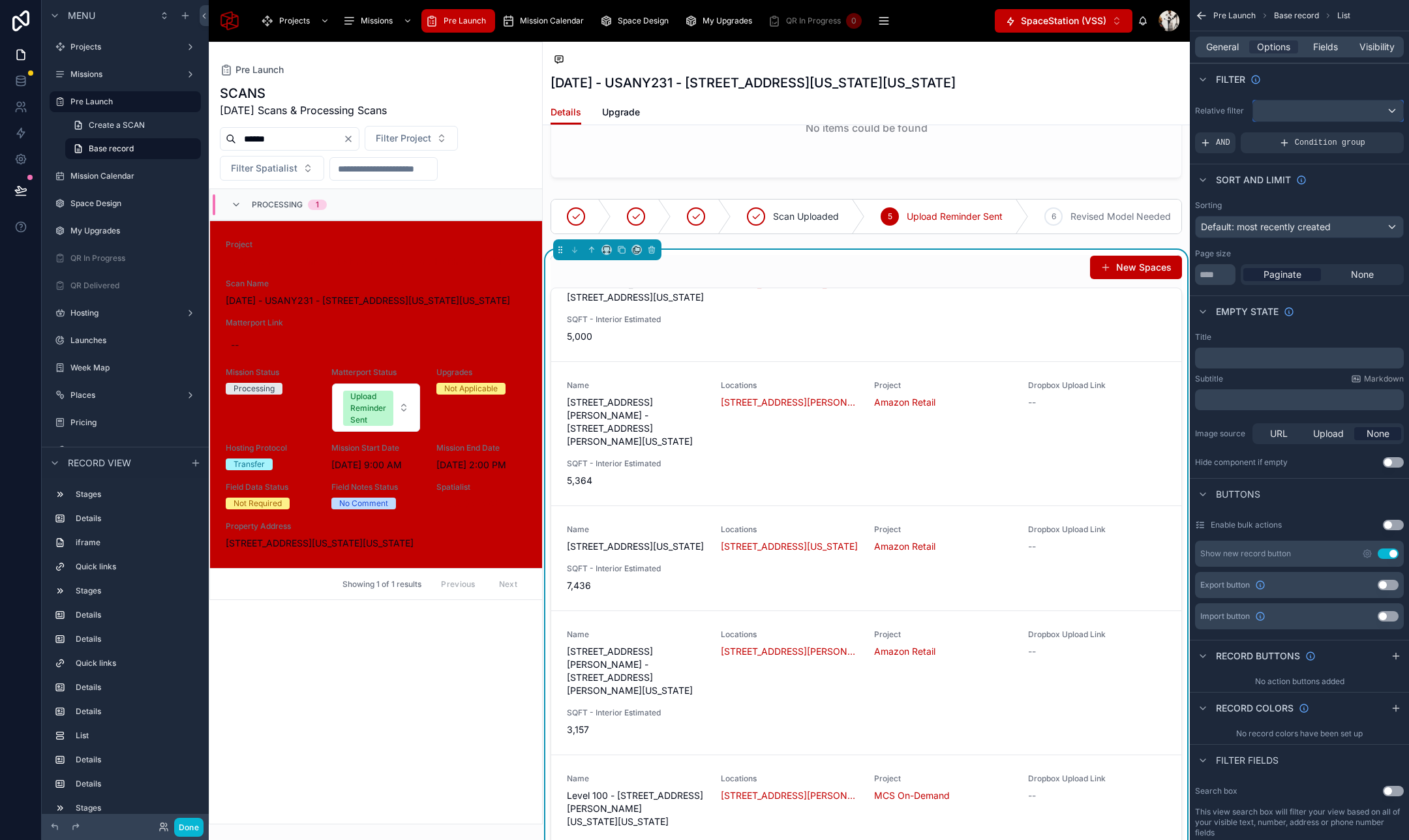
click at [1324, 117] on div "scrollable content" at bounding box center [1328, 110] width 150 height 21
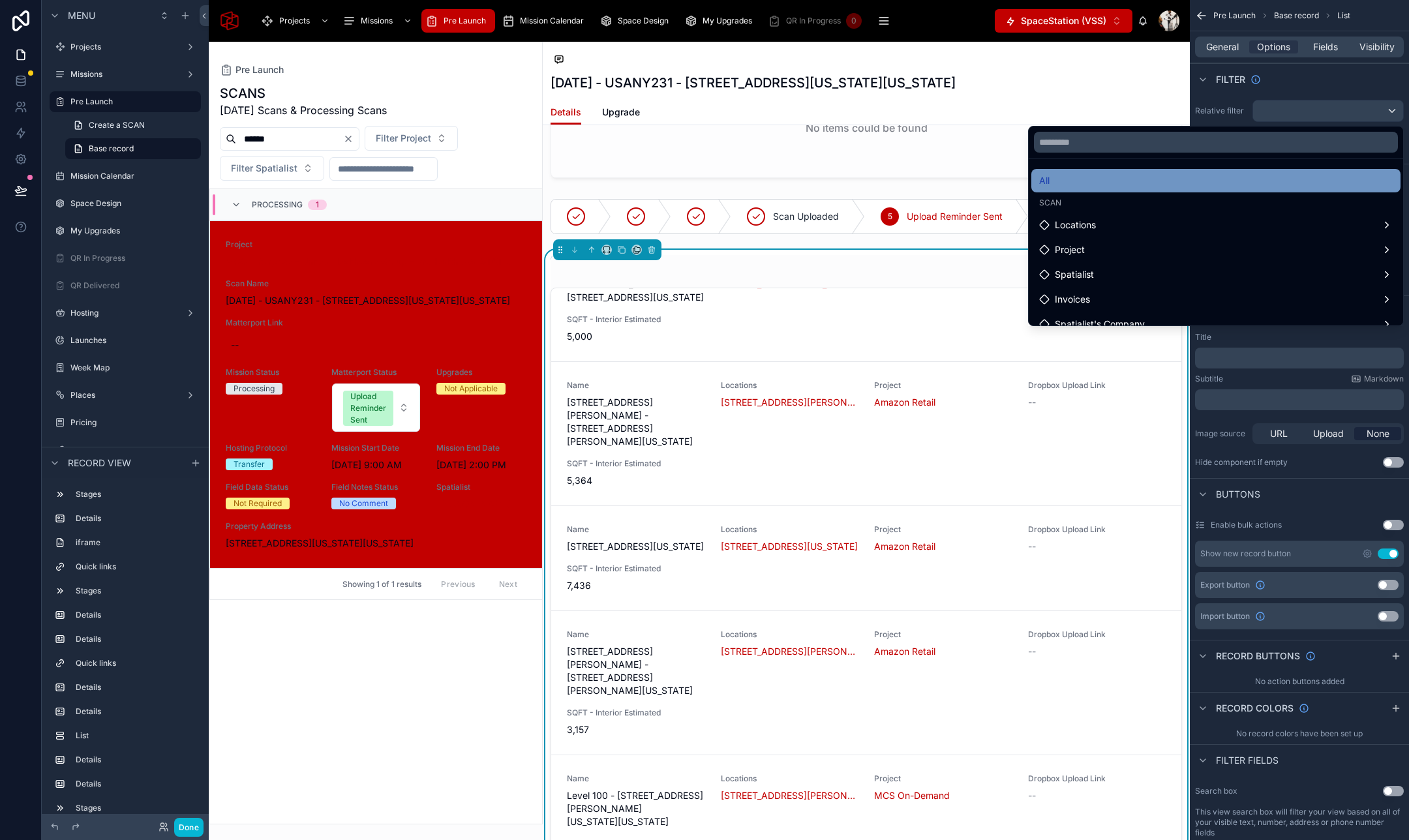
click at [1234, 181] on div "All" at bounding box center [1215, 181] width 354 height 16
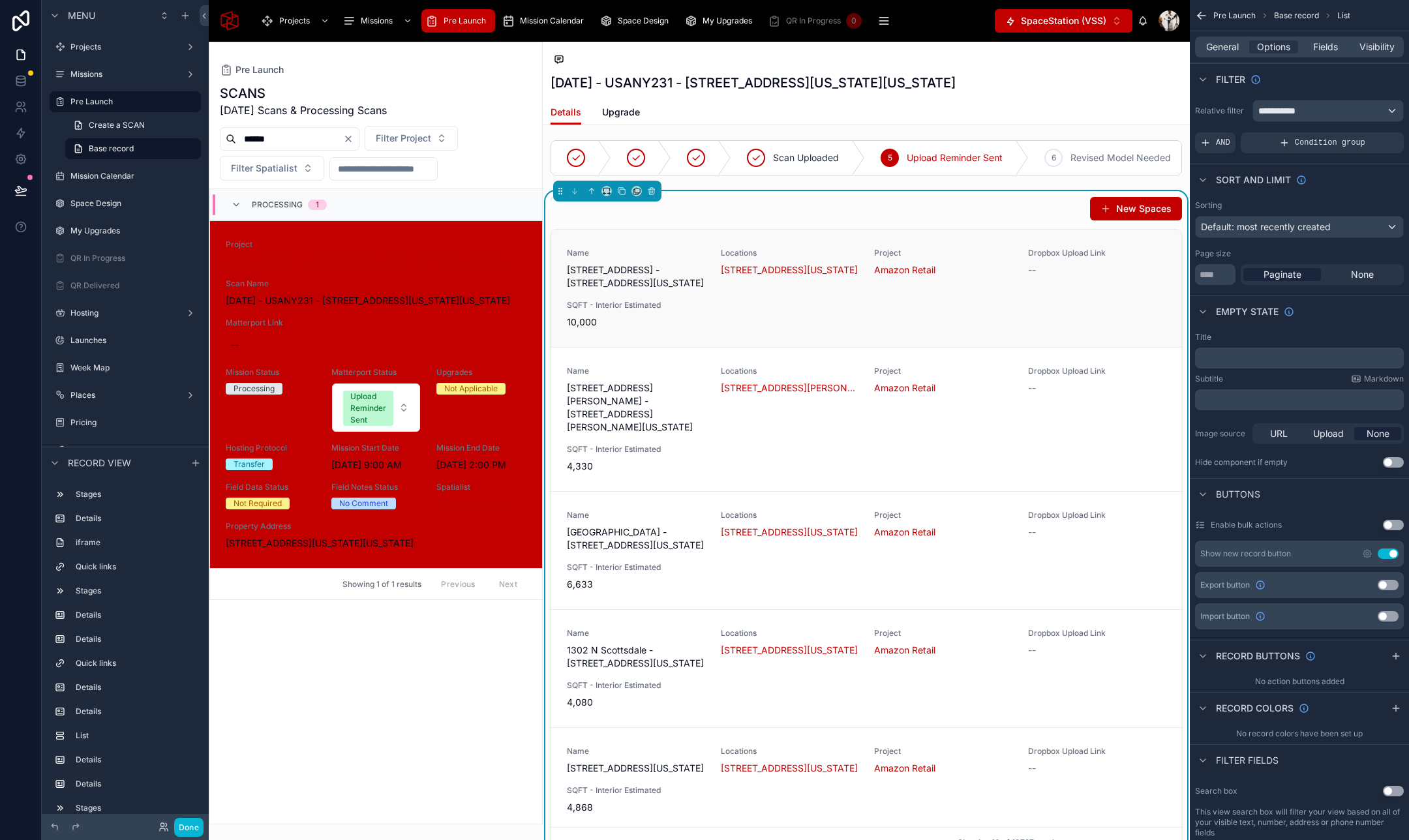
scroll to position [4526, 0]
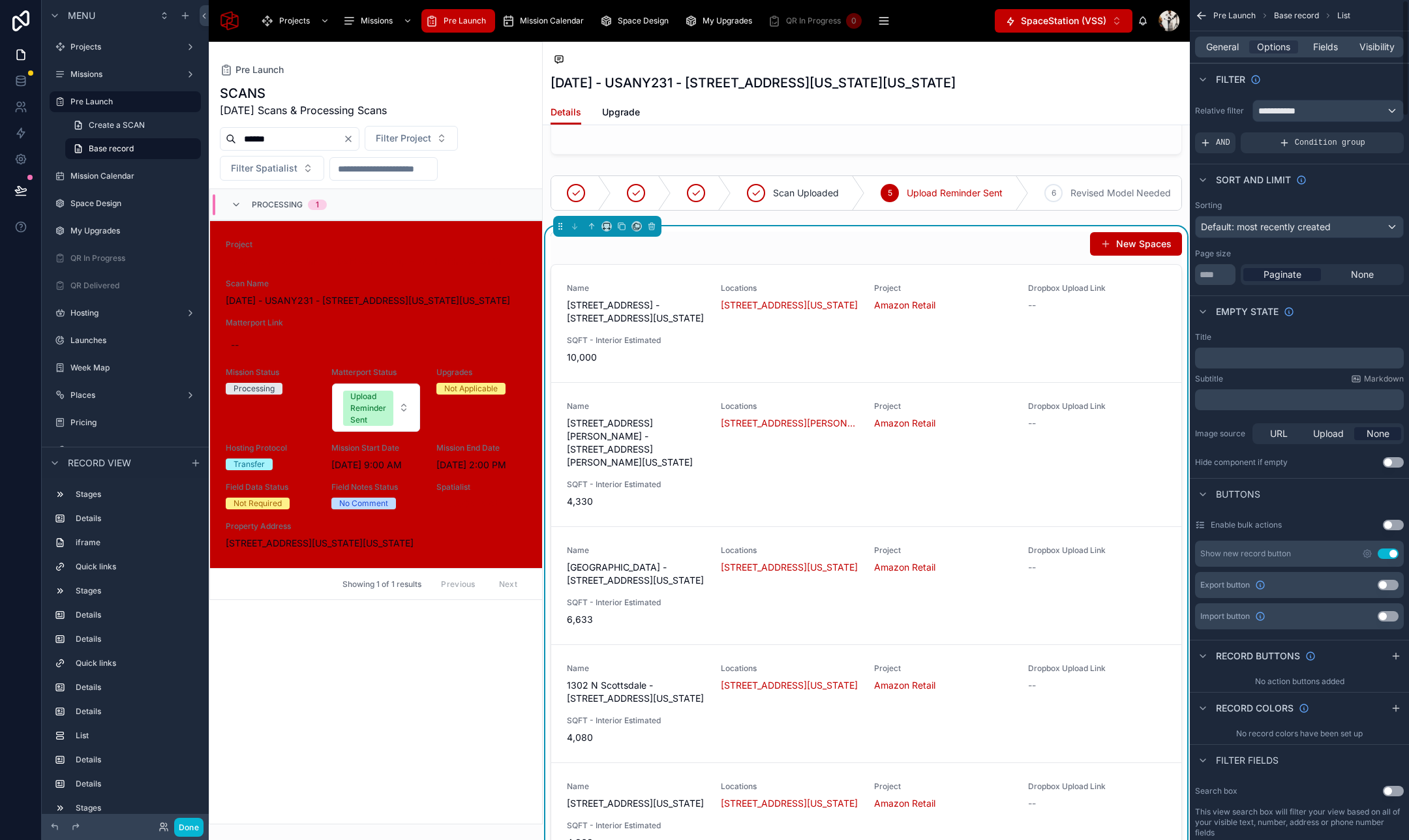
click at [1296, 98] on div "**********" at bounding box center [1299, 127] width 219 height 64
click at [1295, 110] on span "**********" at bounding box center [1282, 111] width 49 height 13
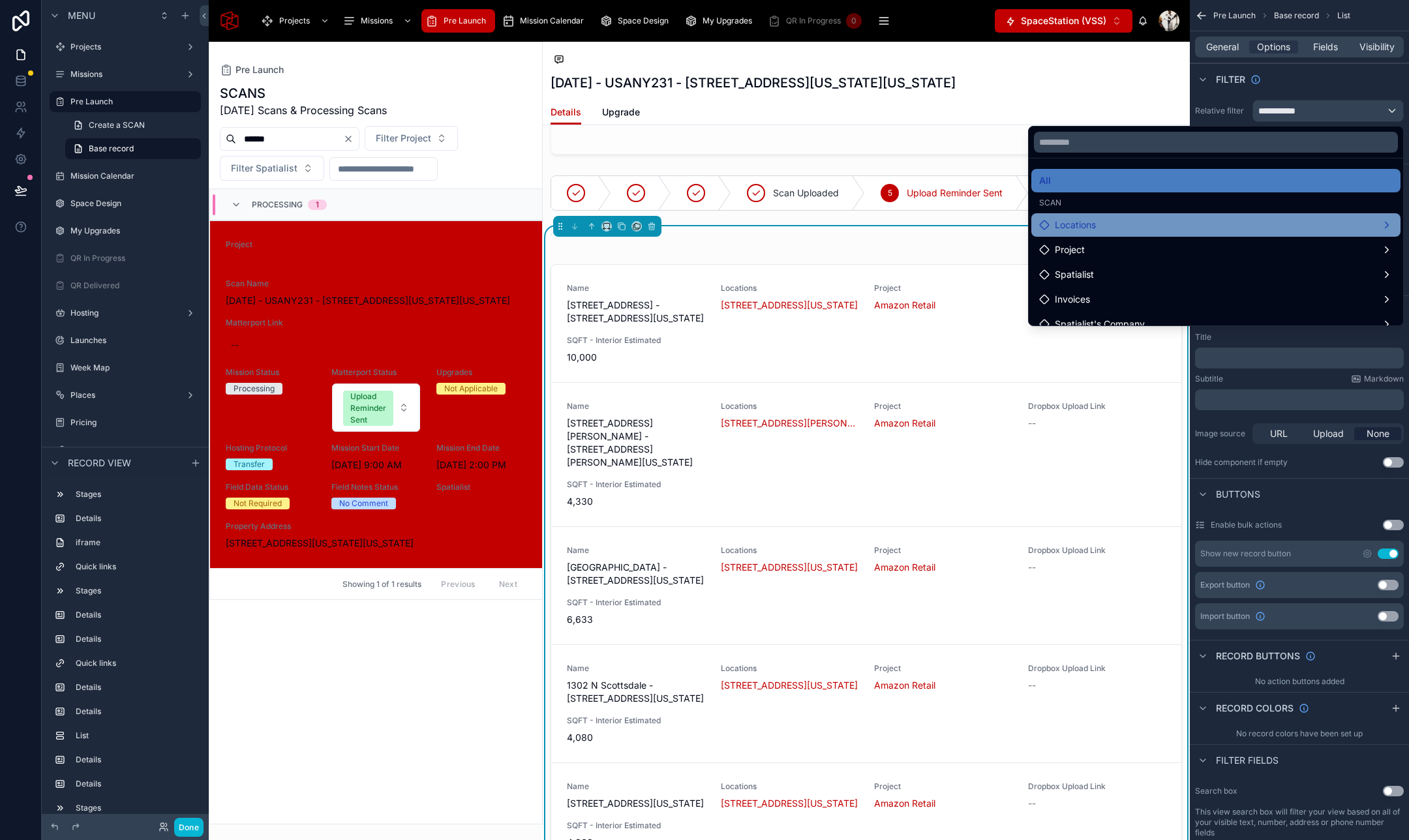
click at [1241, 221] on div "Locations" at bounding box center [1215, 224] width 354 height 16
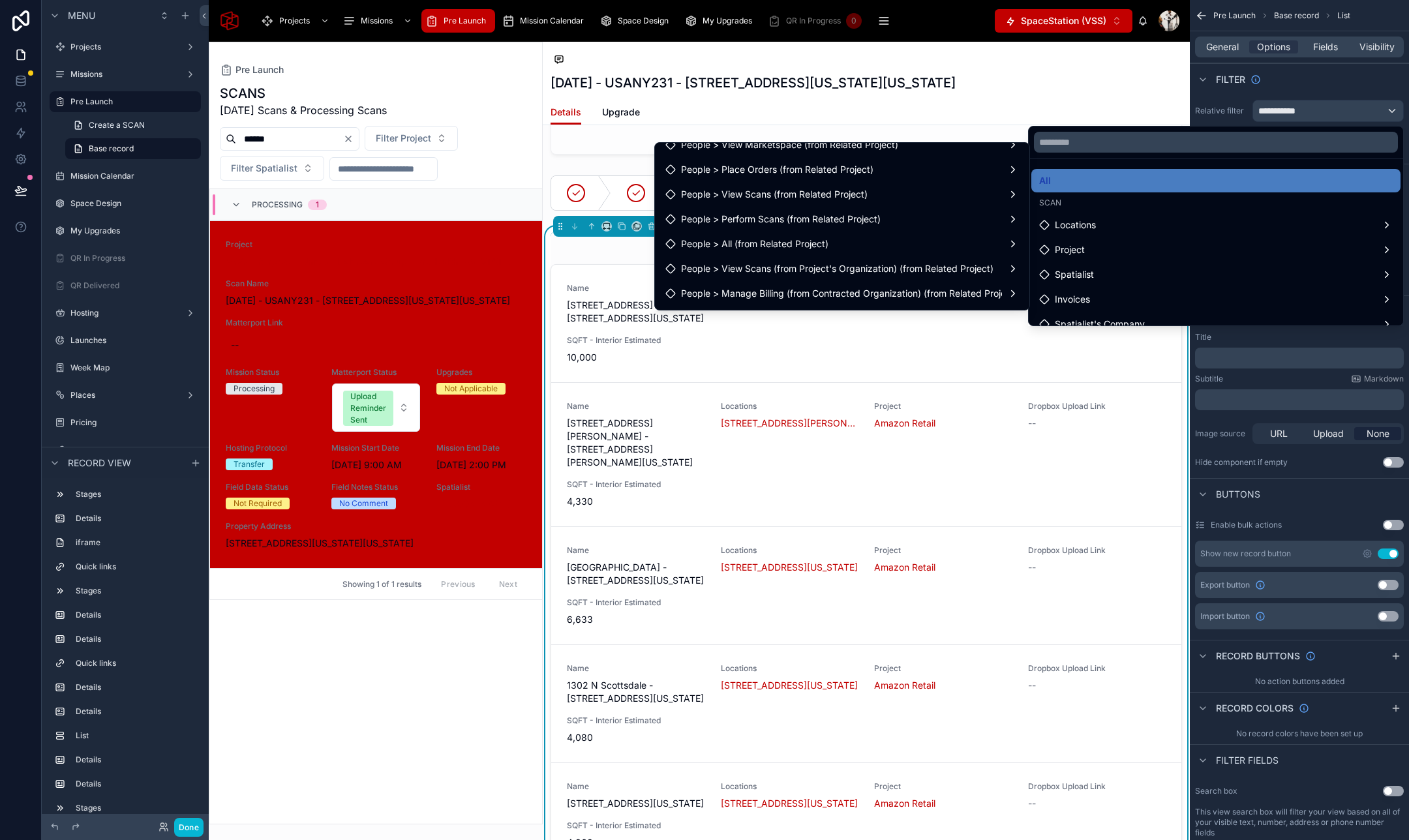
scroll to position [258, 0]
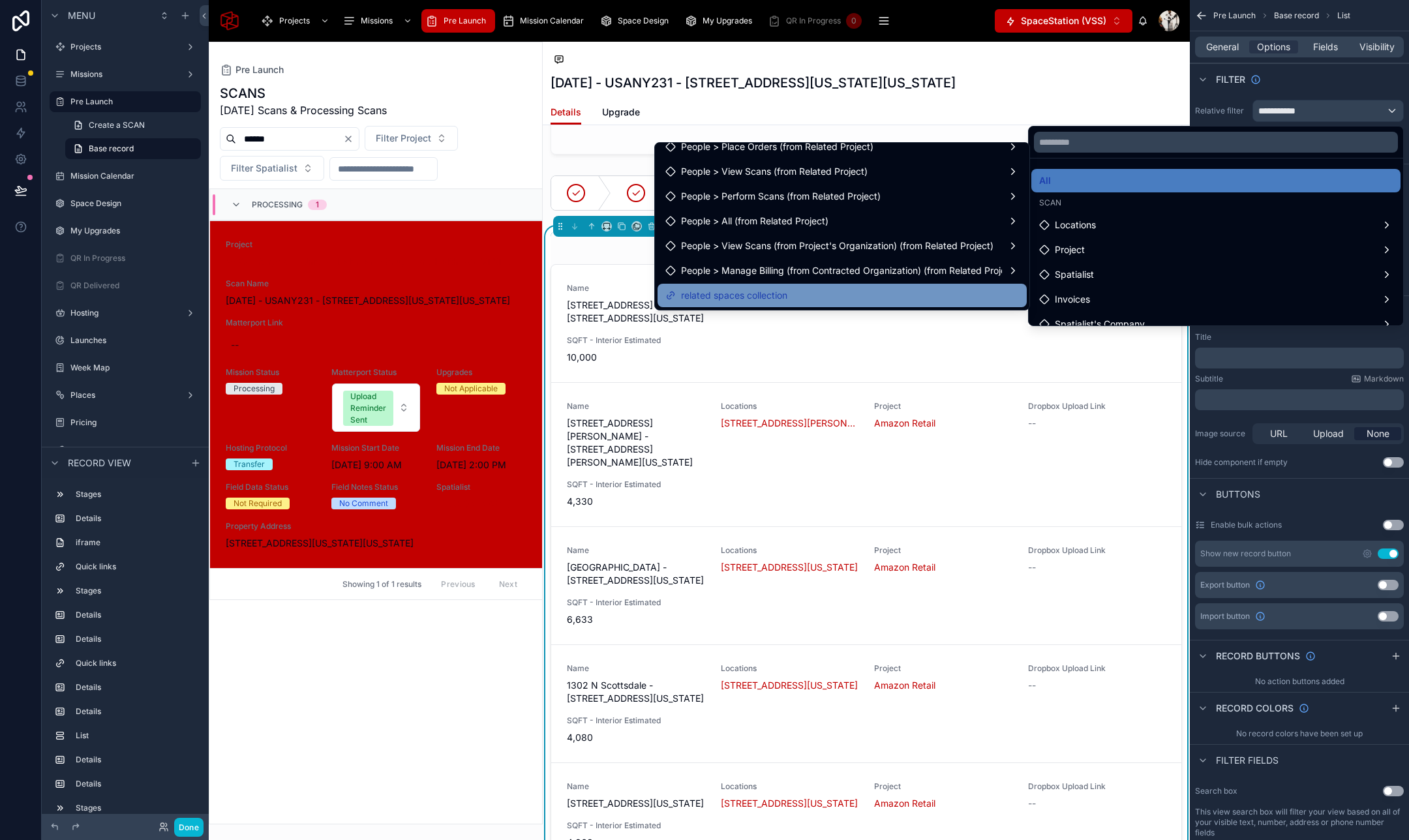
click at [813, 292] on div "related spaces collection" at bounding box center [842, 295] width 354 height 16
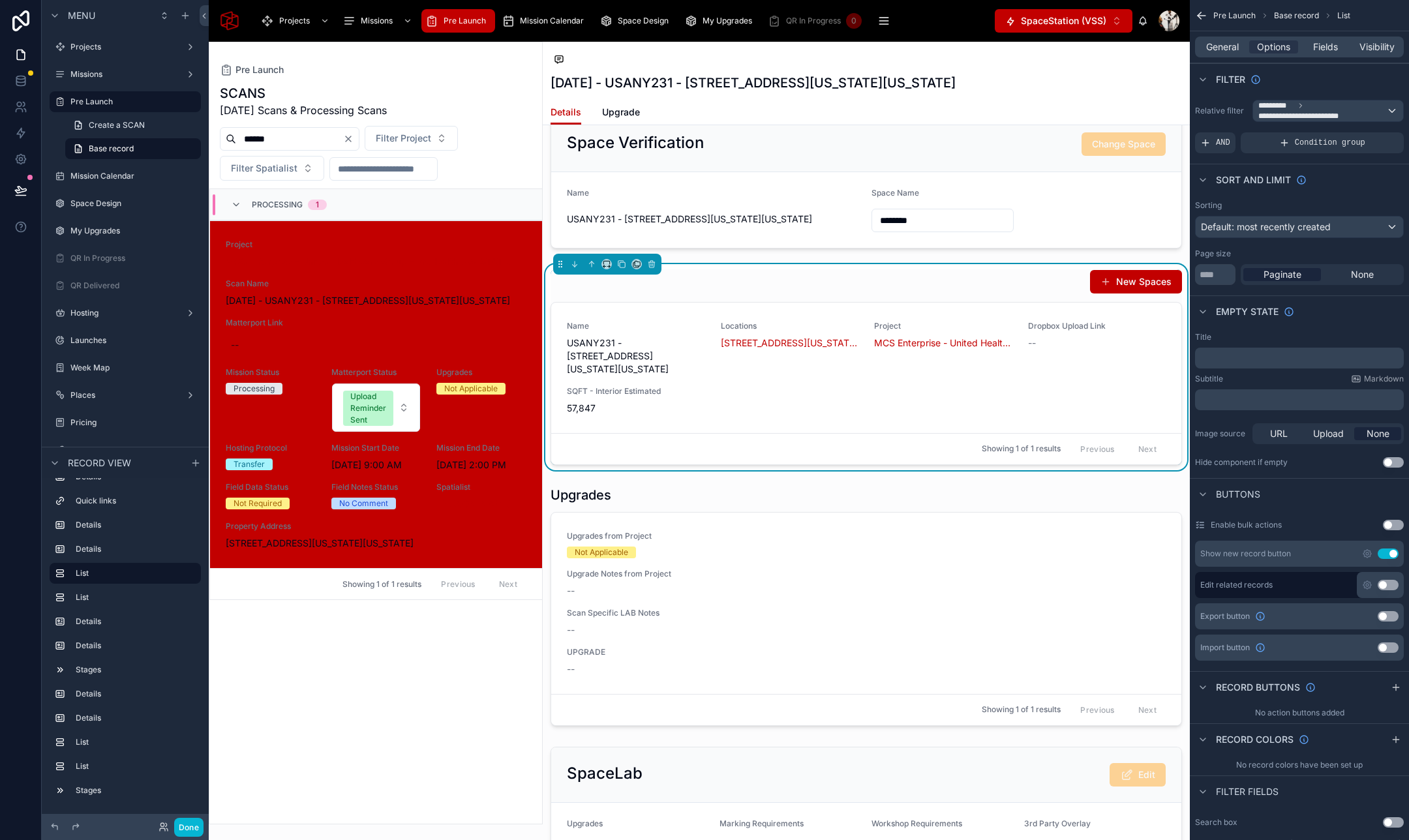
scroll to position [2715, 0]
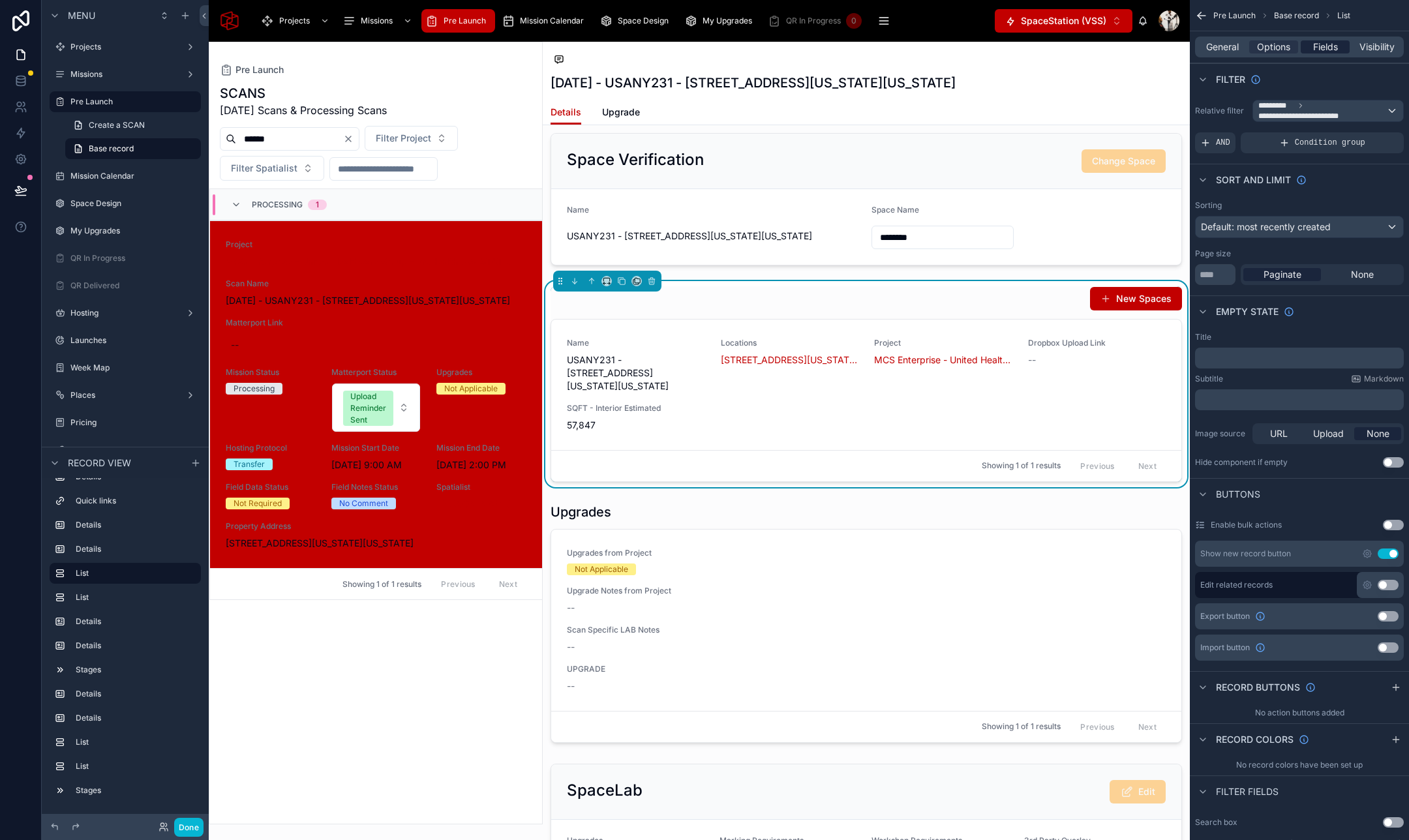
click at [1317, 41] on span "Fields" at bounding box center [1325, 47] width 25 height 13
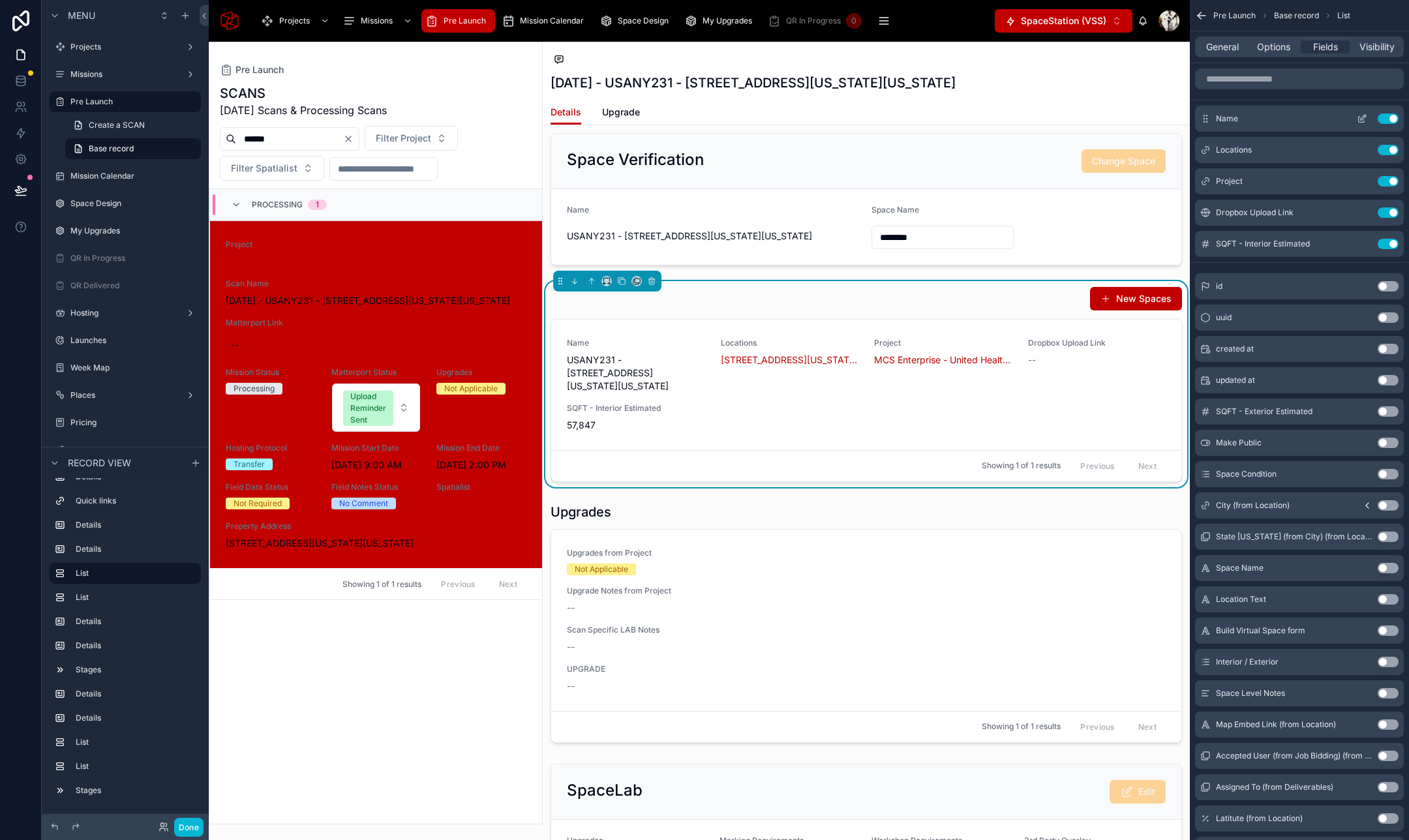
click at [1383, 117] on button "Use setting" at bounding box center [1388, 119] width 21 height 11
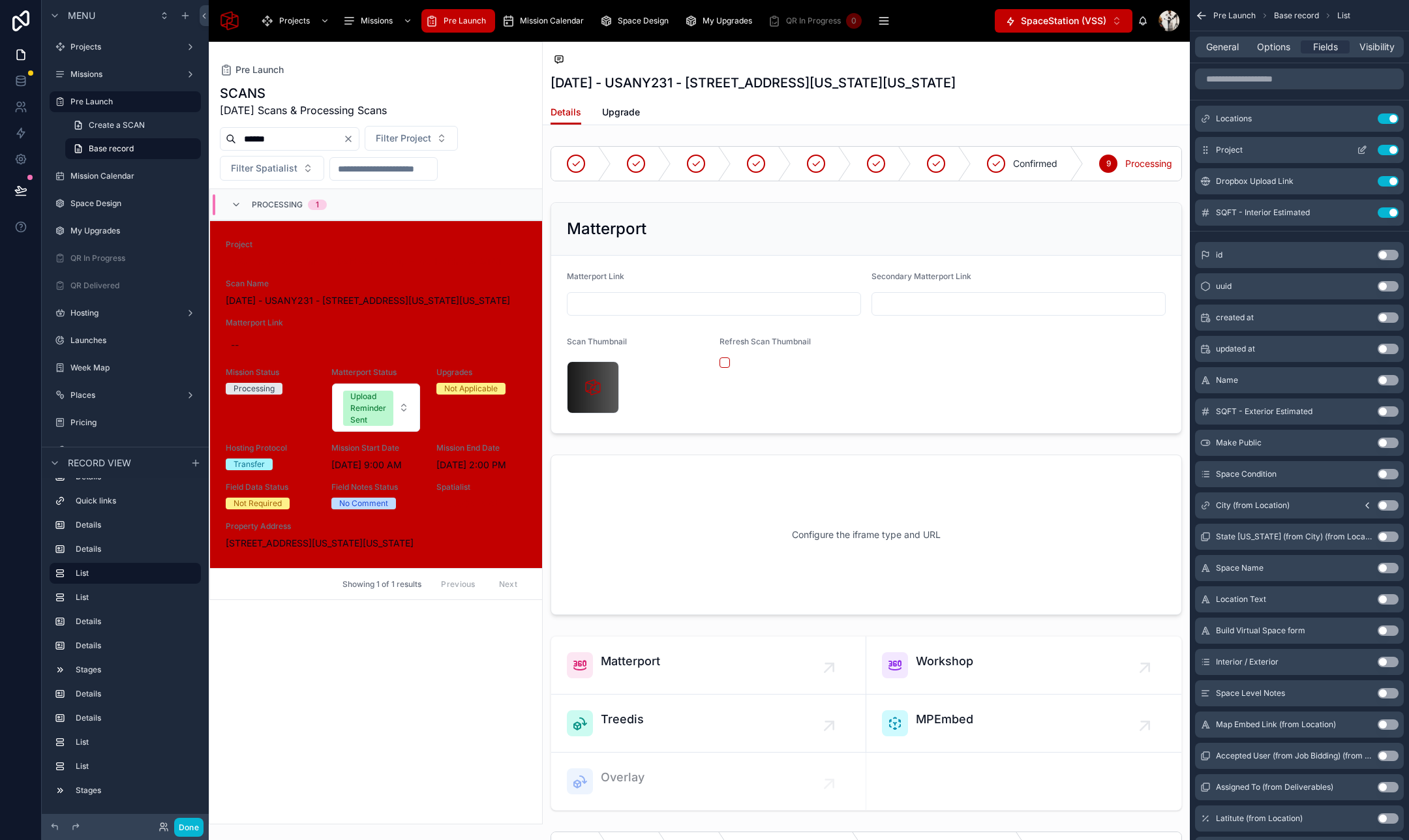
click at [1388, 151] on button "Use setting" at bounding box center [1388, 150] width 21 height 11
click at [1388, 153] on button "Use setting" at bounding box center [1388, 150] width 21 height 11
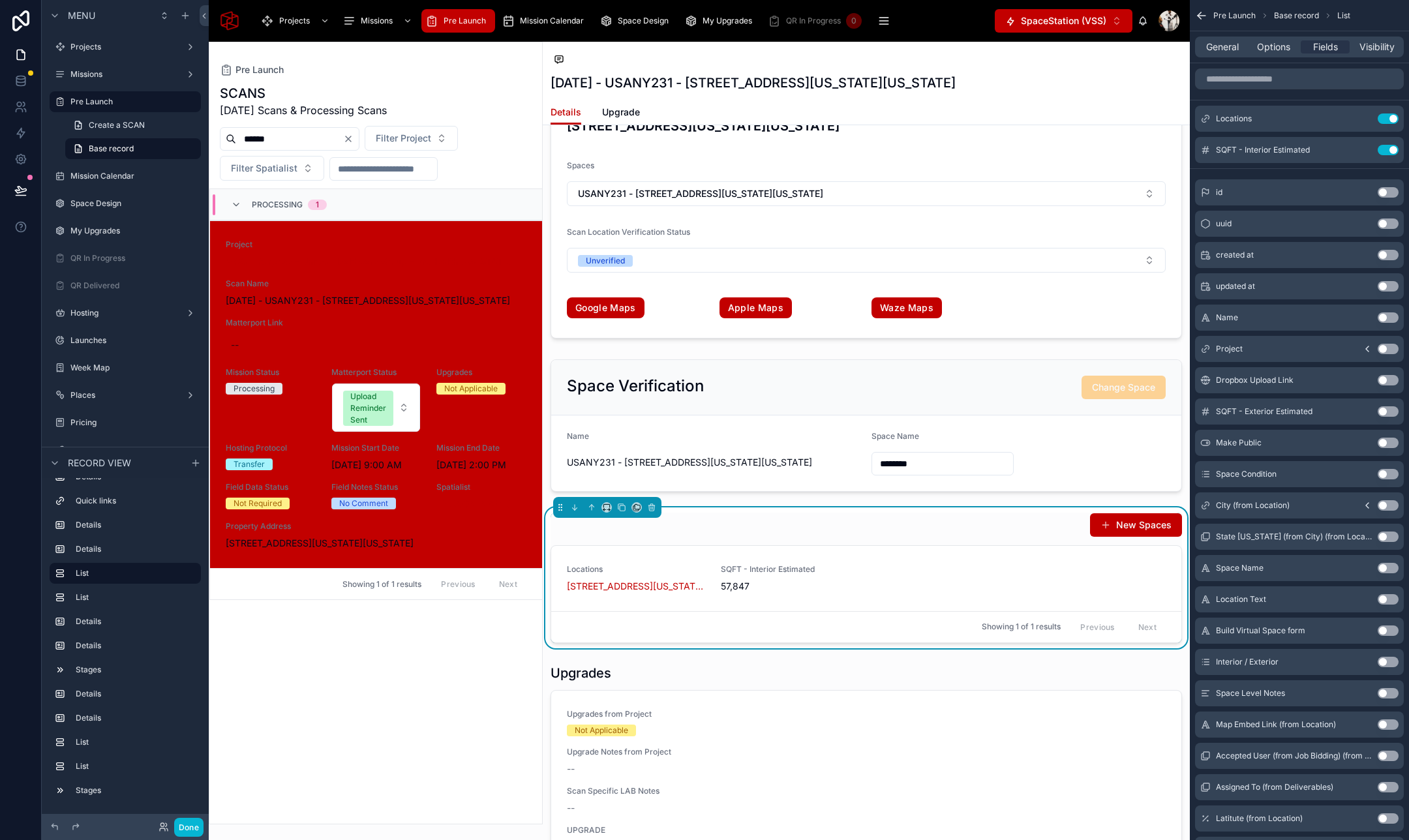
scroll to position [2488, 0]
click at [1388, 149] on button "Use setting" at bounding box center [1388, 150] width 21 height 11
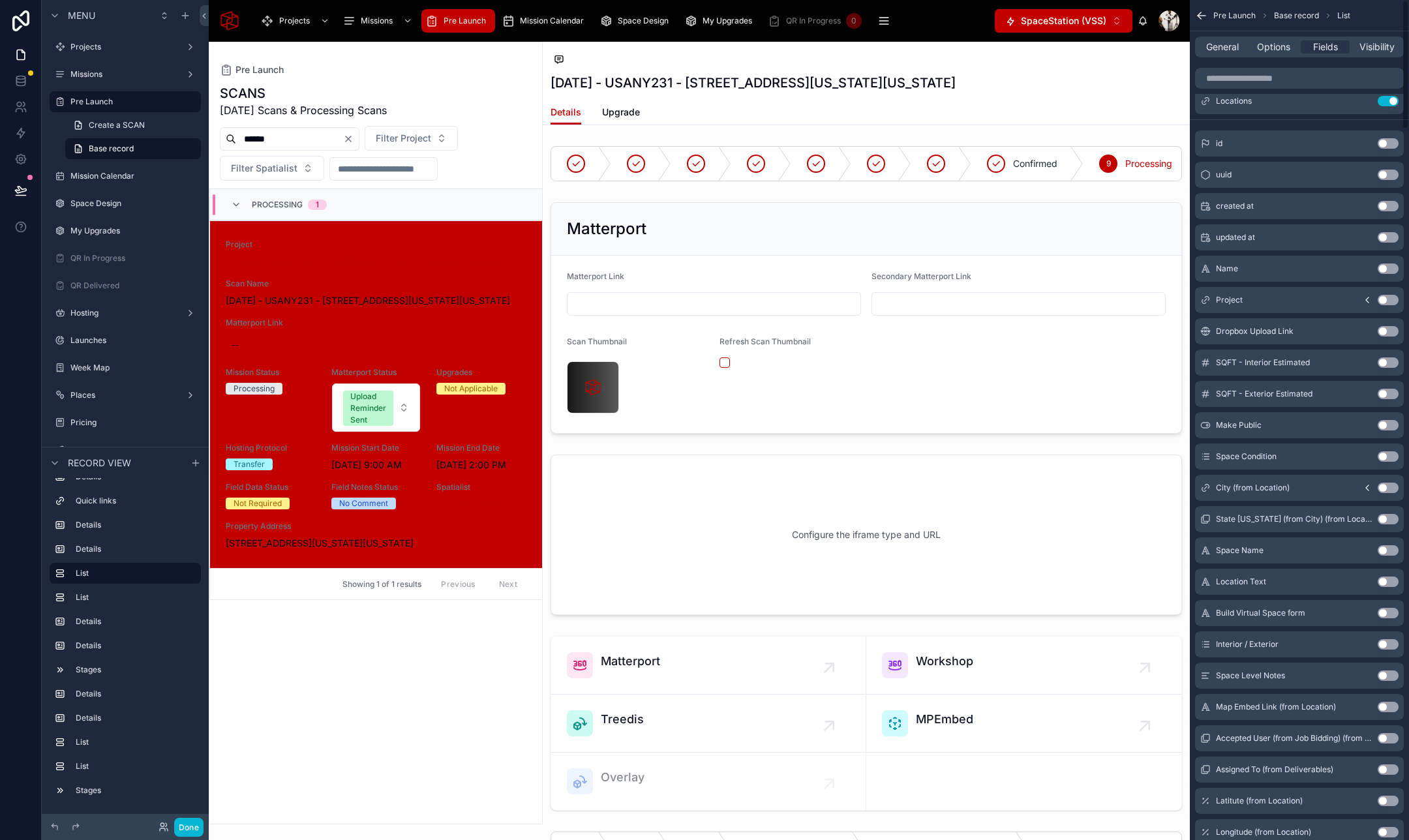
scroll to position [0, 0]
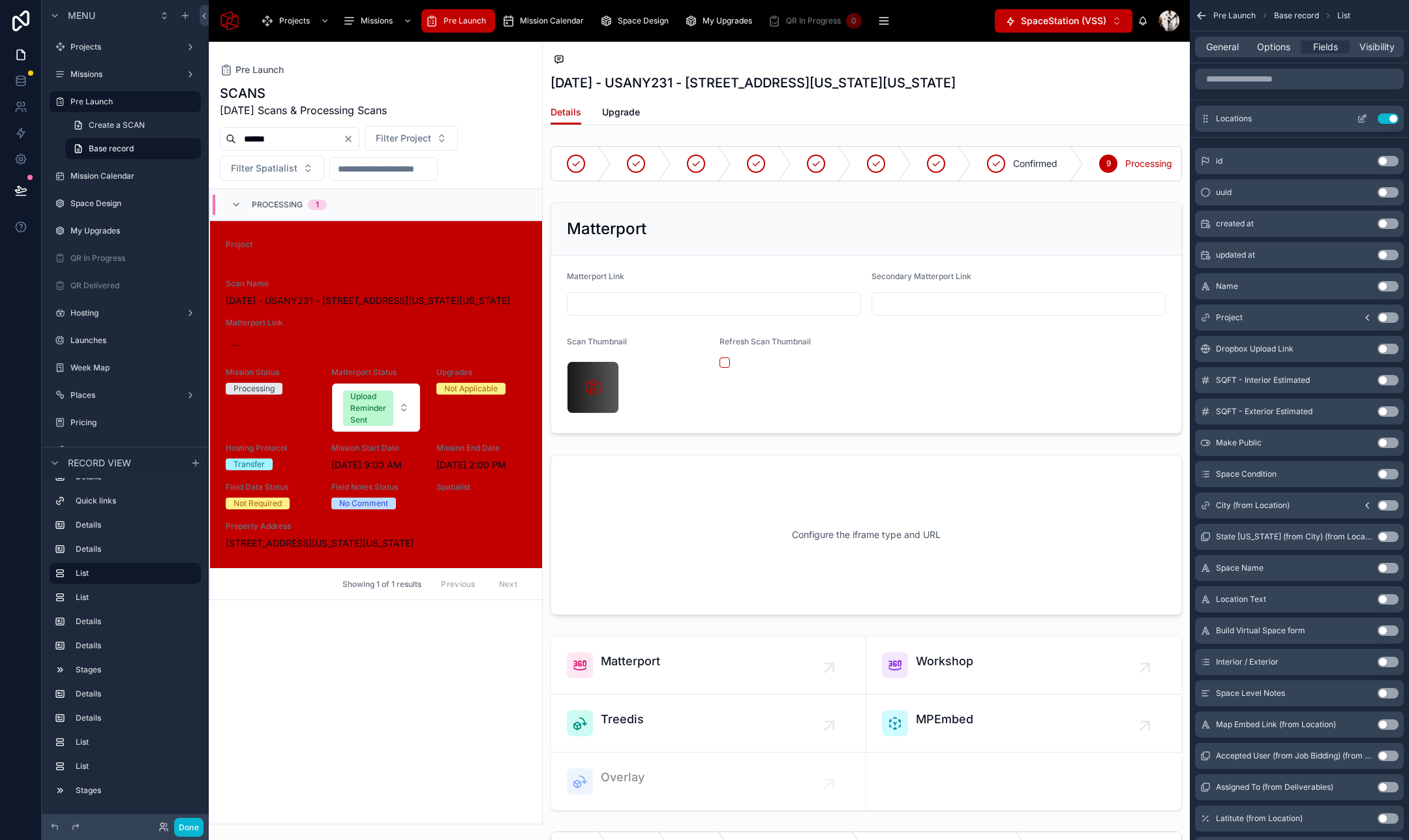
click at [1364, 114] on icon "scrollable content" at bounding box center [1361, 119] width 11 height 11
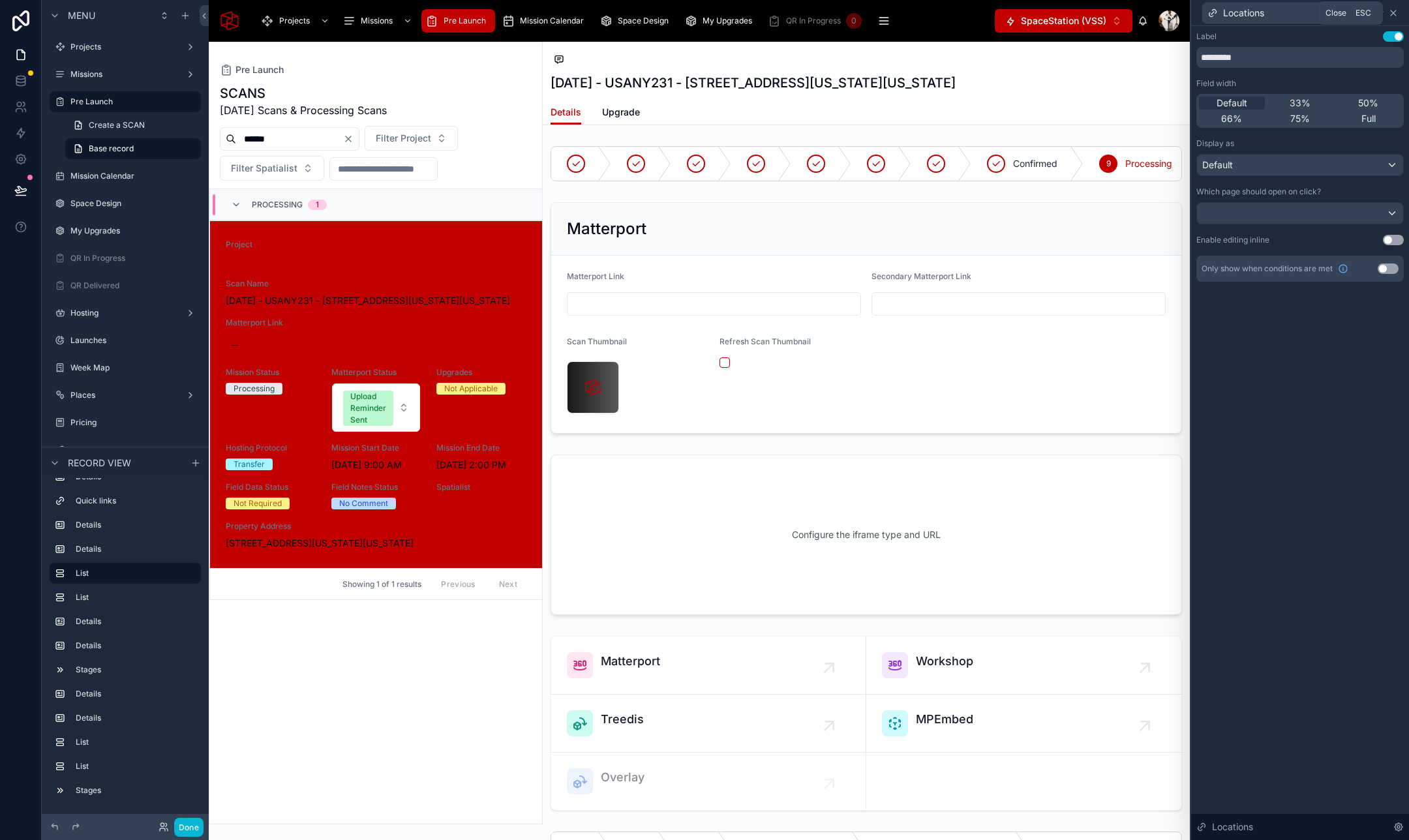
click at [1393, 14] on icon at bounding box center [1393, 12] width 11 height 11
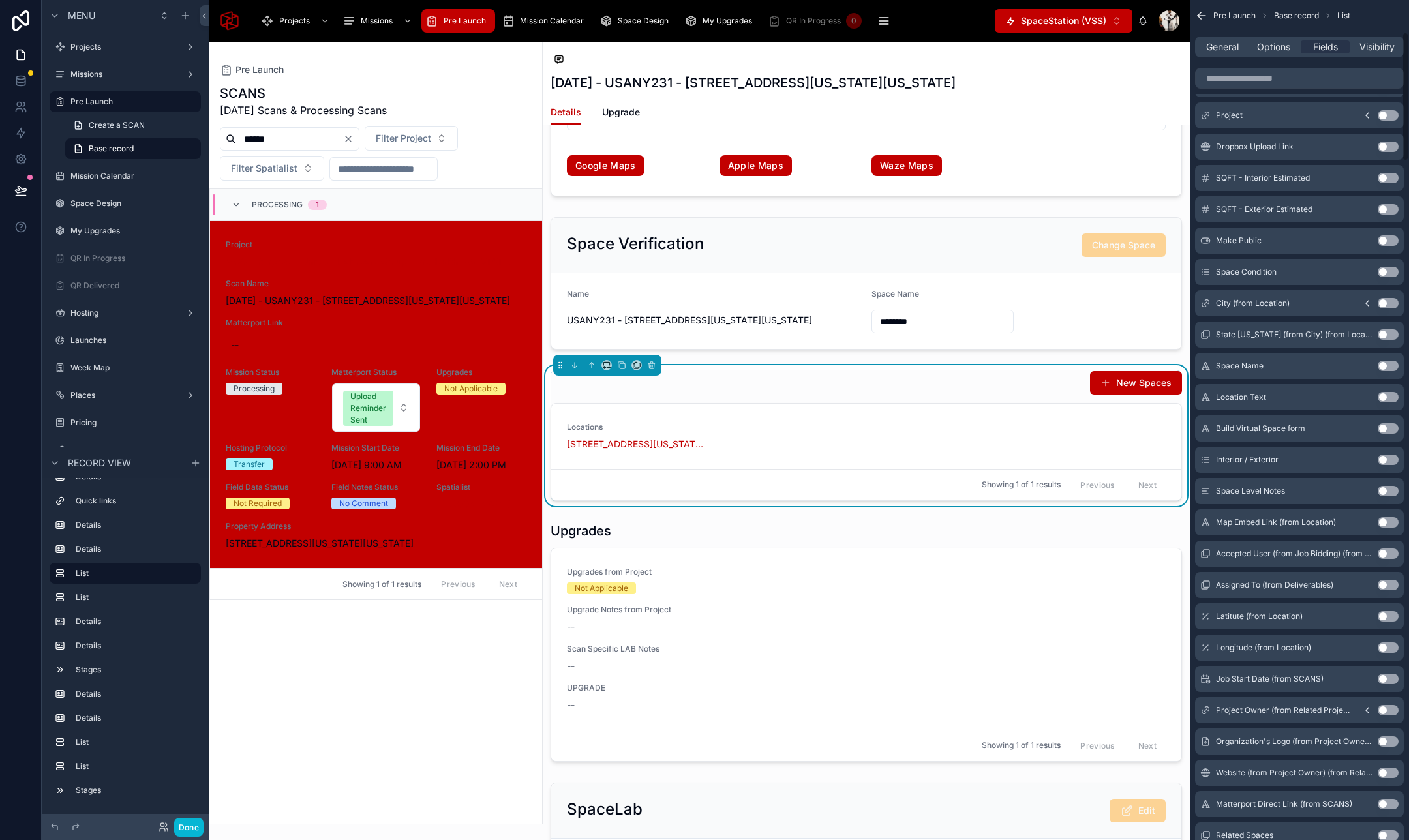
scroll to position [216, 0]
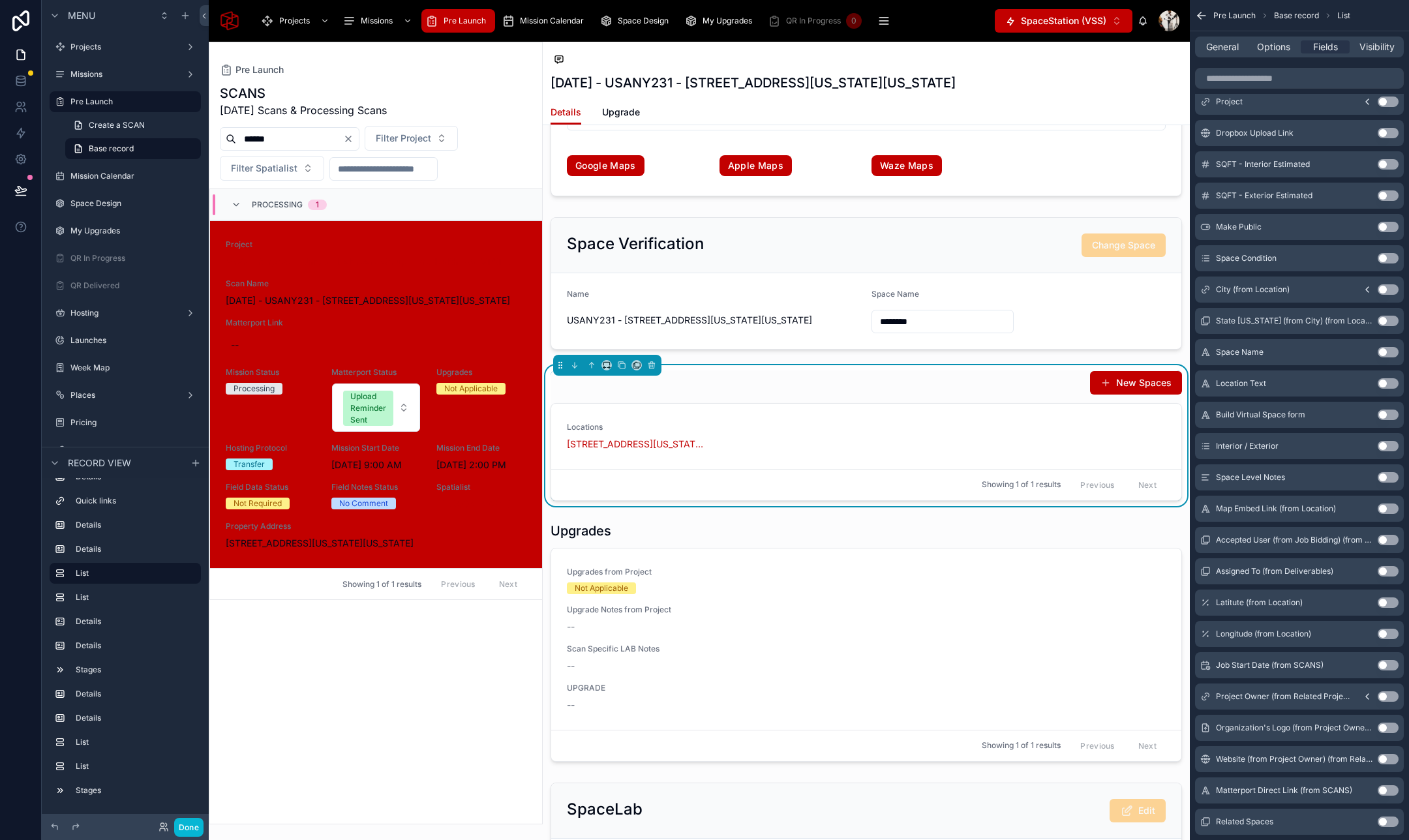
click at [1391, 351] on button "Use setting" at bounding box center [1388, 352] width 21 height 11
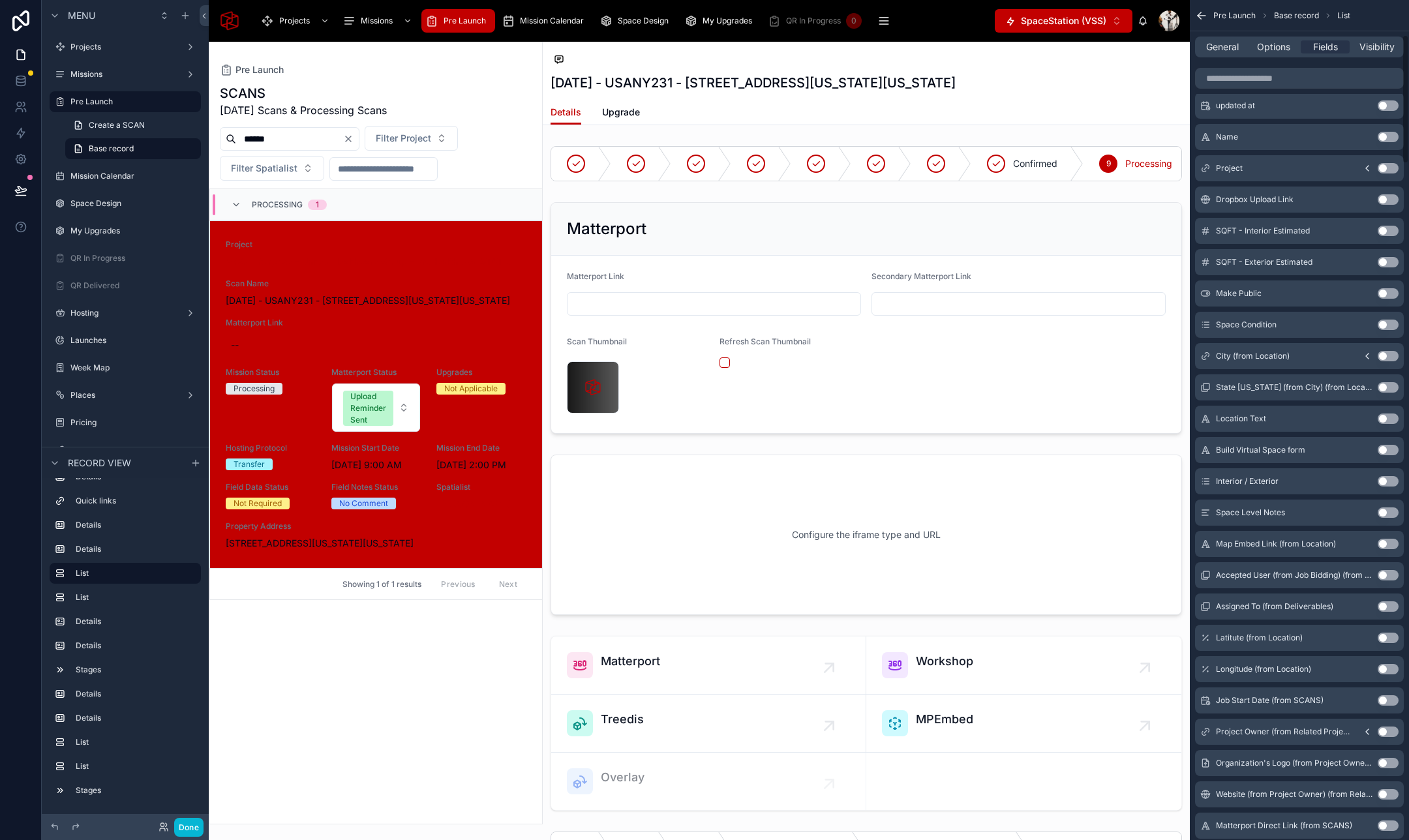
scroll to position [0, 0]
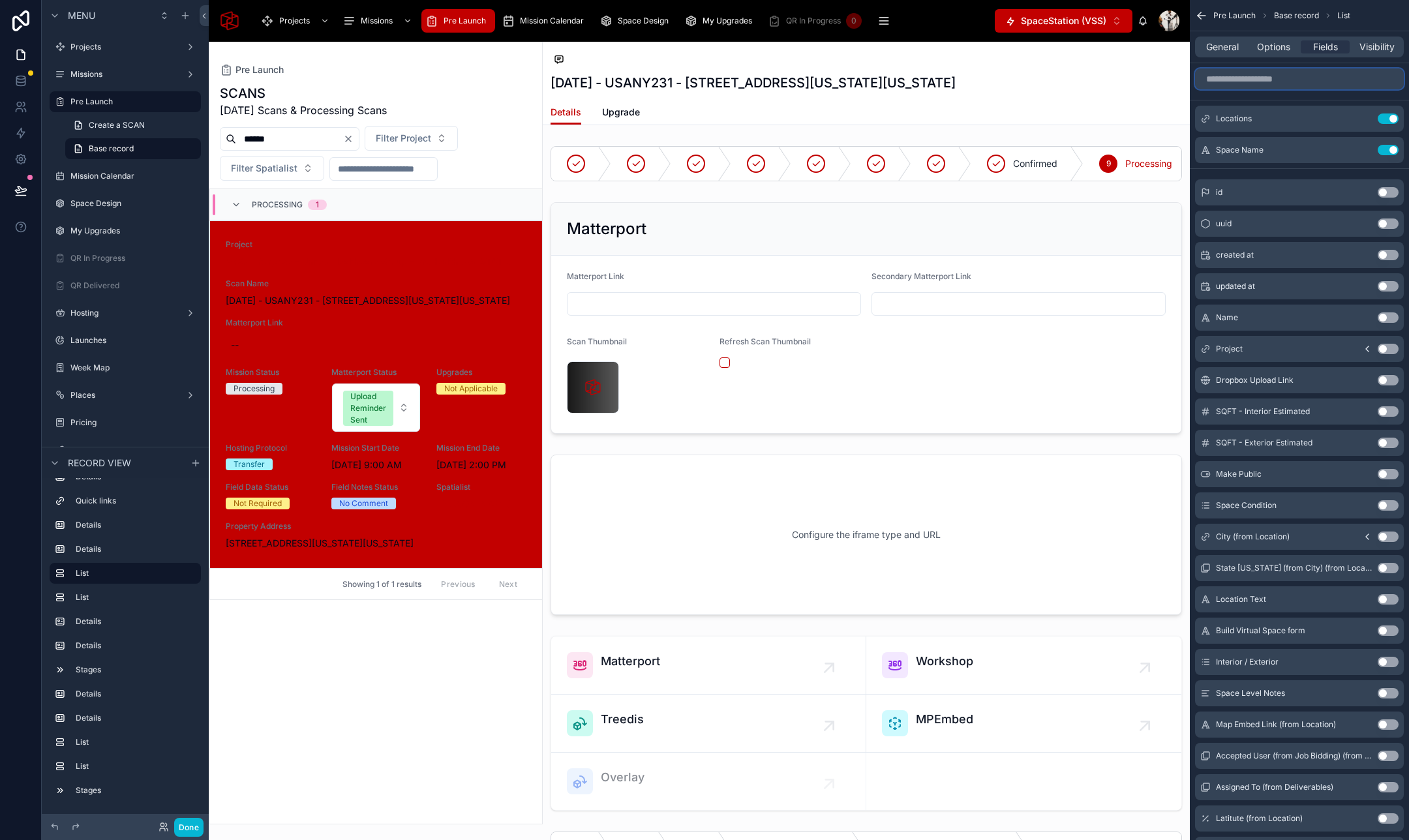
click at [1256, 75] on input "scrollable content" at bounding box center [1299, 78] width 209 height 21
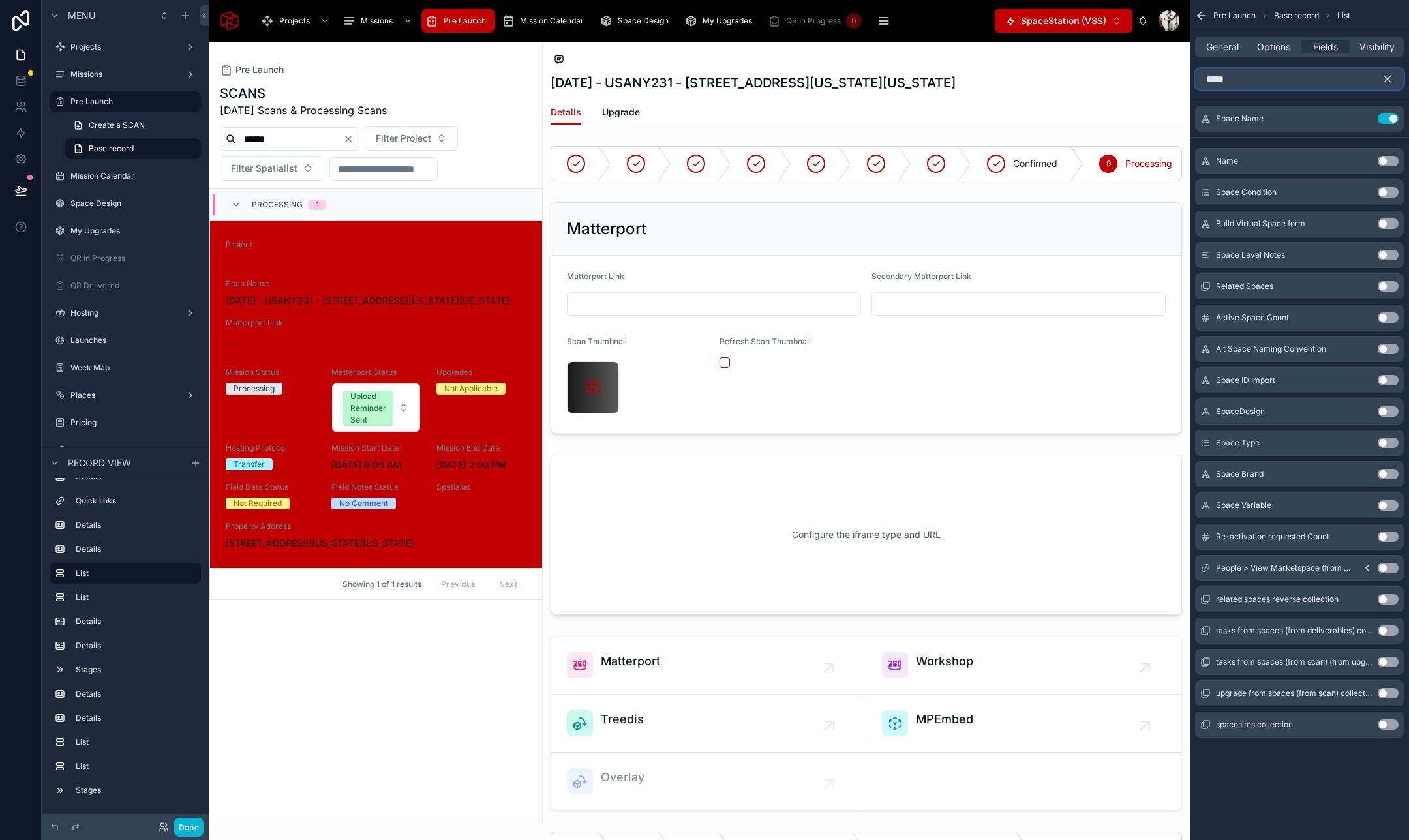
type input "*****"
click at [1388, 289] on button "Use setting" at bounding box center [1388, 286] width 21 height 11
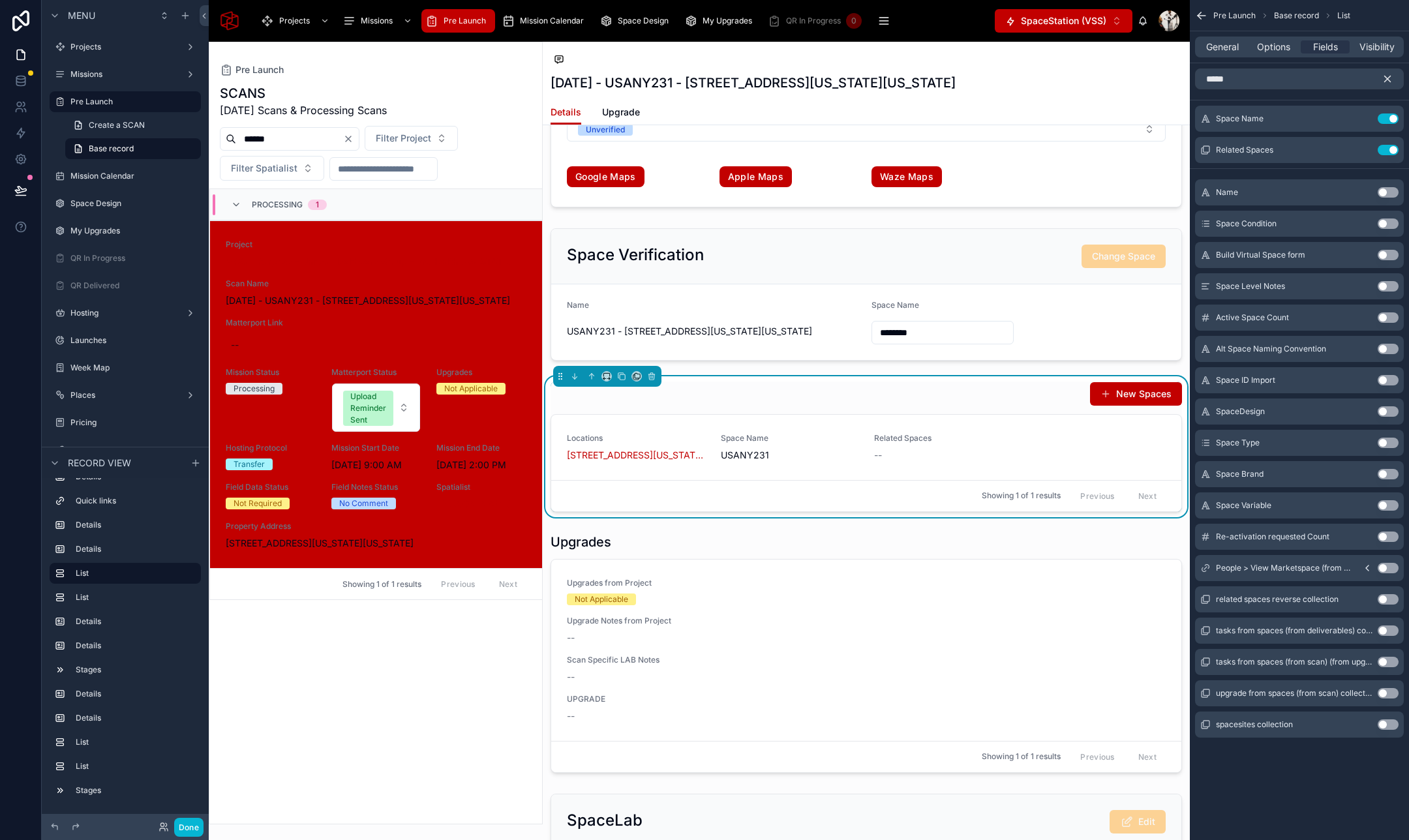
scroll to position [2622, 0]
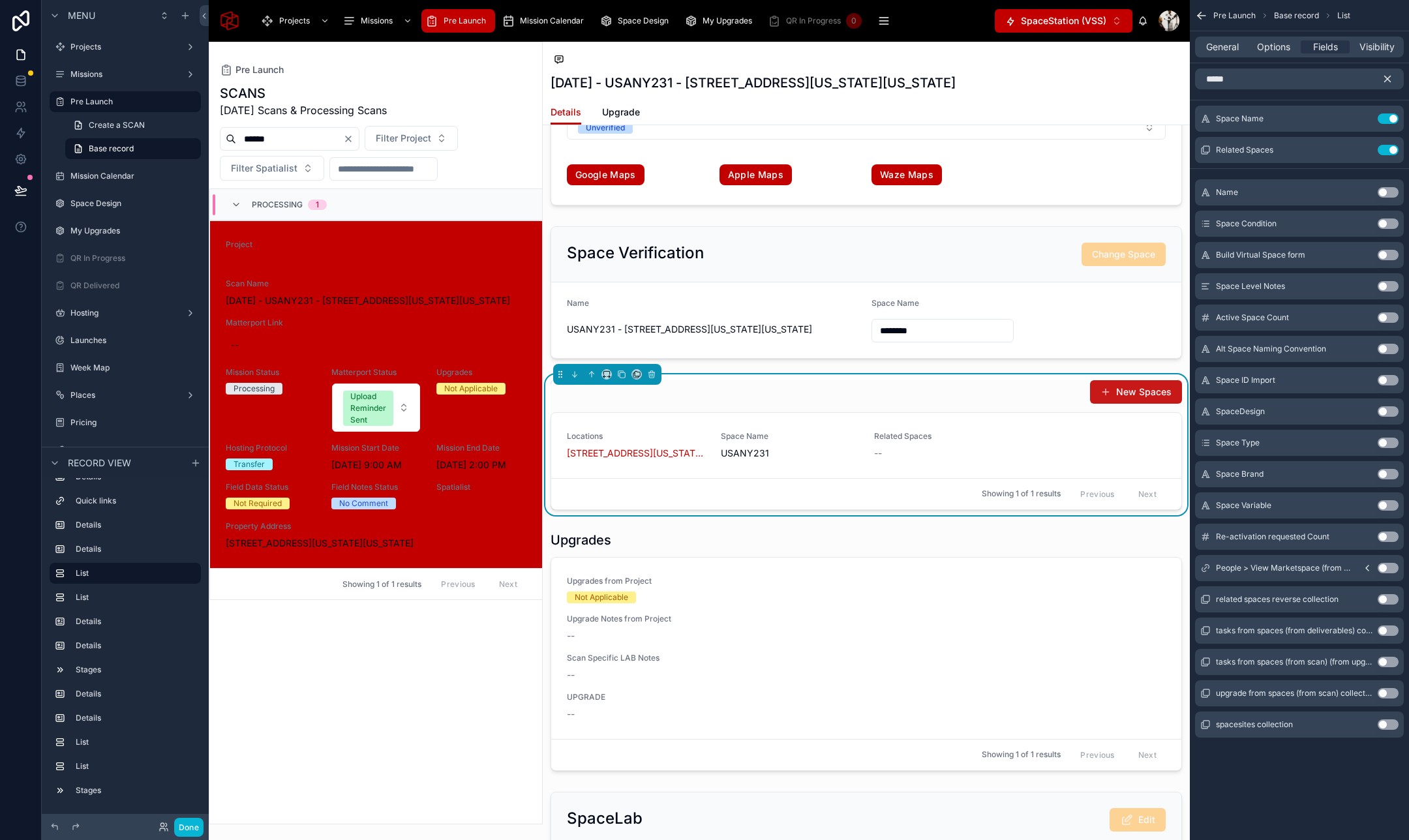
click at [1130, 395] on button "New Spaces" at bounding box center [1136, 392] width 92 height 23
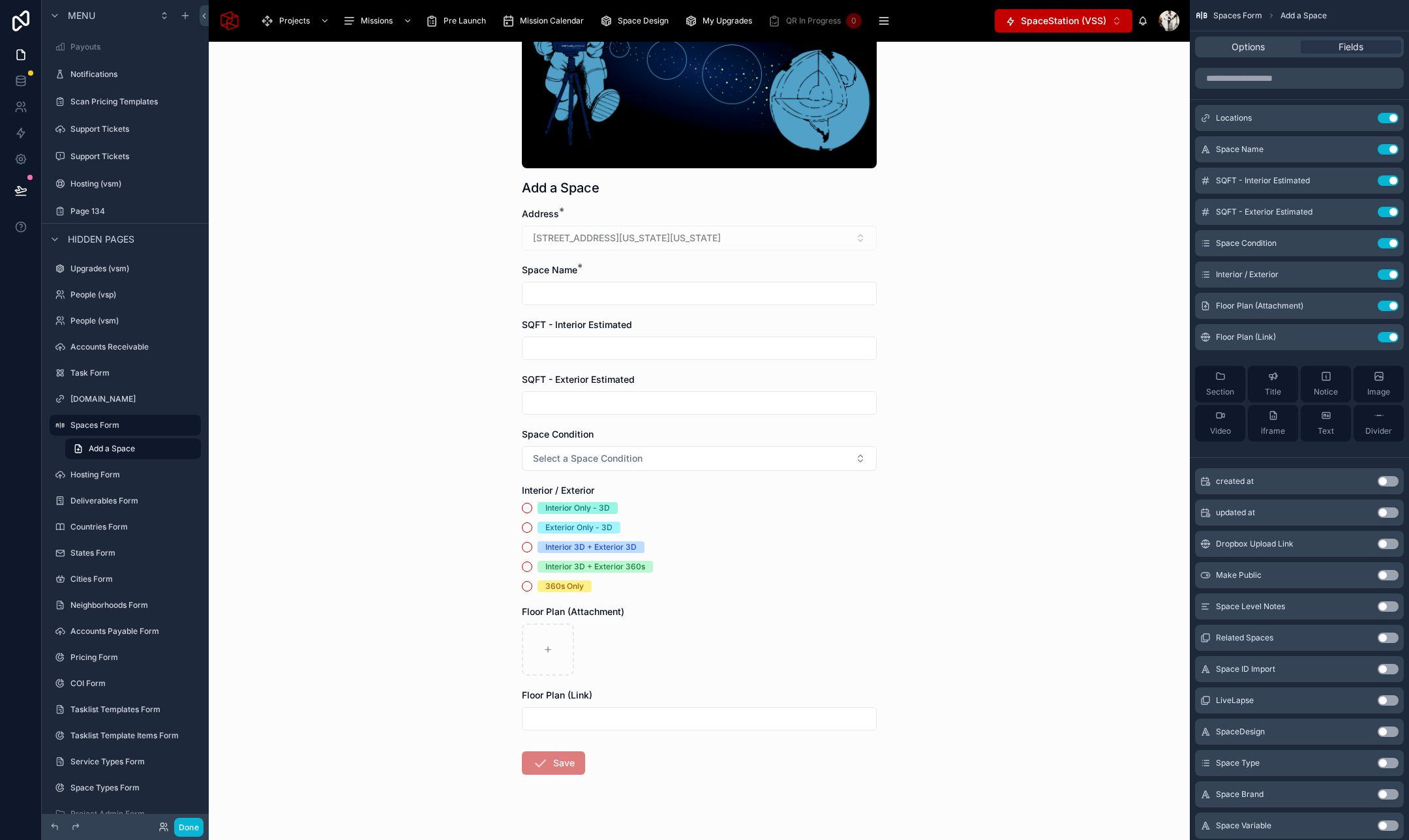
scroll to position [166, 0]
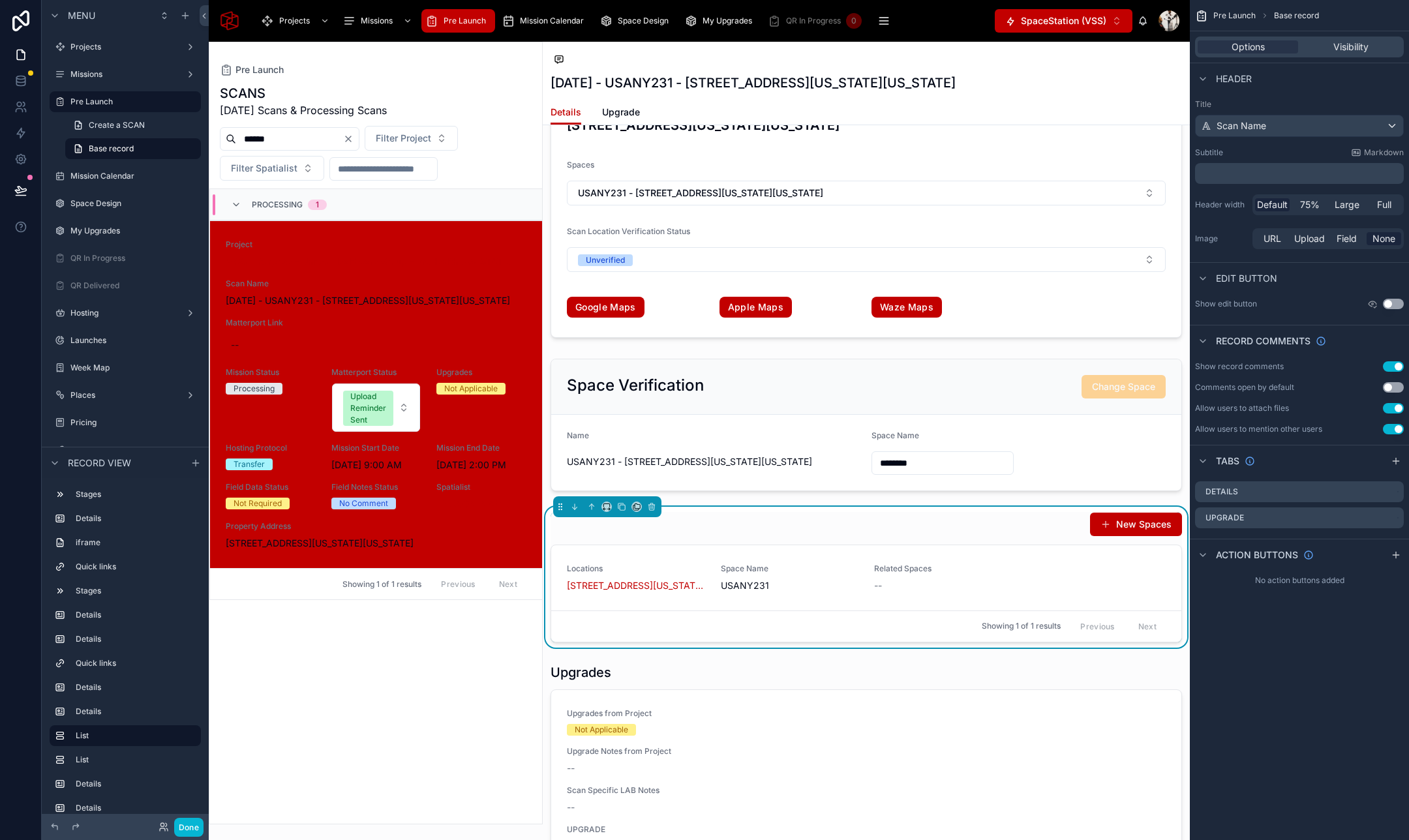
scroll to position [2491, 0]
click at [995, 516] on div "New Spaces" at bounding box center [867, 523] width 632 height 25
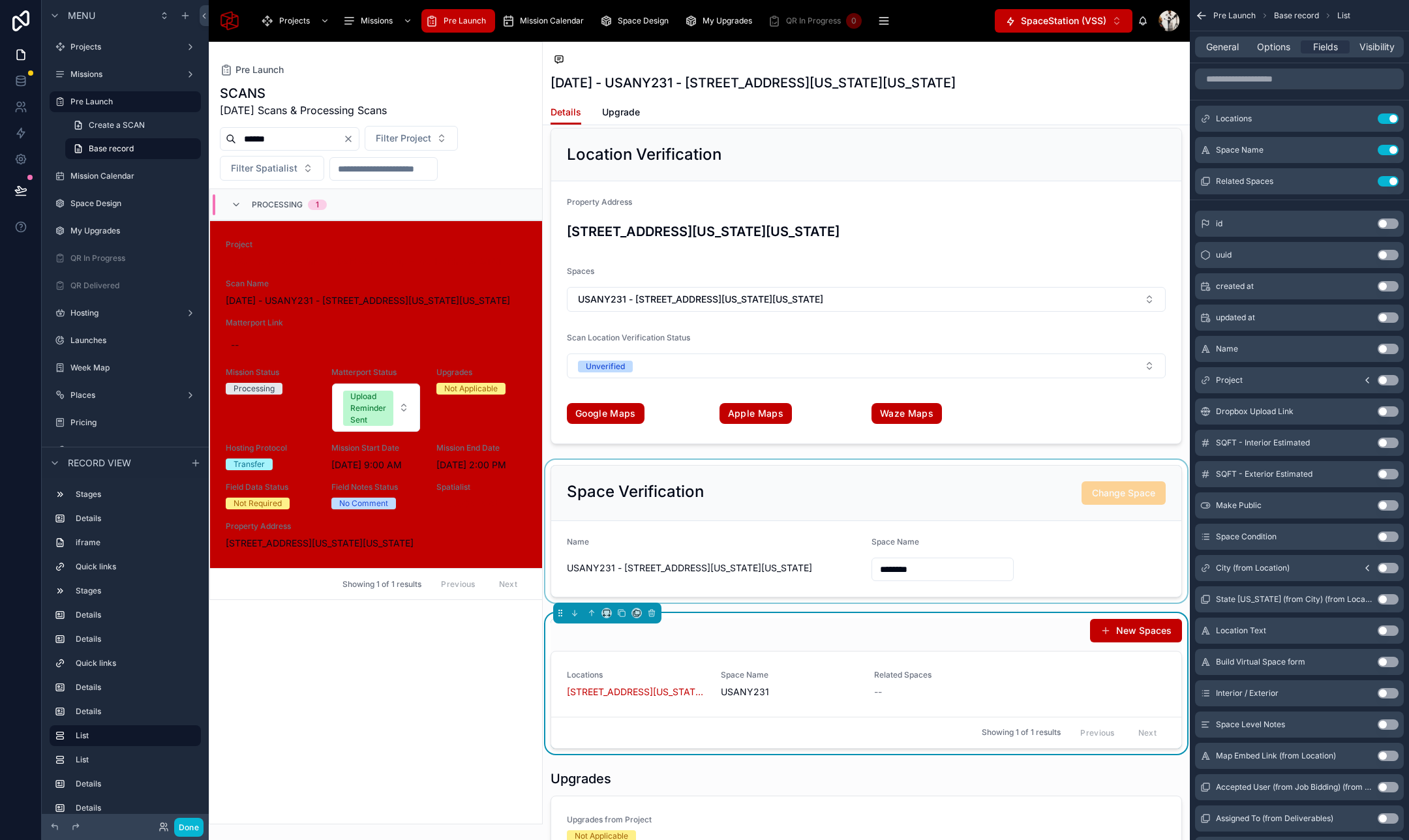
scroll to position [2379, 0]
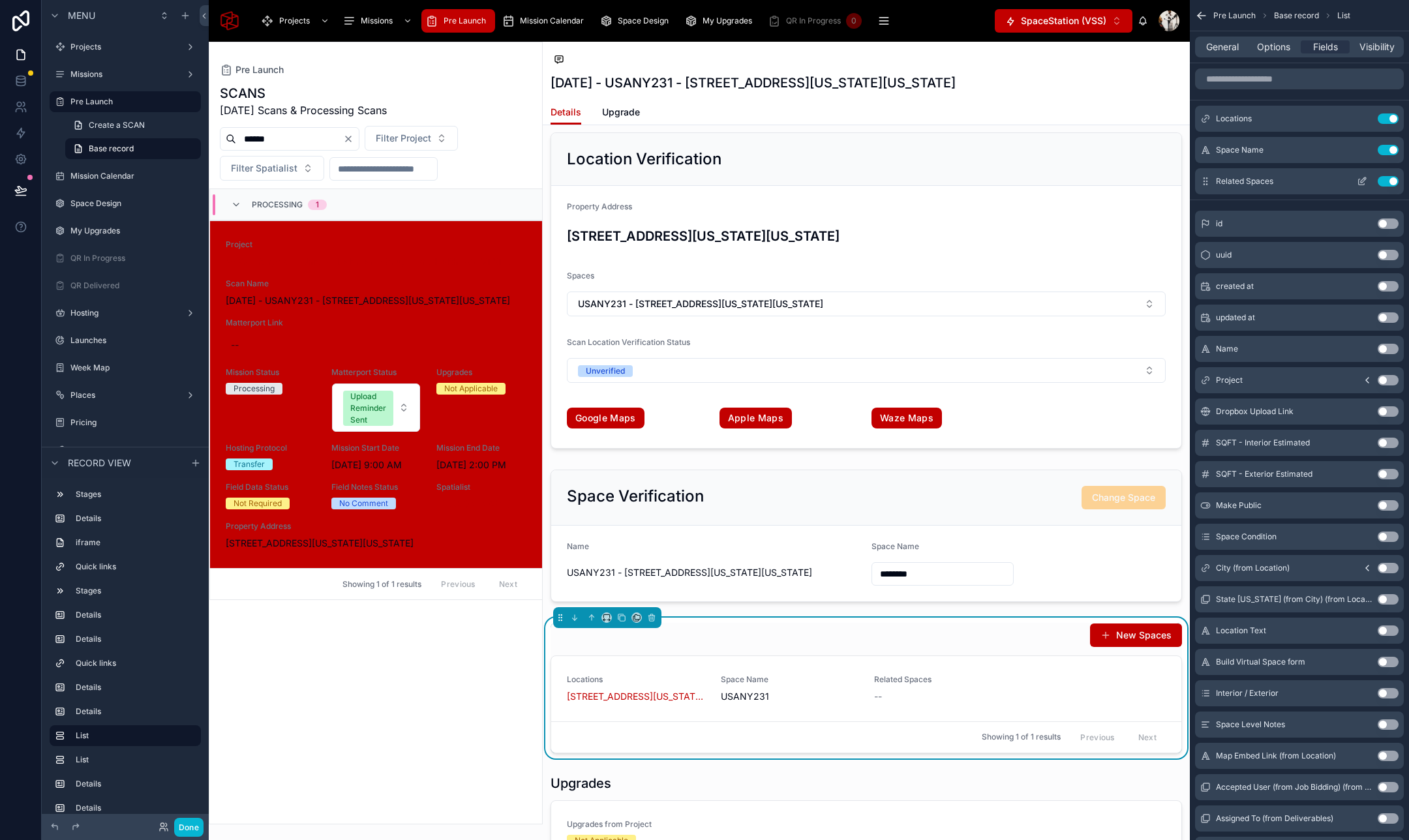
click at [1390, 179] on button "Use setting" at bounding box center [1388, 181] width 21 height 11
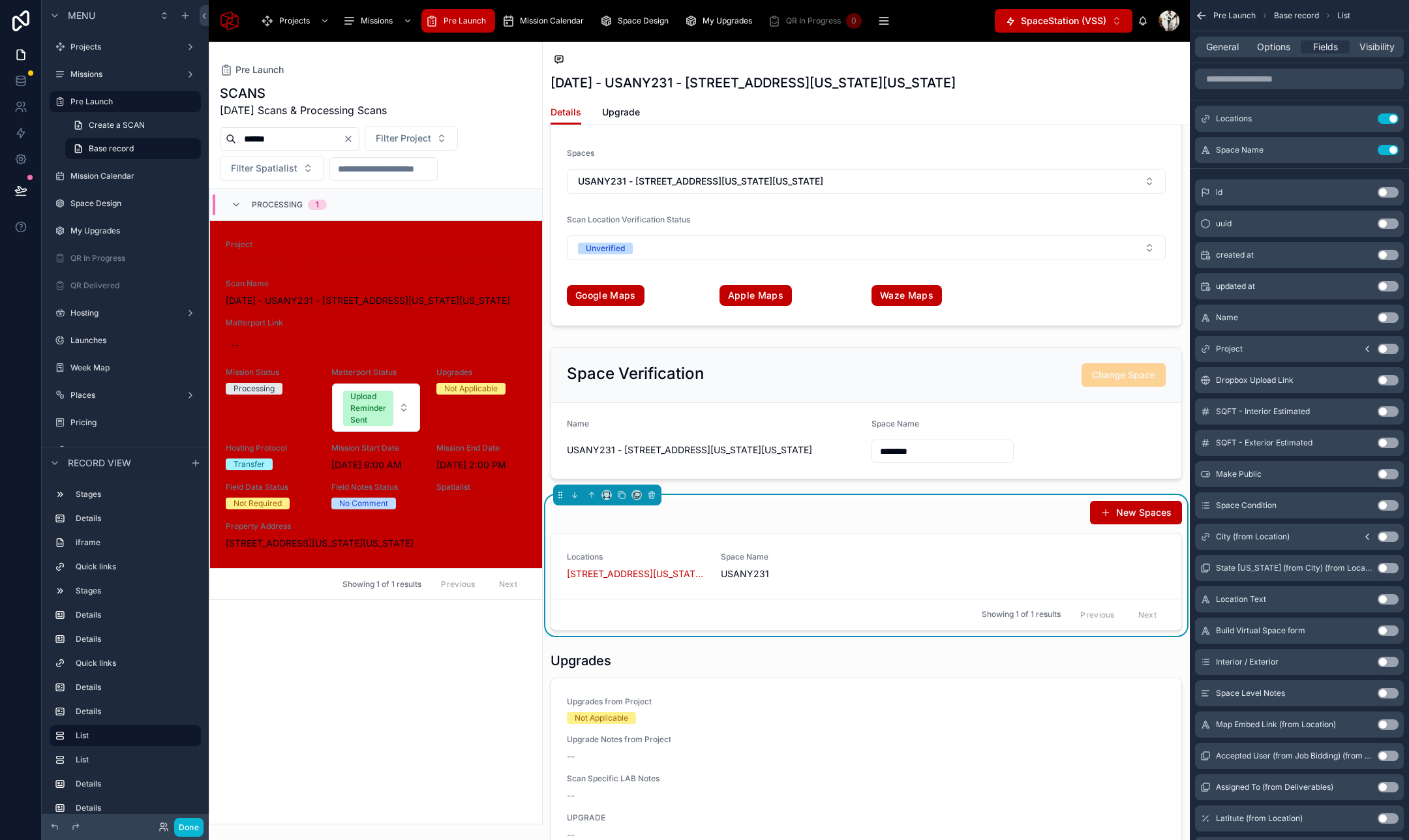
scroll to position [2504, 0]
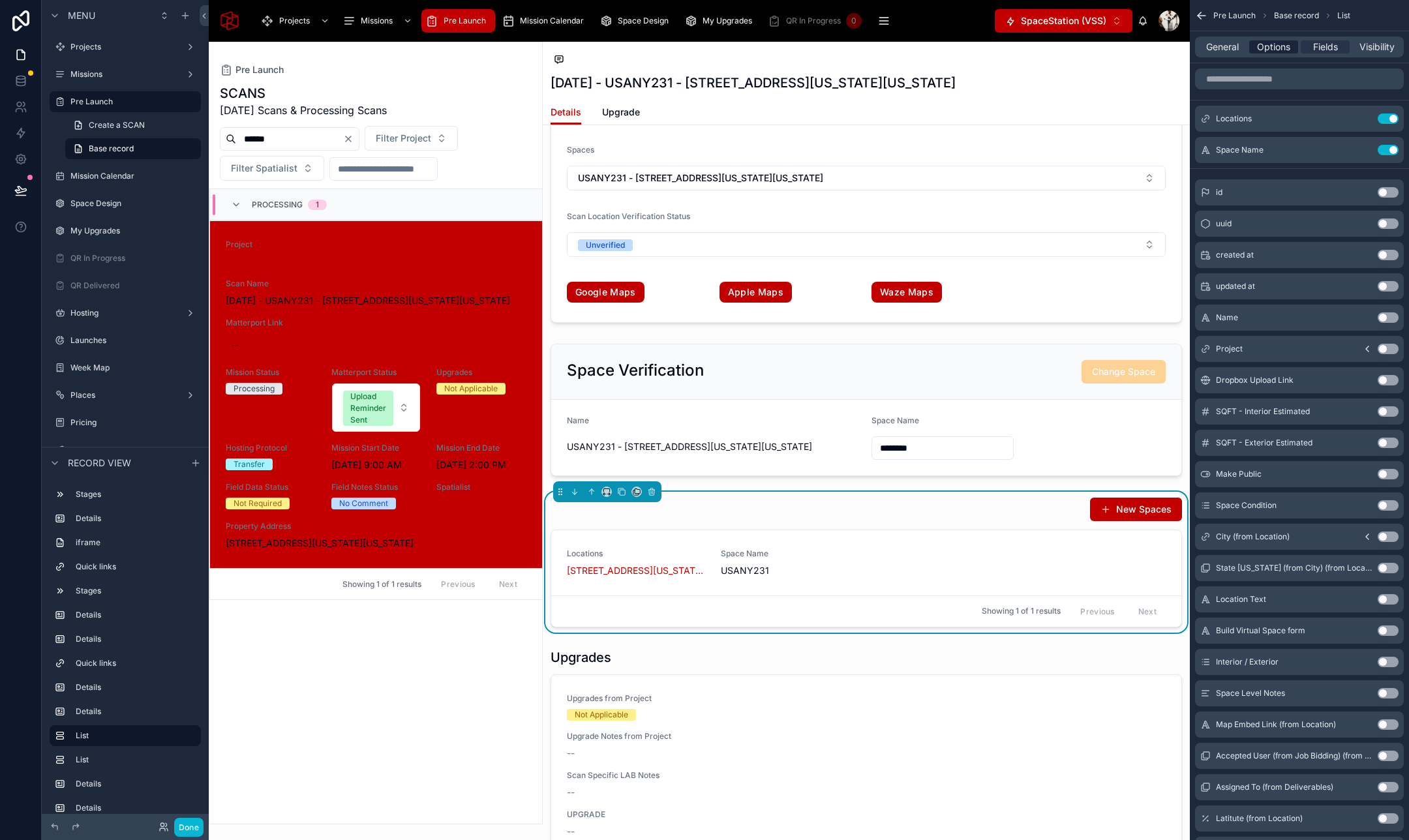
click at [1283, 49] on span "Options" at bounding box center [1273, 47] width 33 height 13
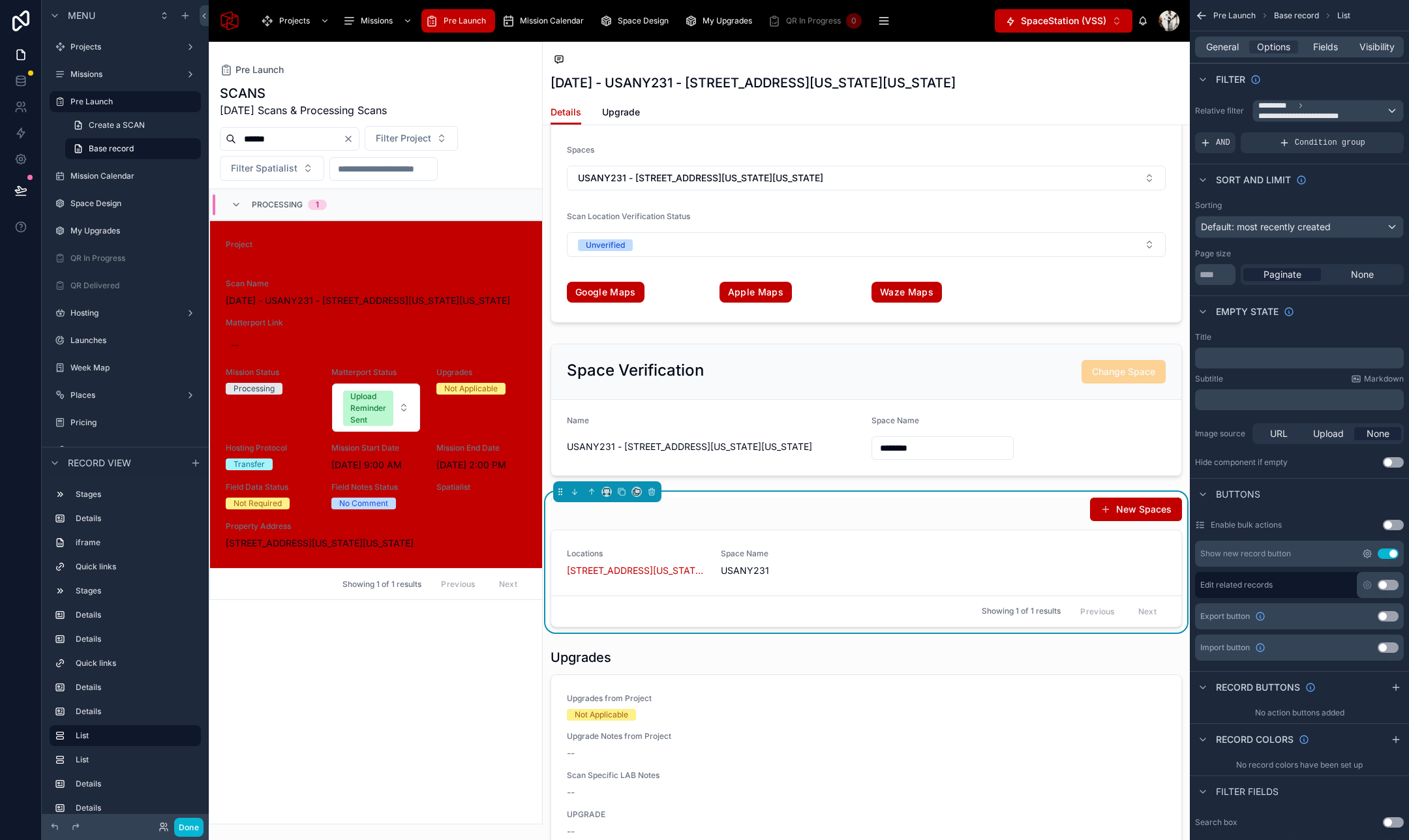
click at [1367, 555] on icon "scrollable content" at bounding box center [1366, 553] width 2 height 2
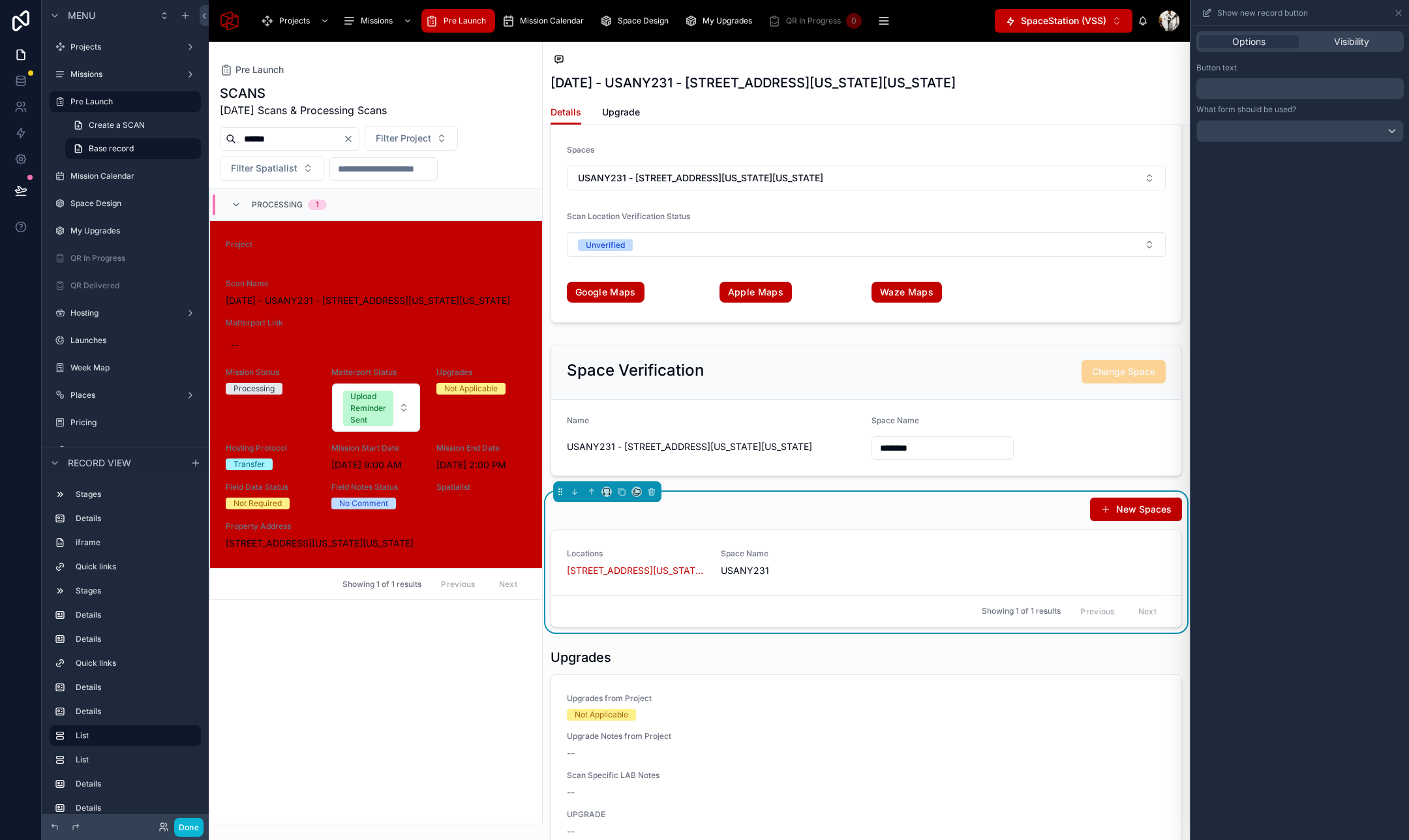
click at [1304, 89] on p "﻿" at bounding box center [1301, 88] width 200 height 16
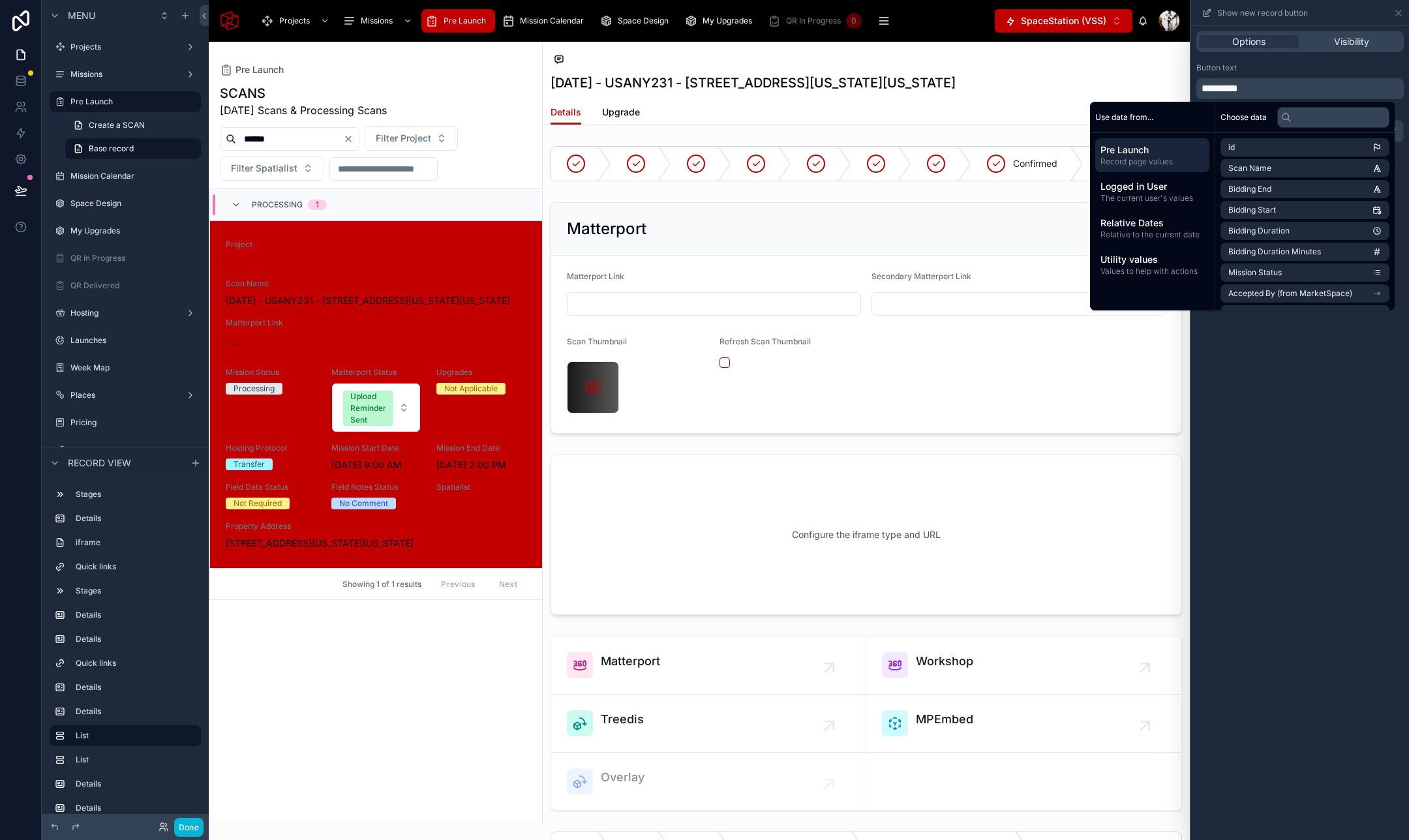
click at [1299, 412] on div "Options Visibility Button text ********* What form should be used?" at bounding box center [1299, 433] width 218 height 814
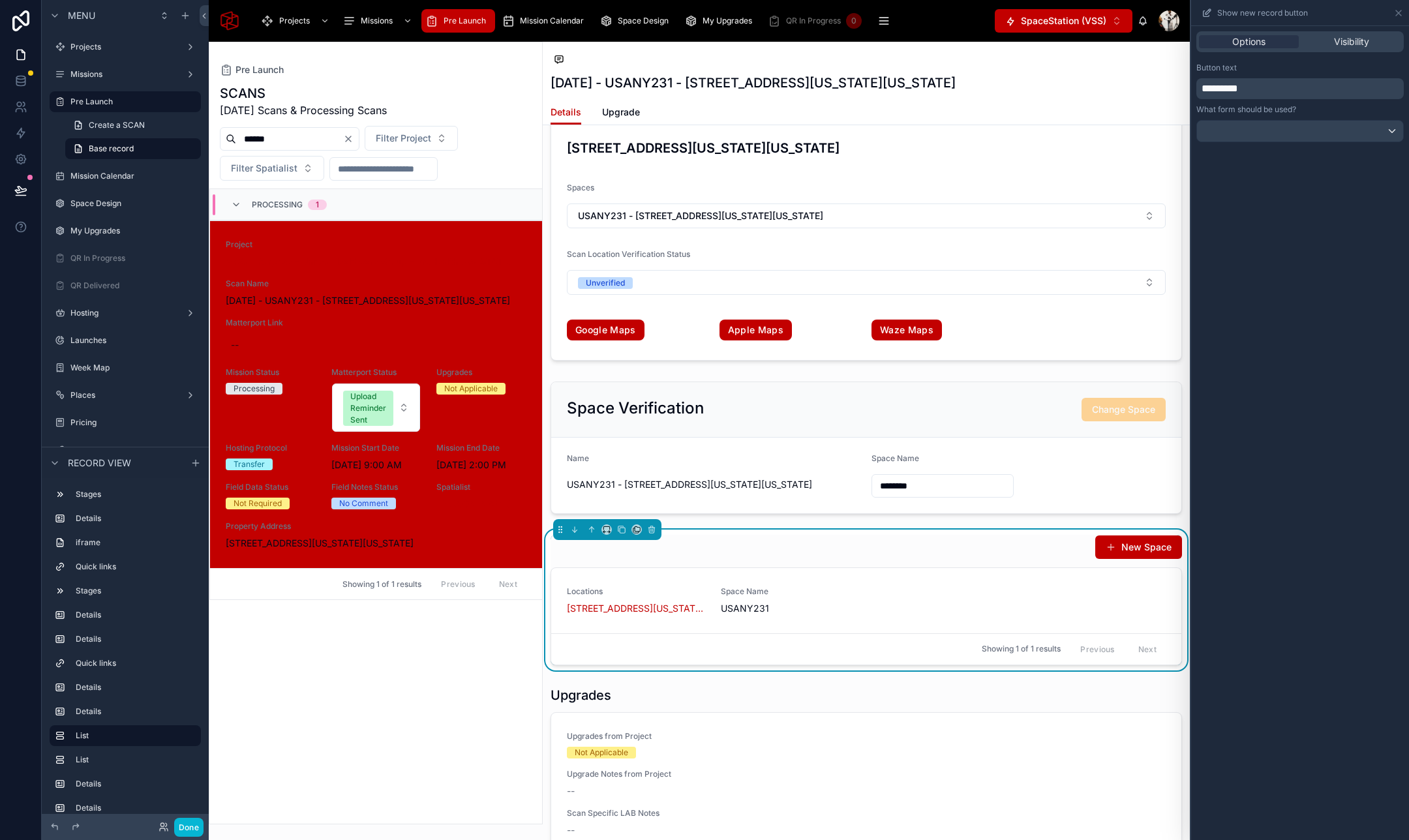
scroll to position [2495, 0]
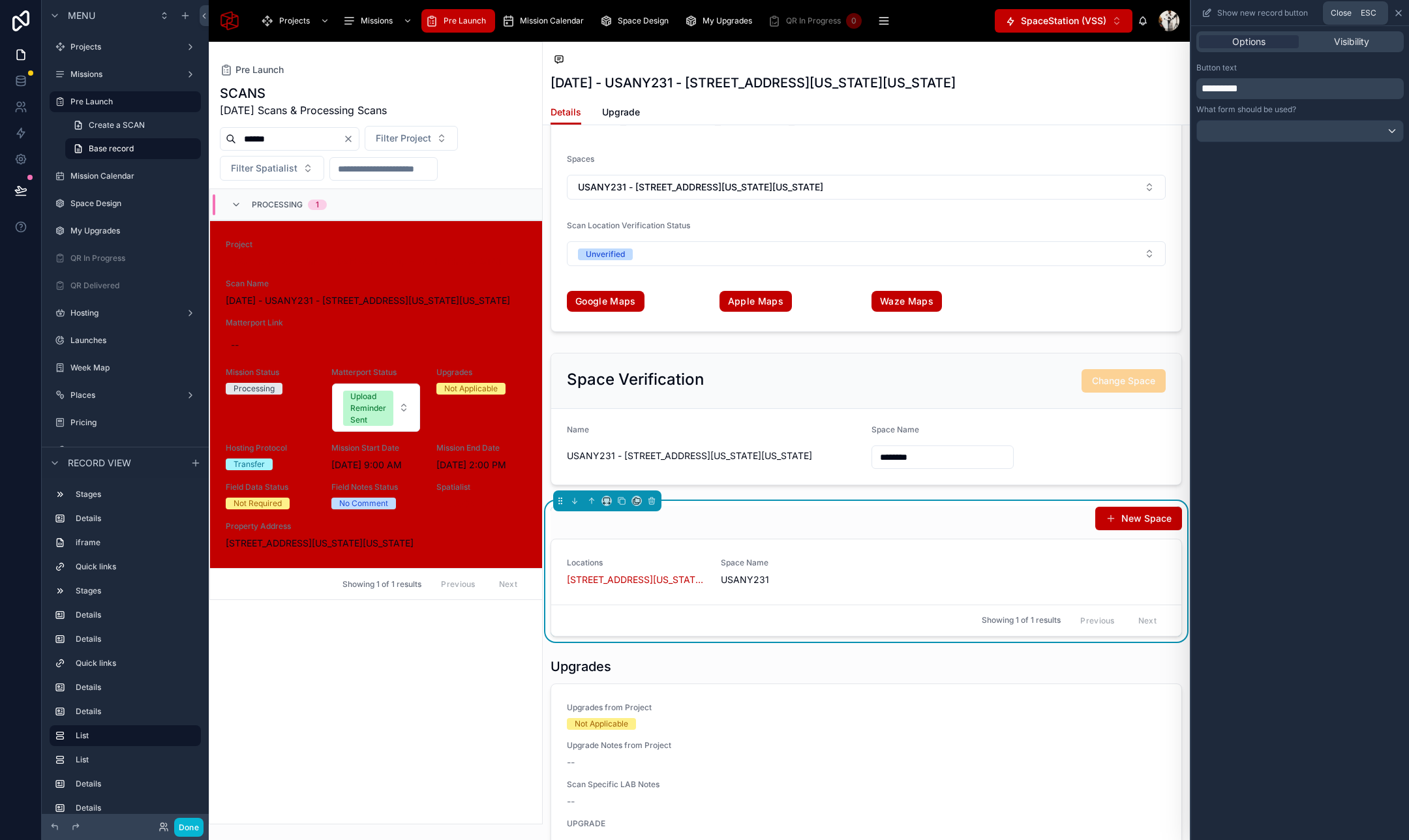
click at [1395, 13] on icon at bounding box center [1398, 12] width 11 height 11
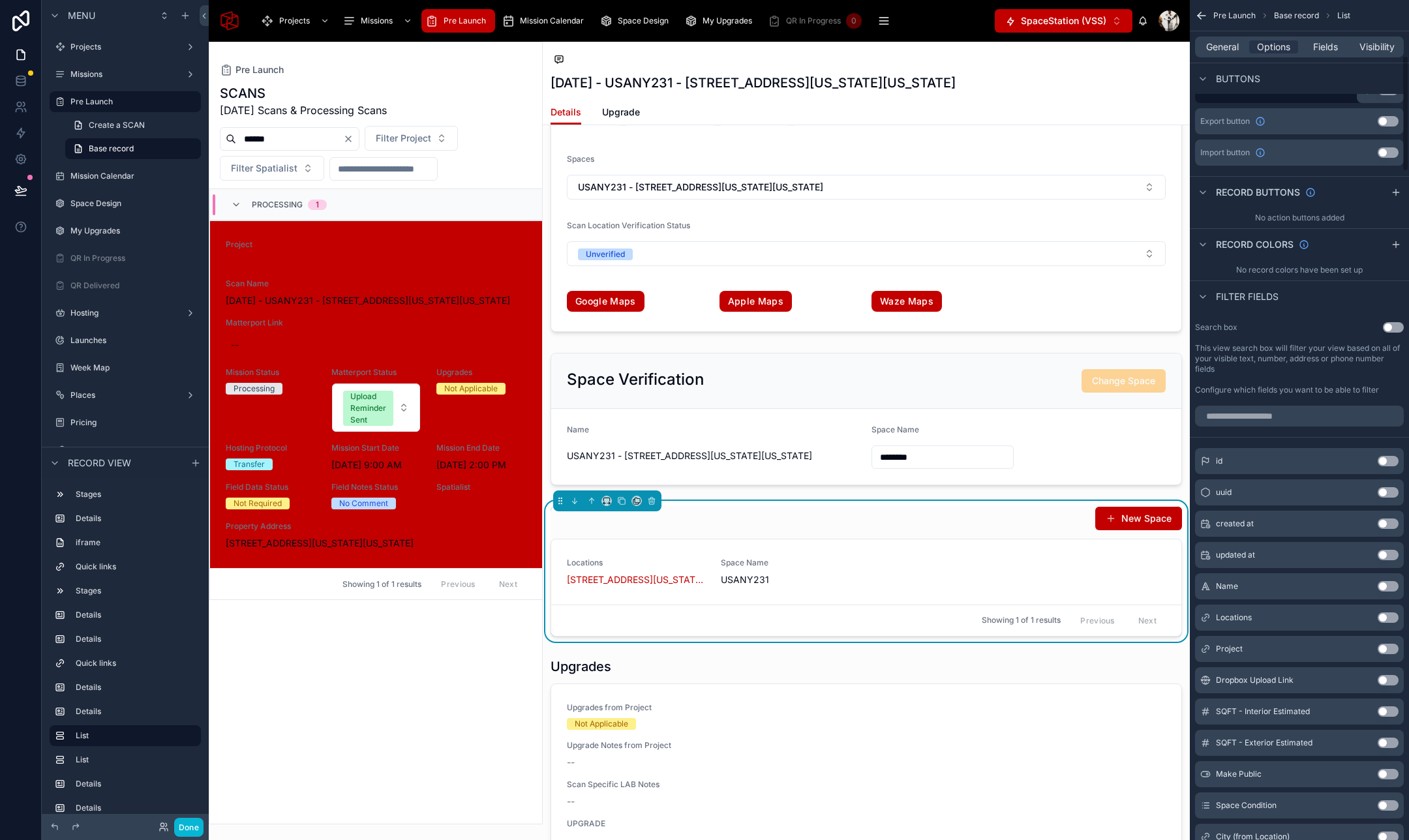
scroll to position [0, 0]
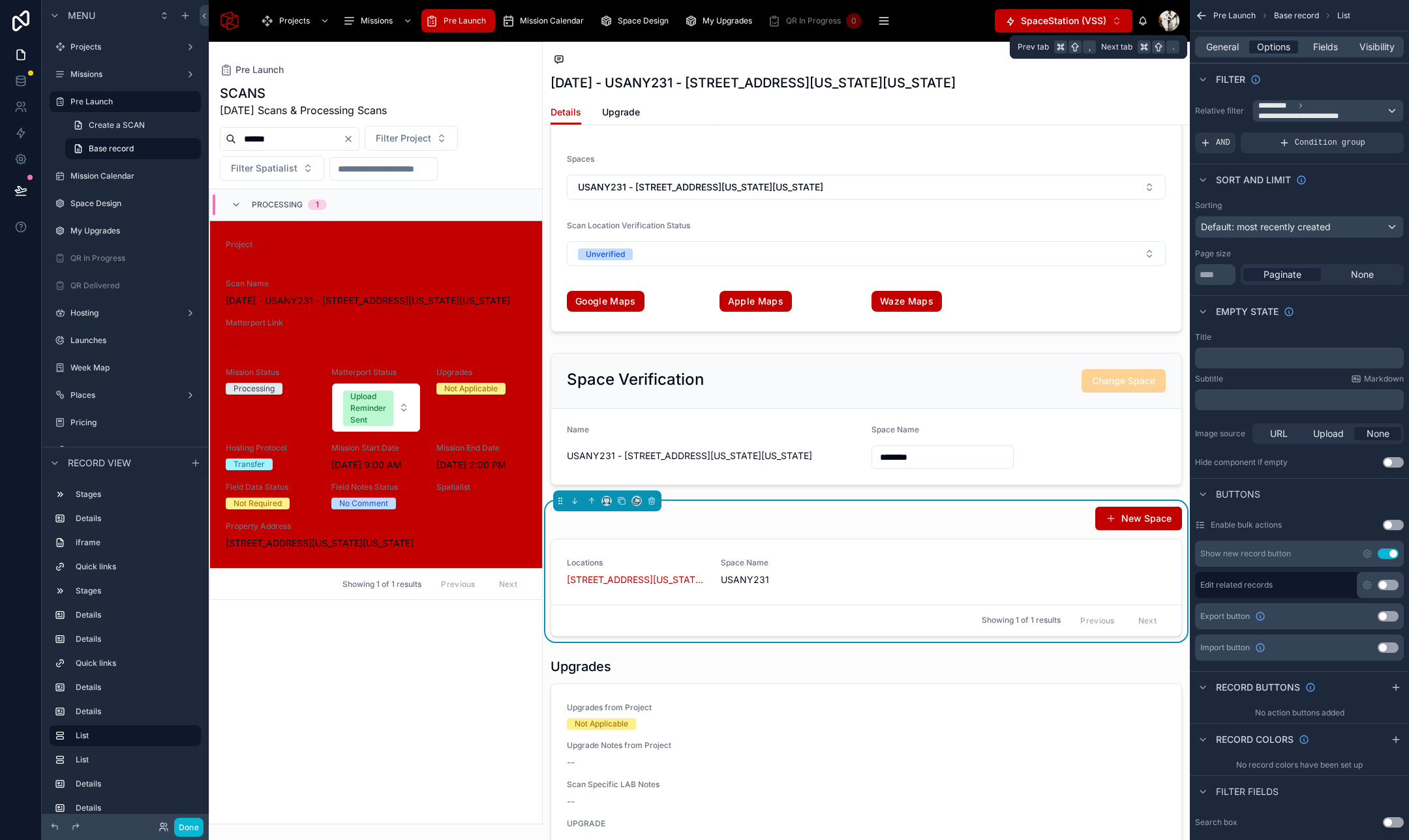
click at [1288, 50] on span "Options" at bounding box center [1273, 47] width 33 height 13
click at [1319, 45] on span "Fields" at bounding box center [1325, 47] width 25 height 13
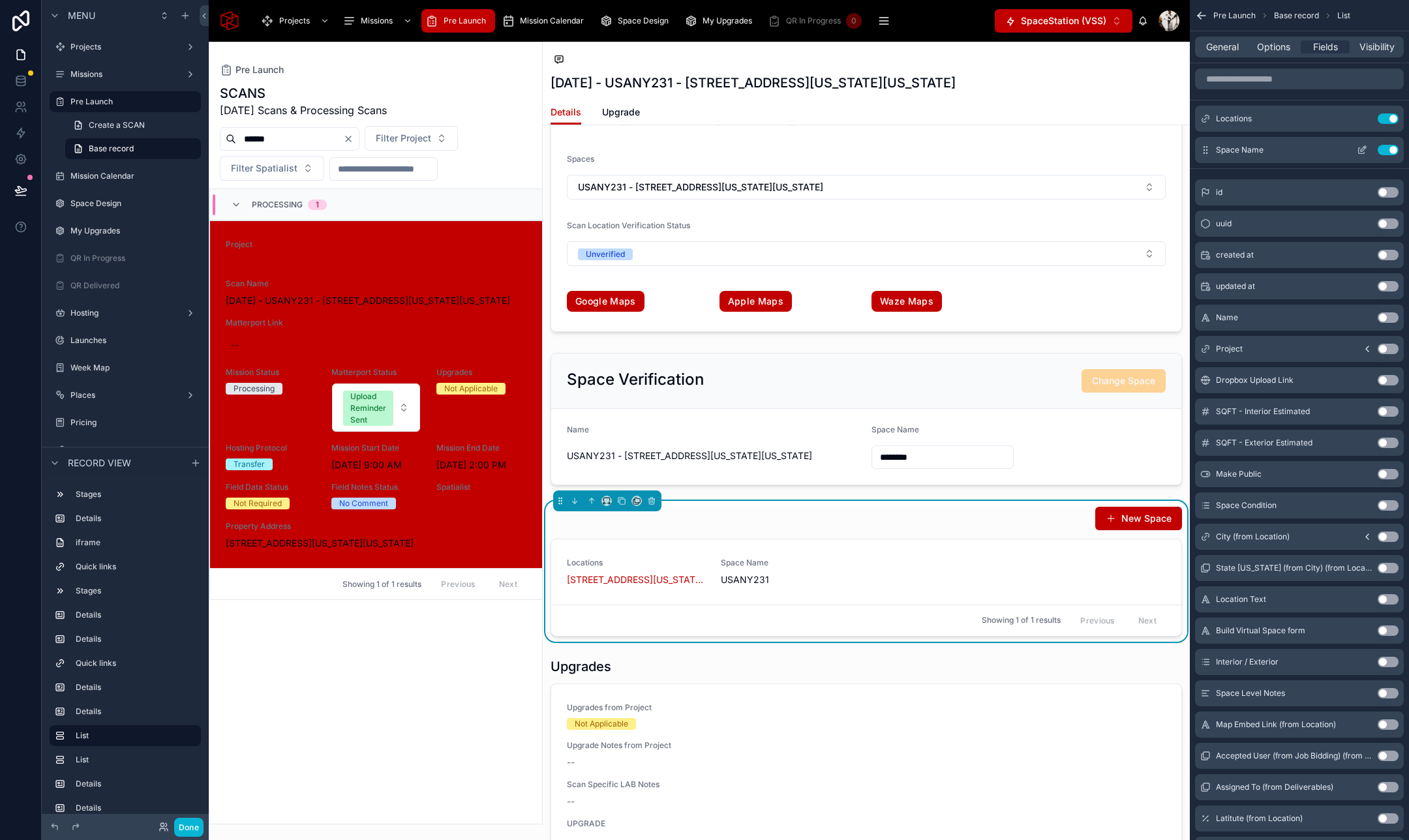
click at [1364, 148] on icon "scrollable content" at bounding box center [1364, 148] width 2 height 2
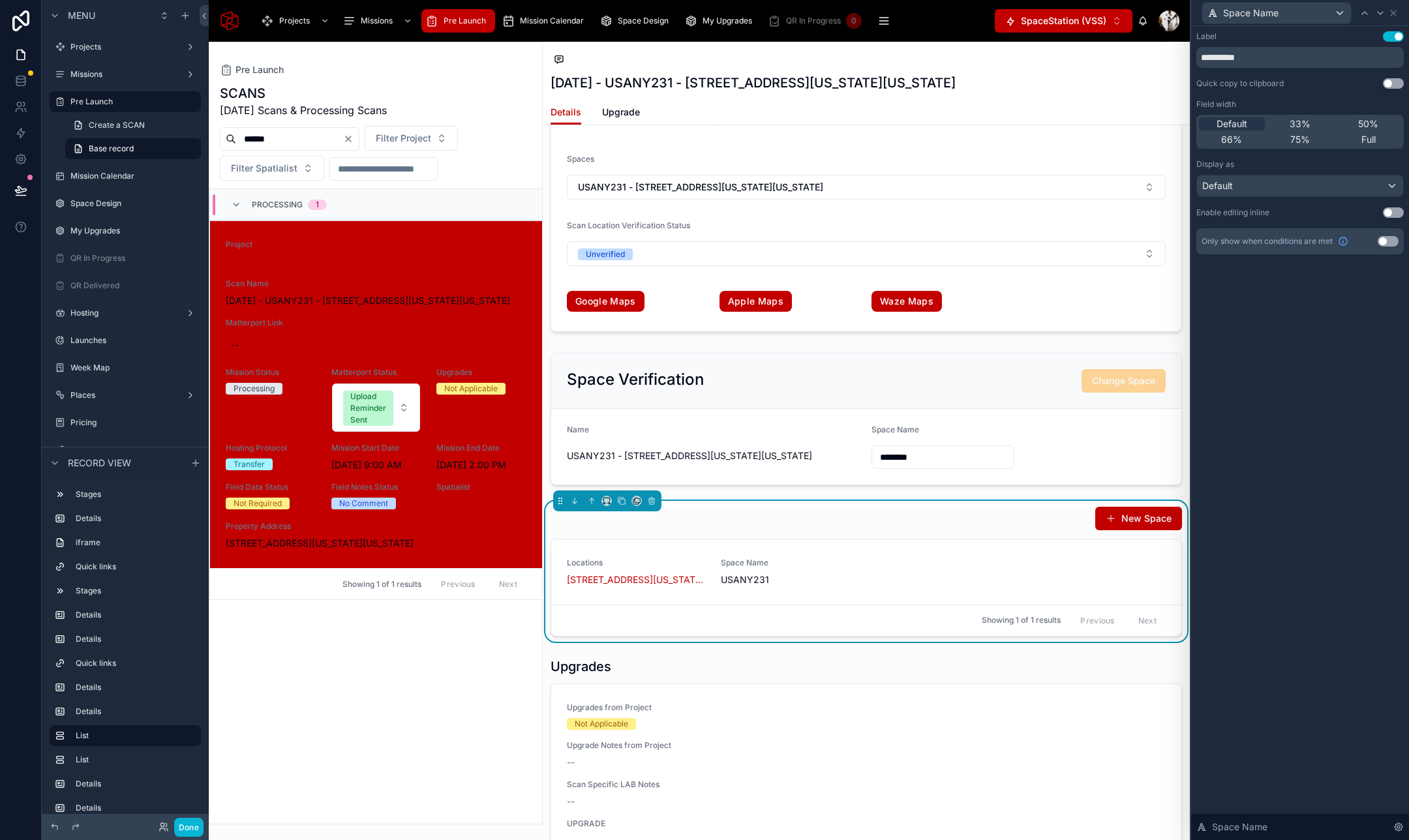
click at [1394, 211] on button "Use setting" at bounding box center [1393, 213] width 21 height 11
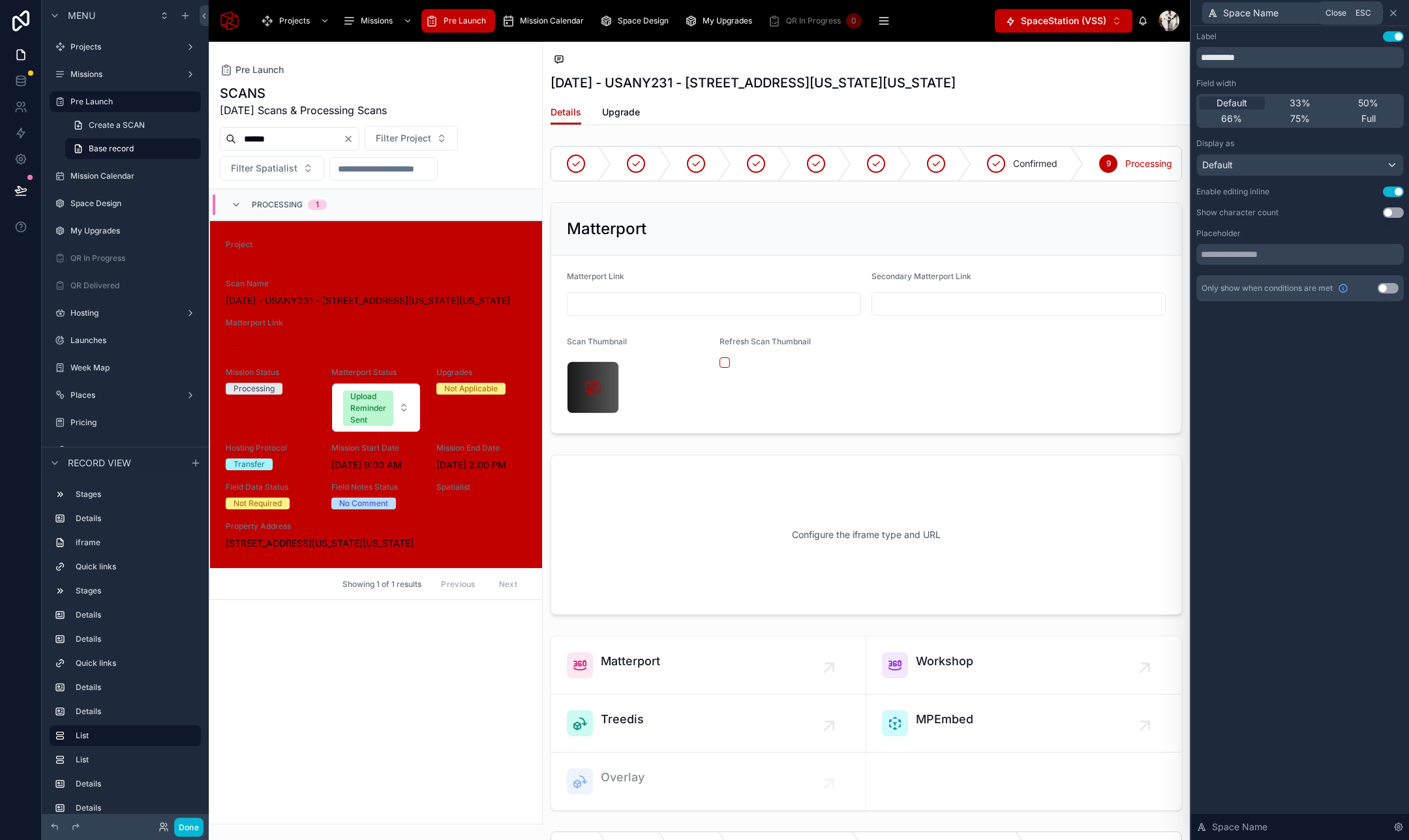
click at [1393, 12] on icon at bounding box center [1393, 13] width 5 height 5
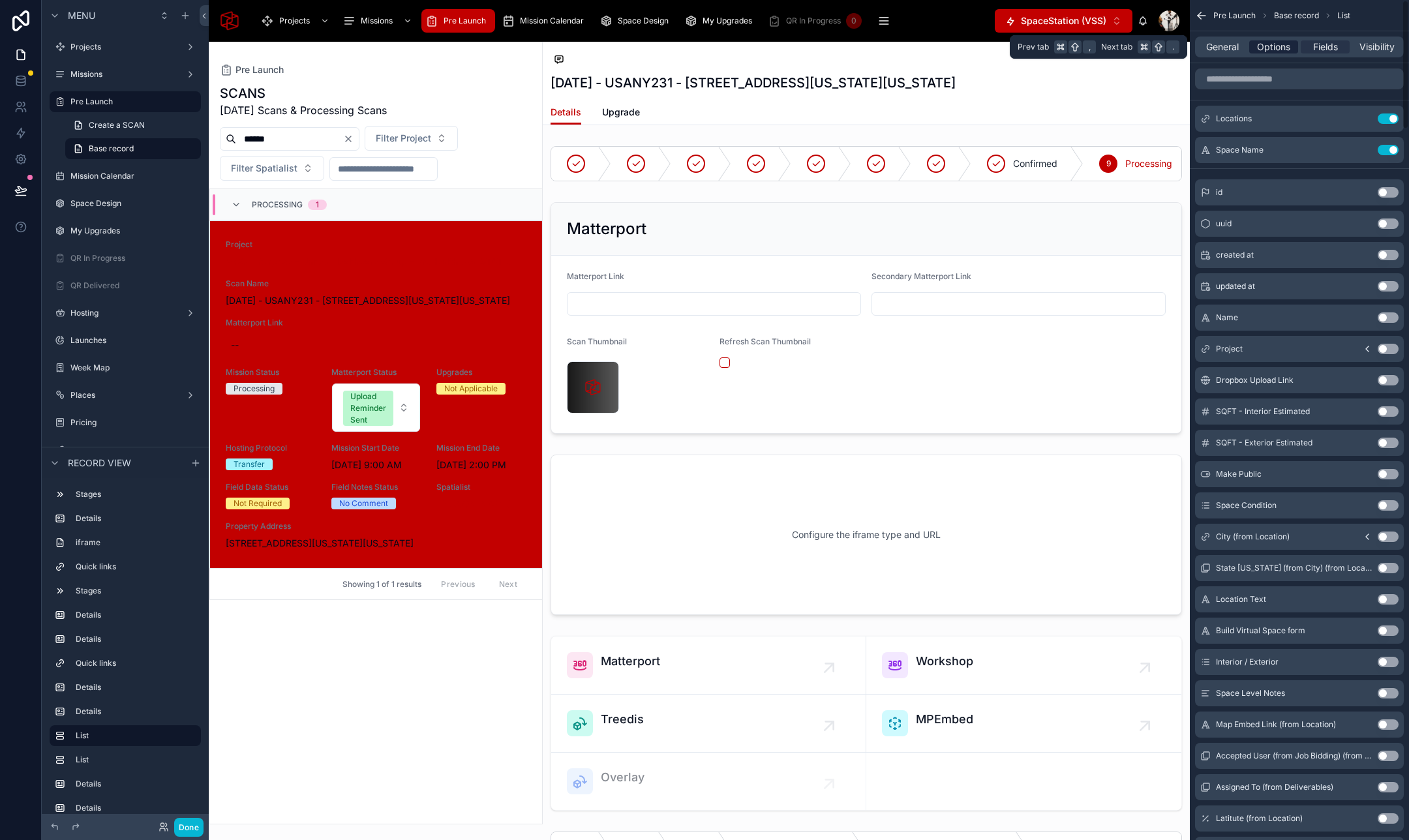
click at [1285, 51] on span "Options" at bounding box center [1273, 47] width 33 height 13
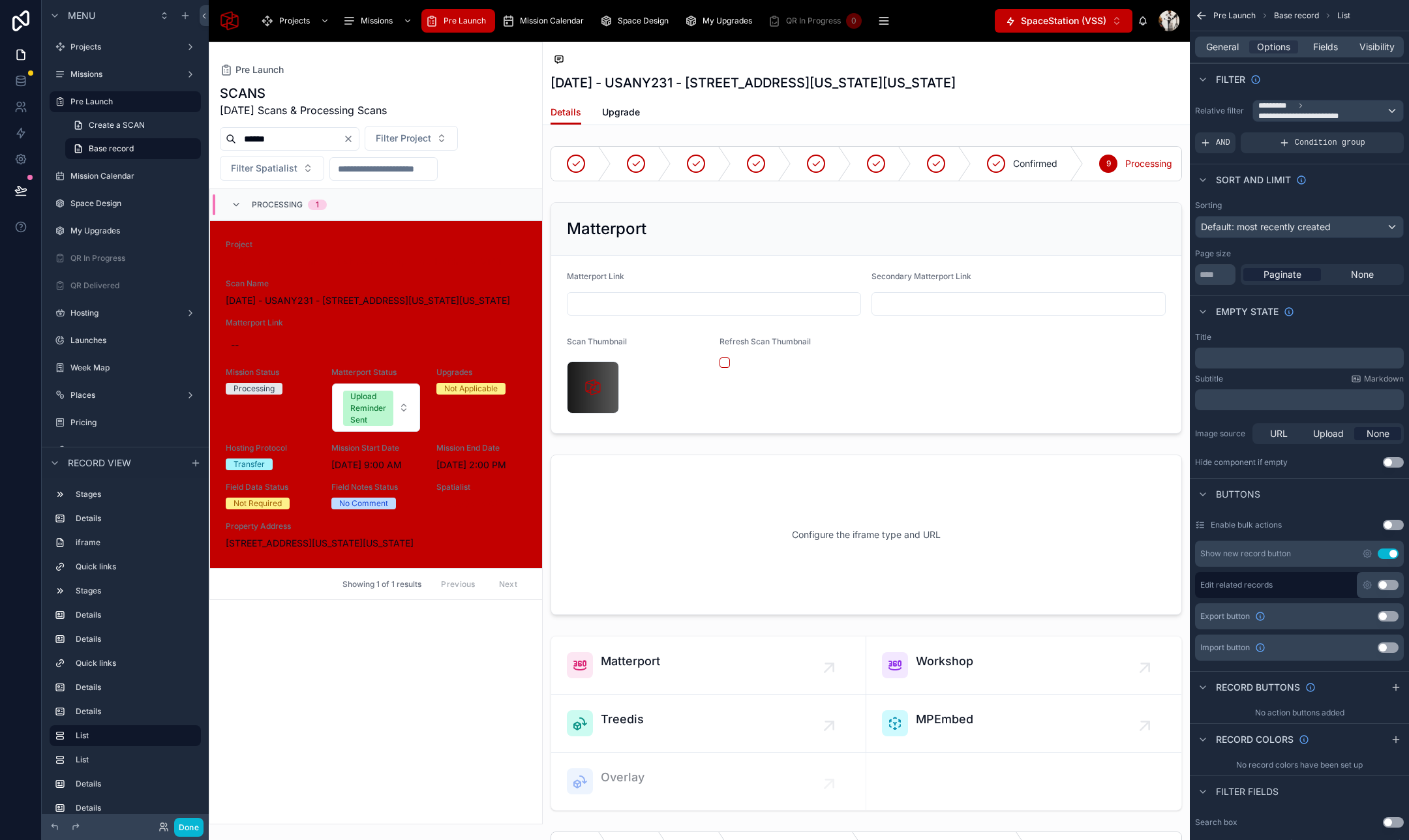
click at [1383, 583] on button "Use setting" at bounding box center [1388, 584] width 21 height 11
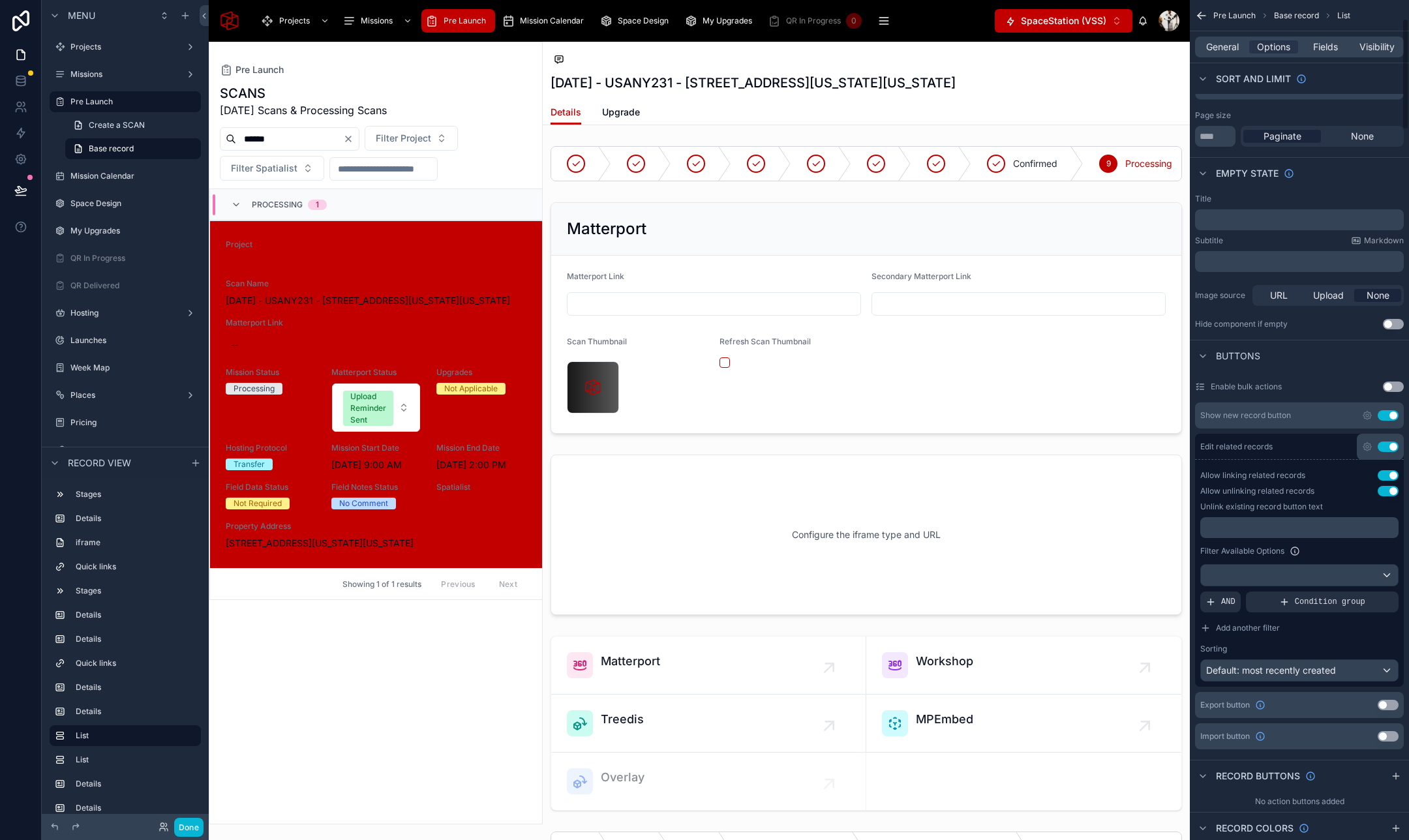
scroll to position [142, 0]
click at [1290, 570] on div "scrollable content" at bounding box center [1299, 570] width 197 height 21
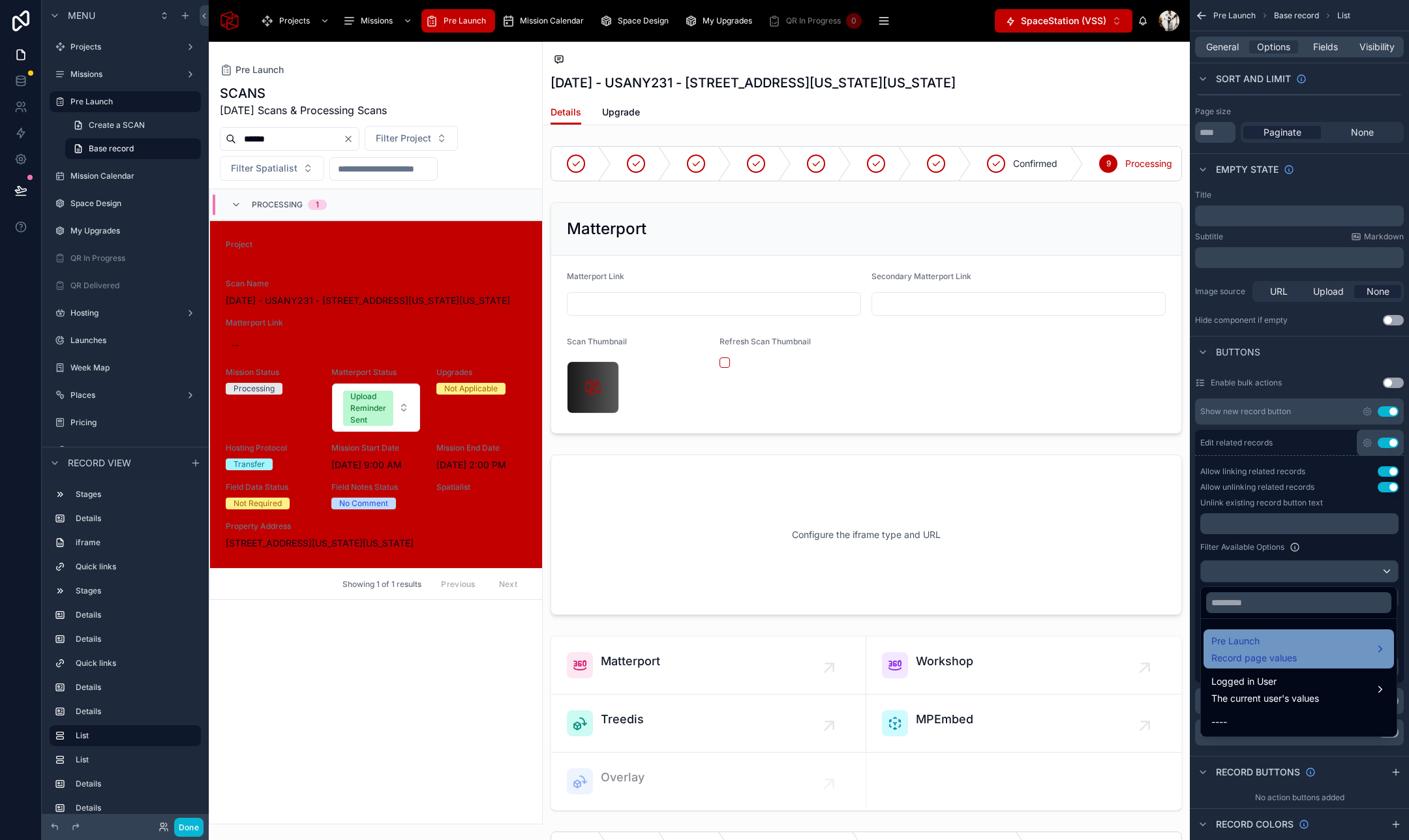
click at [1287, 656] on span "Record page values" at bounding box center [1254, 658] width 86 height 13
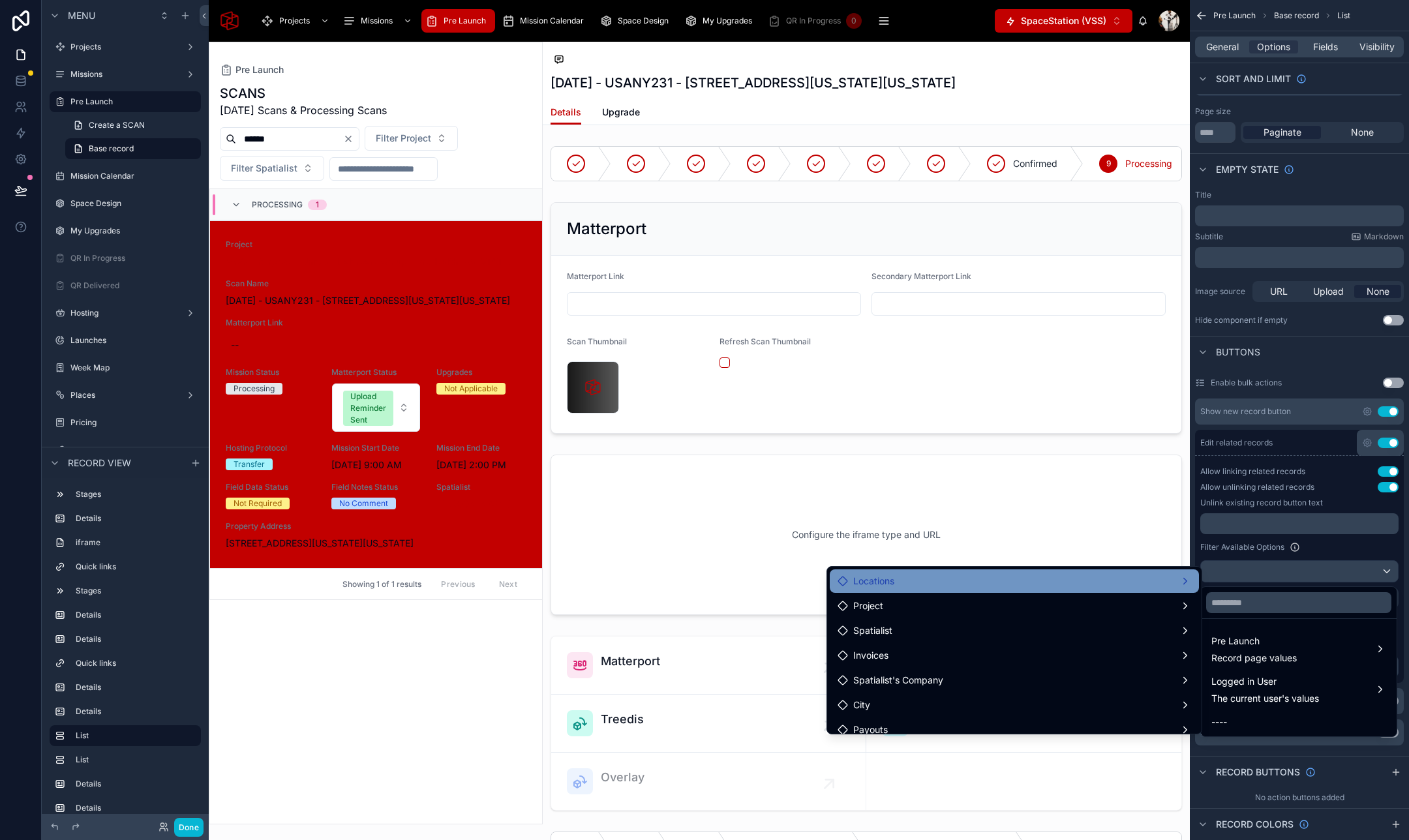
click at [1056, 585] on div "Locations" at bounding box center [1014, 580] width 354 height 16
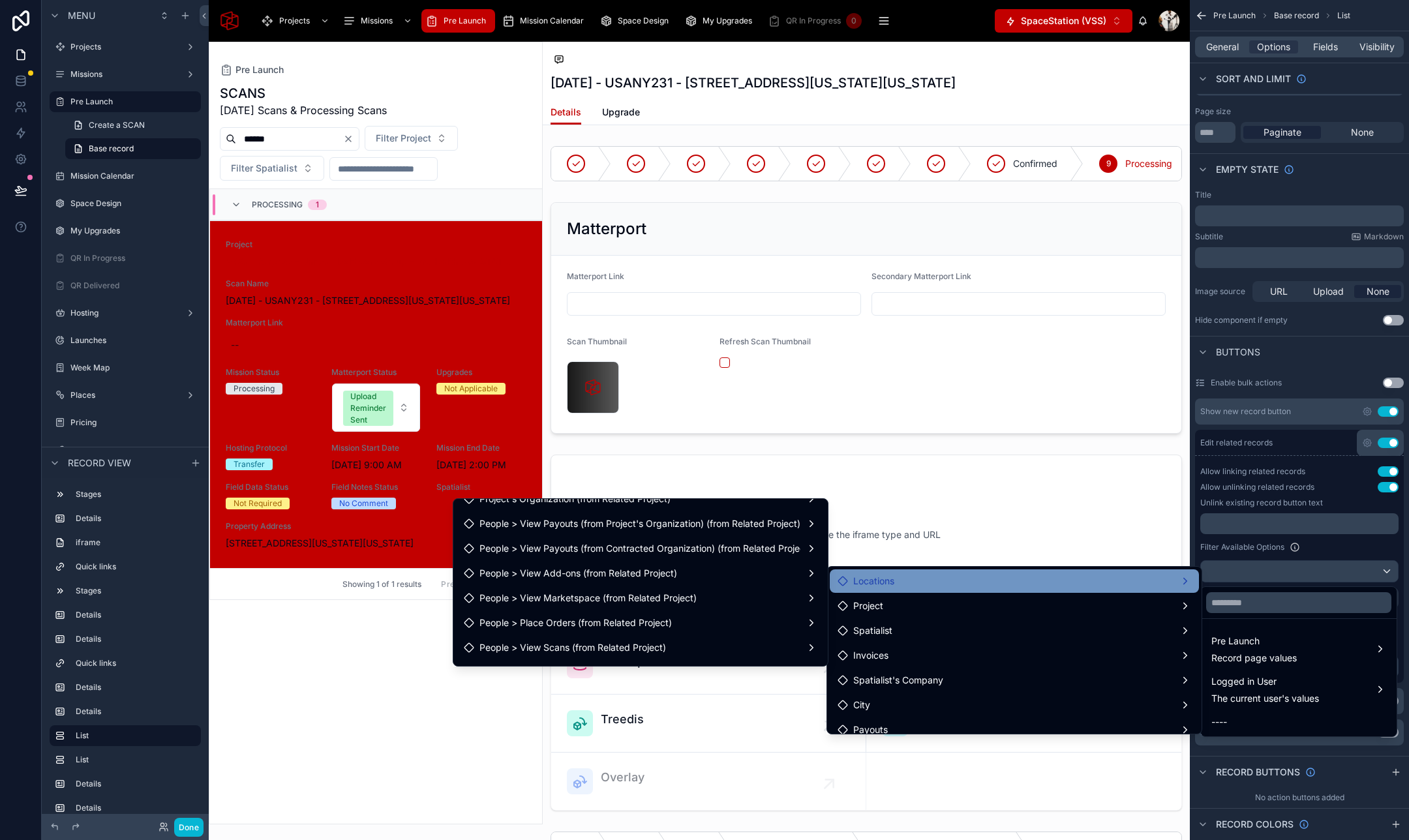
scroll to position [258, 0]
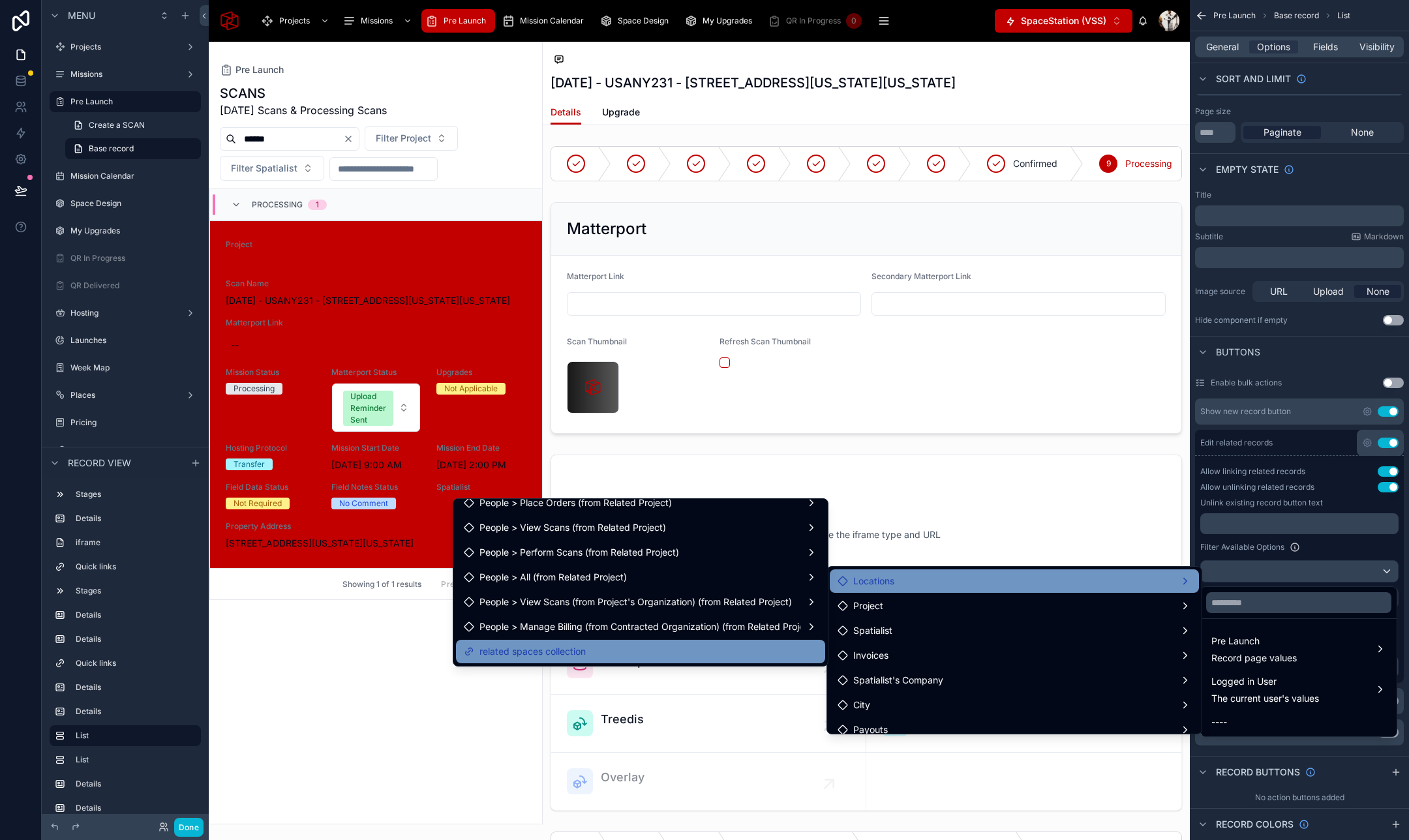
click at [592, 645] on div "related spaces collection" at bounding box center [640, 651] width 354 height 16
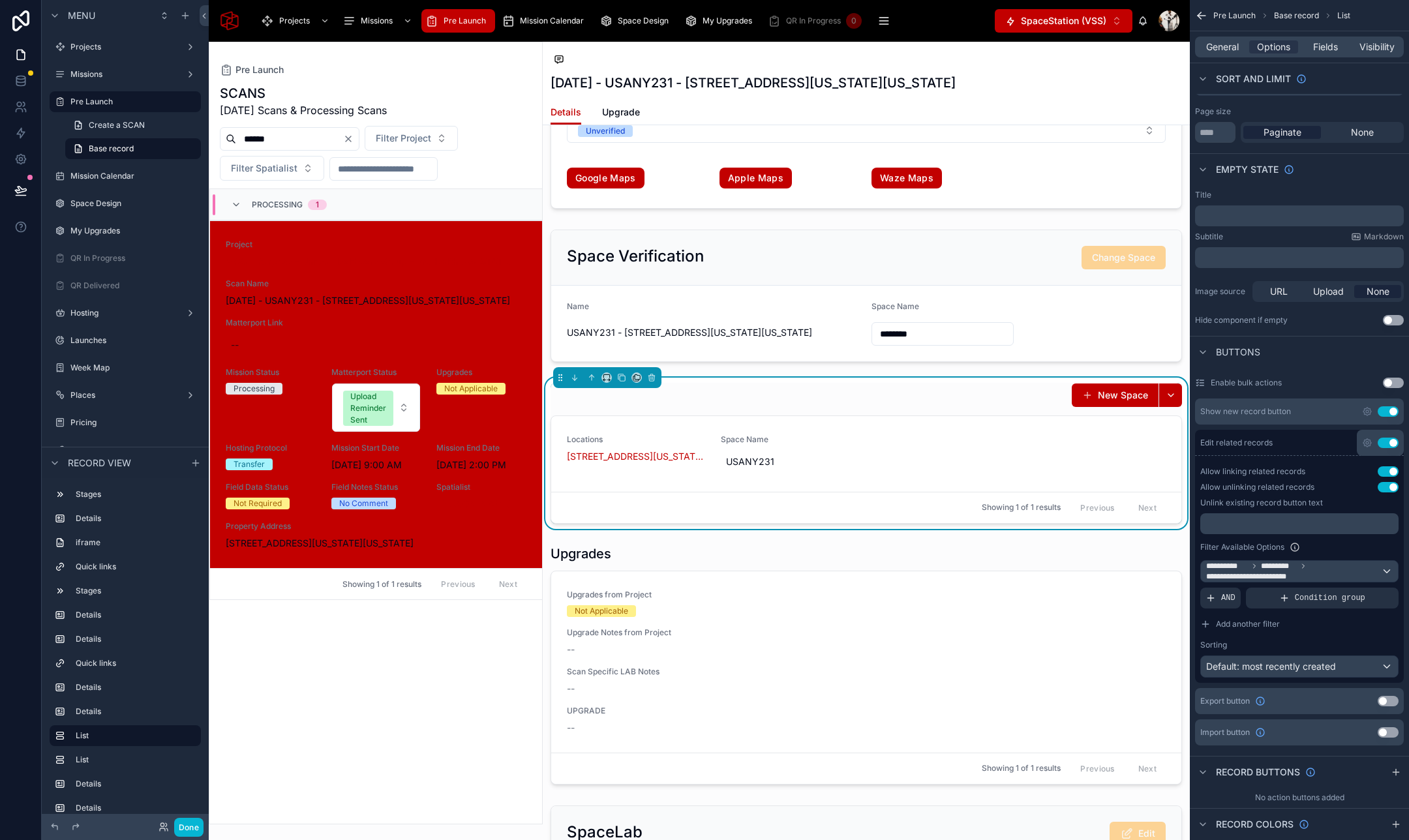
scroll to position [2624, 0]
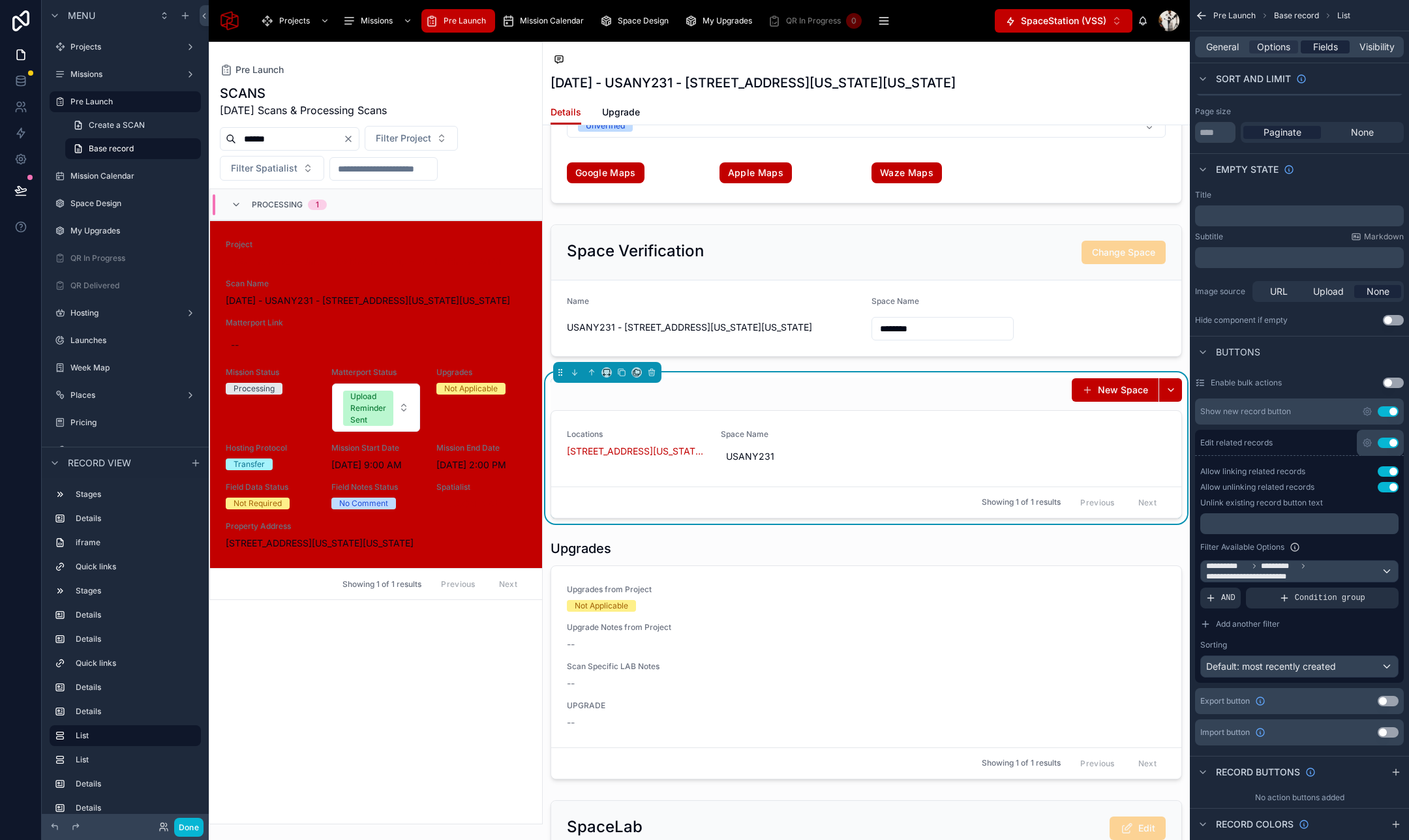
click at [1324, 49] on span "Fields" at bounding box center [1325, 47] width 25 height 13
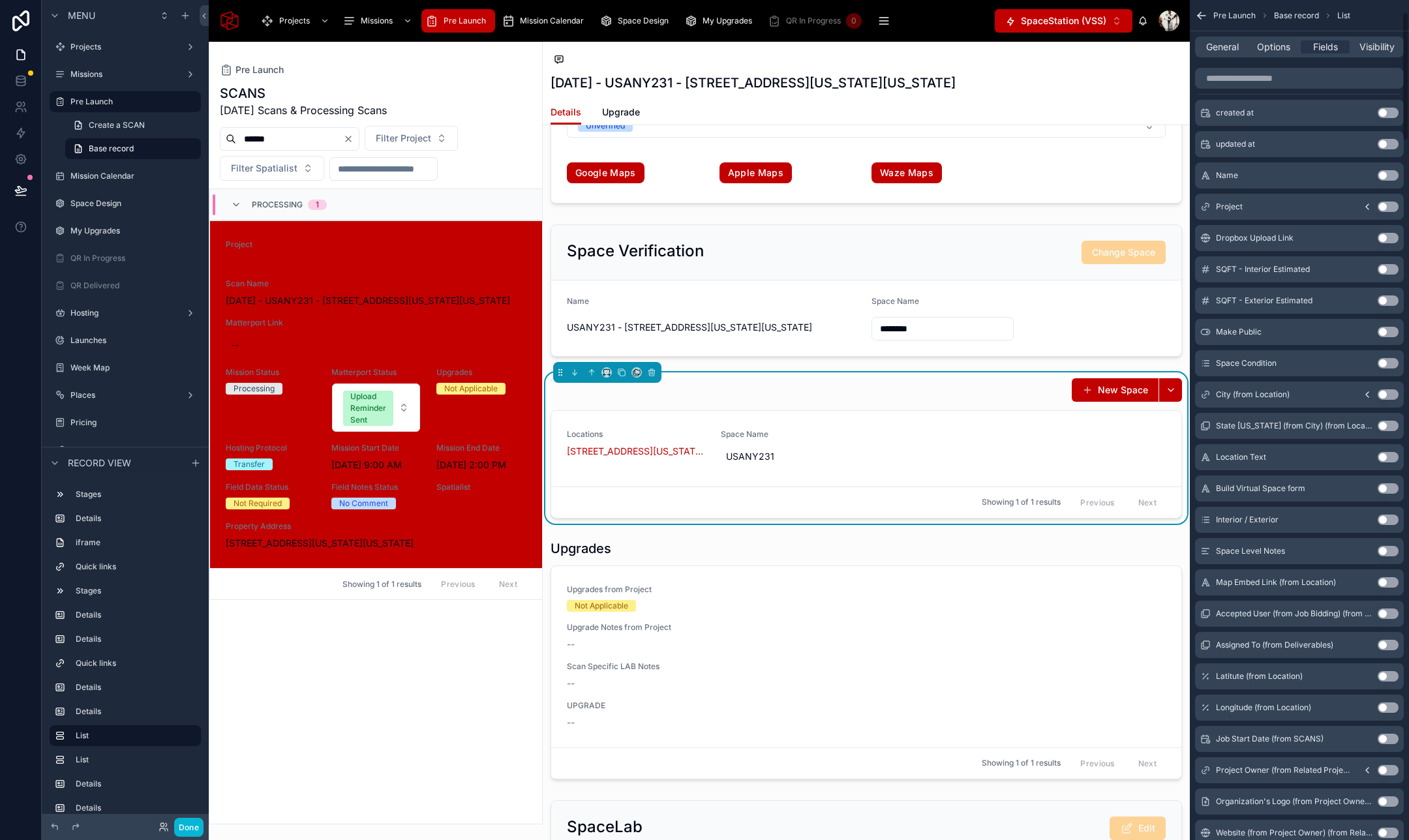
scroll to position [0, 0]
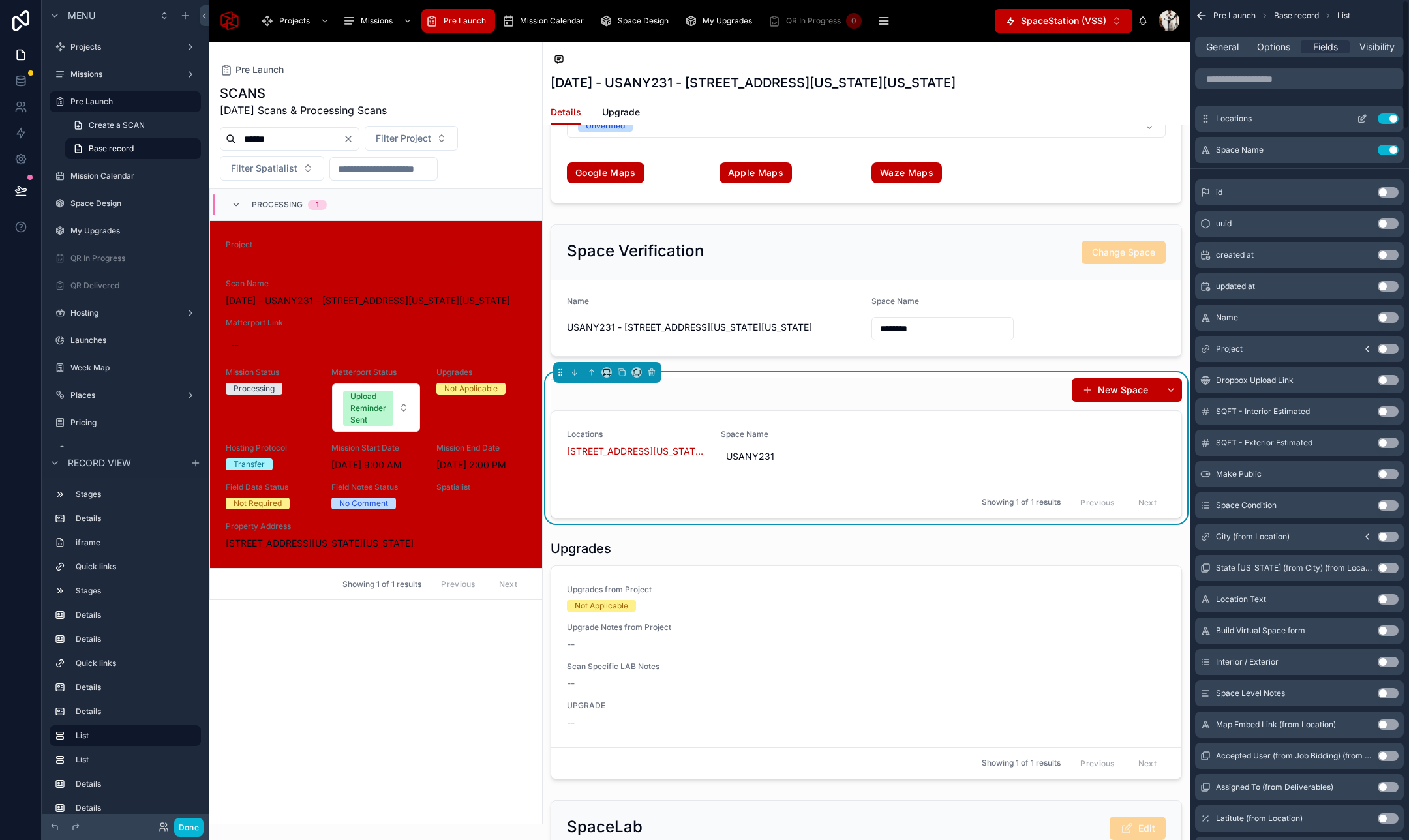
click at [1388, 118] on button "Use setting" at bounding box center [1388, 119] width 21 height 11
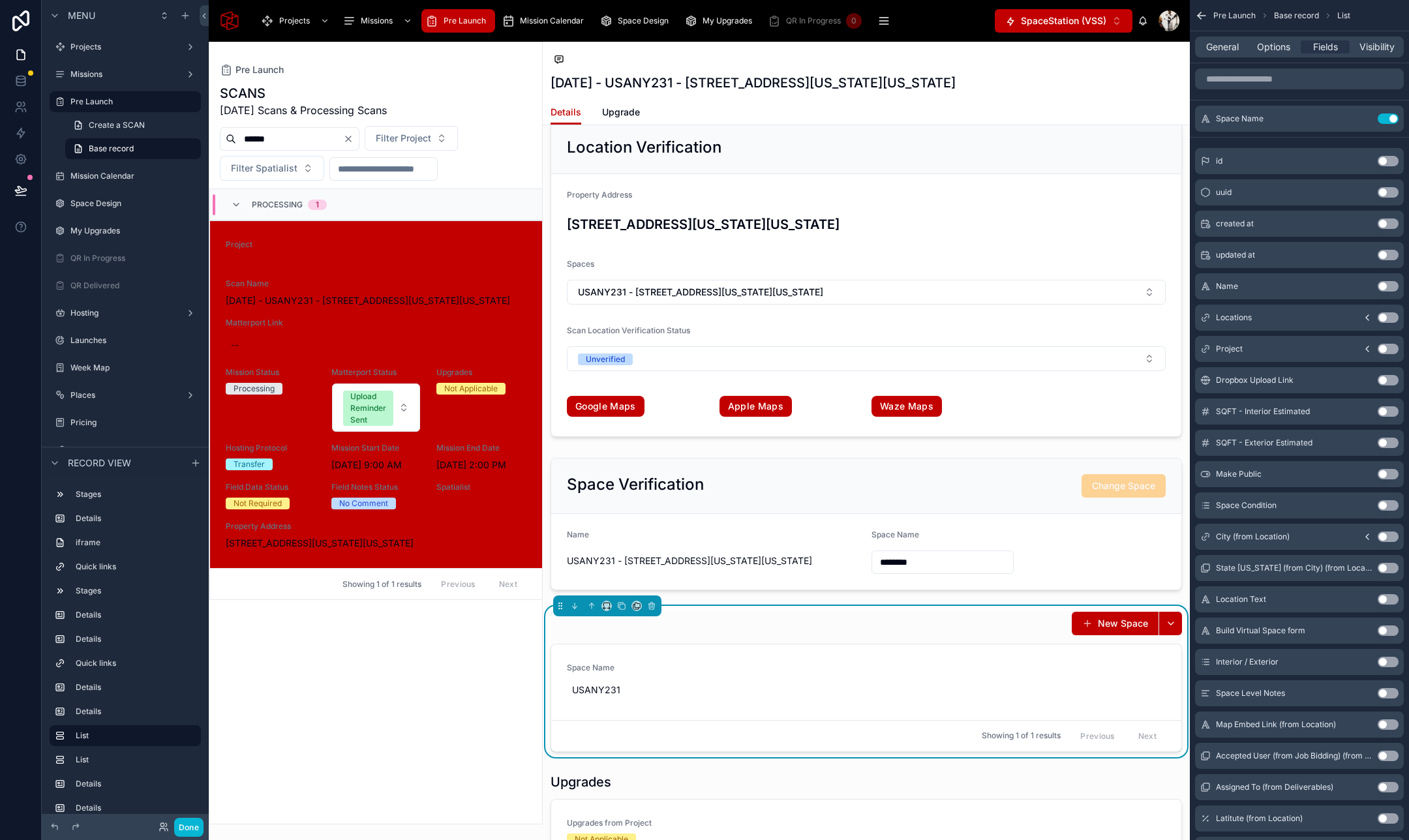
scroll to position [2390, 0]
click at [784, 479] on div at bounding box center [866, 524] width 647 height 143
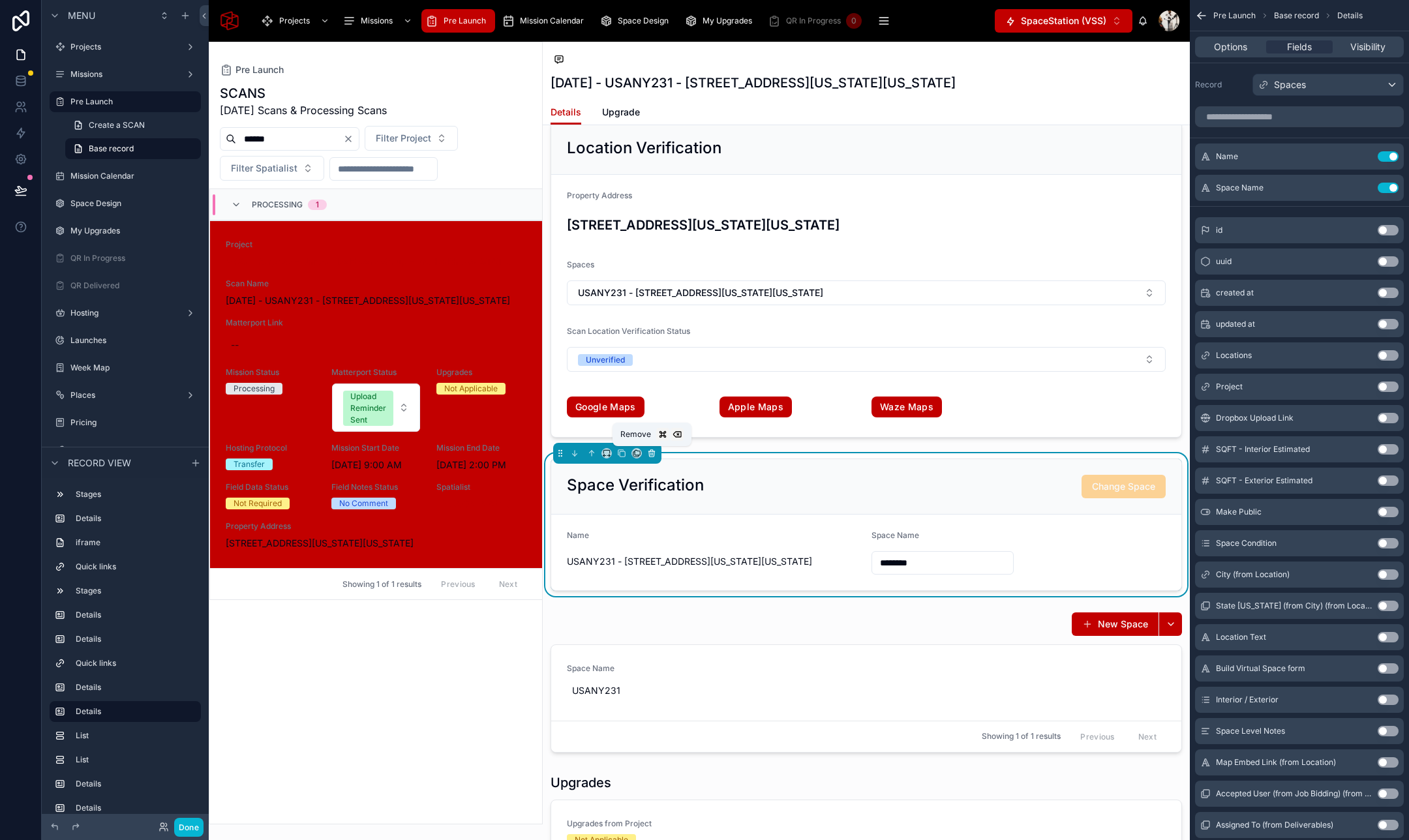
click at [650, 455] on icon at bounding box center [651, 453] width 9 height 9
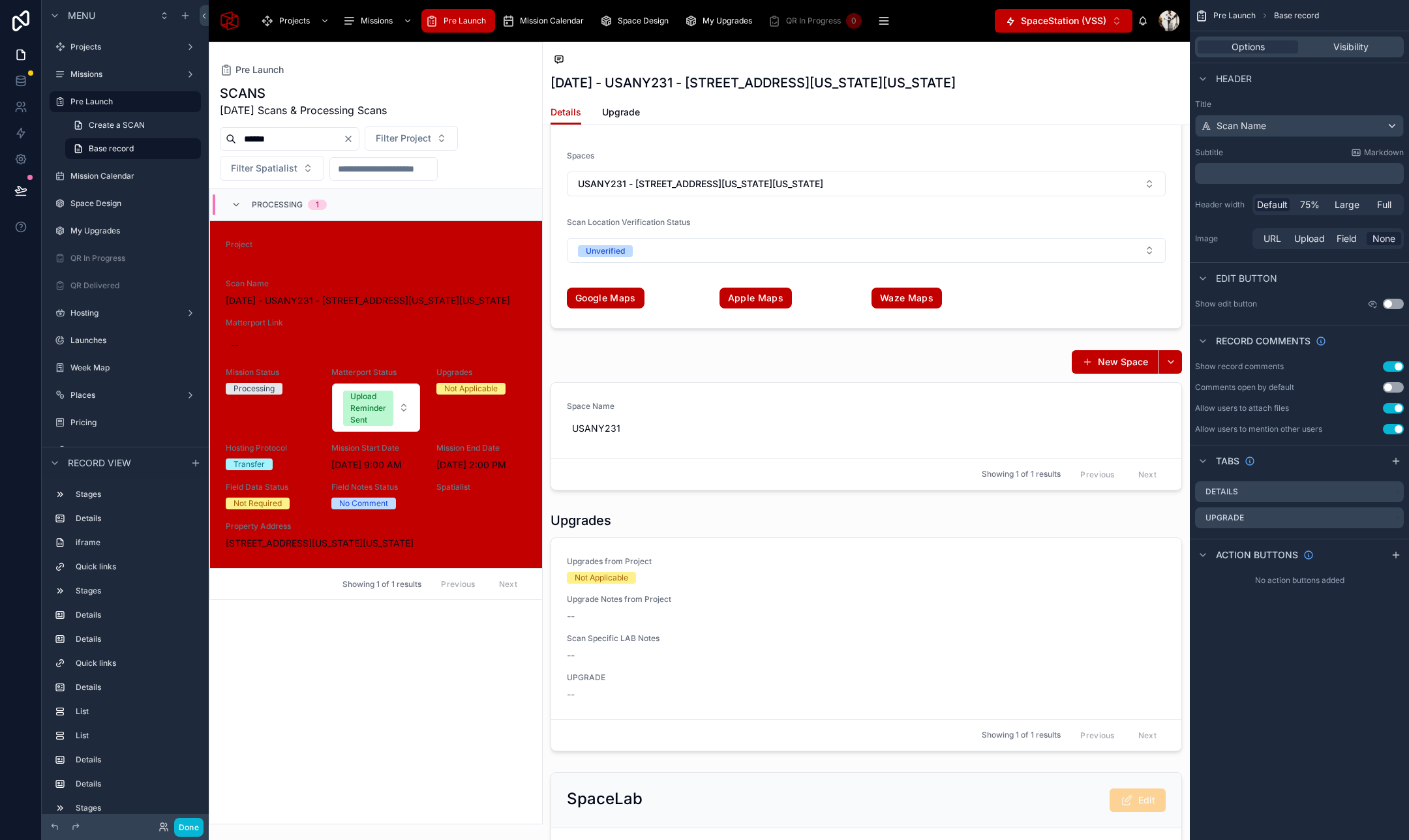
scroll to position [2511, 0]
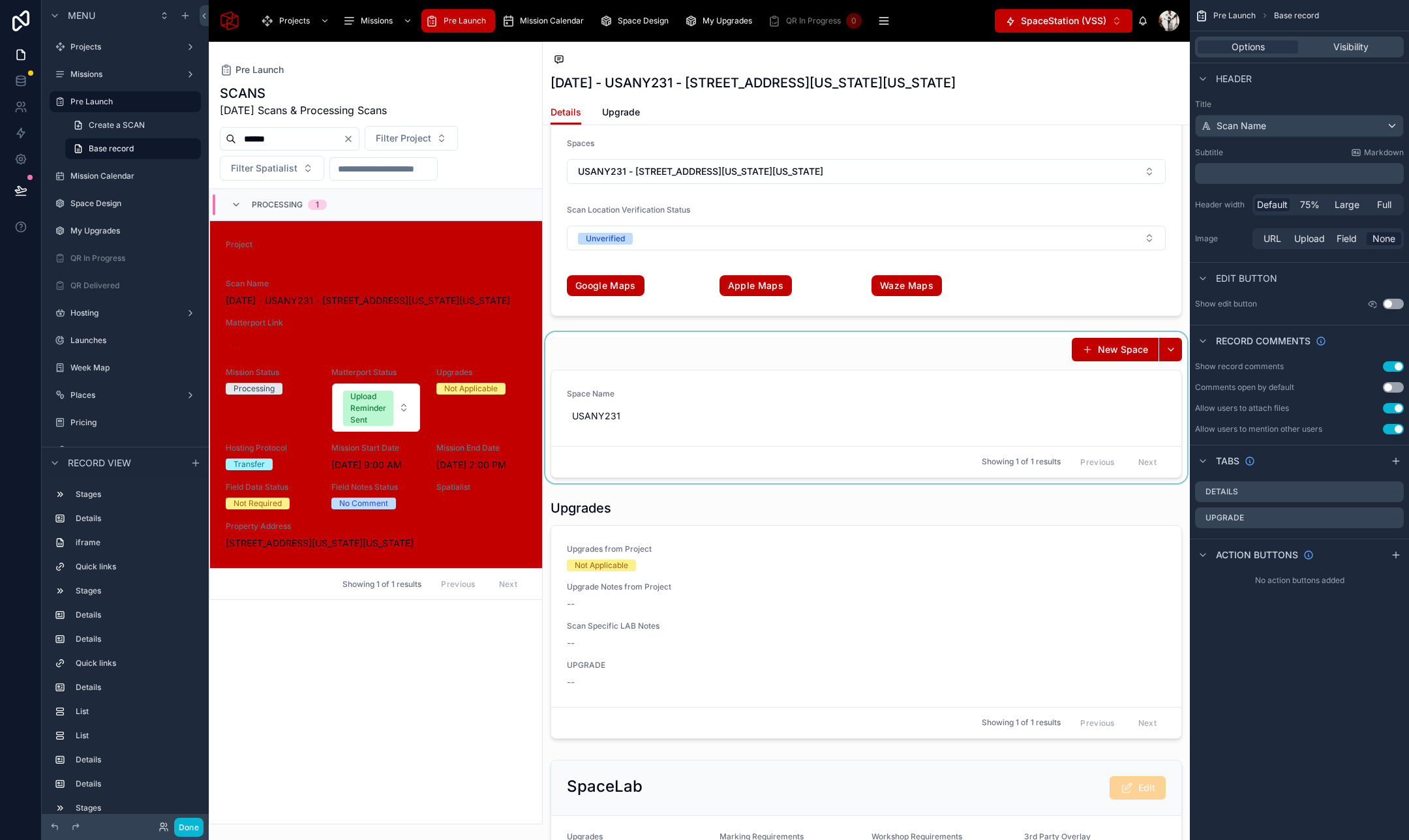
click at [691, 366] on div at bounding box center [866, 408] width 647 height 152
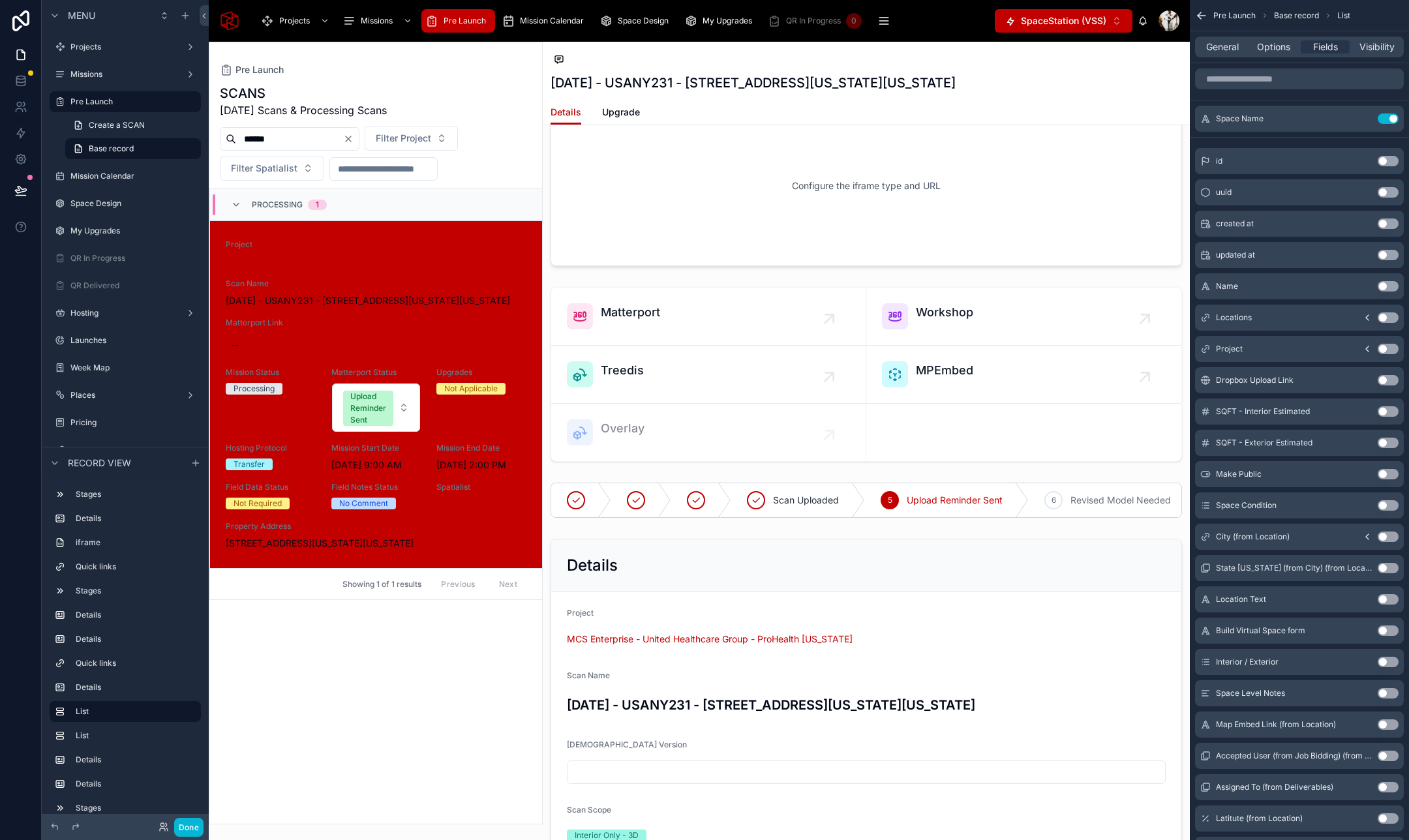
scroll to position [464, 0]
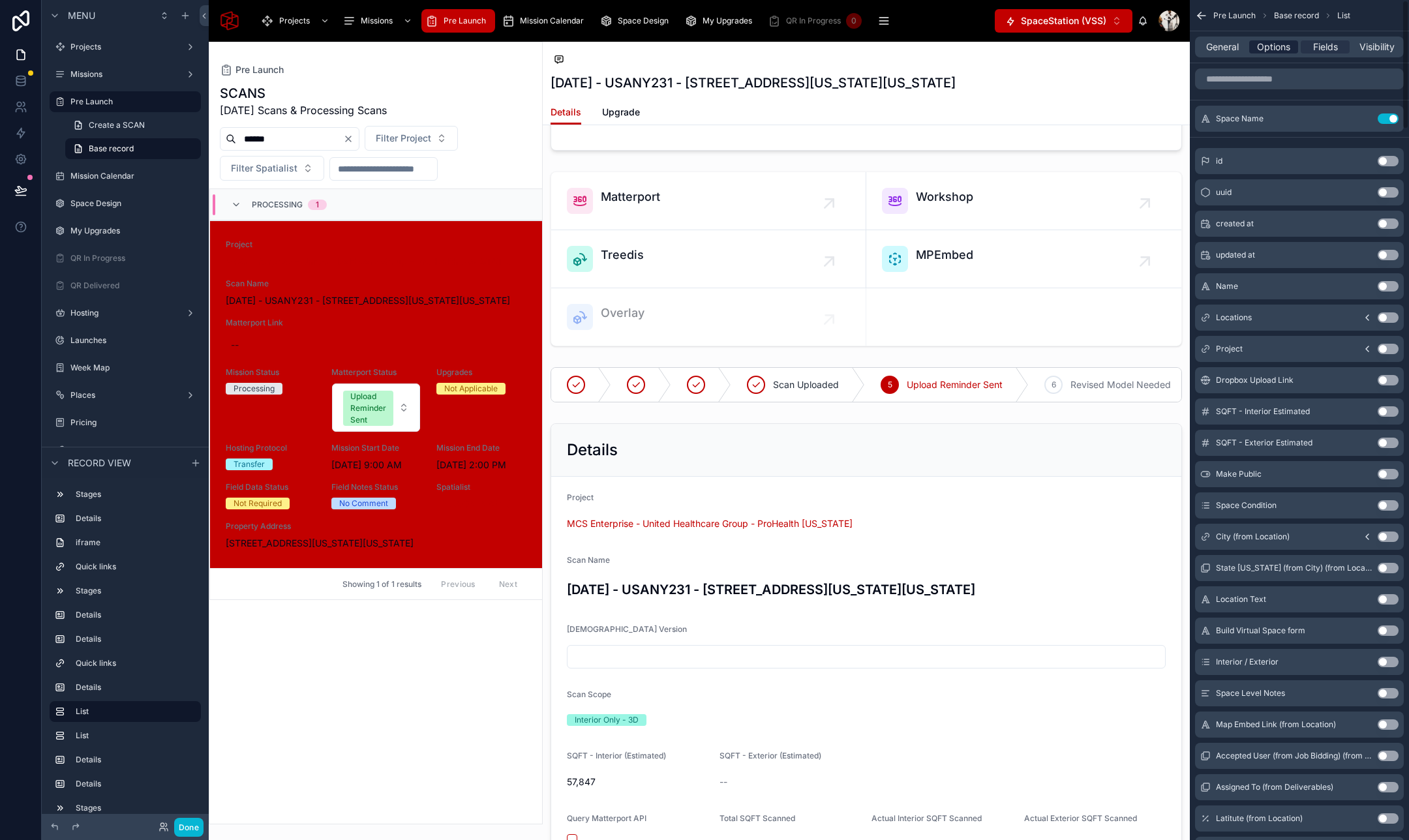
click at [1271, 40] on span "Options" at bounding box center [1273, 47] width 33 height 13
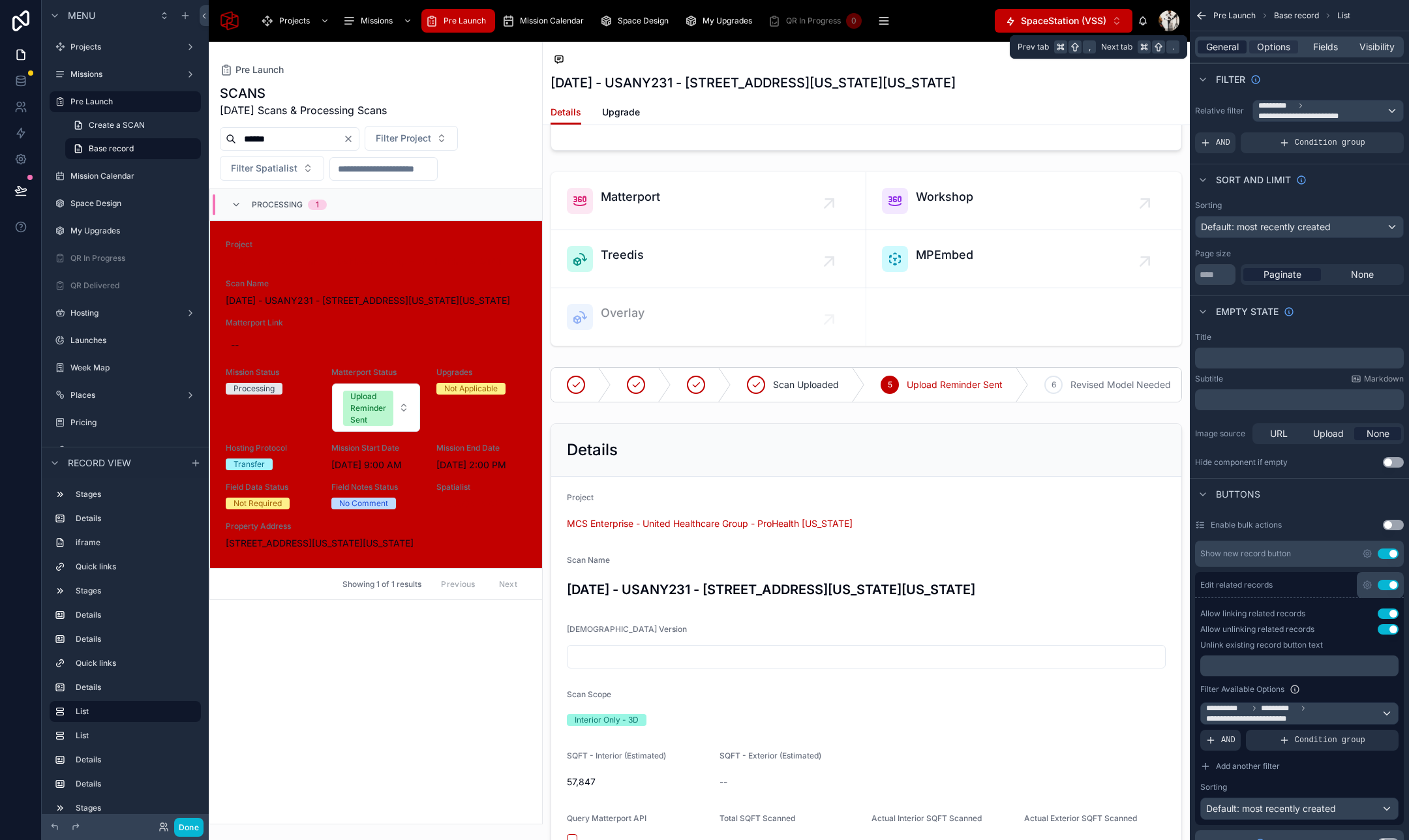
click at [1230, 45] on span "General" at bounding box center [1223, 47] width 33 height 13
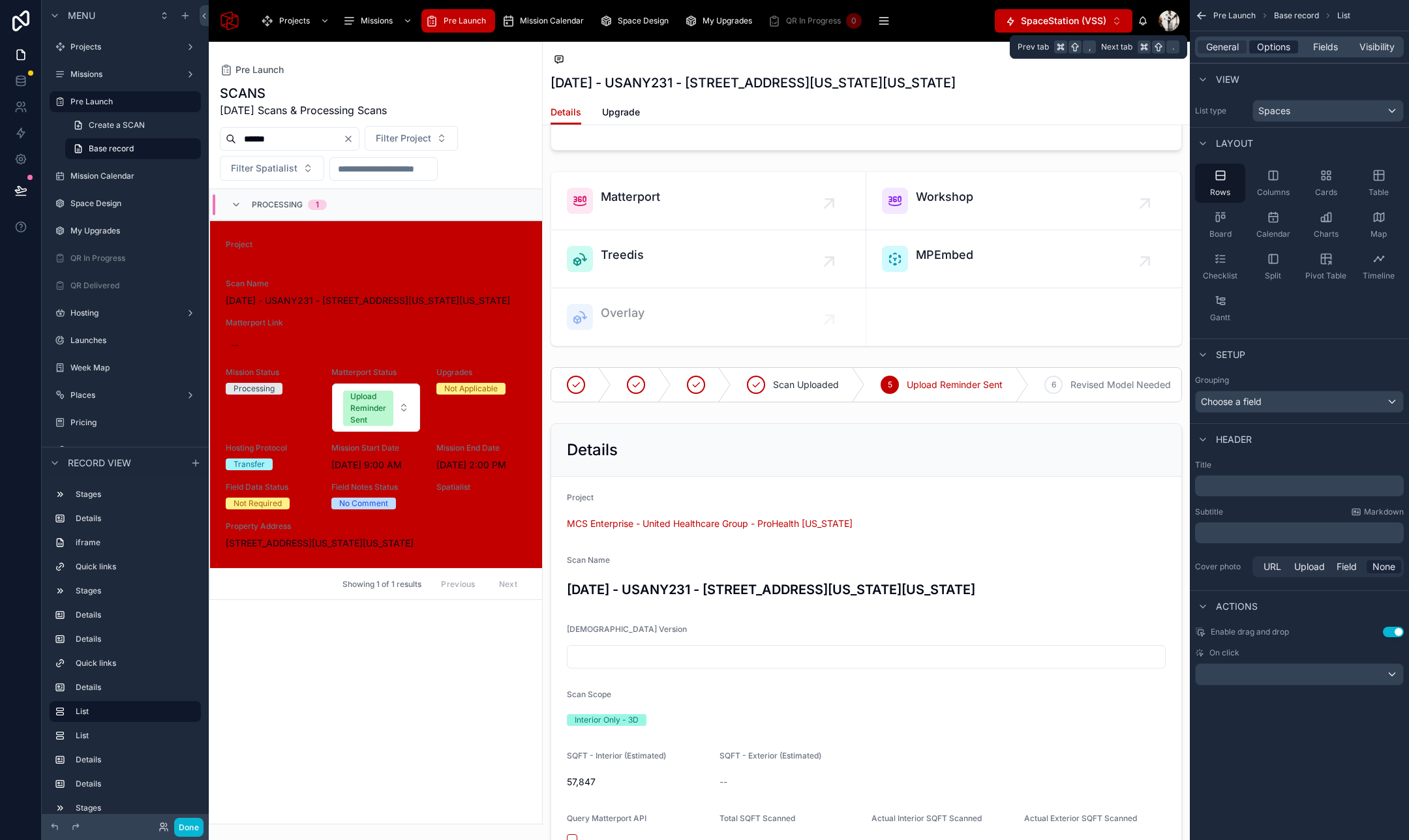
click at [1276, 45] on span "Options" at bounding box center [1273, 47] width 33 height 13
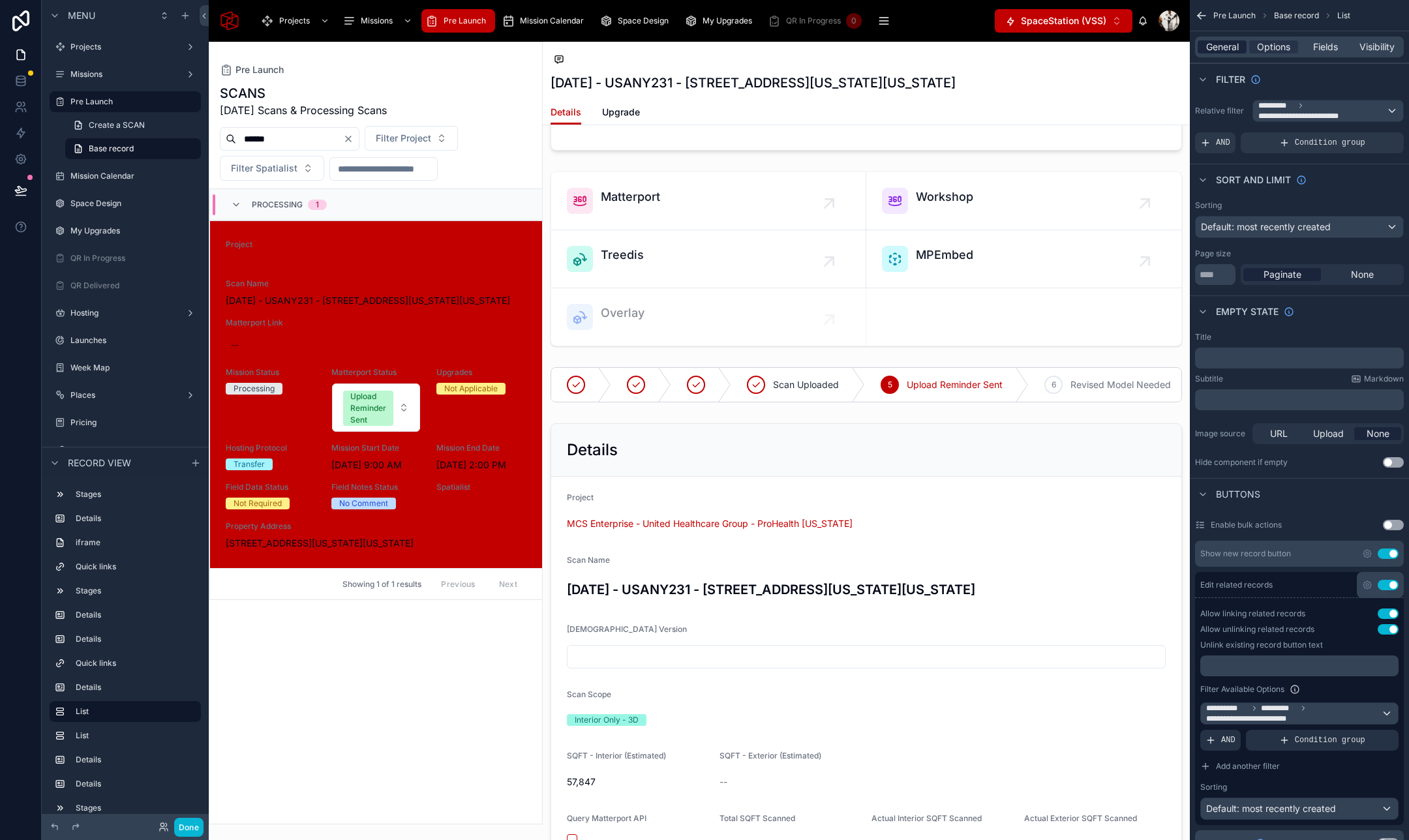
click at [1228, 45] on span "General" at bounding box center [1223, 47] width 33 height 13
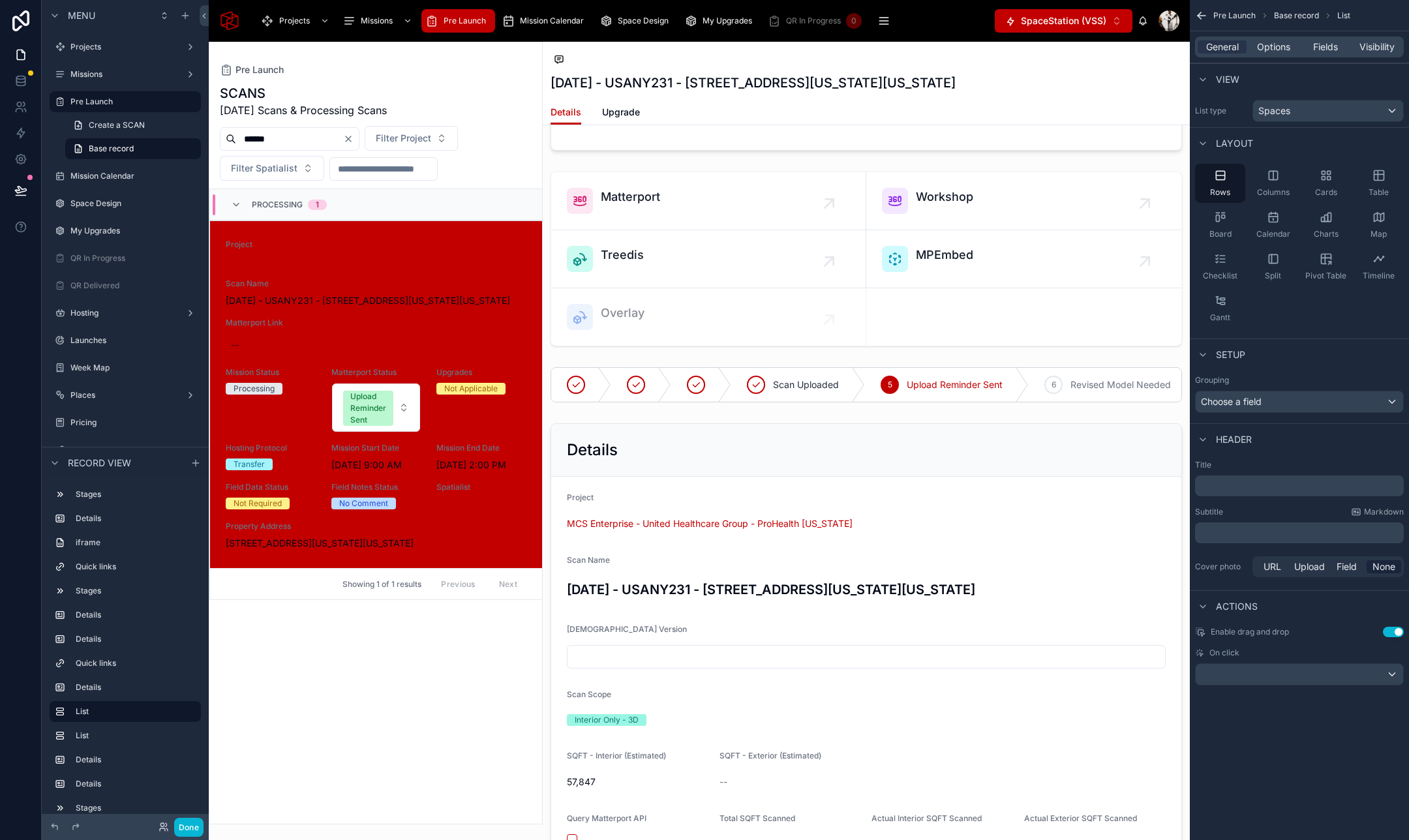
click at [1250, 487] on p "﻿" at bounding box center [1300, 486] width 201 height 13
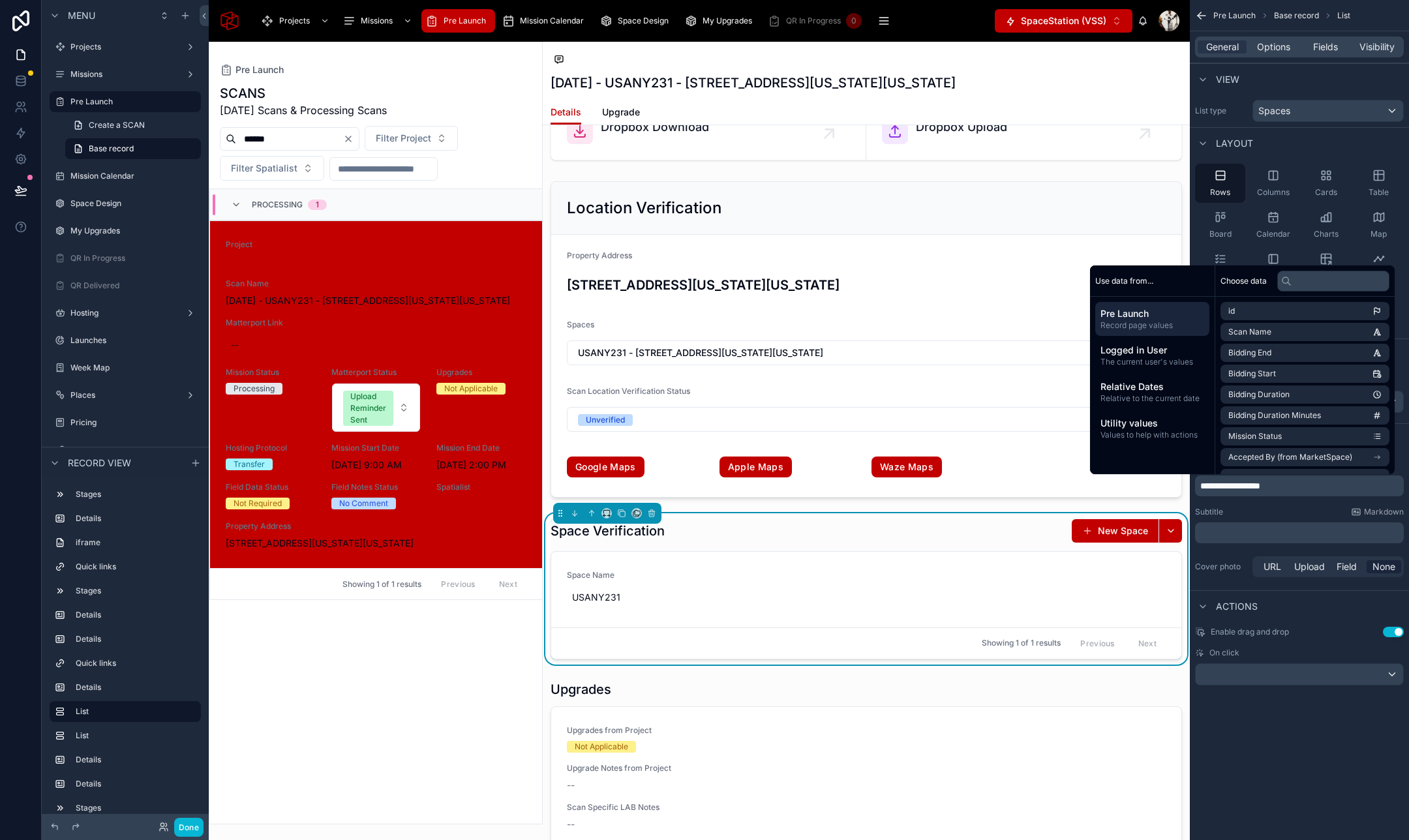
scroll to position [2333, 0]
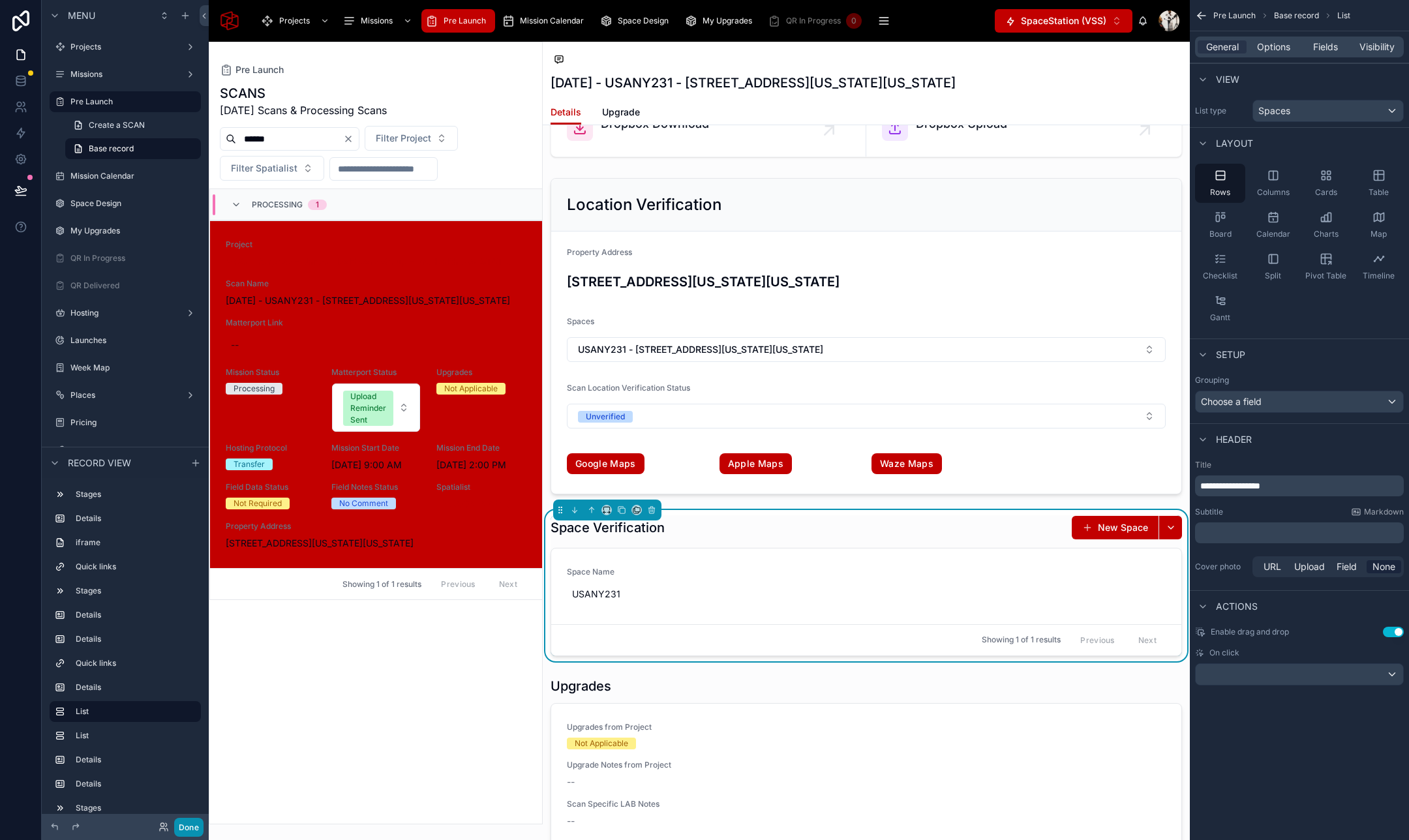
click at [186, 824] on button "Done" at bounding box center [189, 827] width 30 height 19
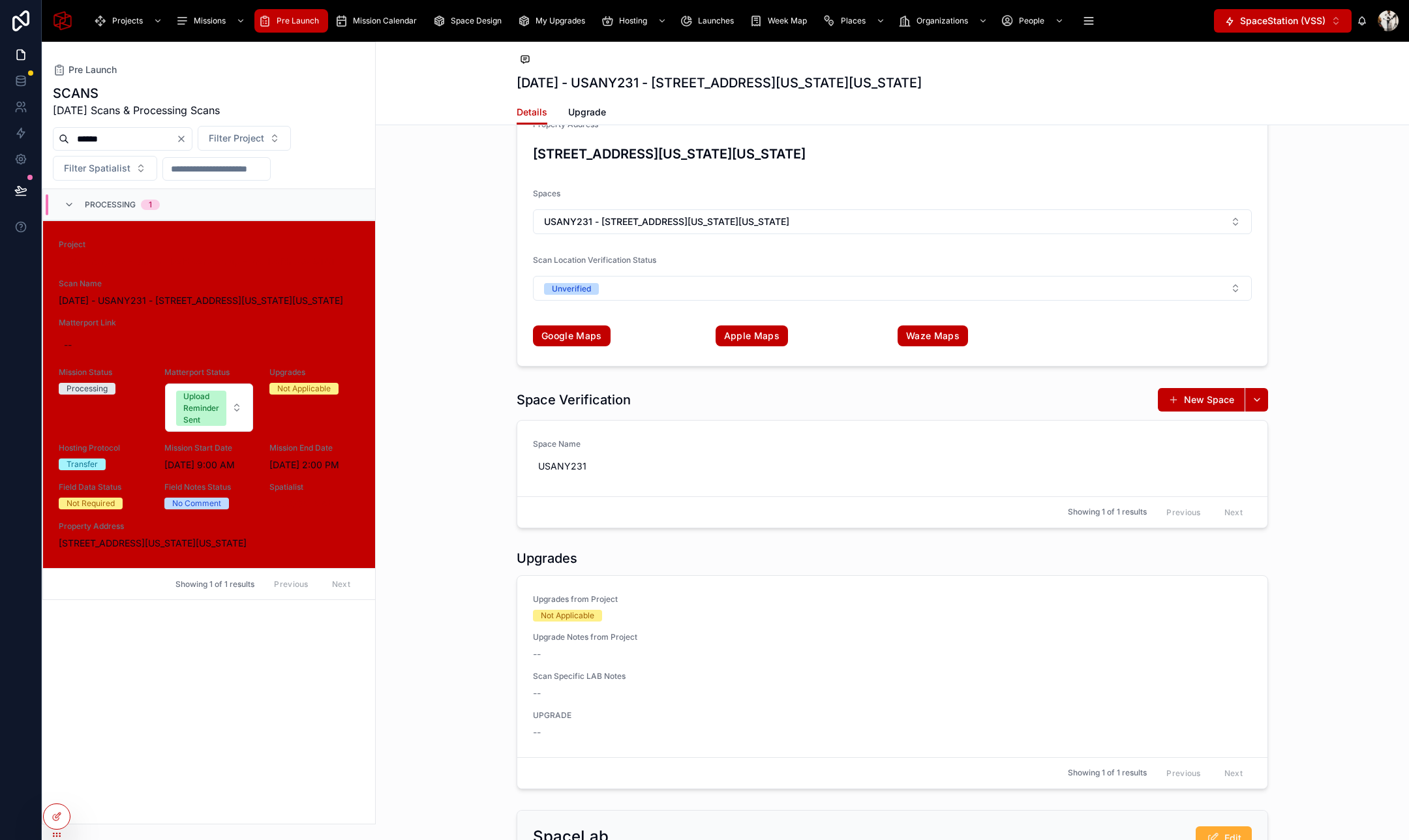
scroll to position [2236, 0]
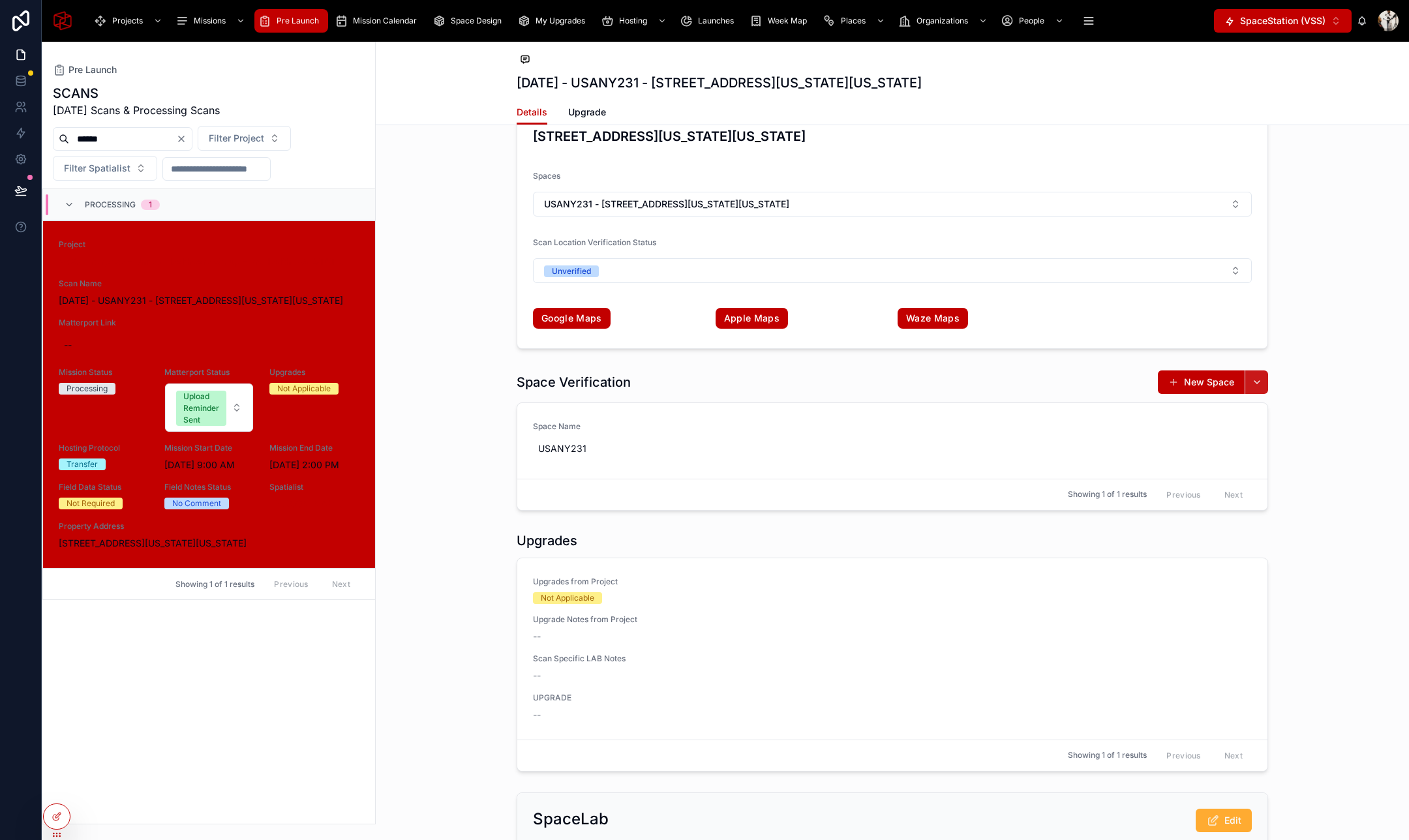
click at [1254, 386] on button "button" at bounding box center [1256, 382] width 23 height 23
click at [1322, 359] on div "Confirmed 9 Processing 10 Completed 11 Cancelled (On-Site) 12 Cancelled (12+ Ho…" at bounding box center [892, 21] width 1033 height 4235
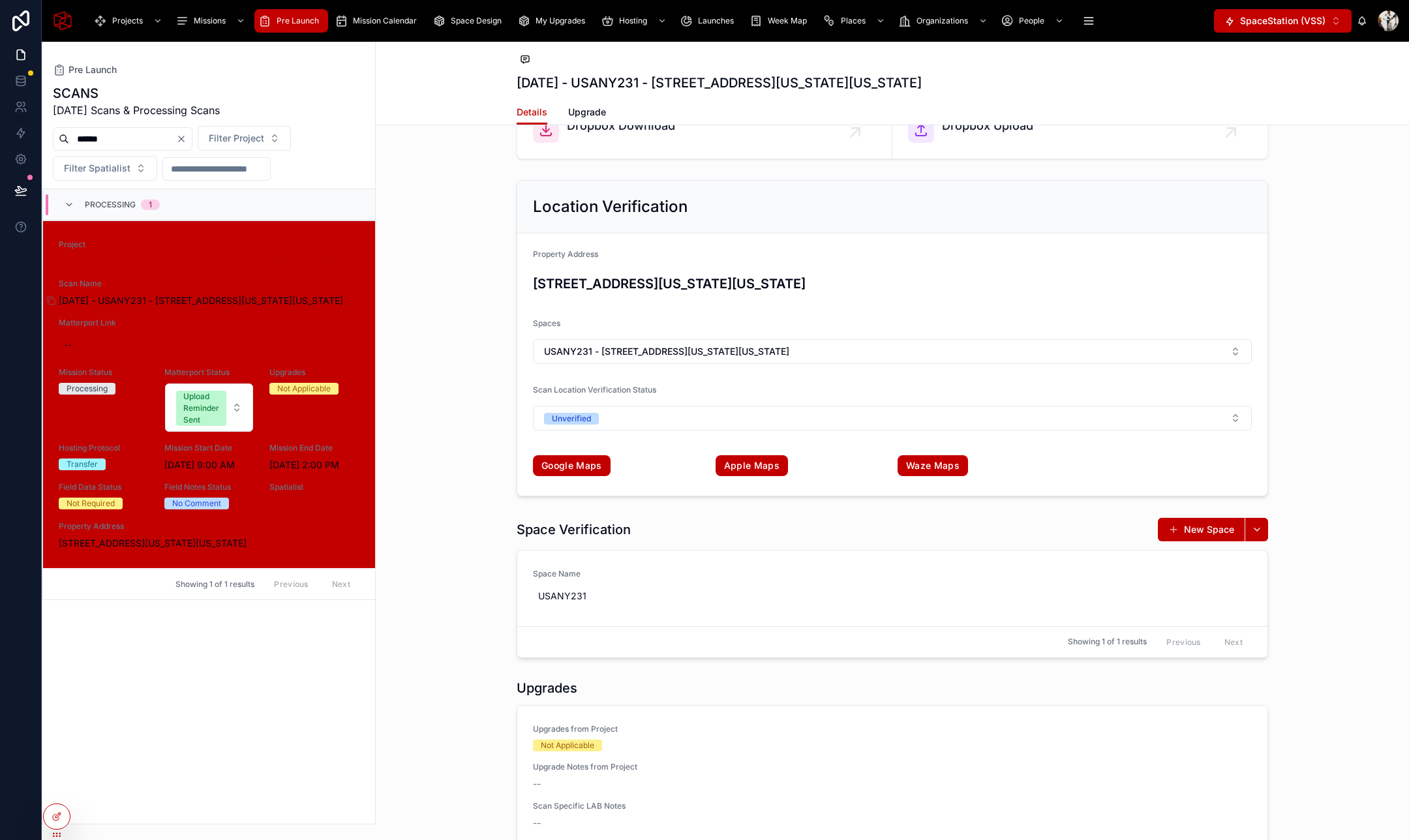
scroll to position [2095, 0]
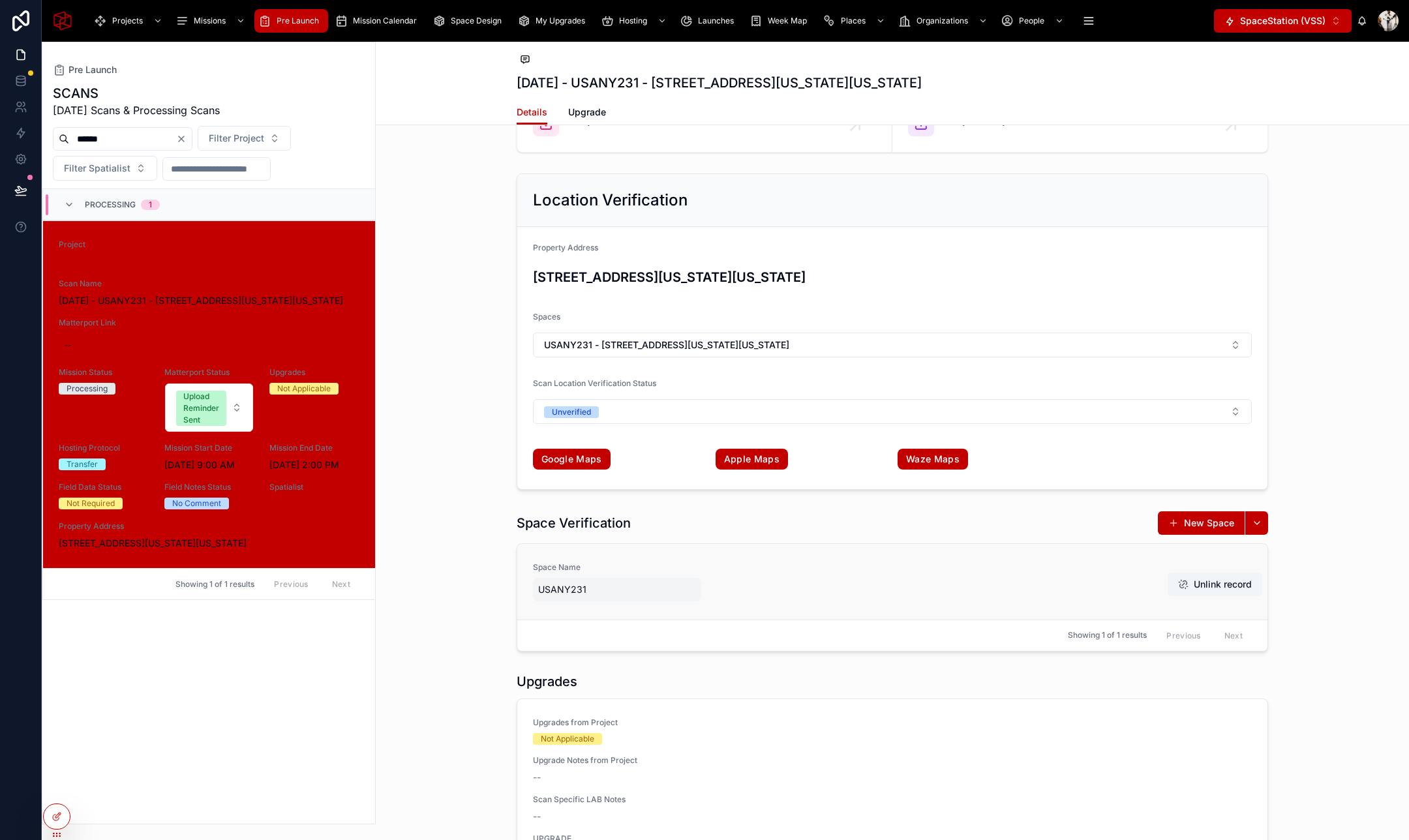
click at [619, 587] on span "USANY231" at bounding box center [617, 589] width 157 height 13
type input "**********"
click button "submit" at bounding box center [697, 605] width 16 height 16
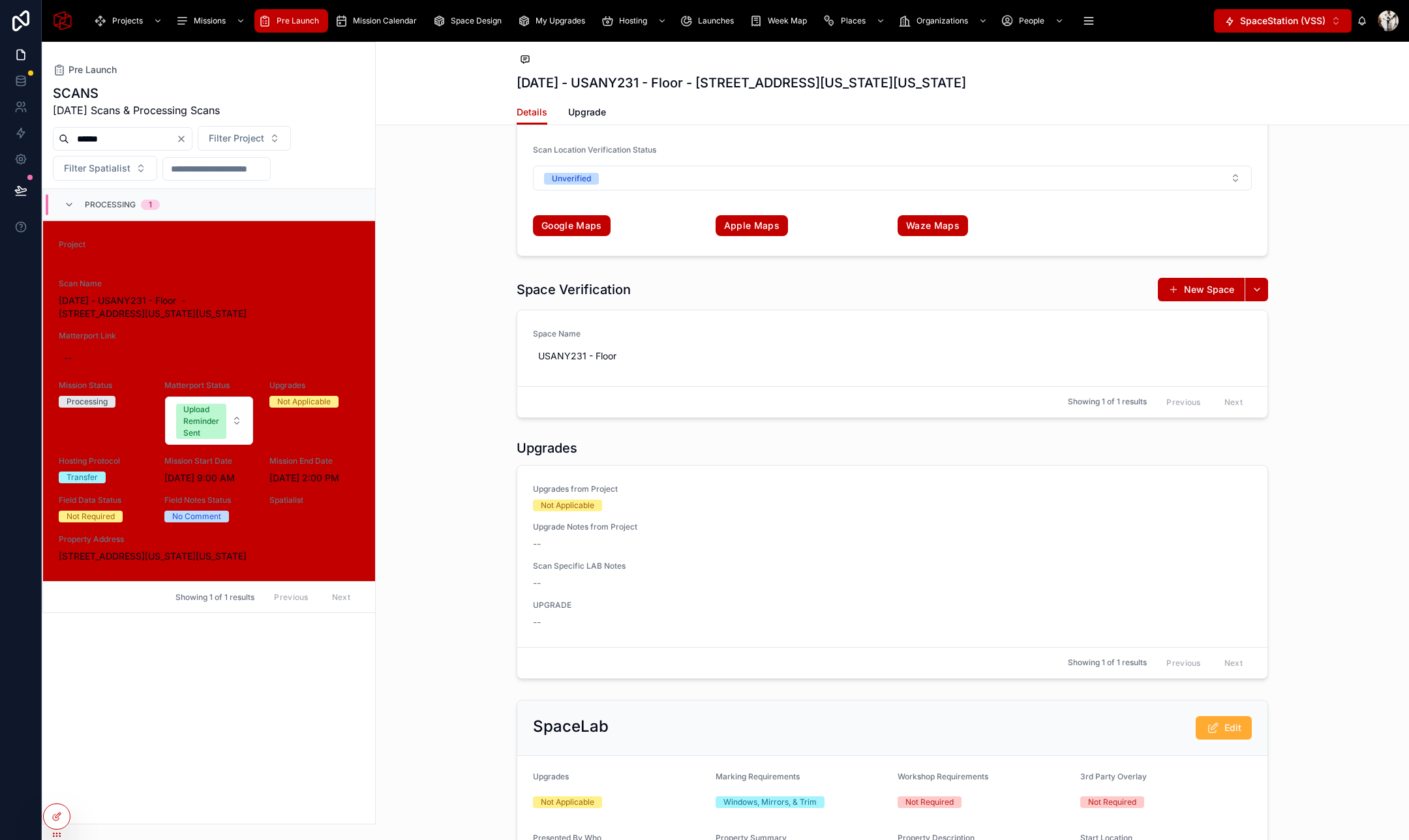
scroll to position [2318, 0]
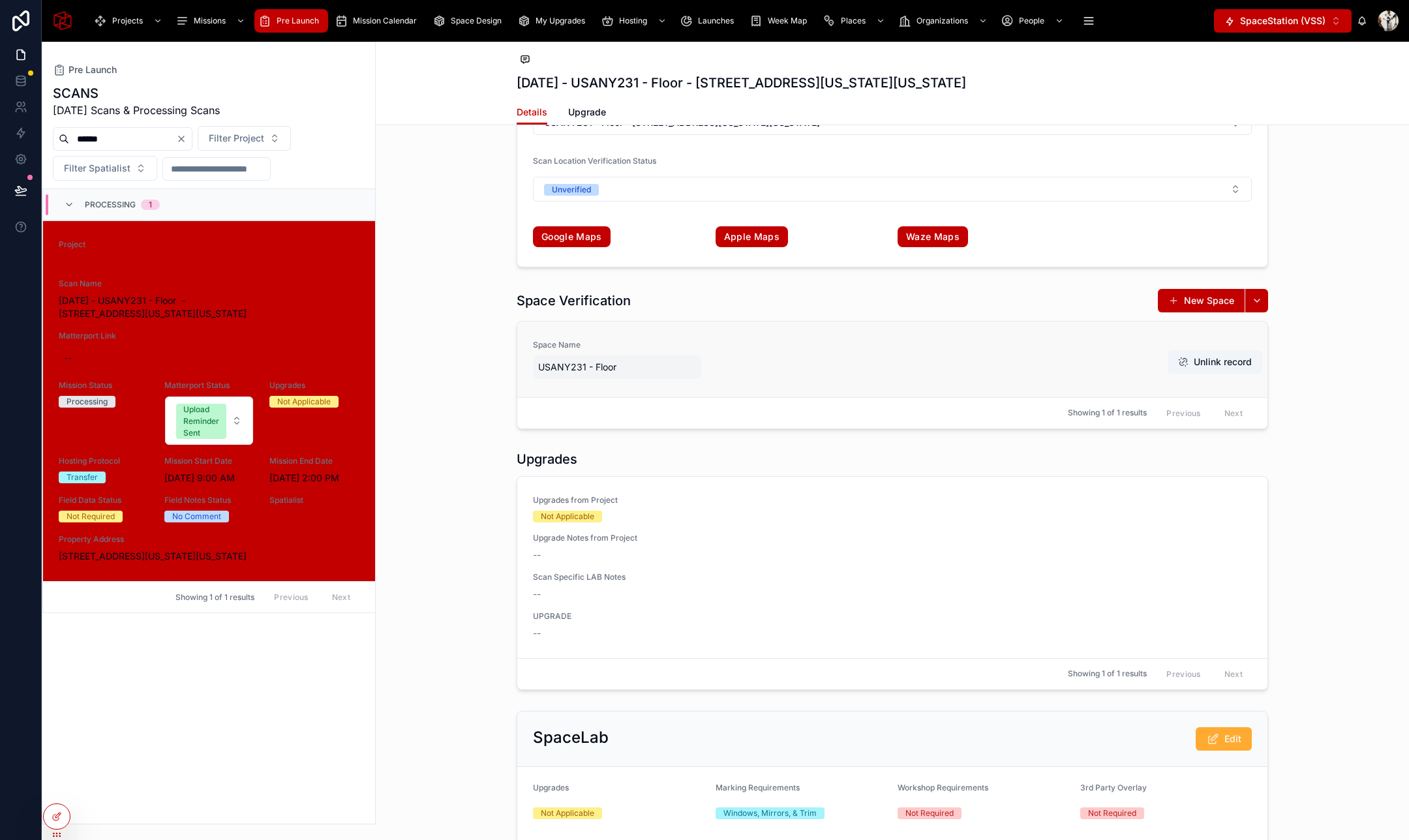
click at [642, 366] on span "USANY231 - Floor" at bounding box center [617, 367] width 157 height 13
click at [697, 385] on icon "submit" at bounding box center [697, 384] width 7 height 5
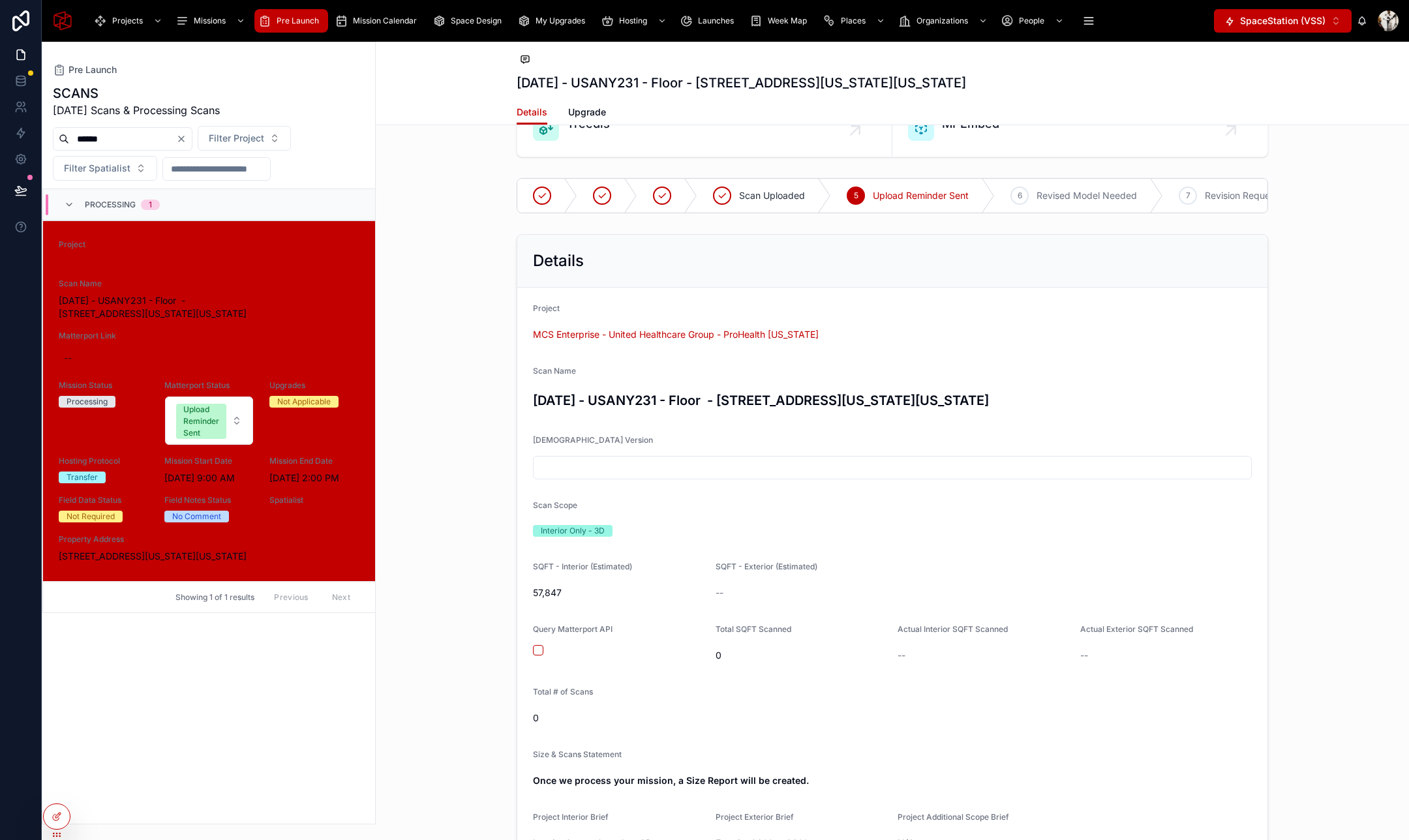
scroll to position [0, 0]
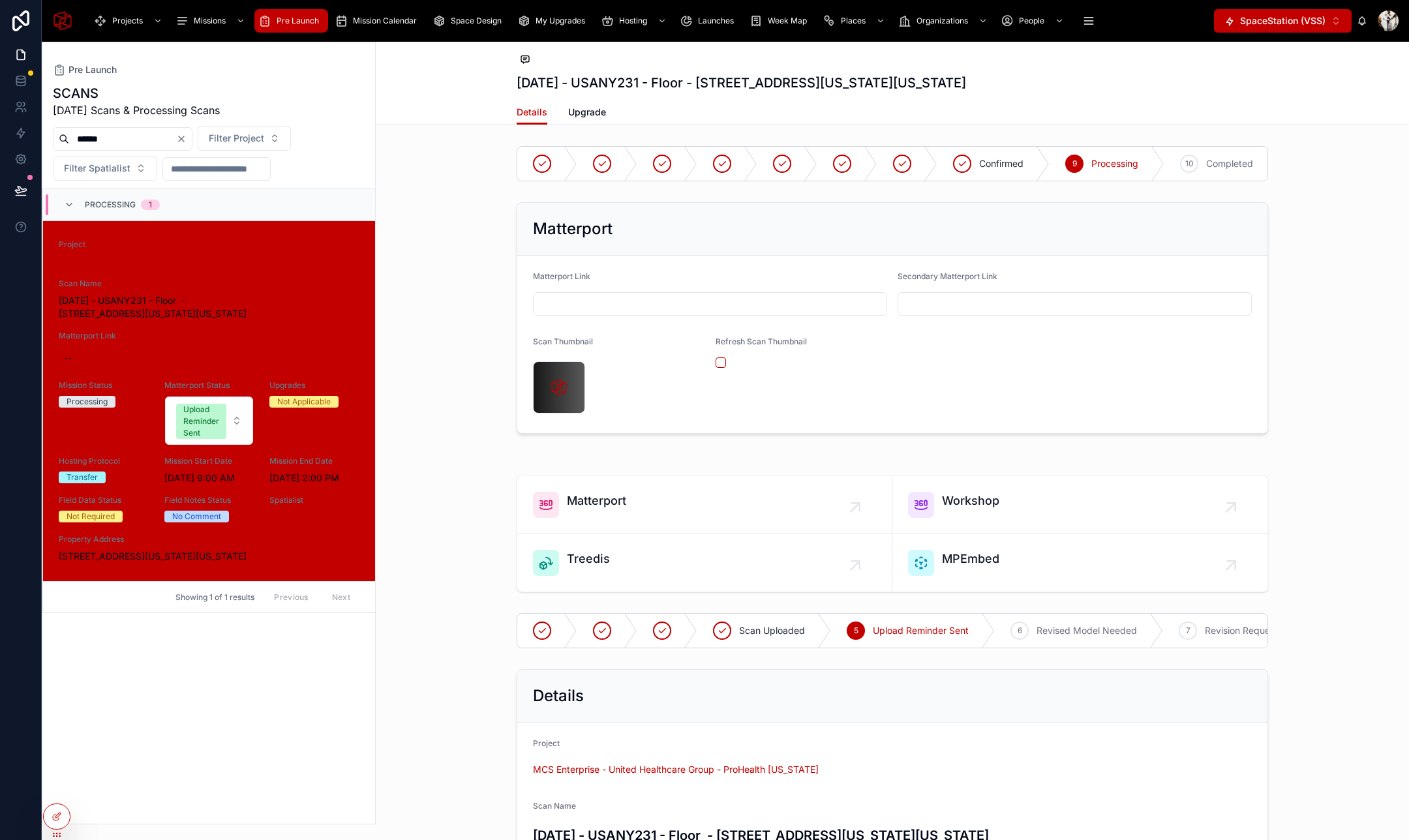
click at [571, 300] on input "text" at bounding box center [710, 304] width 353 height 18
paste input "**********"
type input "**********"
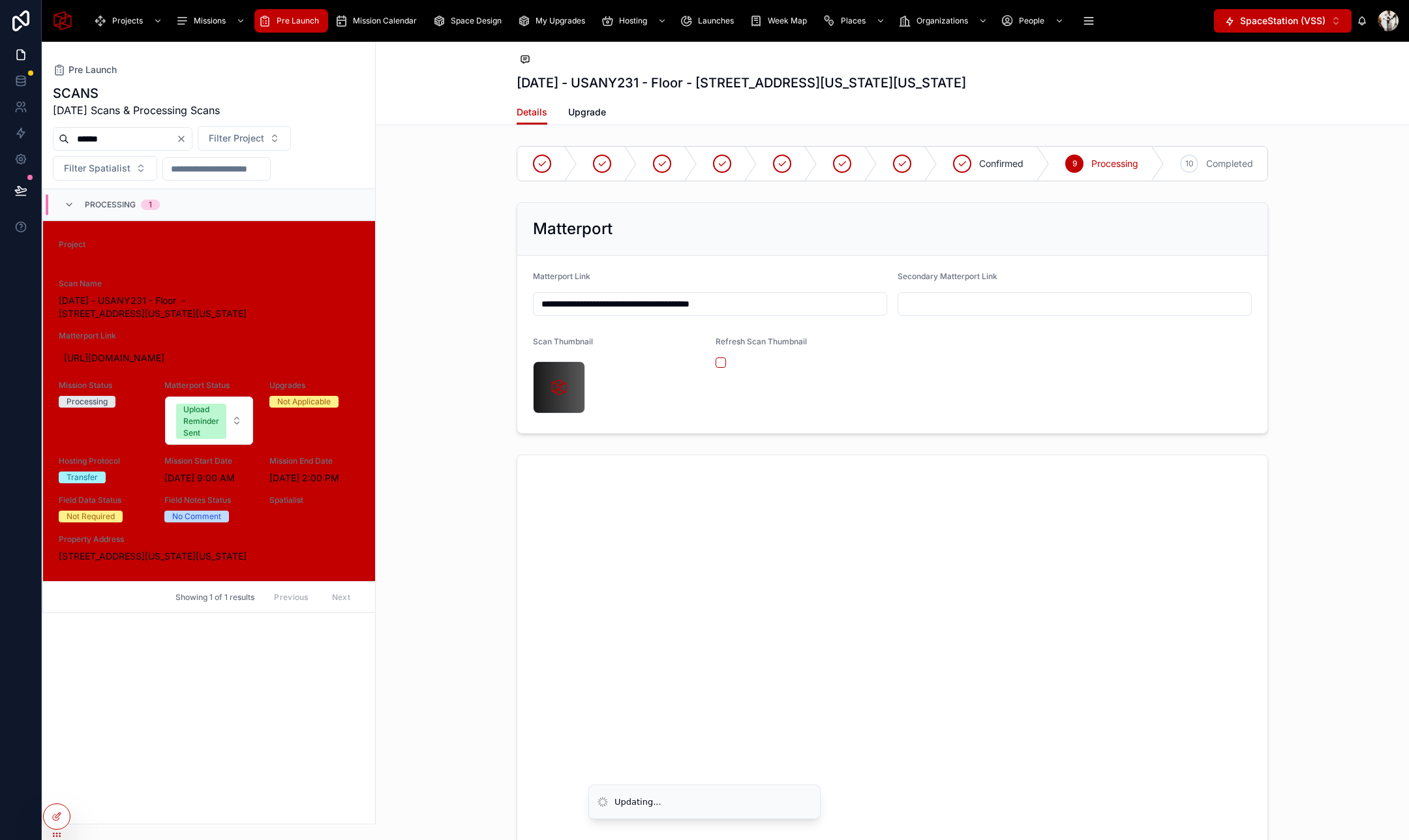
click at [1286, 315] on div "**********" at bounding box center [892, 317] width 1033 height 242
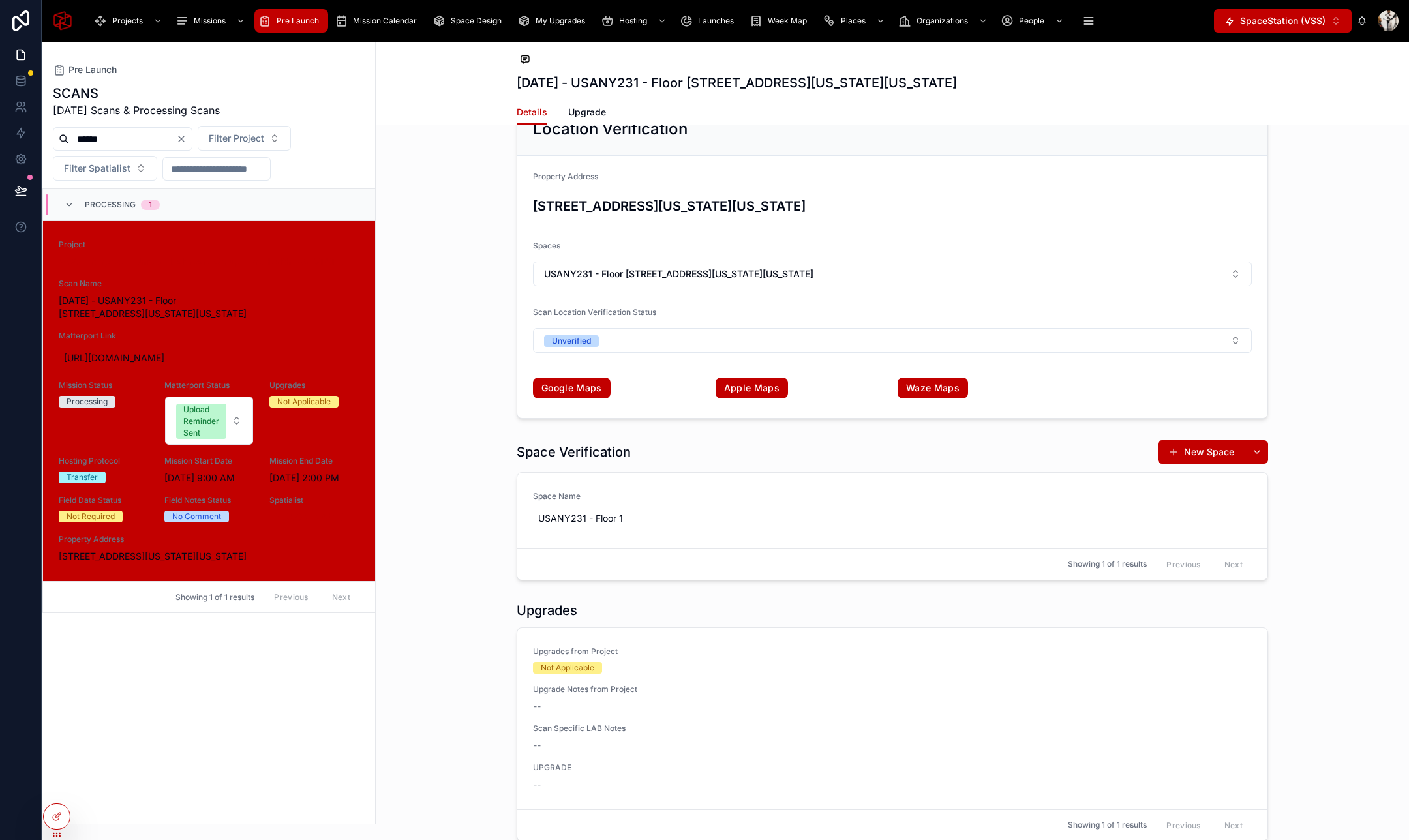
scroll to position [2579, 0]
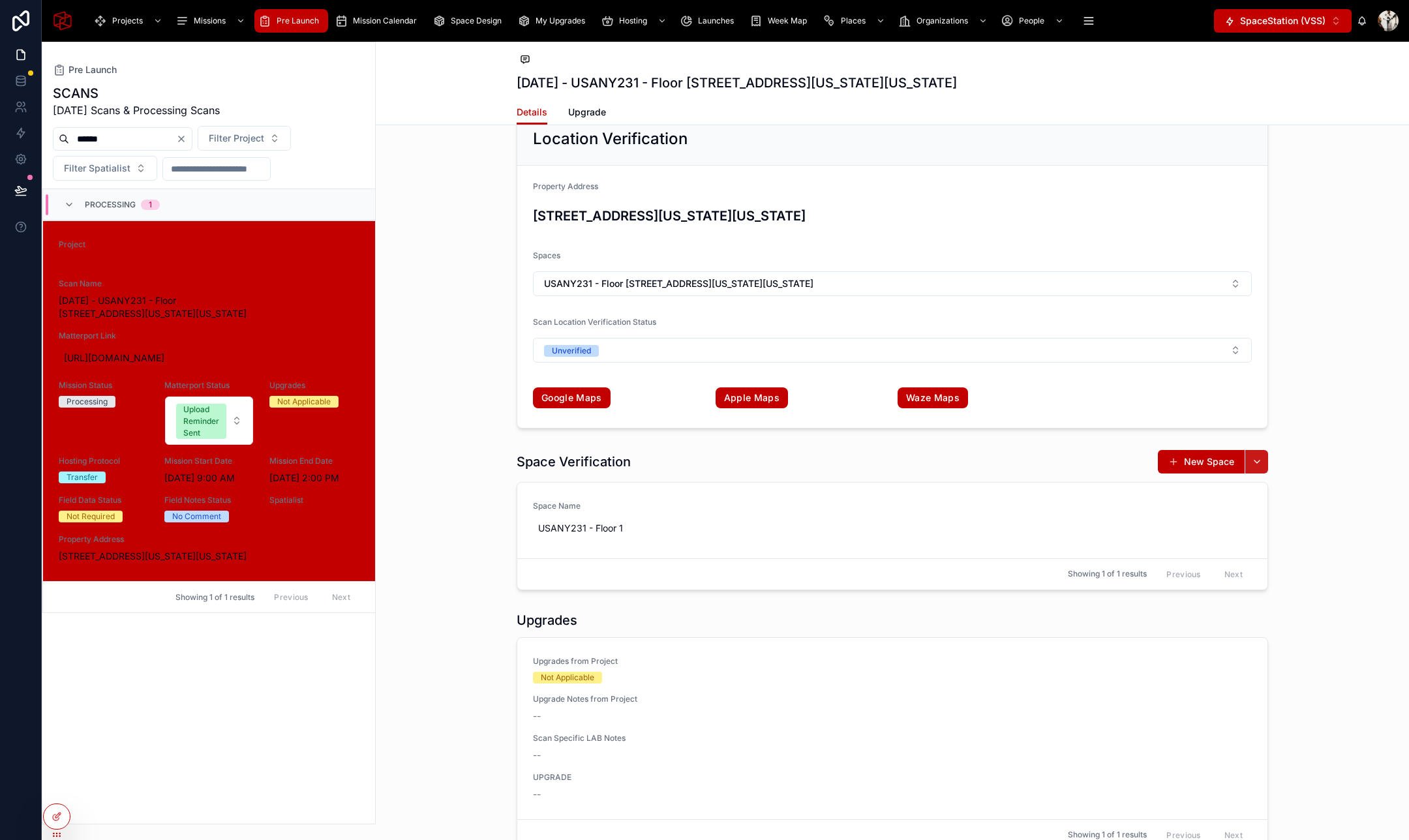
click at [1254, 462] on button "button" at bounding box center [1256, 462] width 23 height 23
click at [1303, 411] on div "Location Verification Property Address 2 Ohio Drive, New Hyde Park, New York, 1…" at bounding box center [892, 270] width 1033 height 326
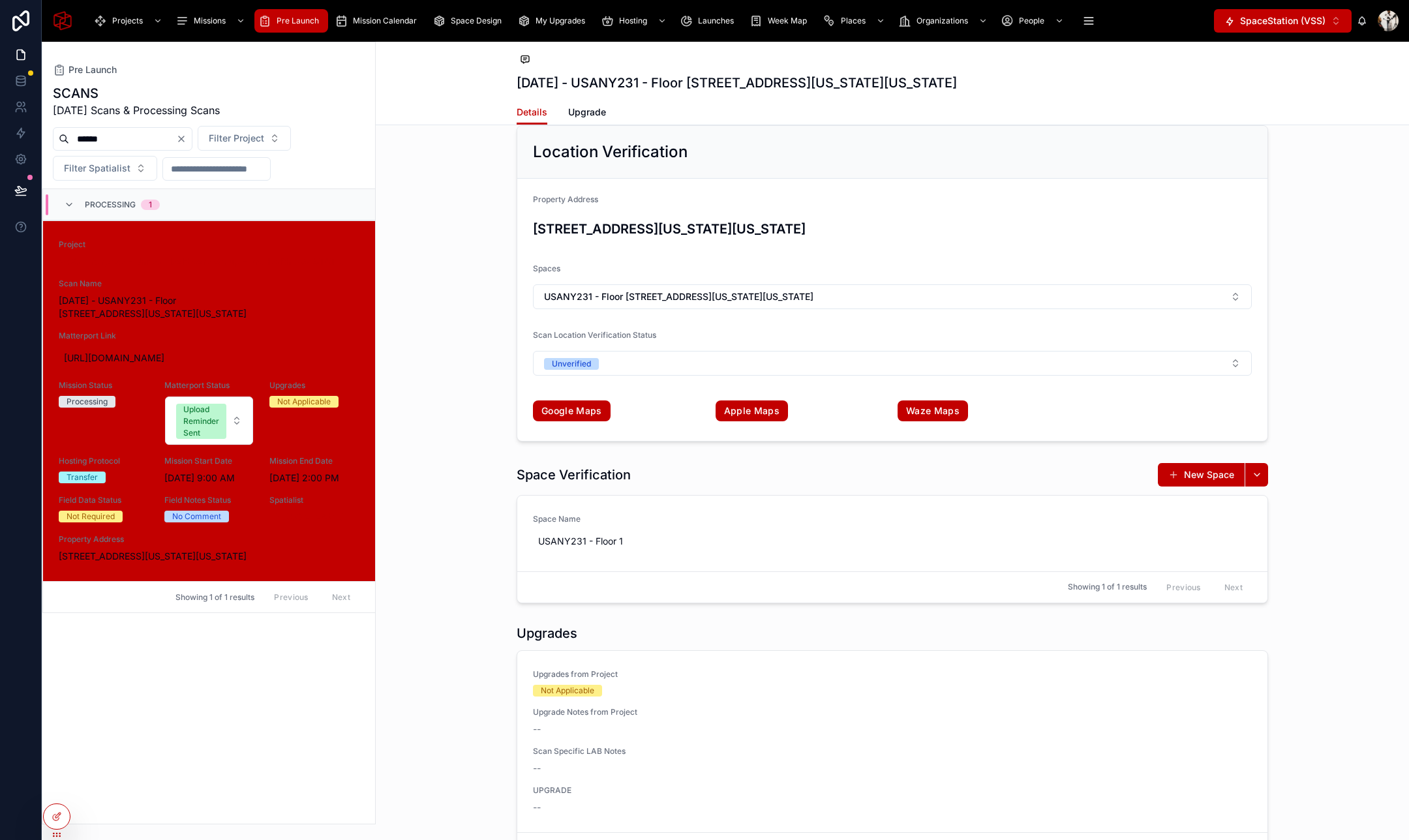
scroll to position [2591, 0]
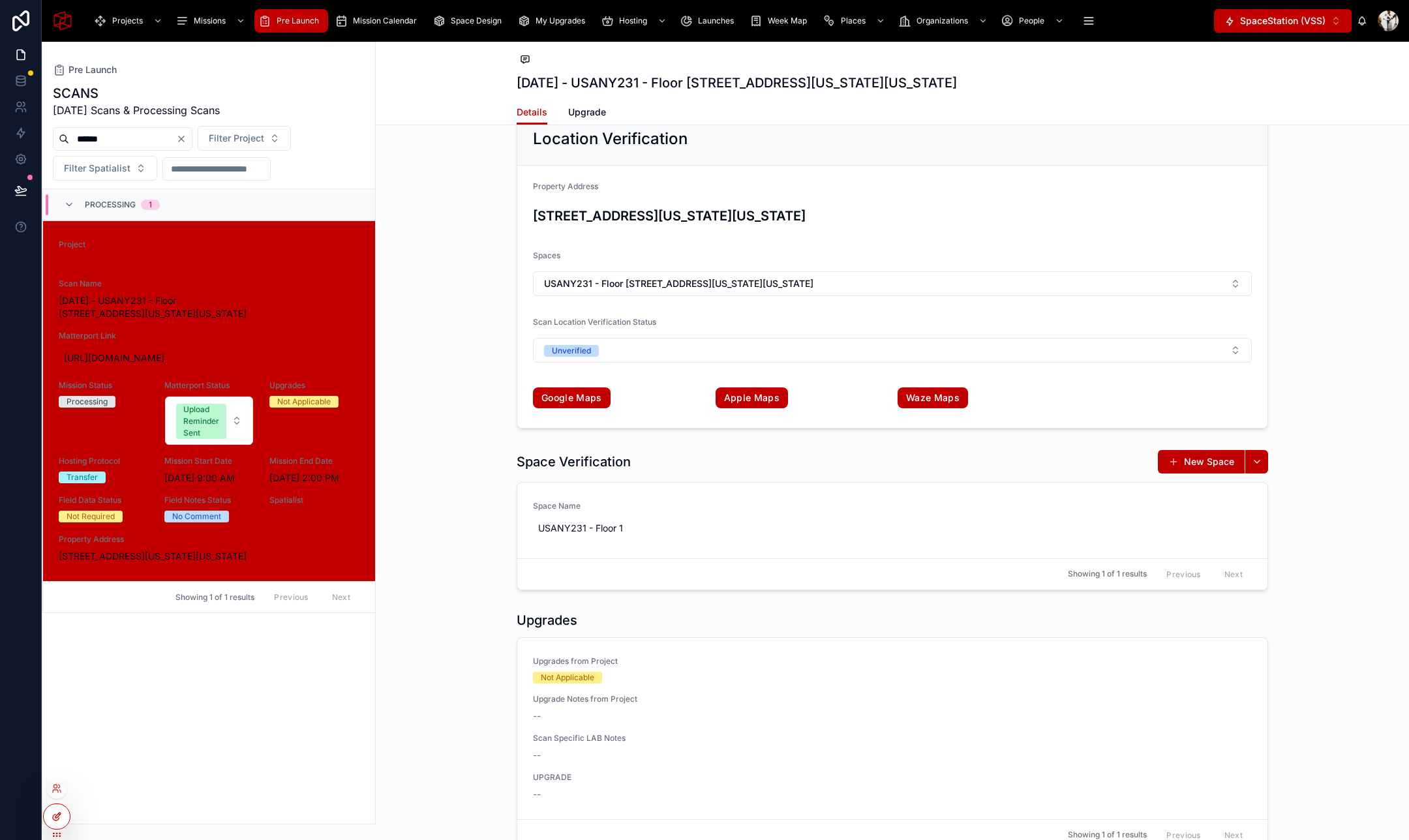
click at [54, 827] on div at bounding box center [57, 816] width 26 height 25
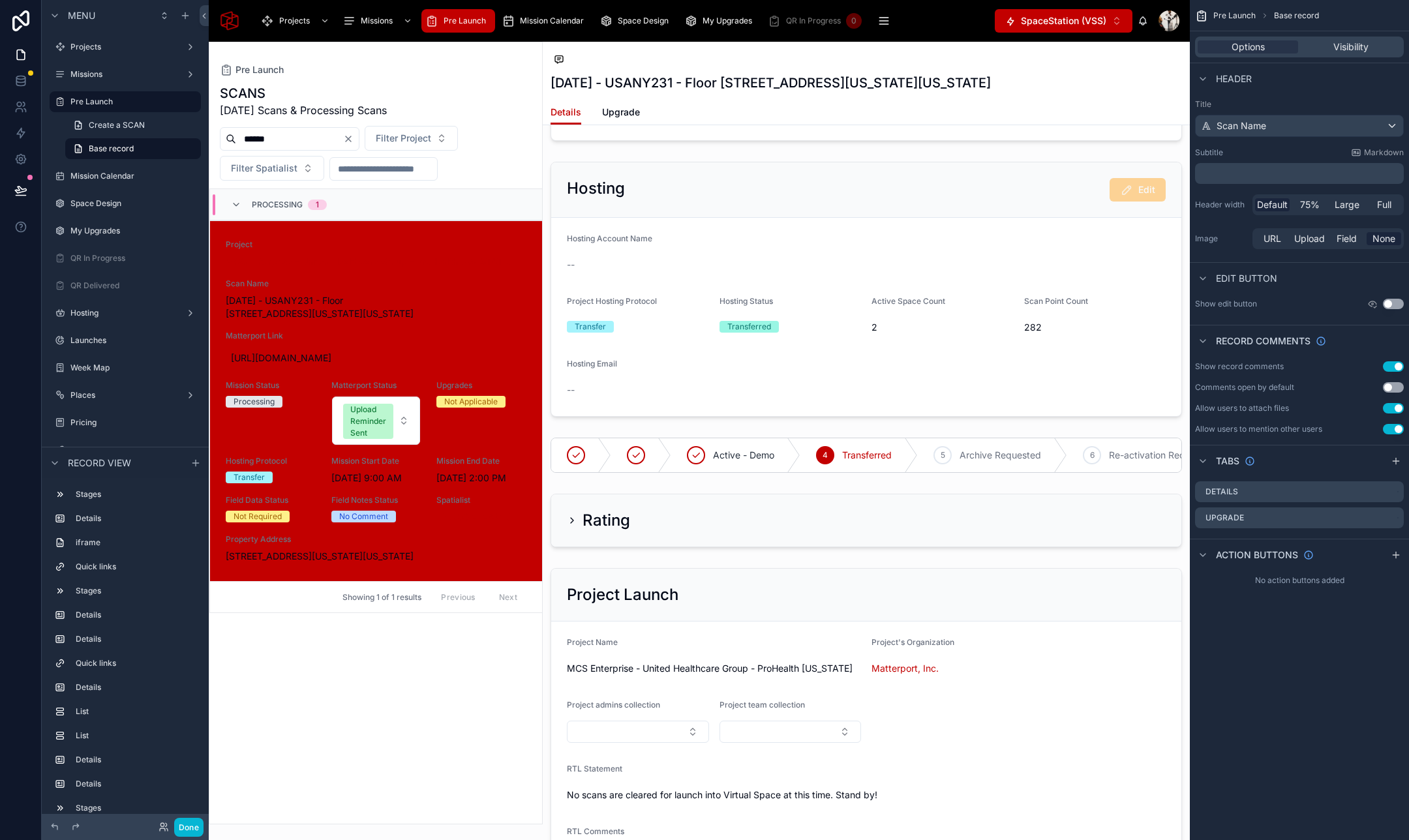
scroll to position [3686, 0]
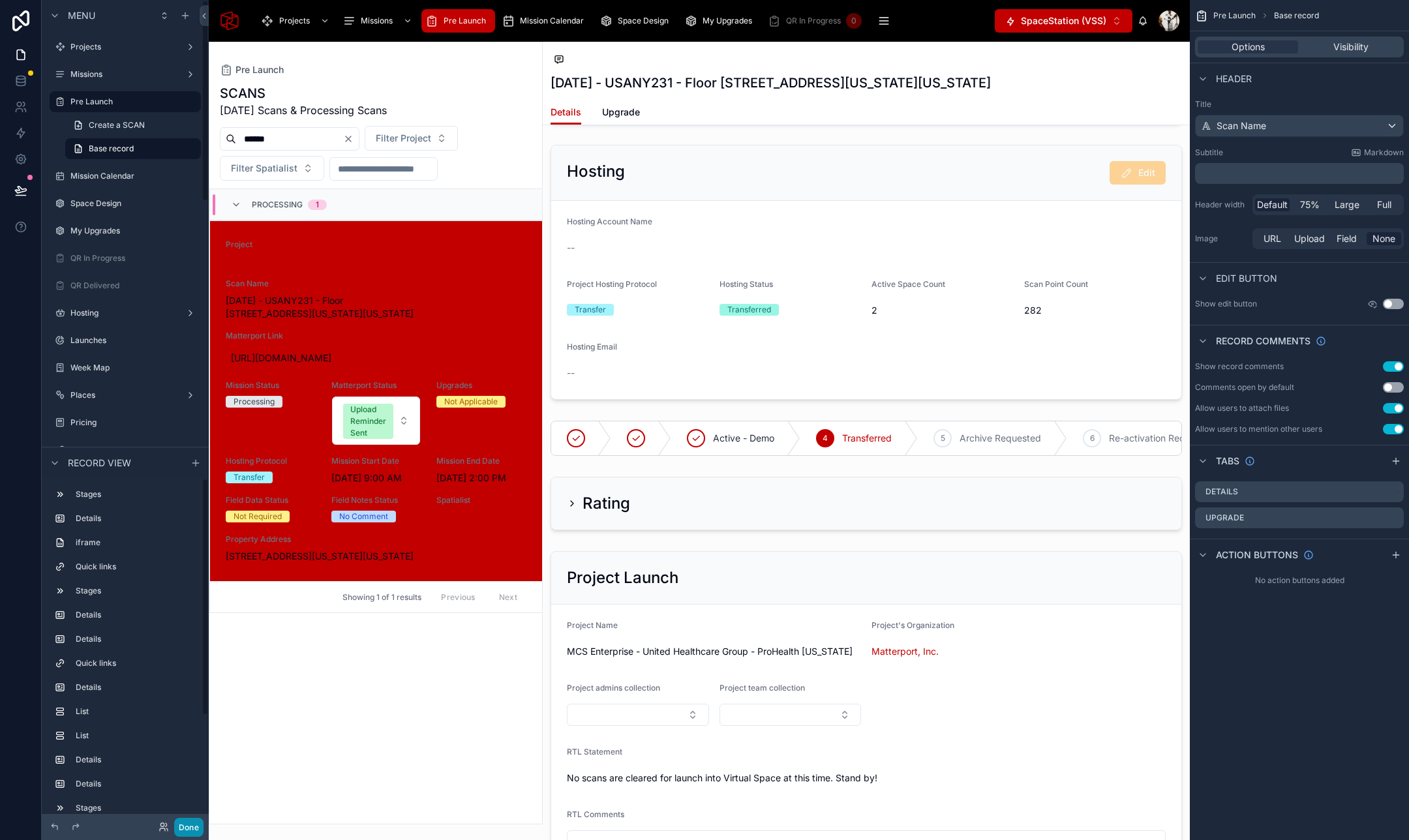
click at [190, 828] on button "Done" at bounding box center [189, 827] width 30 height 19
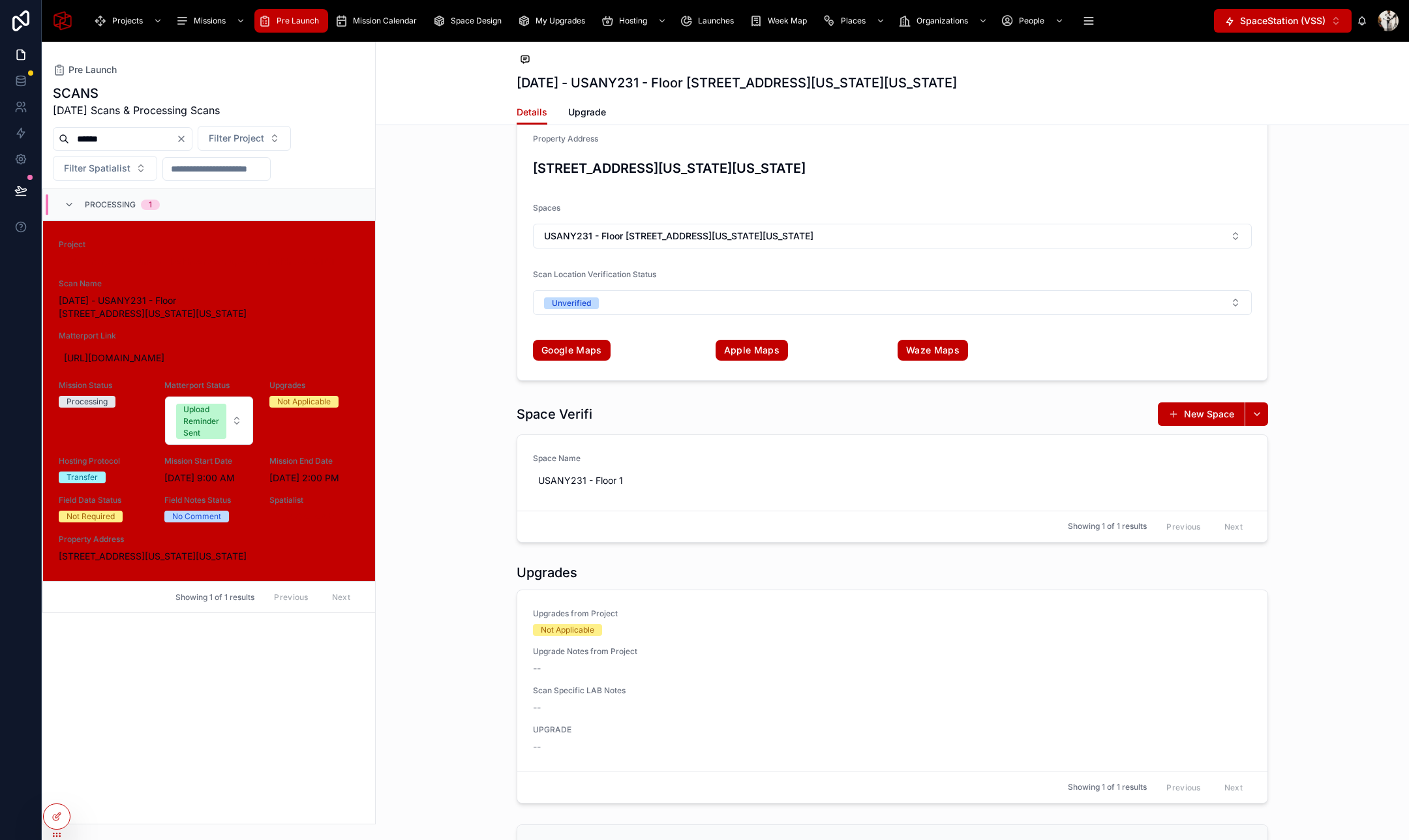
scroll to position [2638, 0]
click at [60, 811] on icon at bounding box center [56, 816] width 11 height 11
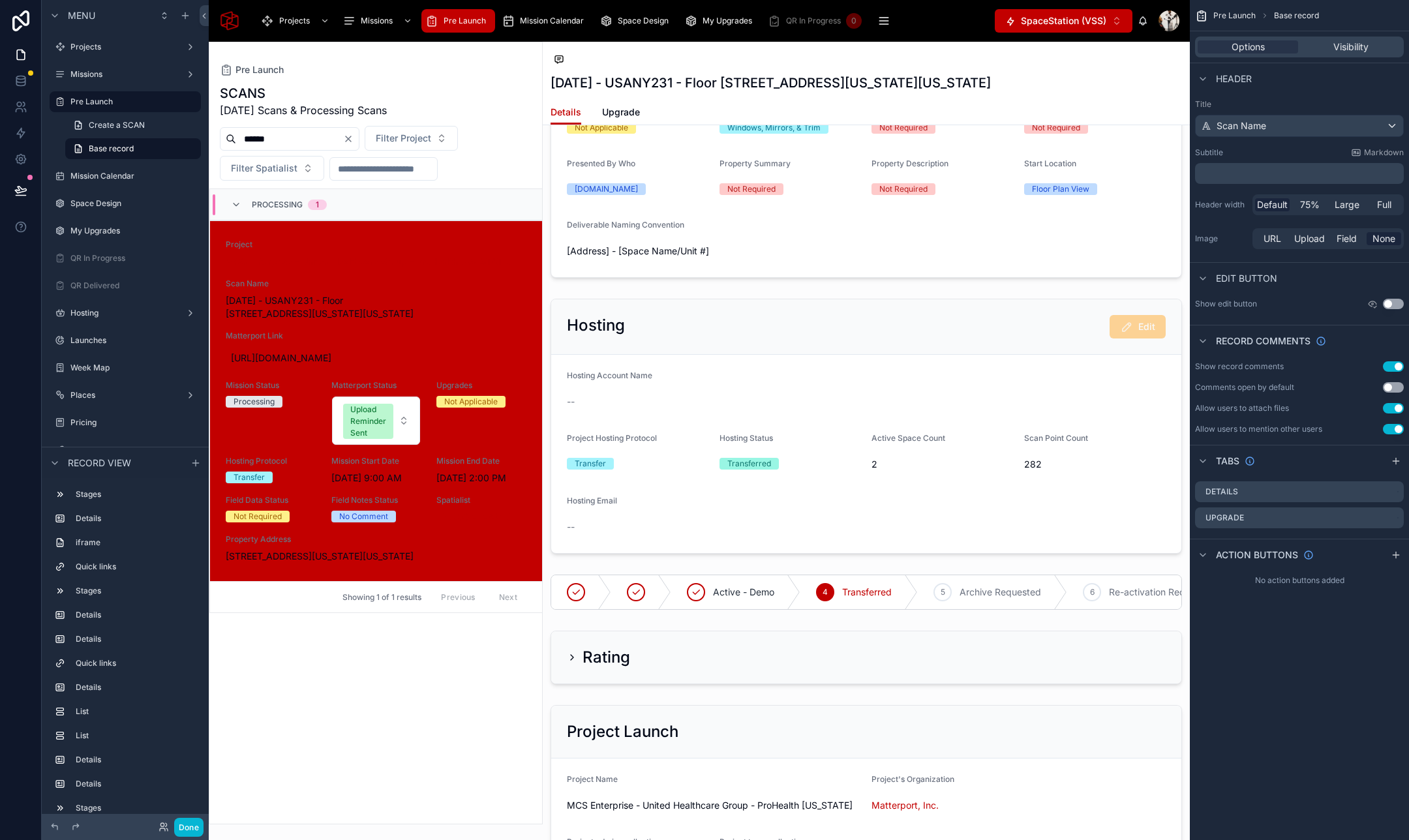
scroll to position [3540, 0]
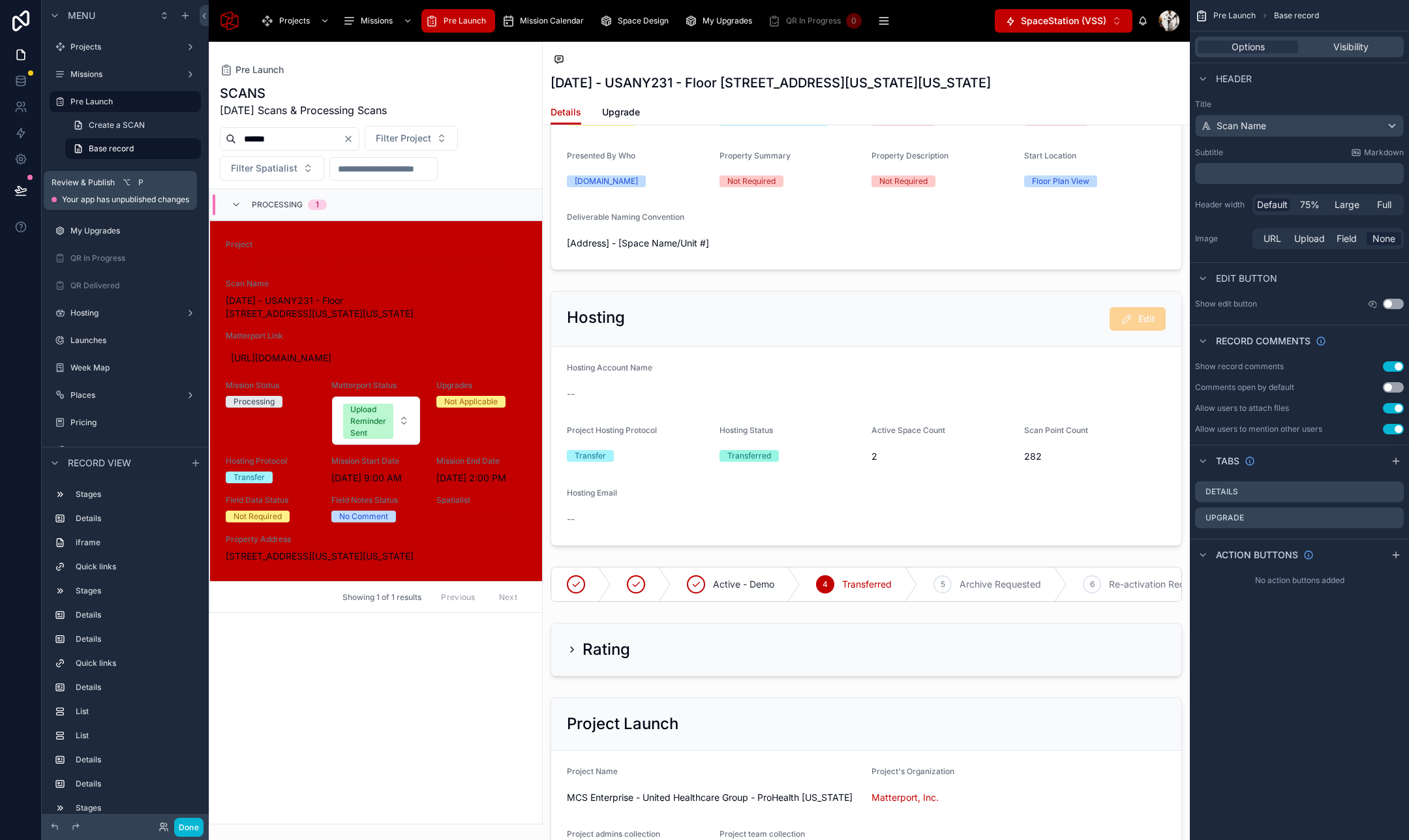
click at [20, 184] on icon at bounding box center [21, 190] width 13 height 13
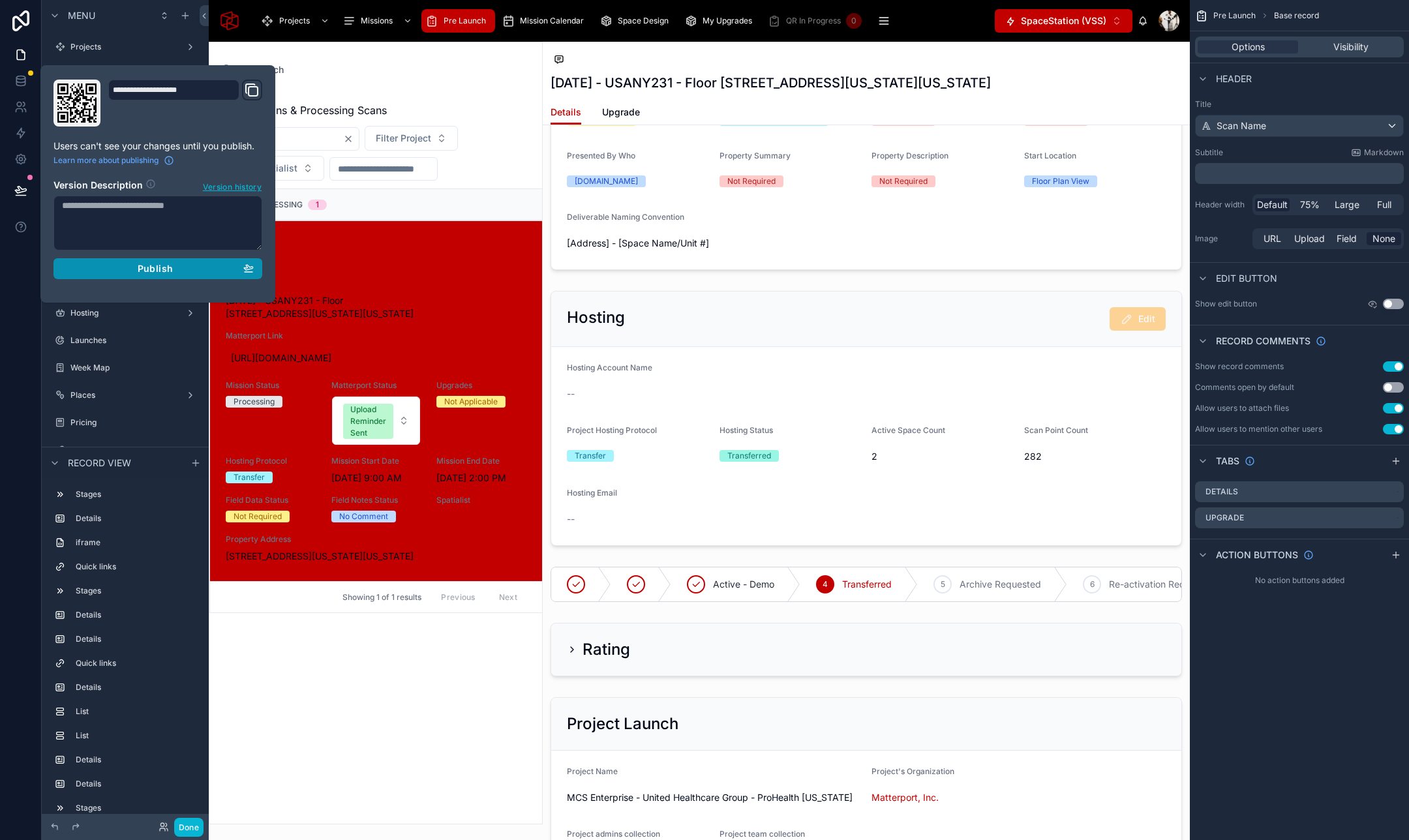
click at [195, 270] on div "Publish" at bounding box center [157, 269] width 192 height 12
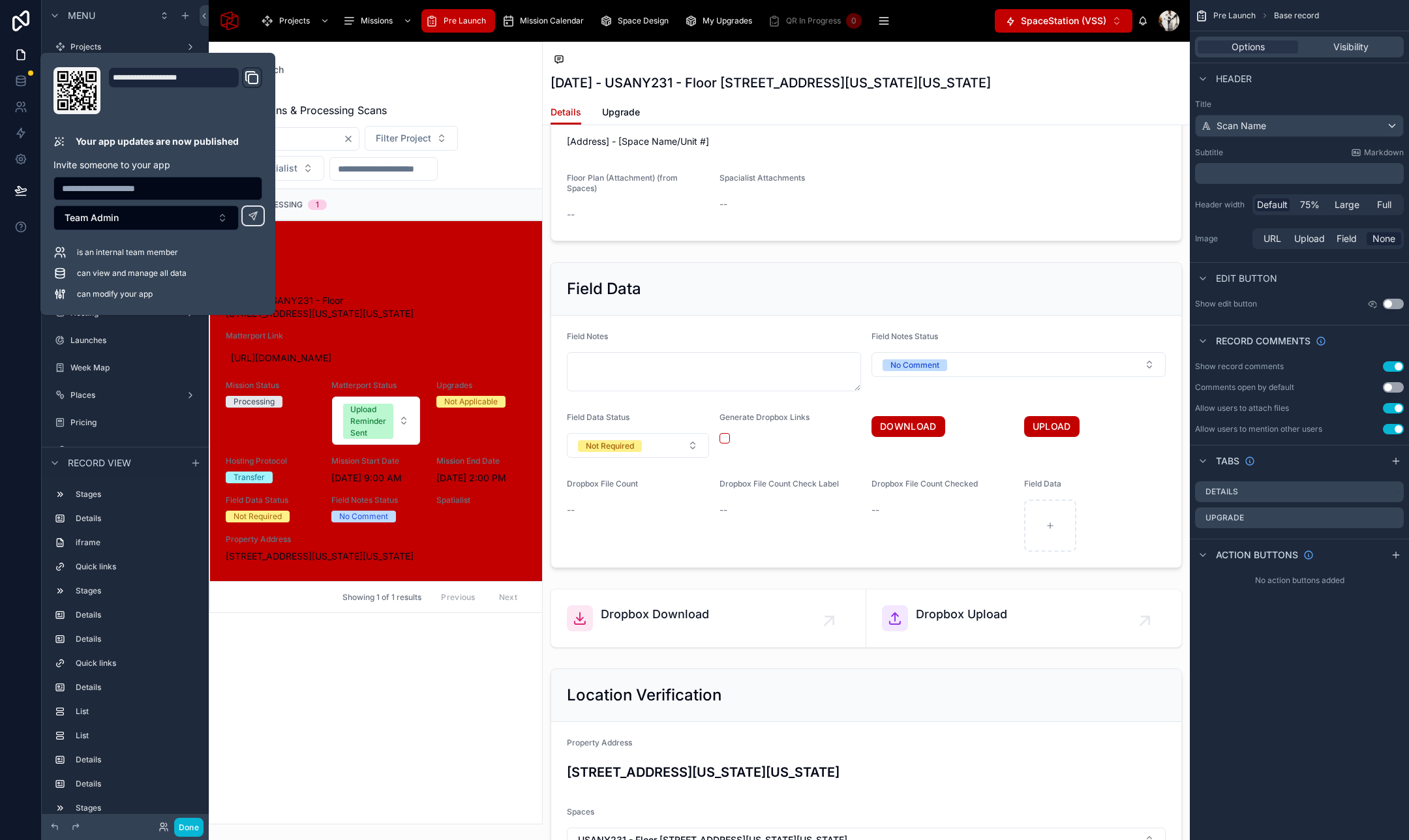
scroll to position [2130, 0]
click at [1335, 39] on div "Options Visibility" at bounding box center [1299, 46] width 209 height 21
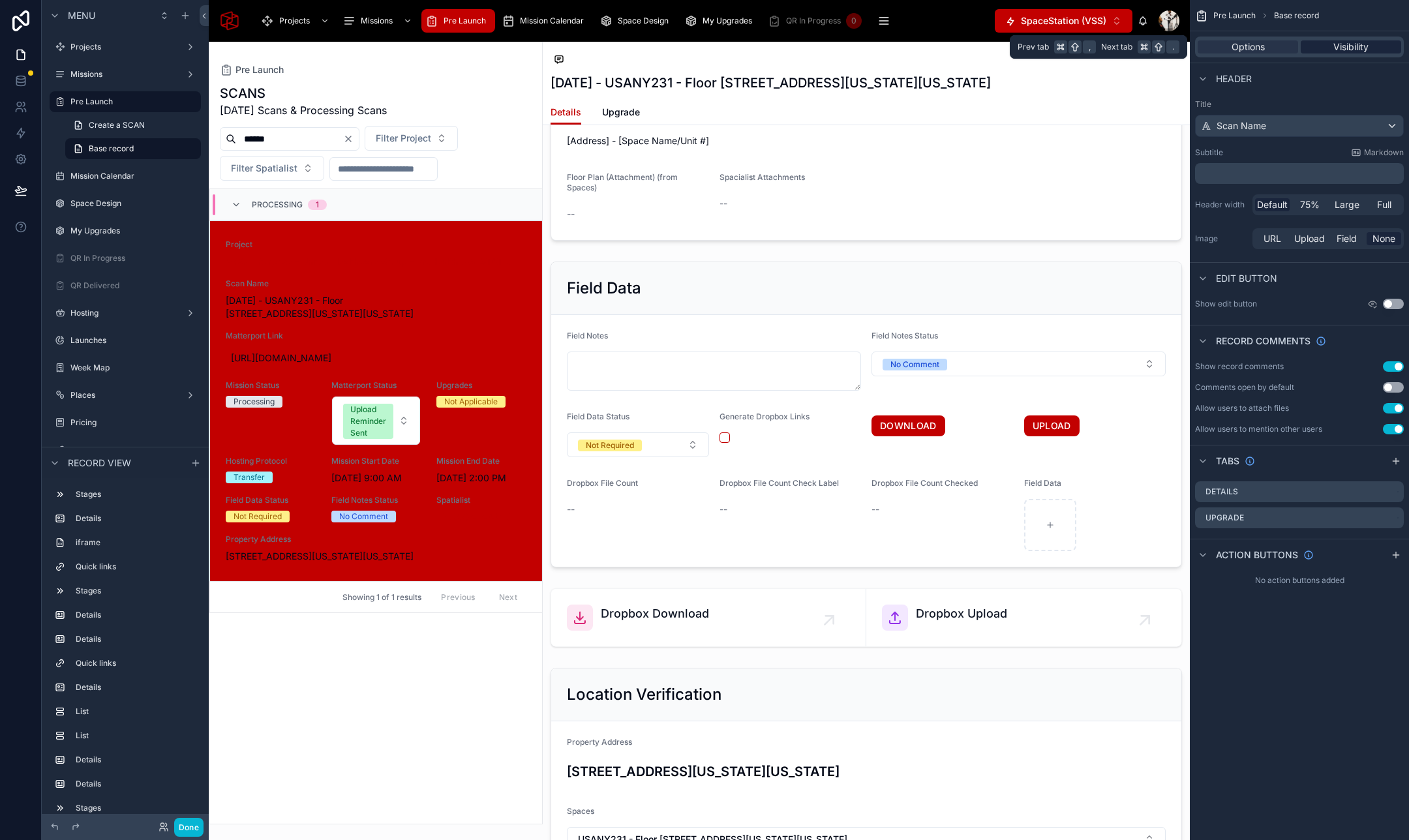
click at [1335, 46] on span "Visibility" at bounding box center [1350, 47] width 35 height 13
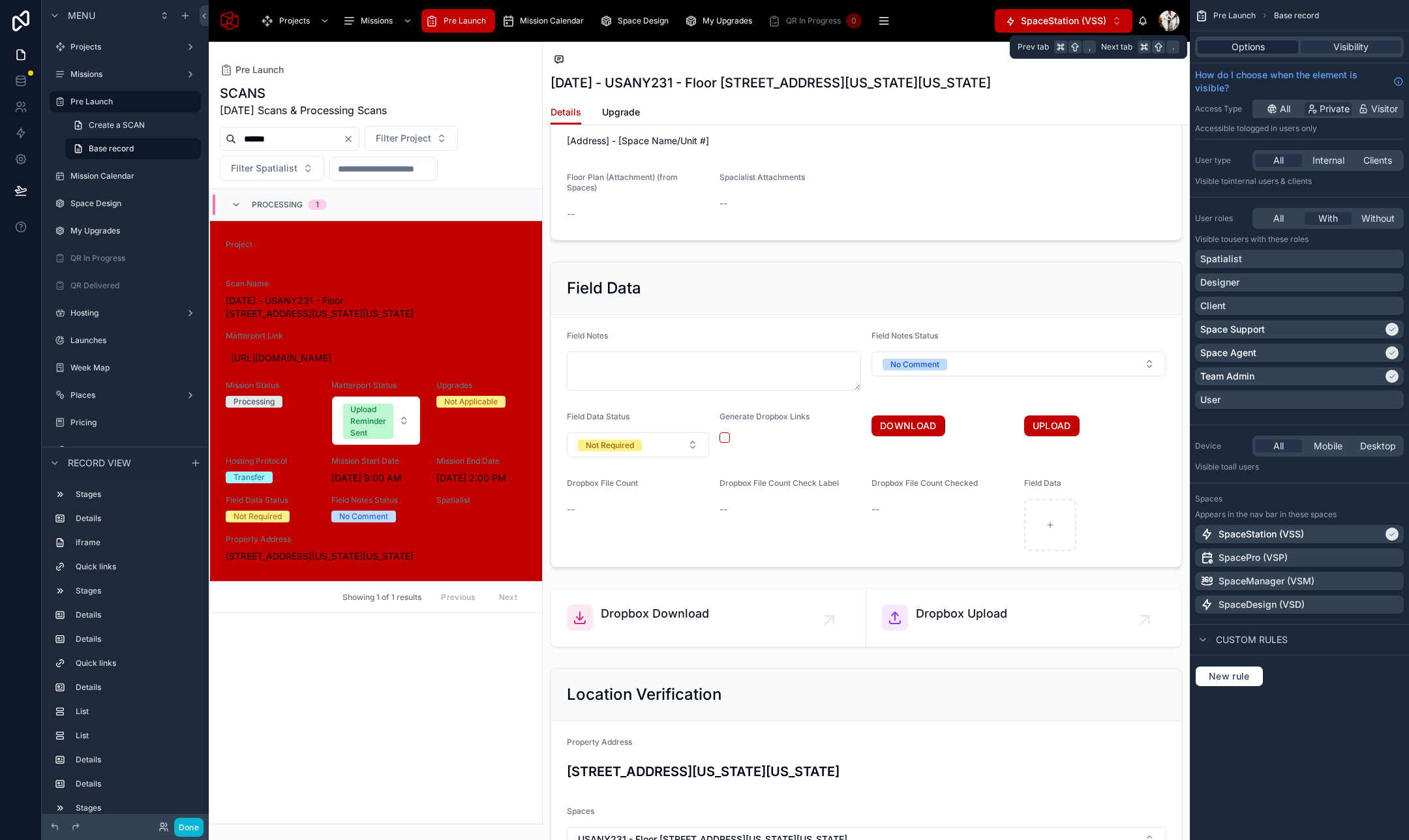
click at [1240, 46] on span "Options" at bounding box center [1247, 47] width 33 height 13
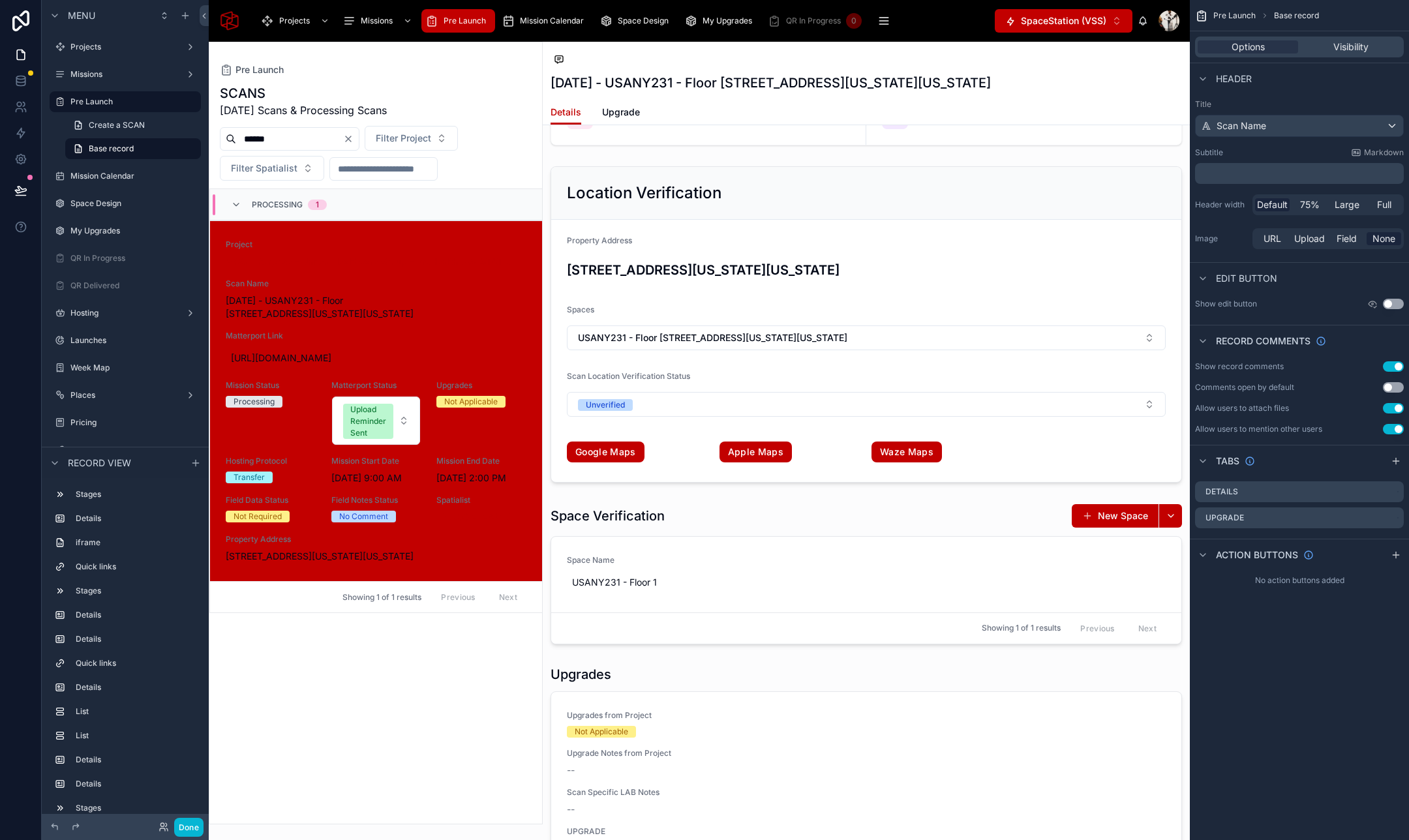
scroll to position [2632, 0]
click at [975, 529] on div at bounding box center [866, 574] width 647 height 152
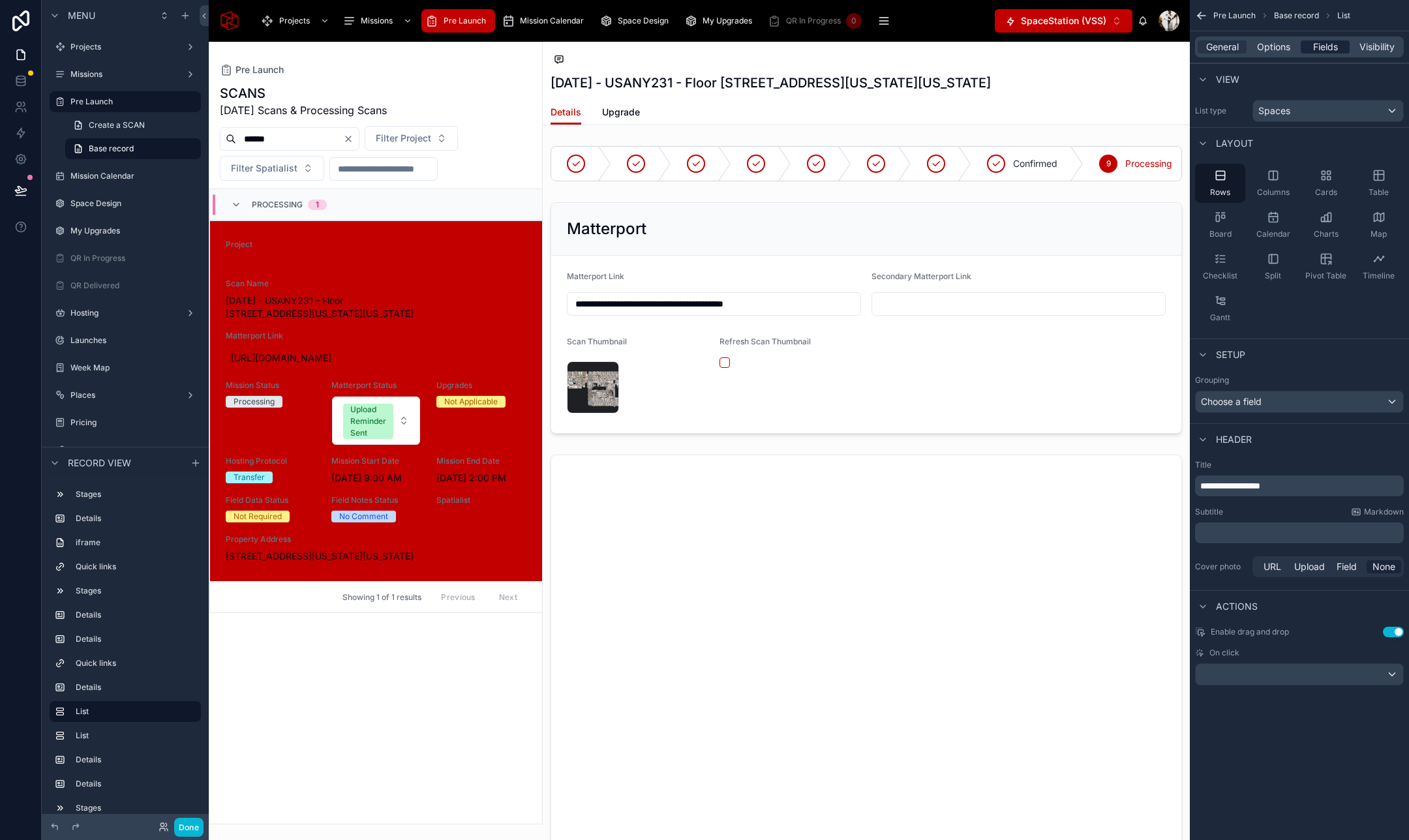
click at [1322, 44] on span "Fields" at bounding box center [1325, 47] width 25 height 13
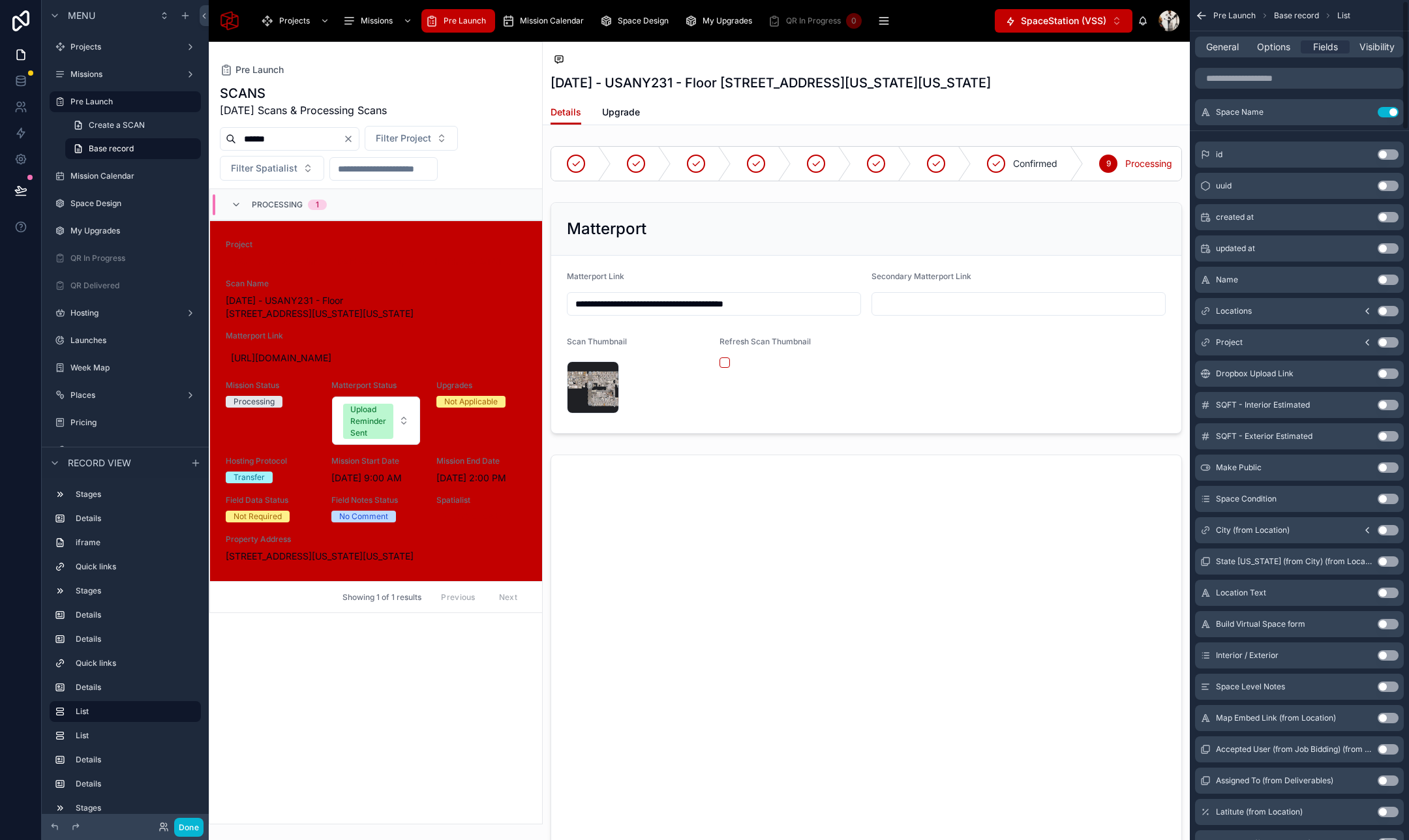
scroll to position [0, 0]
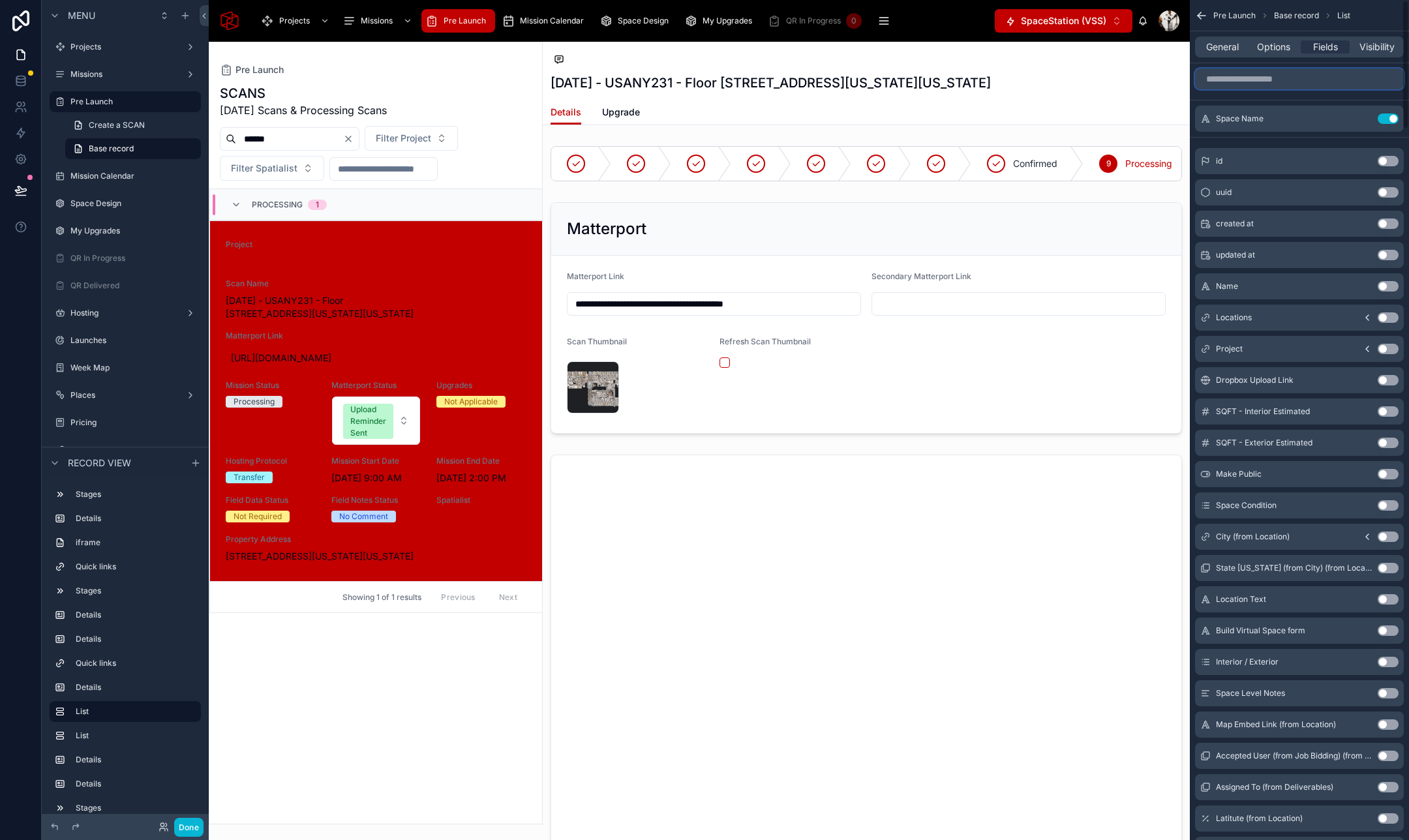
click at [1245, 82] on input "scrollable content" at bounding box center [1299, 78] width 209 height 21
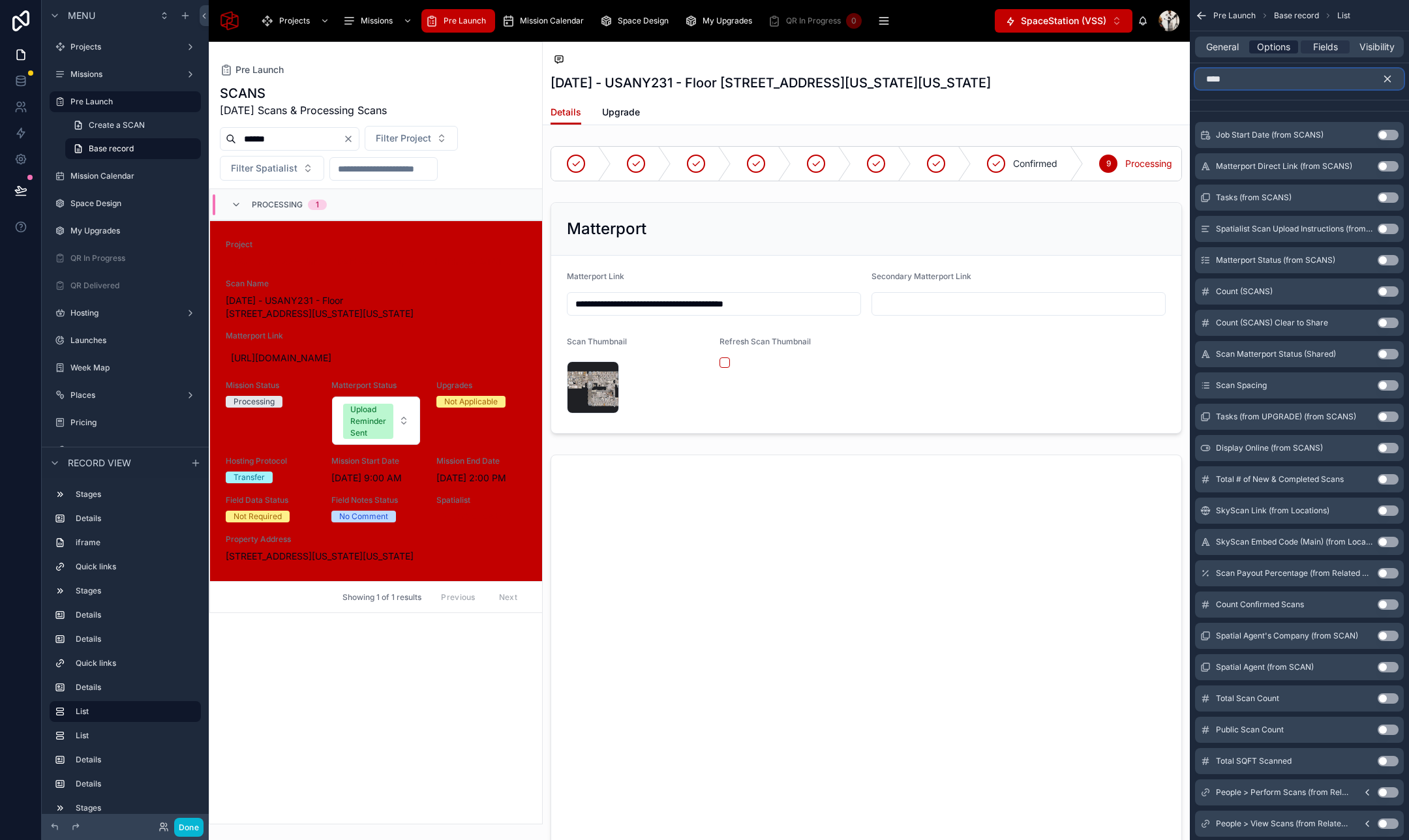
type input "****"
click at [1281, 50] on span "Options" at bounding box center [1273, 47] width 33 height 13
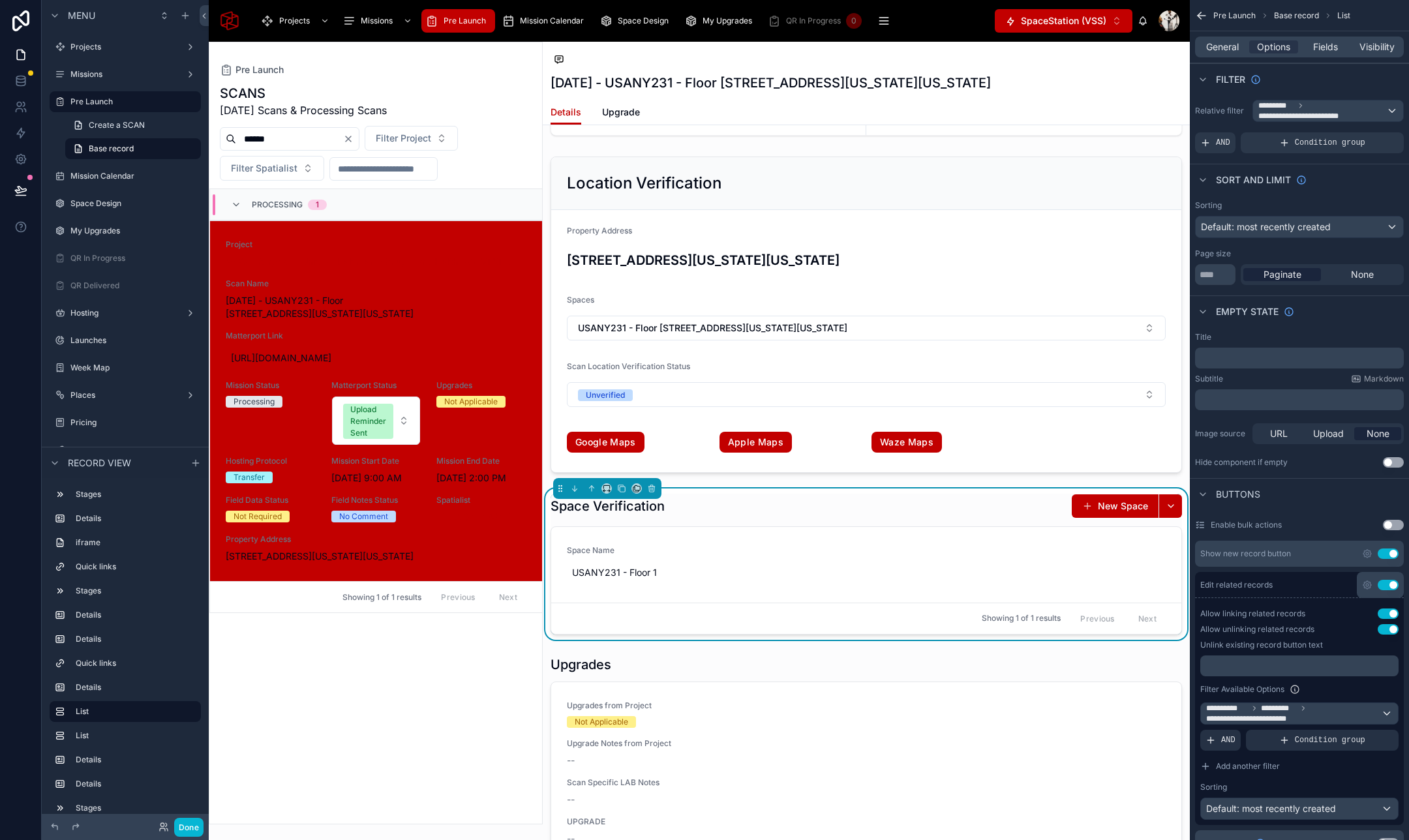
scroll to position [2654, 0]
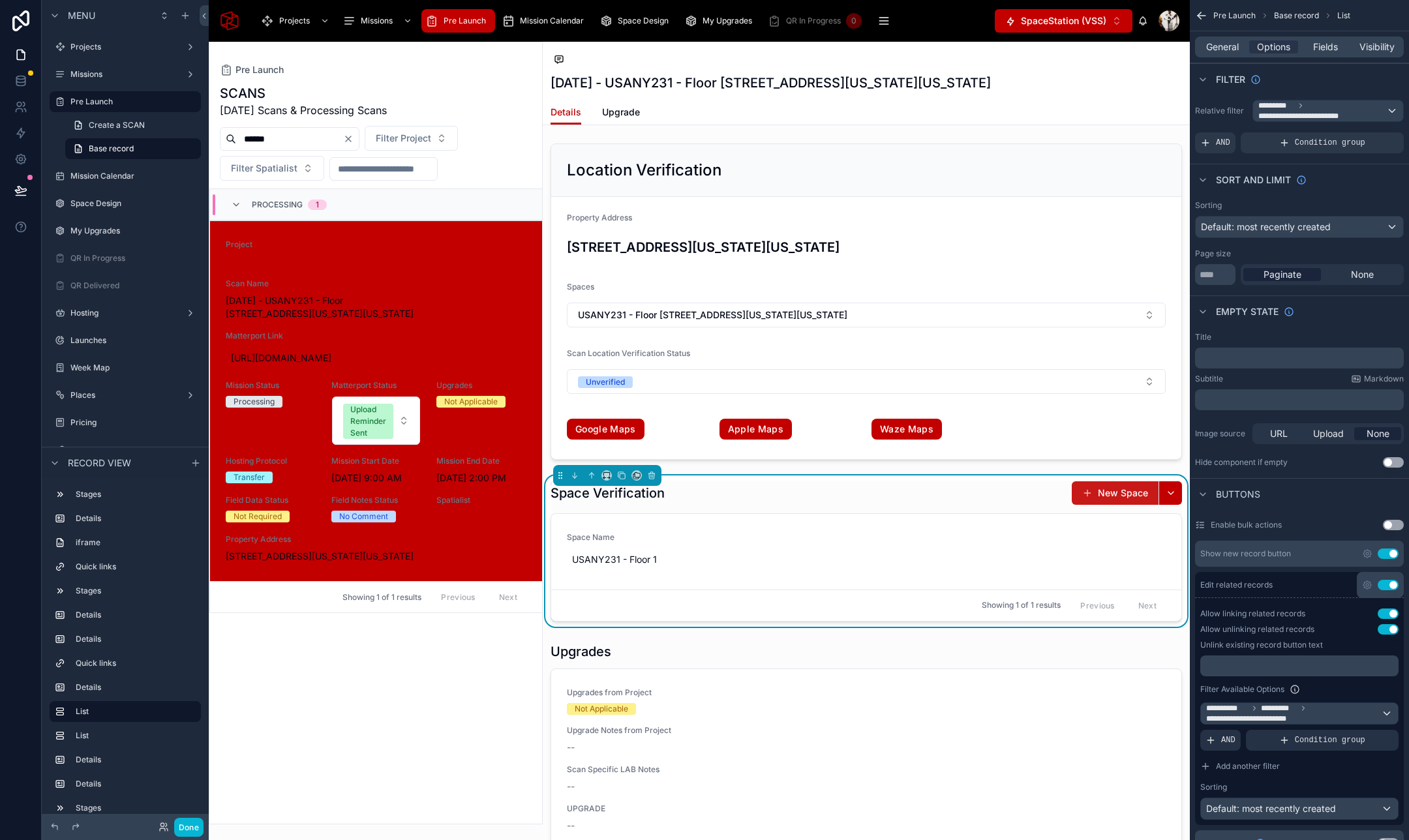
click at [1106, 491] on button "New Space" at bounding box center [1115, 493] width 87 height 23
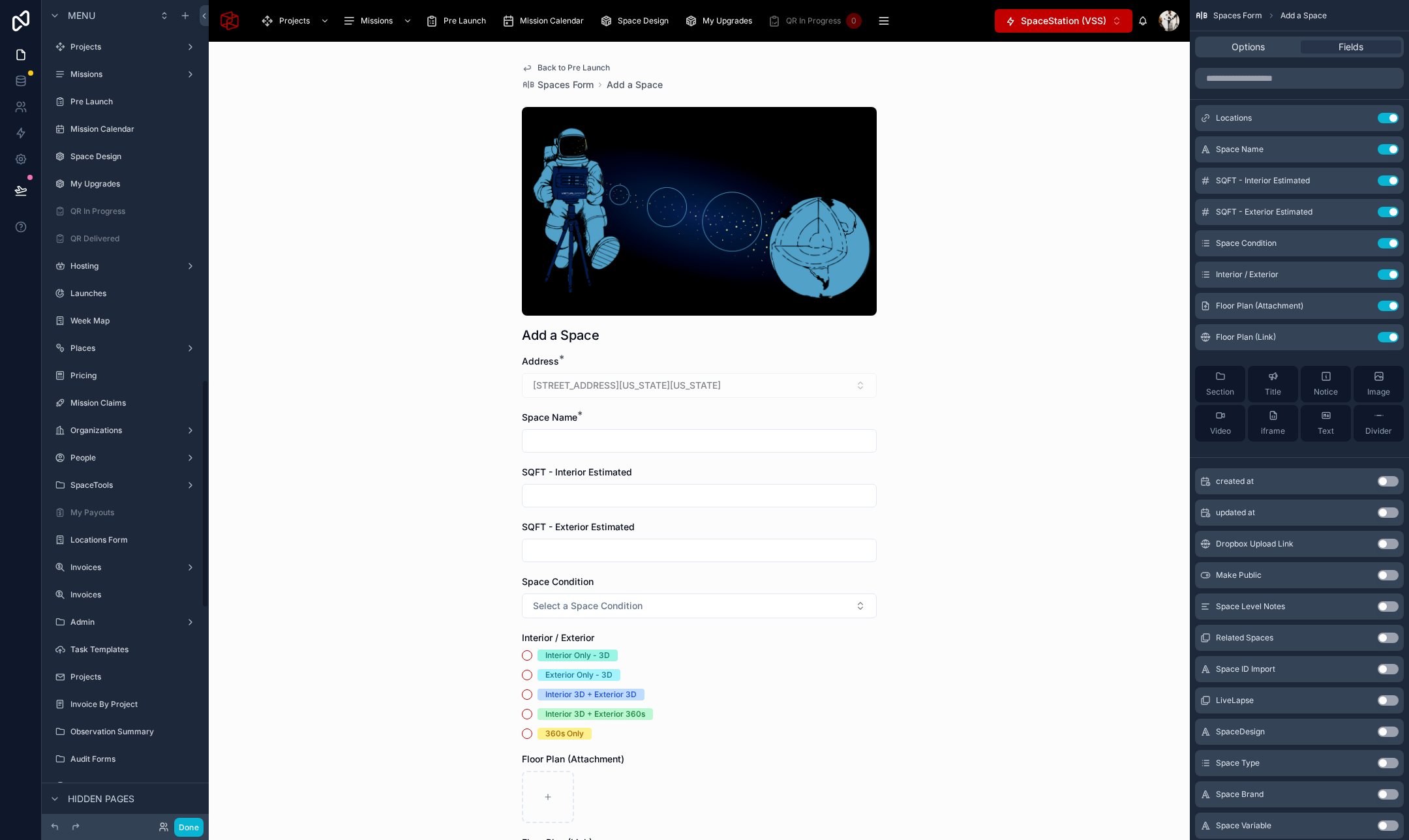
scroll to position [1369, 0]
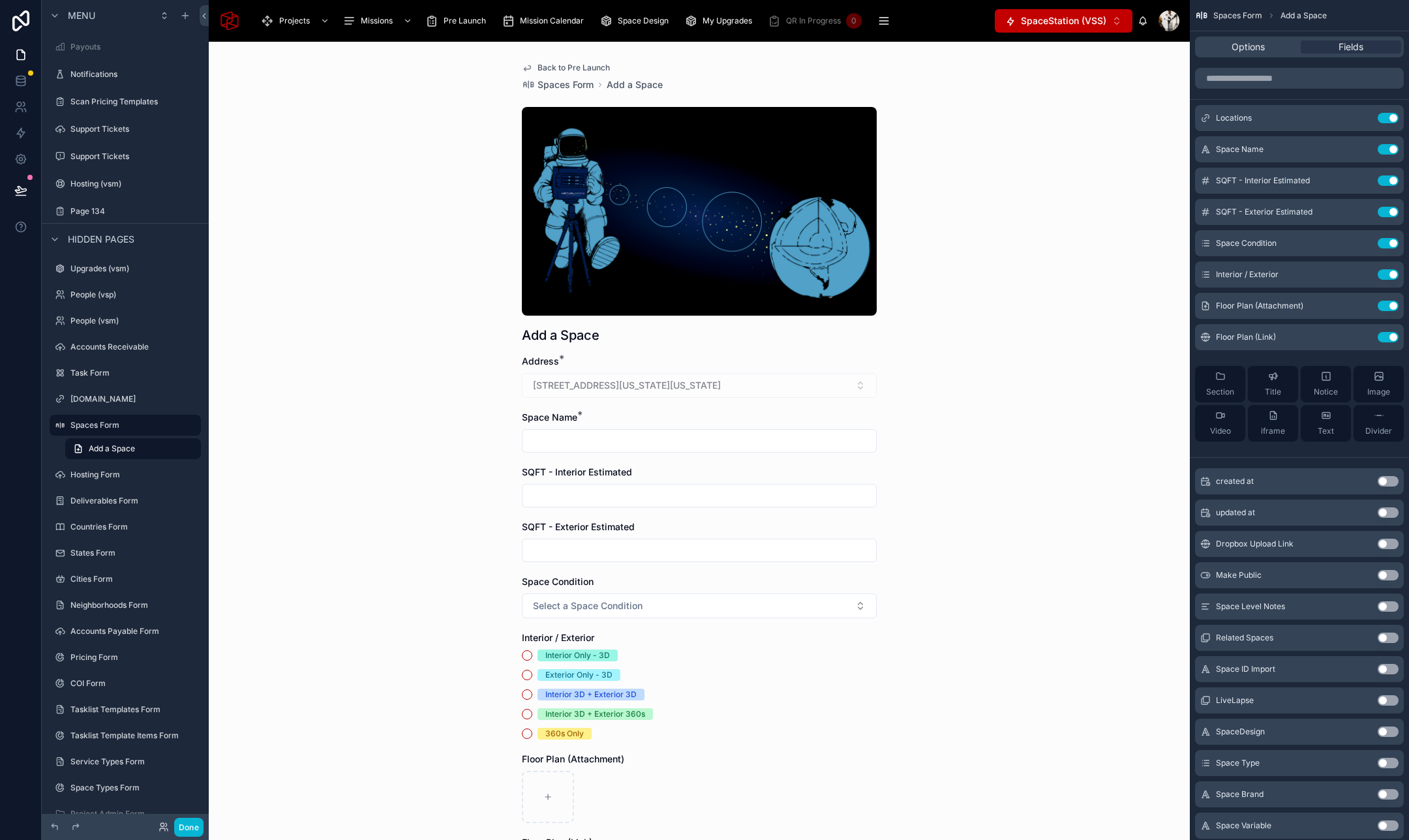
click at [593, 435] on input "text" at bounding box center [699, 441] width 354 height 18
click at [571, 444] on input "text" at bounding box center [699, 441] width 354 height 18
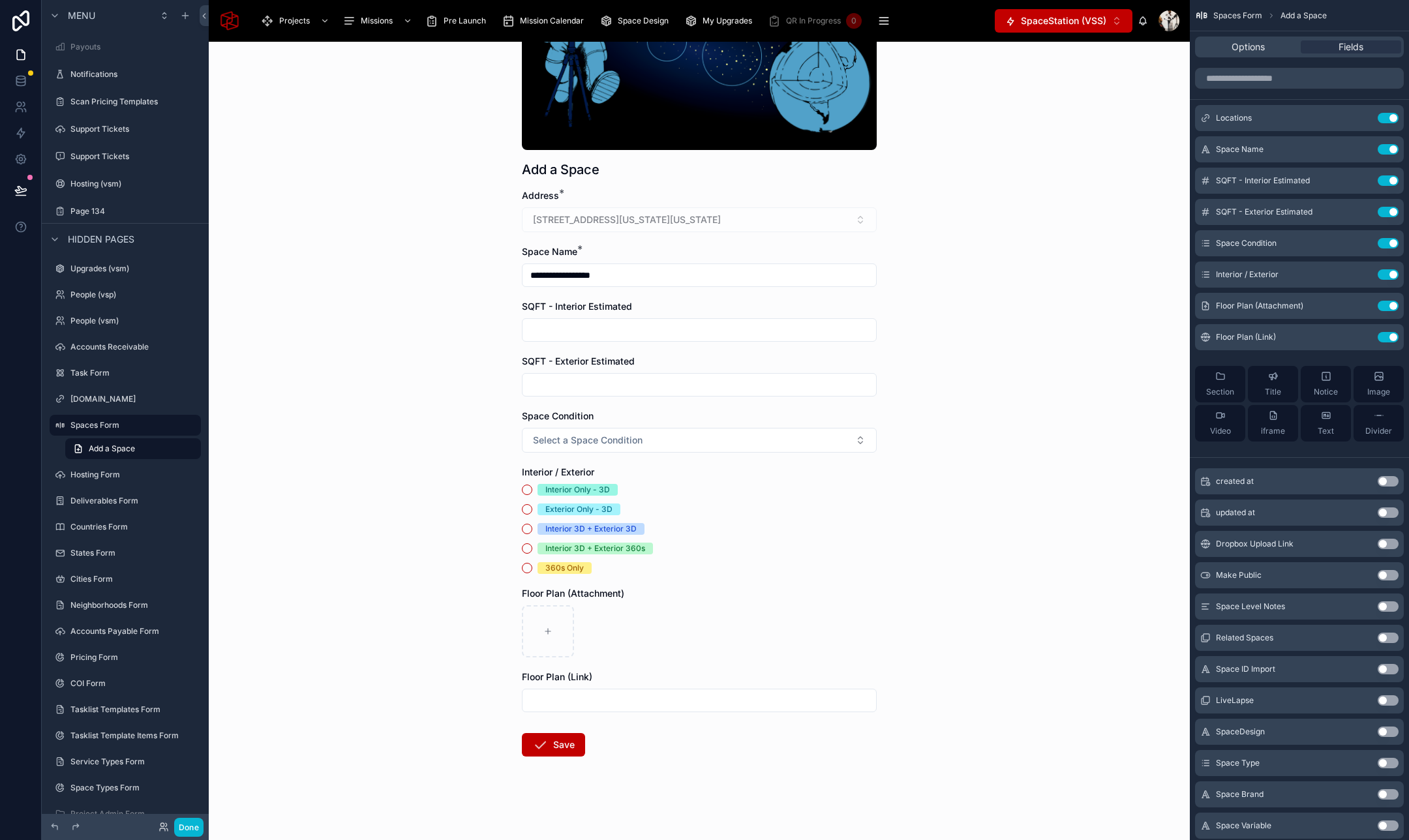
type input "**********"
click at [552, 486] on div "Interior Only - 3D" at bounding box center [577, 490] width 64 height 12
click at [532, 486] on button "Interior Only - 3D" at bounding box center [527, 490] width 11 height 11
click at [560, 747] on button "Save" at bounding box center [553, 744] width 63 height 23
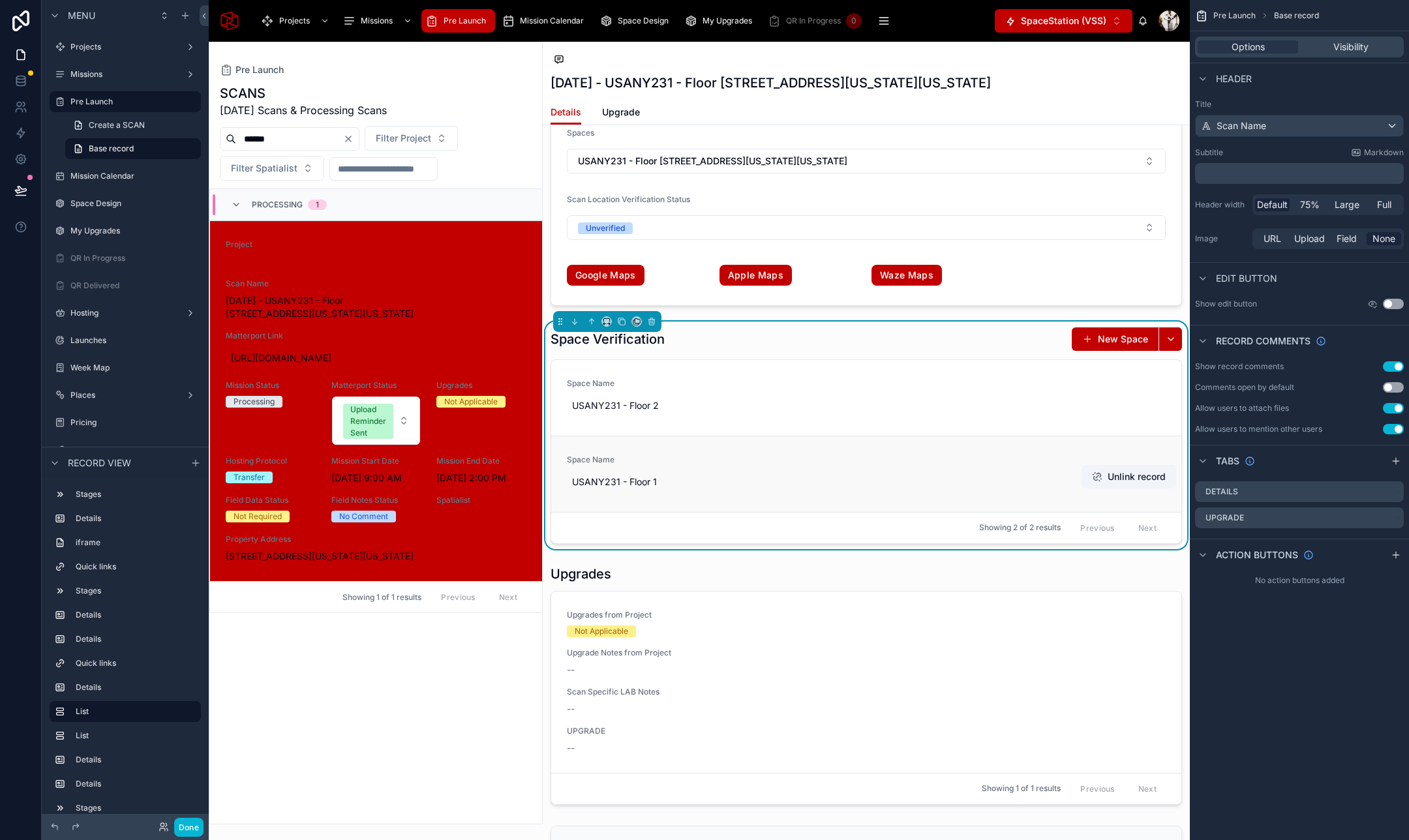
scroll to position [2806, 0]
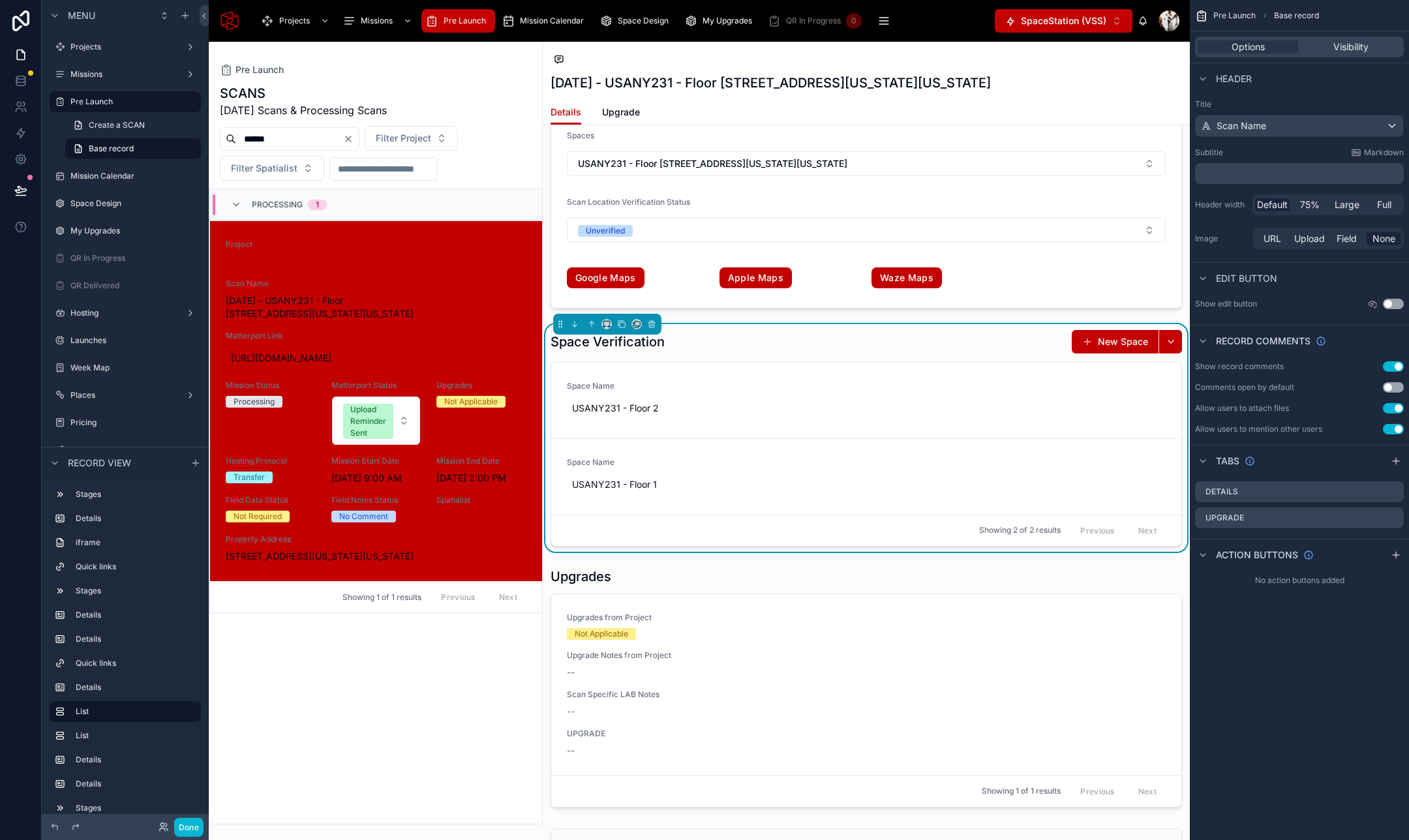
click at [883, 338] on div "Space Verification New Space" at bounding box center [867, 341] width 632 height 25
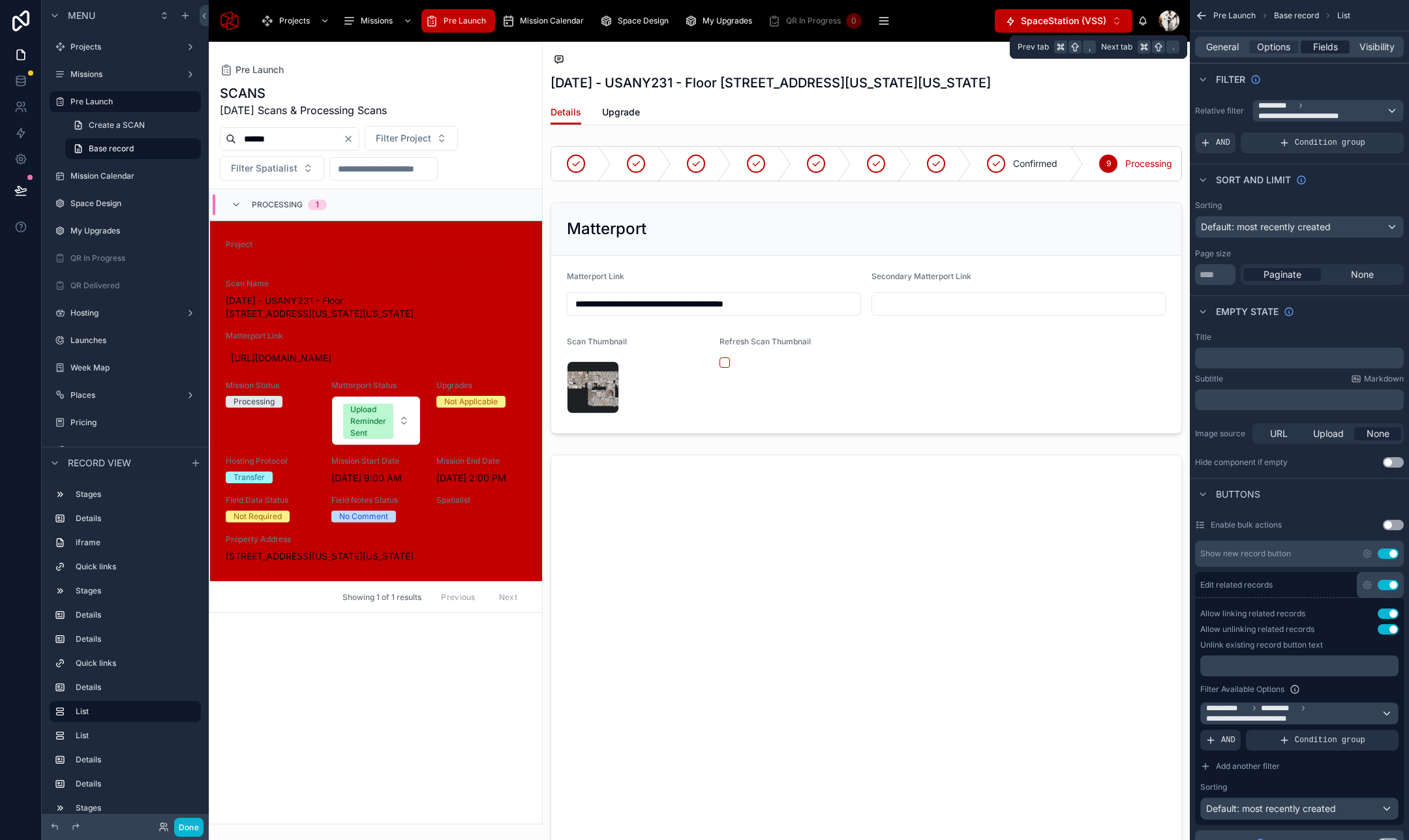
click at [1319, 51] on span "Fields" at bounding box center [1325, 47] width 25 height 13
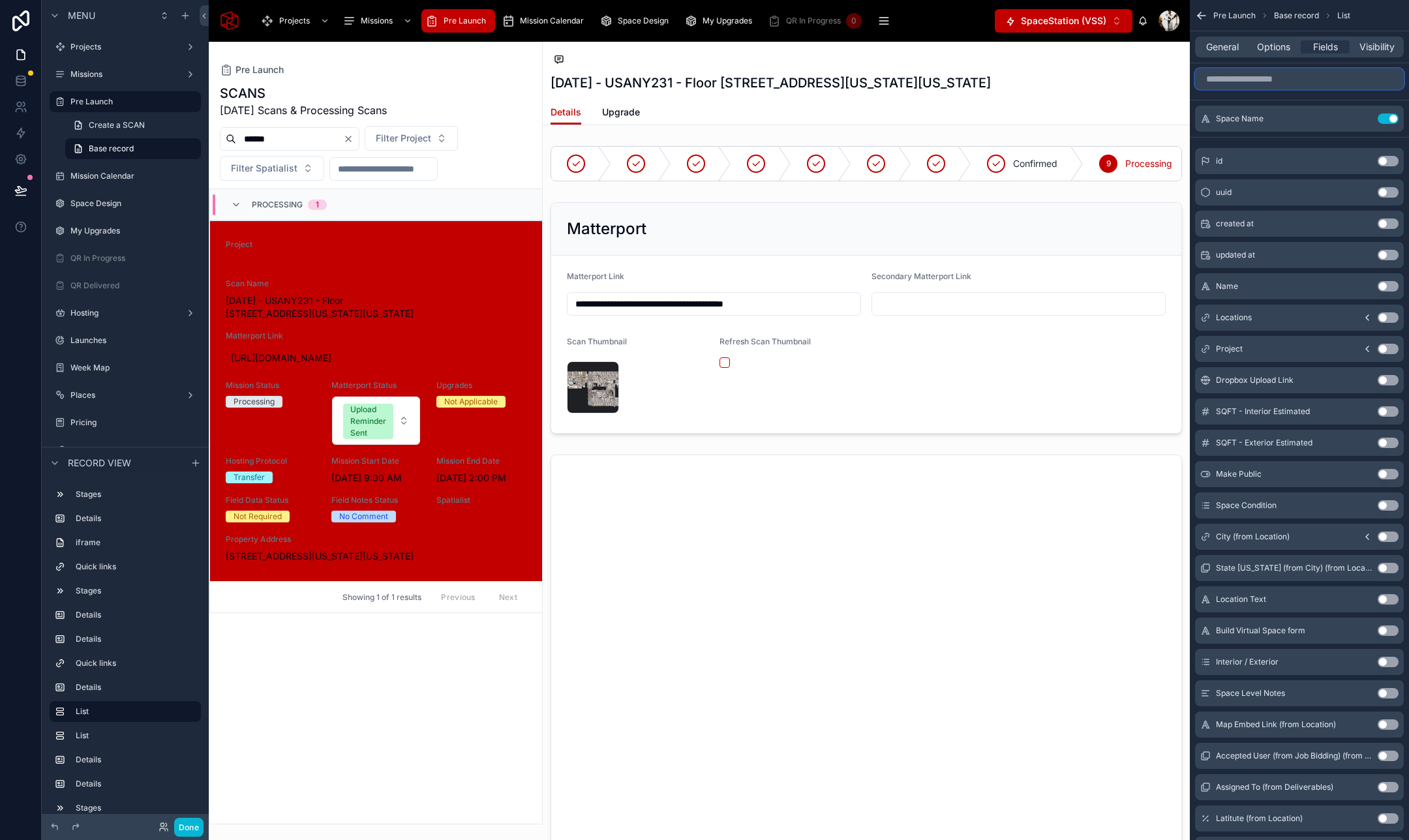
click at [1259, 83] on input "scrollable content" at bounding box center [1299, 78] width 209 height 21
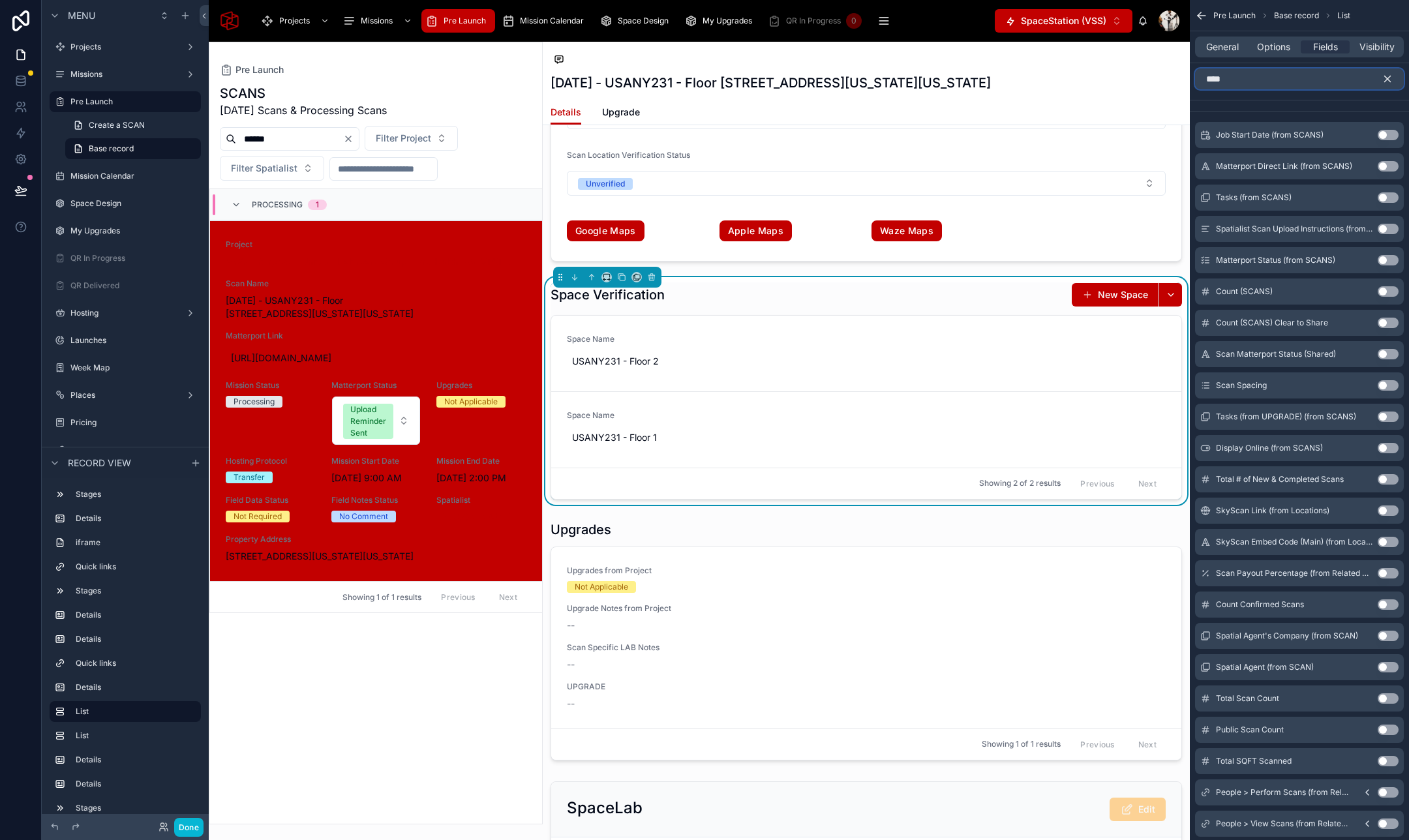
scroll to position [2857, 0]
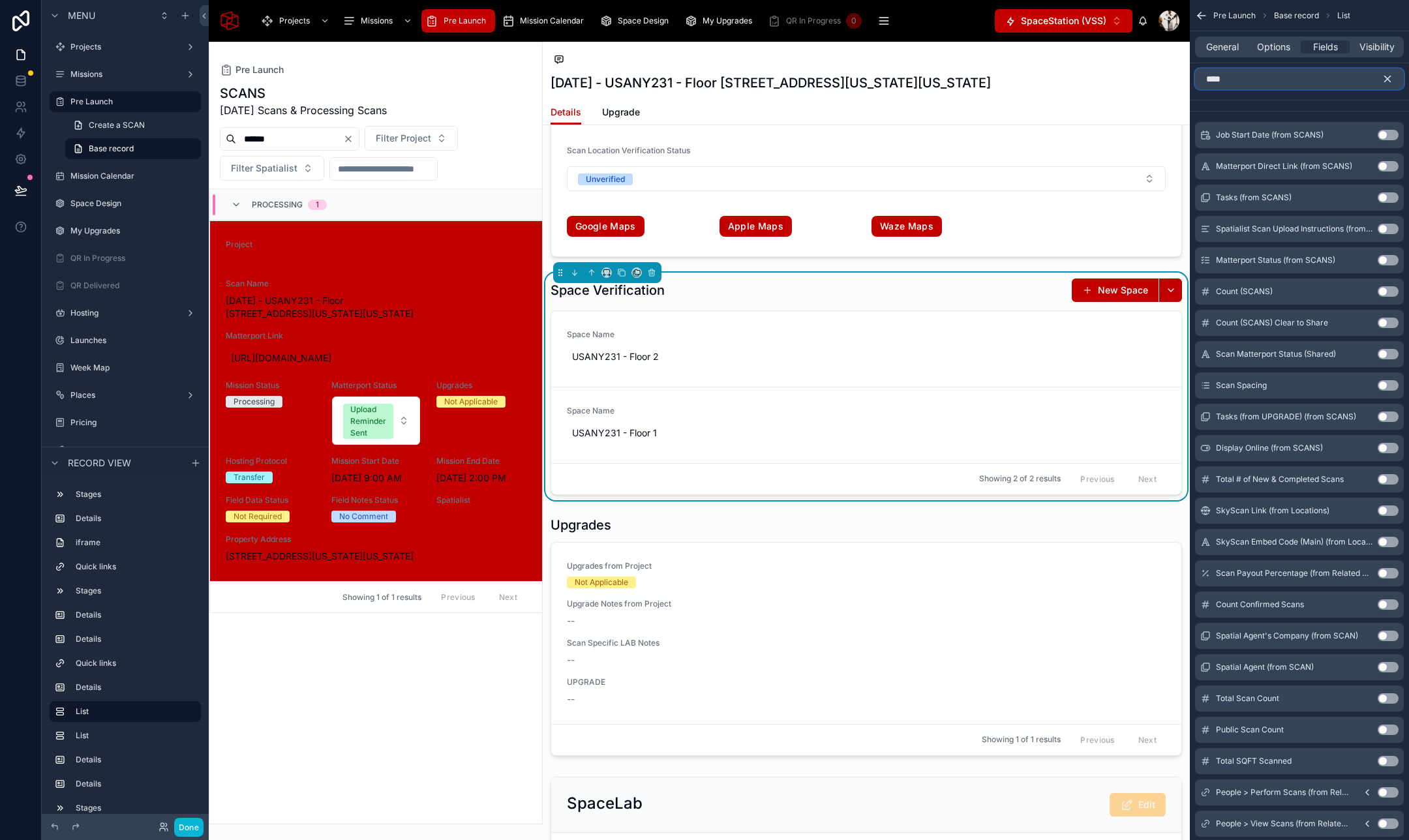
type input "****"
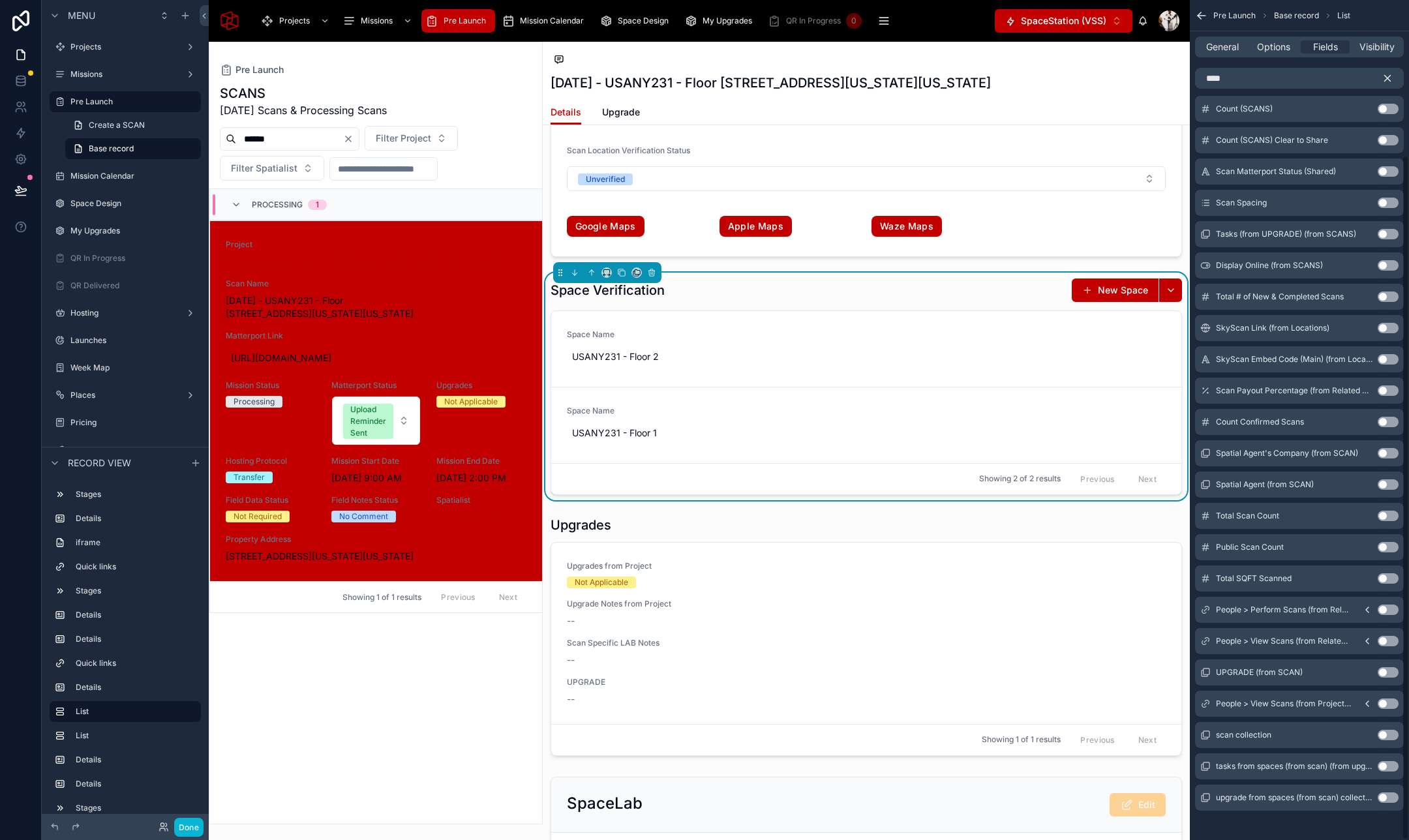
scroll to position [190, 0]
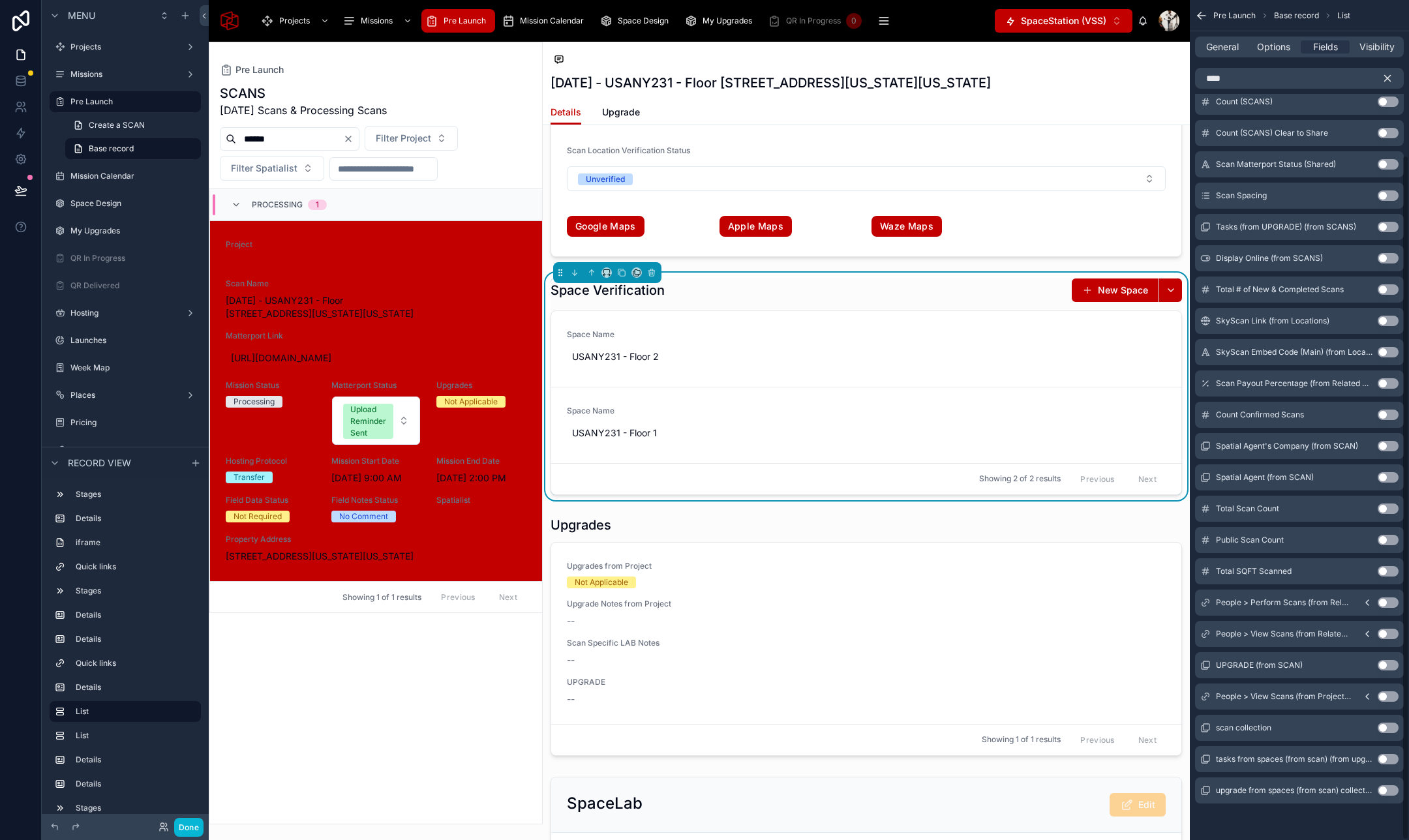
click at [1385, 725] on button "Use setting" at bounding box center [1388, 727] width 21 height 11
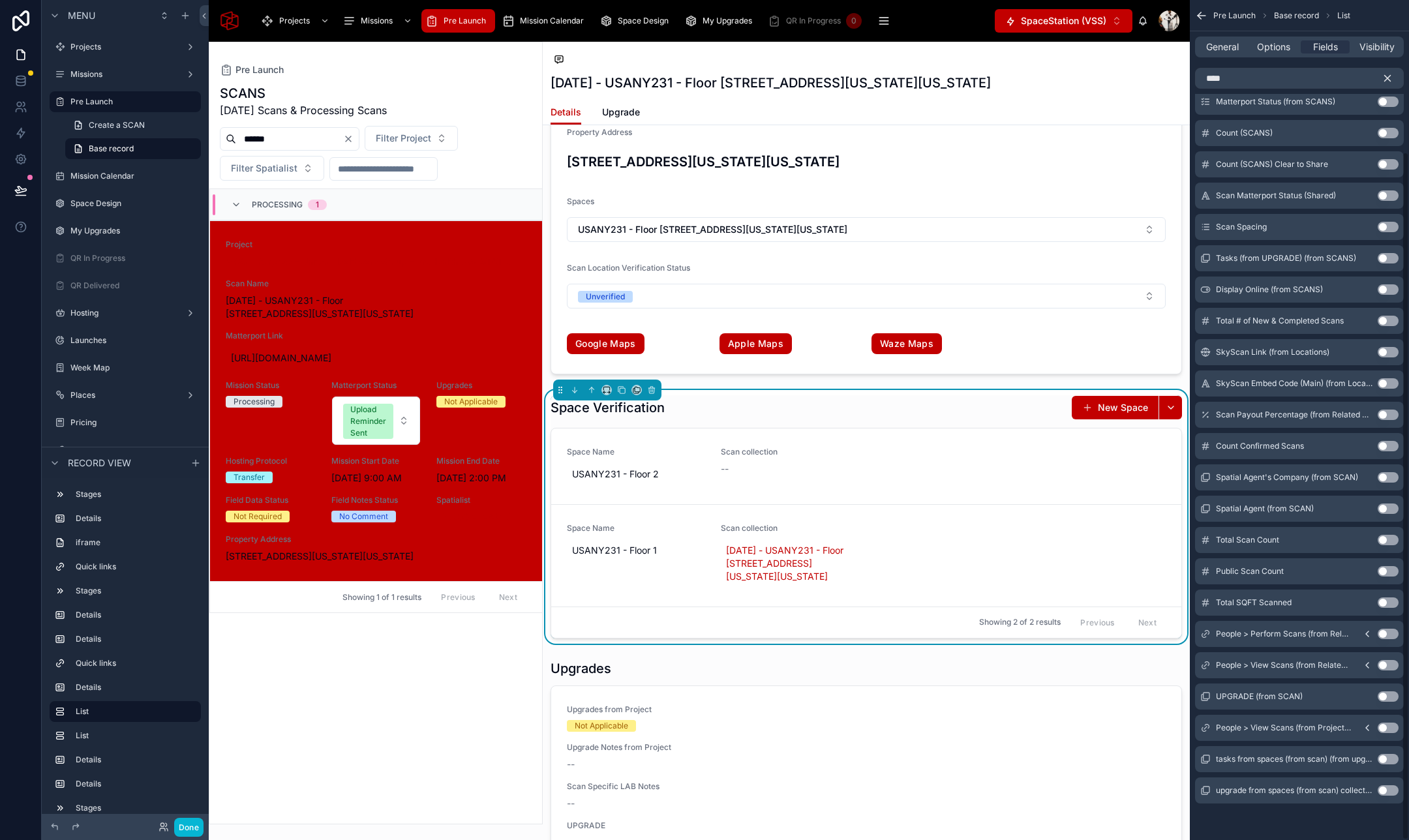
scroll to position [0, 0]
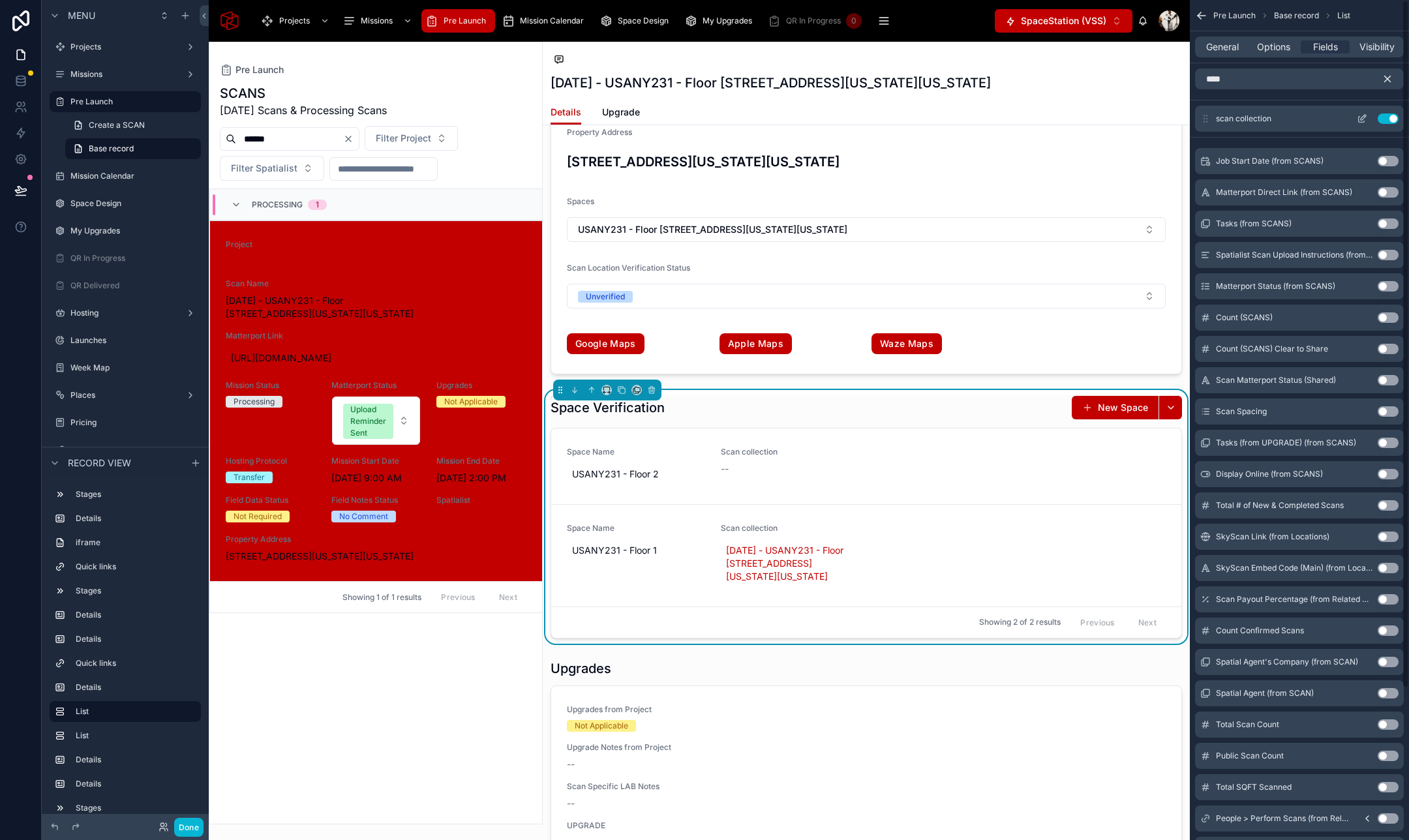
click at [1362, 117] on icon "scrollable content" at bounding box center [1361, 119] width 11 height 11
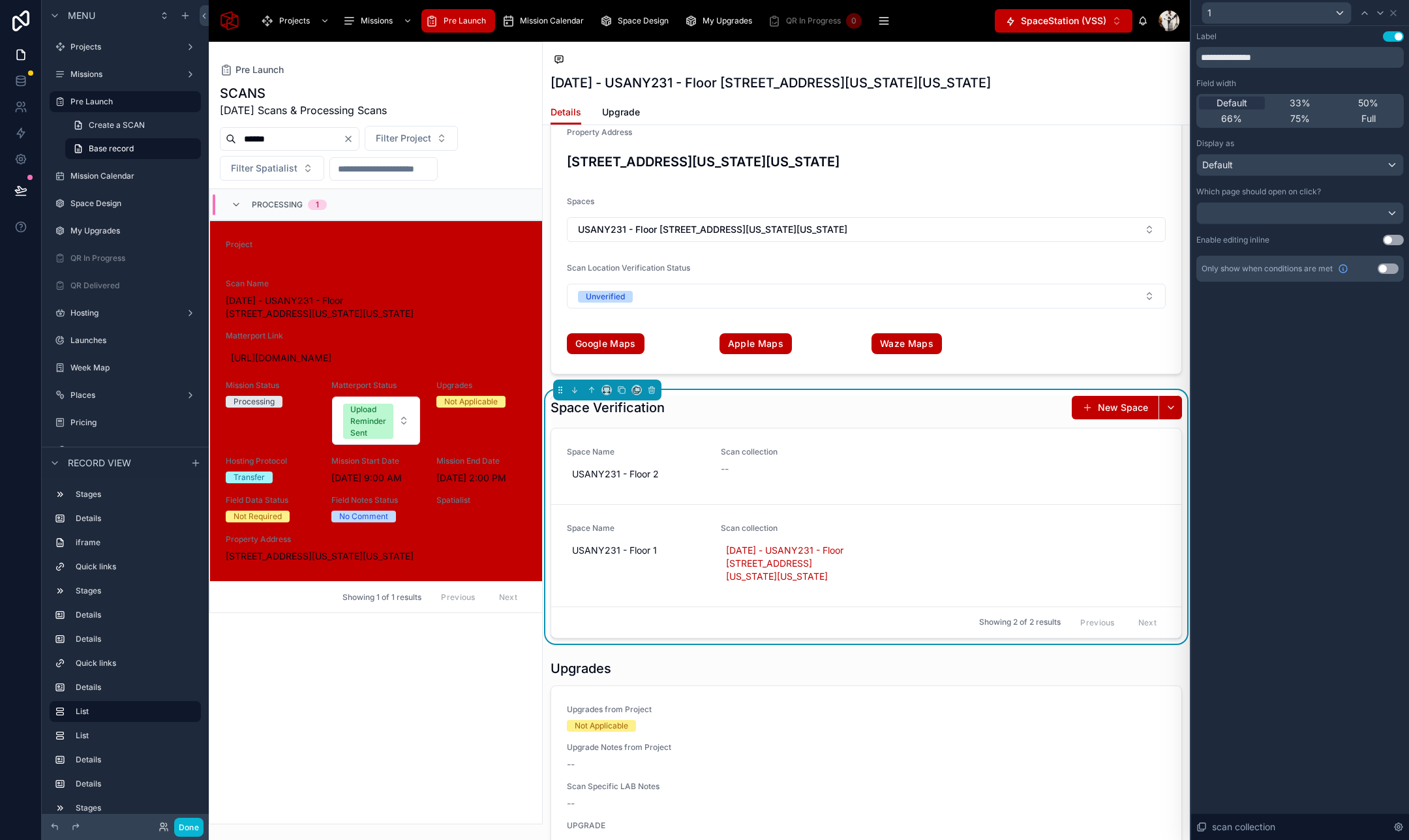
click at [1389, 240] on button "Use setting" at bounding box center [1393, 240] width 21 height 11
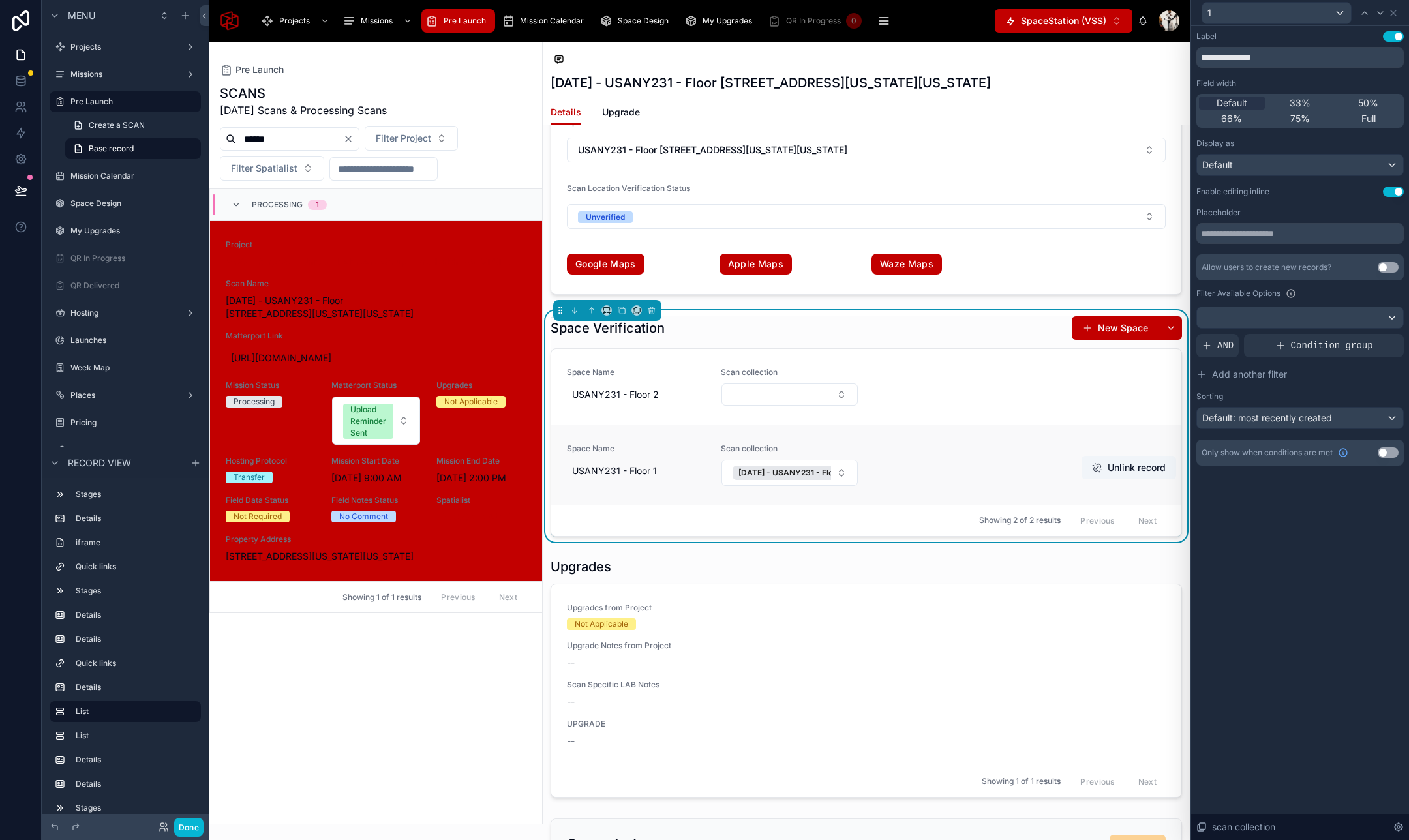
scroll to position [2767, 0]
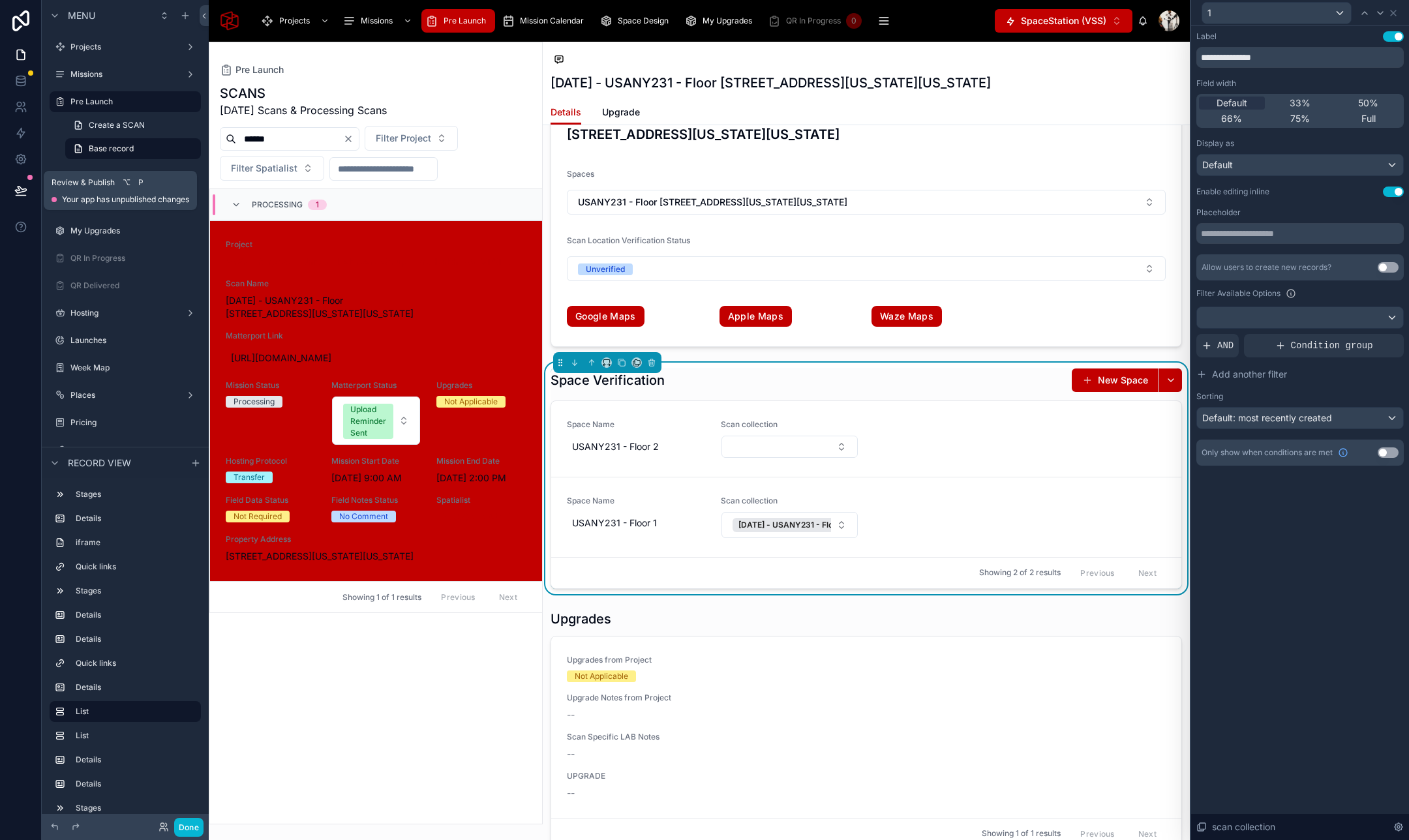
click at [17, 190] on icon at bounding box center [20, 190] width 11 height 7
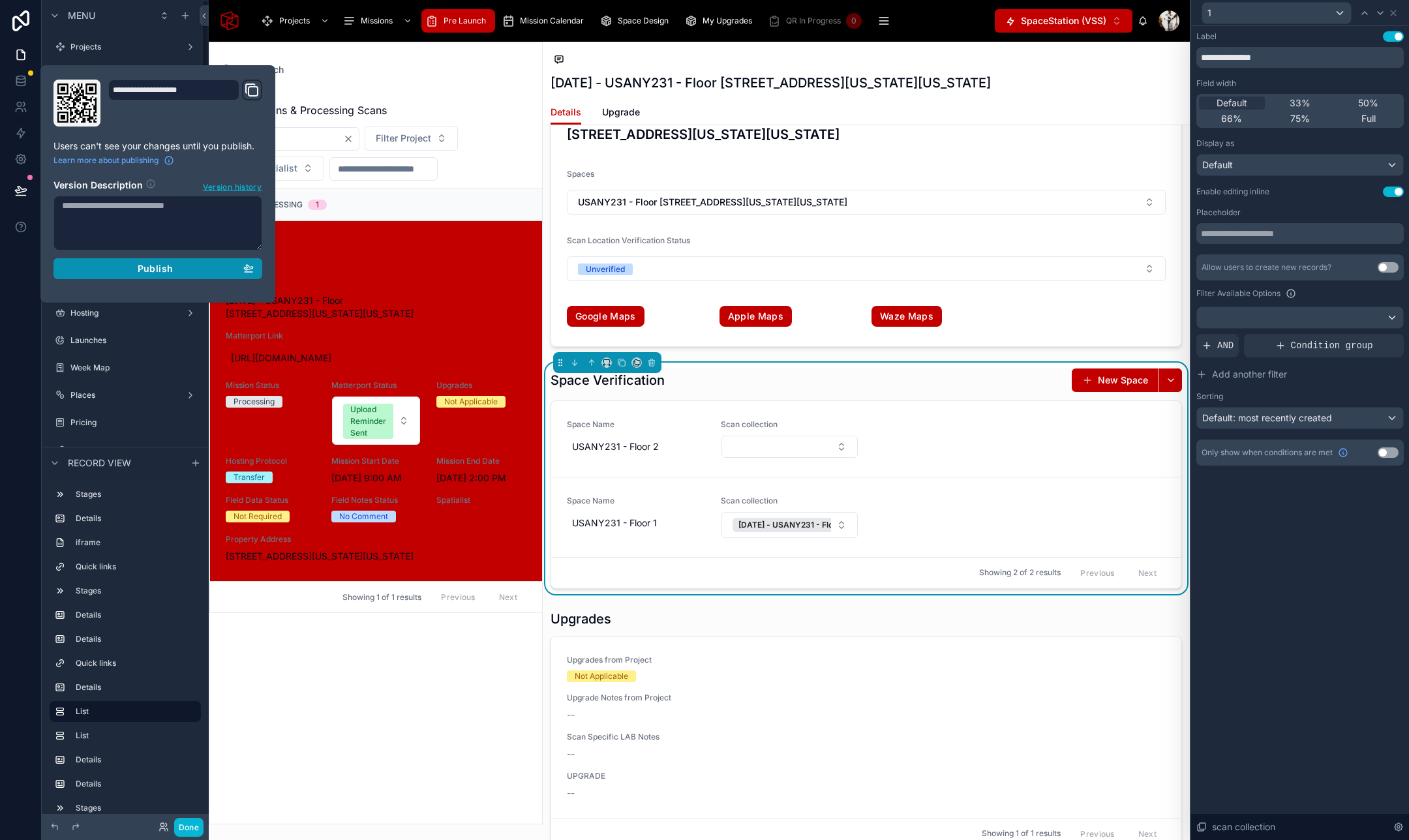
click at [186, 268] on div "Publish" at bounding box center [157, 269] width 192 height 12
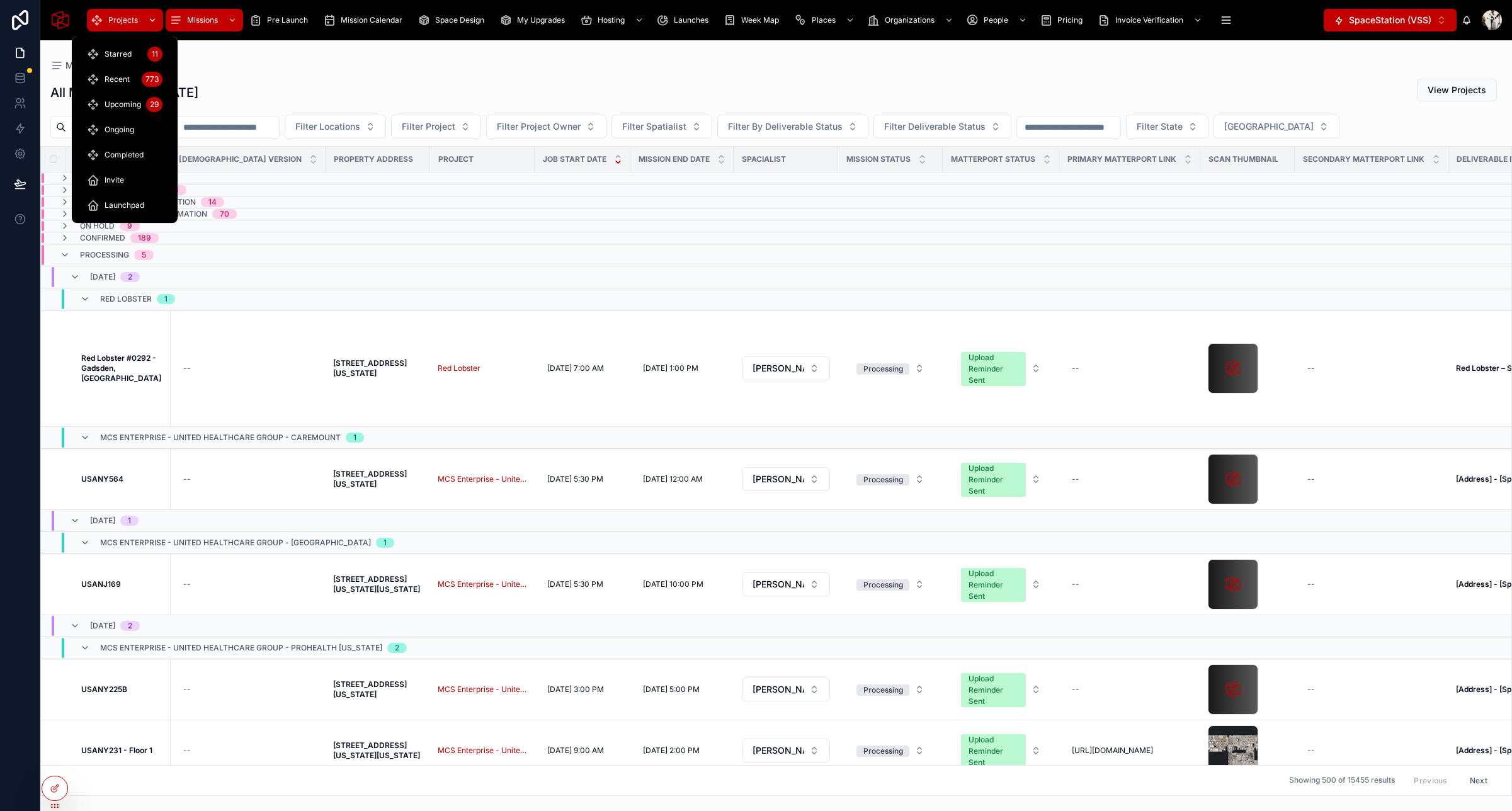
click at [124, 19] on span "Projects" at bounding box center [123, 20] width 29 height 10
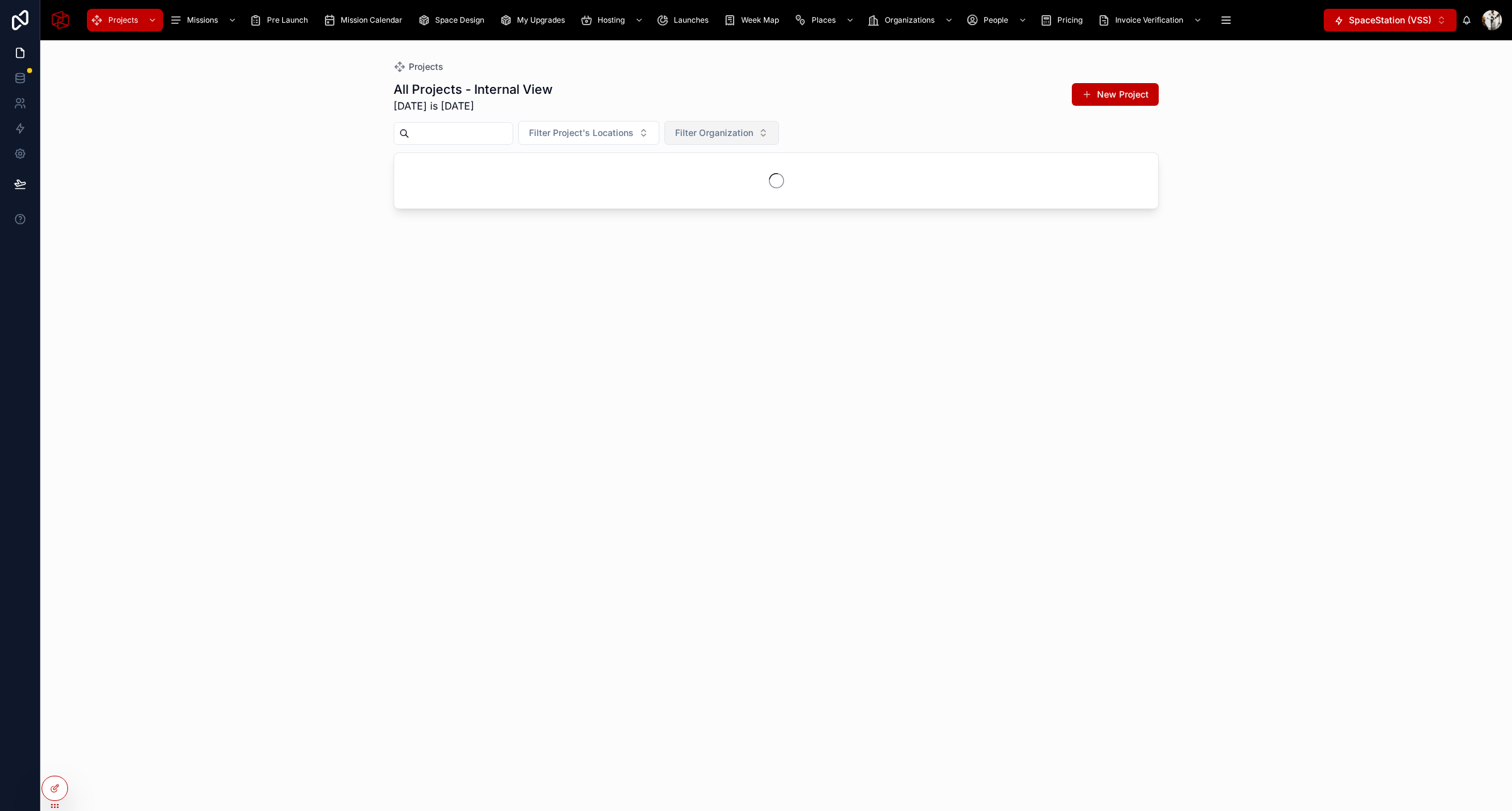
click at [753, 128] on span "Filter Organization" at bounding box center [714, 133] width 78 height 13
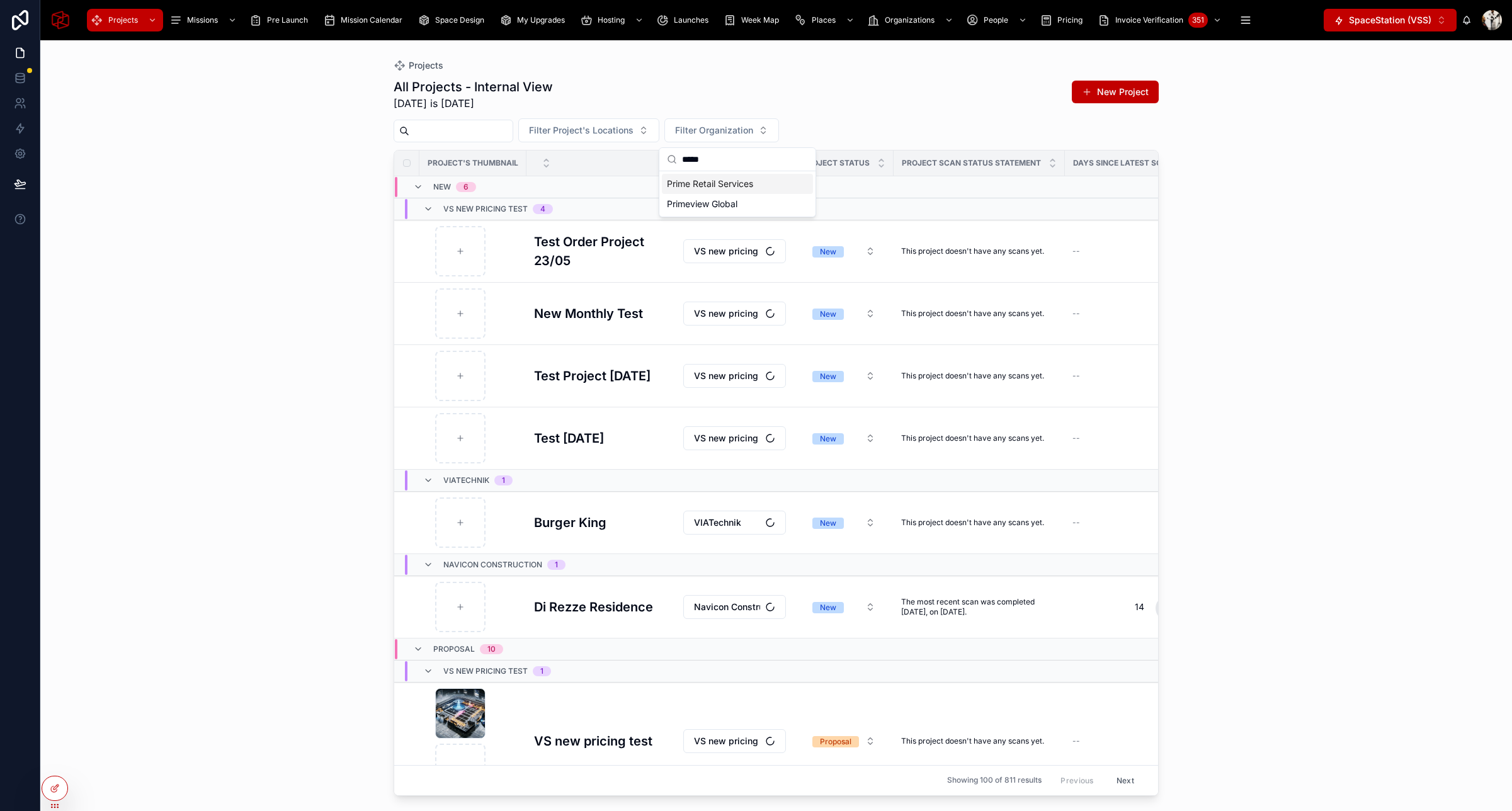
type input "*****"
click at [735, 185] on span "Prime Retail Services" at bounding box center [710, 184] width 86 height 13
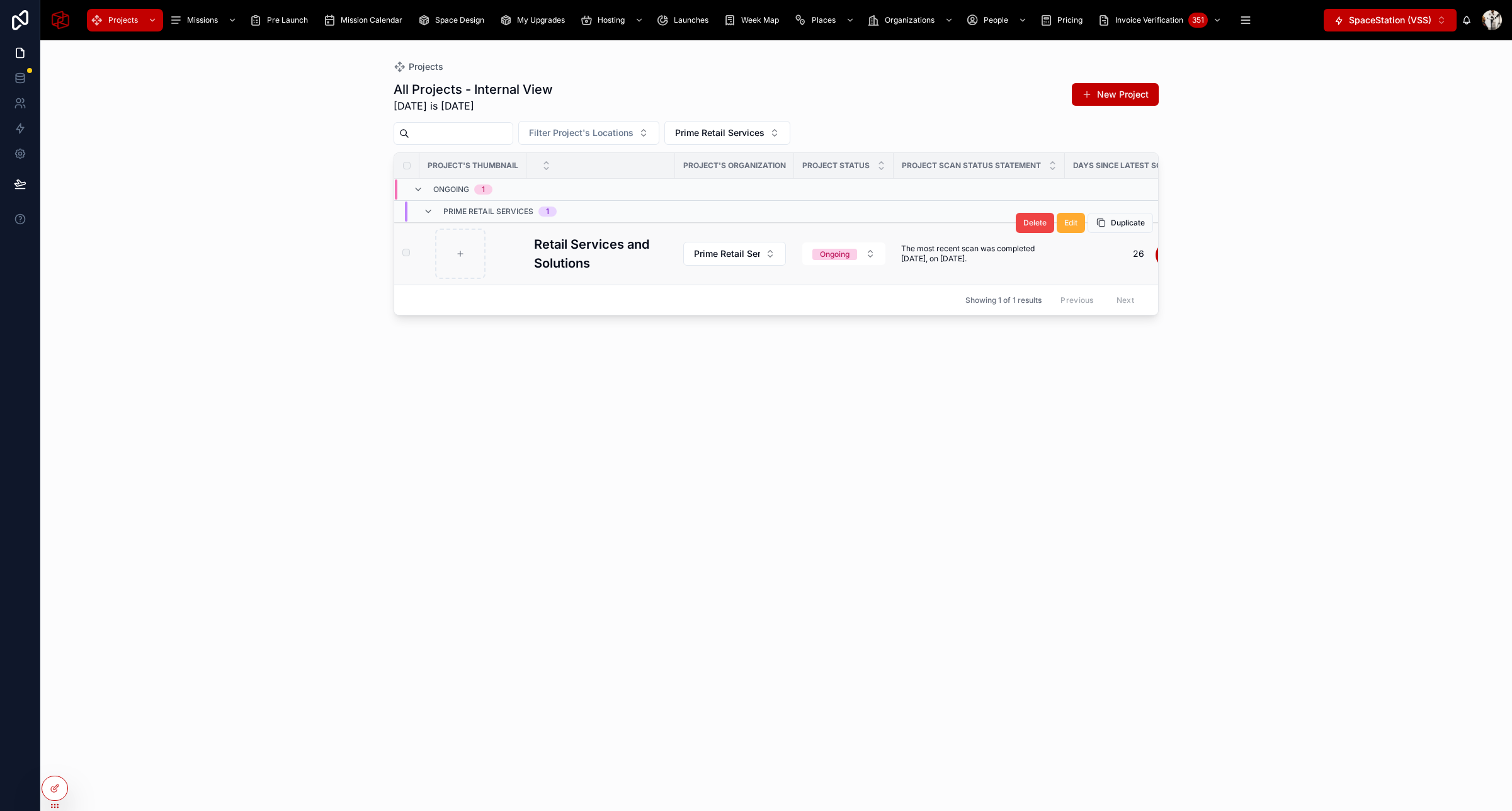
click at [560, 245] on h3 "Retail Services and Solutions" at bounding box center [601, 253] width 134 height 37
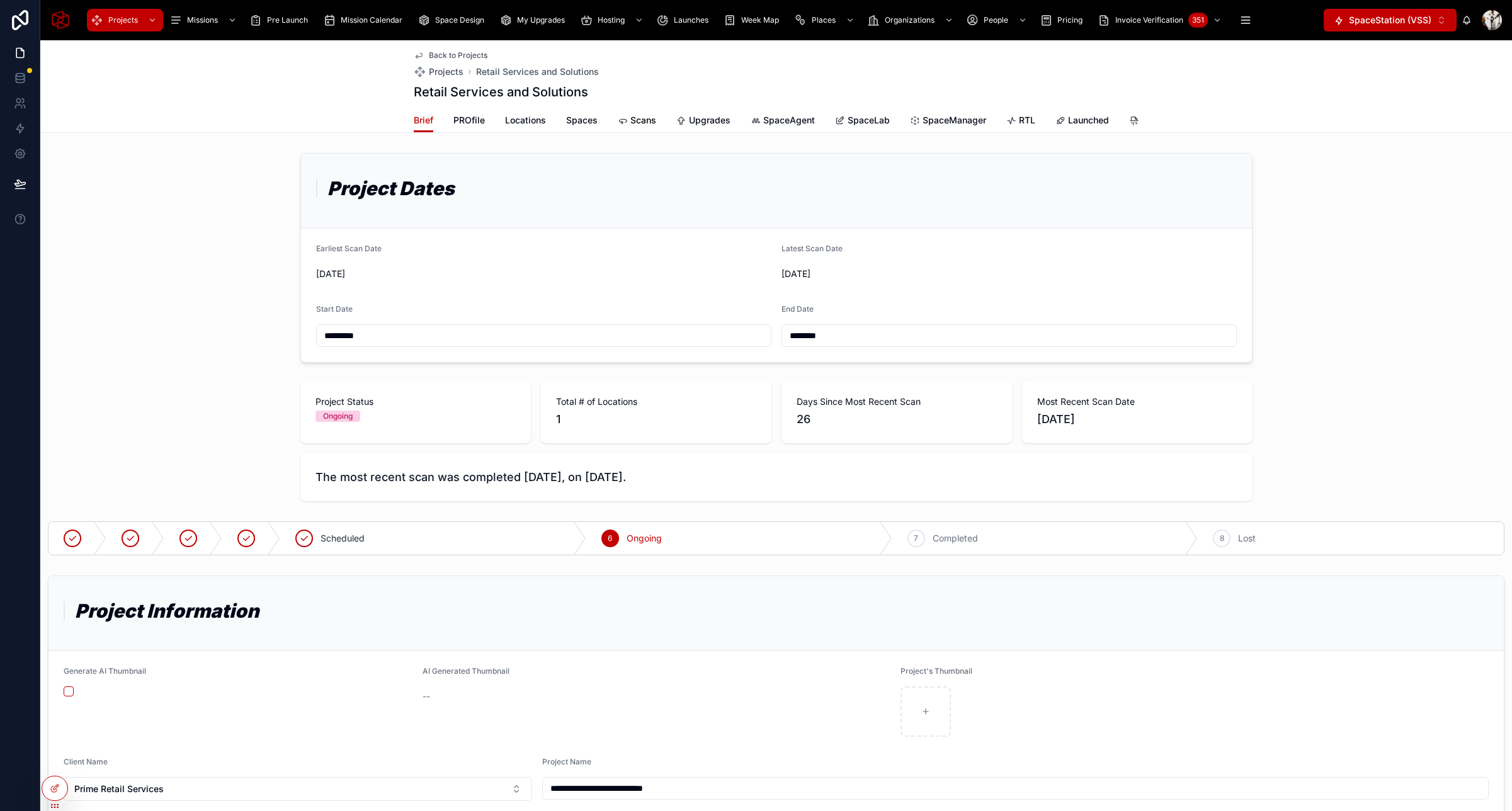
click at [632, 121] on span "Scans" at bounding box center [643, 120] width 25 height 13
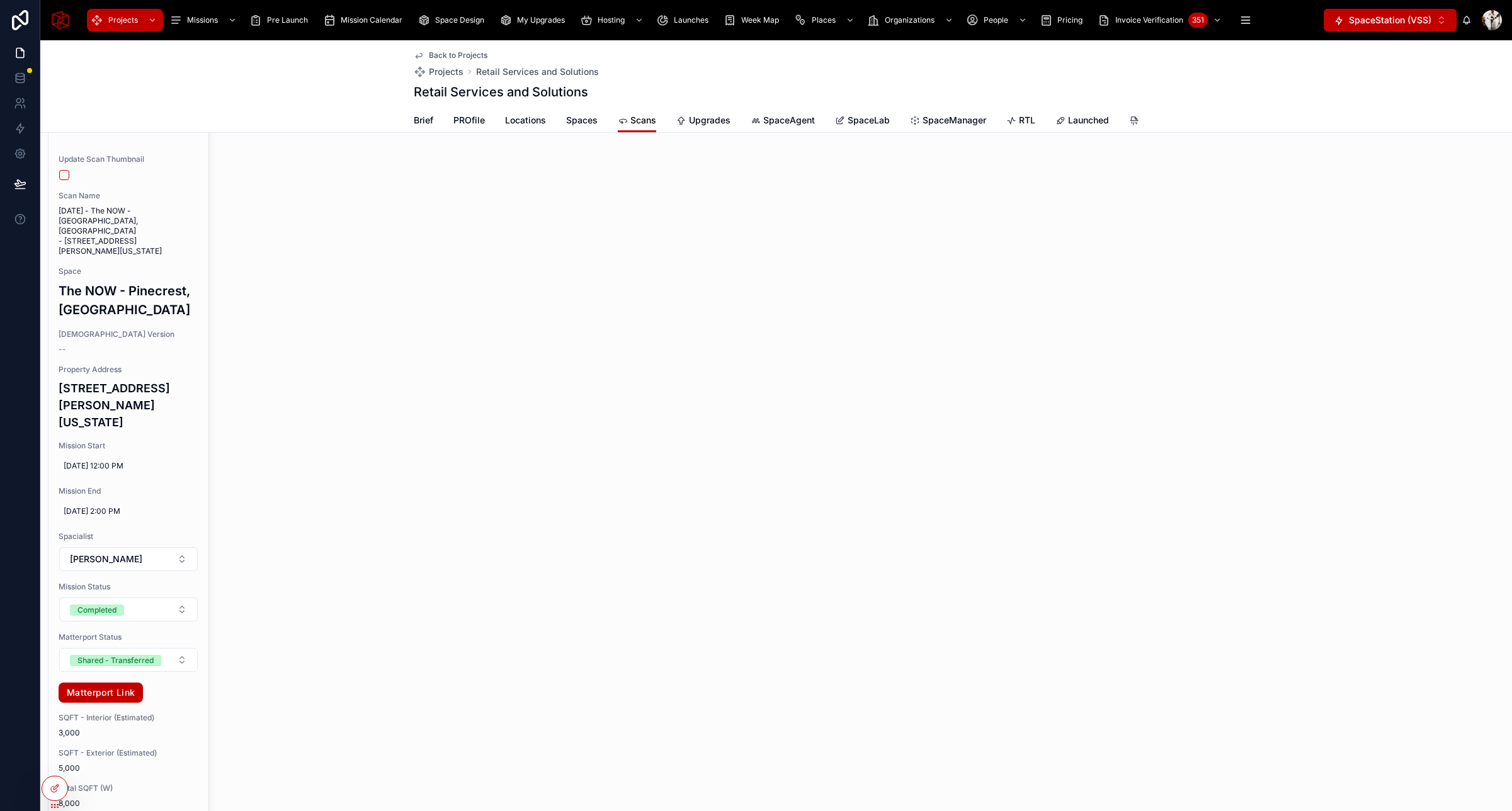
scroll to position [253, 0]
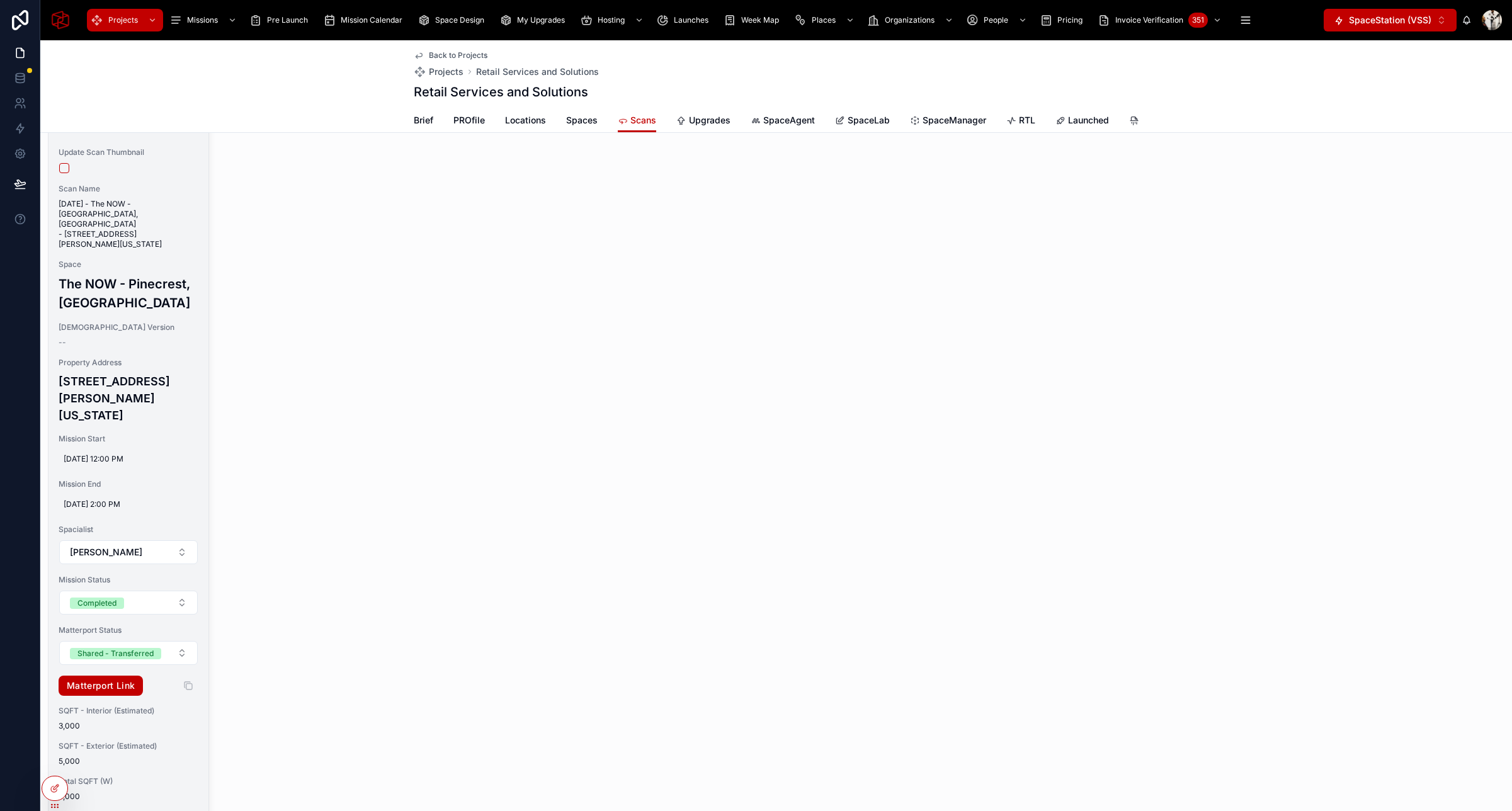
click at [101, 676] on link "Matterport Link" at bounding box center [101, 685] width 84 height 20
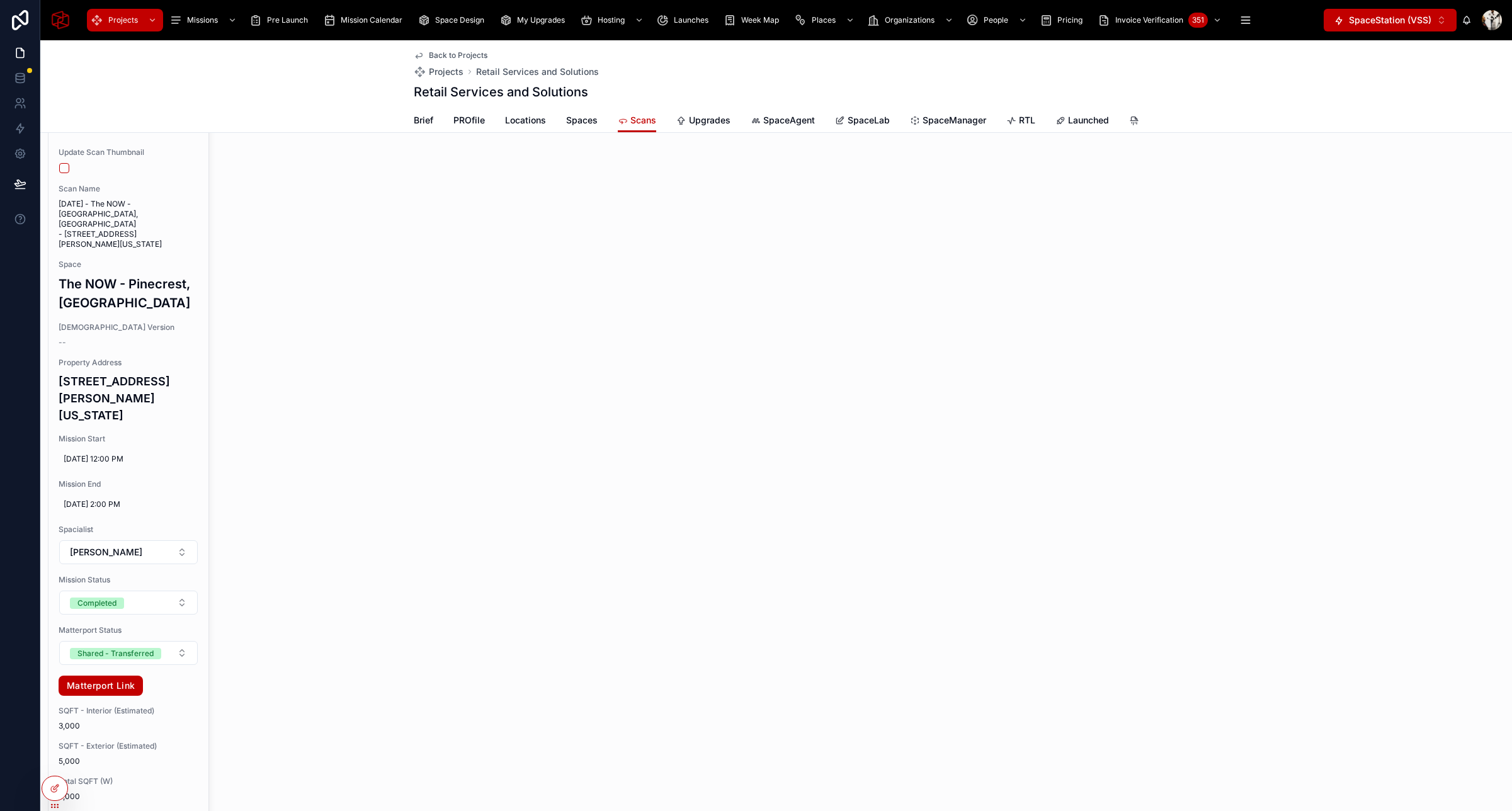
scroll to position [0, 0]
